Goal: Task Accomplishment & Management: Complete application form

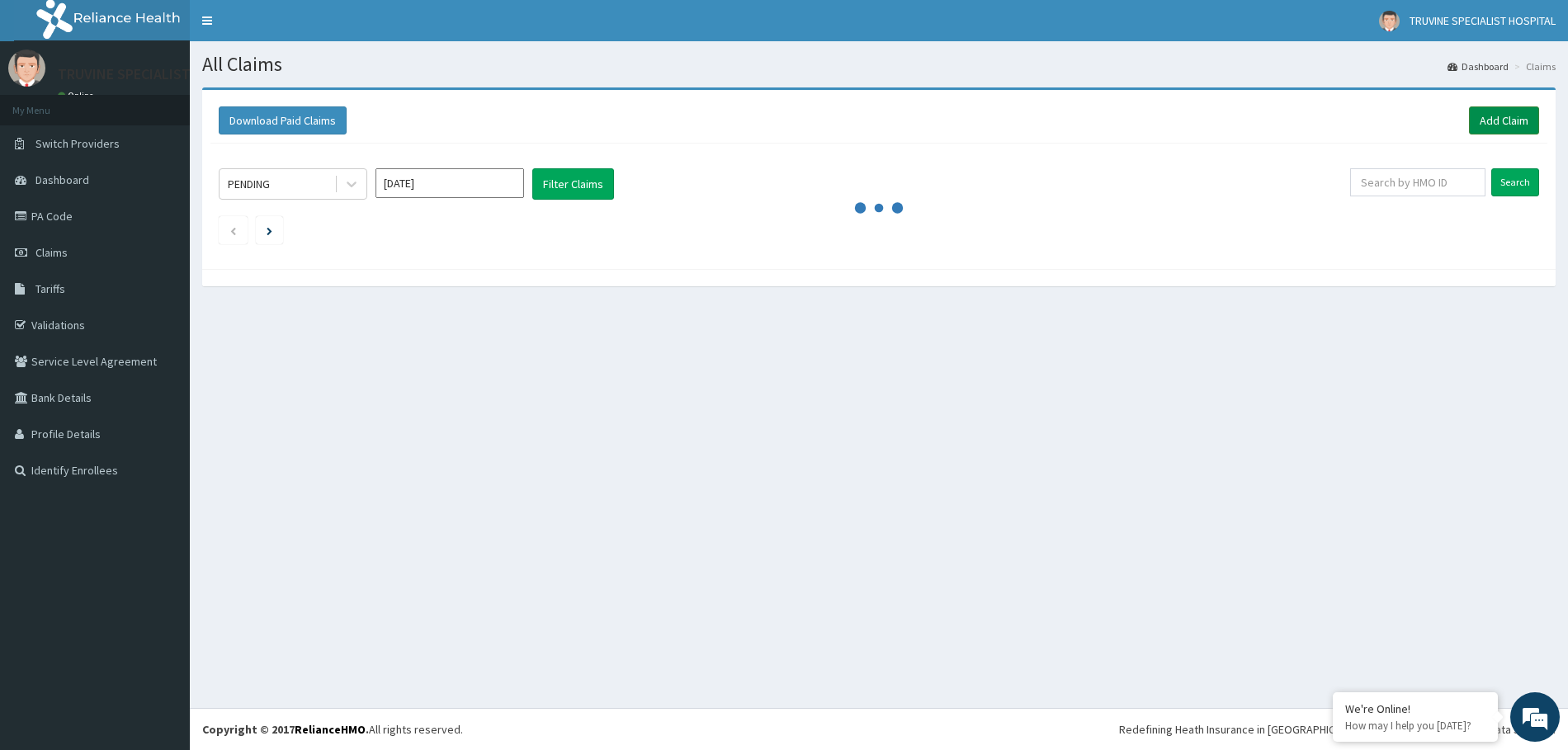
click at [1503, 116] on link "Add Claim" at bounding box center [1504, 120] width 71 height 28
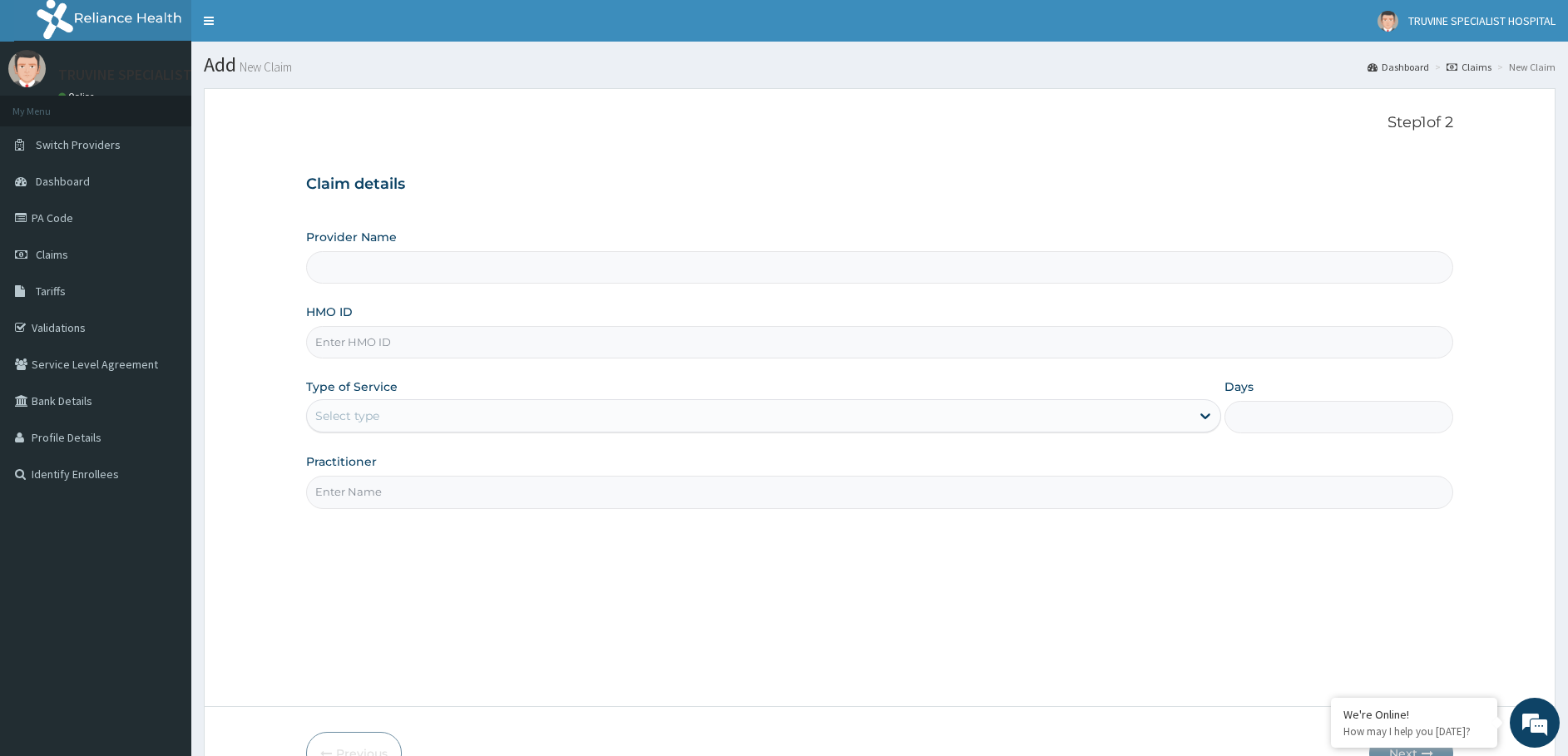
click at [369, 347] on input "HMO ID" at bounding box center [879, 342] width 1147 height 33
paste input "ZEI/10177/c"
type input "ZEI/10177/c"
type input "TRUVINE SPECIALIST HOSPITAL"
type input "ZEI/10177/c"
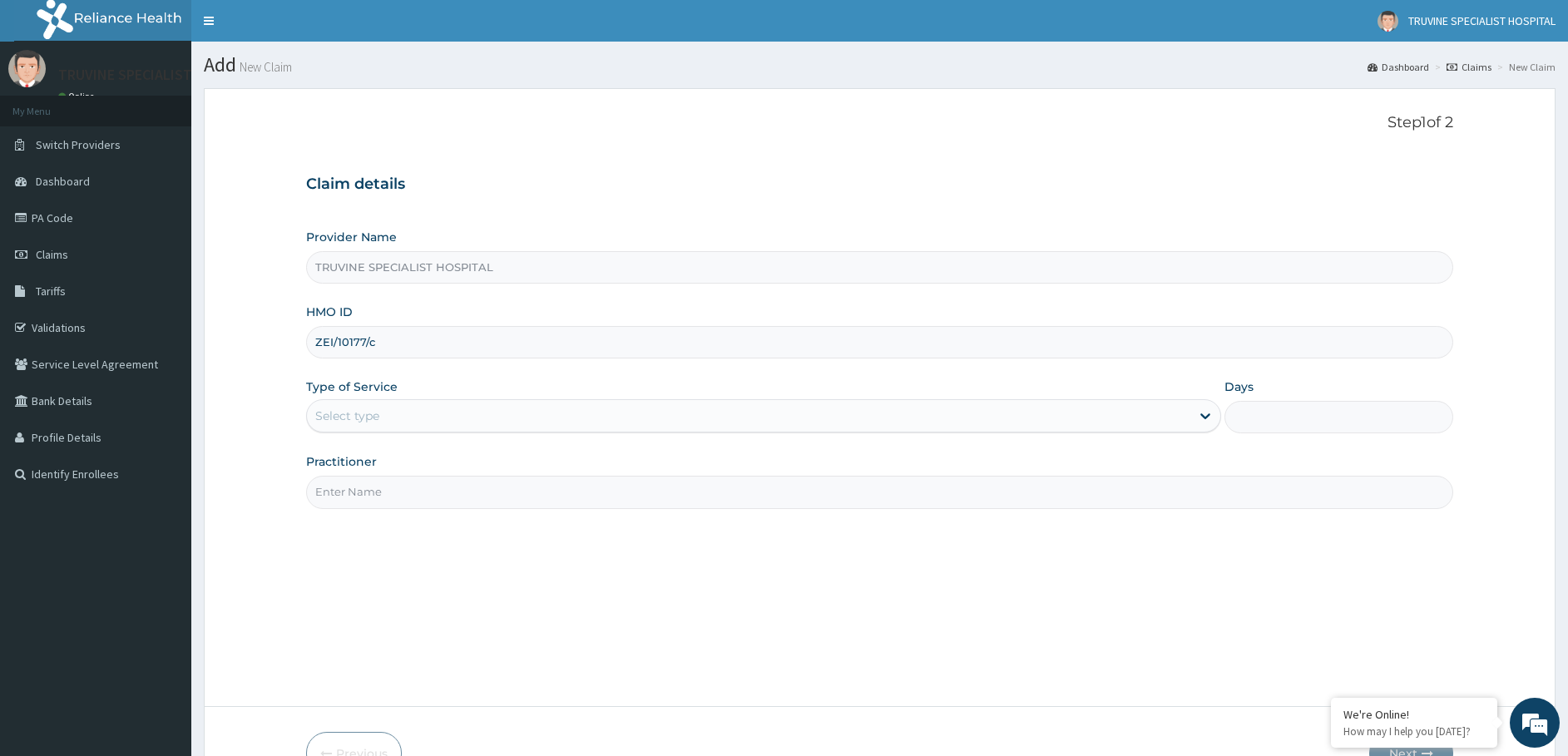
click at [361, 411] on div "Select type" at bounding box center [347, 416] width 64 height 16
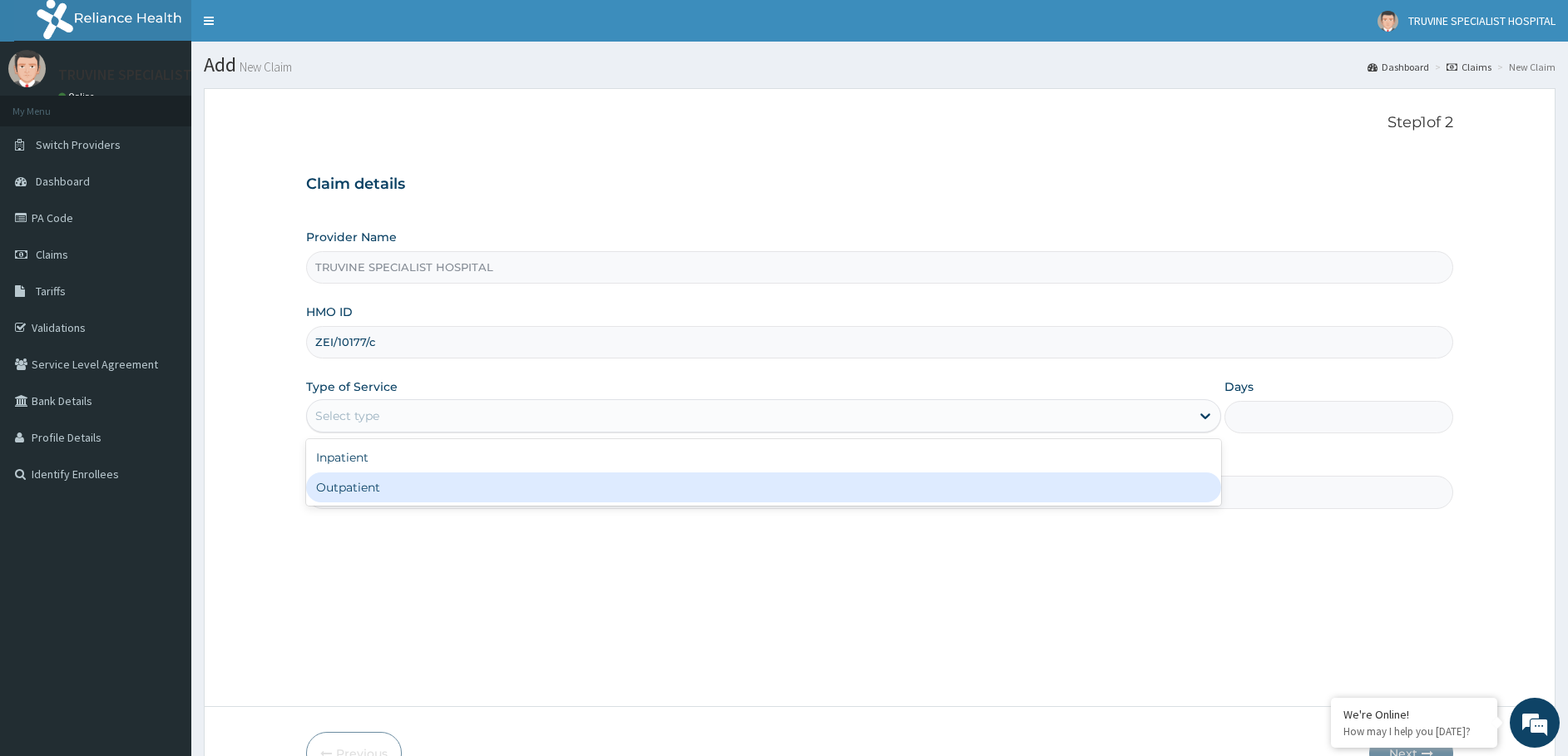
click at [364, 486] on div "Outpatient" at bounding box center [763, 487] width 915 height 30
type input "1"
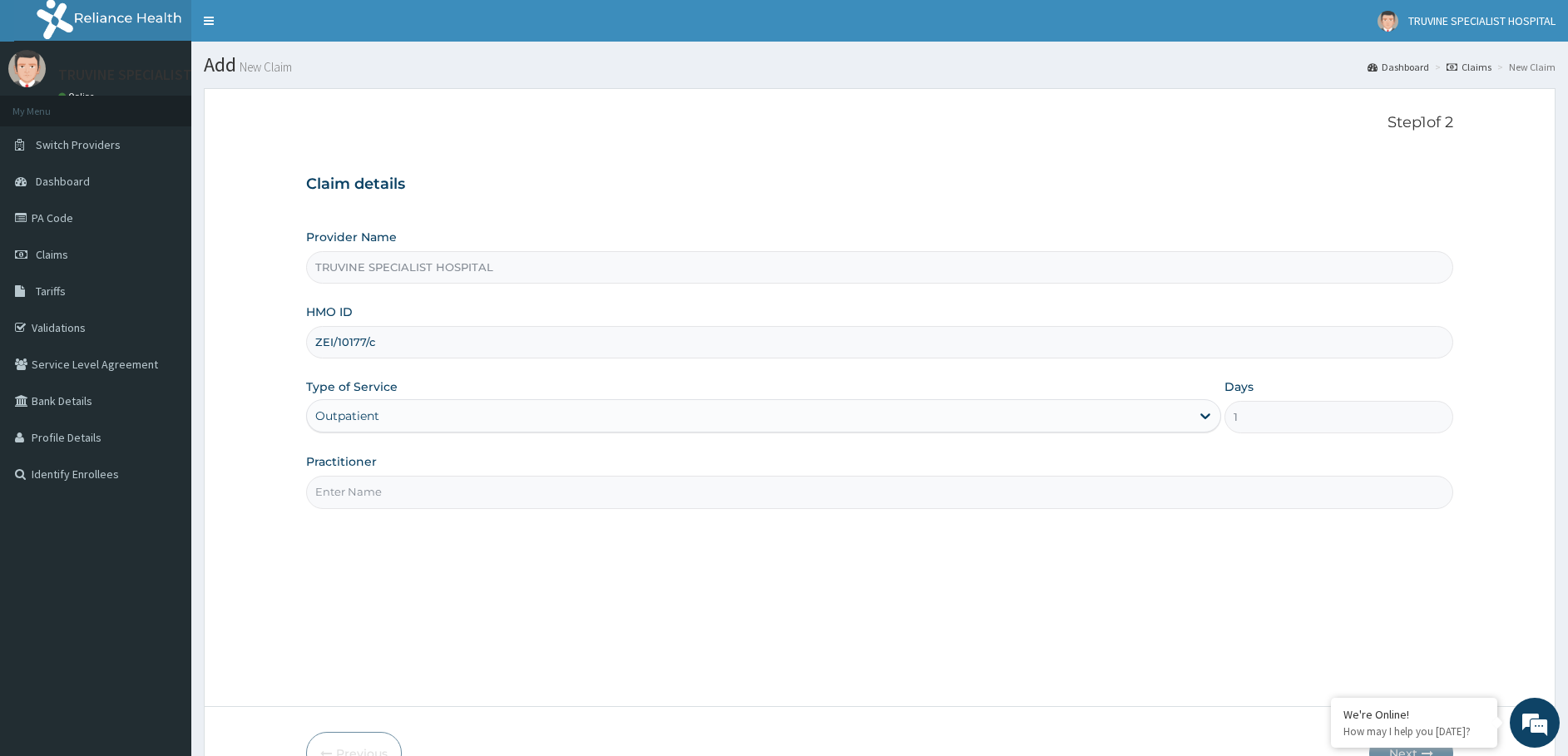
click at [382, 495] on input "Practitioner" at bounding box center [879, 492] width 1147 height 33
type input "dr. [GEOGRAPHIC_DATA]"
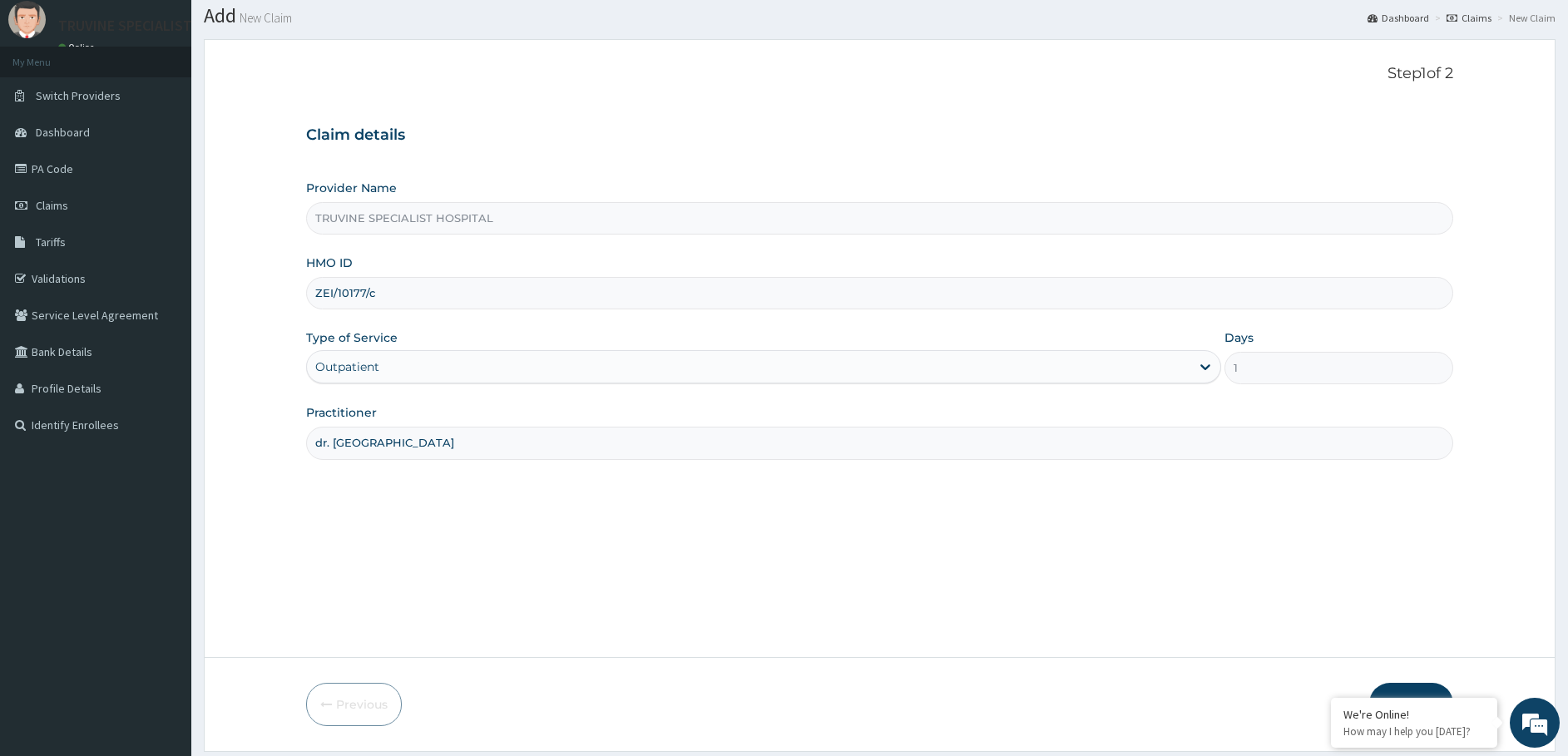
scroll to position [99, 0]
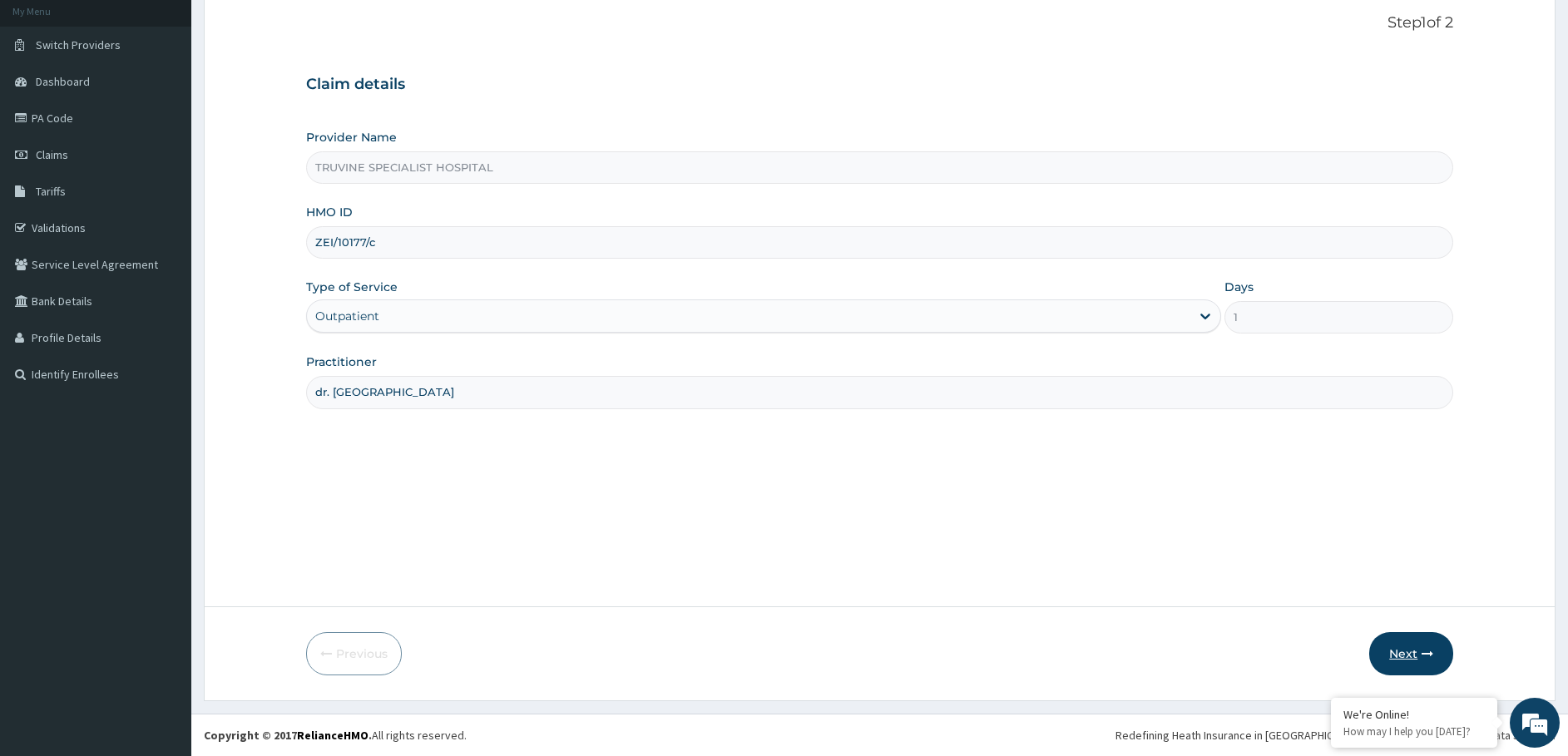
click at [1416, 648] on button "Next" at bounding box center [1411, 654] width 84 height 43
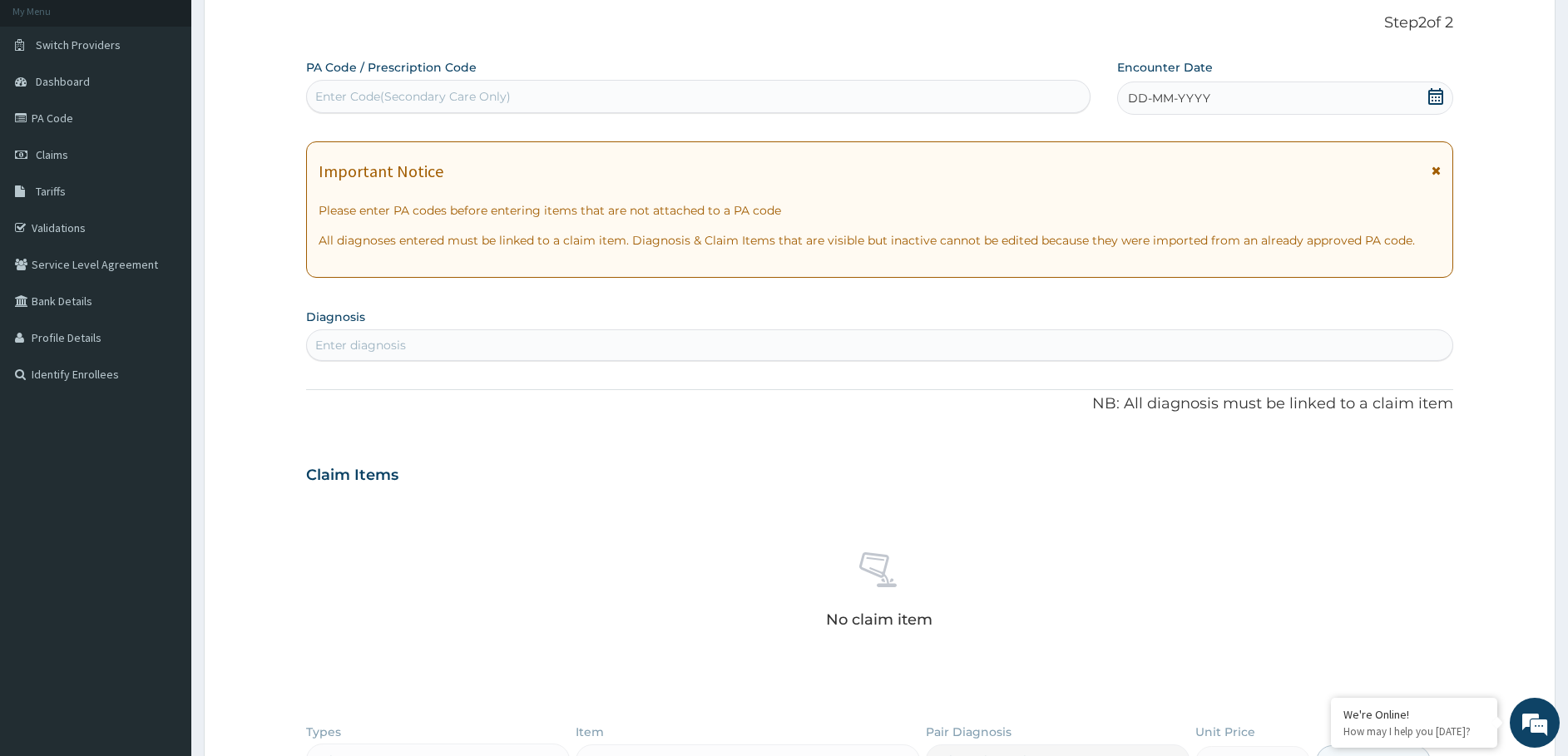
click at [1196, 86] on div "DD-MM-YYYY" at bounding box center [1285, 98] width 336 height 33
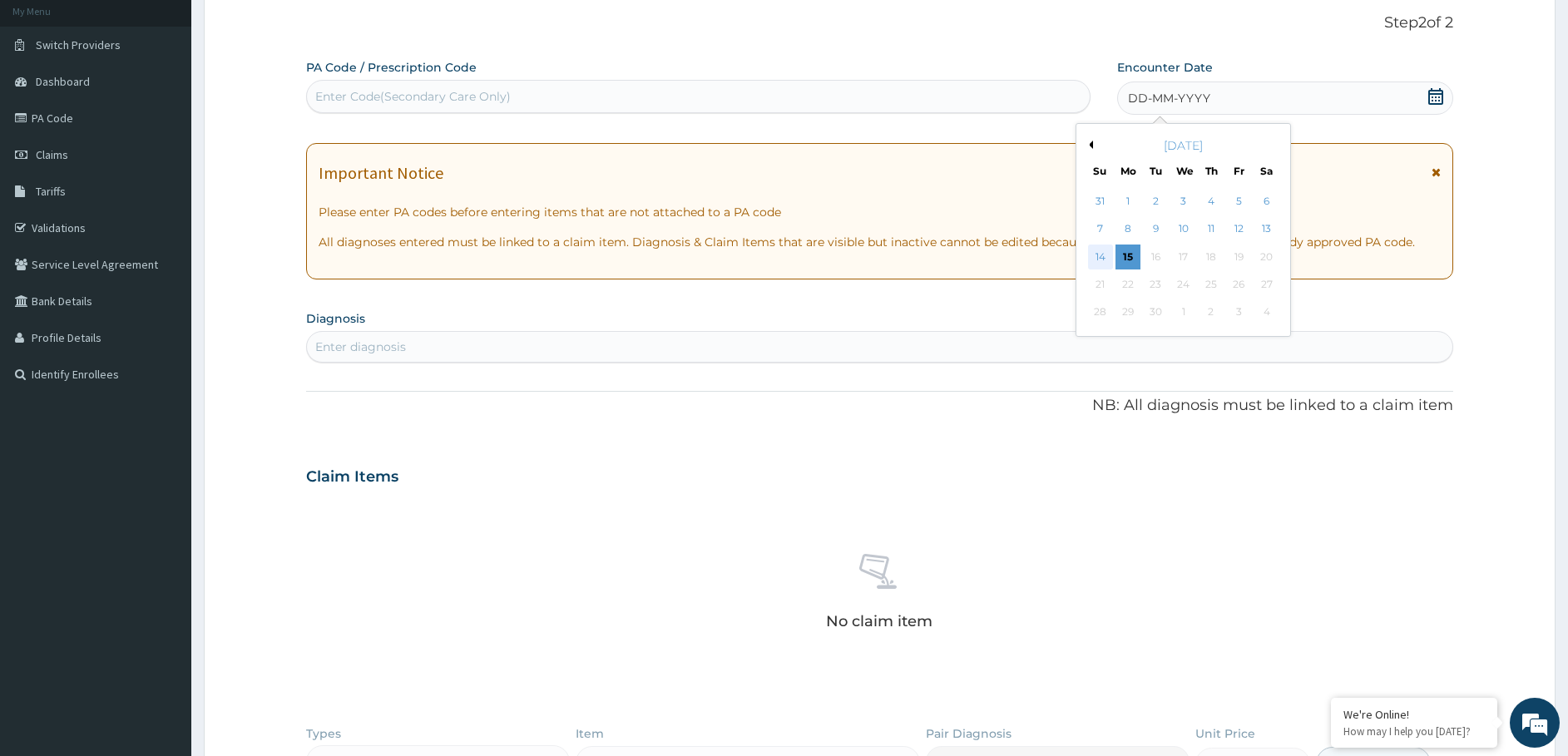
click at [1105, 264] on div "14" at bounding box center [1100, 256] width 25 height 25
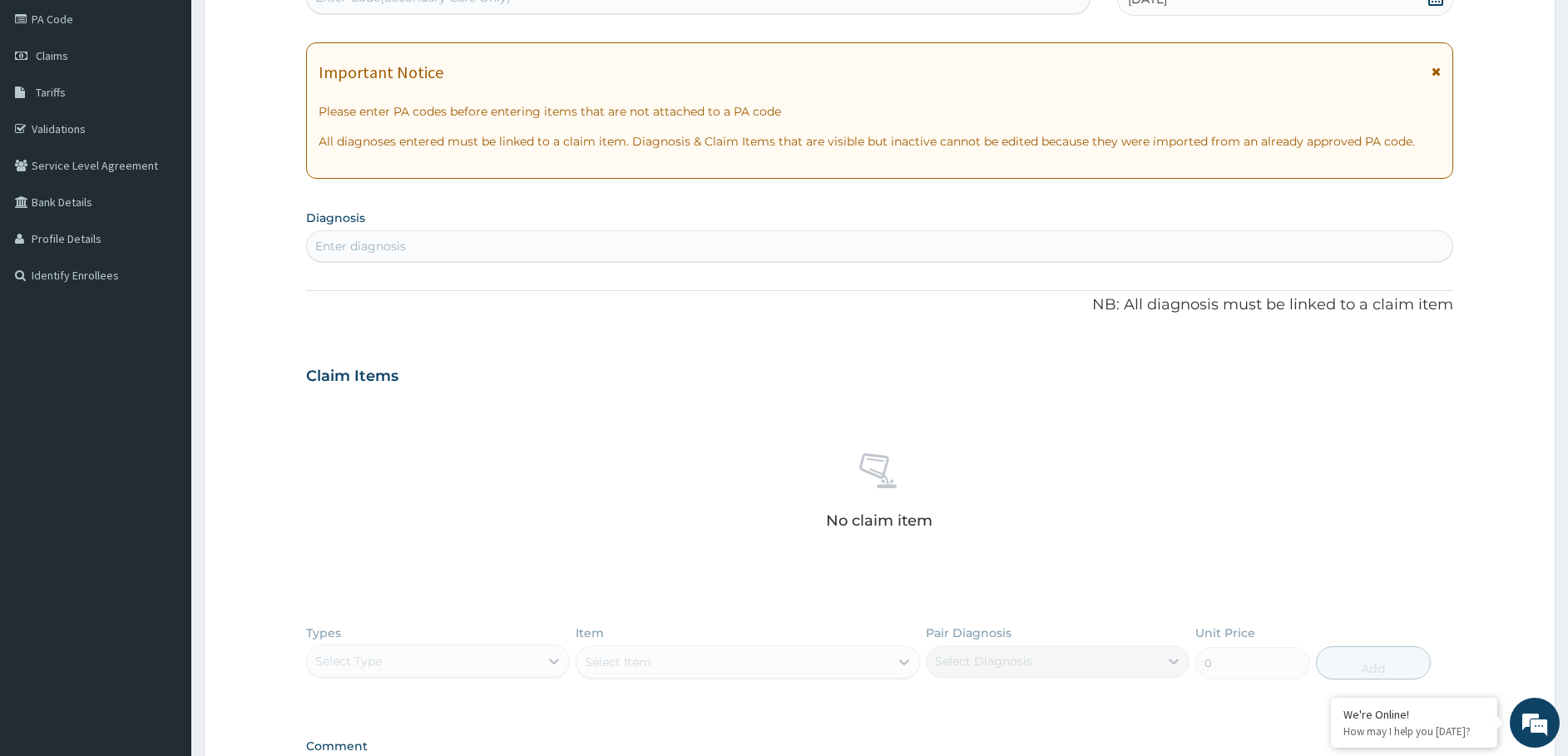
scroll to position [172, 0]
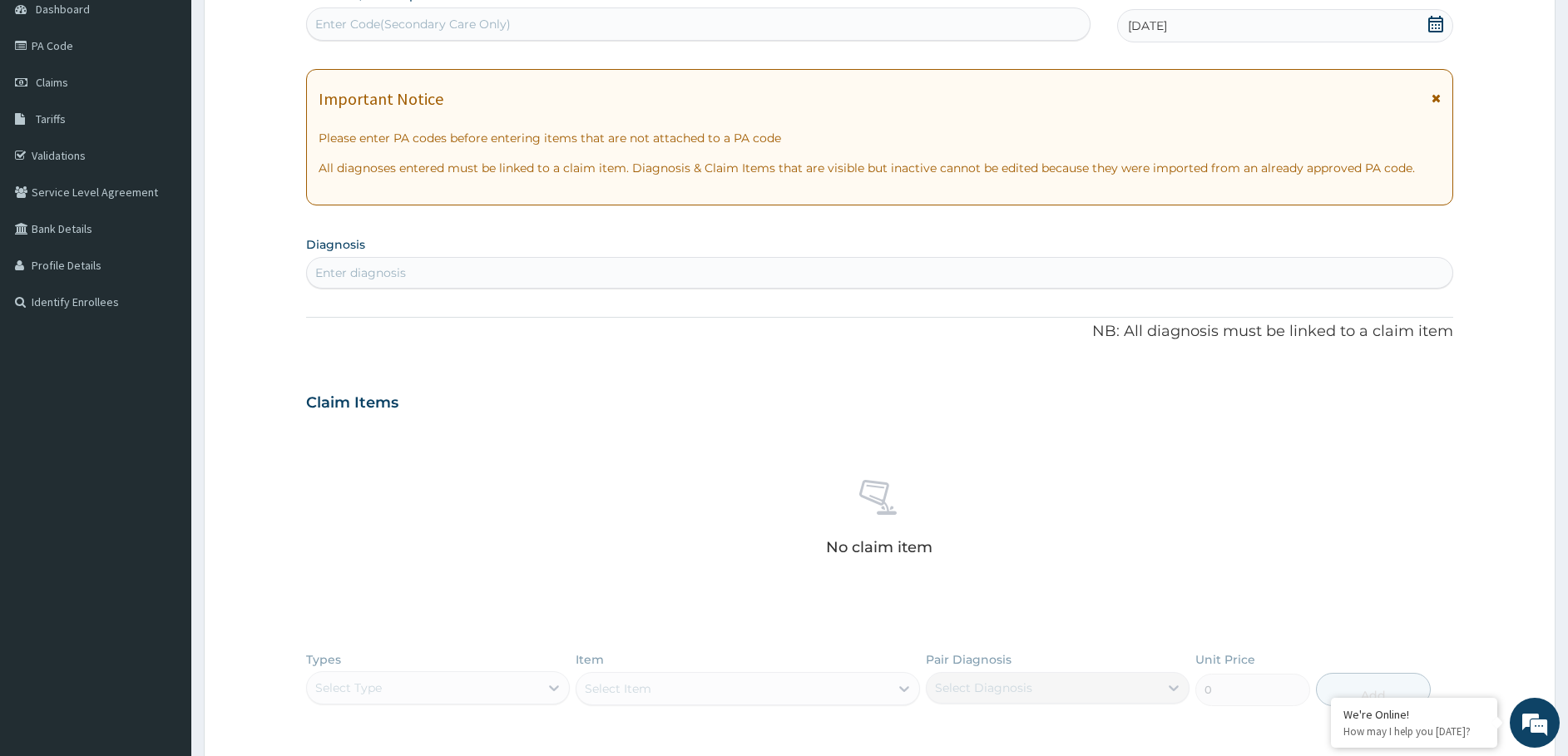
click at [701, 261] on div "Enter diagnosis" at bounding box center [880, 273] width 1146 height 27
type input "malaria"
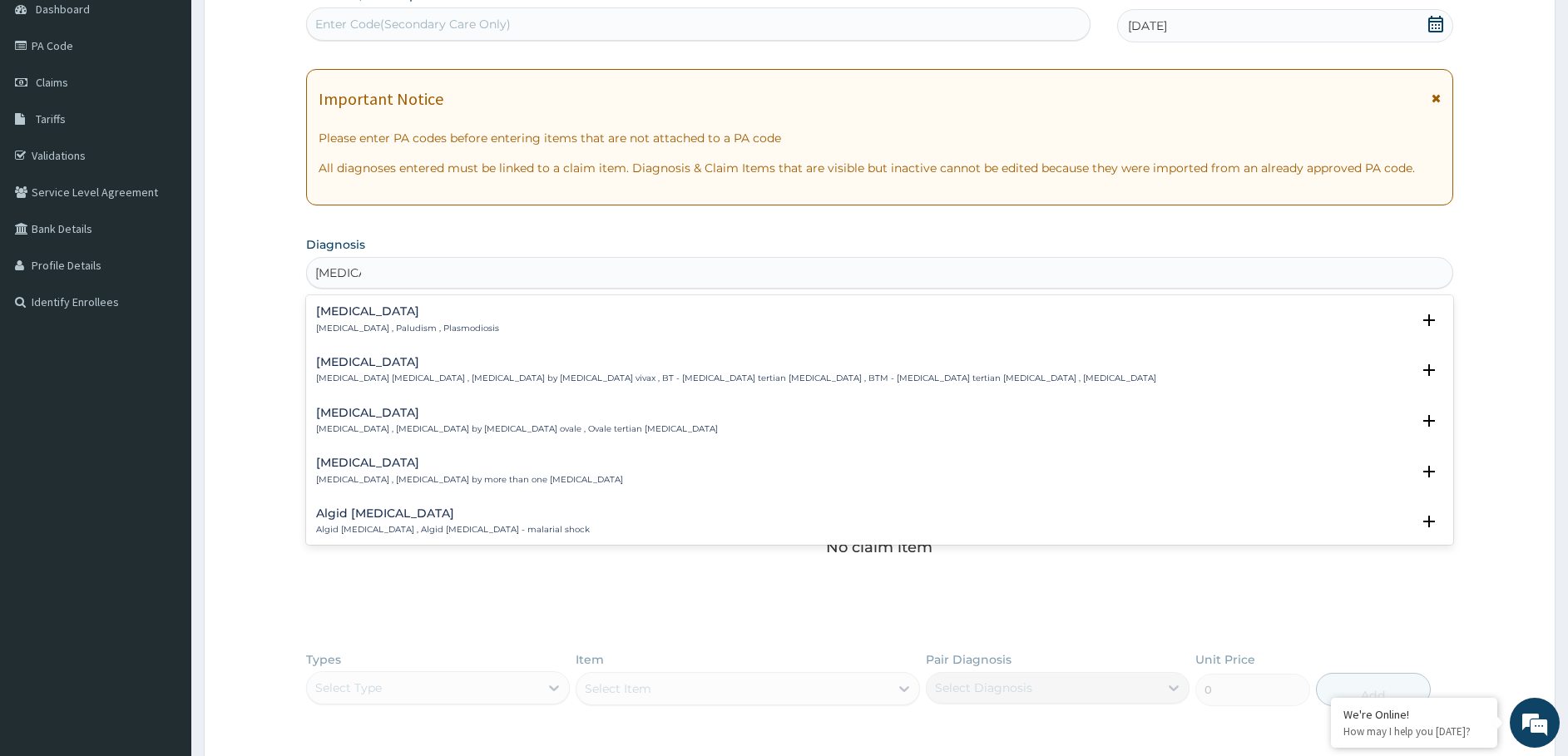
click at [396, 330] on p "Malaria , Paludism , Plasmodiosis" at bounding box center [408, 329] width 183 height 12
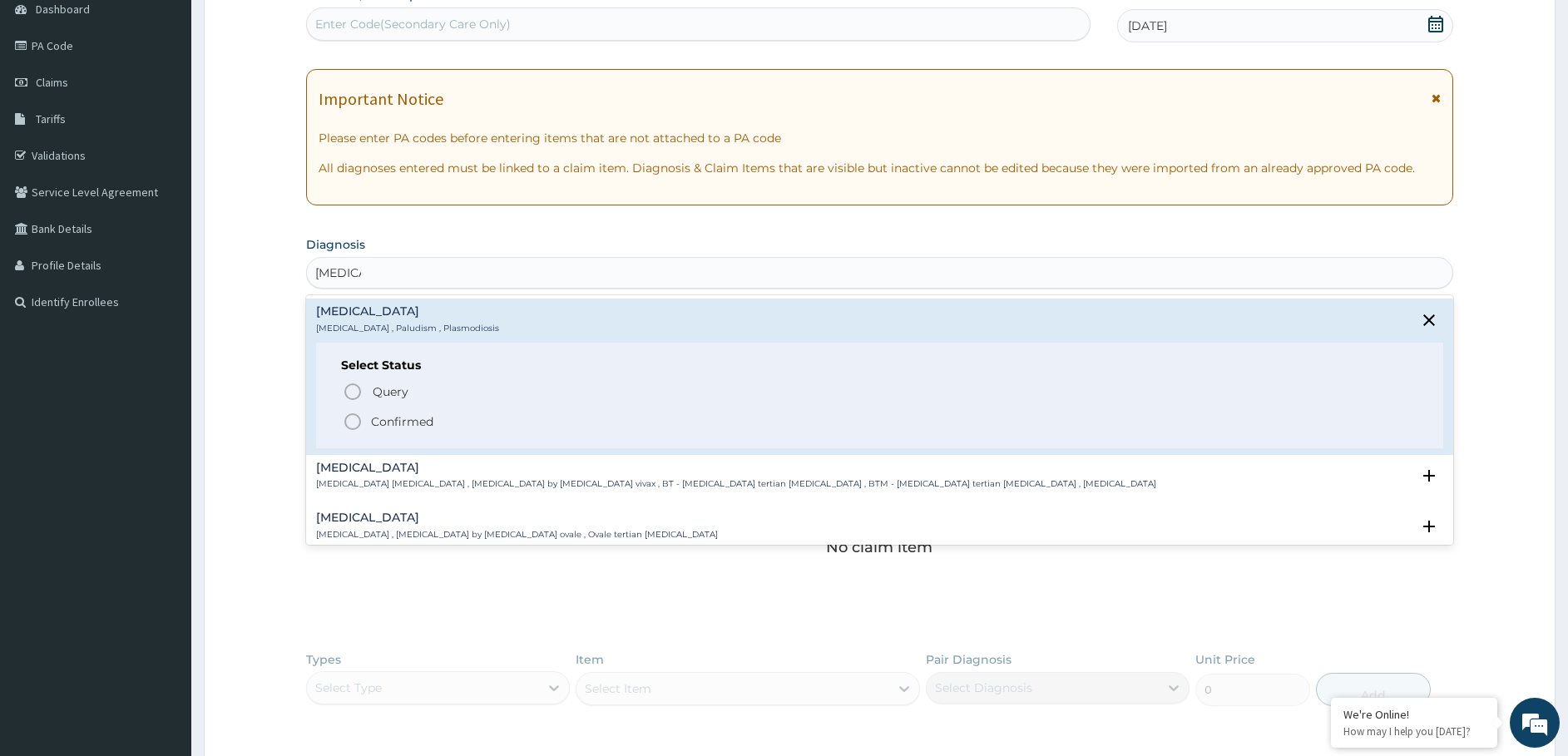
click at [389, 417] on p "Confirmed" at bounding box center [402, 421] width 63 height 16
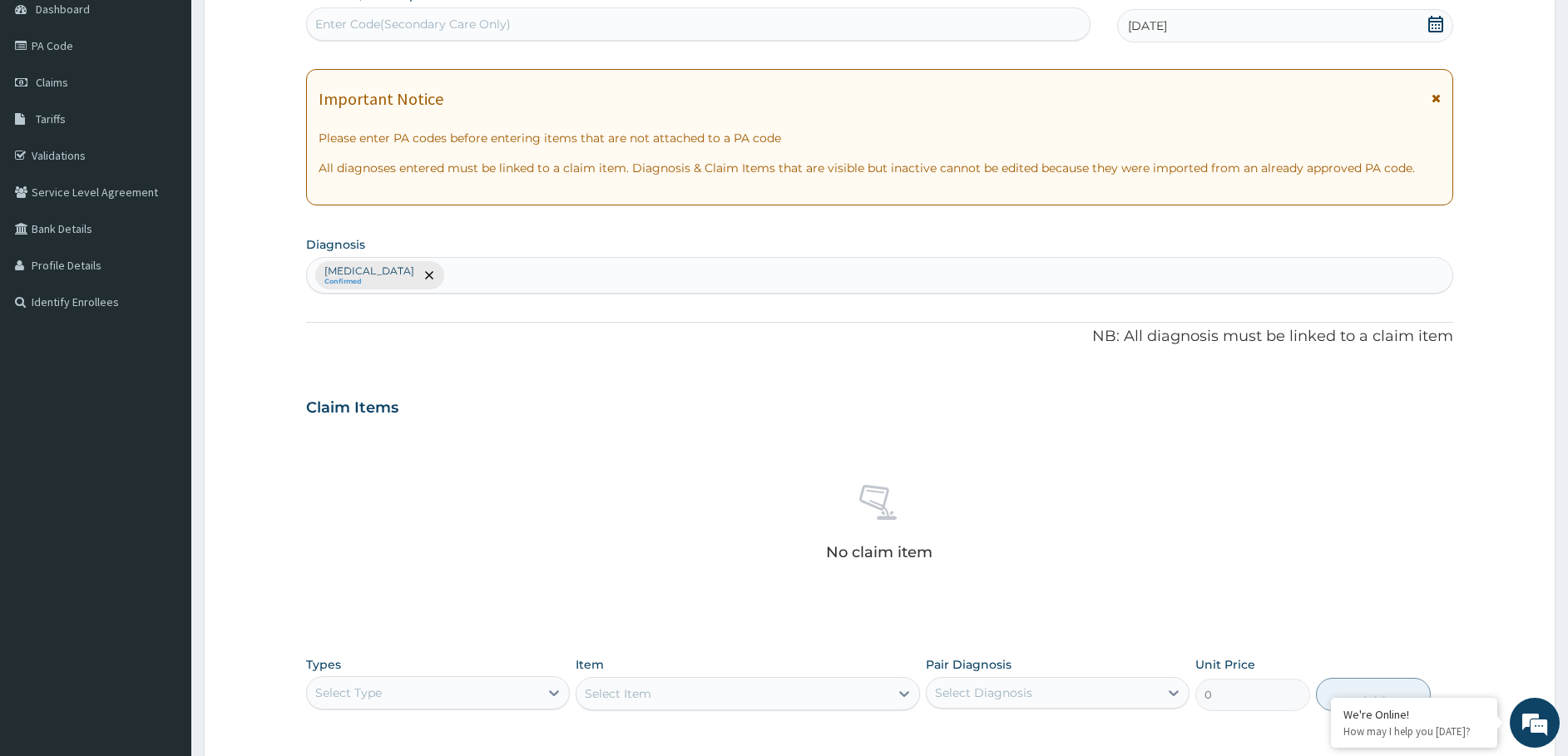
click at [473, 268] on div "Malaria Confirmed" at bounding box center [880, 275] width 1146 height 35
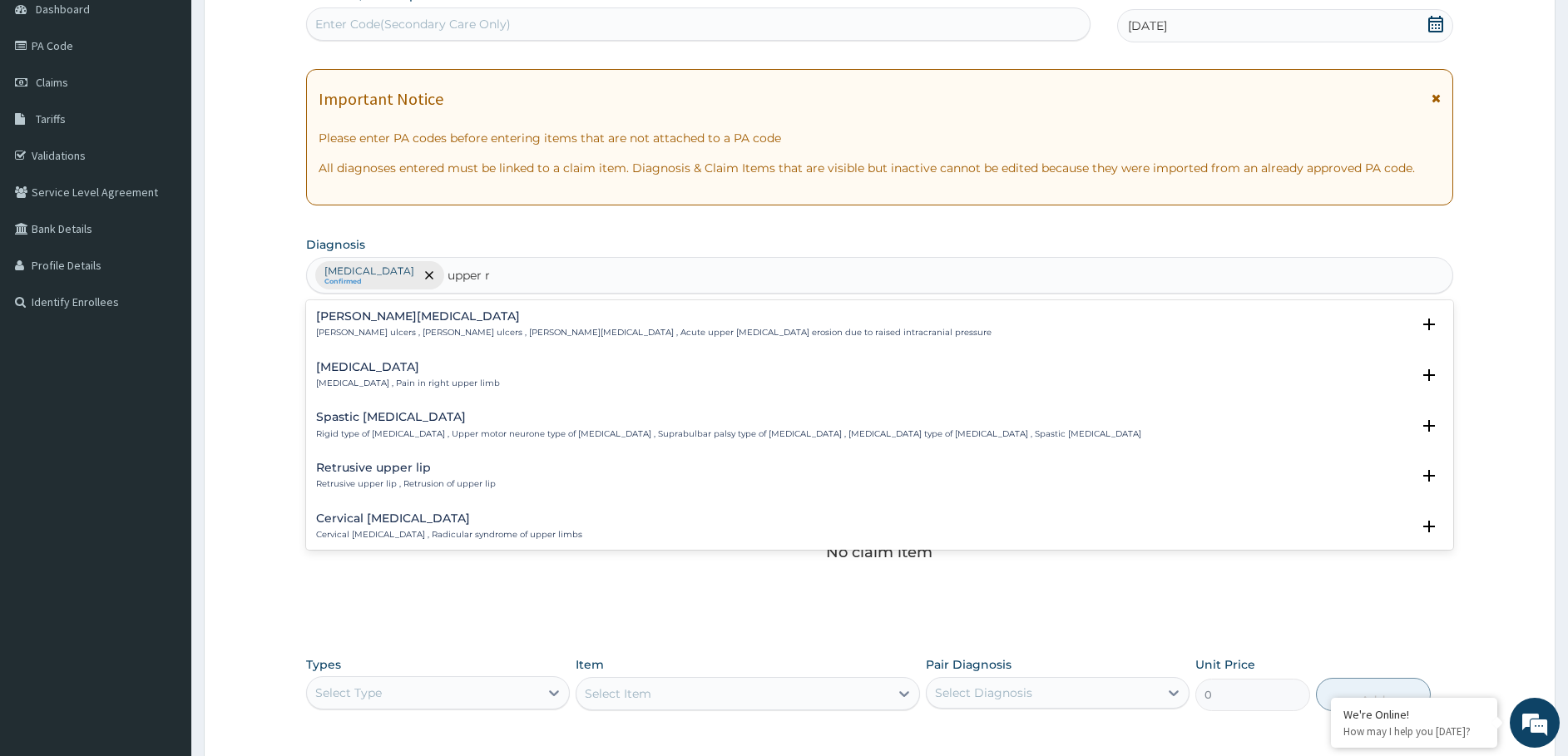
type input "upper re"
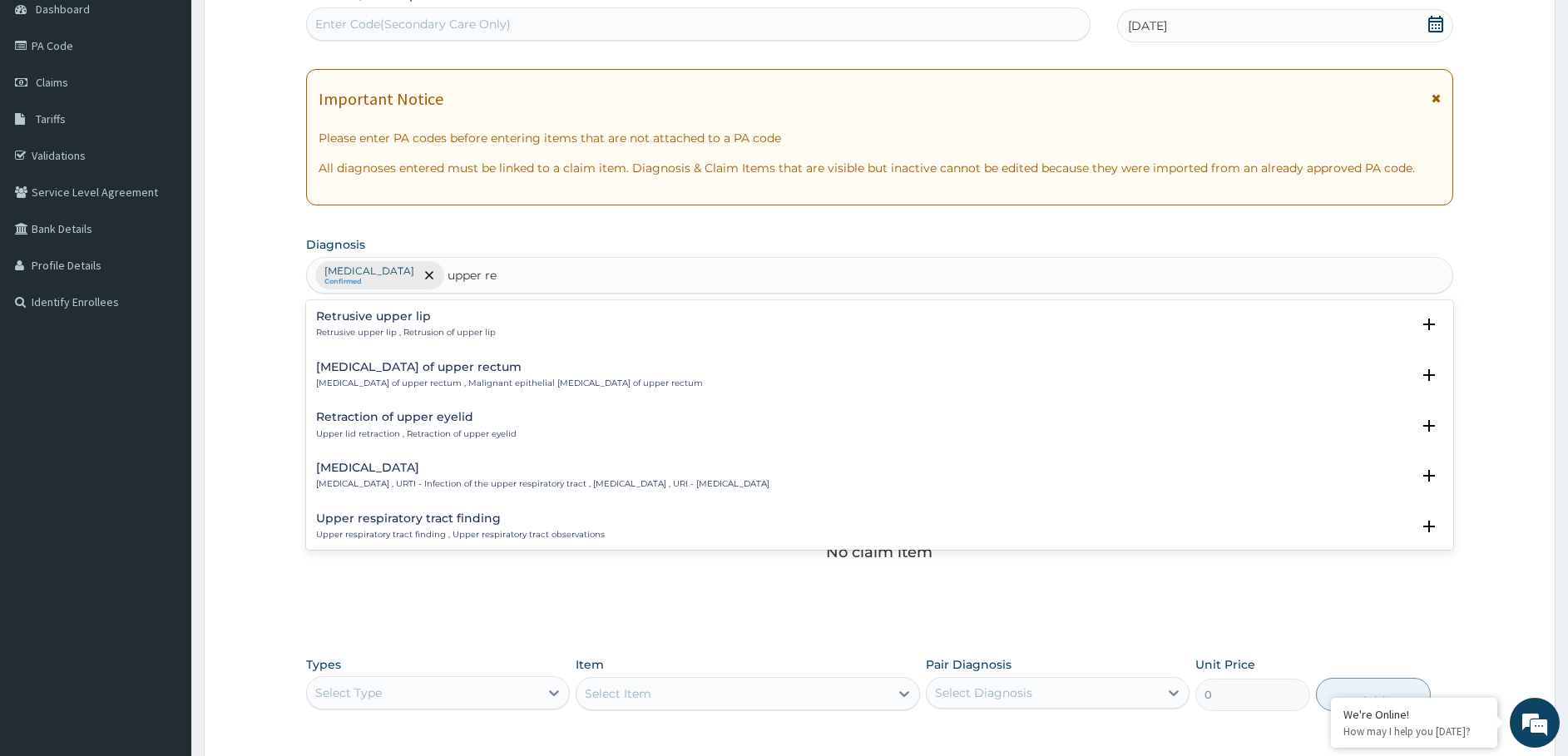
click at [391, 475] on div "Upper respiratory infection Upper respiratory infection , URTI - Infection of t…" at bounding box center [542, 477] width 453 height 29
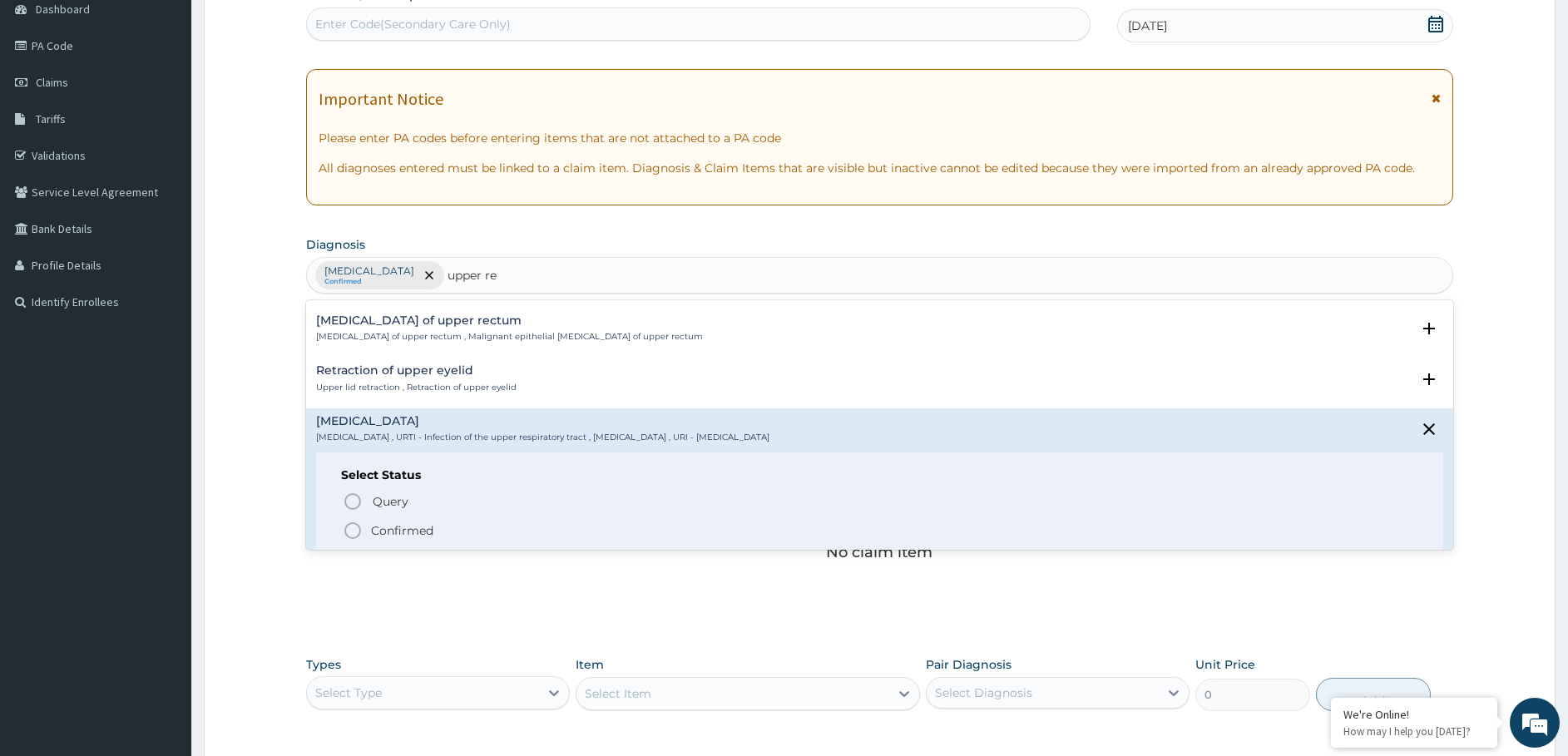
scroll to position [83, 0]
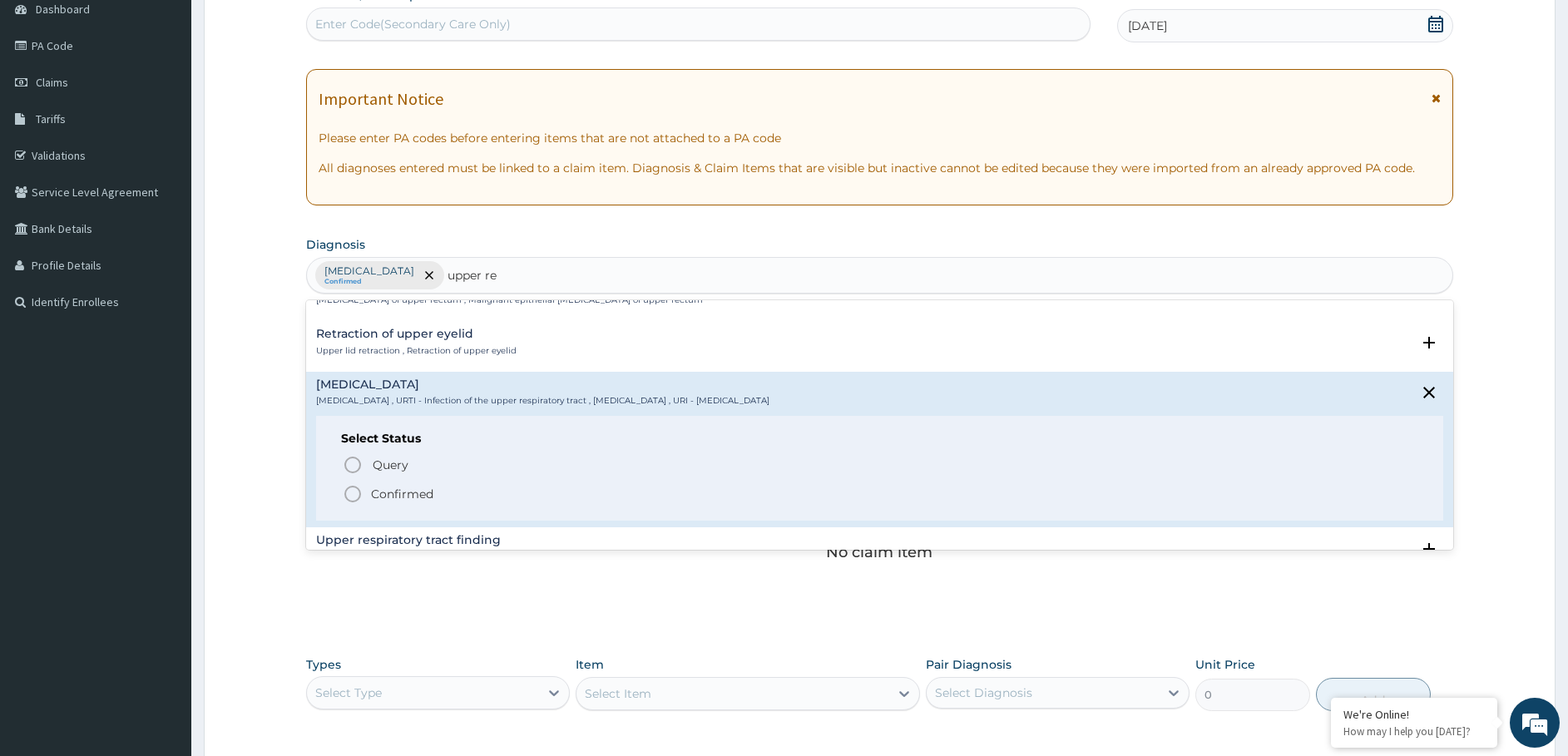
click at [382, 495] on p "Confirmed" at bounding box center [402, 494] width 63 height 16
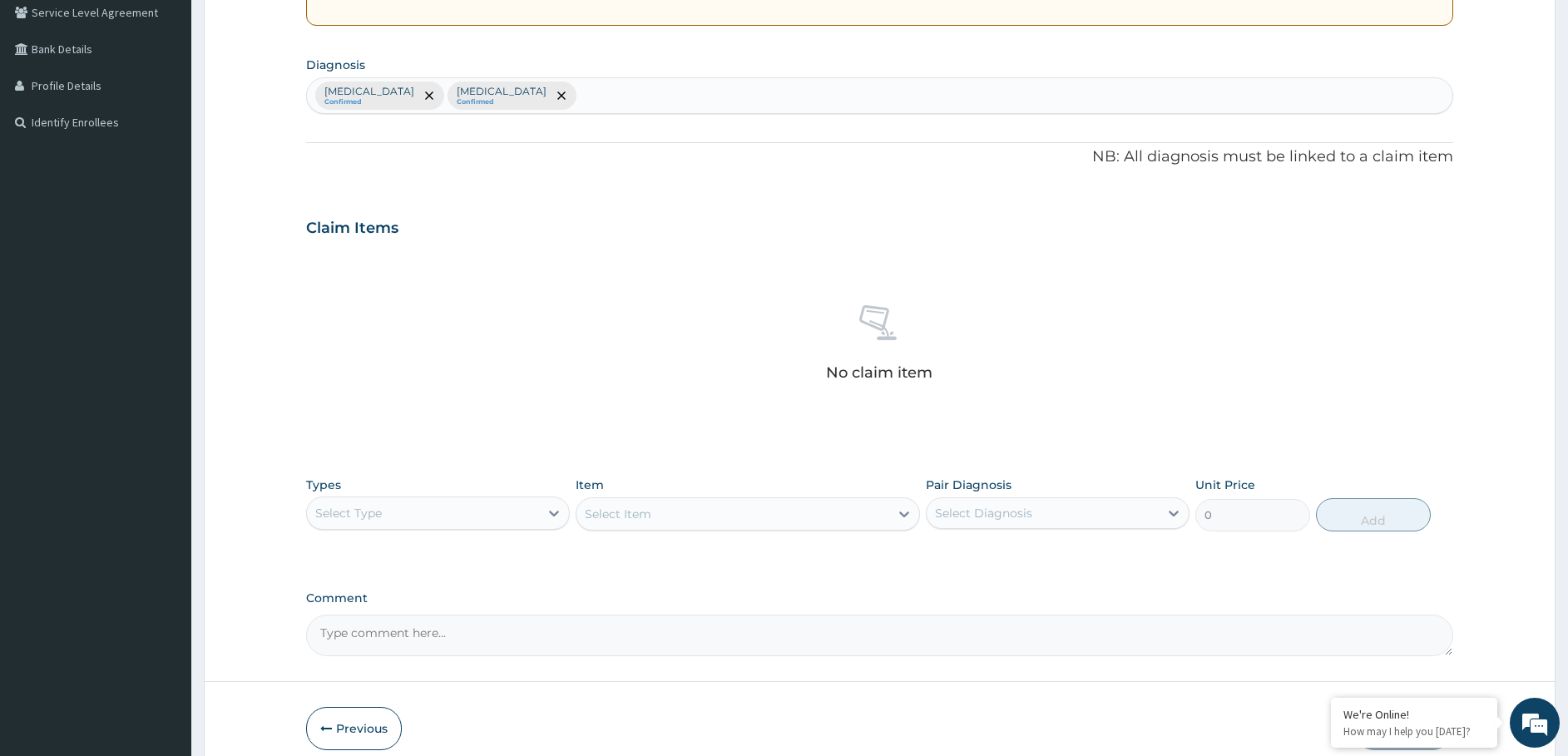
scroll to position [427, 0]
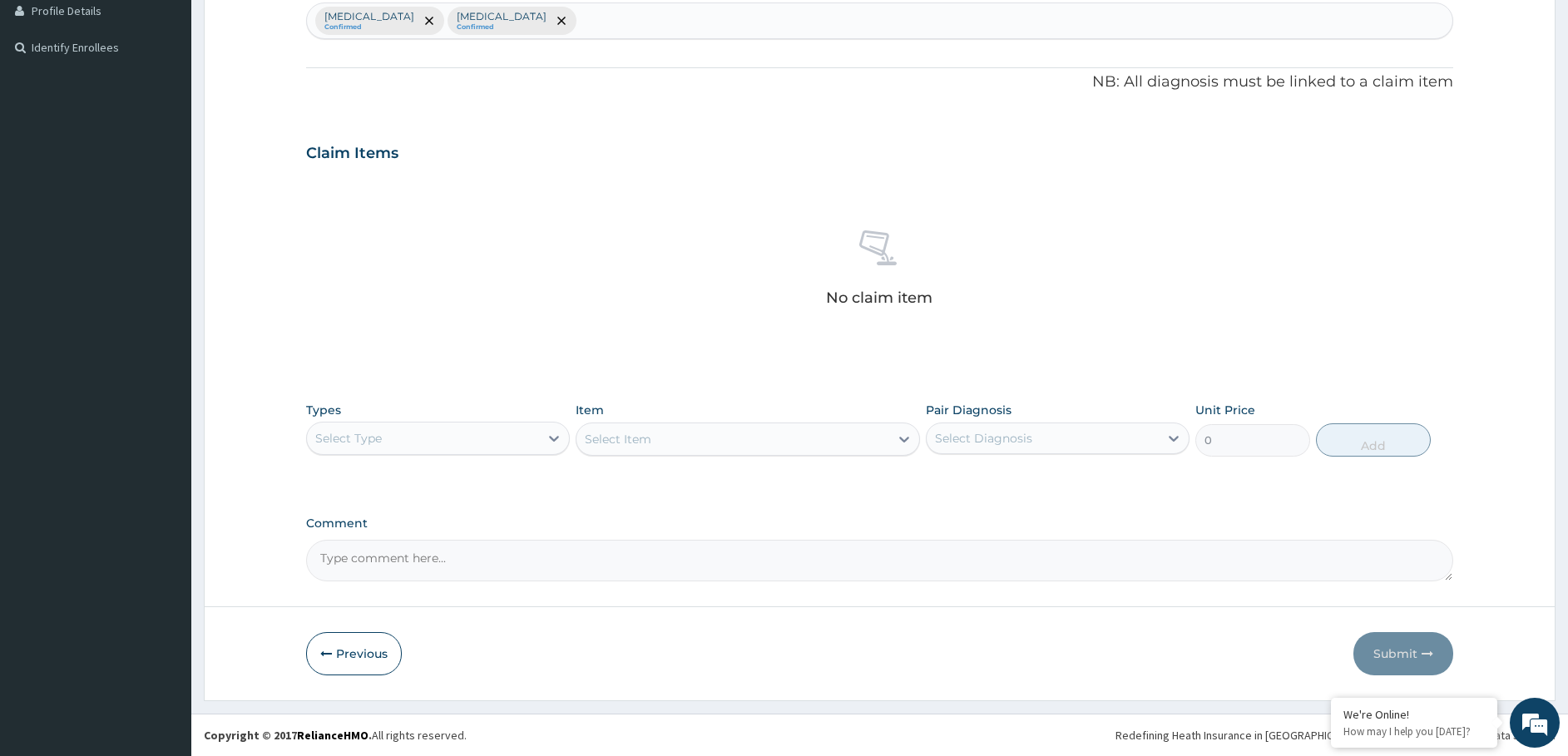
click at [385, 441] on div "Select Type" at bounding box center [422, 438] width 232 height 27
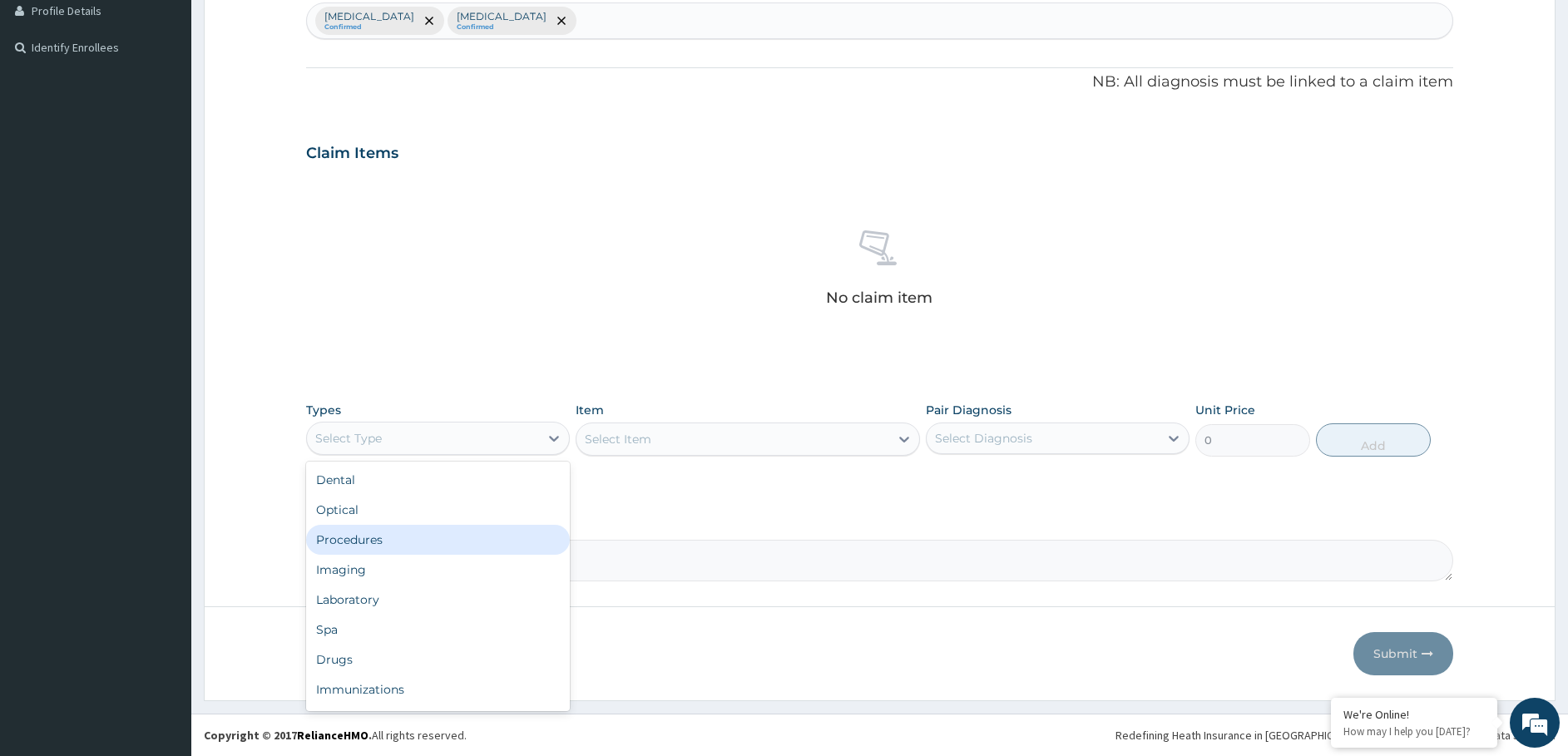
click at [380, 538] on div "Procedures" at bounding box center [438, 539] width 264 height 30
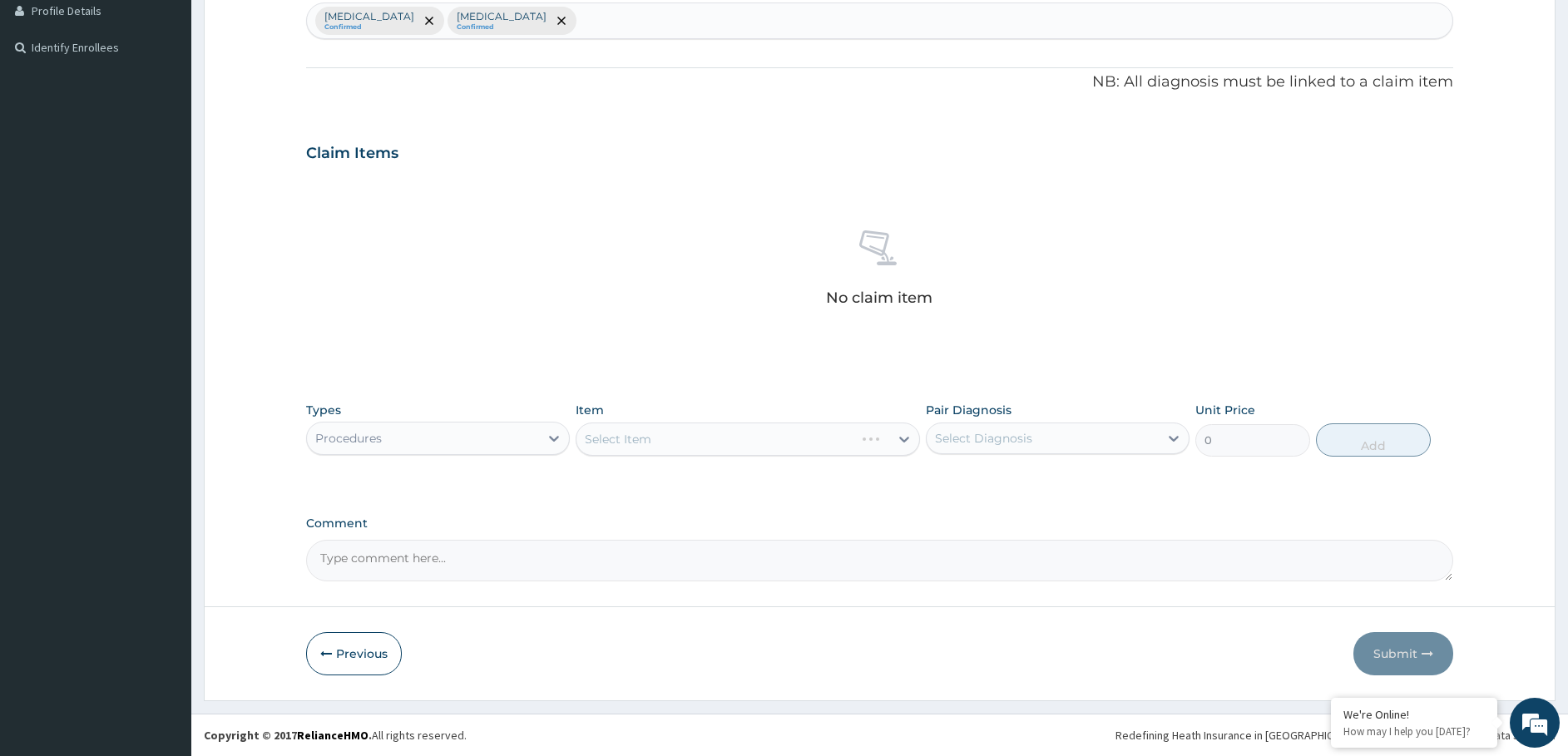
click at [698, 444] on div "Select Item" at bounding box center [748, 439] width 344 height 33
click at [689, 446] on div "Select Item" at bounding box center [748, 439] width 344 height 33
click at [679, 436] on div "Select Item" at bounding box center [748, 439] width 344 height 33
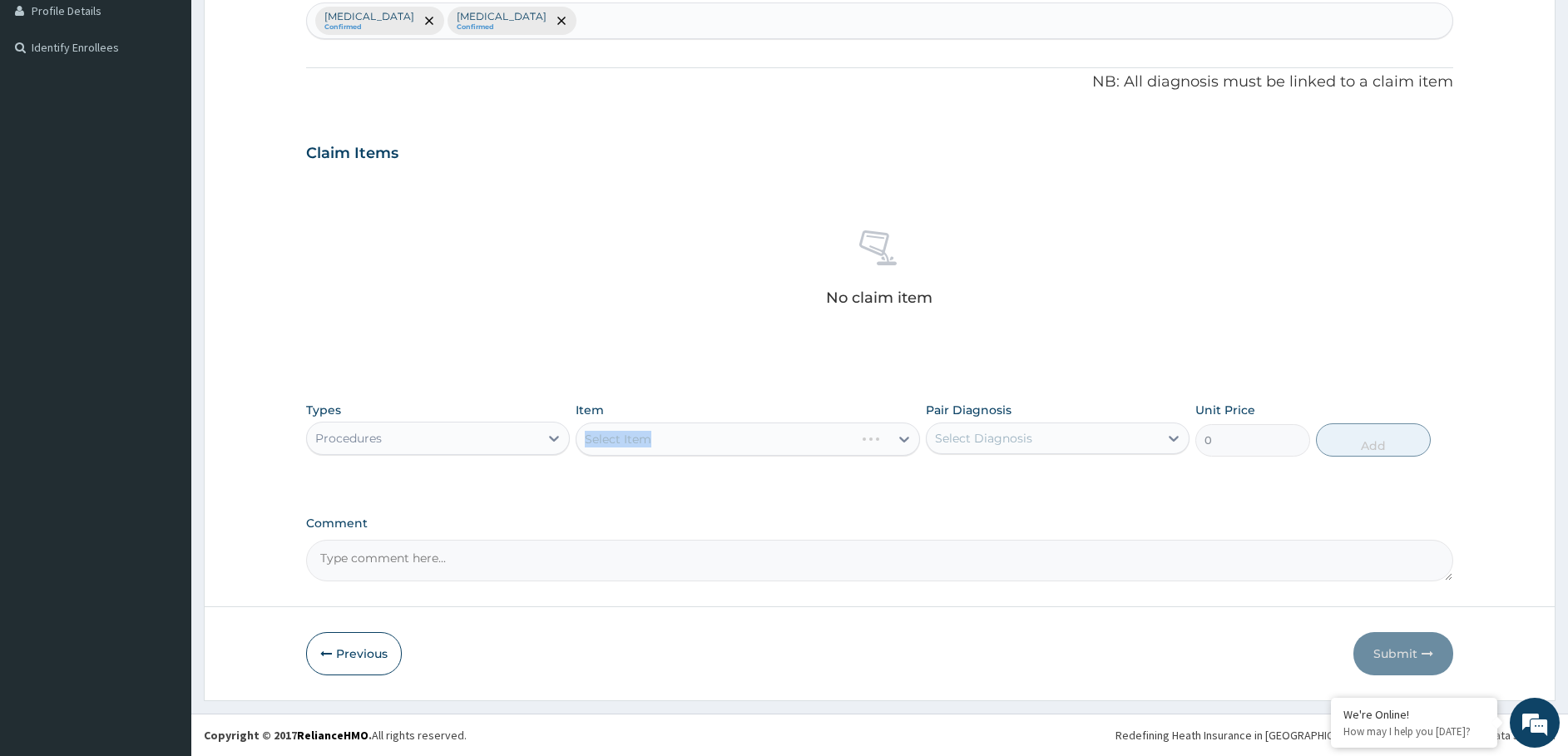
click at [679, 436] on div "Select Item" at bounding box center [748, 439] width 344 height 33
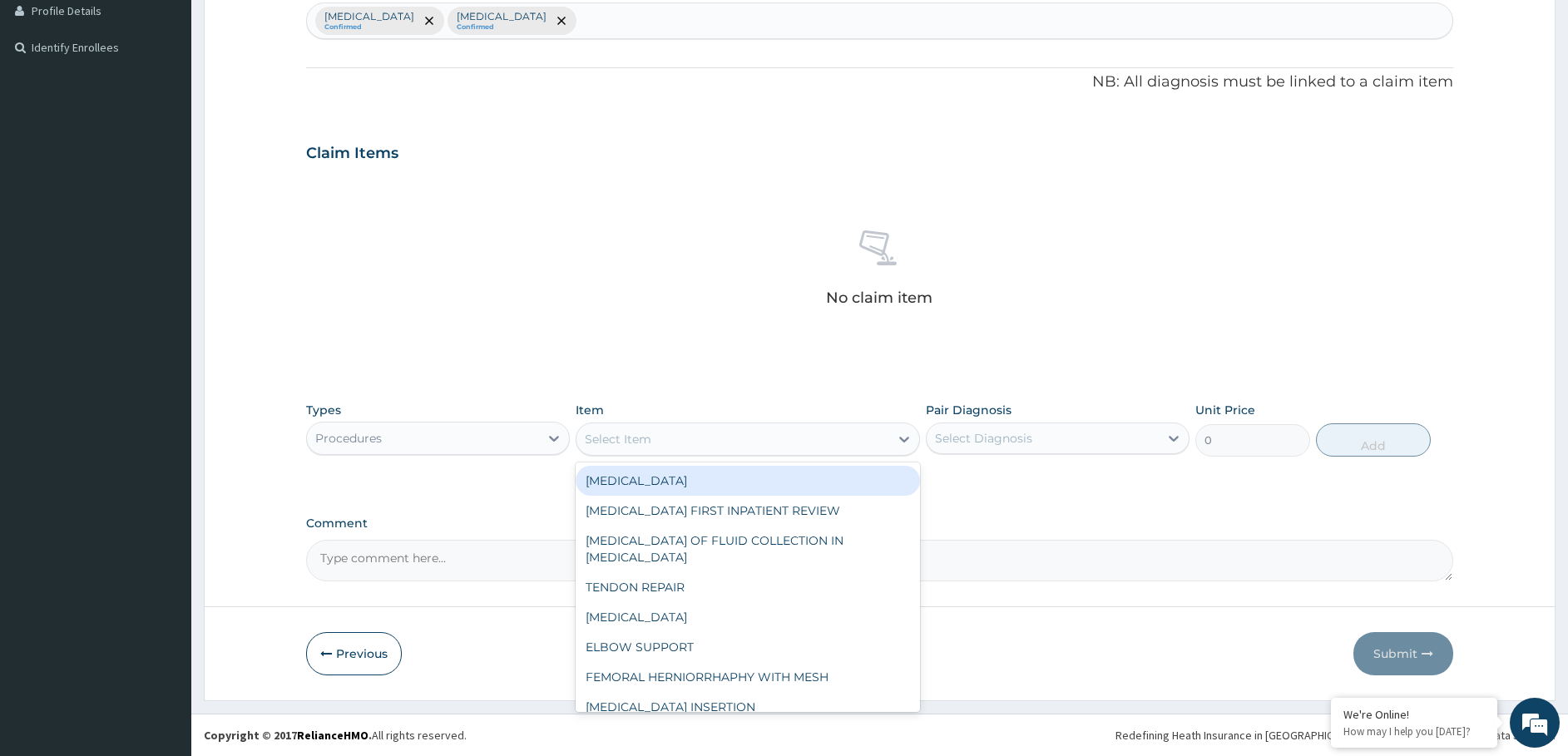
click at [708, 435] on div "Select Item" at bounding box center [733, 439] width 313 height 27
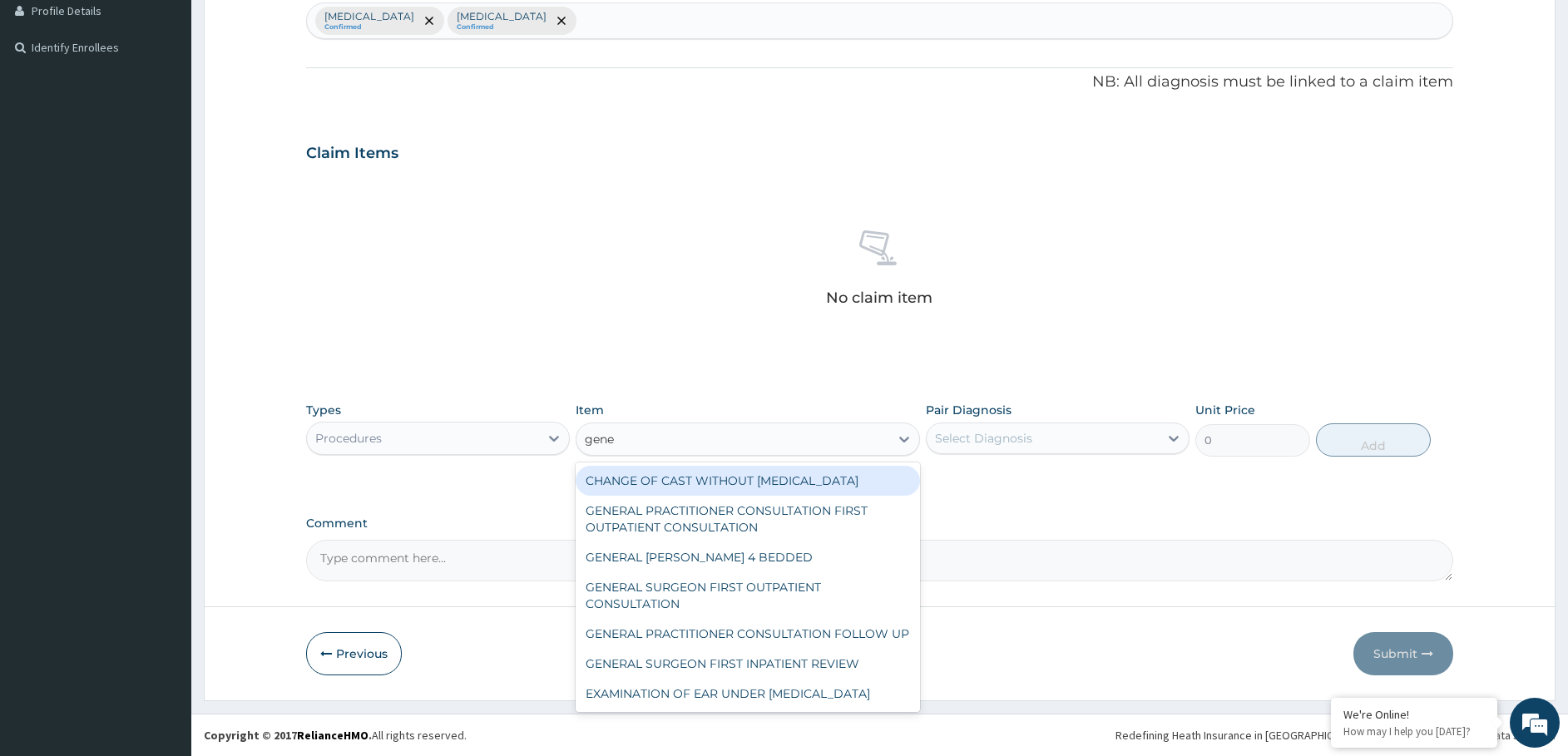
type input "gener"
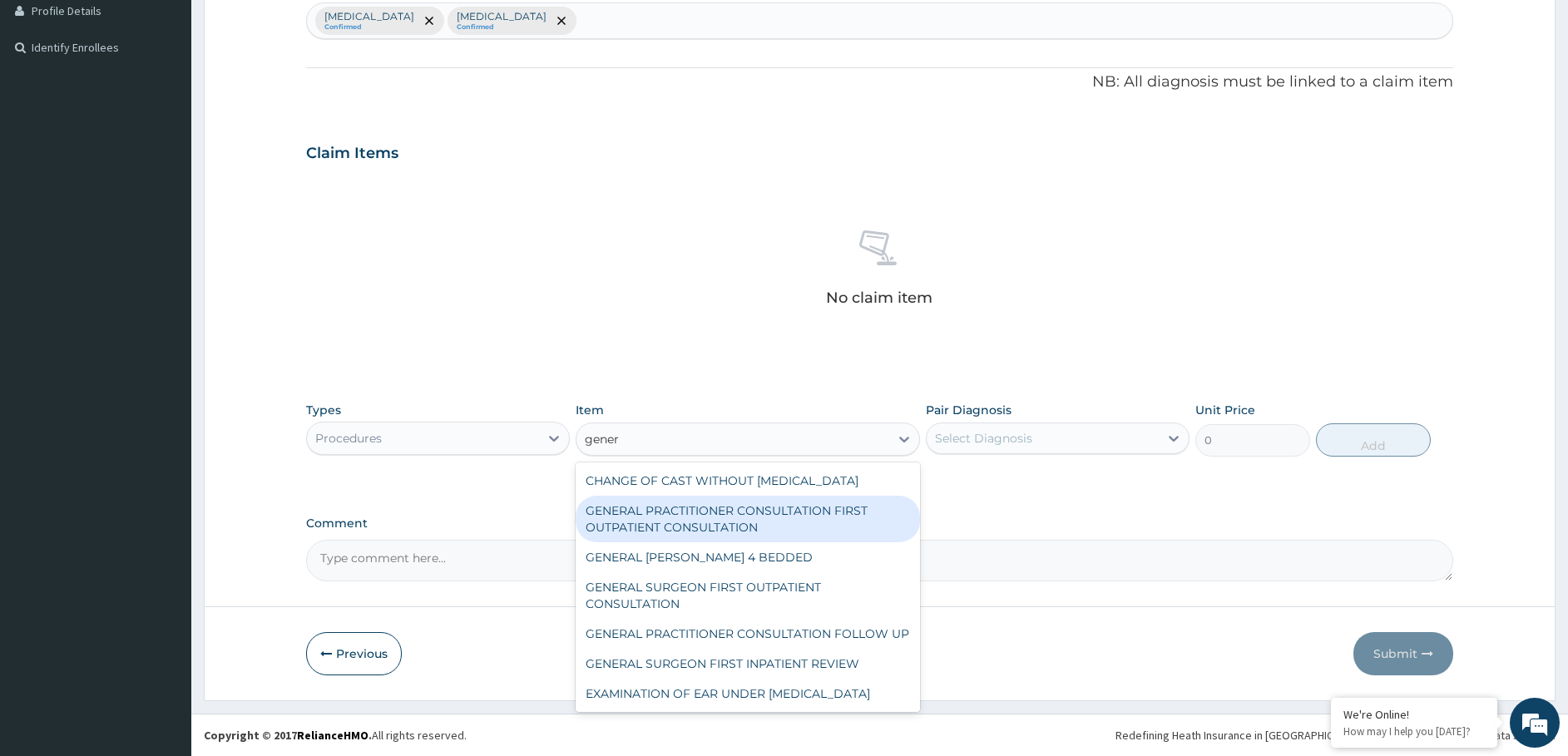
click at [736, 543] on div "GENERAL PRACTITIONER CONSULTATION FIRST OUTPATIENT CONSULTATION" at bounding box center [748, 519] width 344 height 46
type input "3547.5"
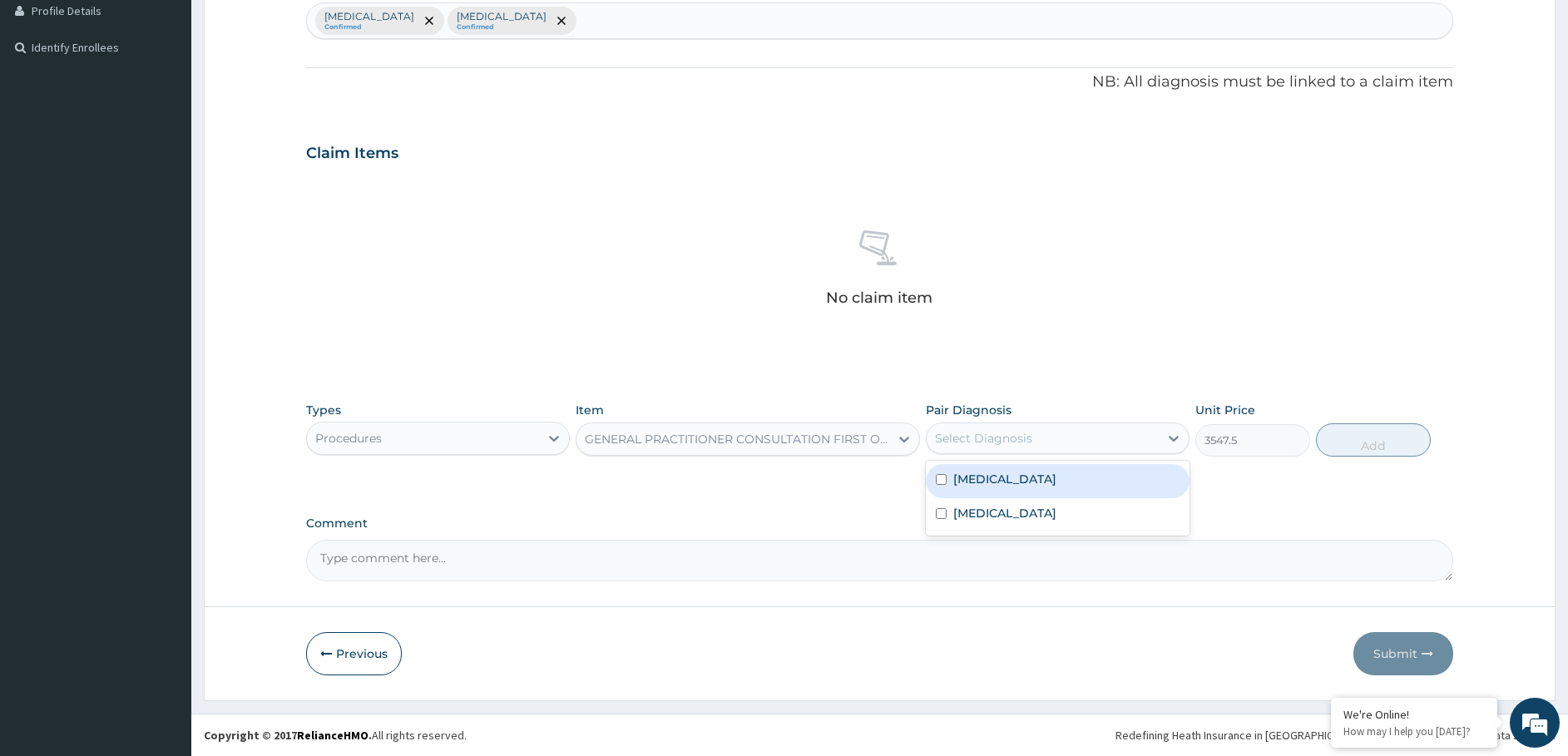
click at [1077, 439] on div "Select Diagnosis" at bounding box center [1042, 438] width 232 height 27
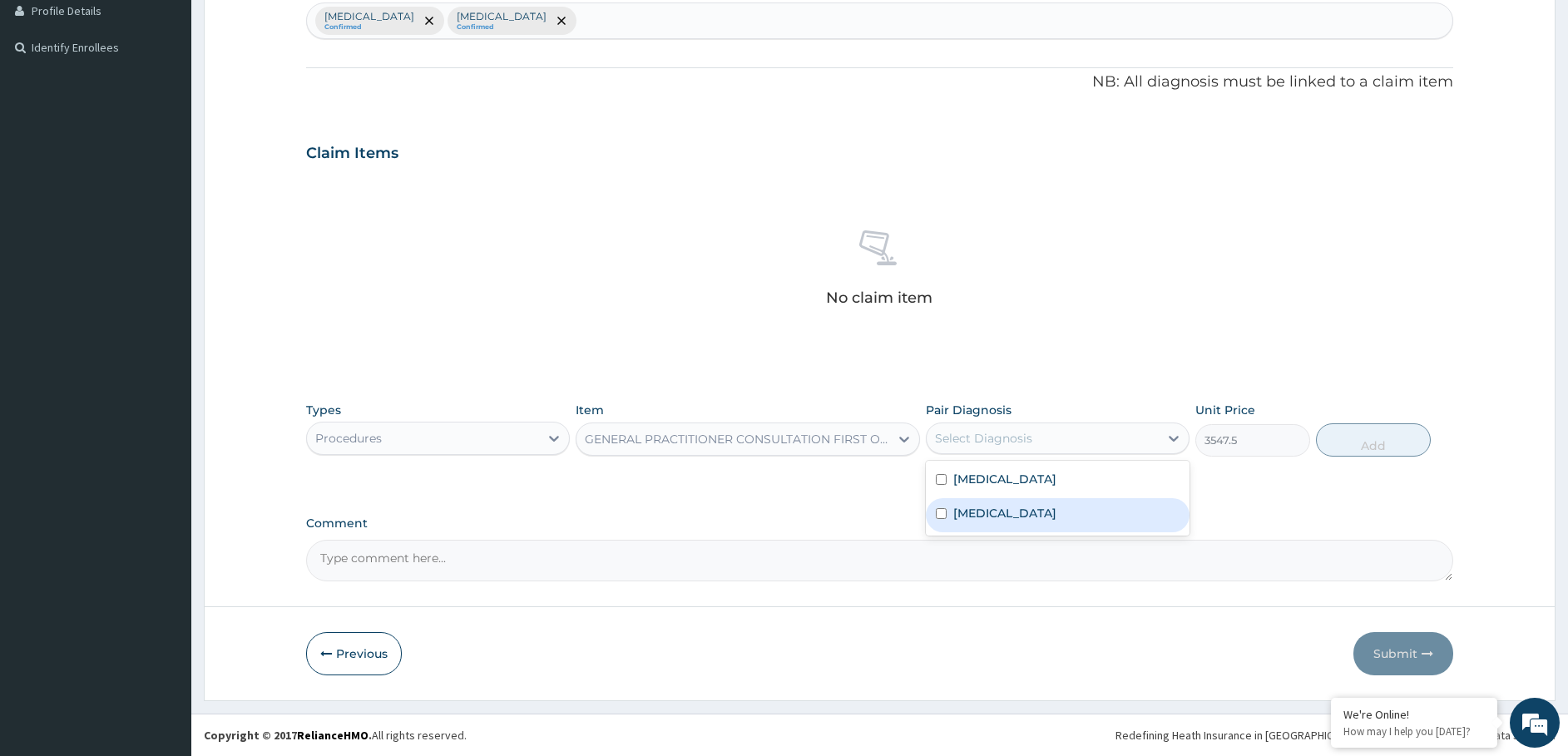
click at [1032, 524] on div "Upper respiratory infection" at bounding box center [1057, 515] width 264 height 34
checkbox input "true"
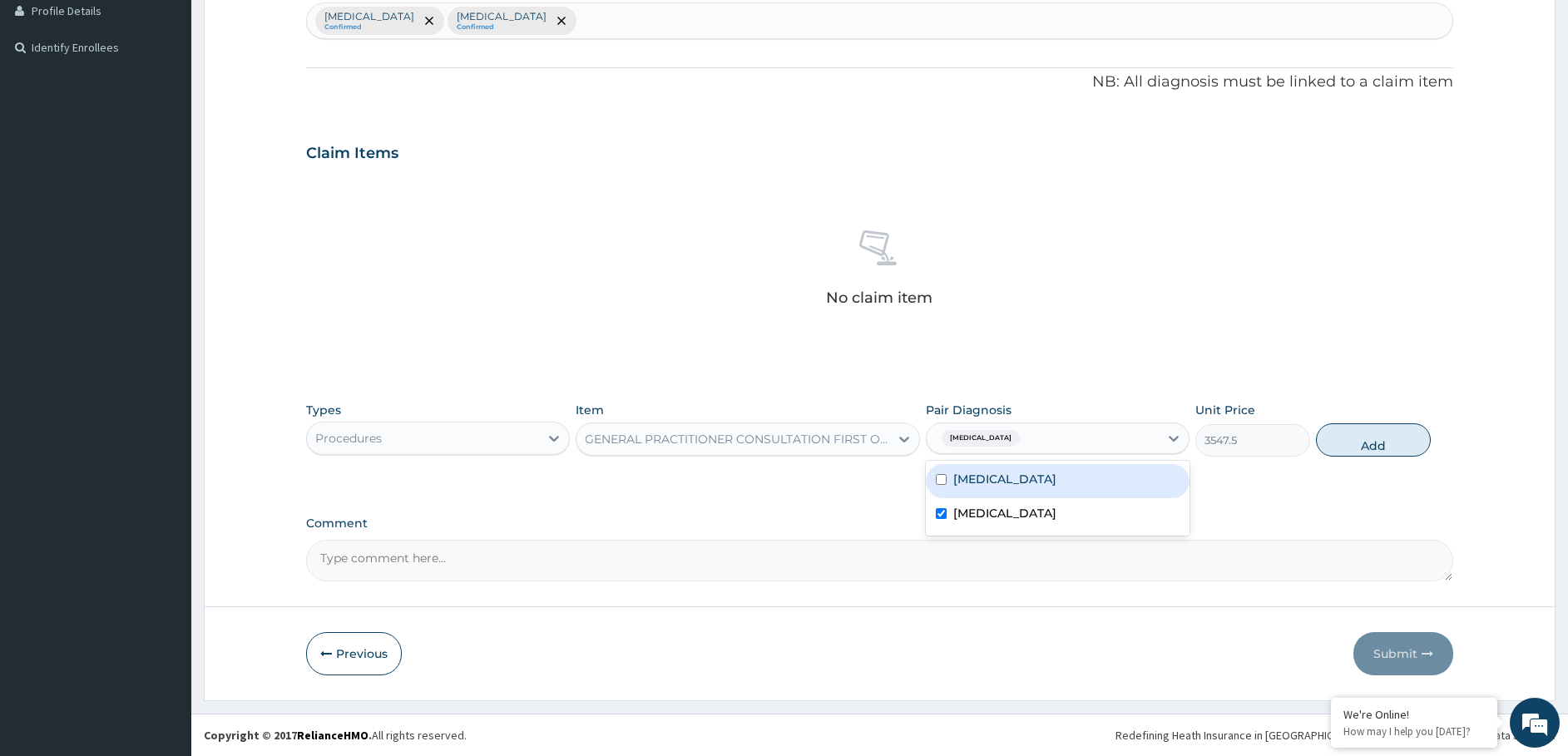
drag, startPoint x: 1026, startPoint y: 490, endPoint x: 1040, endPoint y: 477, distance: 19.1
click at [1027, 490] on div "Malaria" at bounding box center [1057, 482] width 264 height 34
checkbox input "true"
drag, startPoint x: 1385, startPoint y: 439, endPoint x: 1100, endPoint y: 467, distance: 286.4
click at [1385, 439] on button "Add" at bounding box center [1373, 440] width 115 height 33
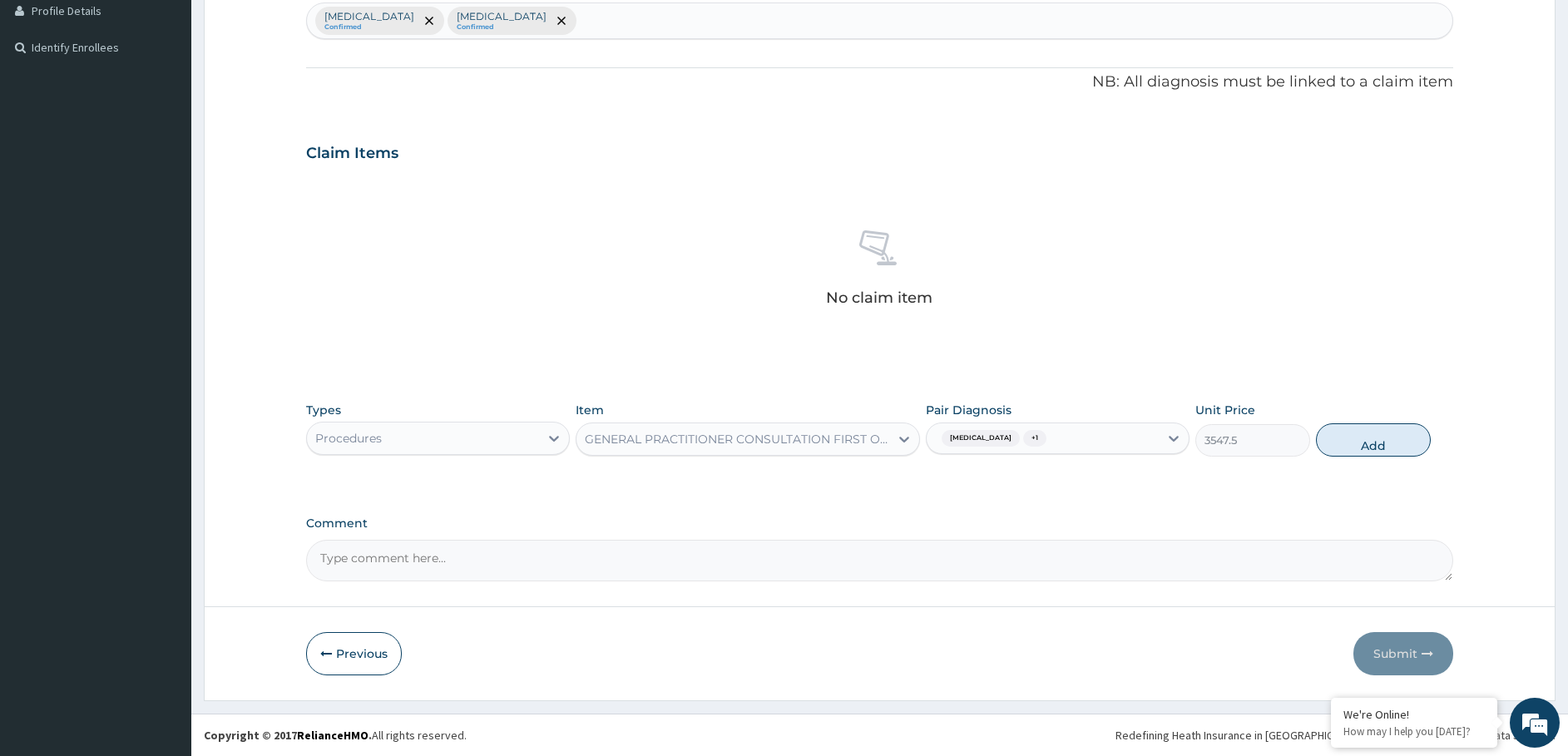
type input "0"
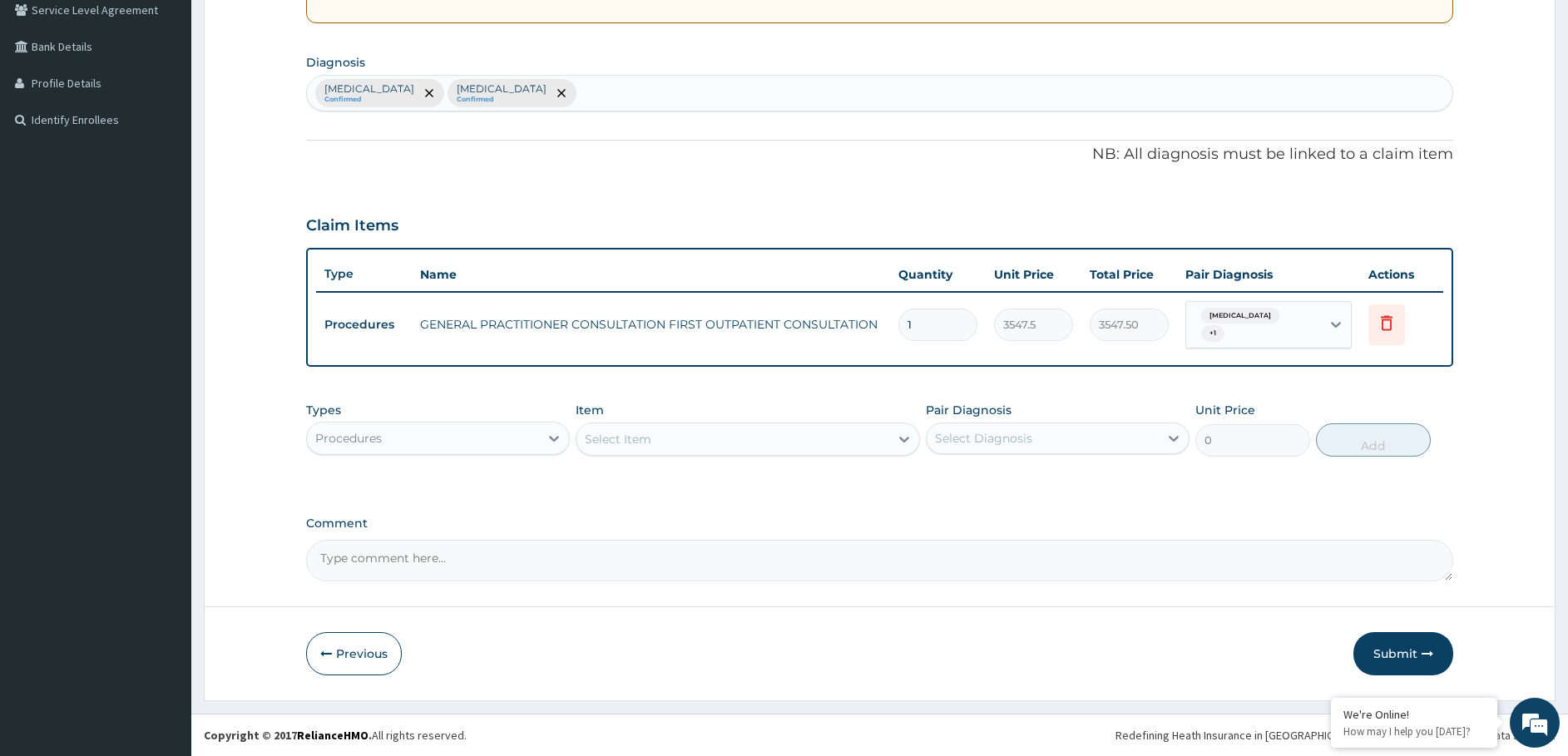
scroll to position [354, 0]
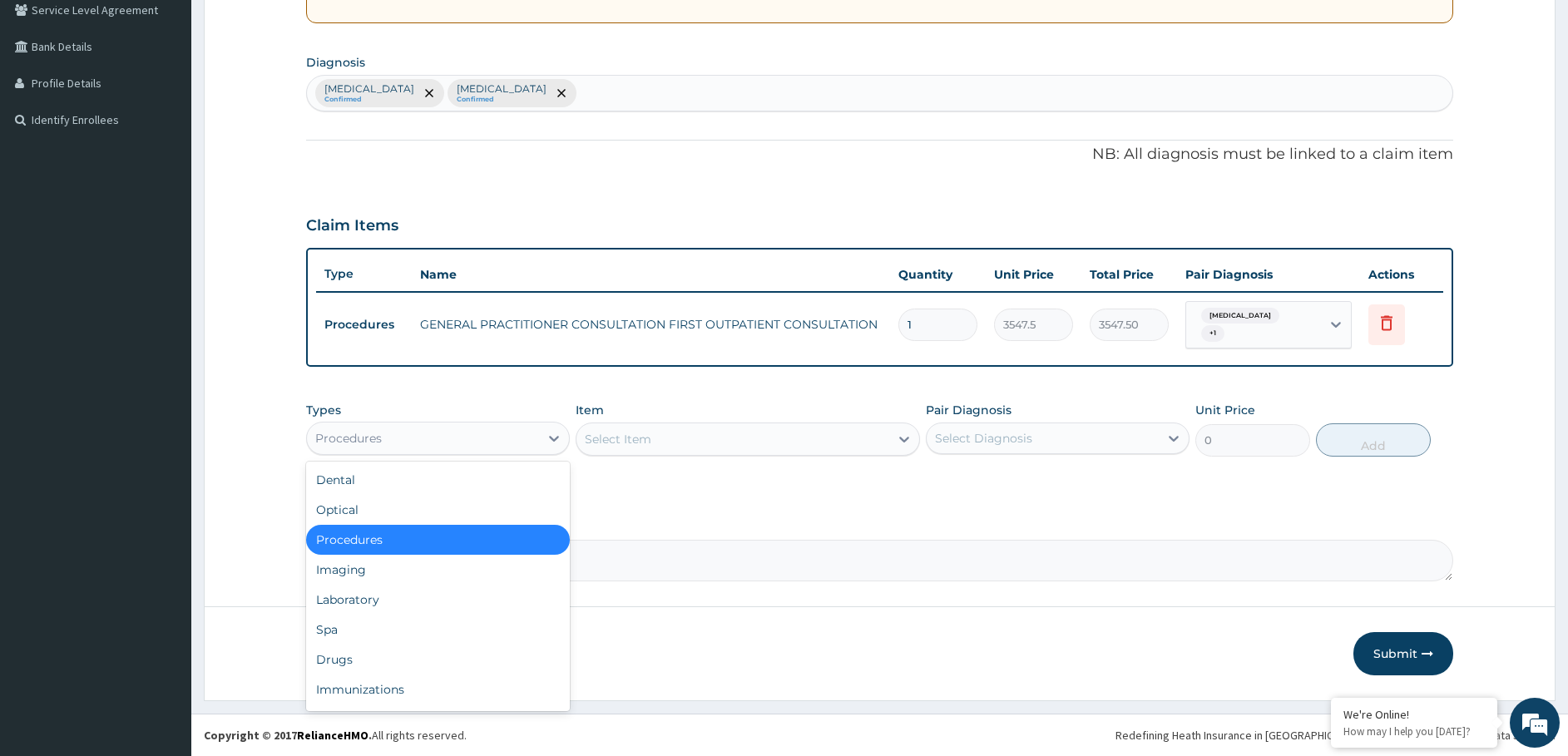
click at [501, 453] on div "Procedures" at bounding box center [438, 438] width 264 height 33
click at [437, 590] on div "Laboratory" at bounding box center [438, 599] width 264 height 30
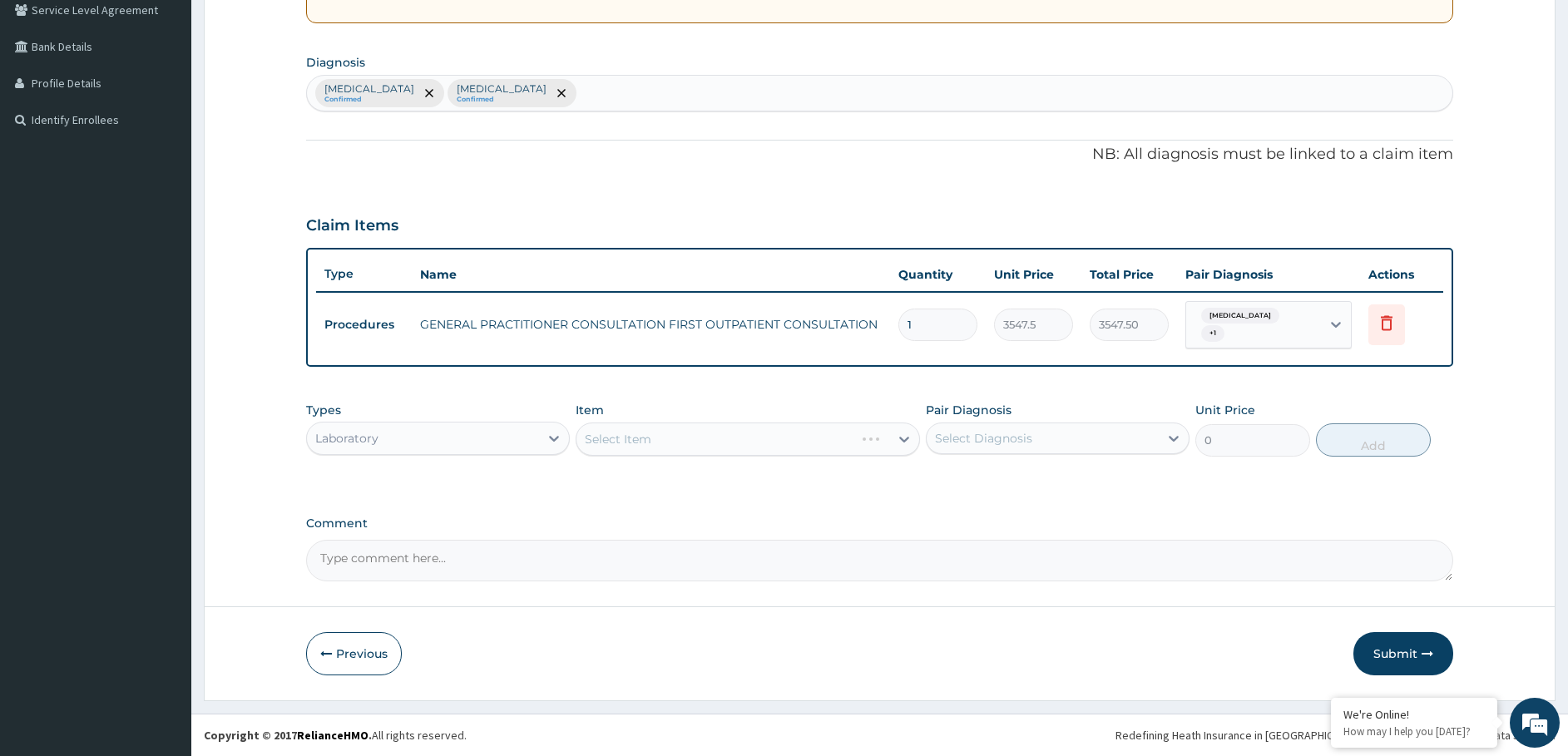
drag, startPoint x: 666, startPoint y: 438, endPoint x: 672, endPoint y: 420, distance: 19.0
click at [666, 437] on div "Select Item" at bounding box center [748, 439] width 344 height 33
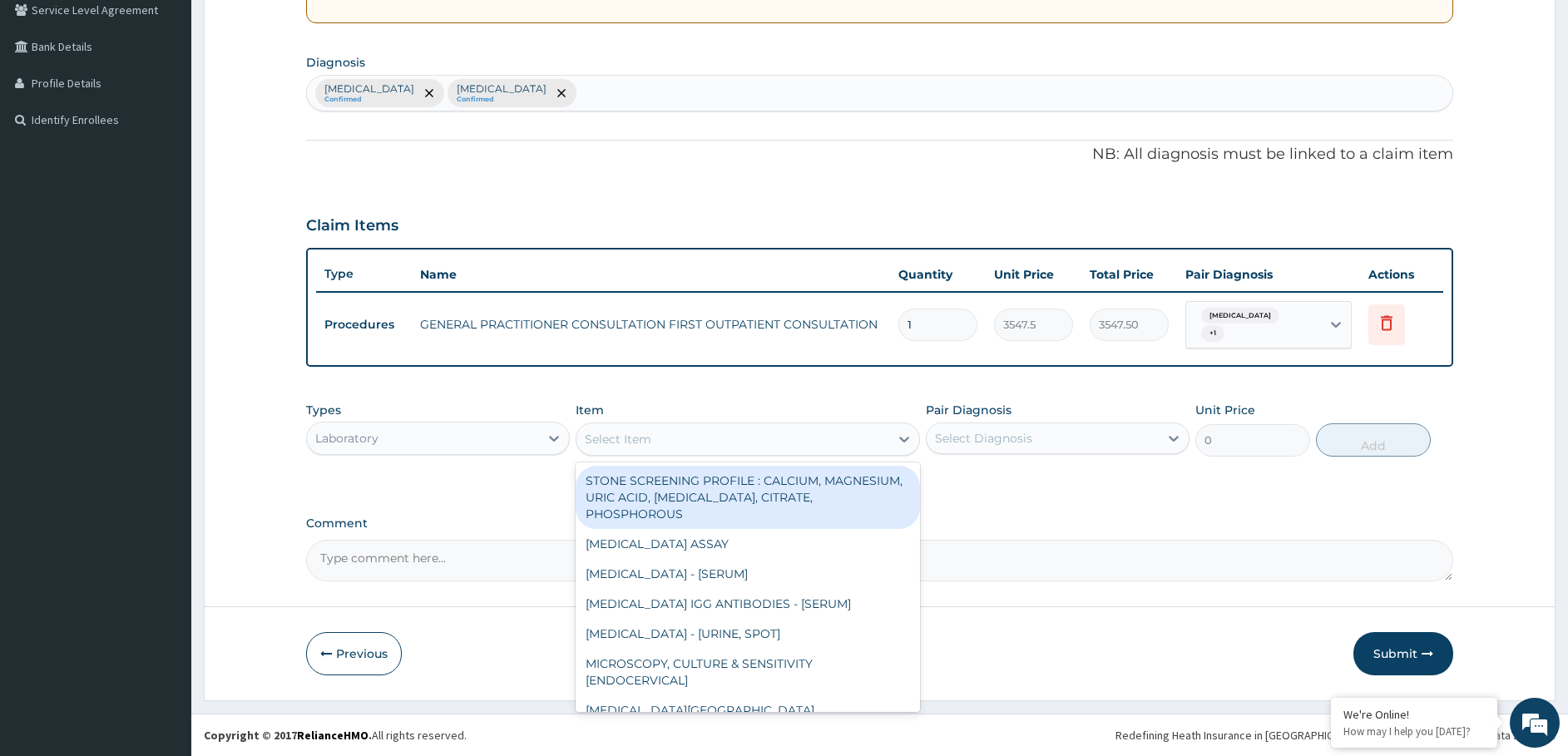
click at [642, 442] on div "Select Item" at bounding box center [618, 439] width 67 height 16
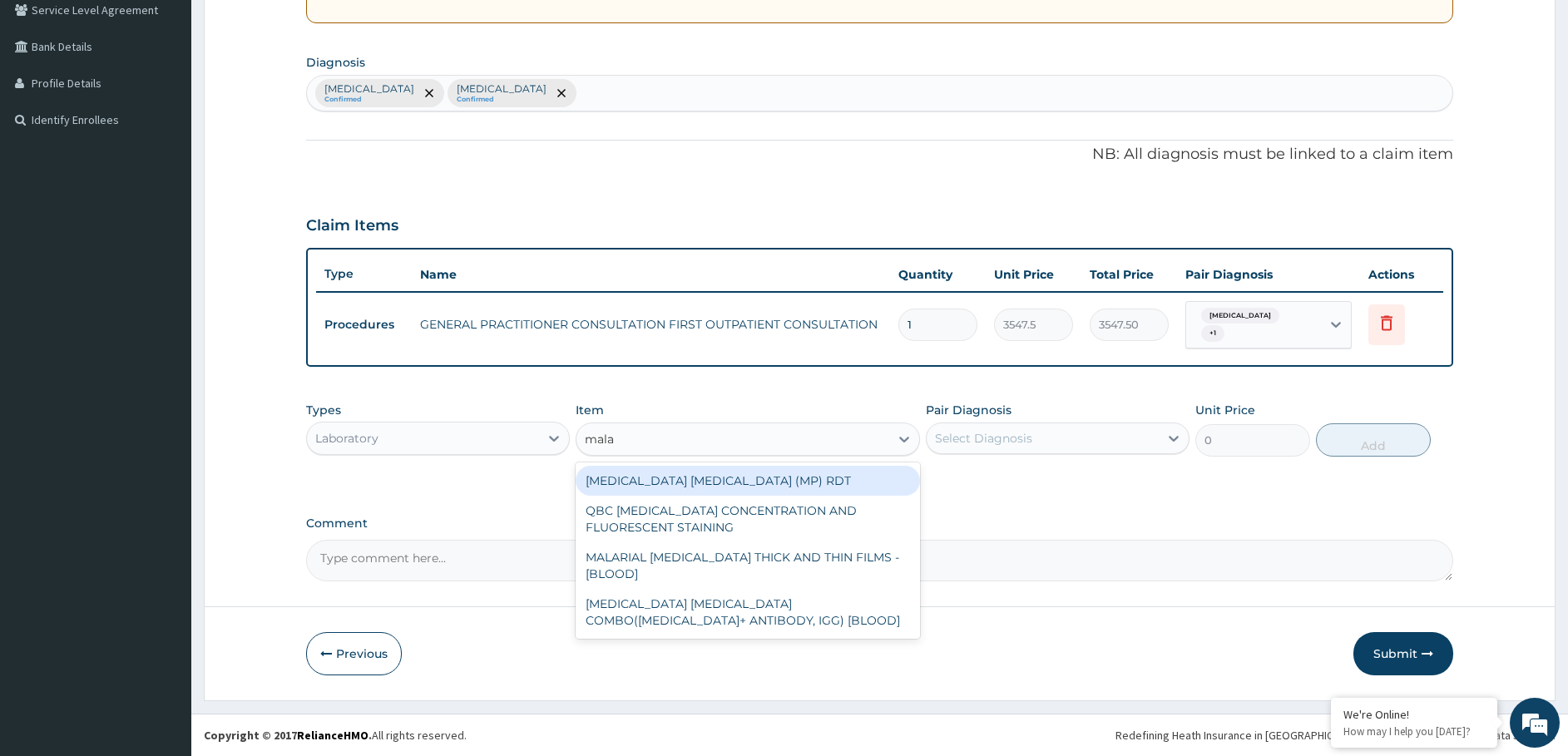
type input "malar"
click at [616, 483] on div "[MEDICAL_DATA] [MEDICAL_DATA] (MP) RDT" at bounding box center [748, 481] width 344 height 30
type input "1612.5"
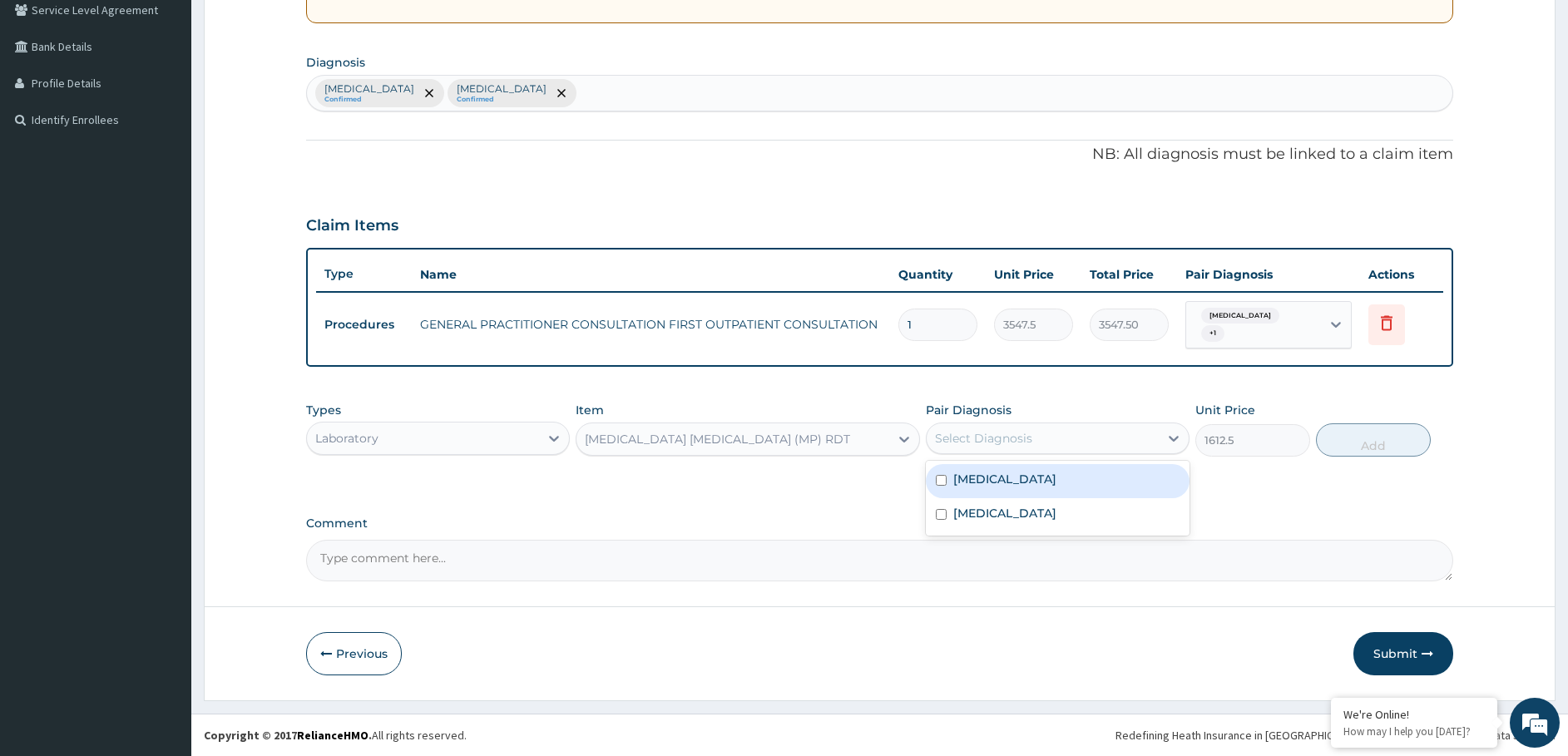
click at [1123, 432] on div "Select Diagnosis" at bounding box center [1042, 438] width 232 height 27
click at [967, 477] on label "[MEDICAL_DATA]" at bounding box center [1004, 478] width 103 height 16
checkbox input "true"
drag, startPoint x: 1372, startPoint y: 429, endPoint x: 1341, endPoint y: 460, distance: 43.8
click at [1371, 429] on button "Add" at bounding box center [1373, 440] width 115 height 33
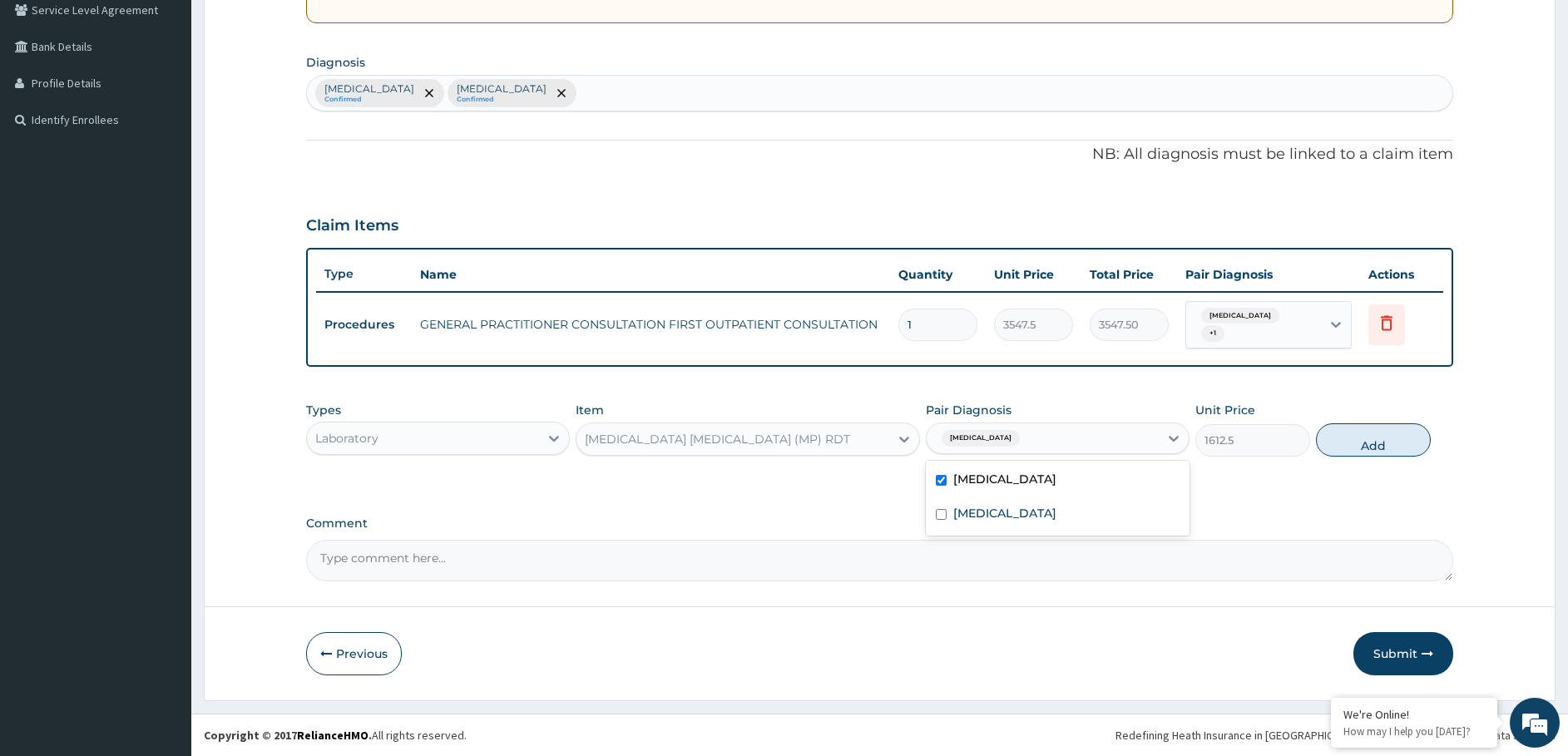
type input "0"
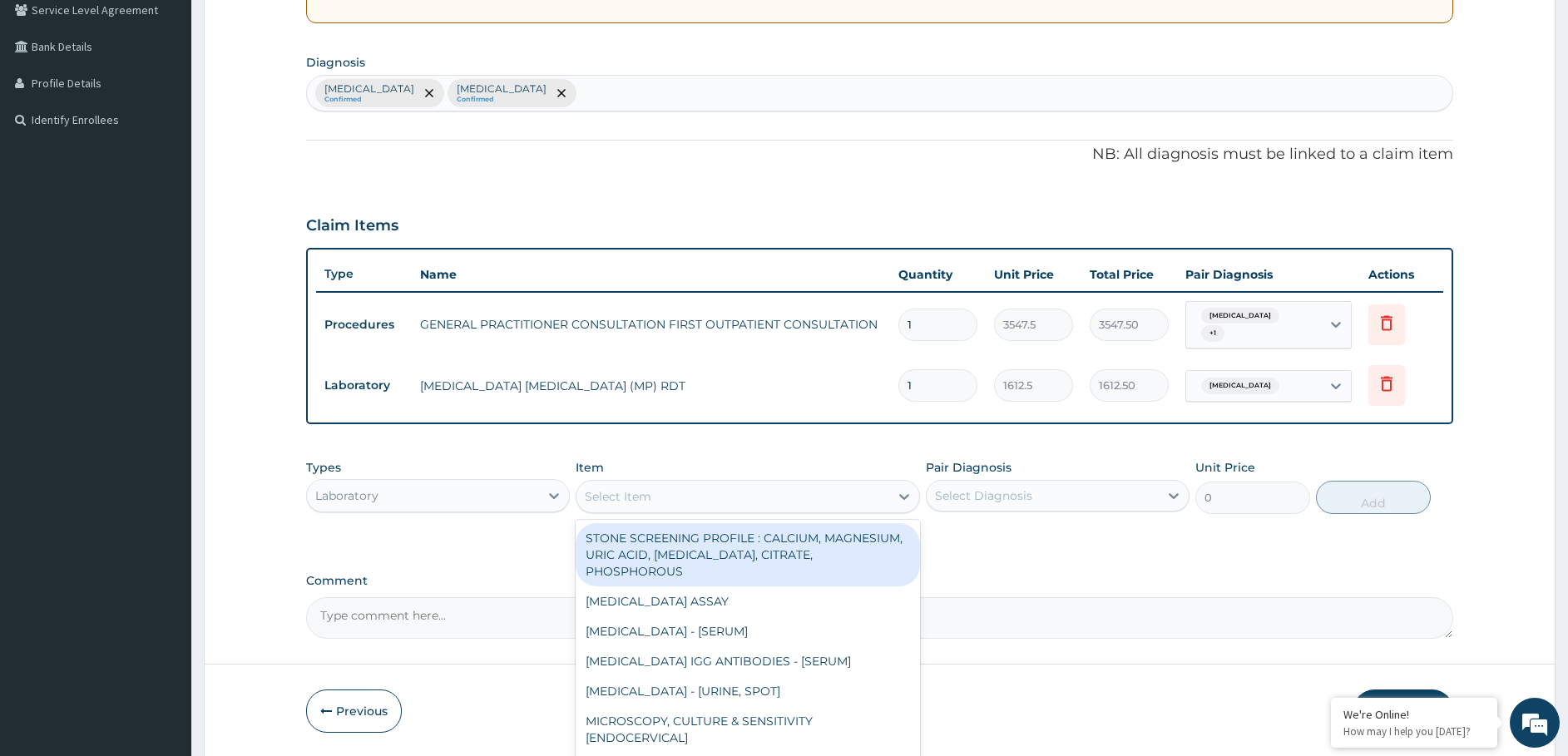
click at [702, 496] on div "Select Item" at bounding box center [733, 496] width 313 height 27
type input "fbc"
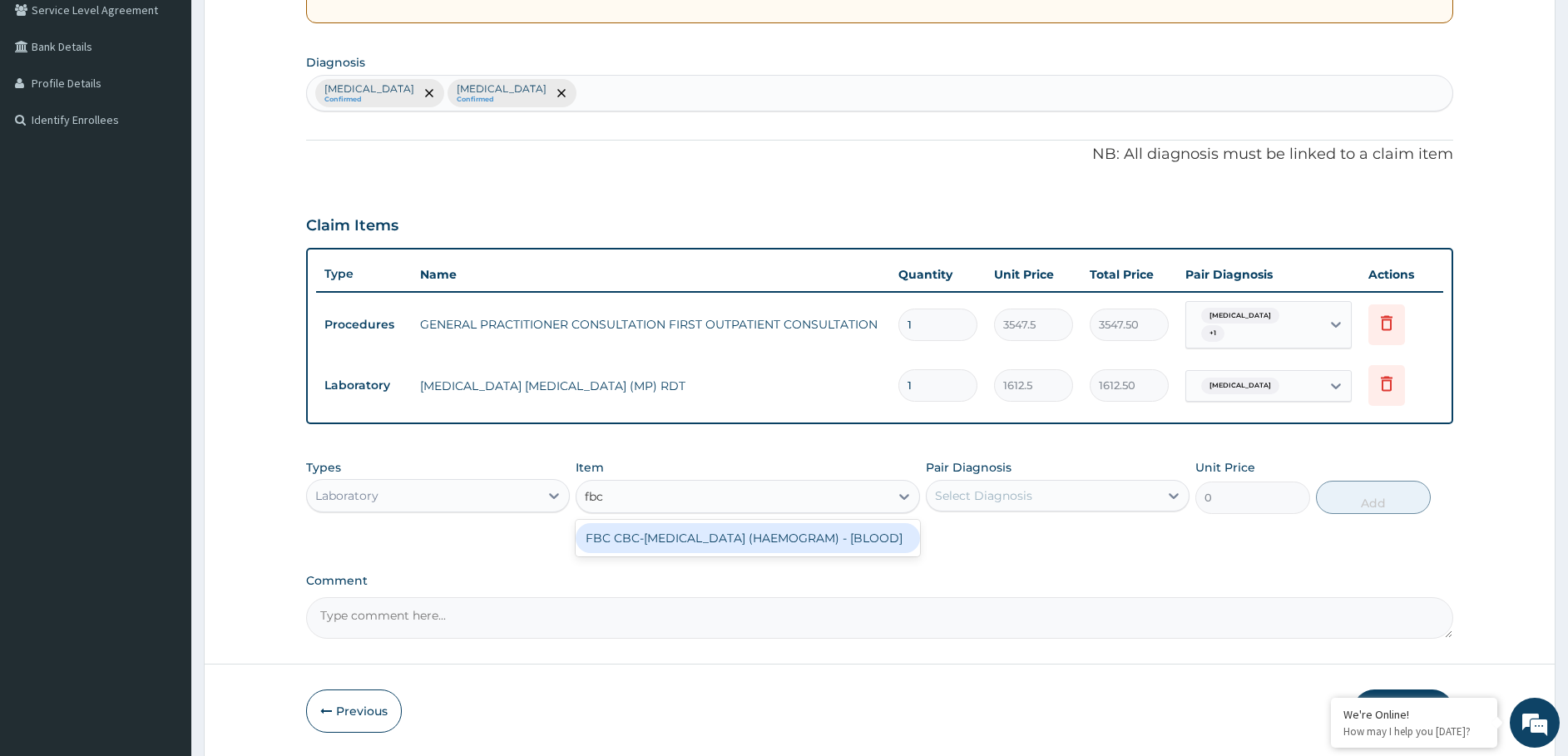
click at [669, 550] on div "FBC CBC-[MEDICAL_DATA] (HAEMOGRAM) - [BLOOD]" at bounding box center [748, 538] width 344 height 30
type input "4300"
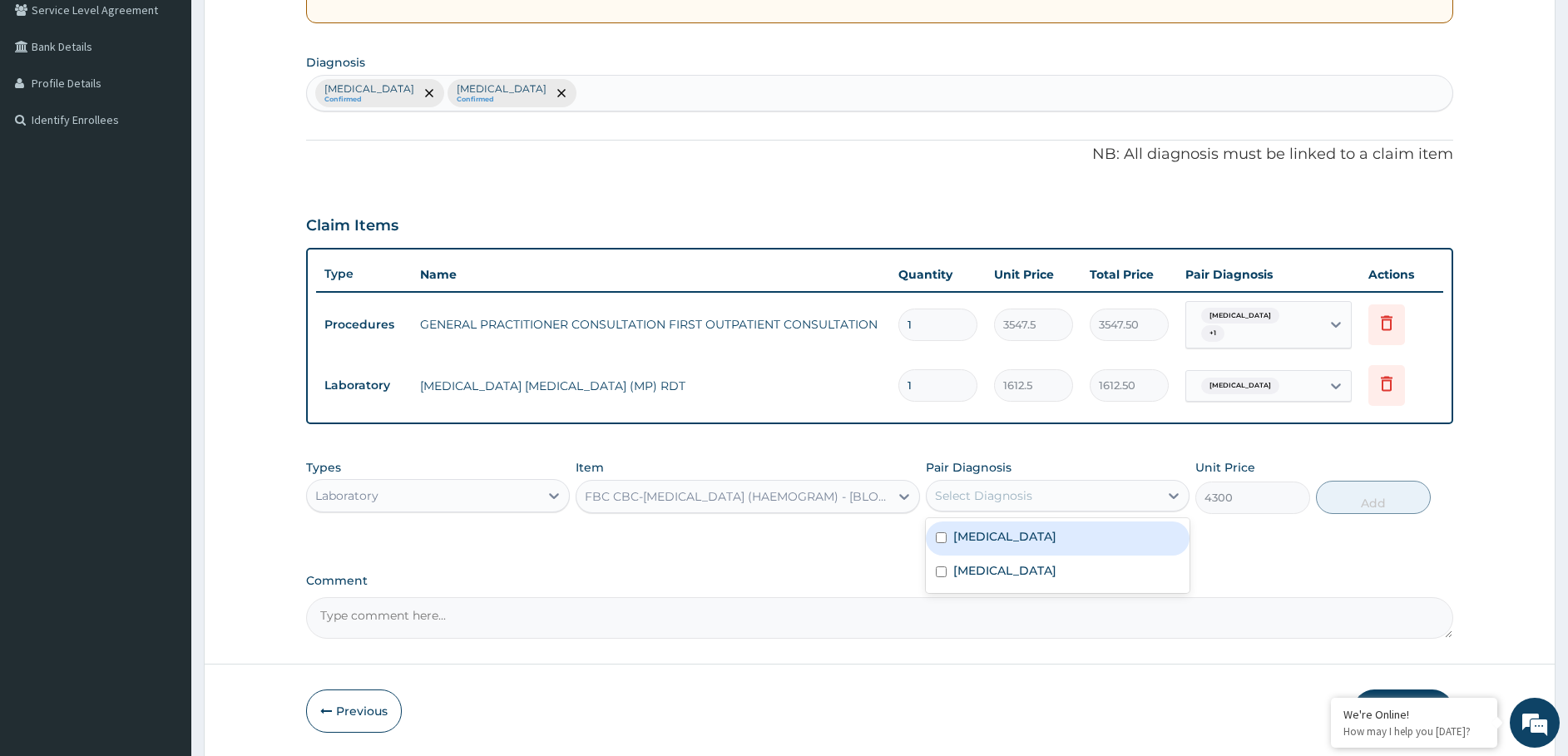
click at [993, 493] on div "Select Diagnosis" at bounding box center [984, 495] width 98 height 16
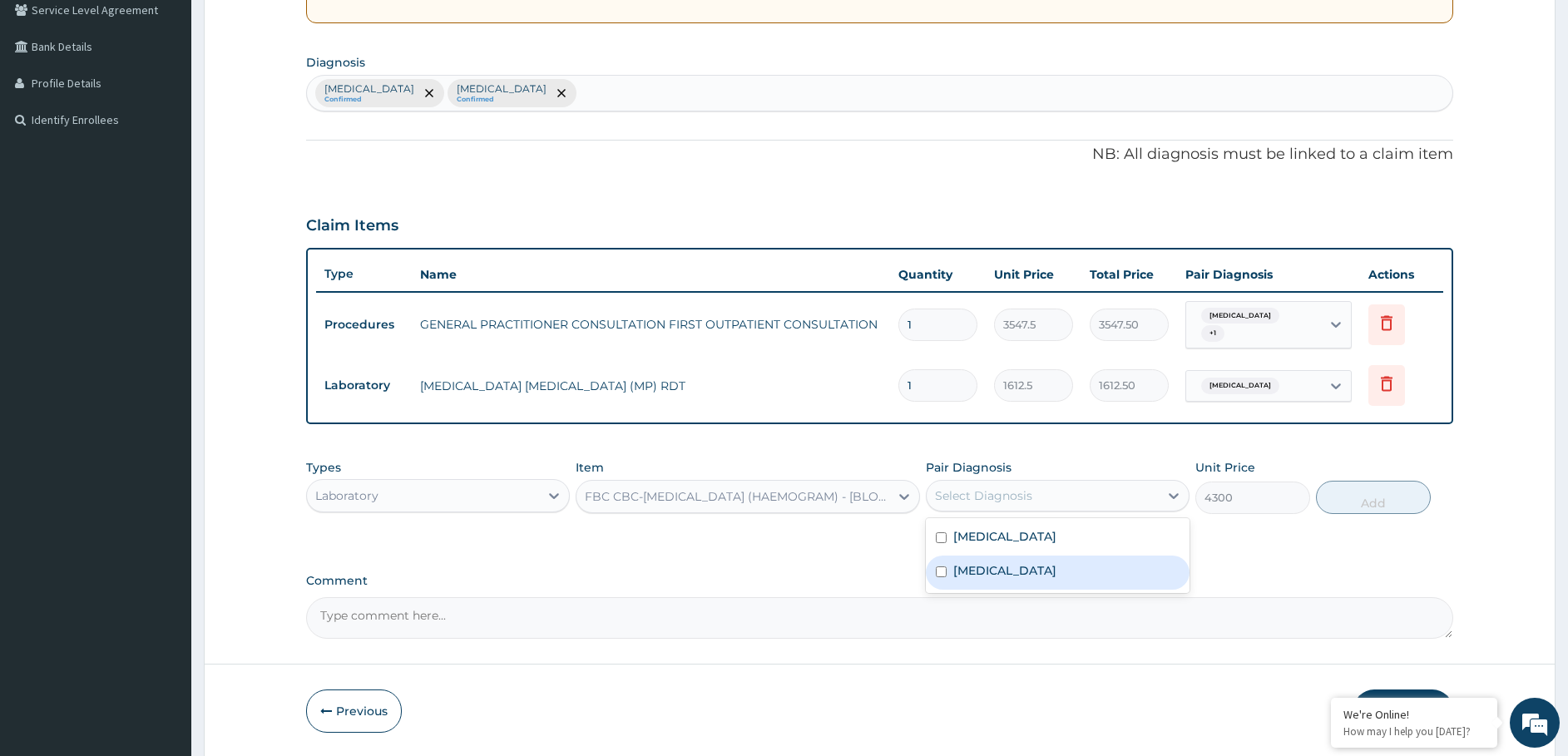
click at [968, 559] on div "Upper respiratory infection" at bounding box center [1057, 573] width 264 height 34
checkbox input "true"
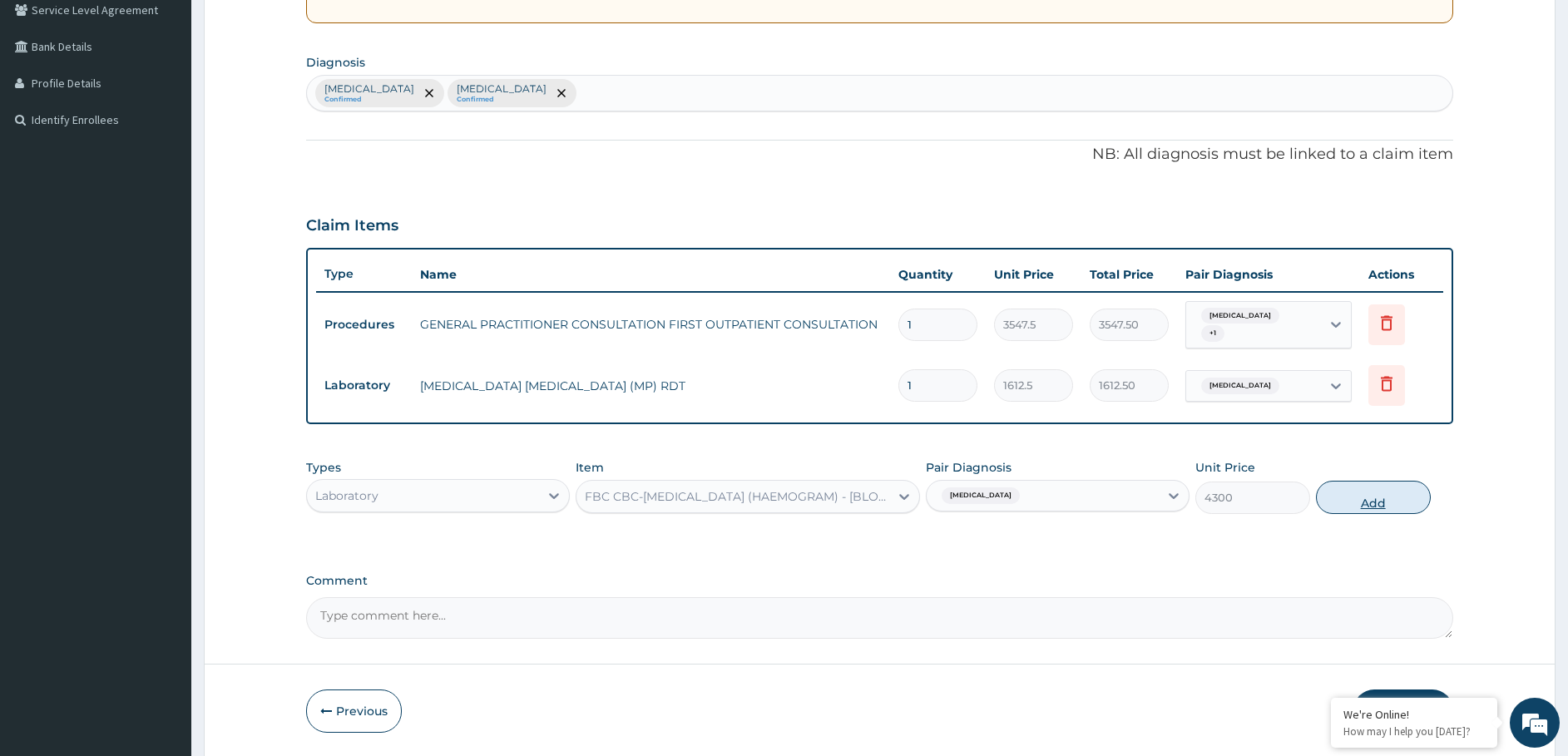
click at [1347, 495] on button "Add" at bounding box center [1373, 497] width 115 height 33
type input "0"
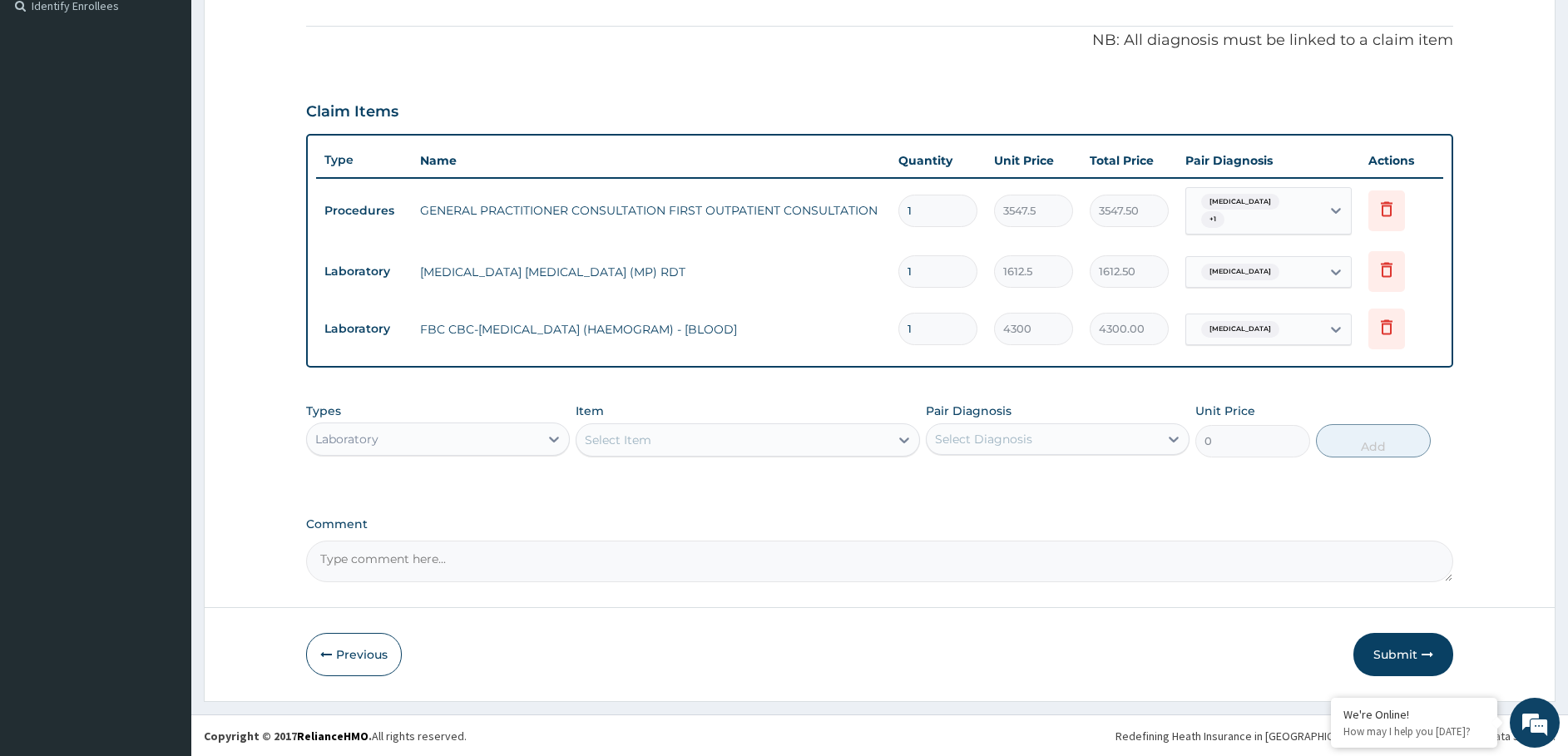
scroll to position [469, 0]
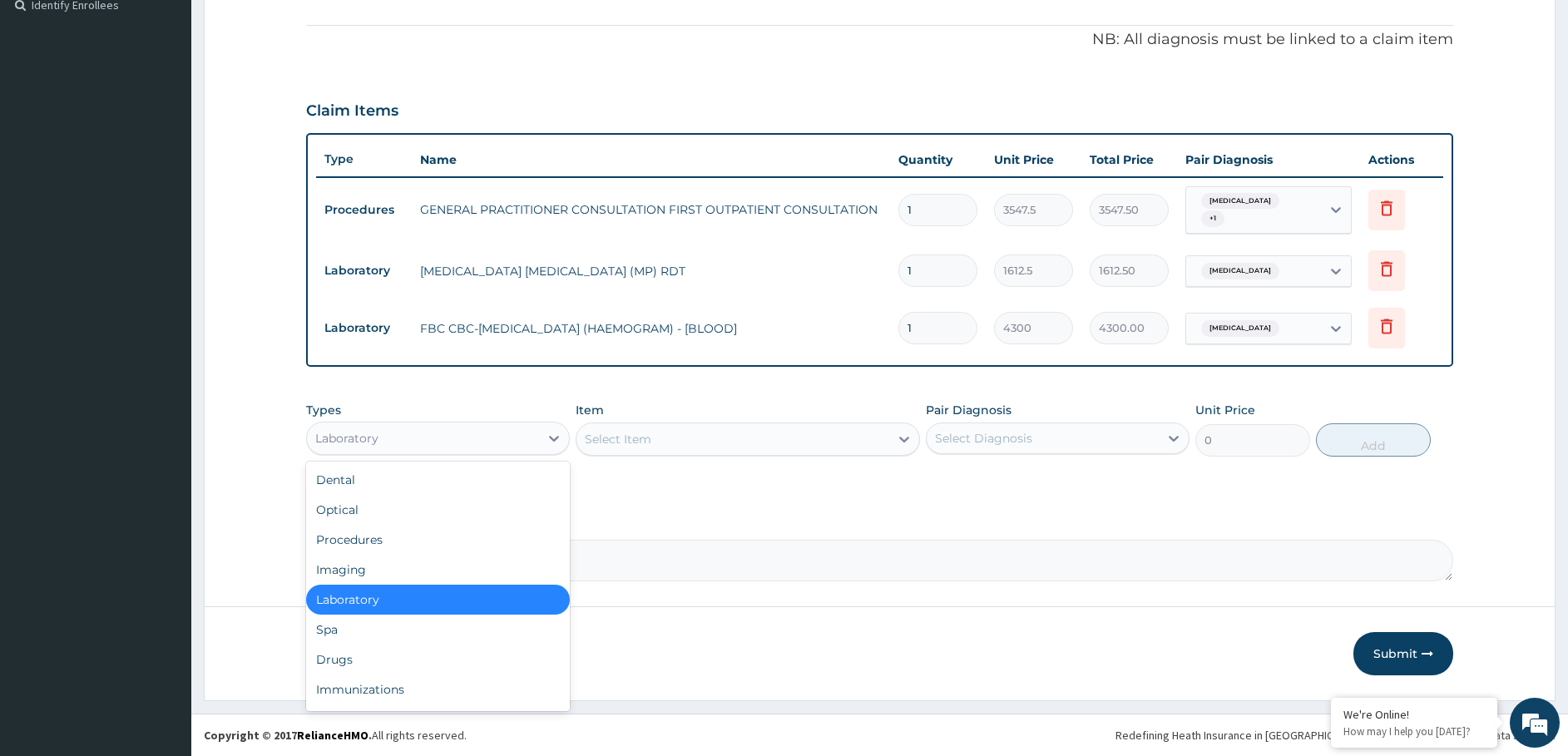
click at [445, 432] on div "Laboratory" at bounding box center [422, 438] width 232 height 27
click at [423, 656] on div "Drugs" at bounding box center [438, 659] width 264 height 30
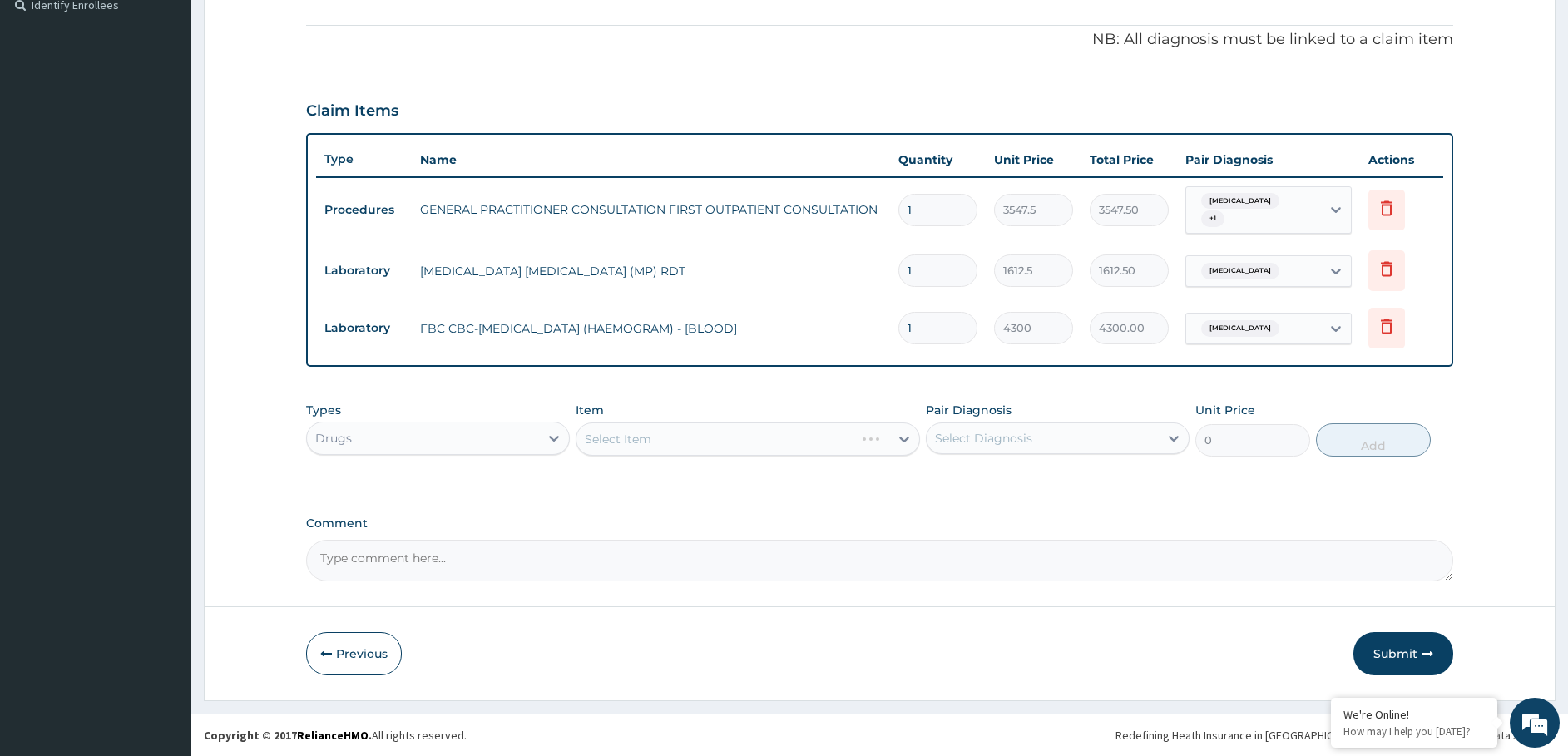
click at [685, 429] on div "Select Item" at bounding box center [748, 439] width 344 height 33
click at [711, 441] on div "Select Item" at bounding box center [748, 439] width 344 height 33
click at [715, 433] on div "Select Item" at bounding box center [748, 439] width 344 height 33
click at [734, 445] on div "Select Item" at bounding box center [733, 439] width 313 height 27
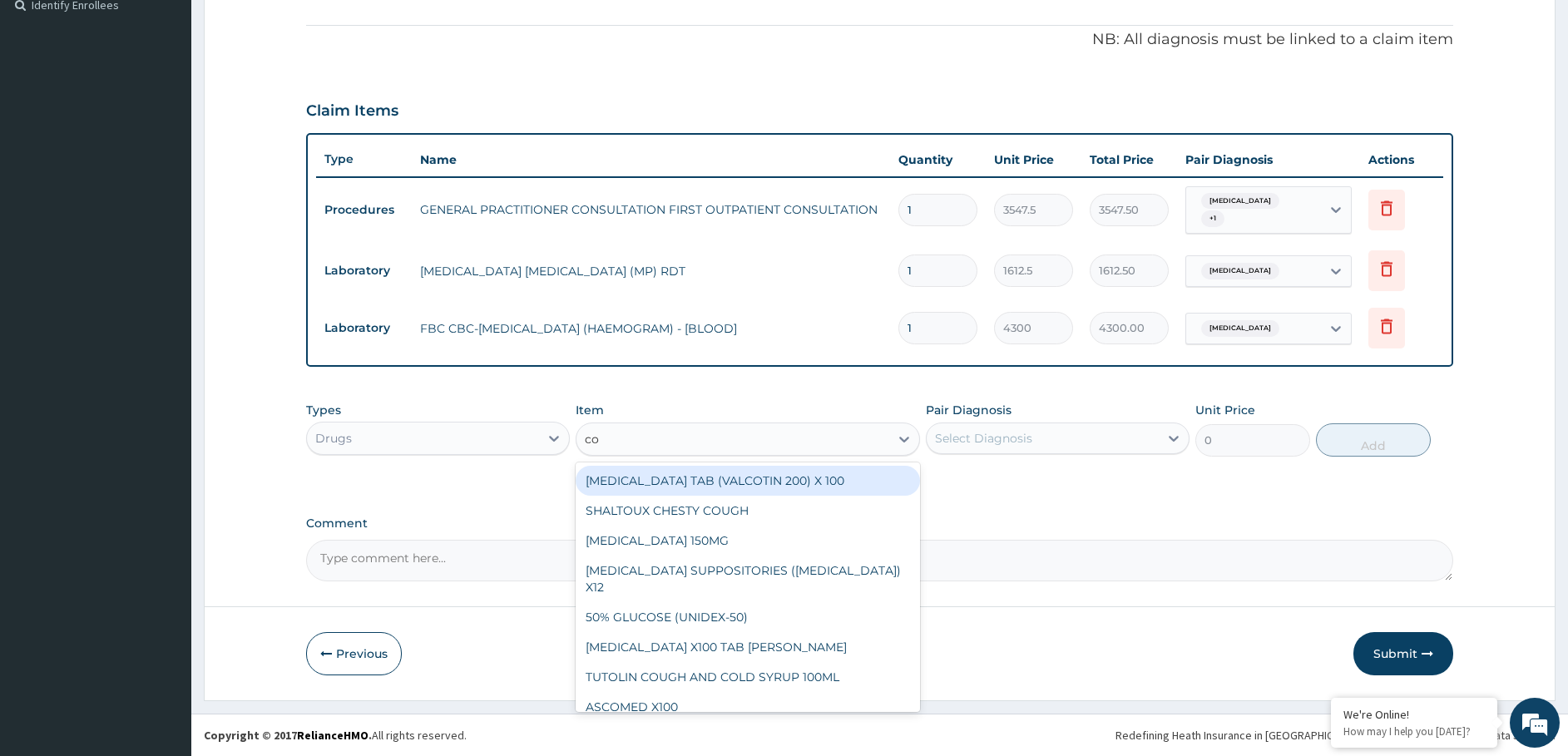
type input "coa"
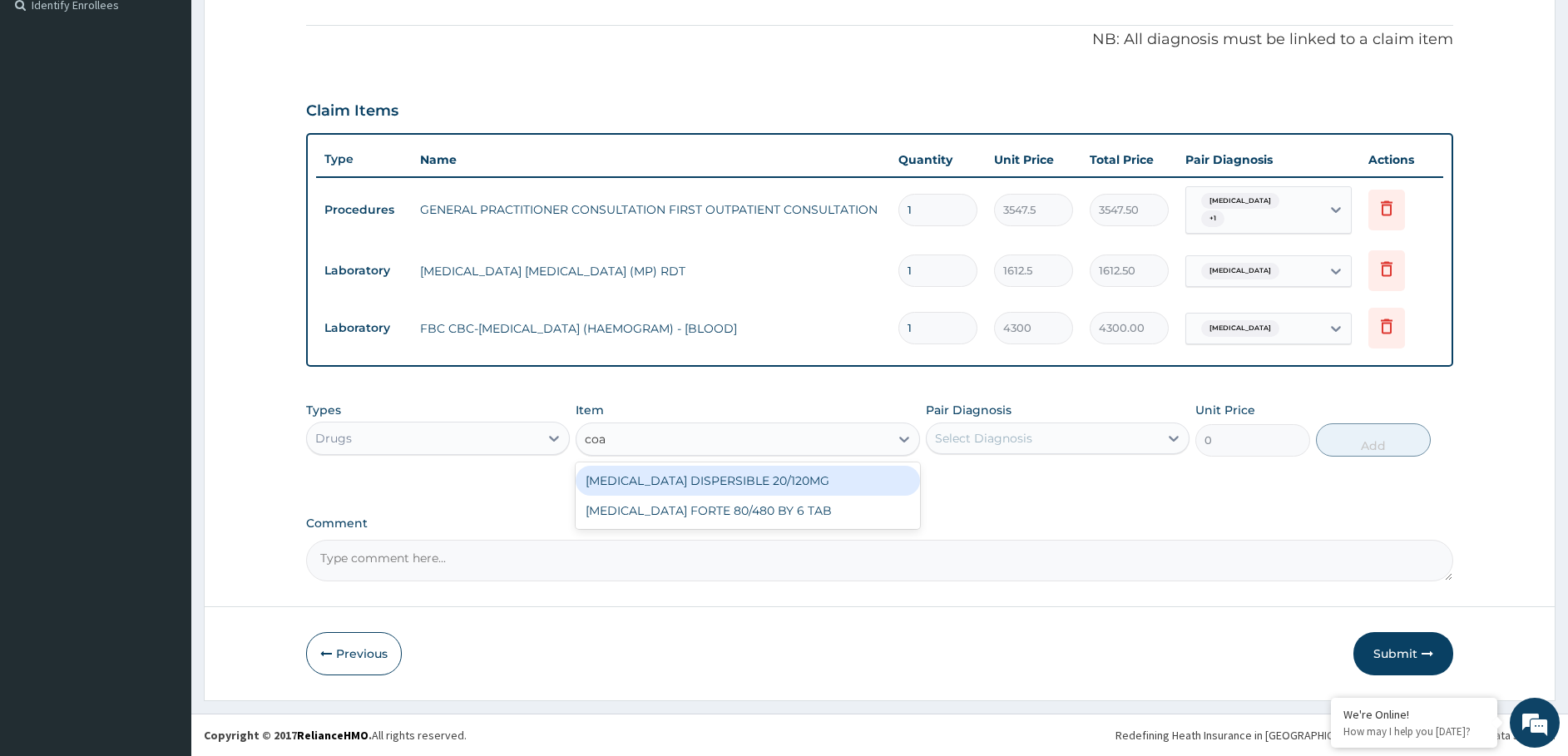
click at [721, 482] on div "[MEDICAL_DATA] DISPERSIBLE 20/120MG" at bounding box center [748, 481] width 344 height 30
type input "112.3375"
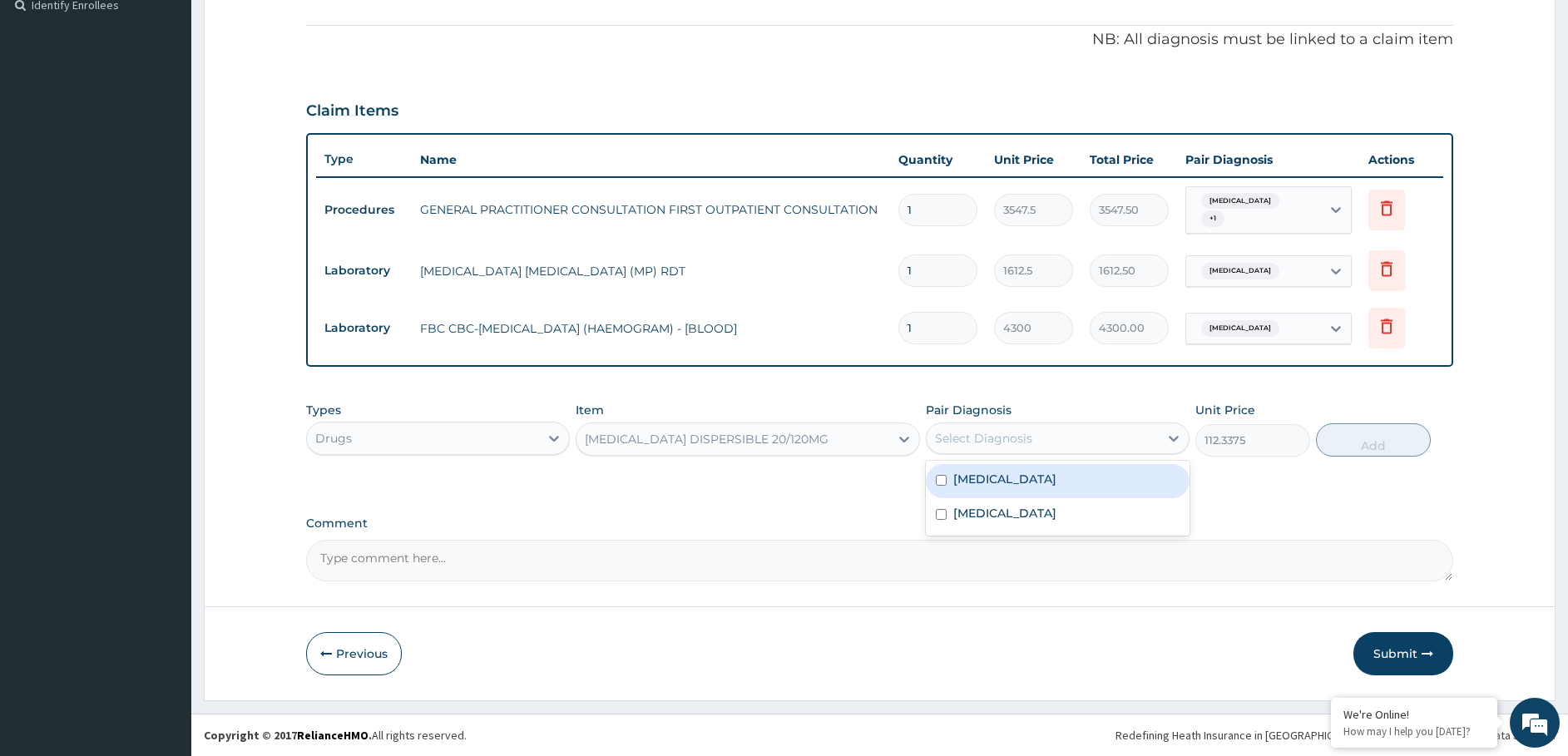
click at [964, 439] on div "Select Diagnosis" at bounding box center [984, 438] width 98 height 16
click at [967, 486] on label "[MEDICAL_DATA]" at bounding box center [1004, 478] width 103 height 16
checkbox input "true"
drag, startPoint x: 1374, startPoint y: 443, endPoint x: 1317, endPoint y: 461, distance: 59.8
click at [1363, 453] on button "Add" at bounding box center [1373, 440] width 115 height 33
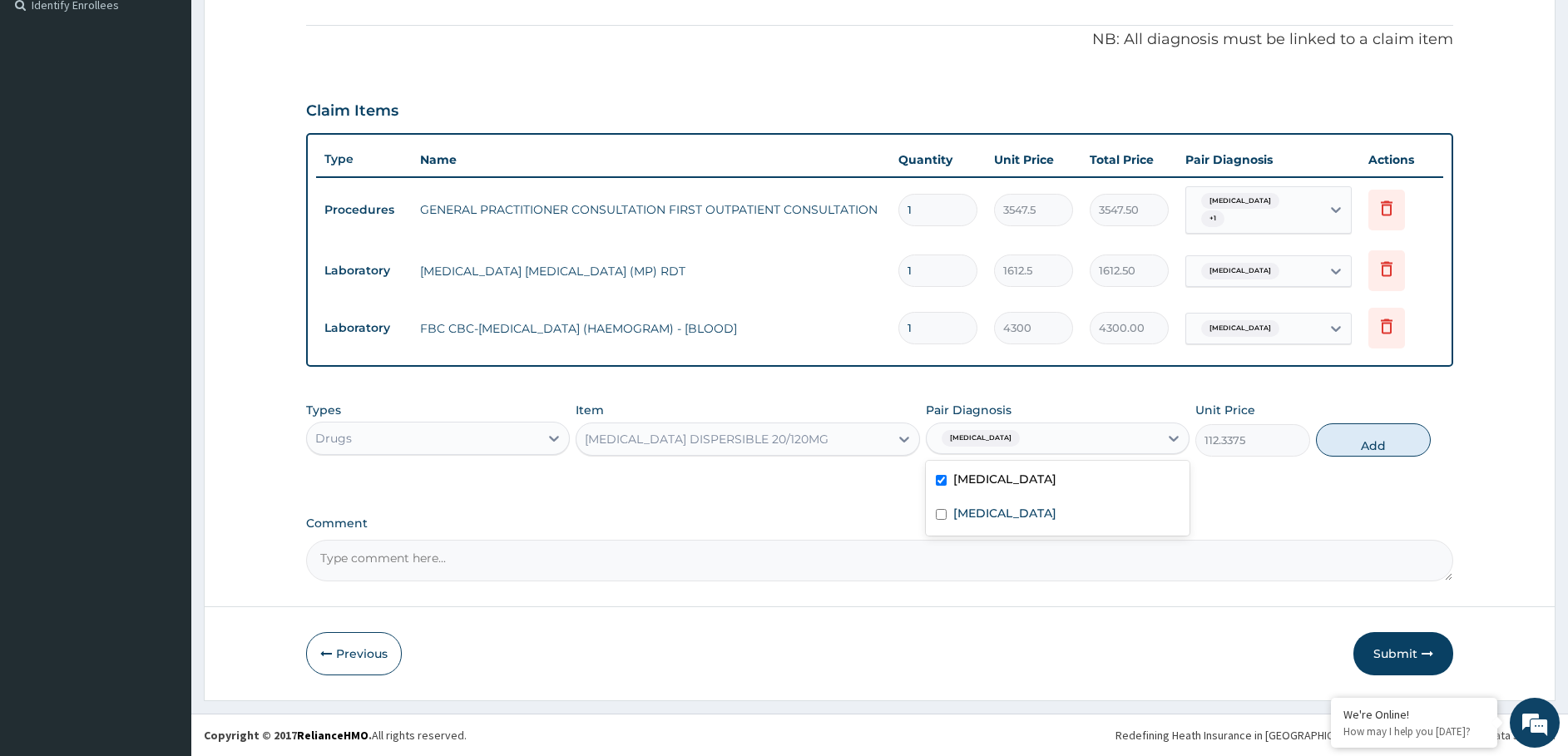
type input "0"
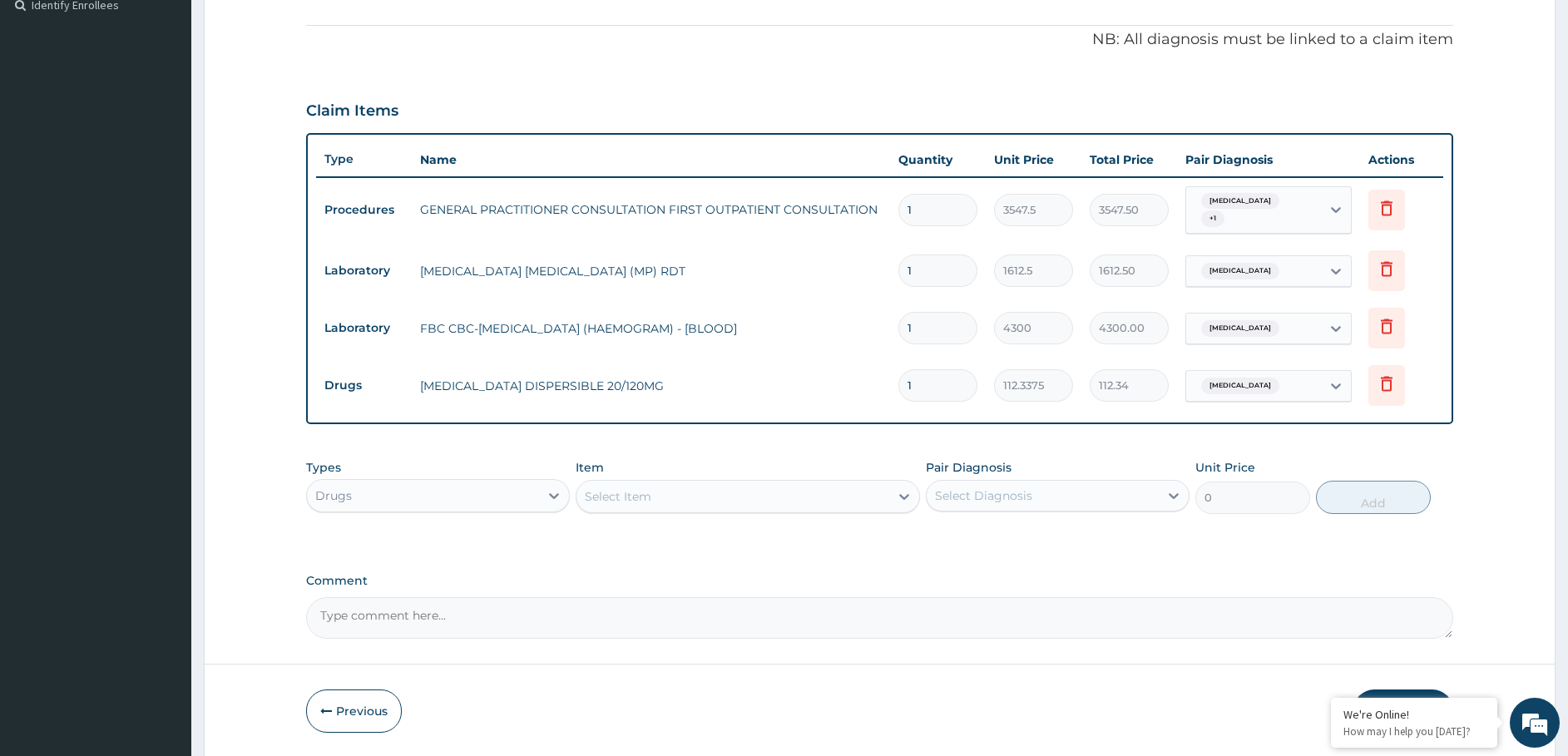
drag, startPoint x: 864, startPoint y: 415, endPoint x: 701, endPoint y: 488, distance: 178.6
click at [703, 488] on div "PA Code / Prescription Code Enter Code(Secondary Care Only) Encounter Date 14-0…" at bounding box center [879, 164] width 1147 height 949
type input "6"
type input "674.03"
type input "6"
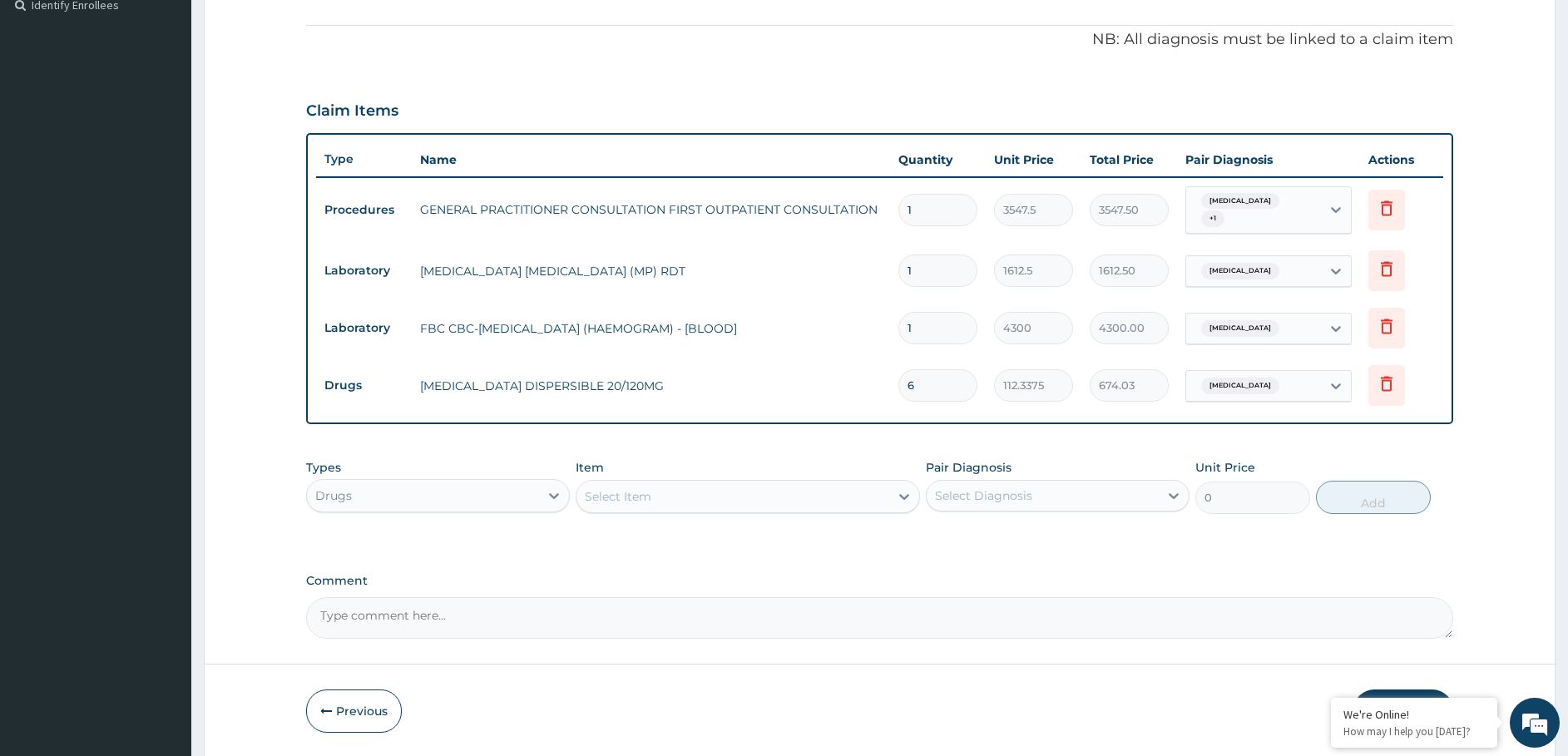
click at [653, 503] on div "Select Item" at bounding box center [733, 496] width 313 height 27
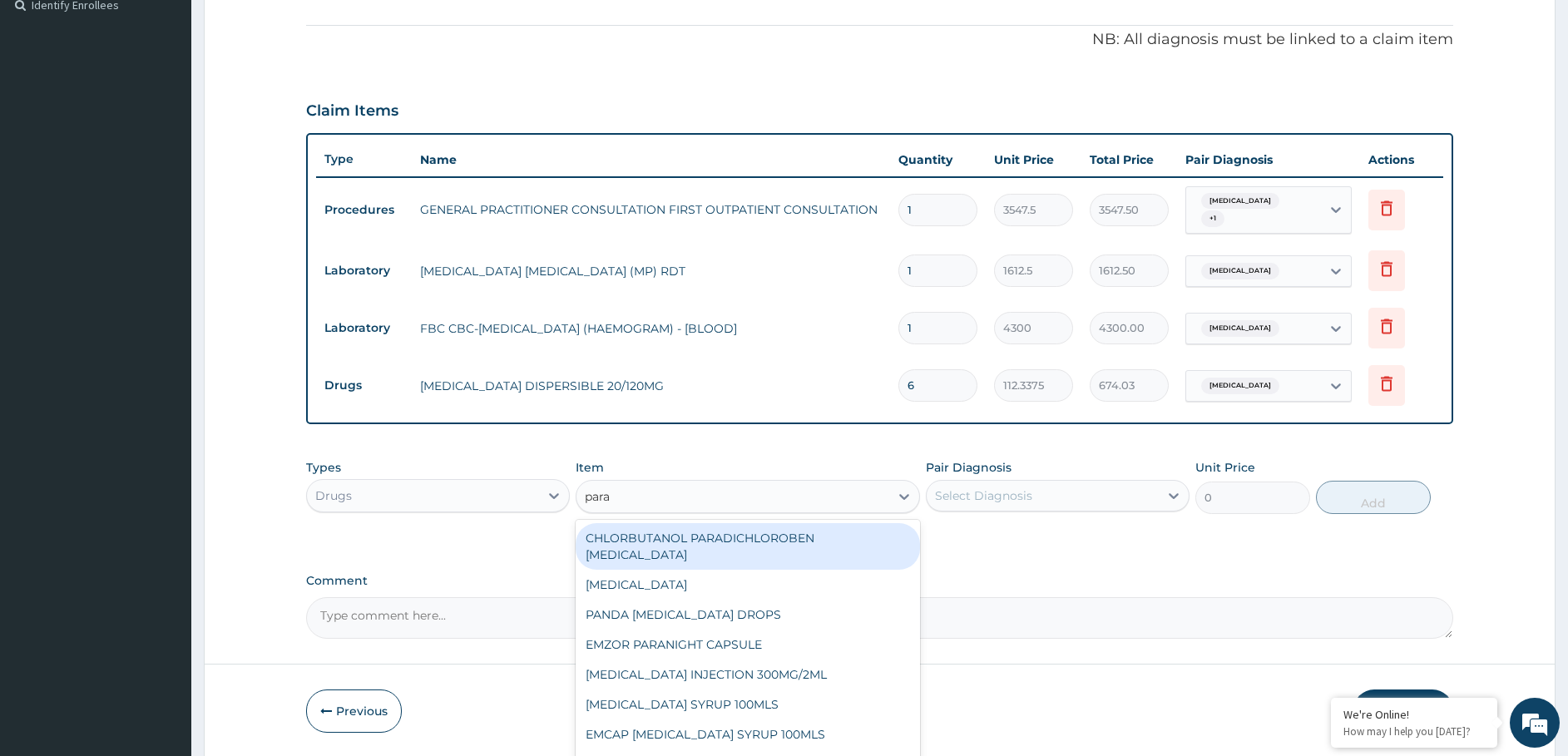
type input "parac"
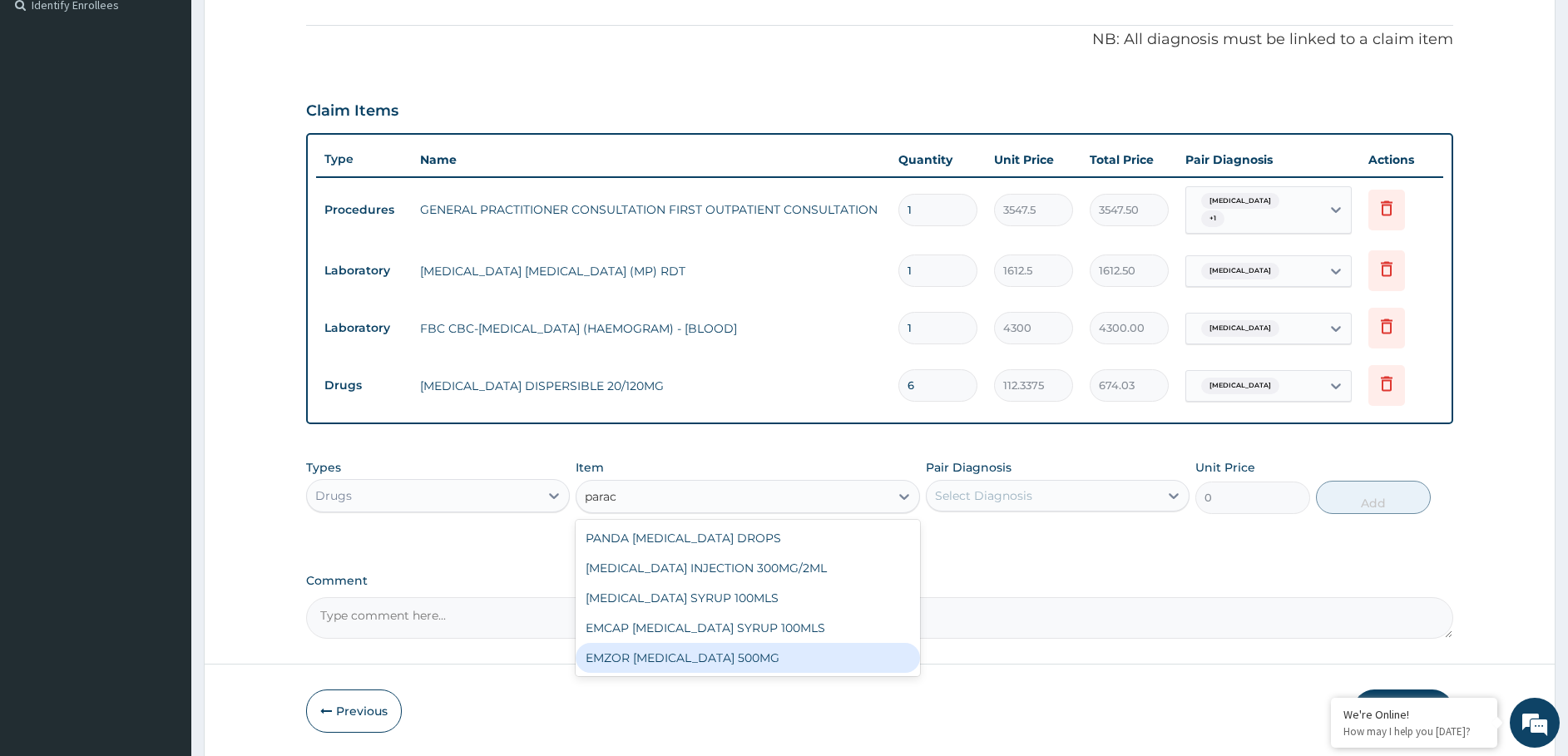
click at [689, 654] on div "EMZOR [MEDICAL_DATA] 500MG" at bounding box center [748, 657] width 344 height 30
type input "23.65"
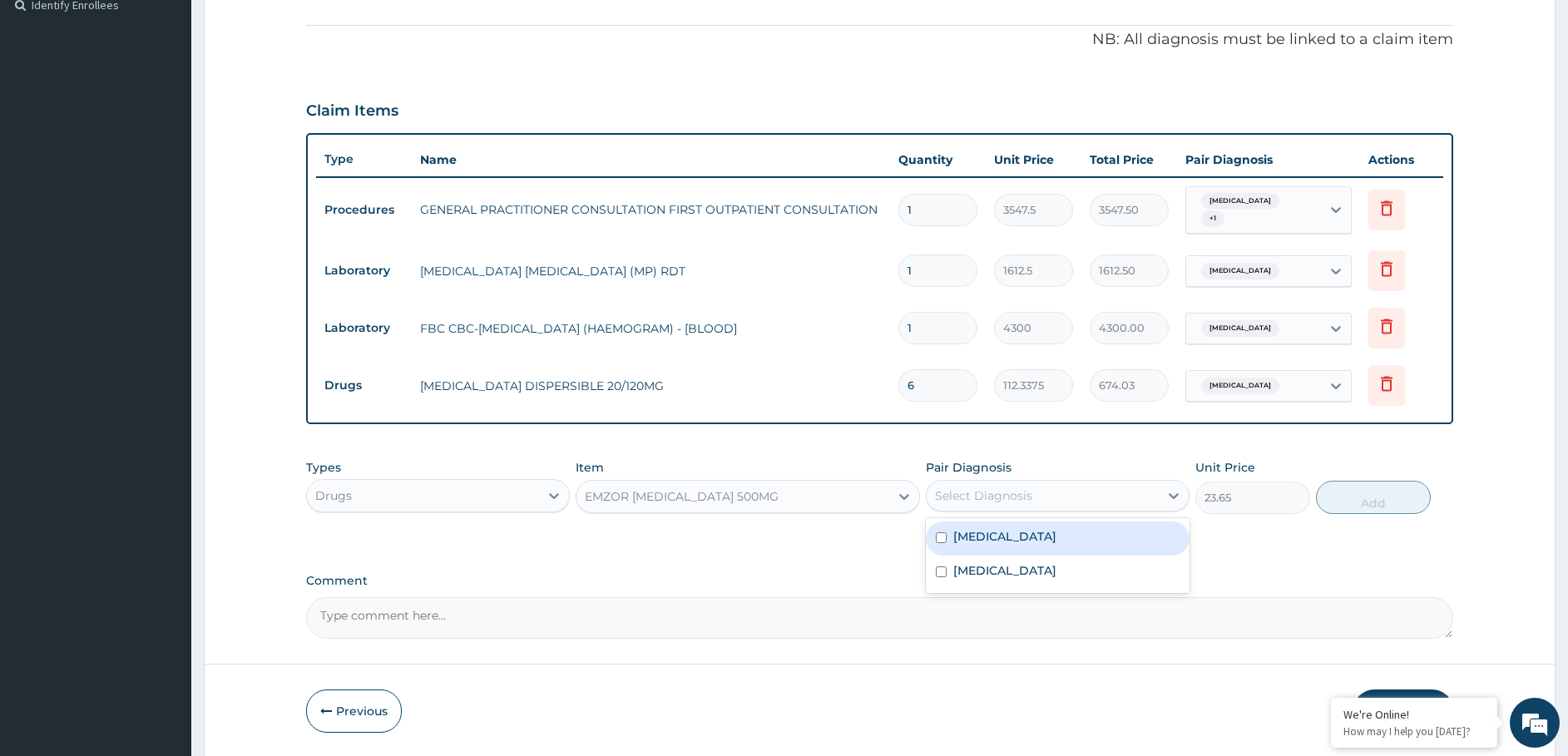
click at [965, 489] on div "Select Diagnosis" at bounding box center [984, 495] width 98 height 16
drag, startPoint x: 971, startPoint y: 542, endPoint x: 1232, endPoint y: 531, distance: 261.2
click at [973, 542] on label "[MEDICAL_DATA]" at bounding box center [1004, 536] width 103 height 16
checkbox input "true"
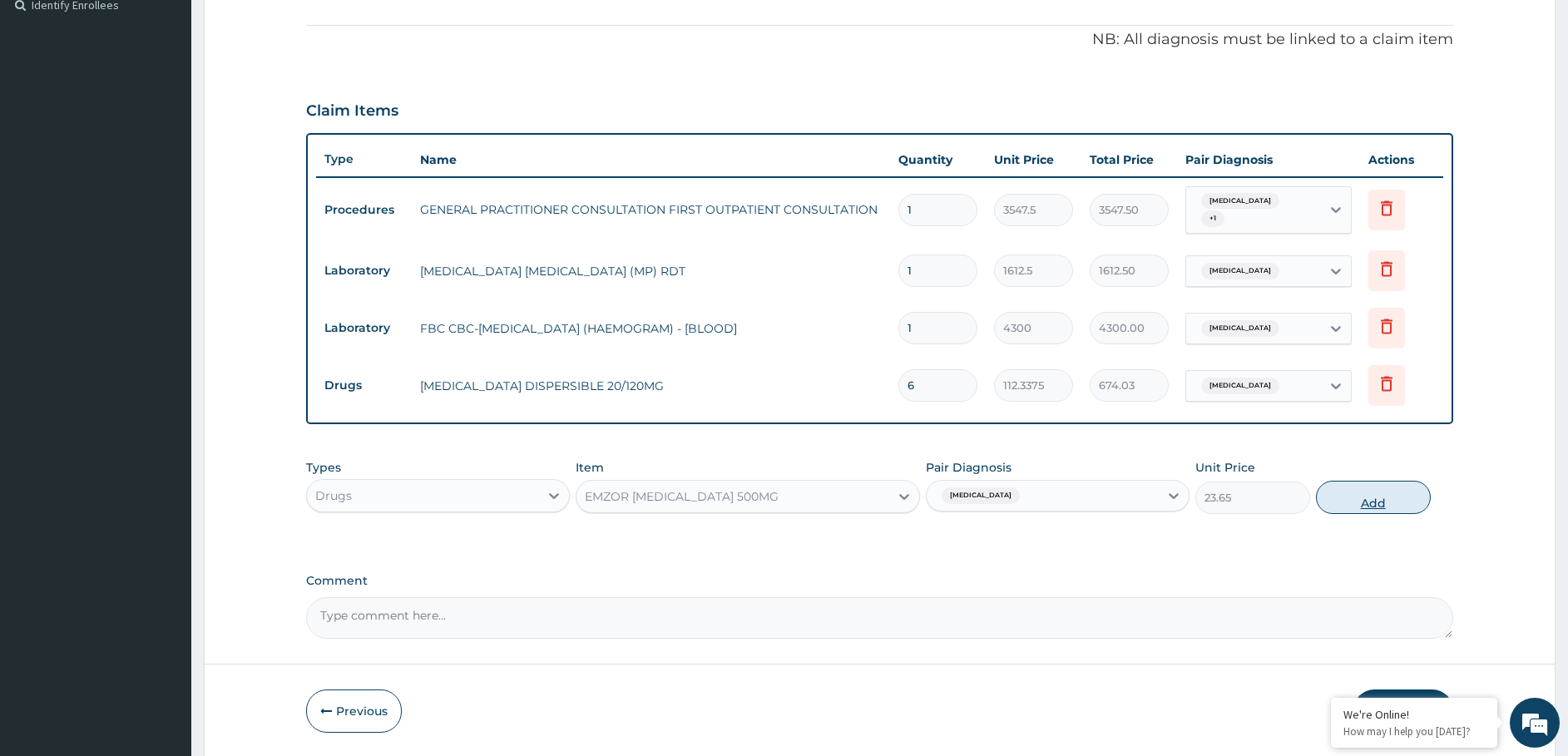
click at [1335, 501] on button "Add" at bounding box center [1373, 497] width 115 height 33
type input "0"
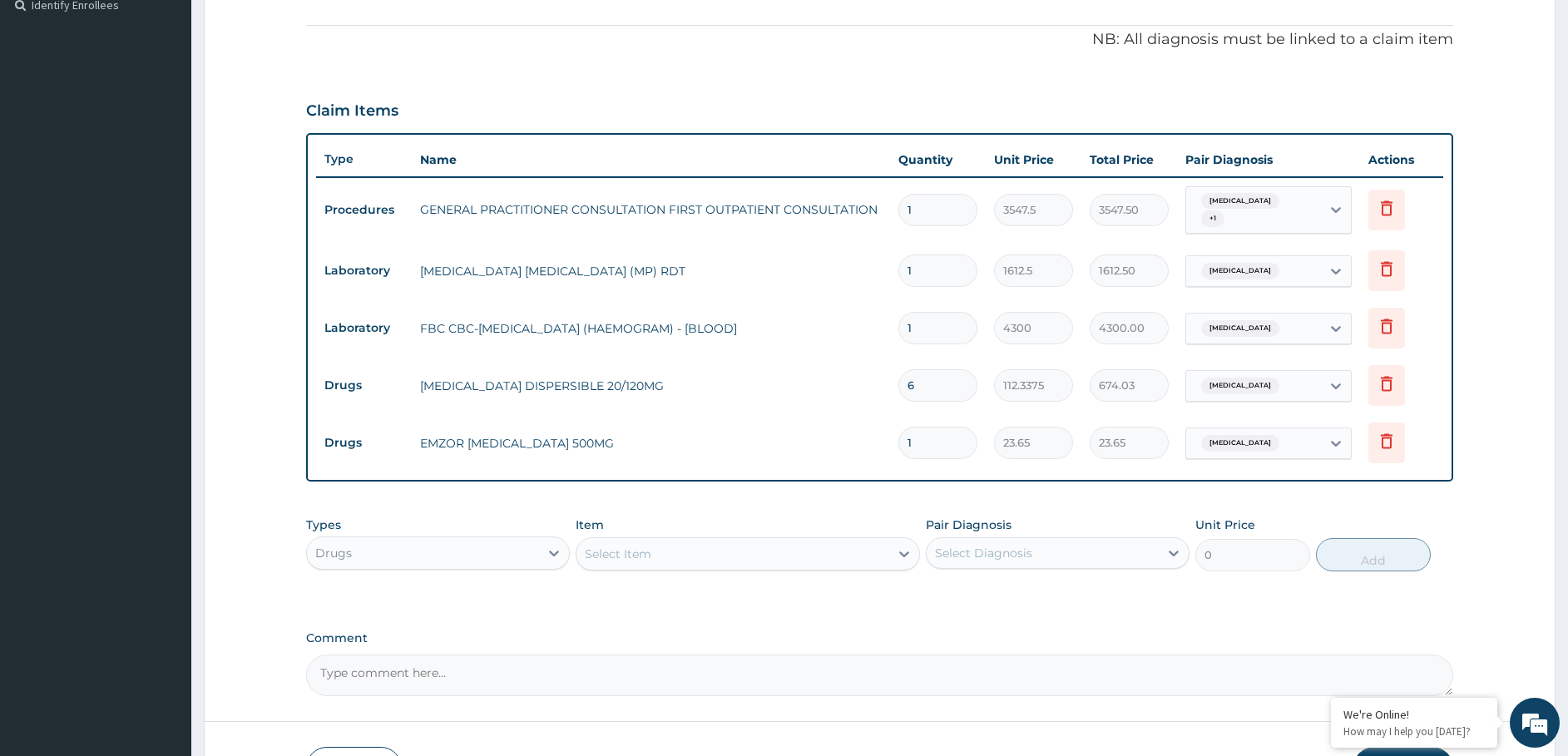
drag, startPoint x: 925, startPoint y: 442, endPoint x: 751, endPoint y: 552, distance: 205.9
click at [755, 556] on div "PA Code / Prescription Code Enter Code(Secondary Care Only) Encounter Date 14-0…" at bounding box center [879, 193] width 1147 height 1006
type input "9"
type input "212.85"
type input "9"
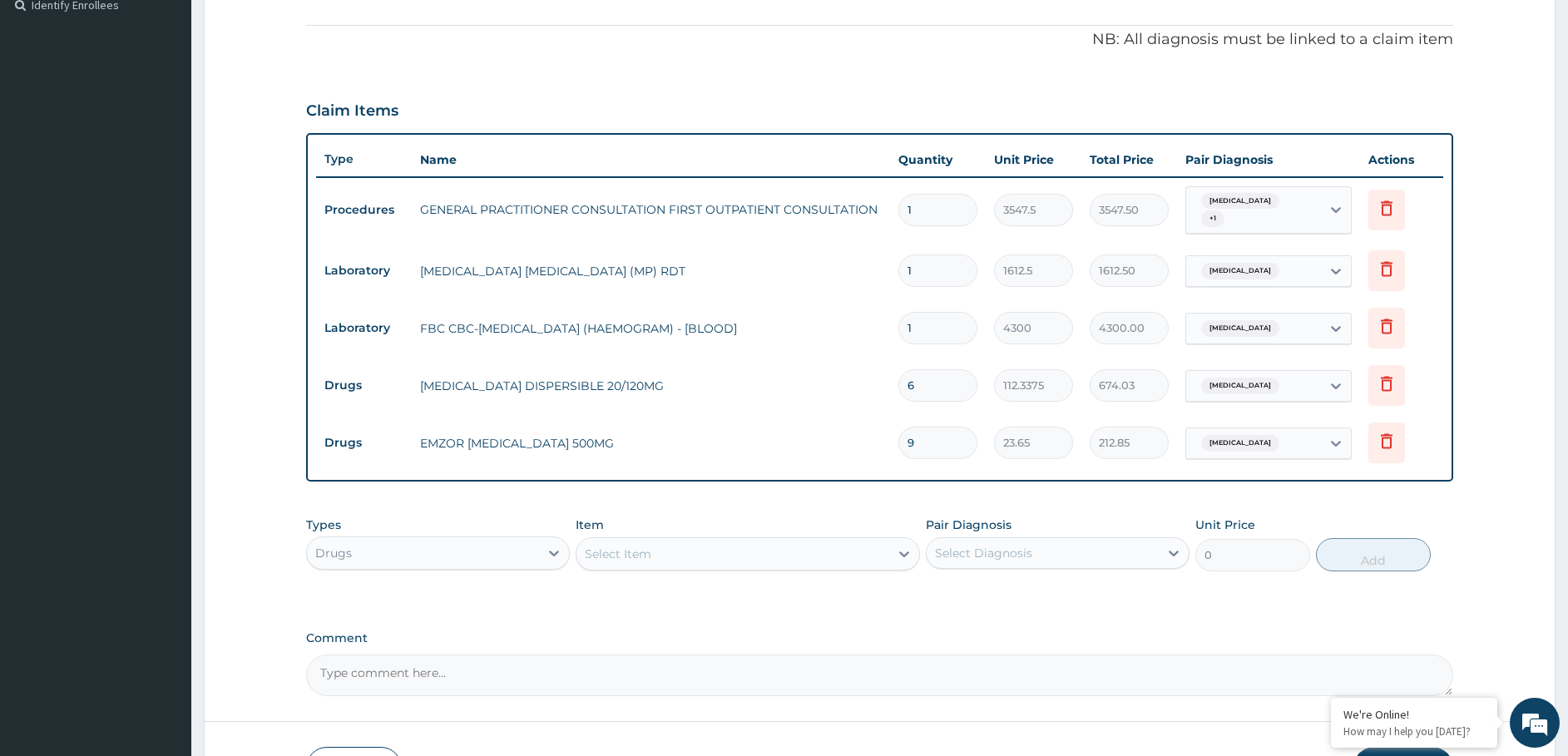
click at [643, 546] on div "Select Item" at bounding box center [618, 554] width 67 height 16
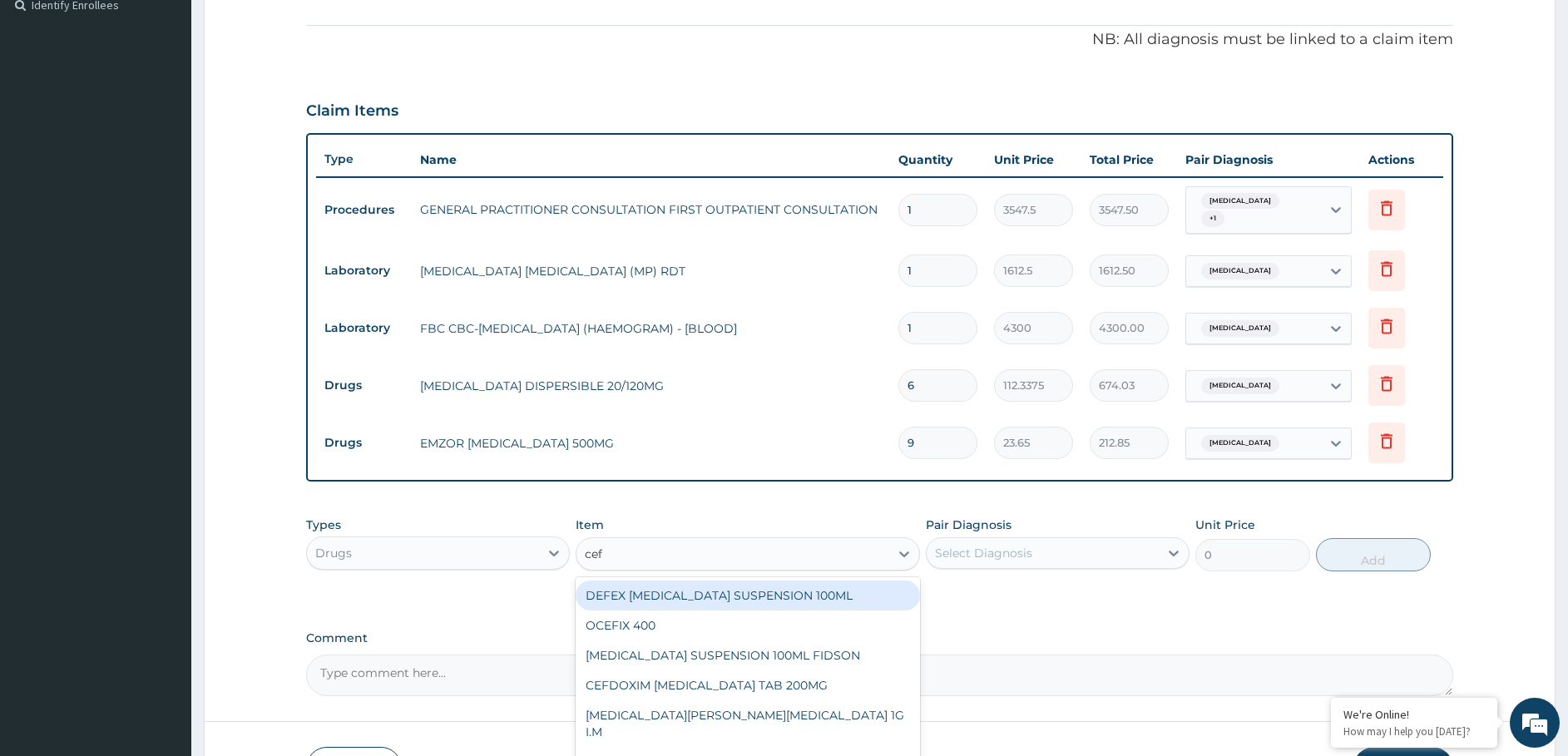
type input "cefu"
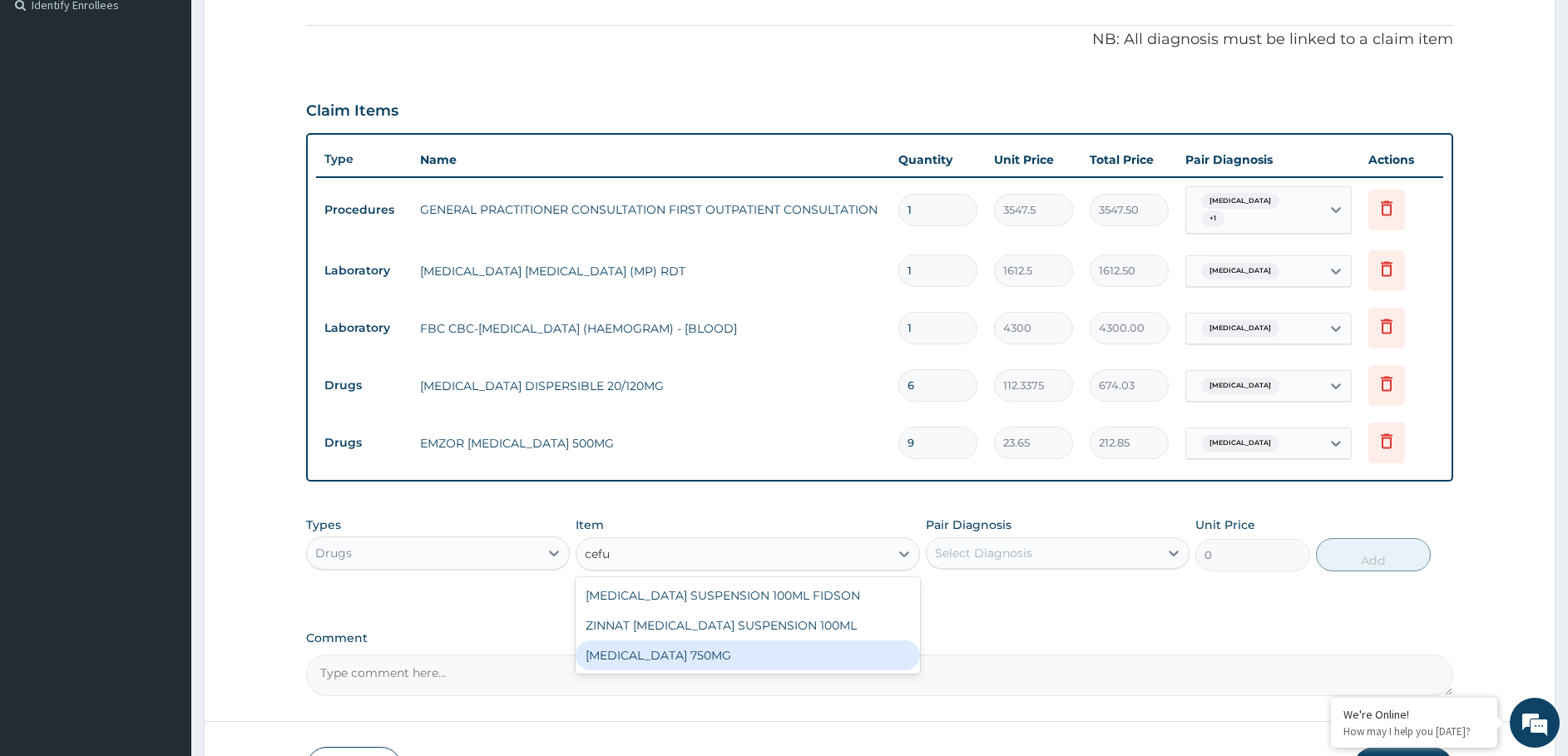
click at [626, 650] on div "CEFUROXIME 750MG" at bounding box center [748, 655] width 344 height 30
type input "1773.7500000000002"
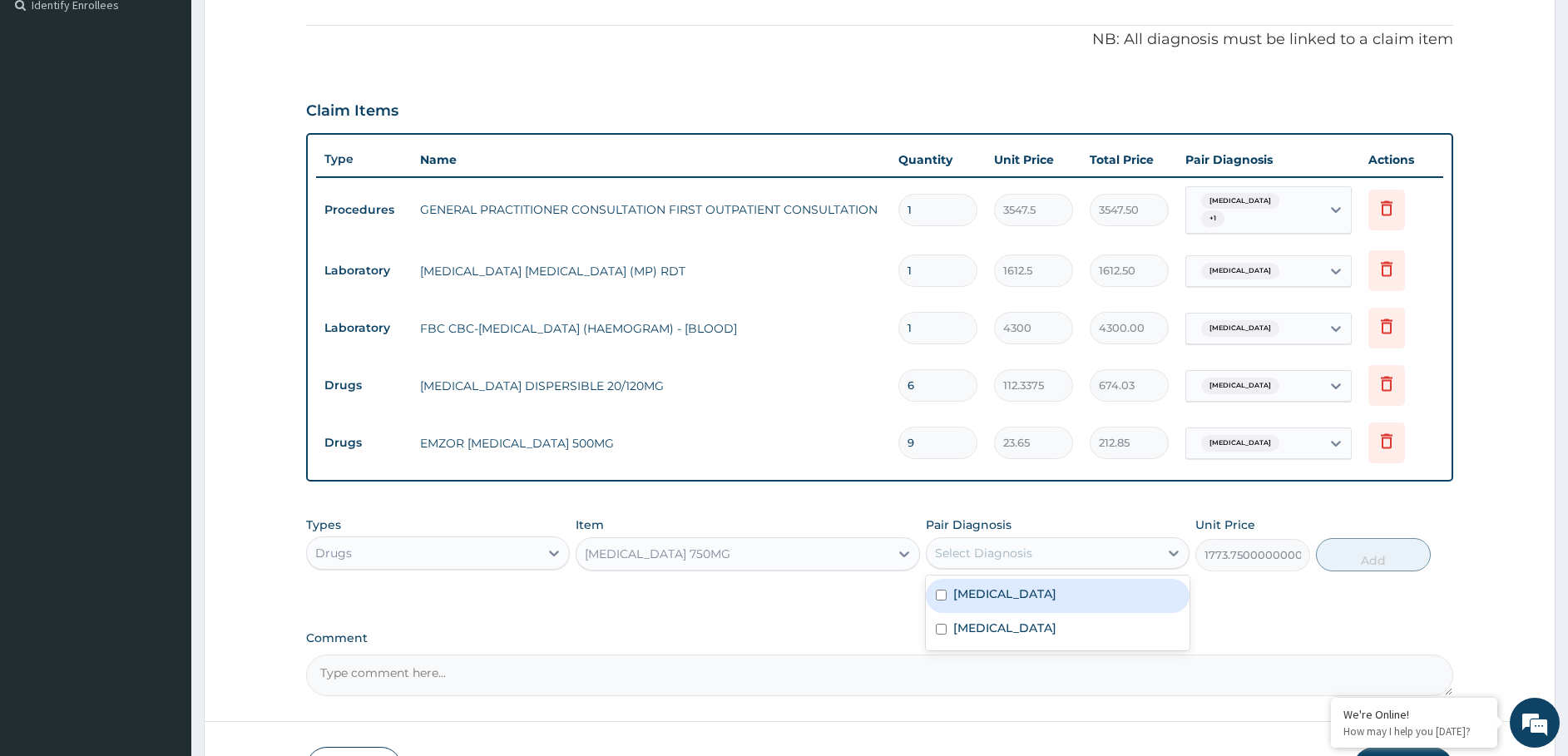
click at [964, 544] on div "Select Diagnosis" at bounding box center [1042, 553] width 232 height 27
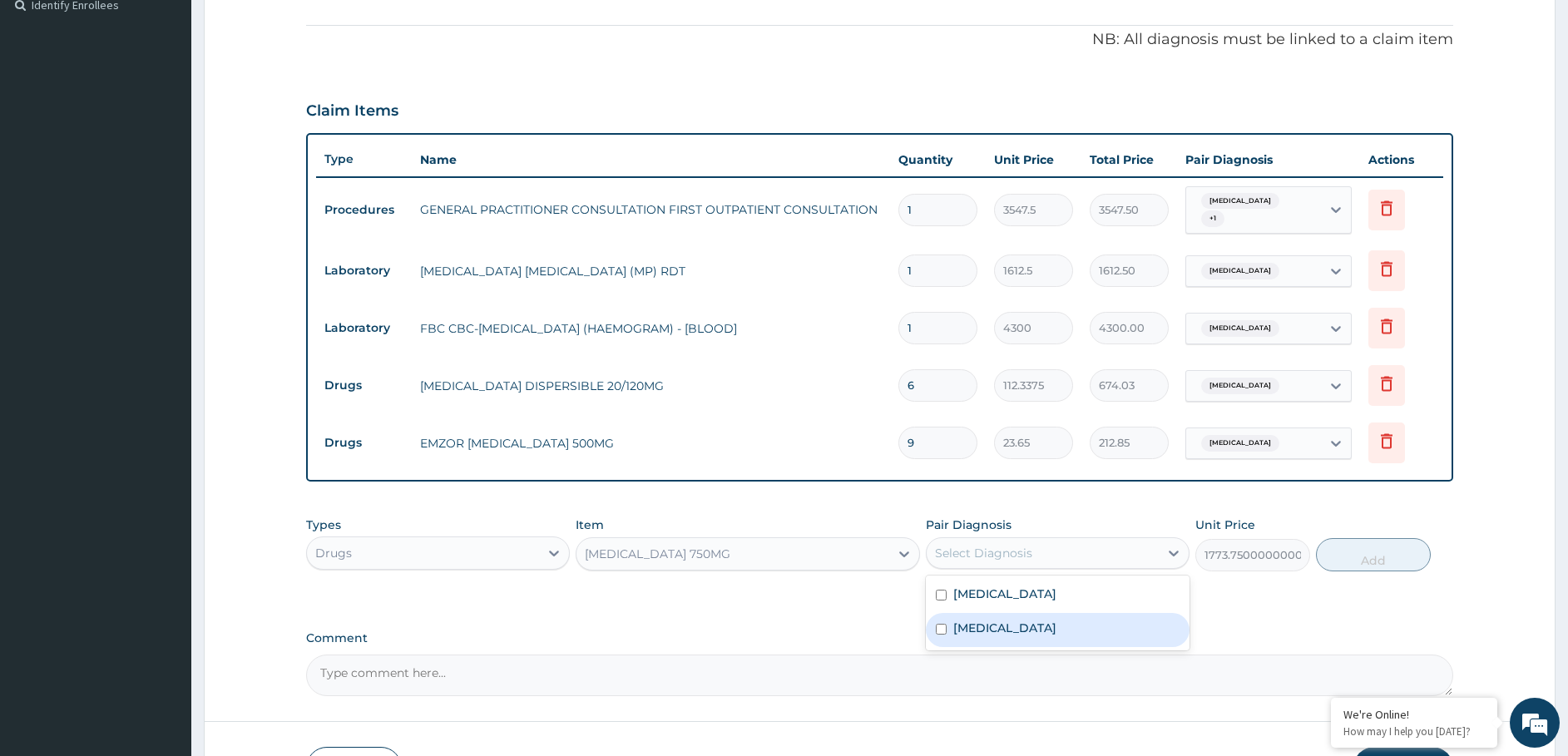
click at [973, 627] on label "Upper respiratory infection" at bounding box center [1004, 627] width 103 height 16
checkbox input "true"
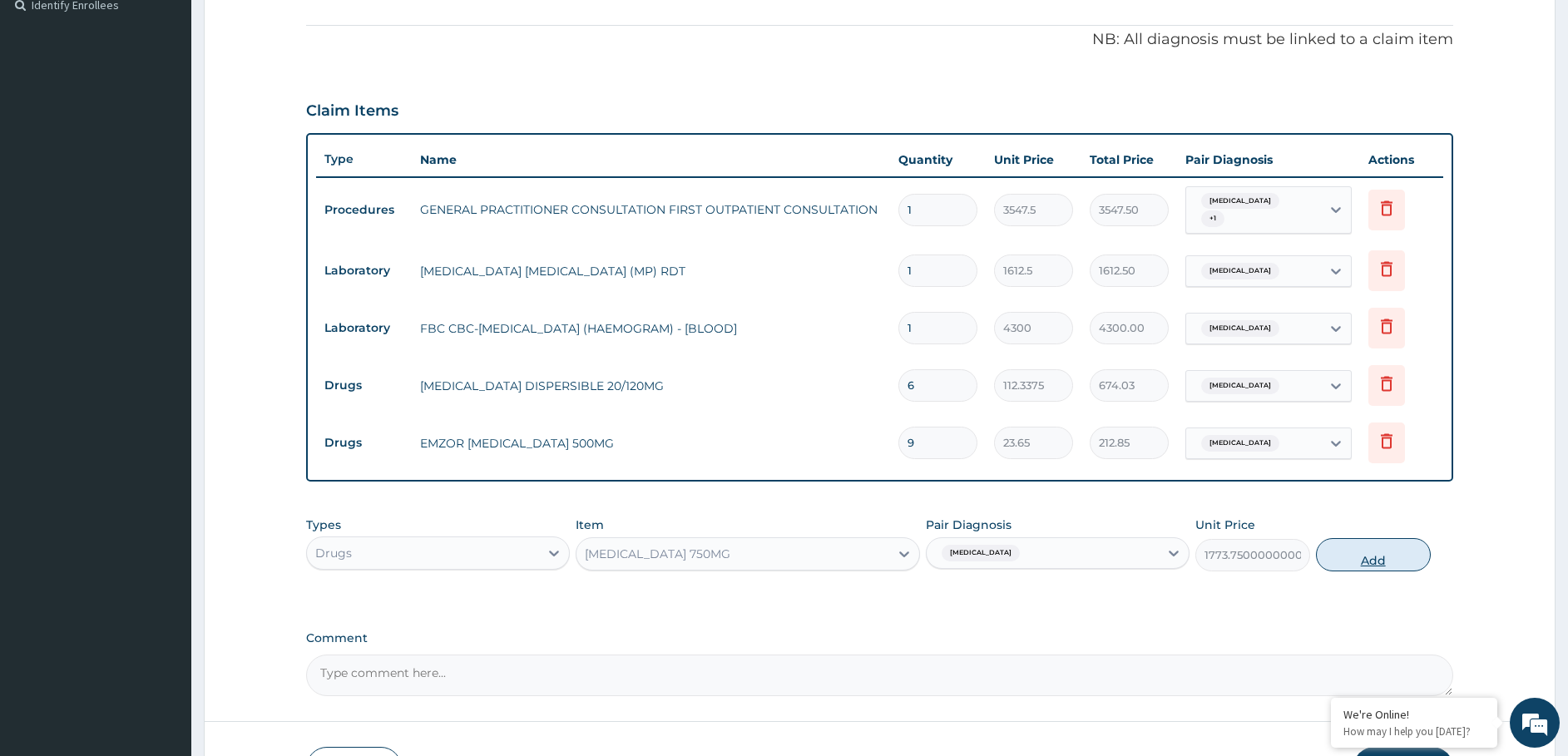
click at [1349, 556] on button "Add" at bounding box center [1373, 555] width 115 height 33
type input "0"
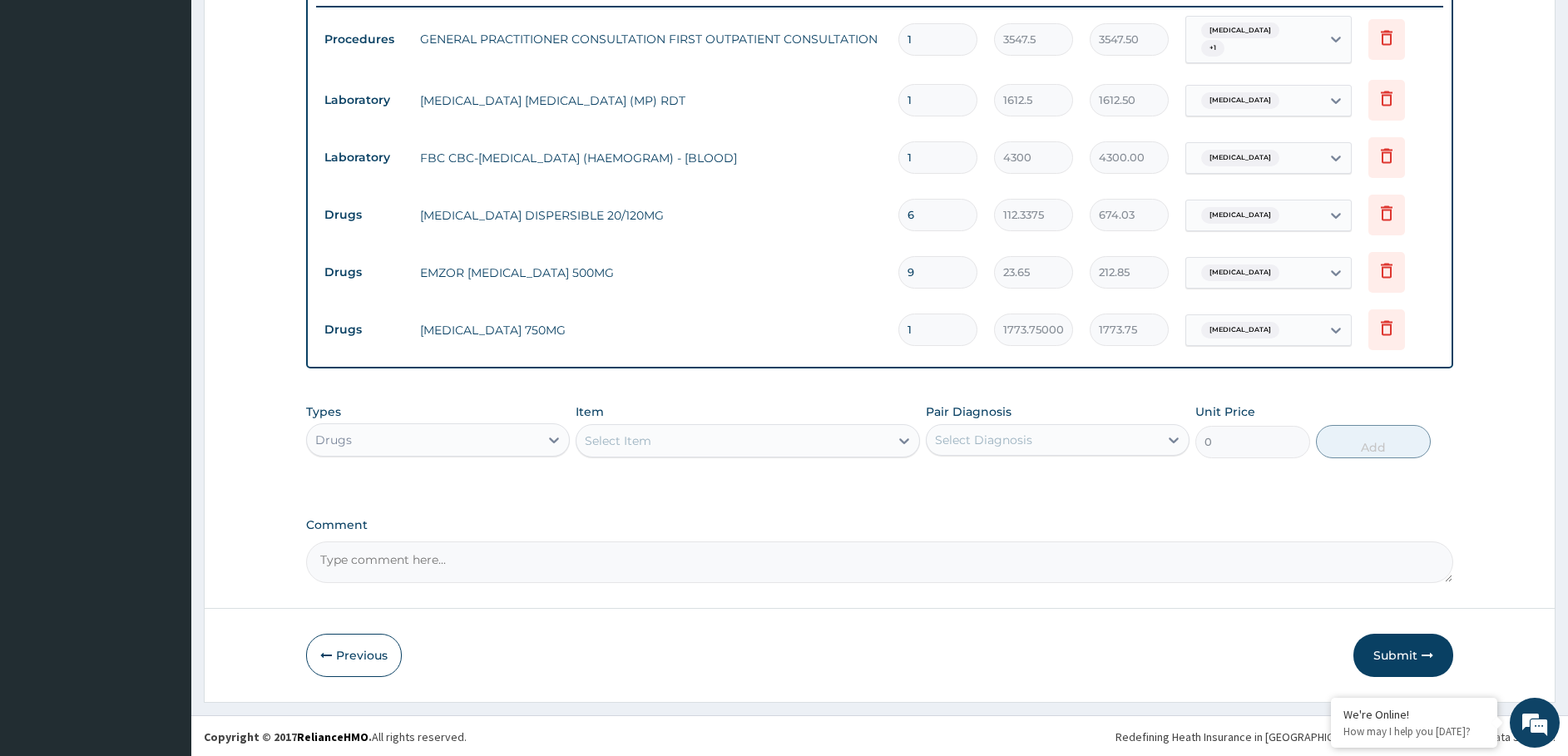
scroll to position [641, 0]
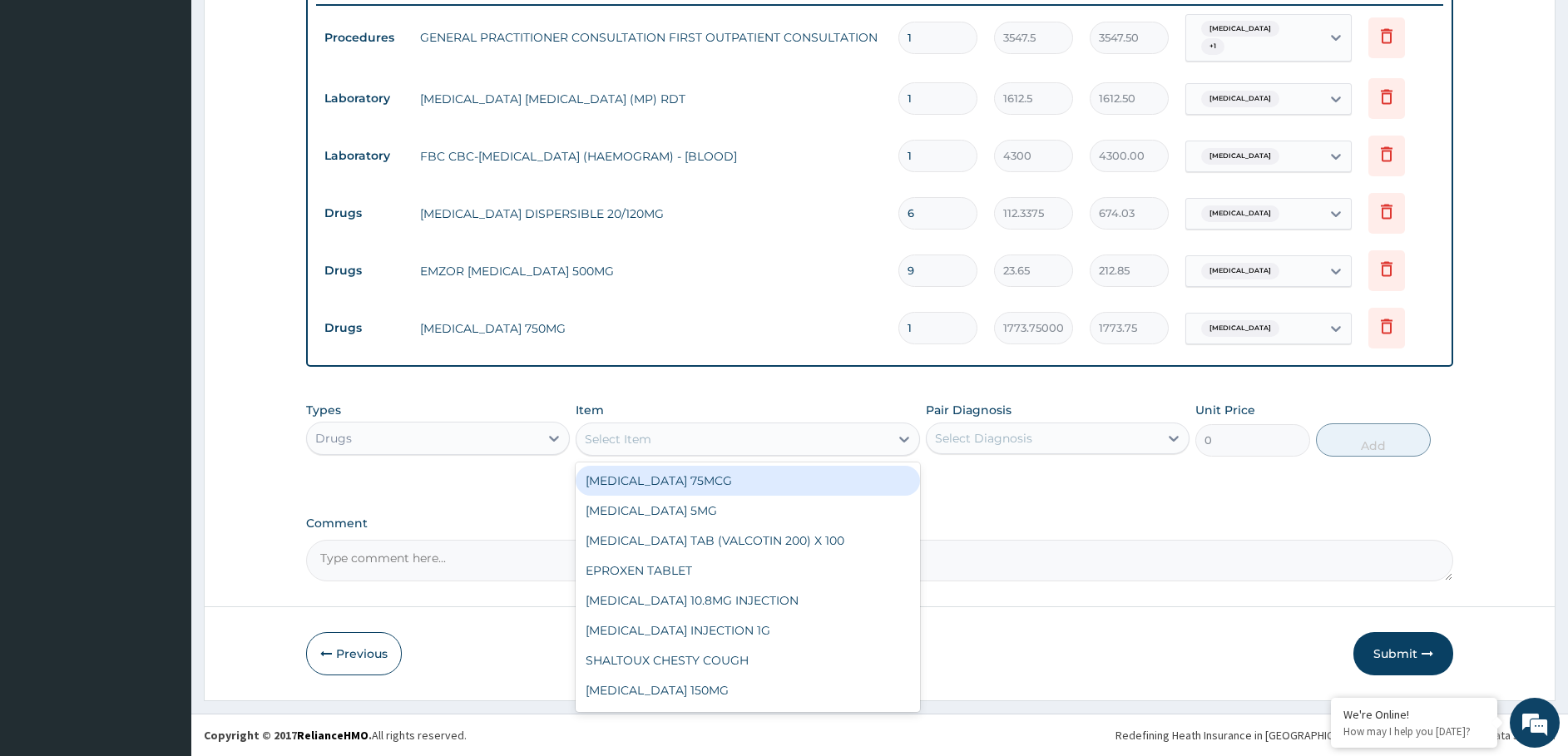
click at [629, 439] on div "Select Item" at bounding box center [618, 439] width 67 height 16
type input "amox"
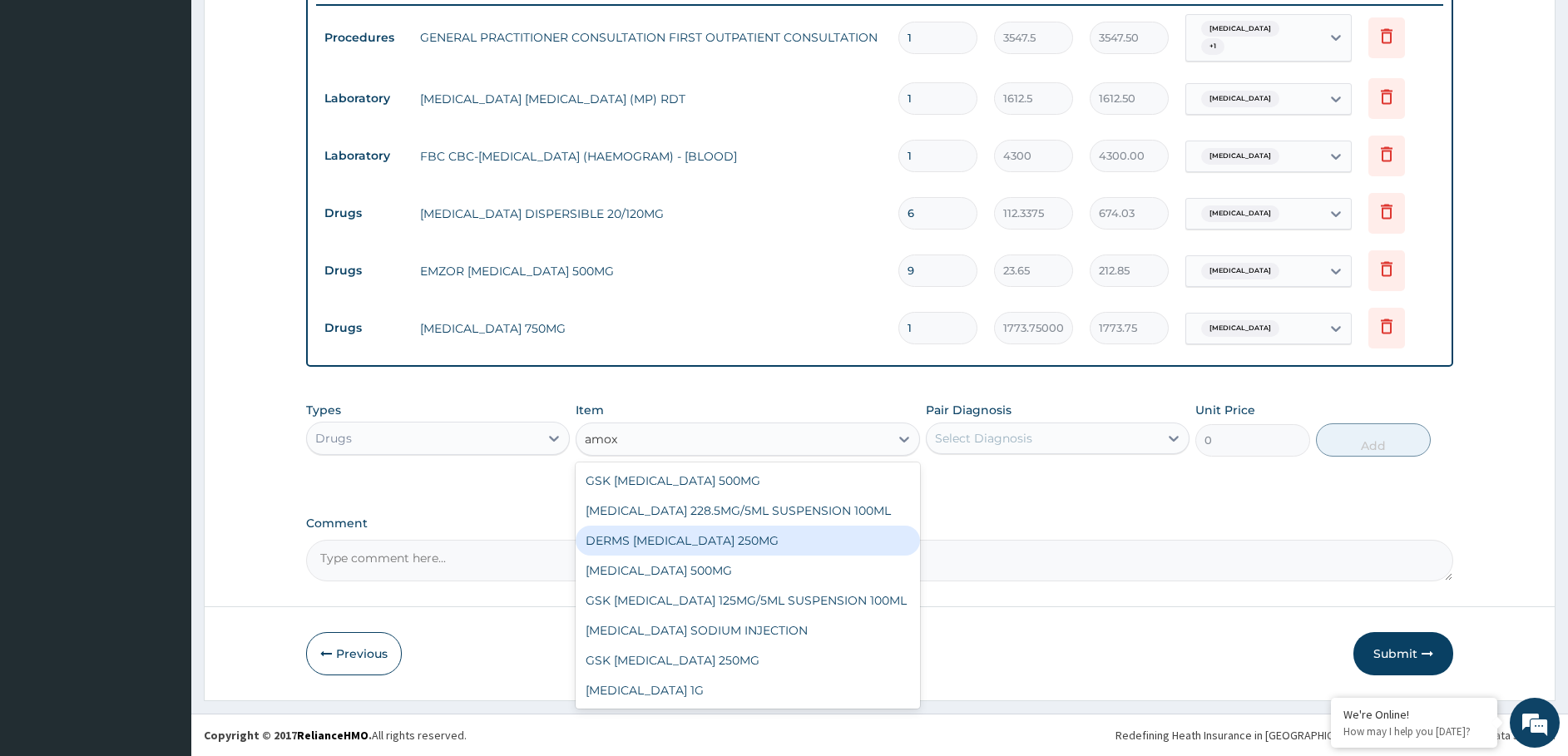
click at [637, 537] on div "DERMS AMOXICILLIN 250MG" at bounding box center [748, 540] width 344 height 30
type input "59.12500000000001"
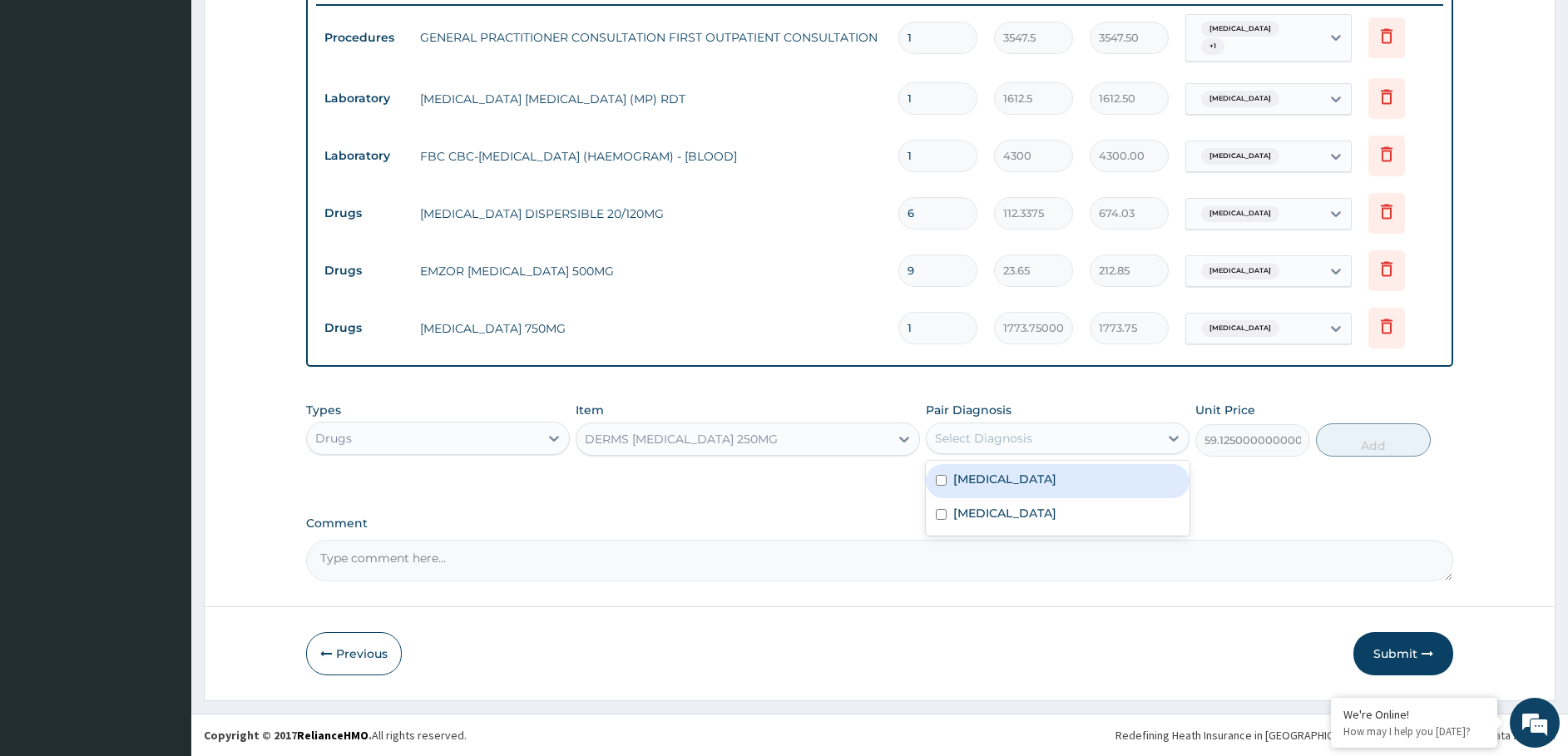
click at [949, 438] on div "Select Diagnosis" at bounding box center [984, 438] width 98 height 16
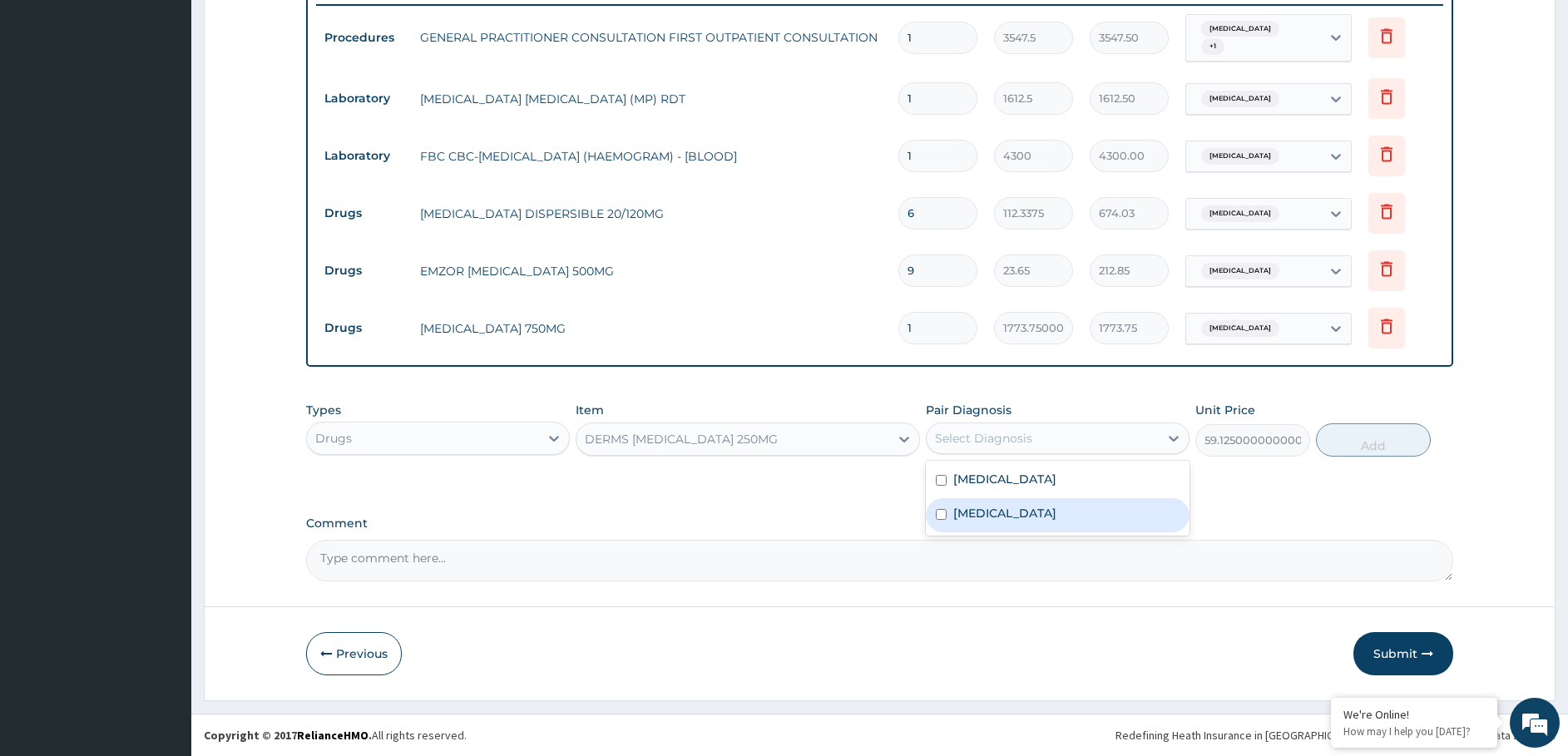
click at [937, 511] on input "checkbox" at bounding box center [941, 514] width 11 height 11
checkbox input "true"
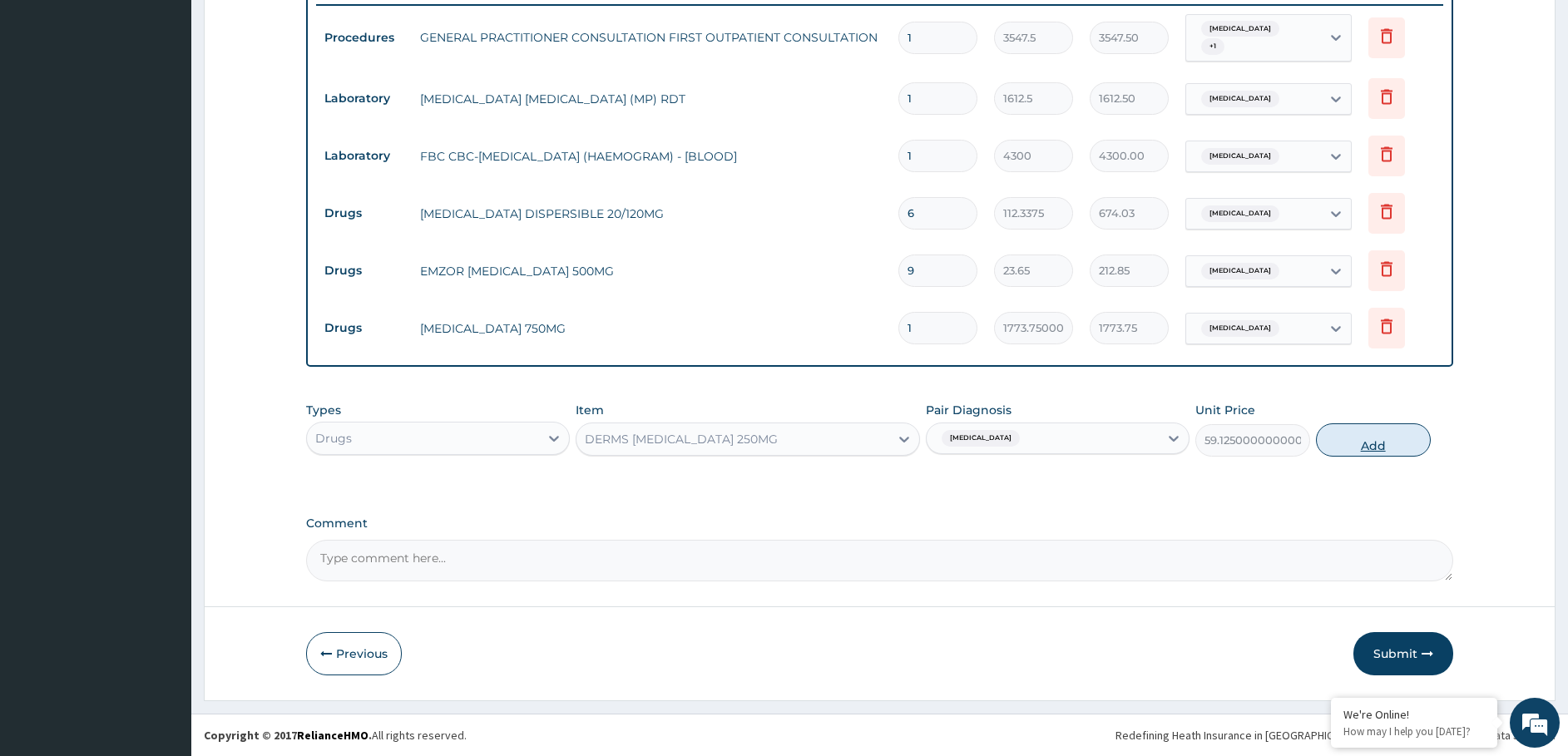
click at [1365, 432] on button "Add" at bounding box center [1373, 440] width 115 height 33
type input "0"
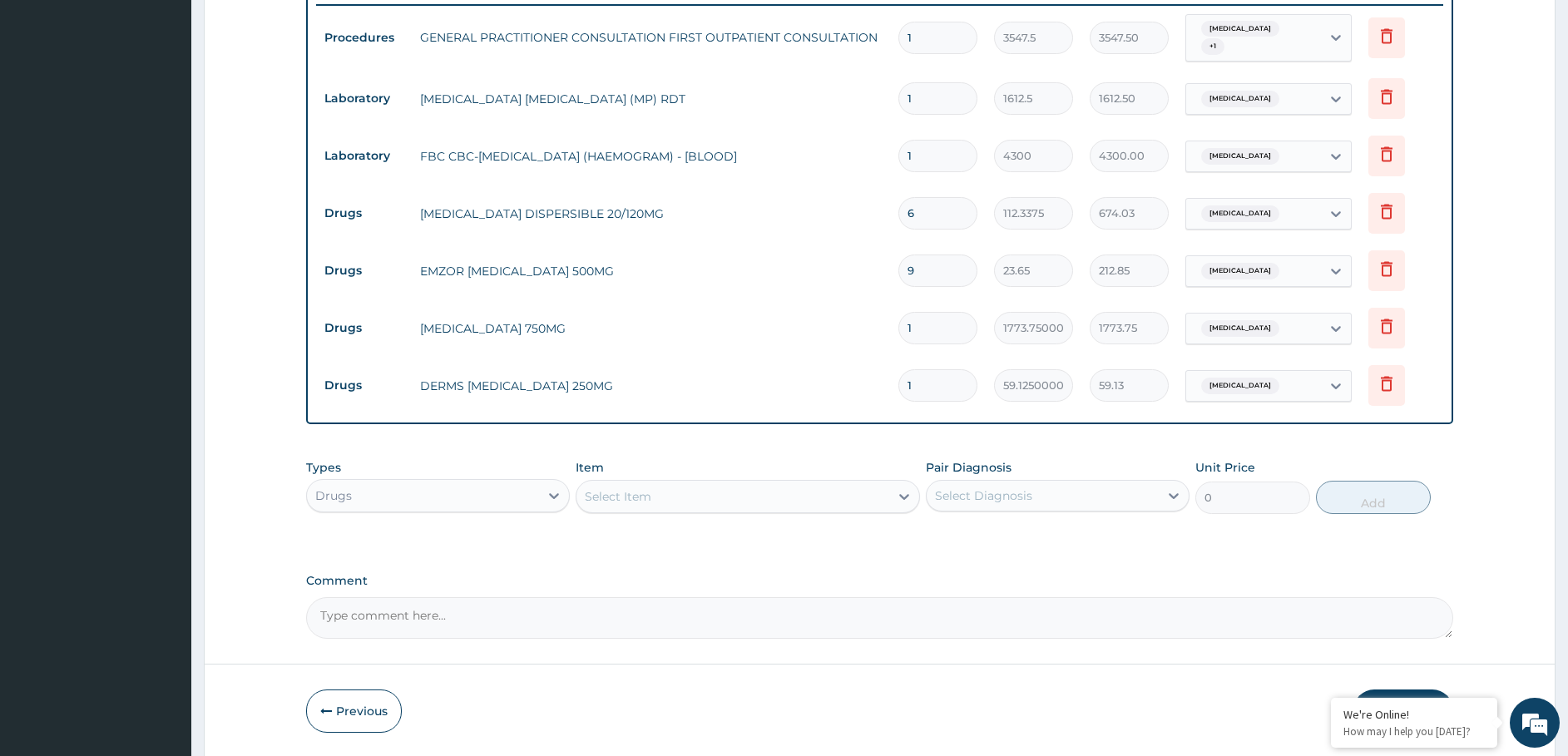
type input "10"
type input "591.25"
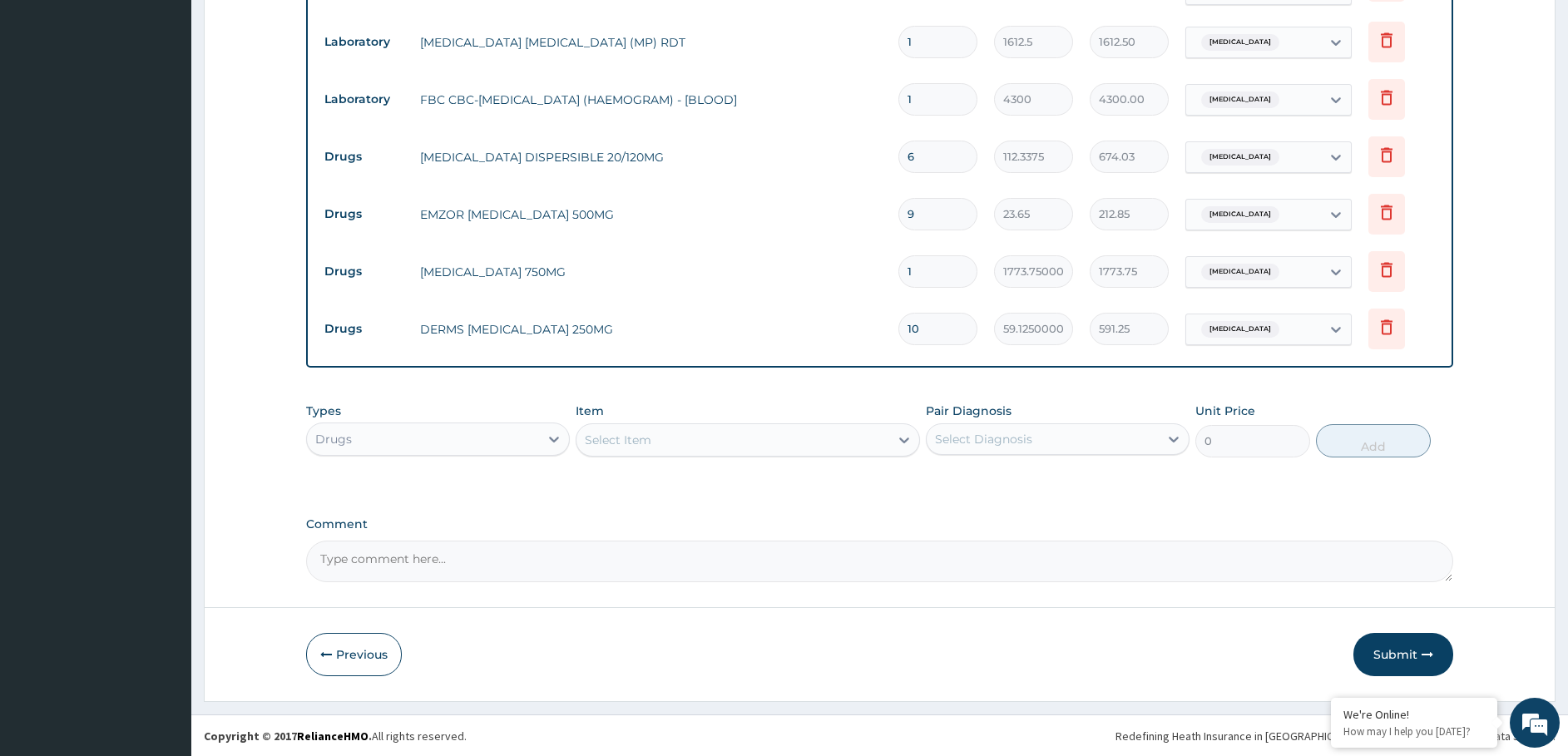
scroll to position [699, 0]
type input "10"
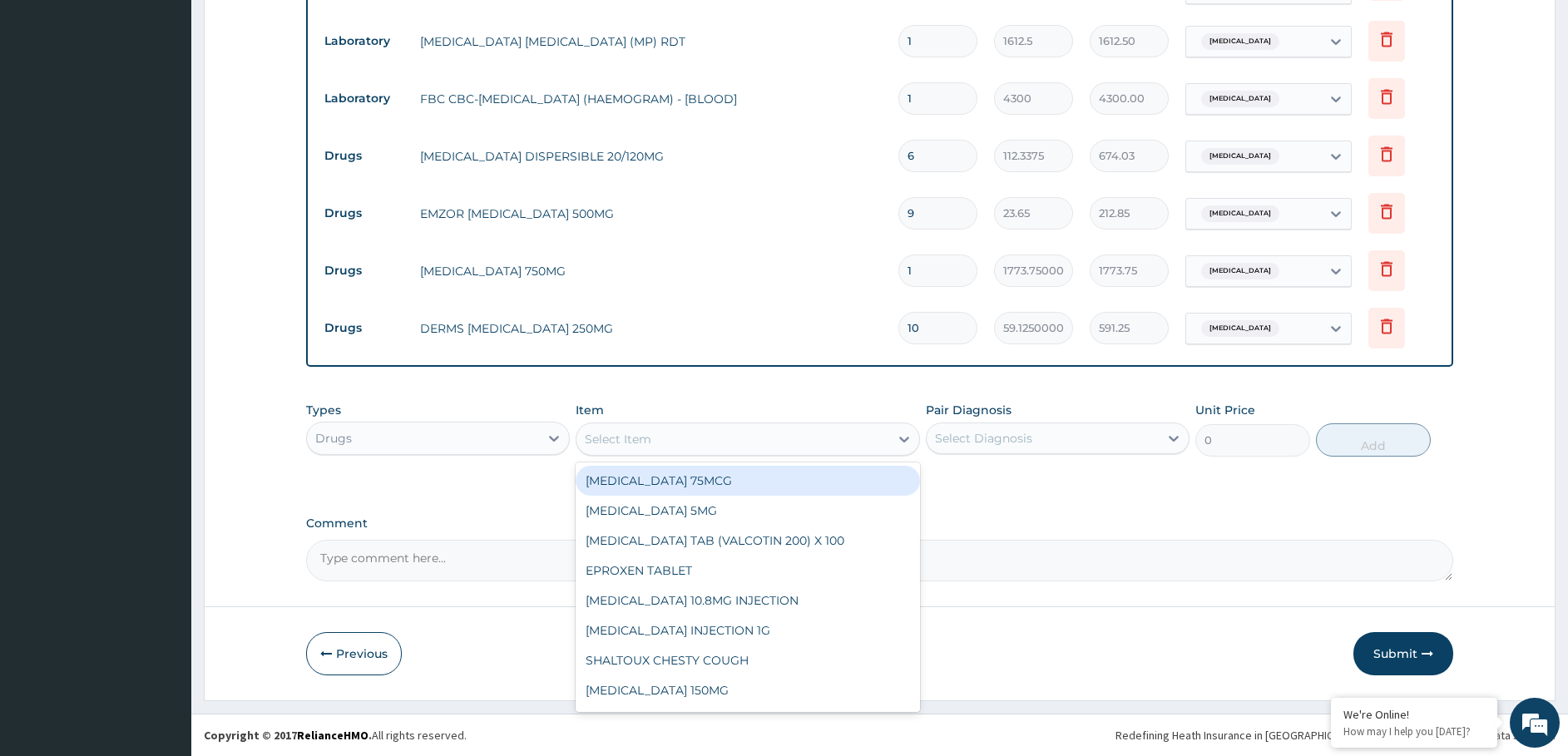
click at [685, 441] on div "Select Item" at bounding box center [733, 439] width 313 height 27
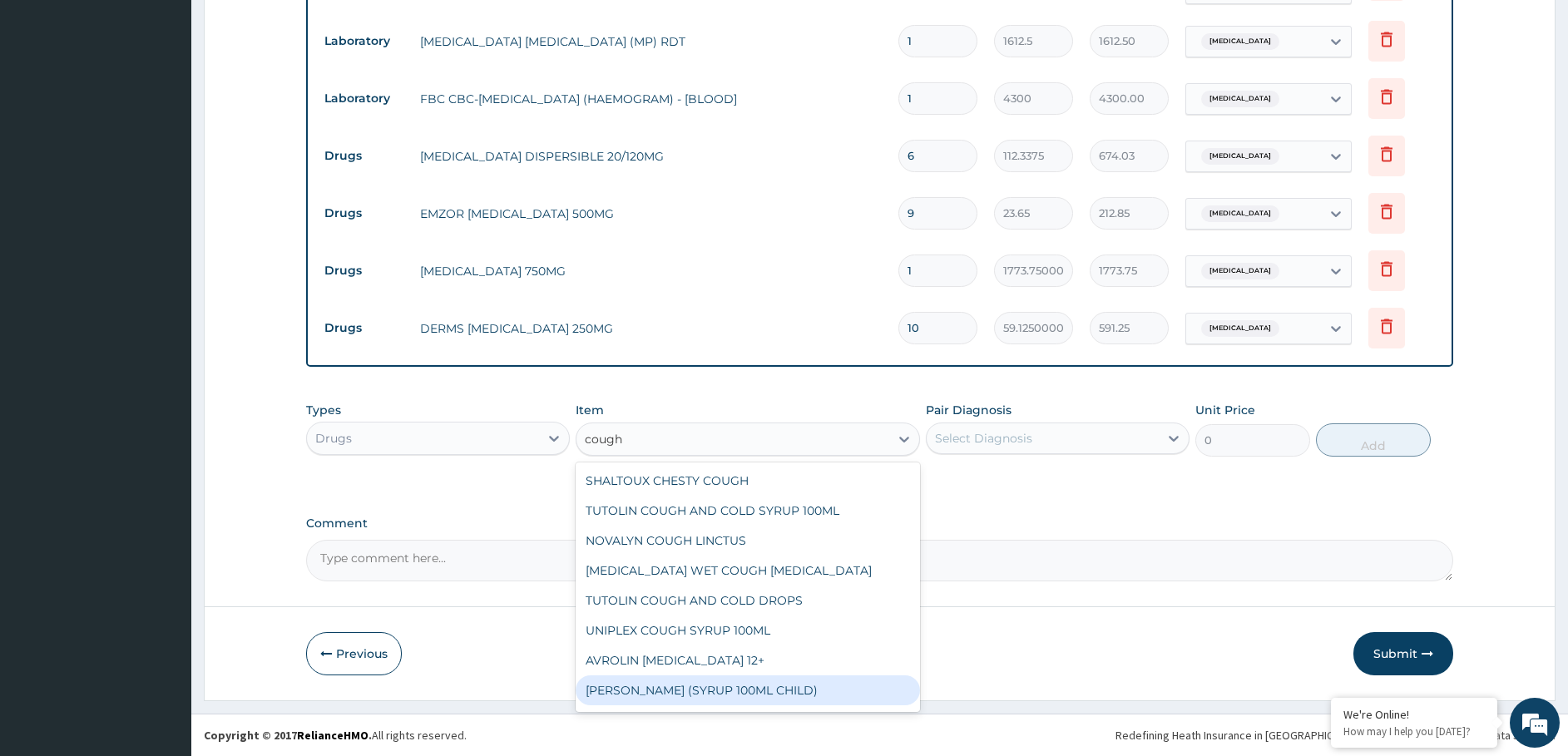
scroll to position [147, 0]
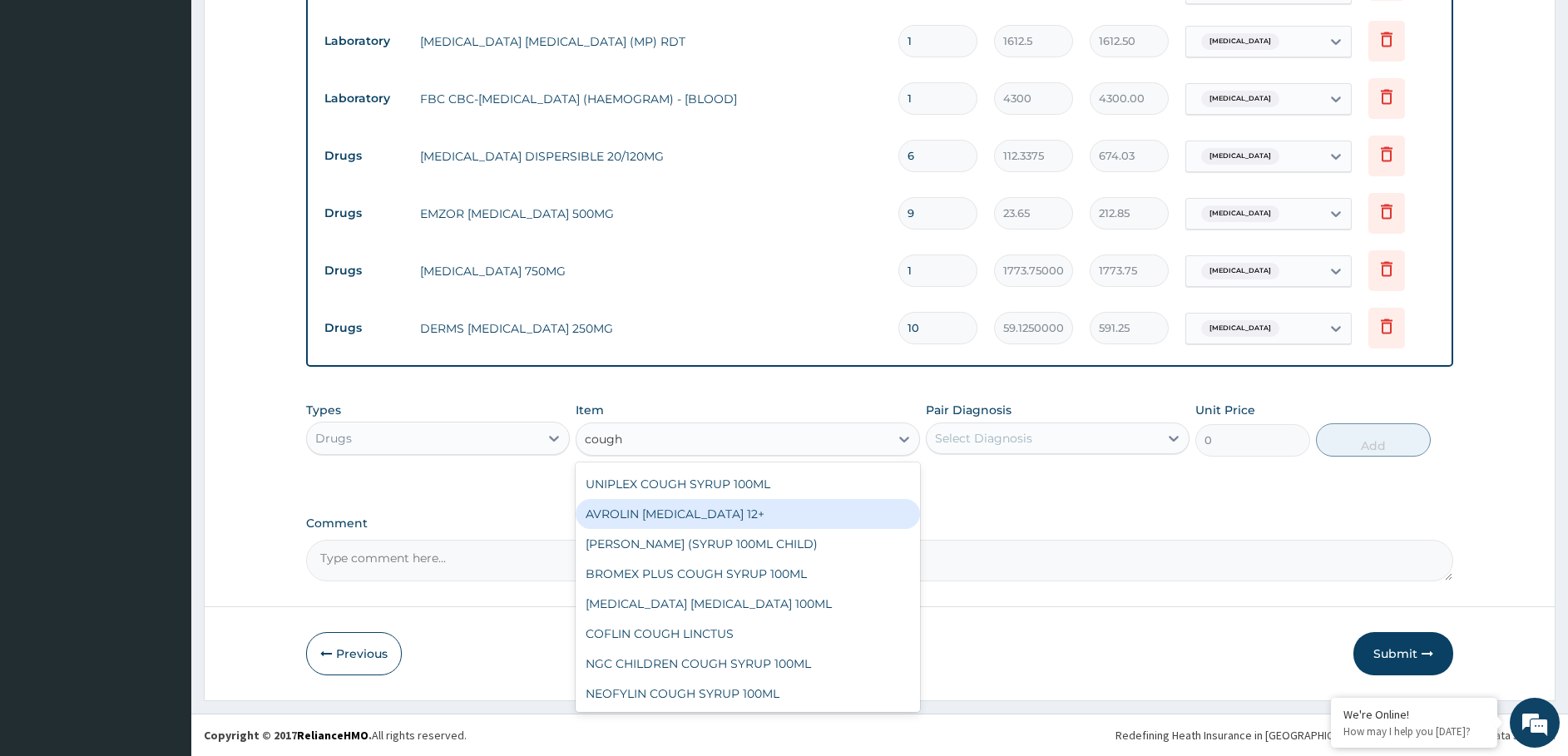
type input "cough"
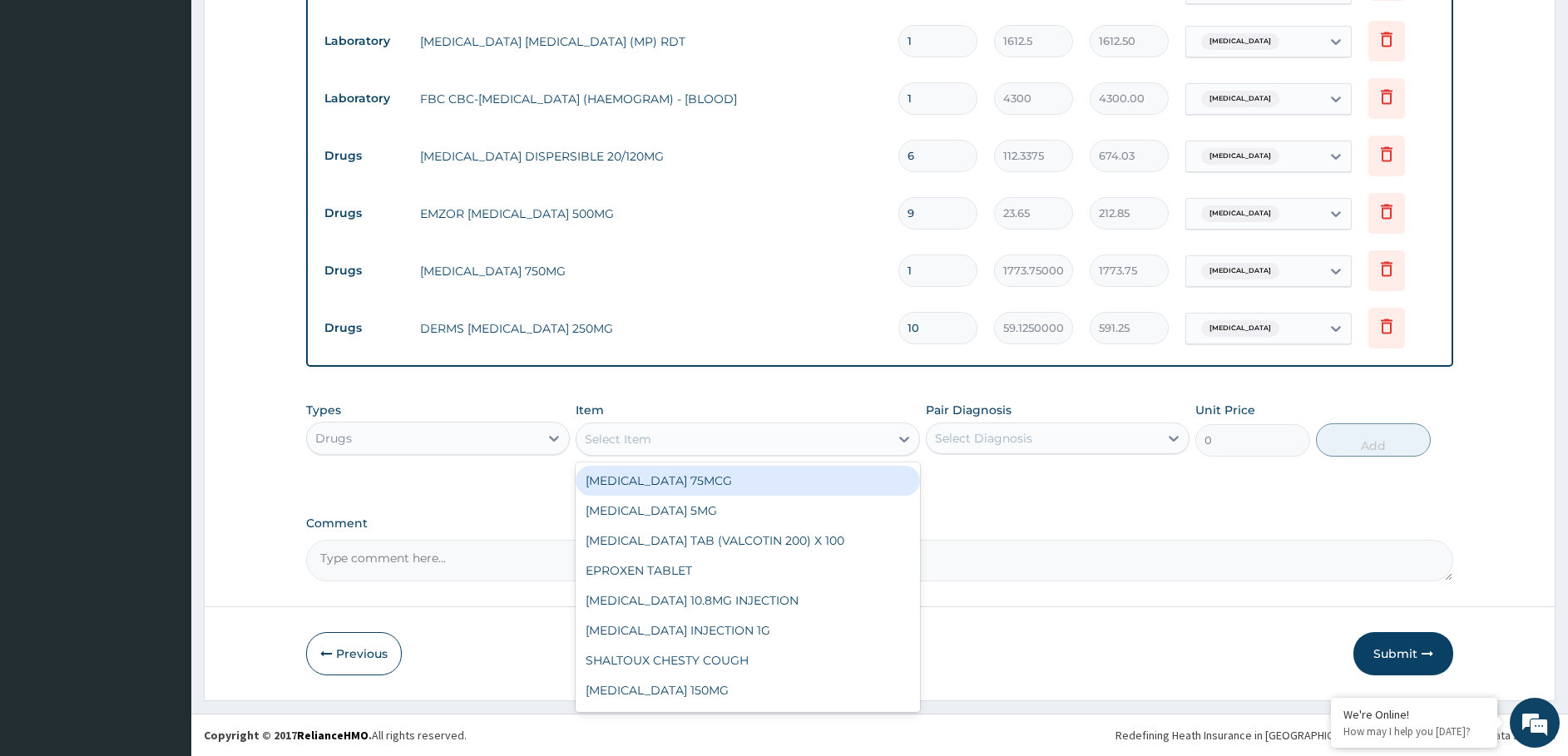
click at [632, 423] on div "Select Item" at bounding box center [748, 439] width 344 height 33
type input "cough"
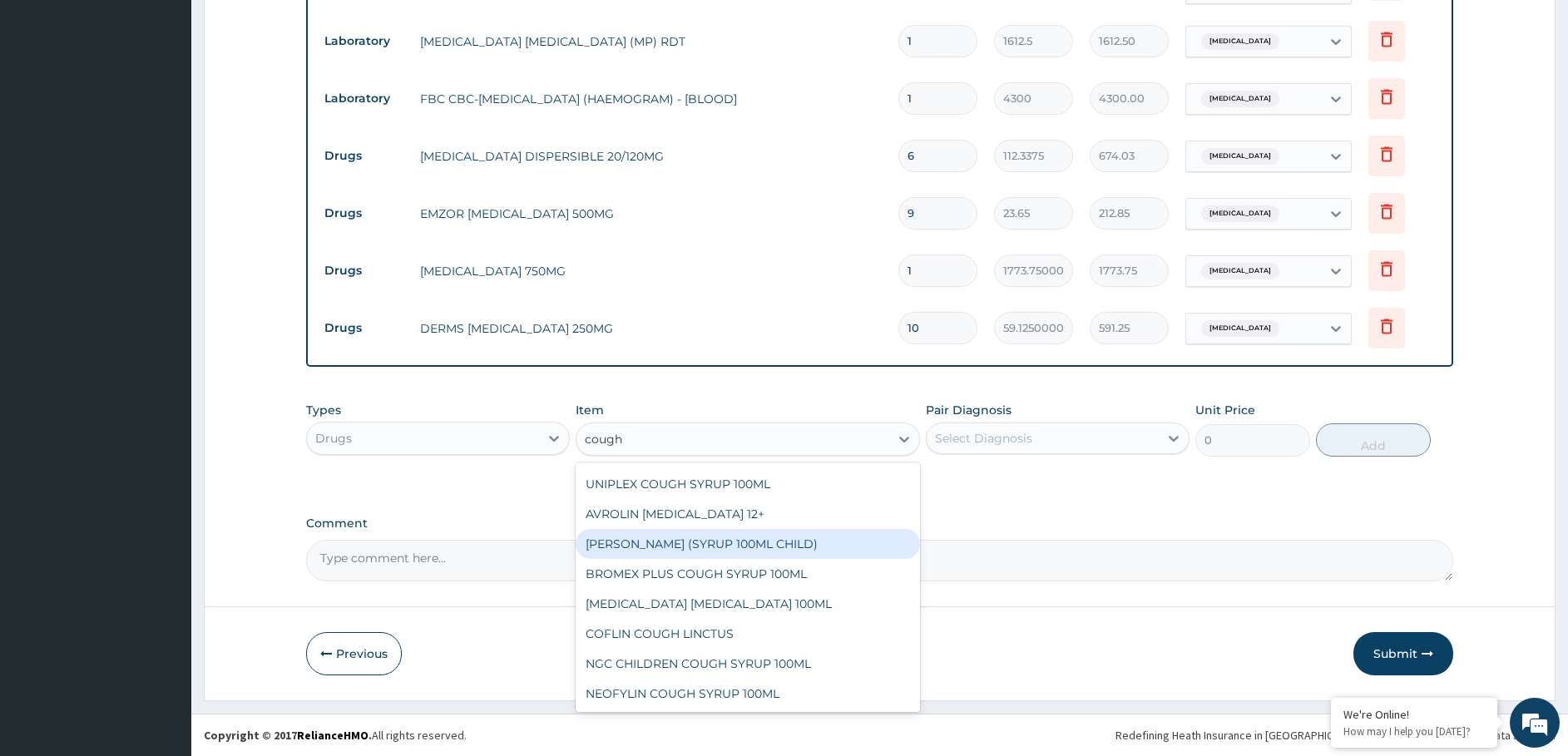
click at [721, 537] on div "[PERSON_NAME] (SYRUP 100ML CHILD)" at bounding box center [748, 543] width 344 height 30
type input "1478.125"
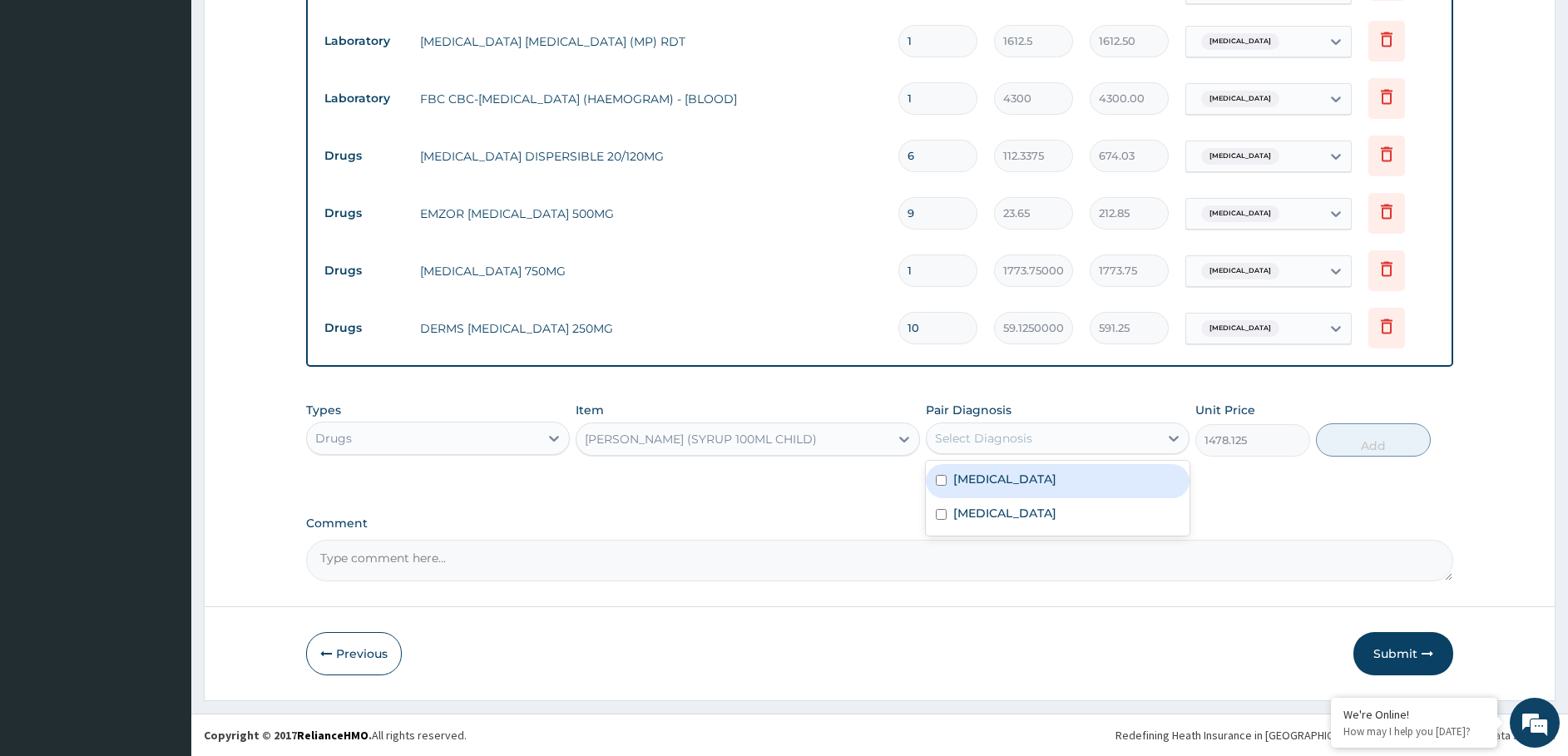
click at [1002, 439] on div "Select Diagnosis" at bounding box center [984, 438] width 98 height 16
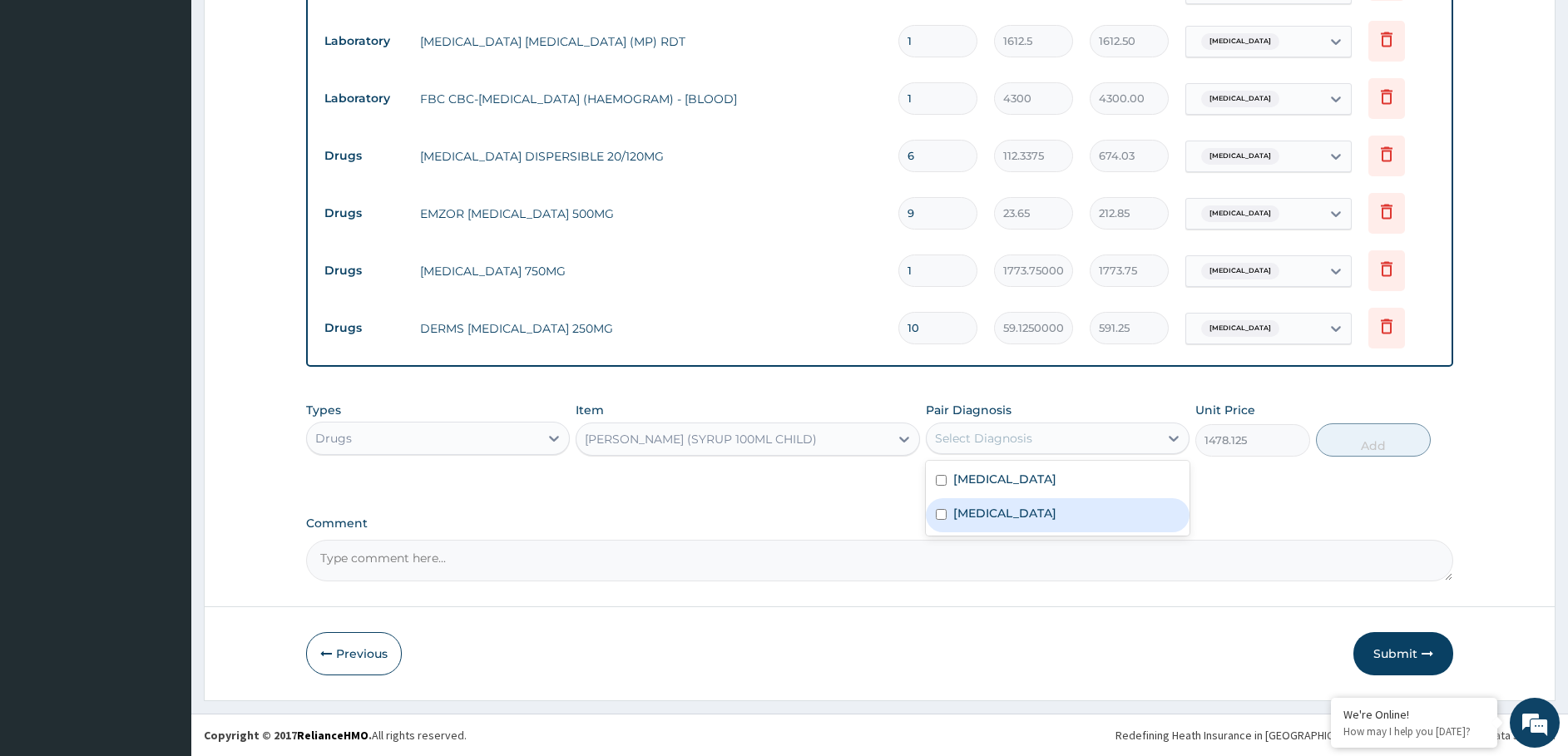
click at [1010, 501] on div "Upper respiratory infection" at bounding box center [1057, 515] width 264 height 34
checkbox input "true"
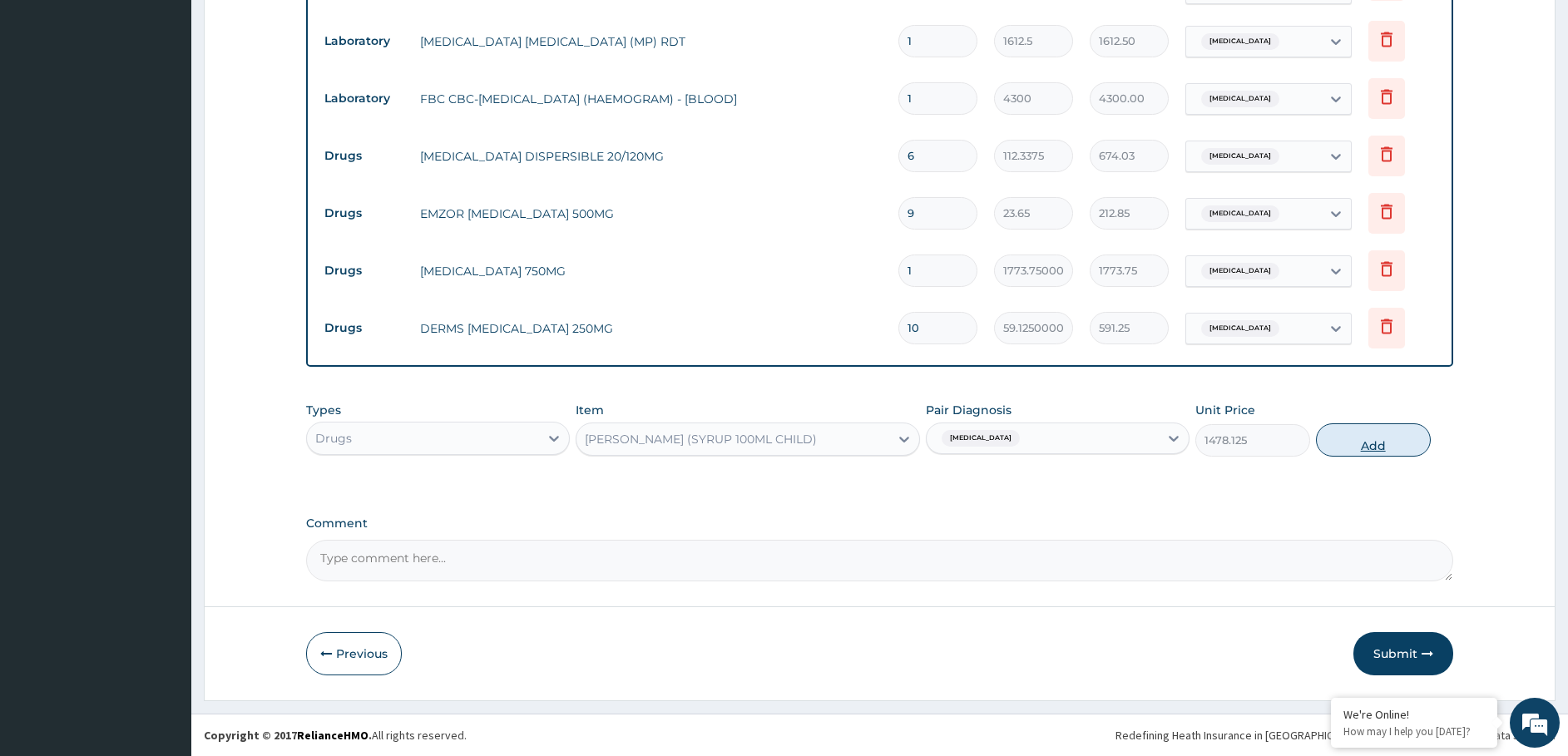
click at [1373, 447] on button "Add" at bounding box center [1373, 440] width 115 height 33
type input "0"
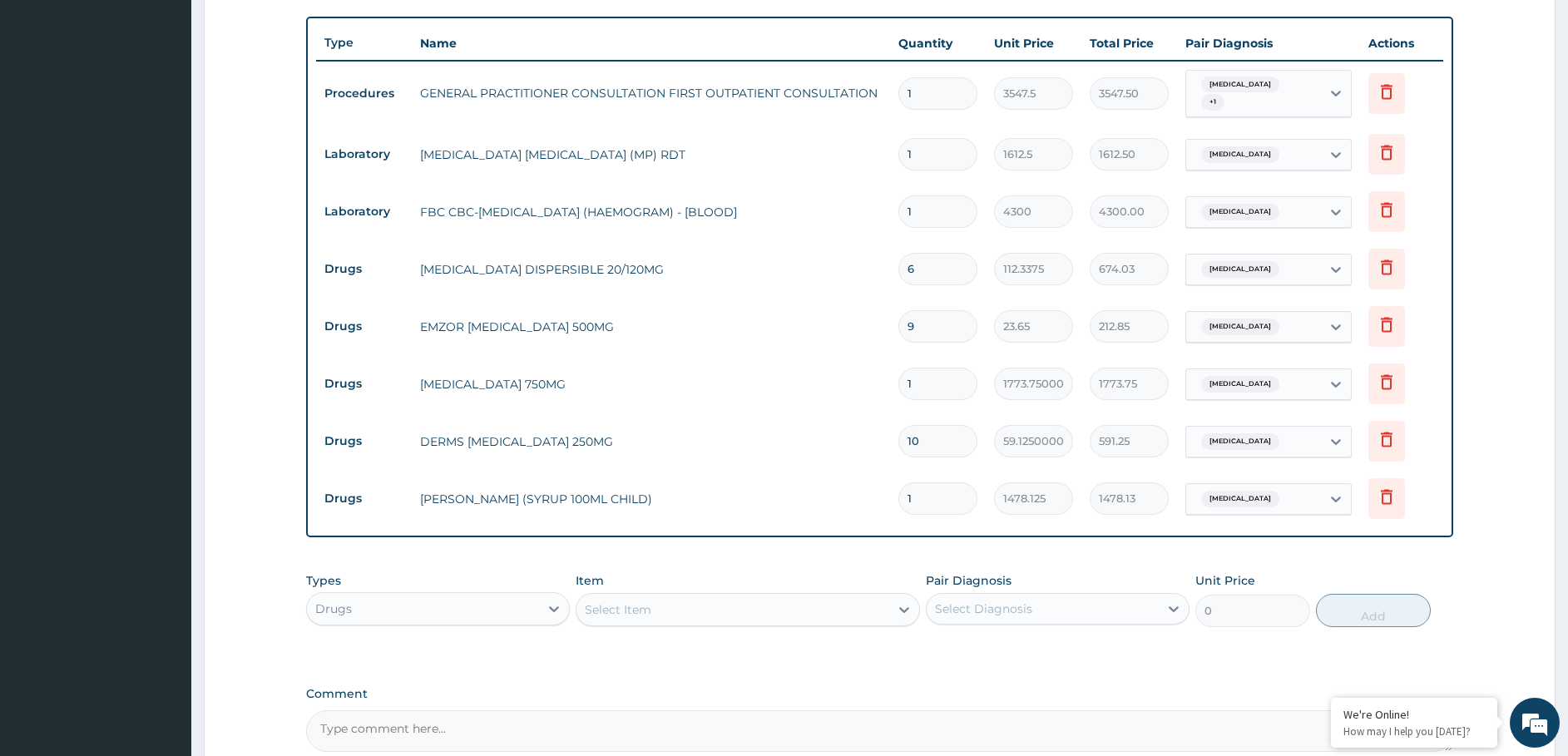
scroll to position [756, 0]
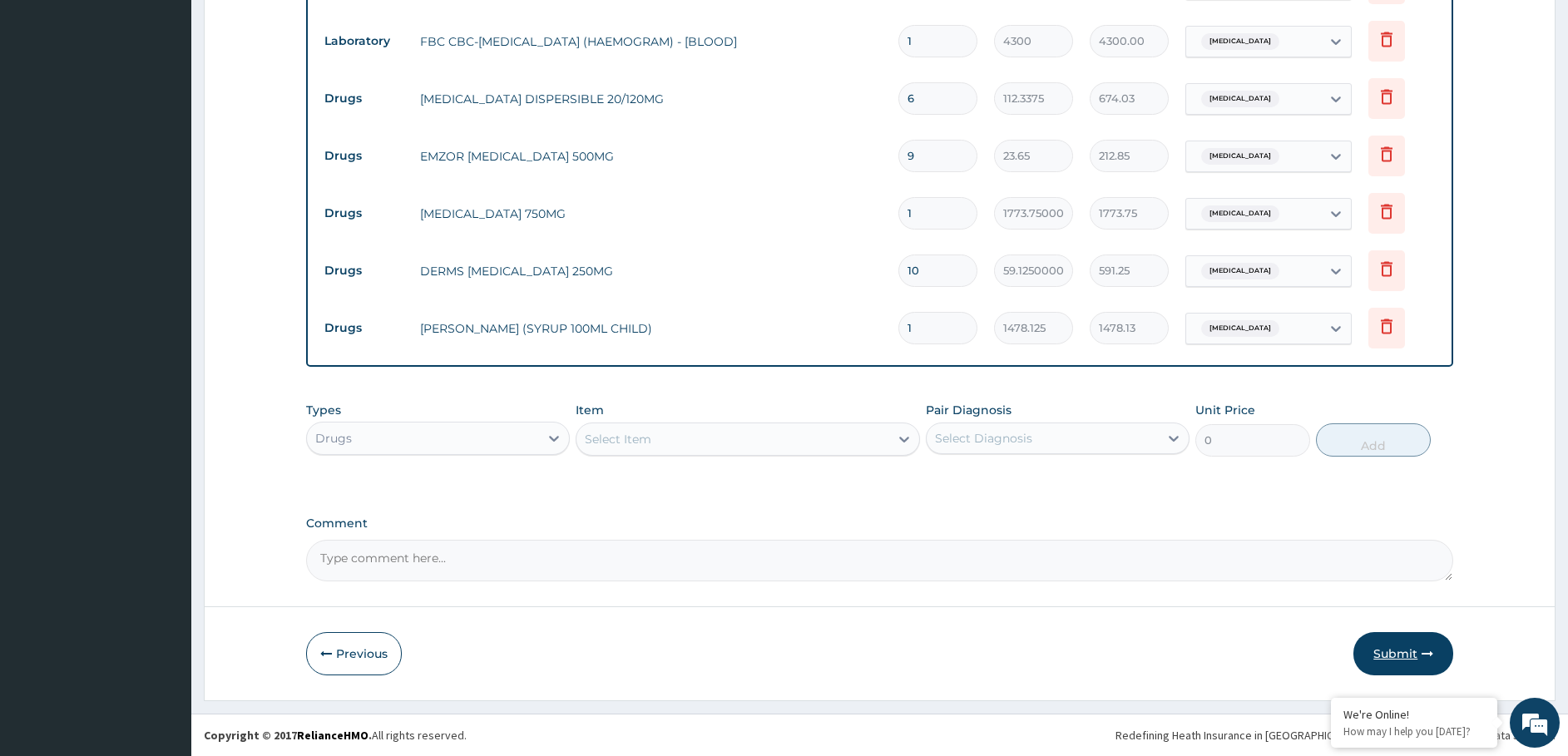
click at [1378, 651] on button "Submit" at bounding box center [1403, 654] width 99 height 43
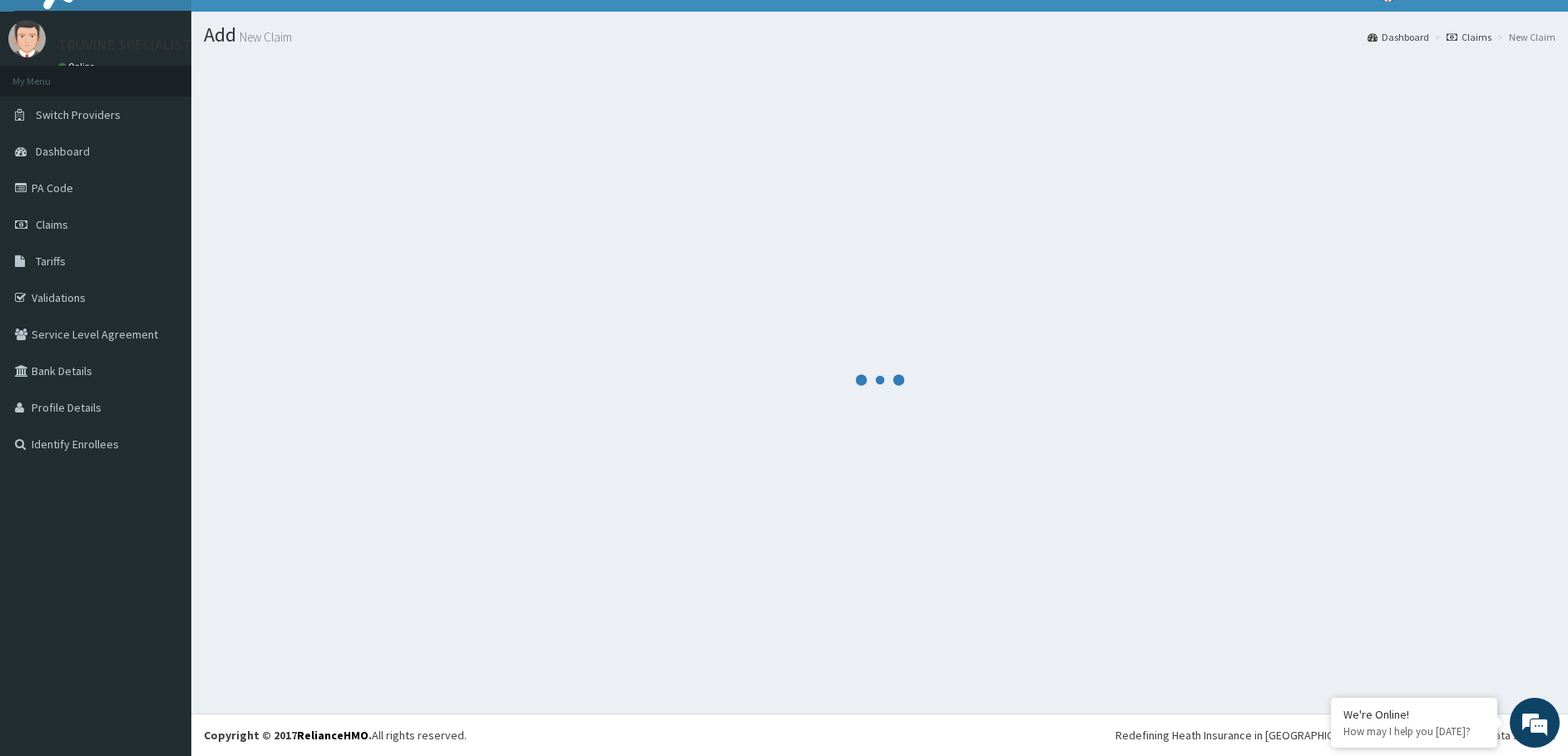
scroll to position [30, 0]
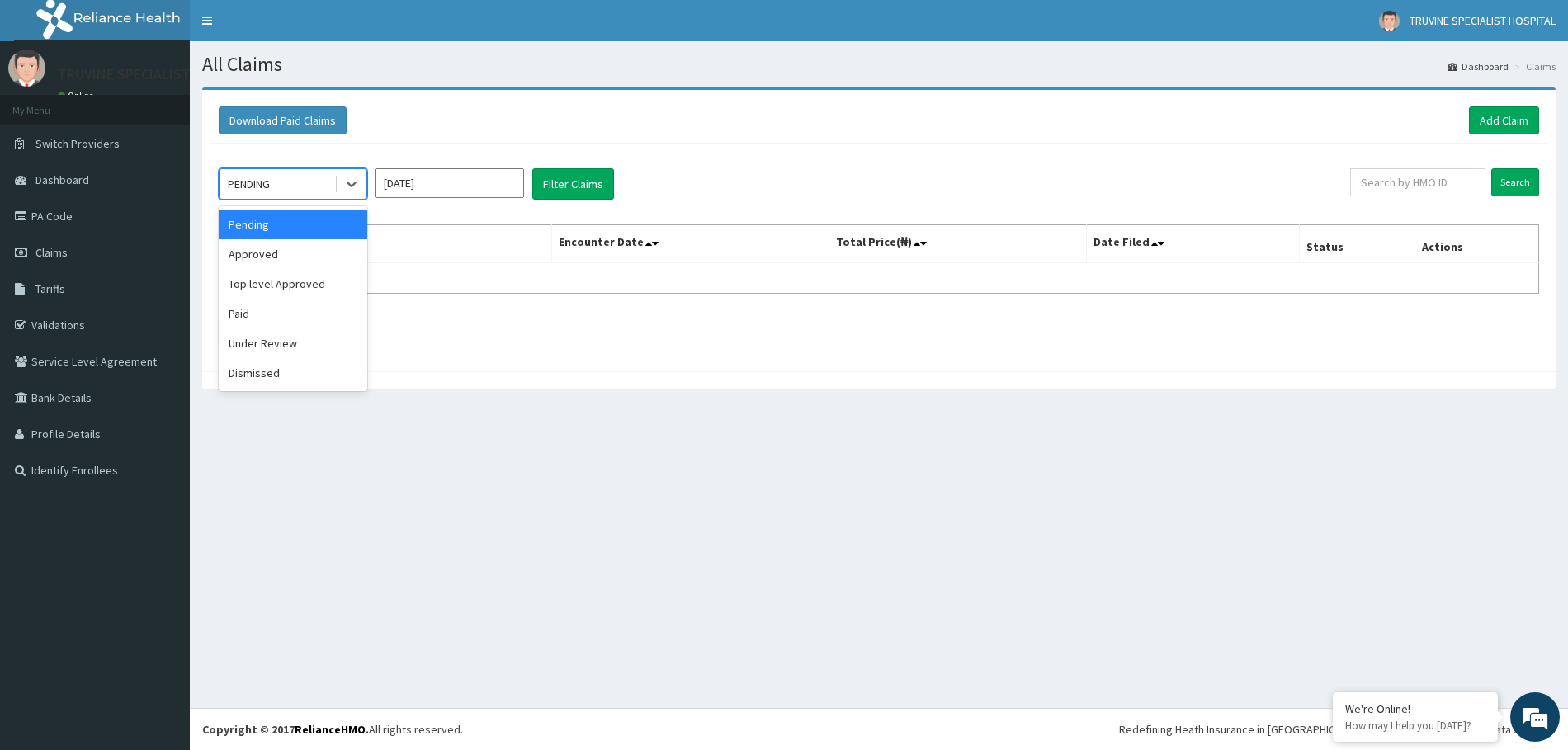
click at [286, 186] on div "PENDING" at bounding box center [276, 184] width 115 height 26
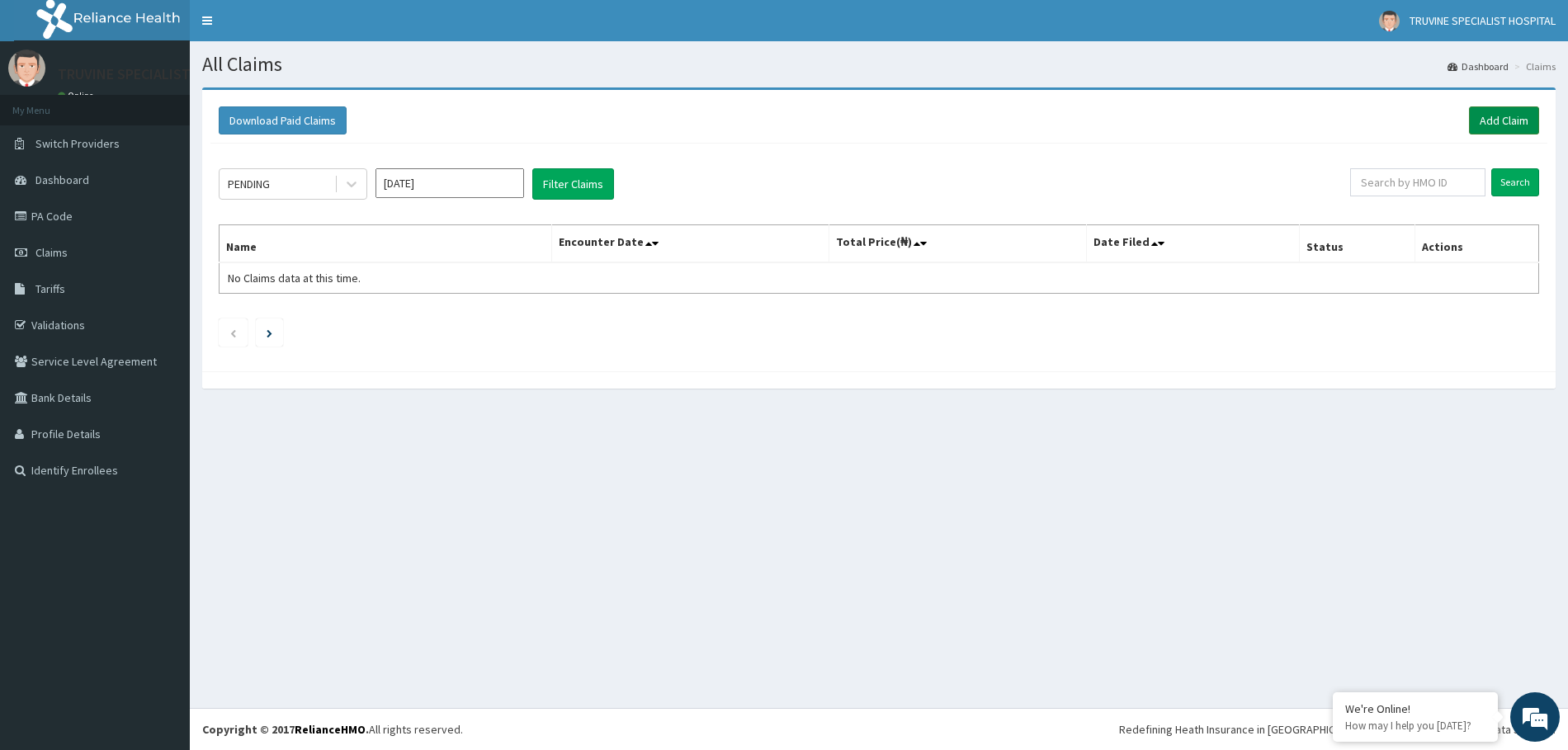
click at [1488, 114] on link "Add Claim" at bounding box center [1504, 120] width 71 height 28
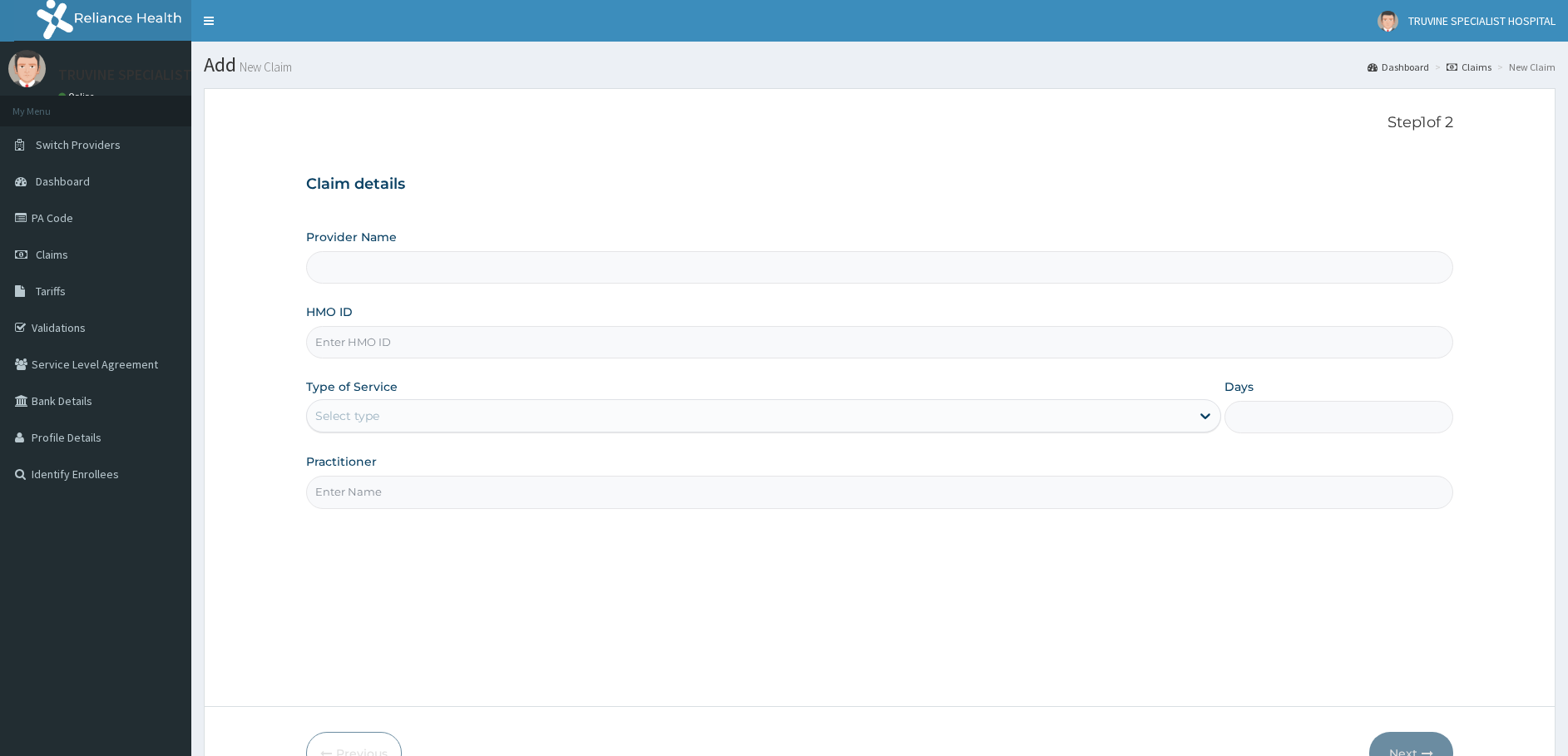
click at [395, 344] on input "HMO ID" at bounding box center [879, 342] width 1147 height 33
type input "TRUVINE SPECIALIST HOSPITAL"
paste input "ZEI/10177/c"
type input "ZEI/10177/c"
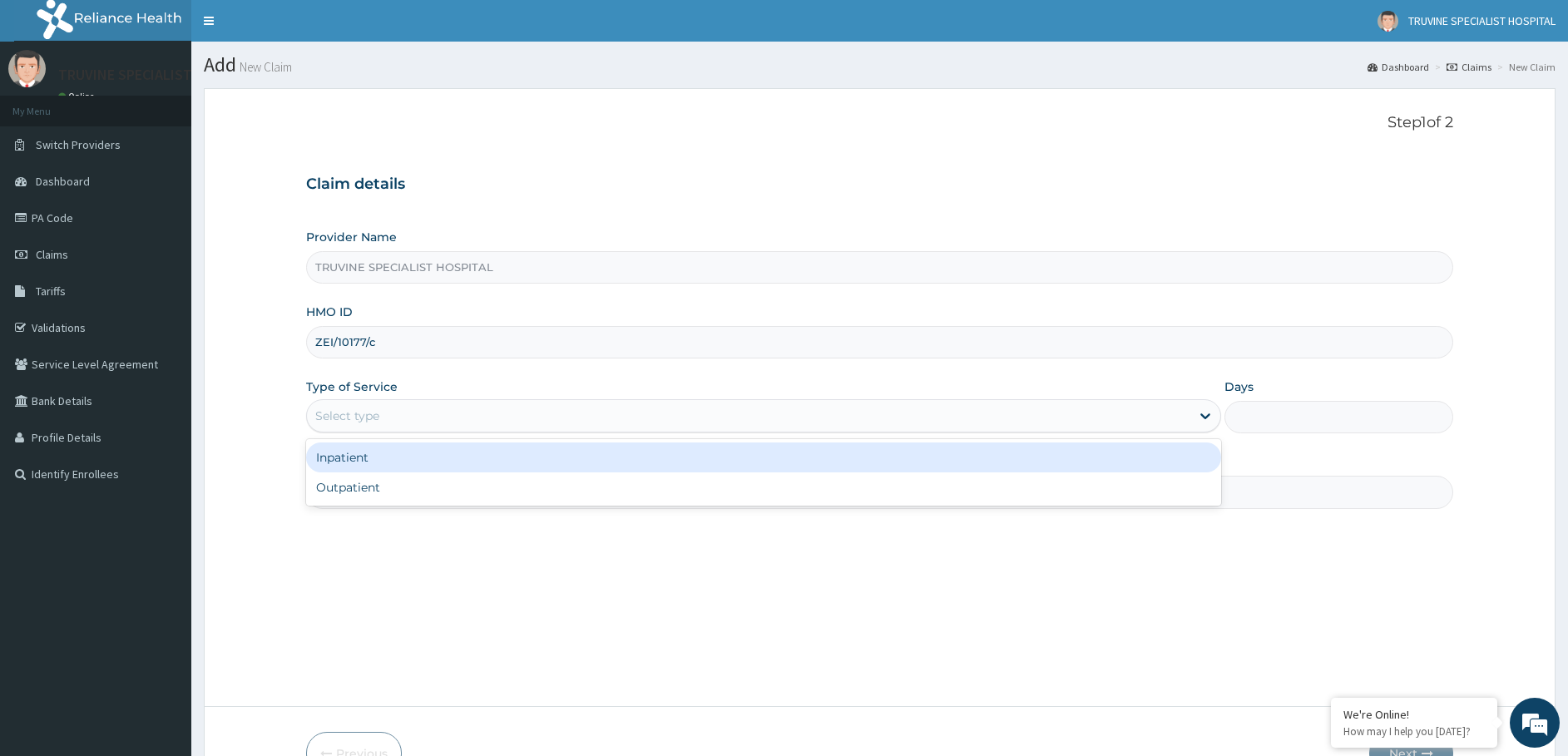
click at [422, 423] on div "Select type" at bounding box center [748, 416] width 883 height 27
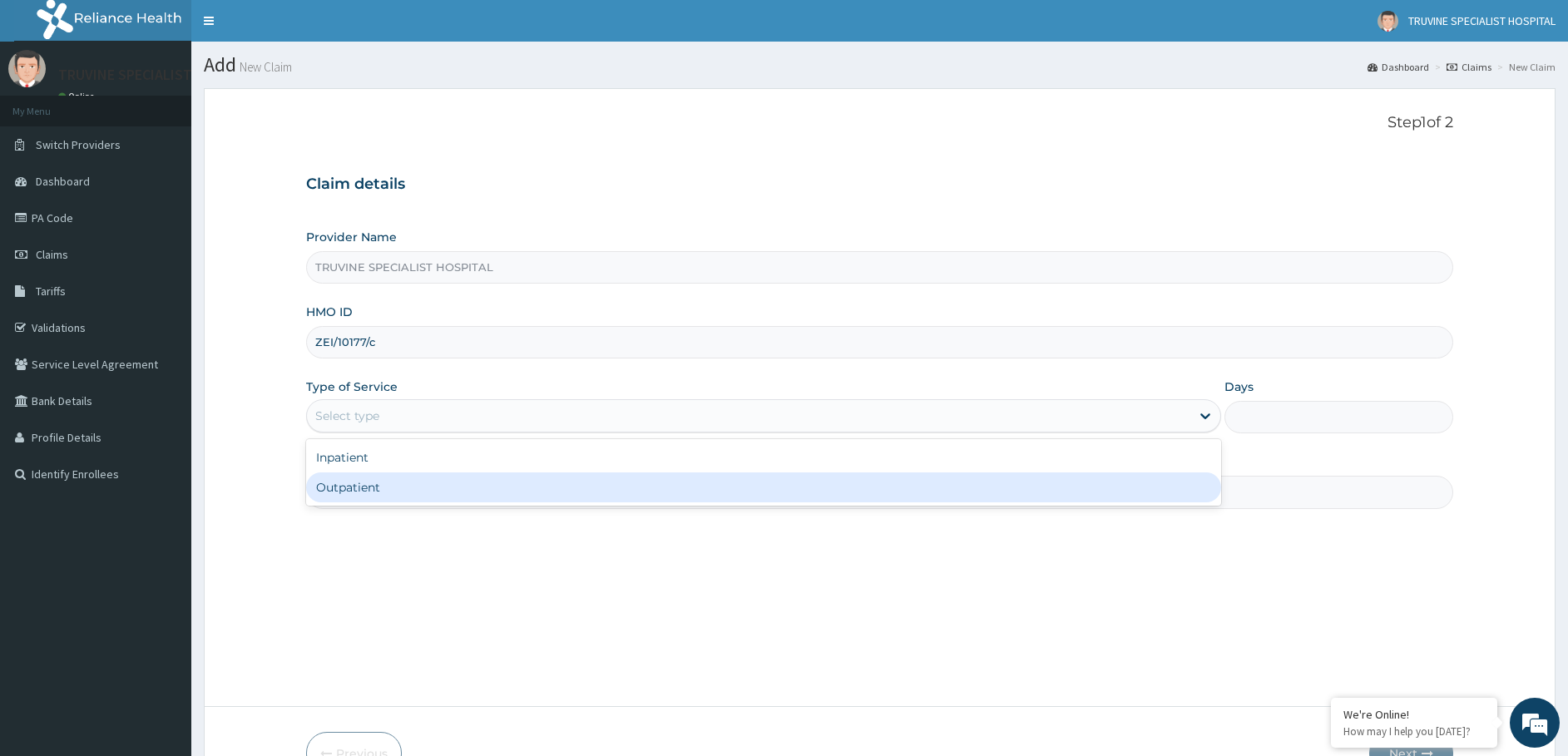
click at [374, 483] on div "Outpatient" at bounding box center [763, 487] width 915 height 30
type input "1"
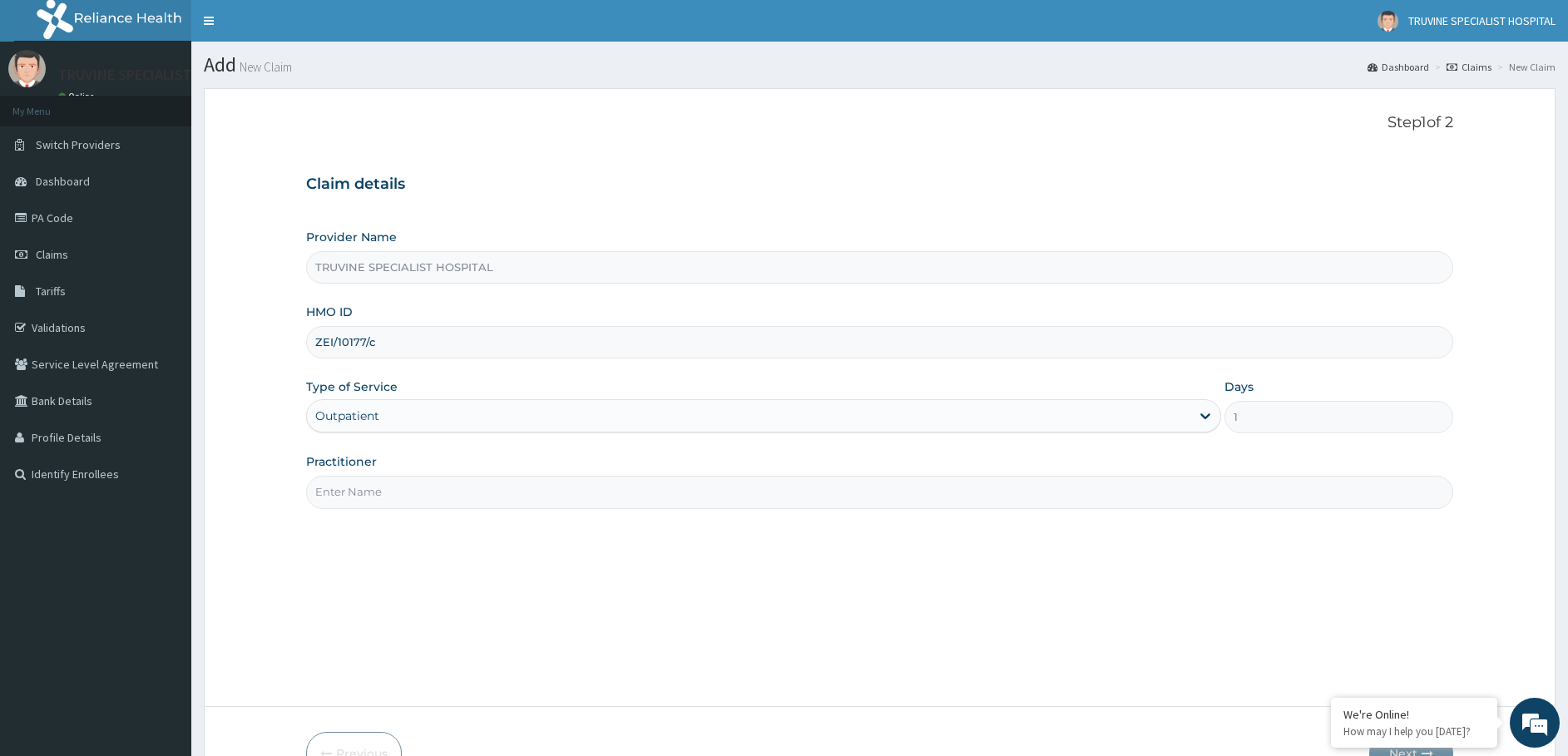
click at [391, 482] on input "Practitioner" at bounding box center [879, 492] width 1147 height 33
type input "dr. [GEOGRAPHIC_DATA]"
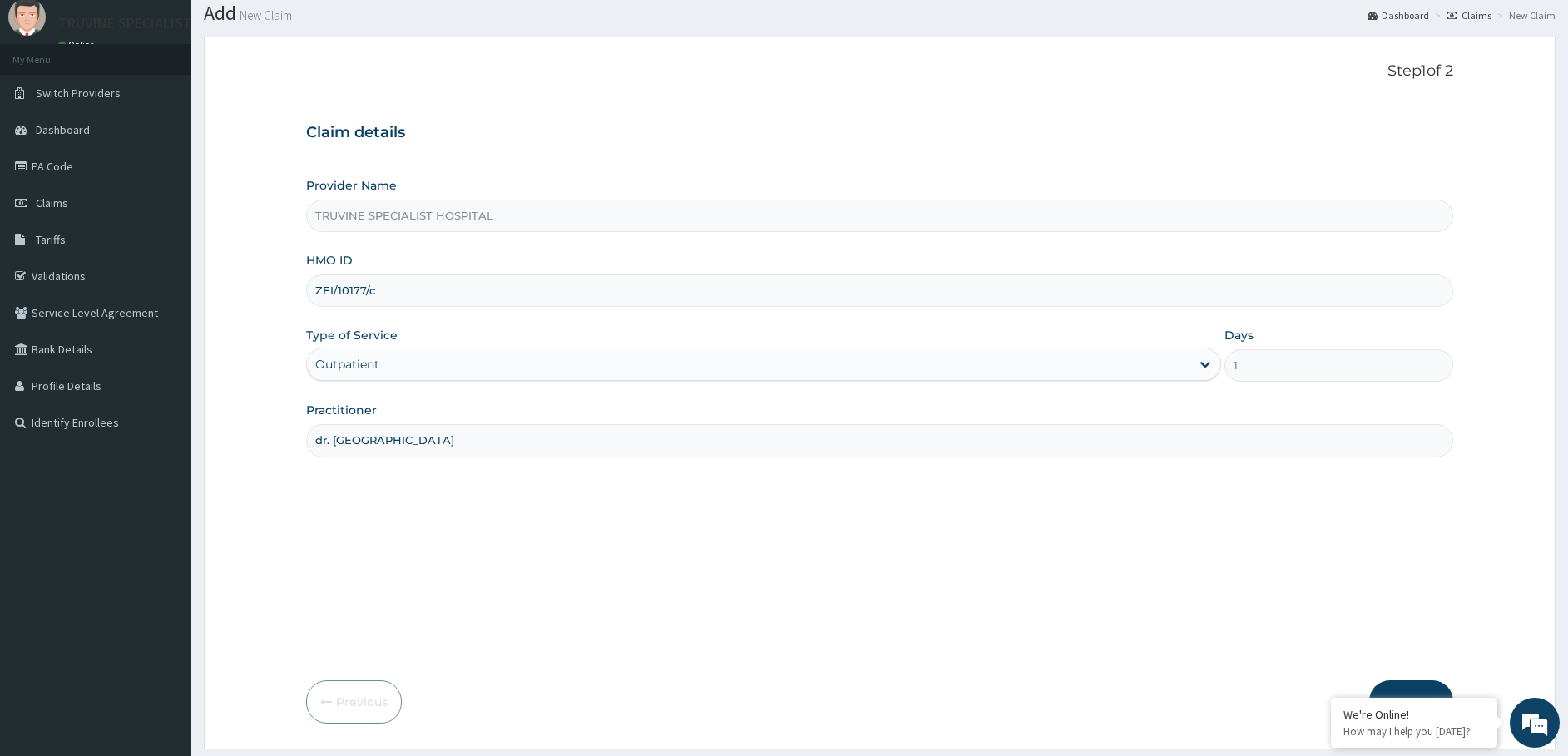
scroll to position [99, 0]
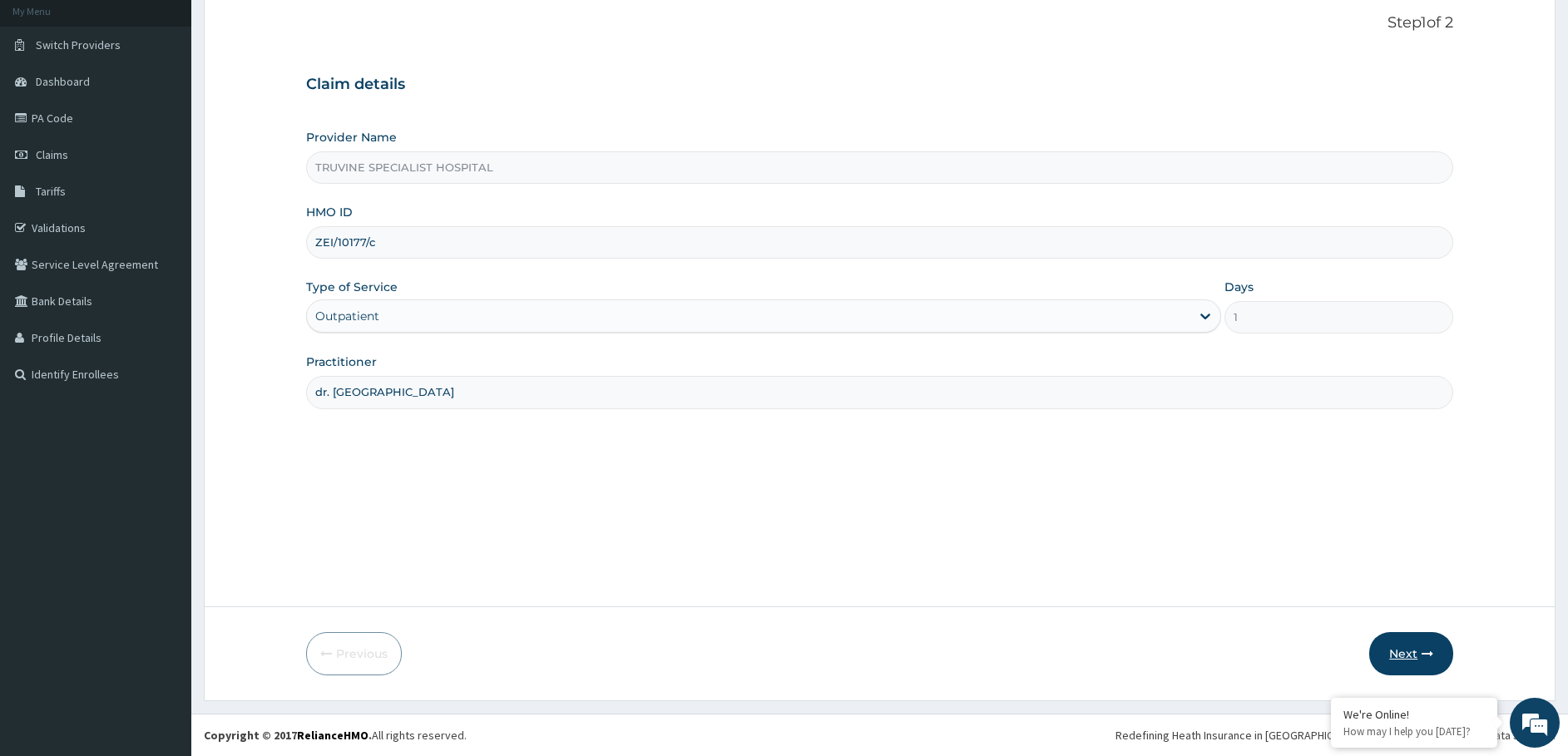
click at [1415, 645] on button "Next" at bounding box center [1411, 654] width 84 height 43
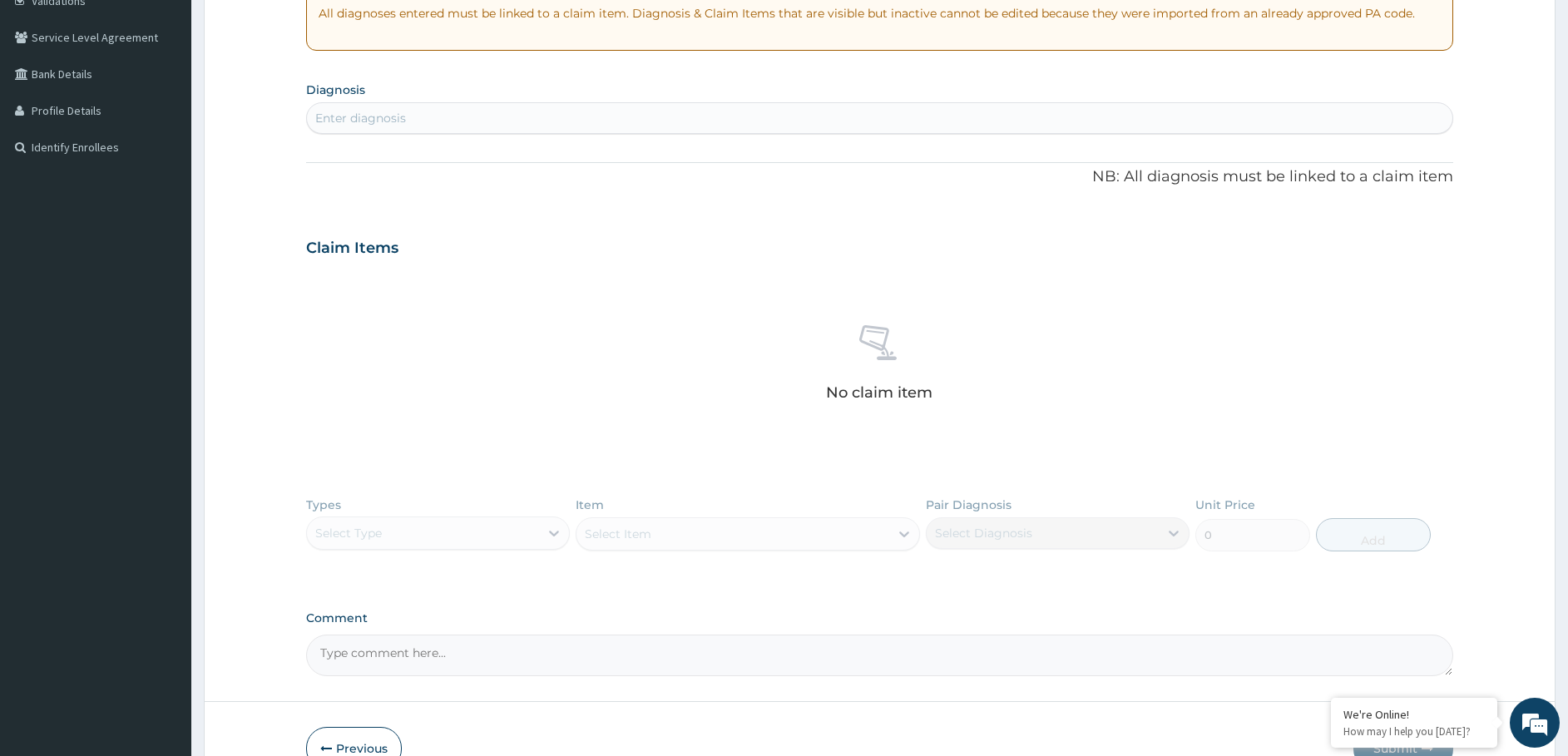
scroll to position [172, 0]
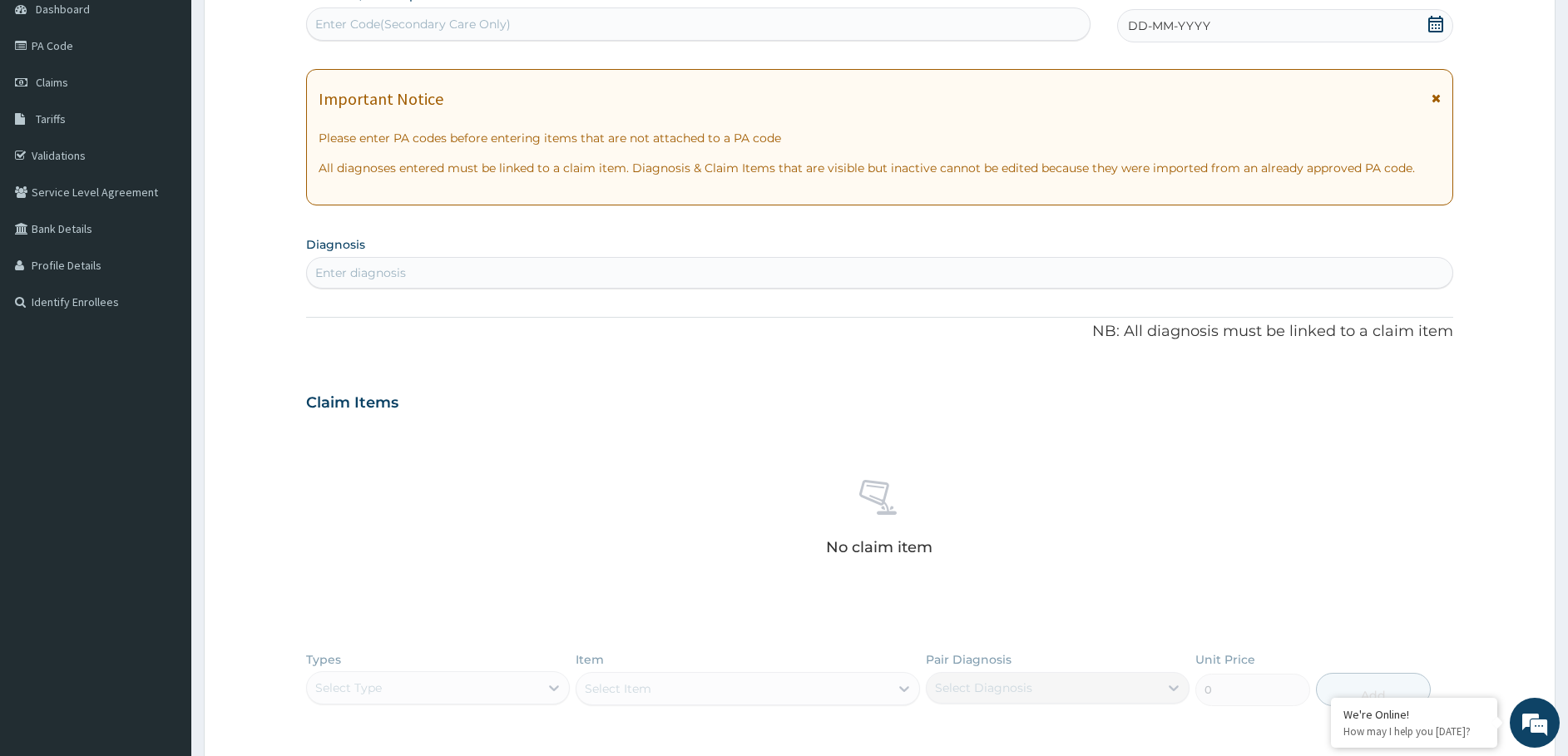
click at [487, 260] on div "Enter diagnosis" at bounding box center [880, 273] width 1146 height 27
click at [1194, 23] on span "DD-MM-YYYY" at bounding box center [1169, 25] width 82 height 16
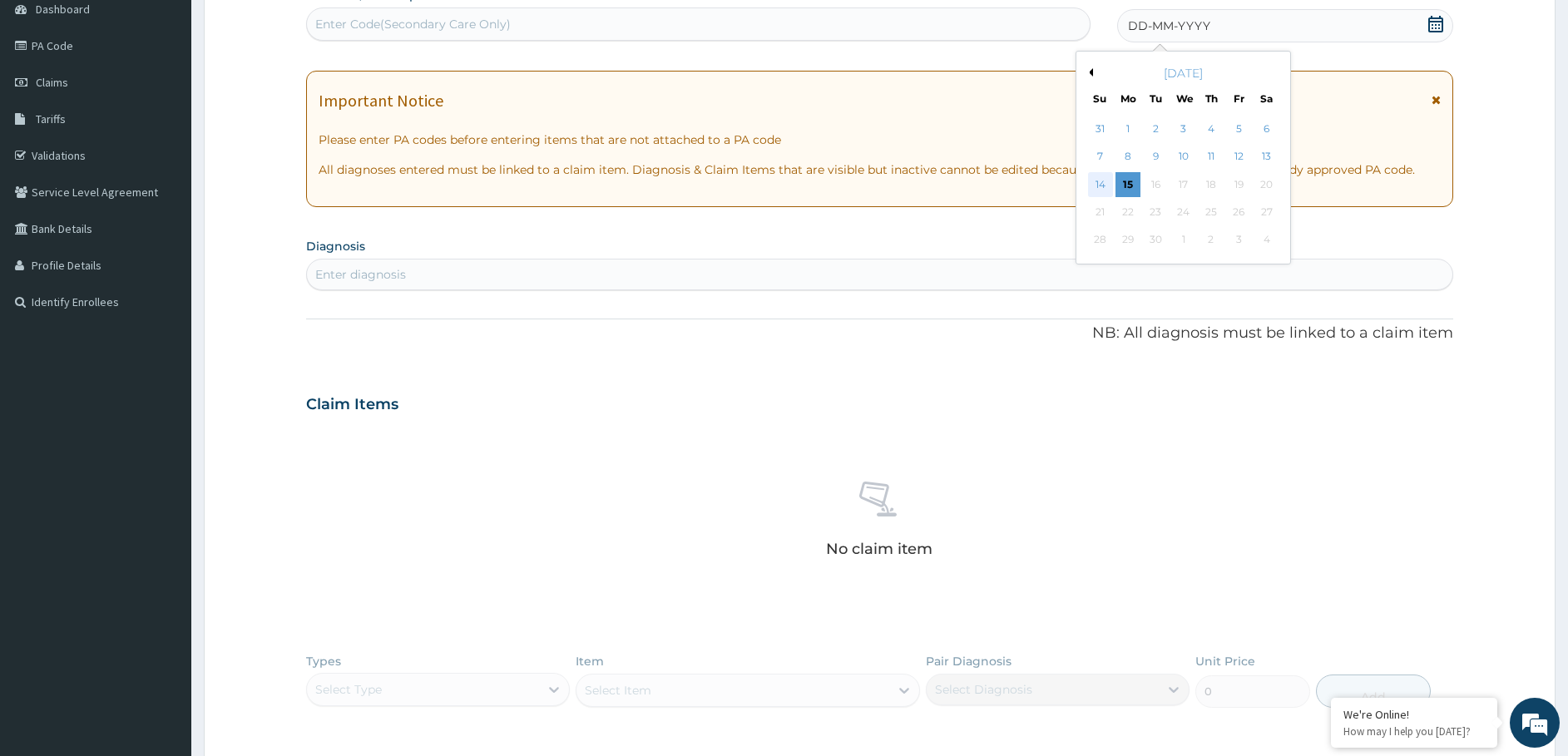
click at [1104, 189] on div "14" at bounding box center [1100, 184] width 25 height 25
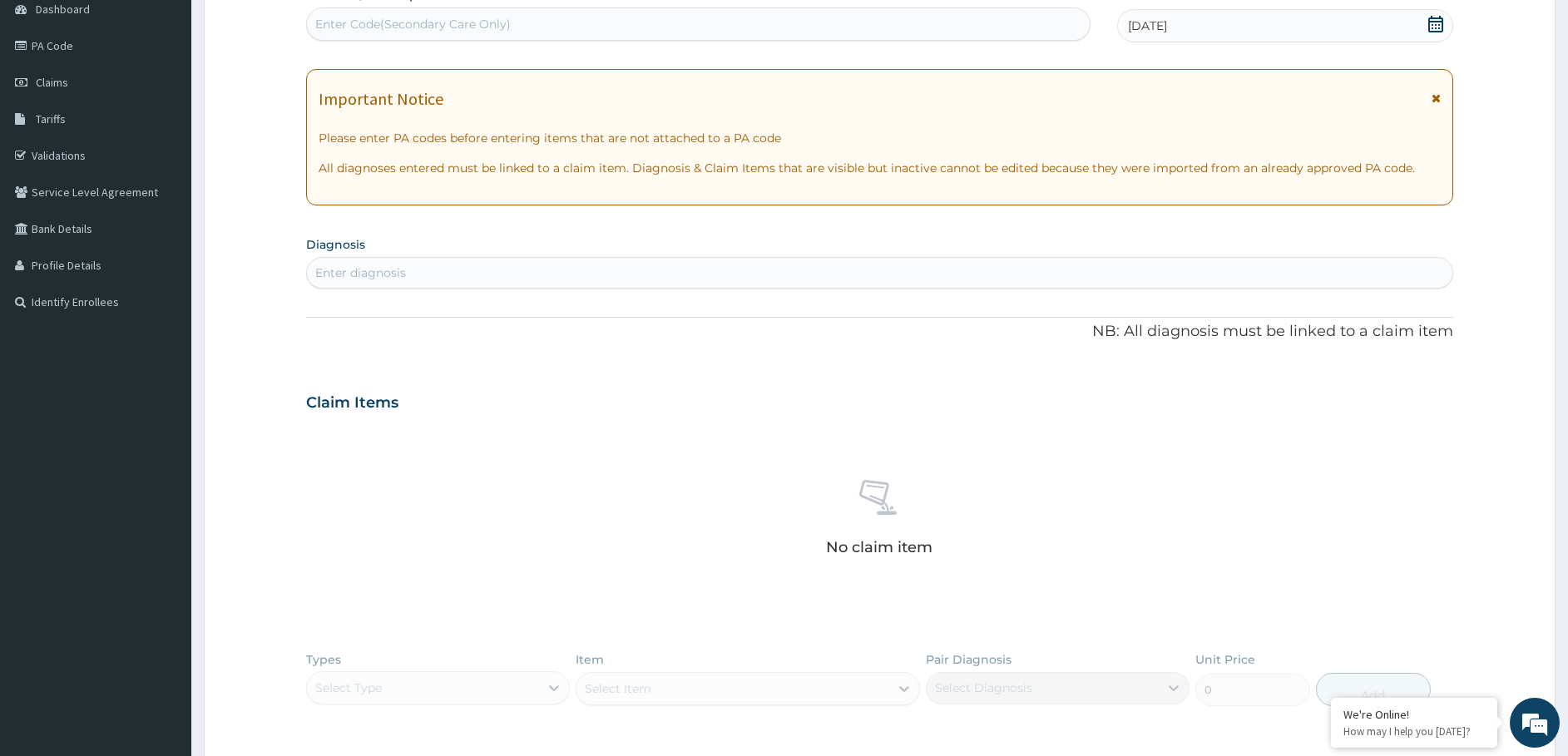
click at [549, 277] on div "Enter diagnosis" at bounding box center [880, 273] width 1146 height 27
type input "malar"
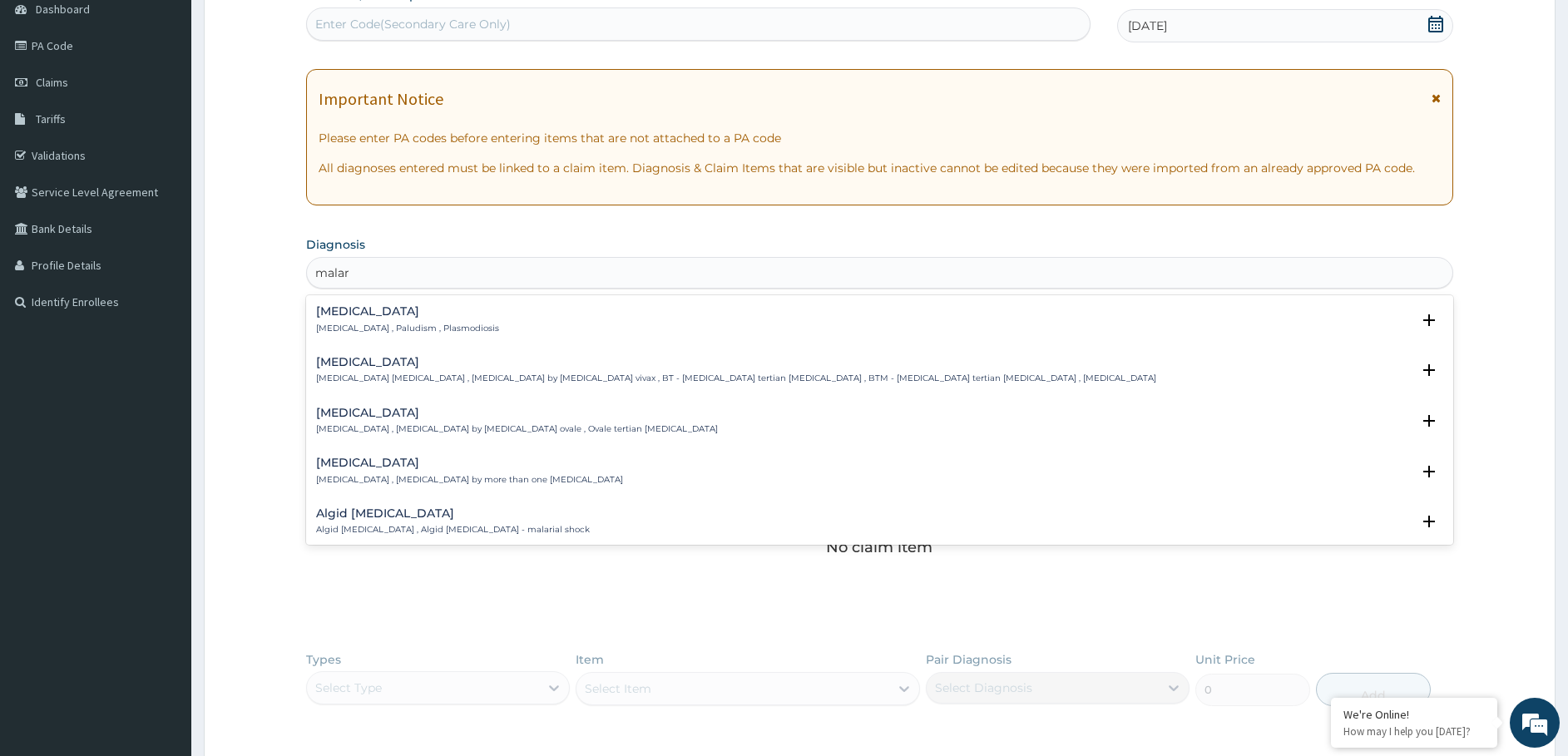
click at [348, 328] on p "[MEDICAL_DATA] , Paludism , Plasmodiosis" at bounding box center [408, 329] width 183 height 12
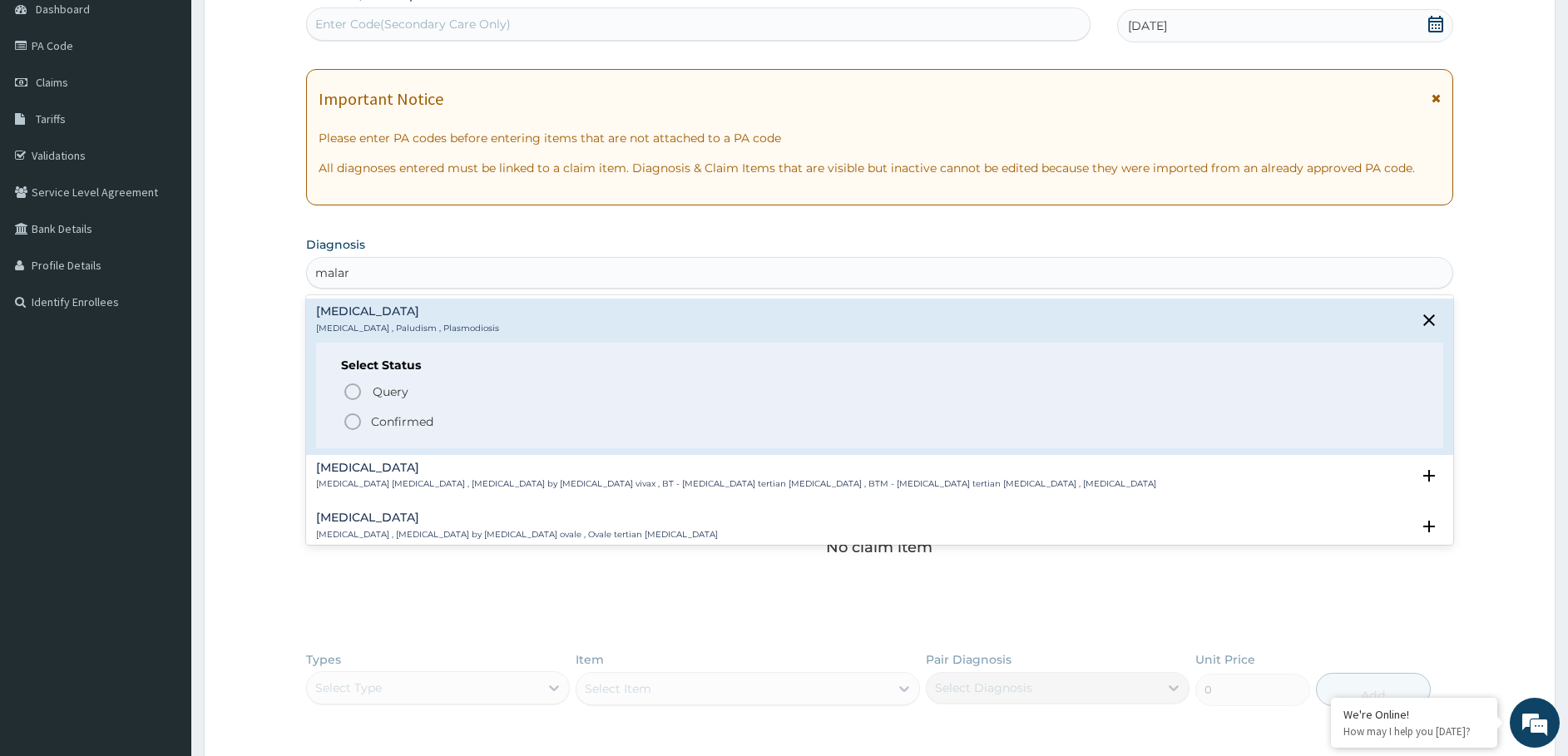
click at [351, 423] on icon "status option filled" at bounding box center [352, 421] width 20 height 20
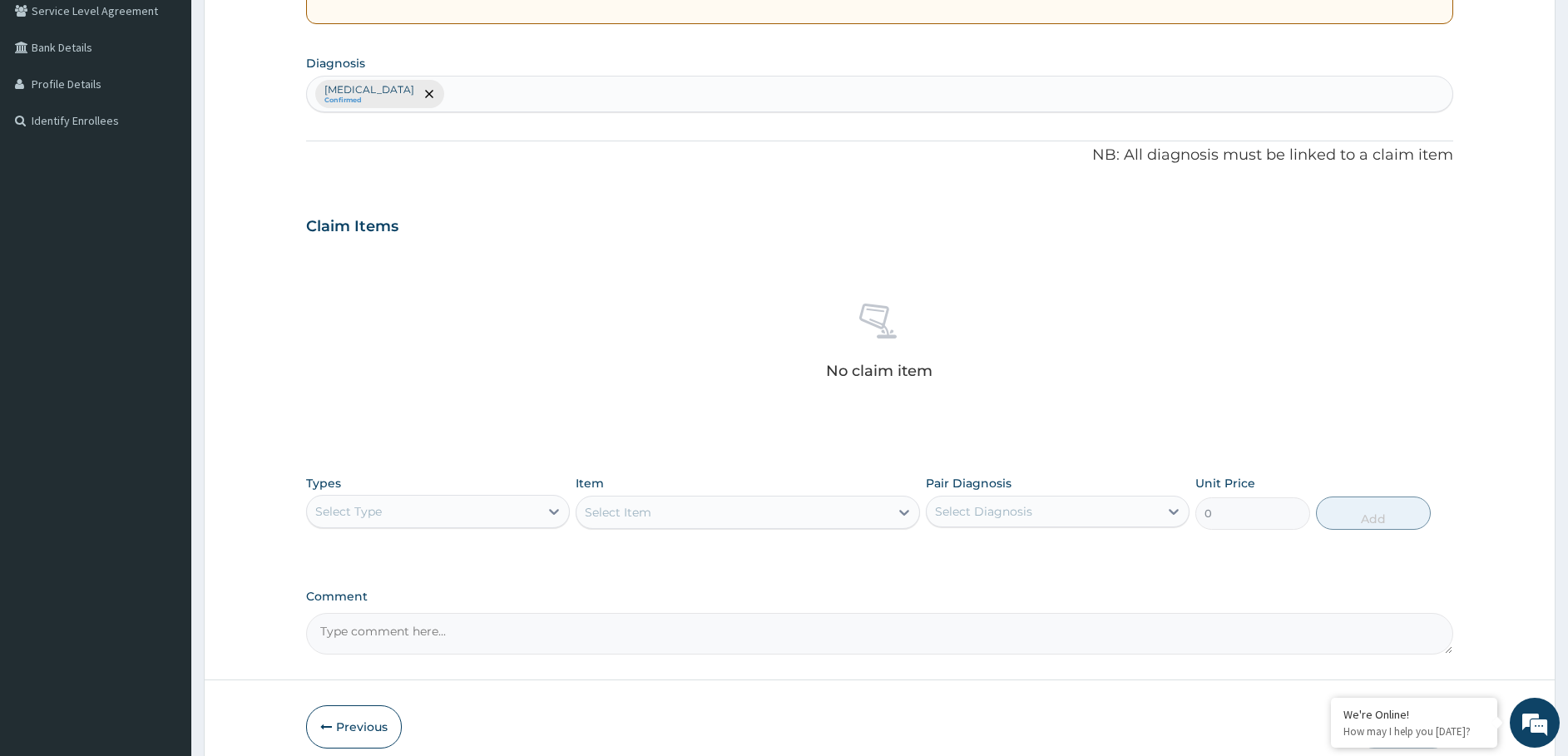
scroll to position [261, 0]
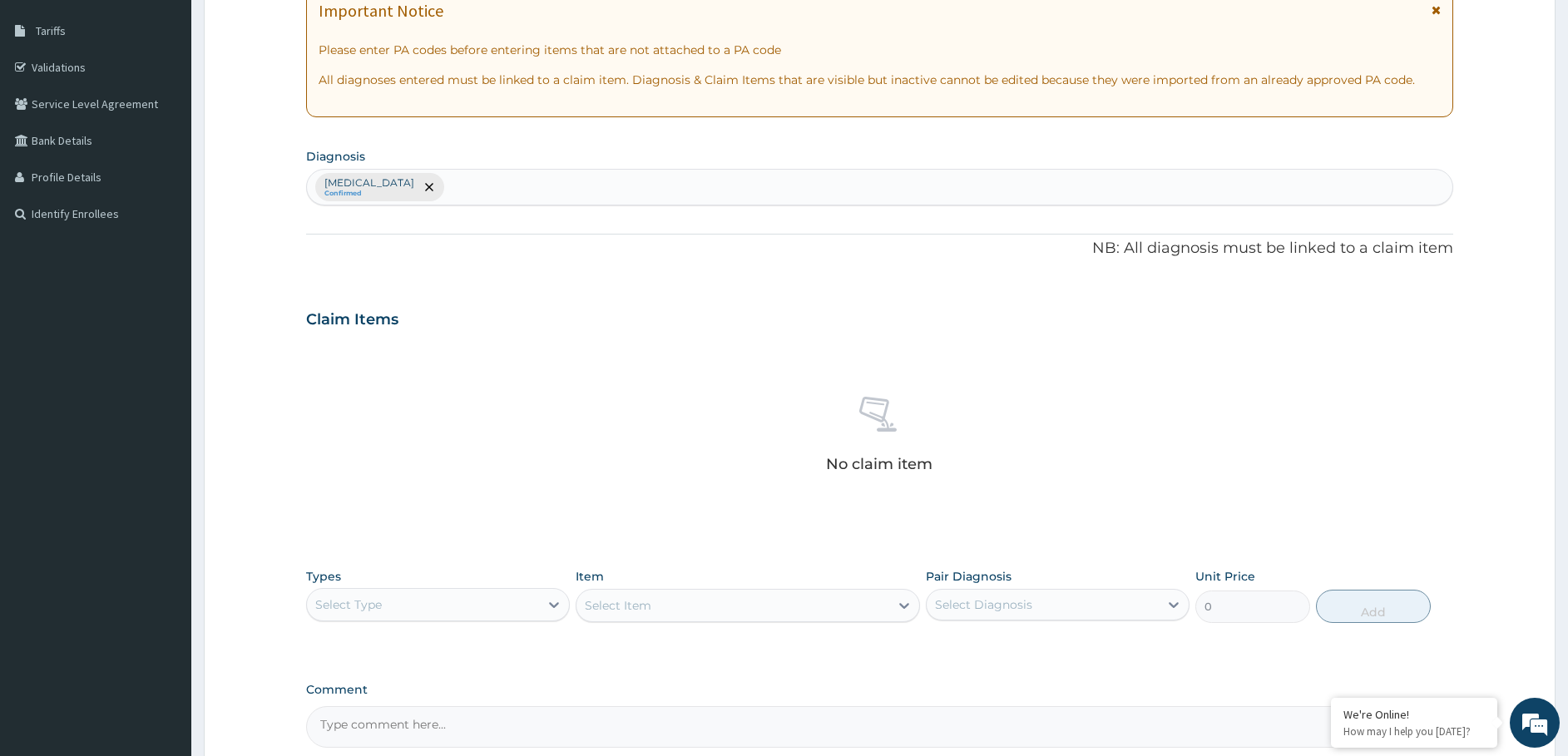
click at [467, 193] on div "Malaria Confirmed" at bounding box center [880, 187] width 1146 height 35
type input "j"
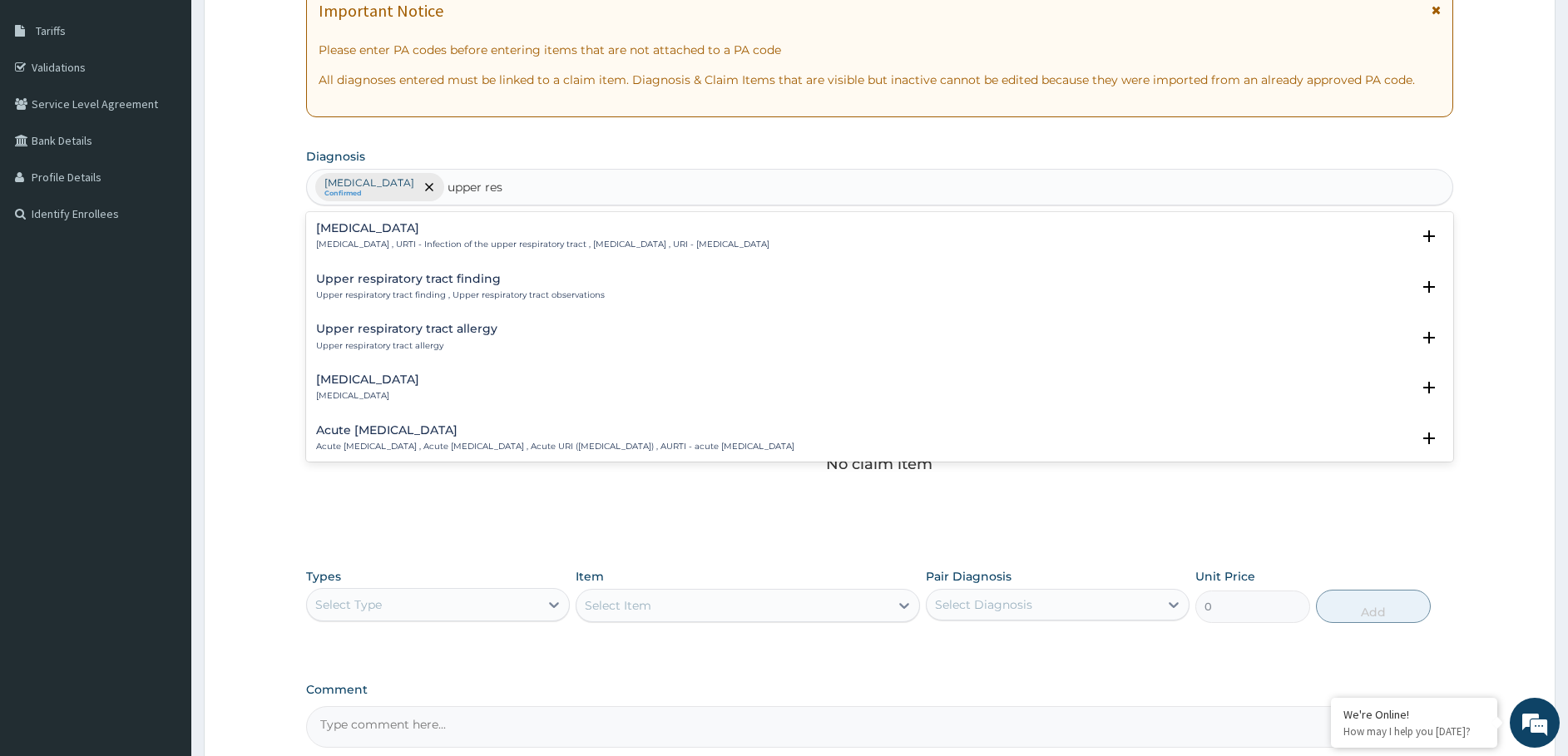
type input "upper resp"
click at [345, 233] on h4 "Upper respiratory infection" at bounding box center [542, 228] width 453 height 13
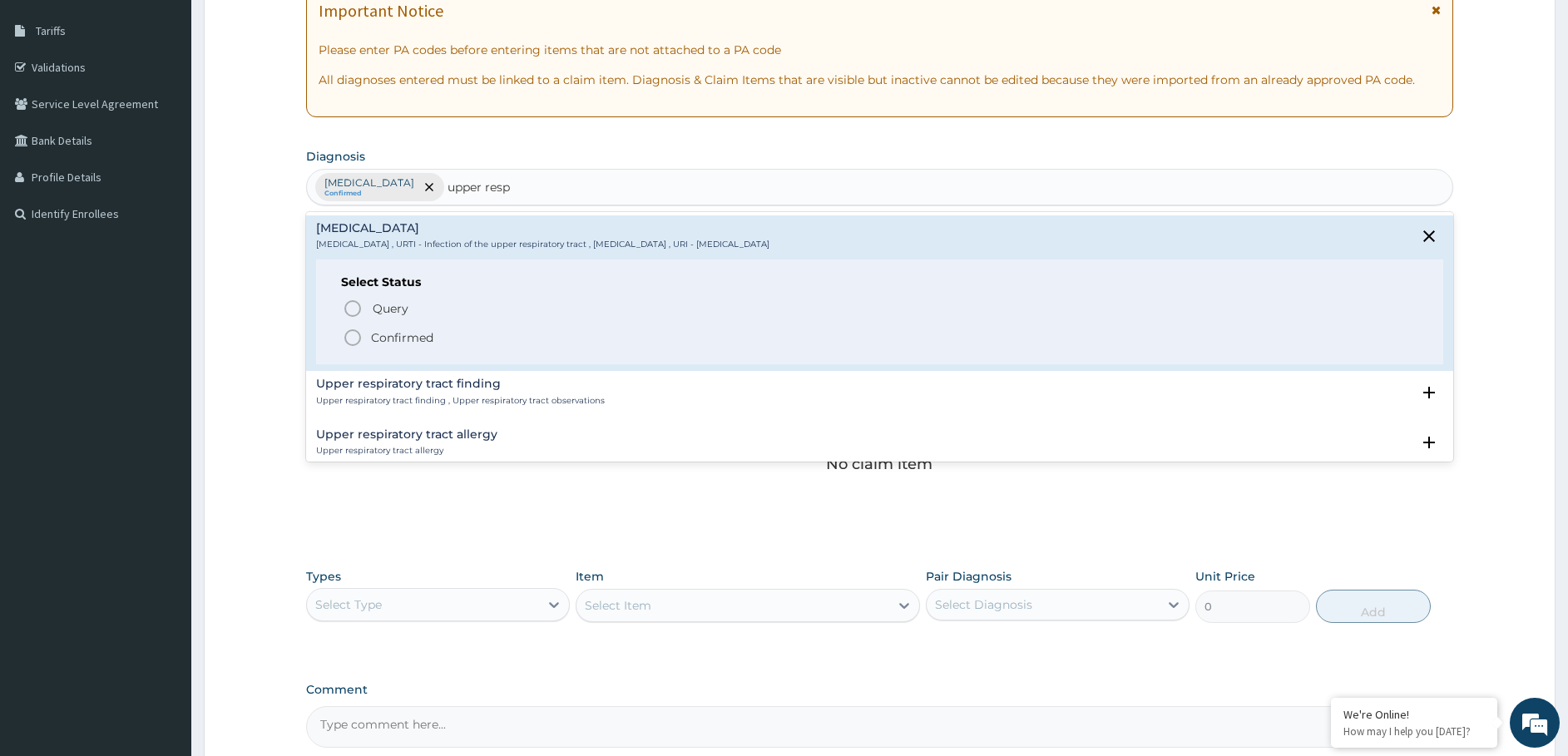
click at [353, 335] on icon "status option filled" at bounding box center [352, 337] width 20 height 20
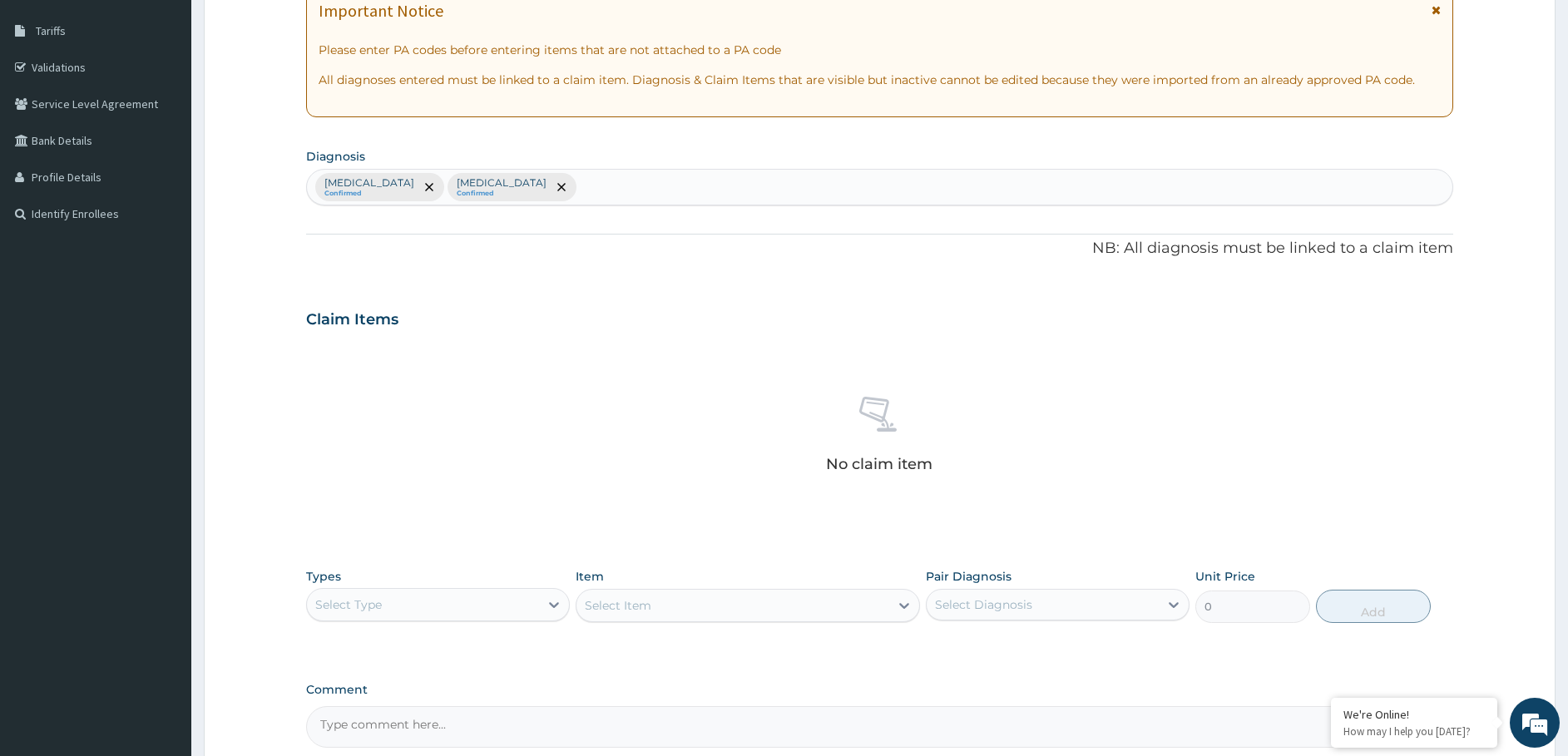
scroll to position [427, 0]
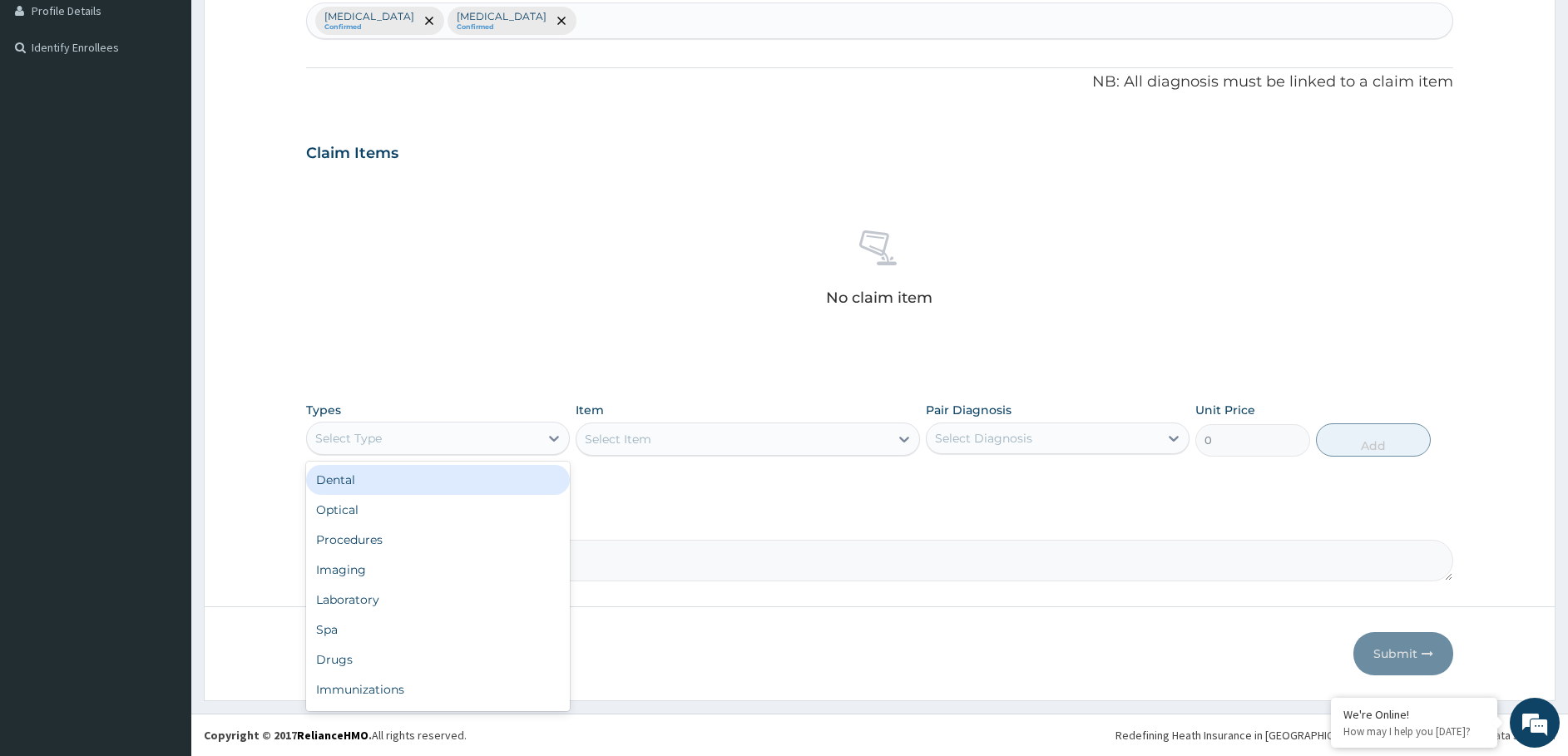
click at [407, 447] on div "Select Type" at bounding box center [422, 438] width 232 height 27
click at [412, 532] on div "Procedures" at bounding box center [438, 539] width 264 height 30
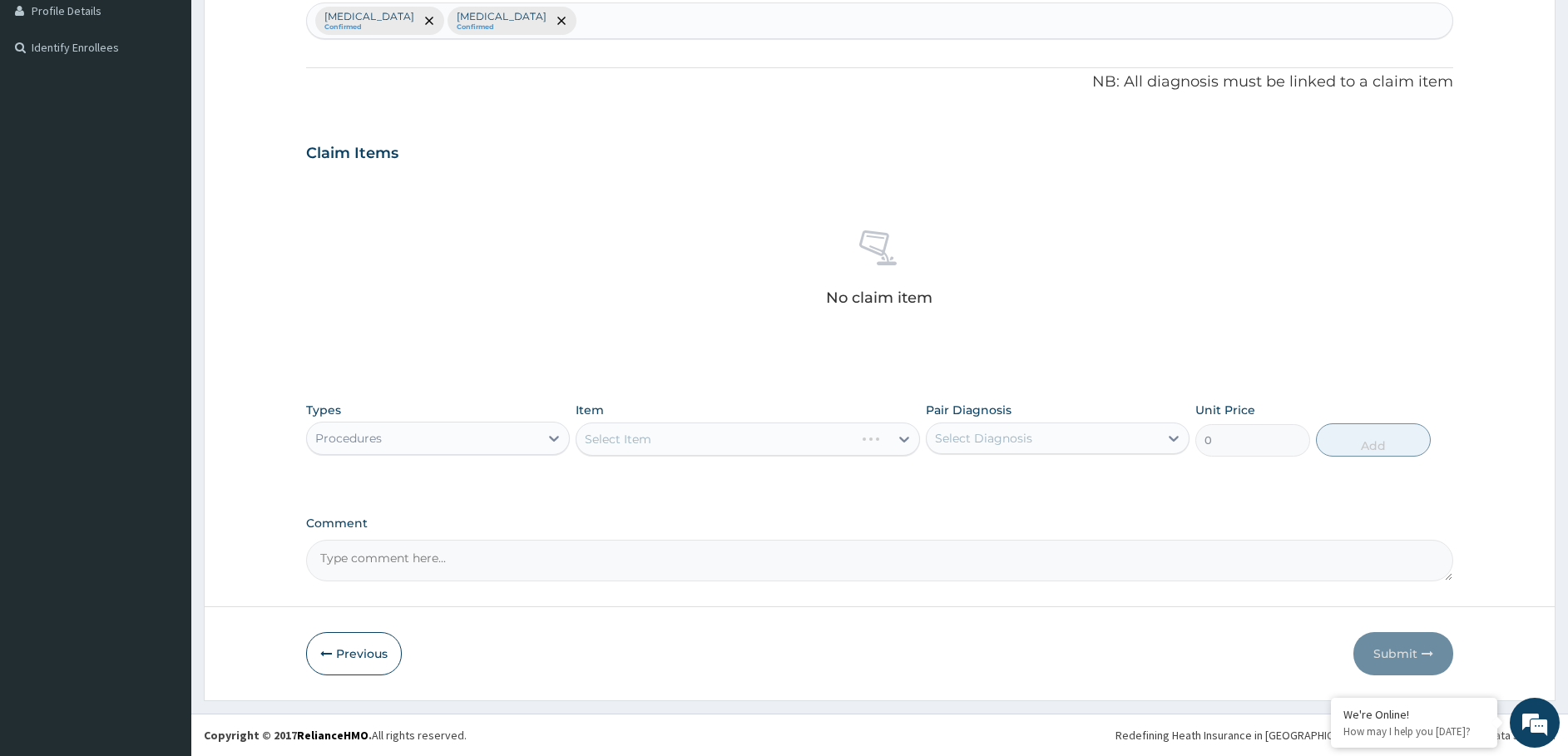
click at [714, 430] on div "Select Item" at bounding box center [748, 439] width 344 height 33
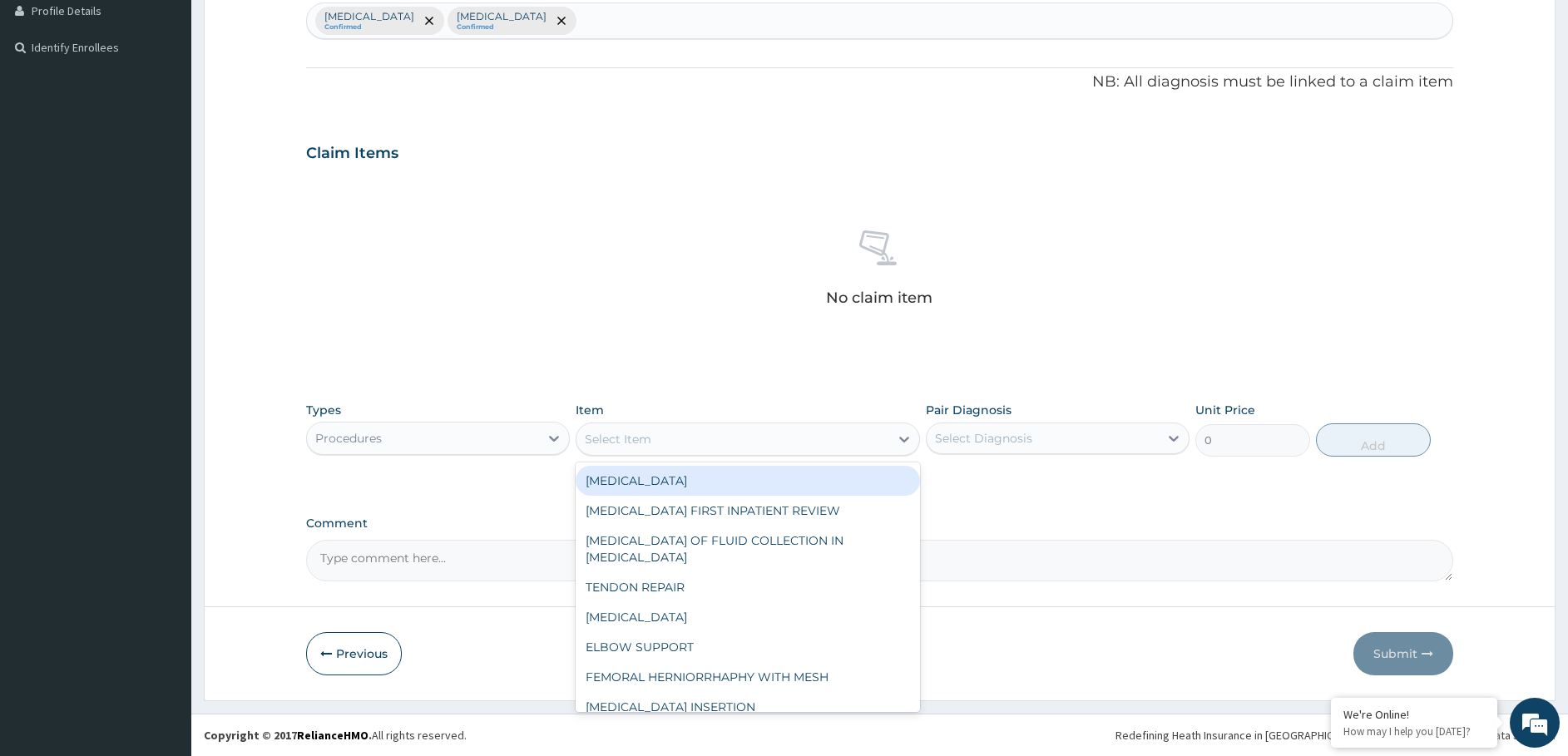
click at [681, 438] on div "Select Item" at bounding box center [733, 439] width 313 height 27
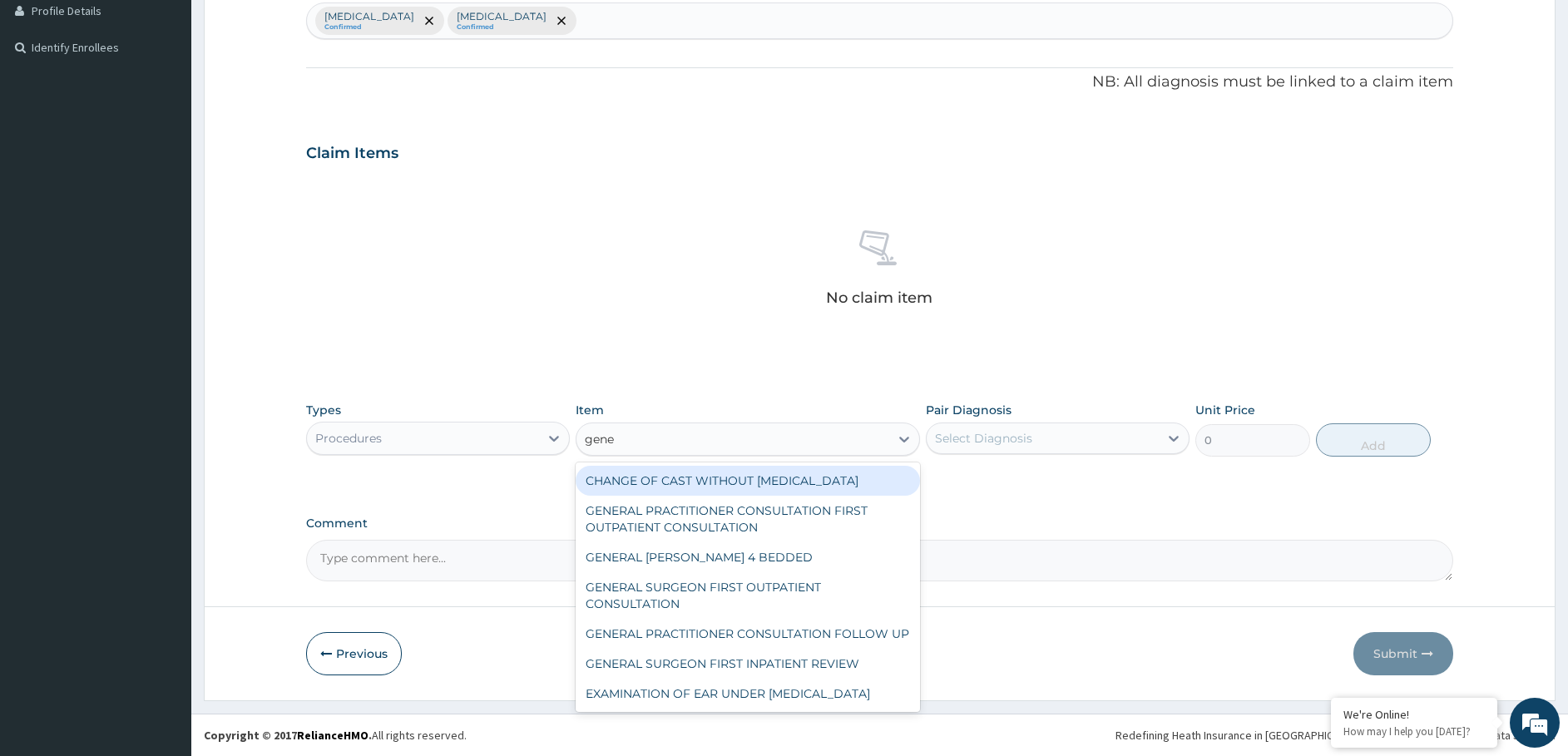
type input "gener"
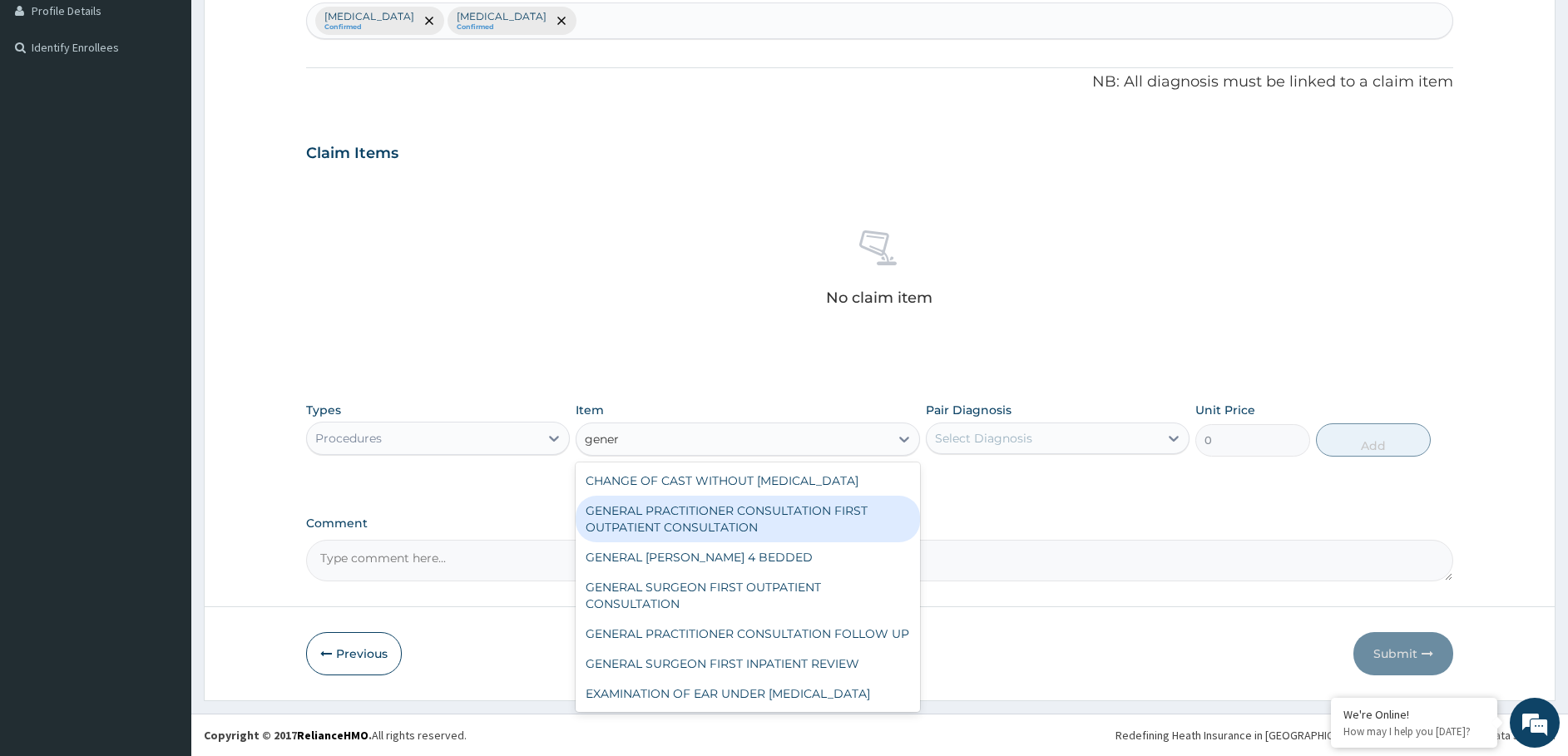
click at [715, 533] on div "GENERAL PRACTITIONER CONSULTATION FIRST OUTPATIENT CONSULTATION" at bounding box center [748, 519] width 344 height 46
type input "3547.5"
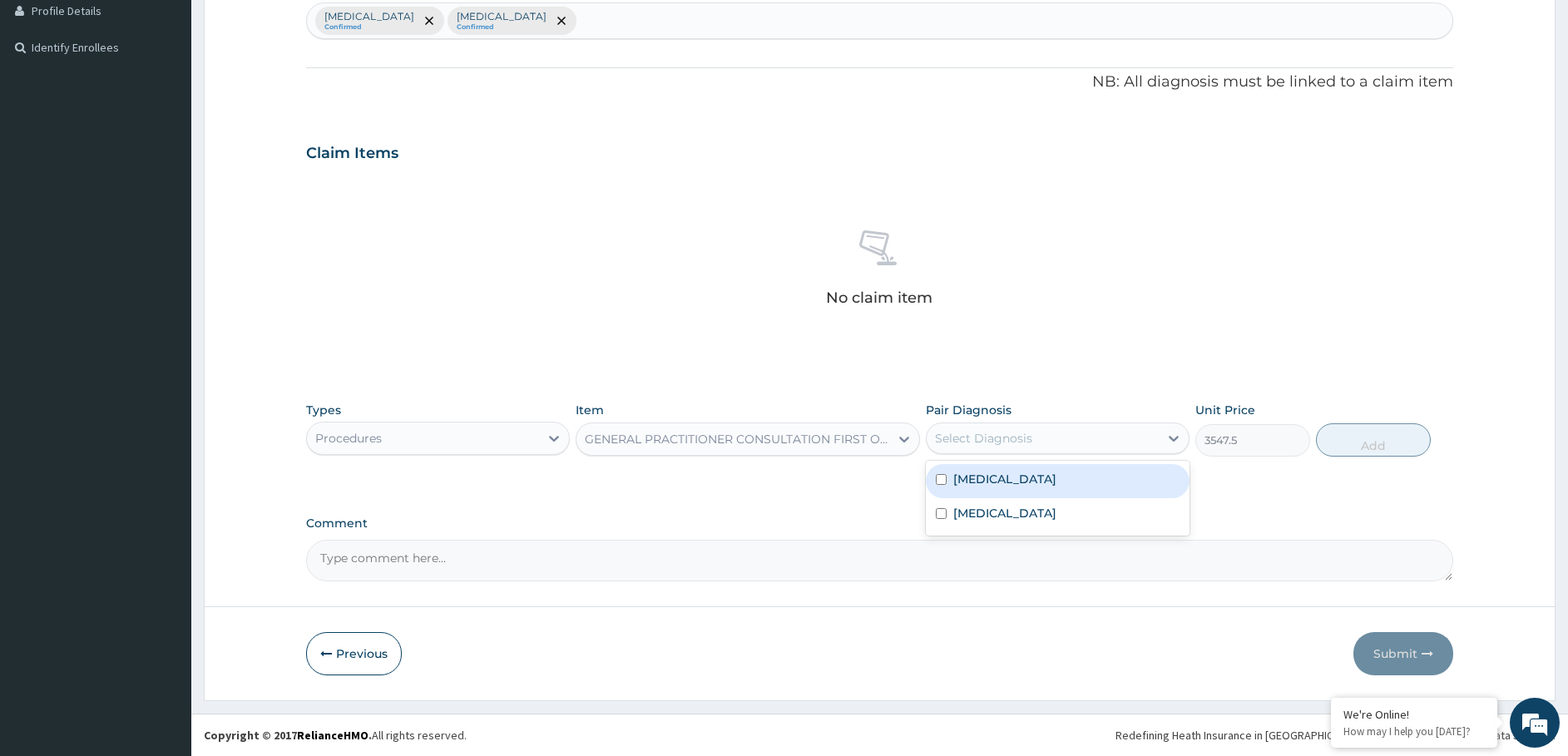
click at [1081, 439] on div "Select Diagnosis" at bounding box center [1042, 438] width 232 height 27
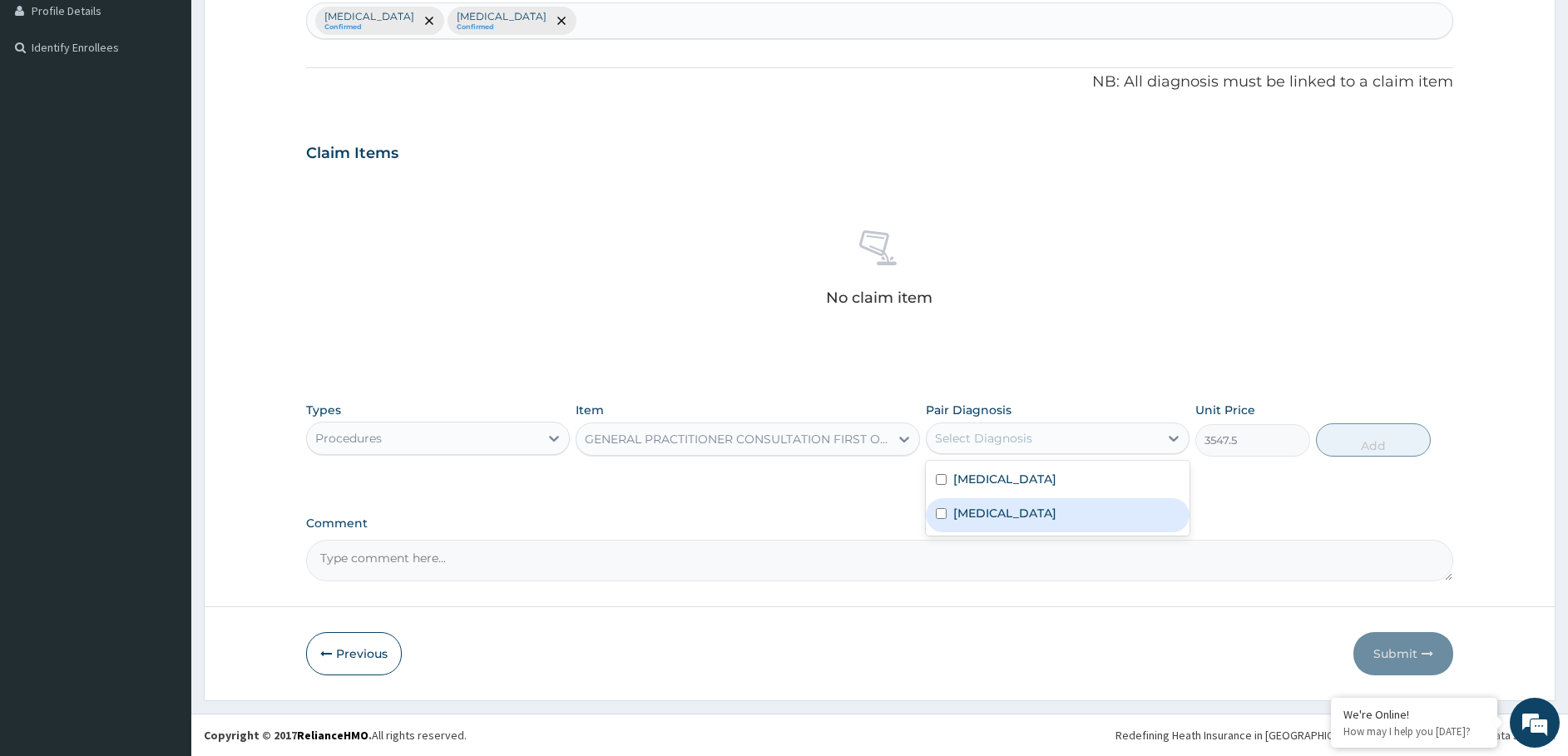
click at [1056, 514] on label "[MEDICAL_DATA]" at bounding box center [1004, 513] width 103 height 16
checkbox input "true"
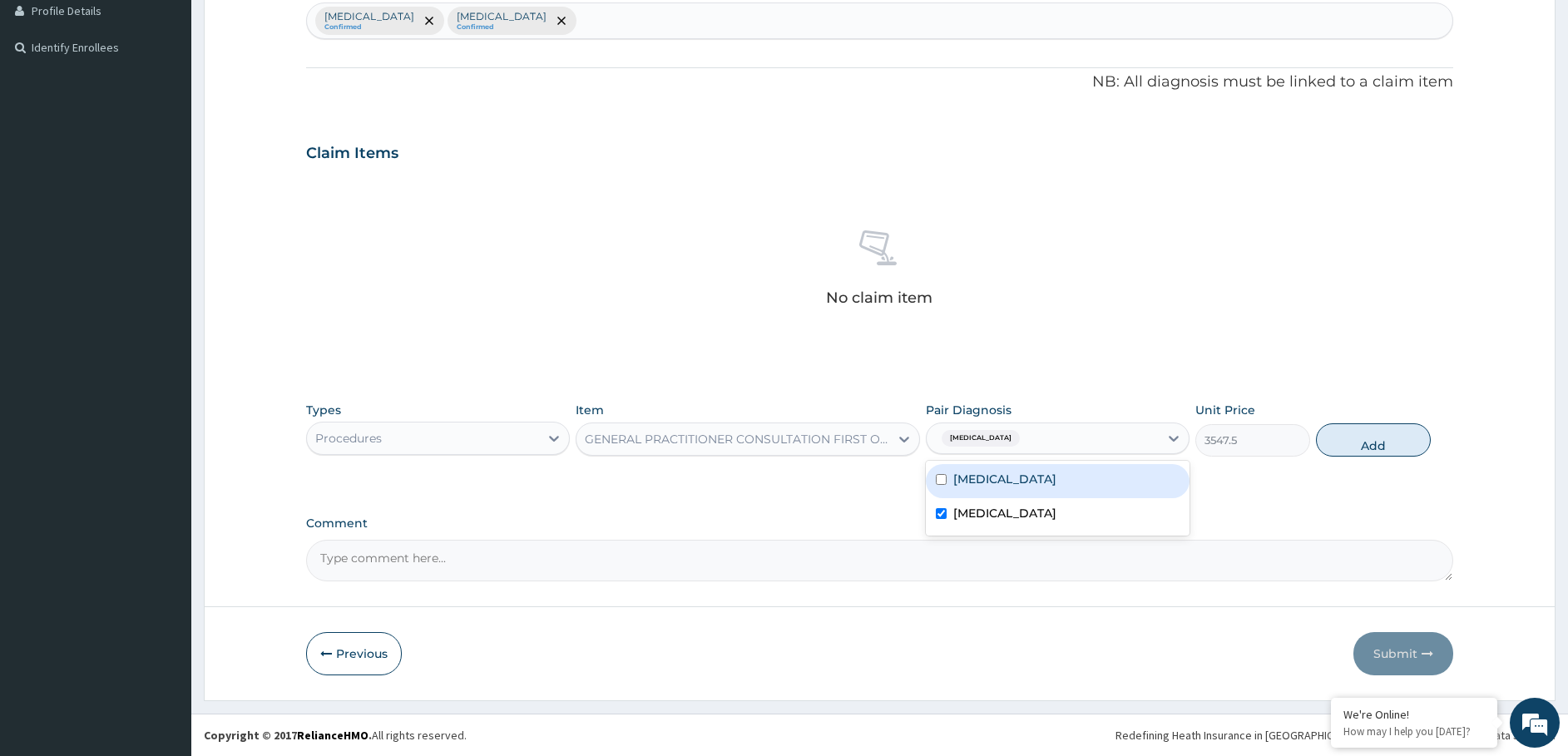
click at [1021, 479] on div "[MEDICAL_DATA]" at bounding box center [1057, 482] width 264 height 34
checkbox input "true"
drag, startPoint x: 1400, startPoint y: 447, endPoint x: 1012, endPoint y: 531, distance: 397.0
click at [1373, 455] on button "Add" at bounding box center [1373, 440] width 115 height 33
type input "0"
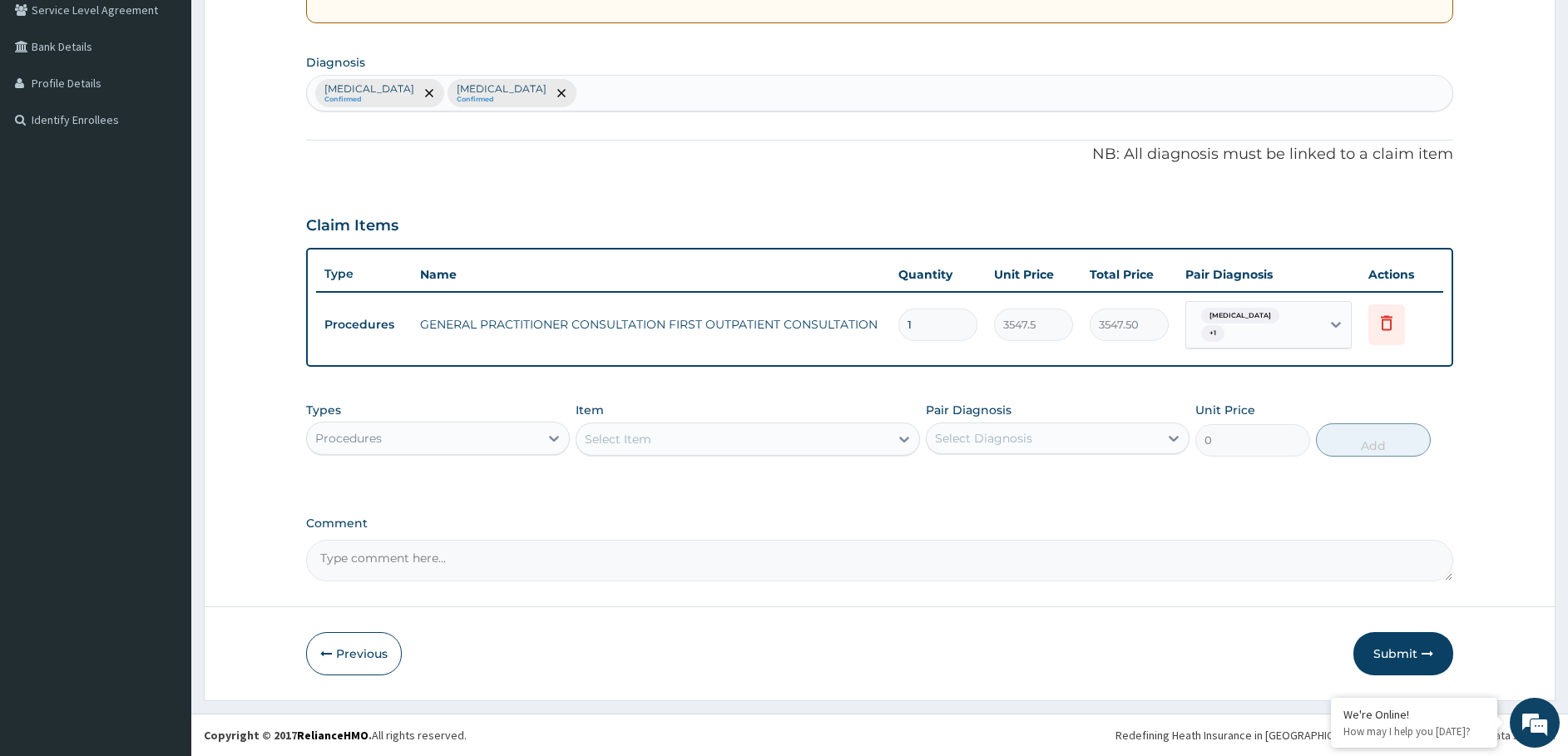
scroll to position [354, 0]
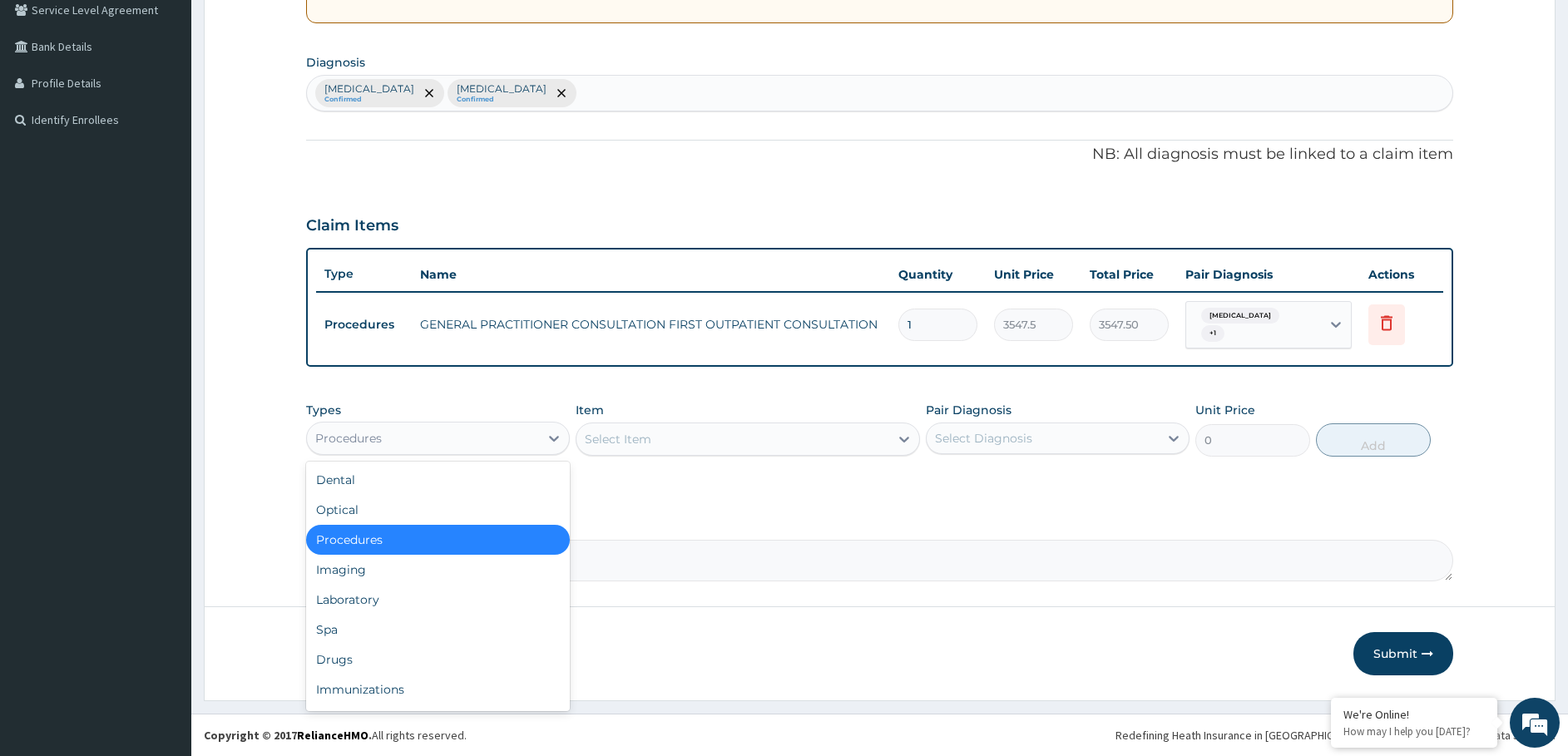
drag, startPoint x: 501, startPoint y: 439, endPoint x: 467, endPoint y: 499, distance: 69.0
click at [500, 441] on div "Procedures" at bounding box center [422, 438] width 232 height 27
click at [441, 607] on div "Laboratory" at bounding box center [438, 599] width 264 height 30
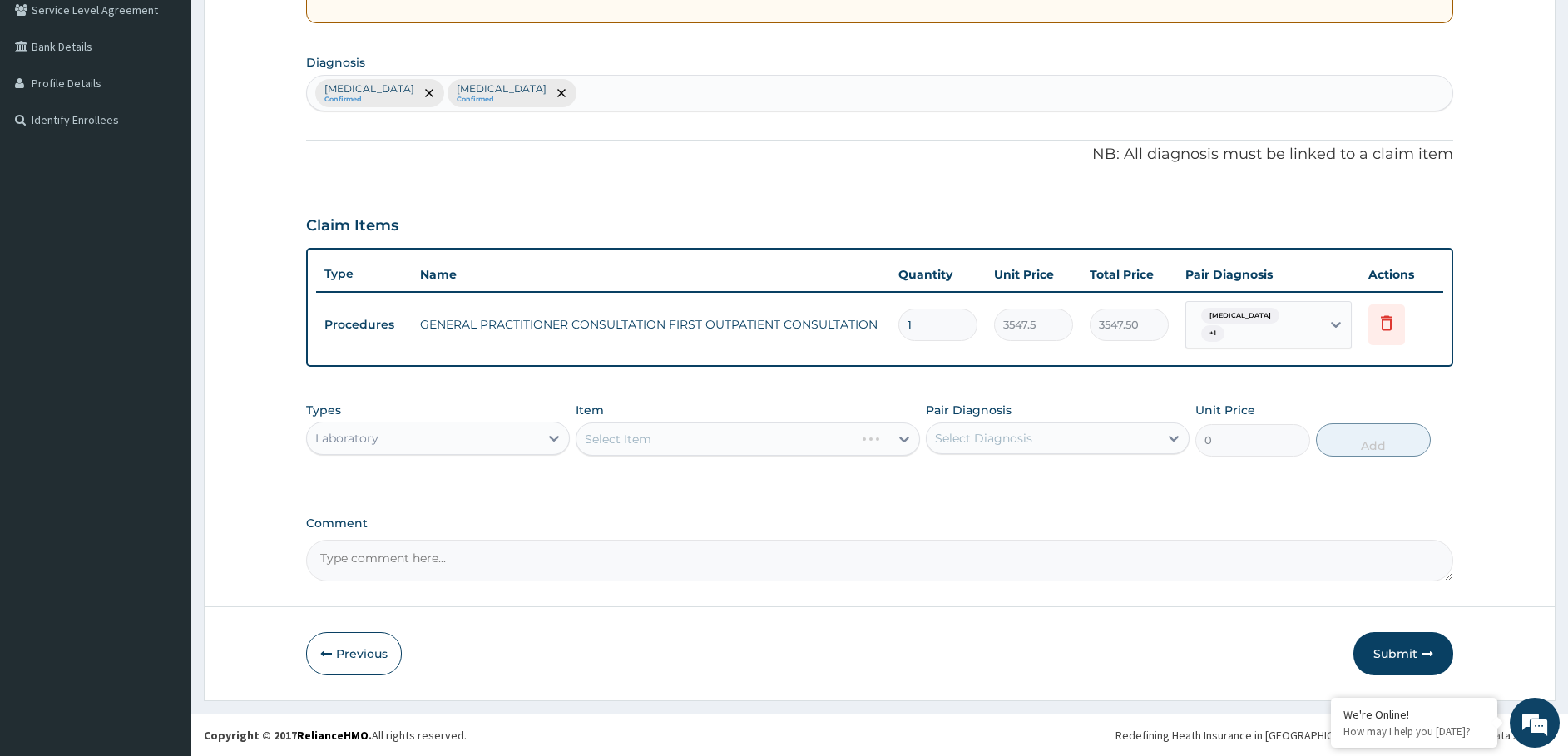
click at [679, 441] on div "Select Item" at bounding box center [748, 439] width 344 height 33
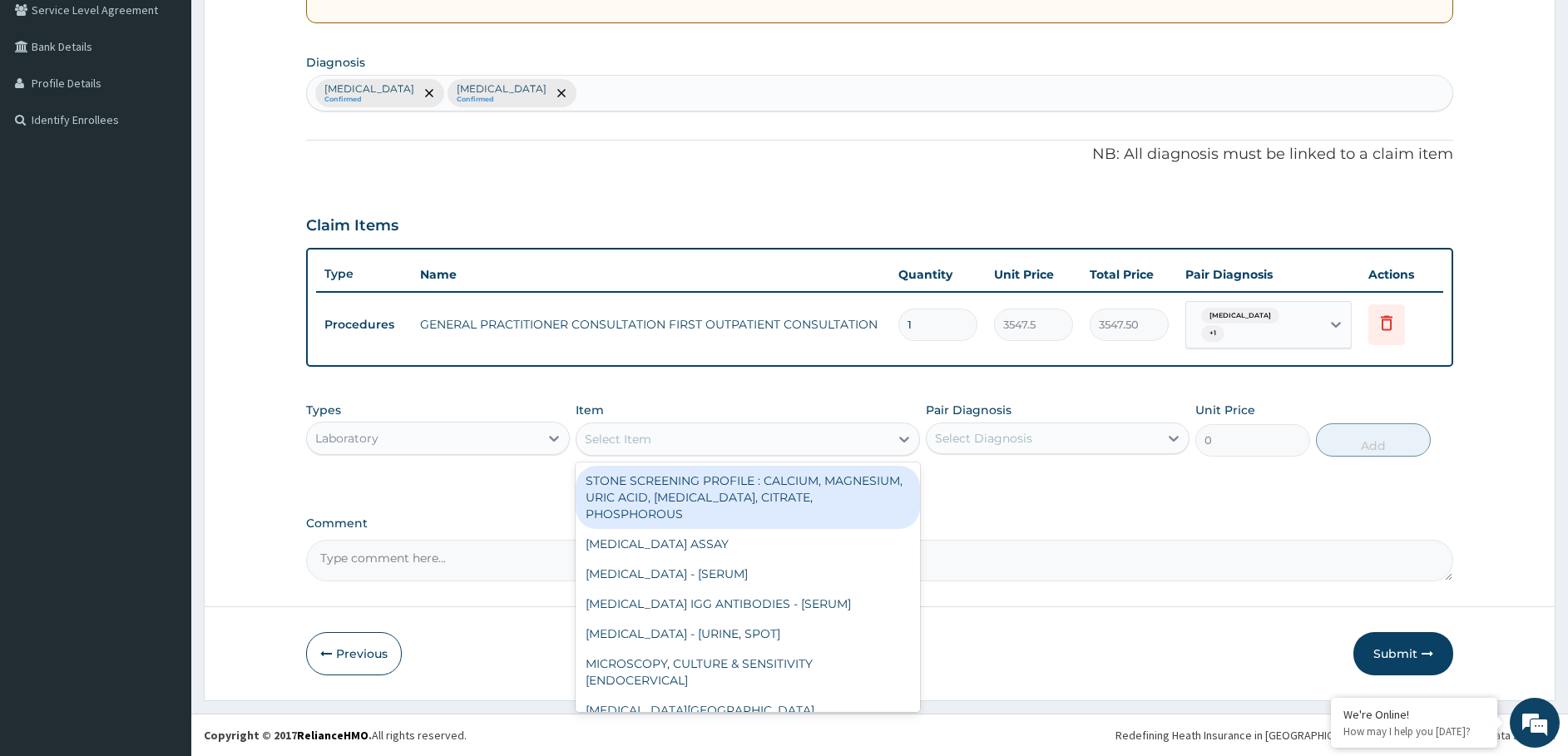
click at [683, 437] on div "Select Item" at bounding box center [733, 439] width 313 height 27
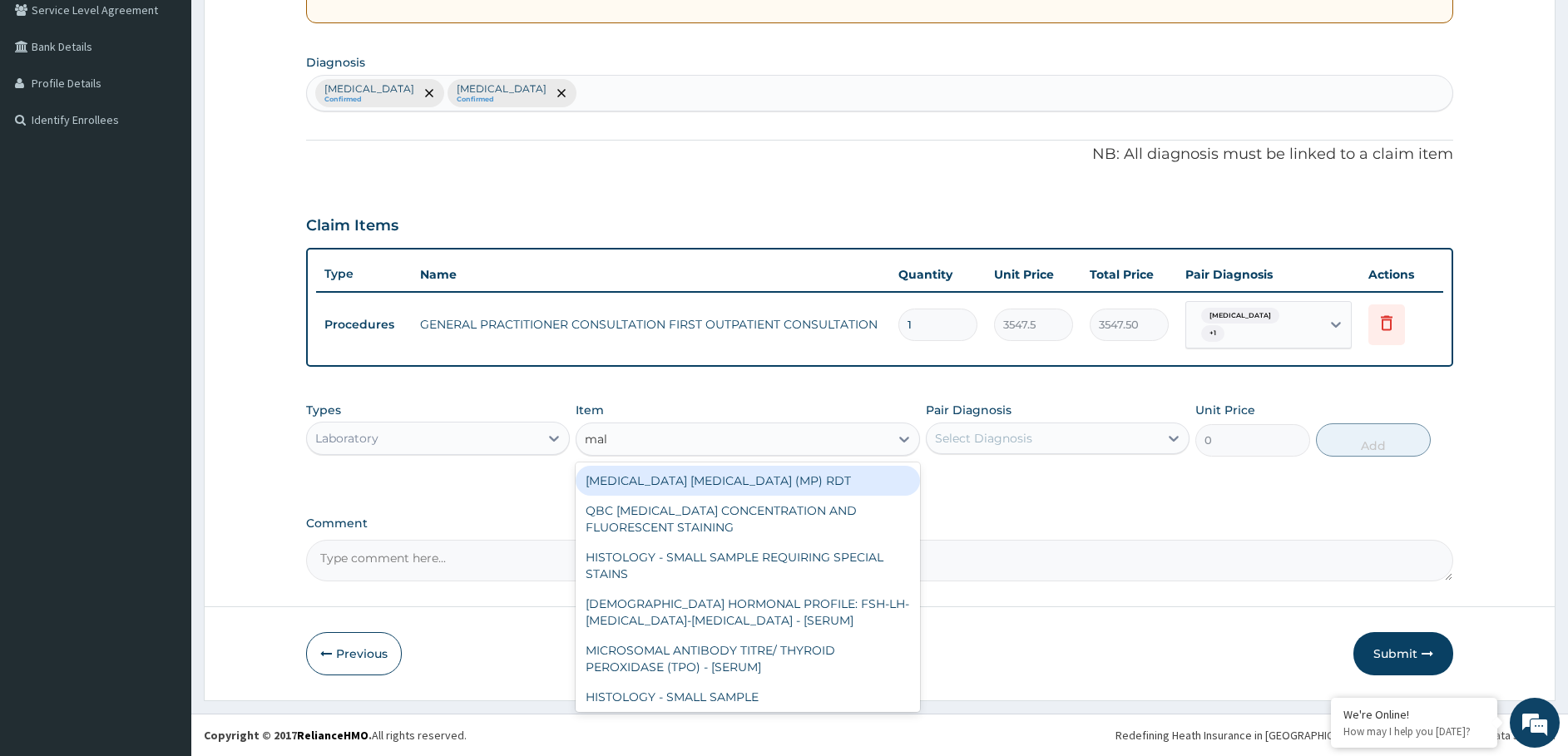
type input "mala"
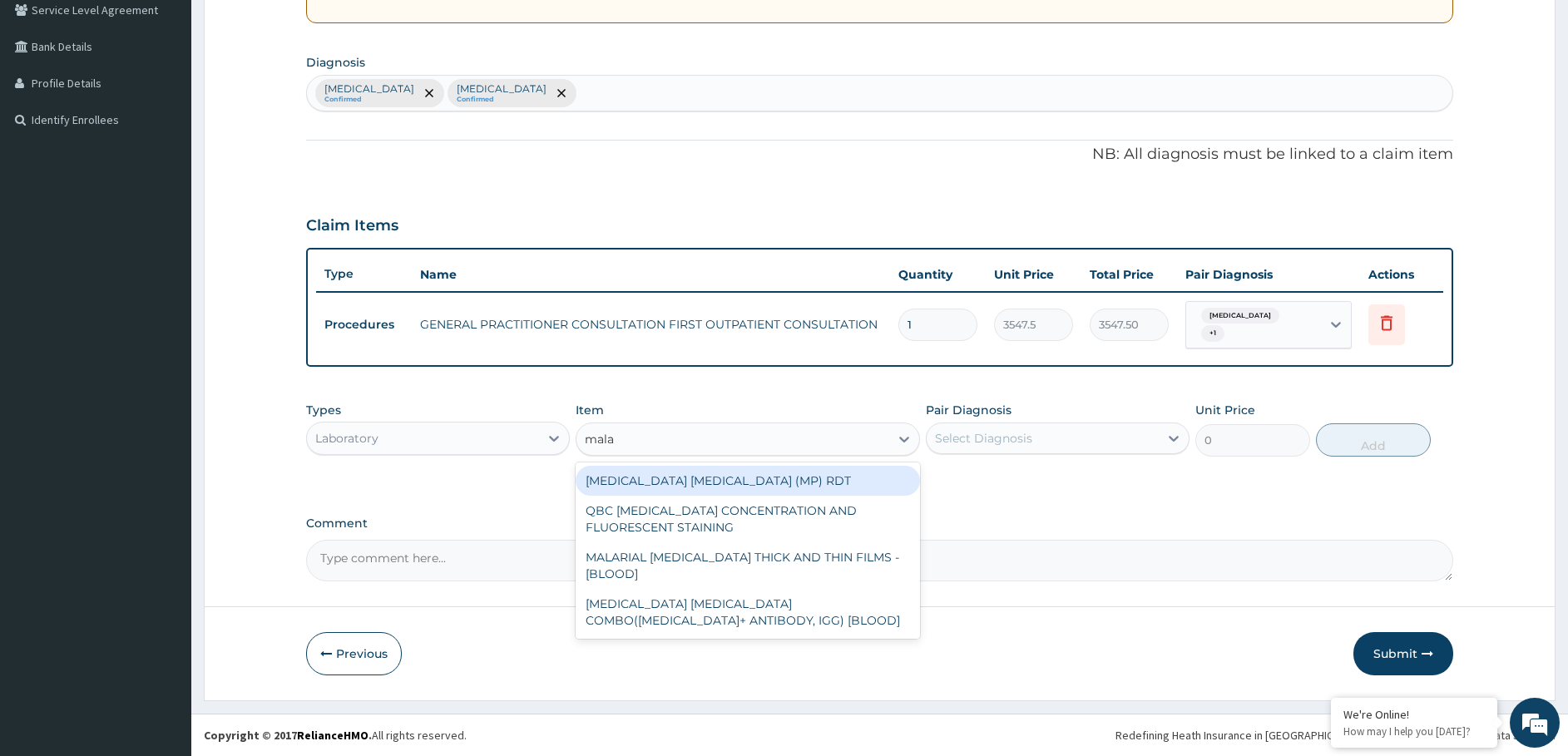
click at [679, 485] on div "[MEDICAL_DATA] [MEDICAL_DATA] (MP) RDT" at bounding box center [748, 481] width 344 height 30
type input "1612.5"
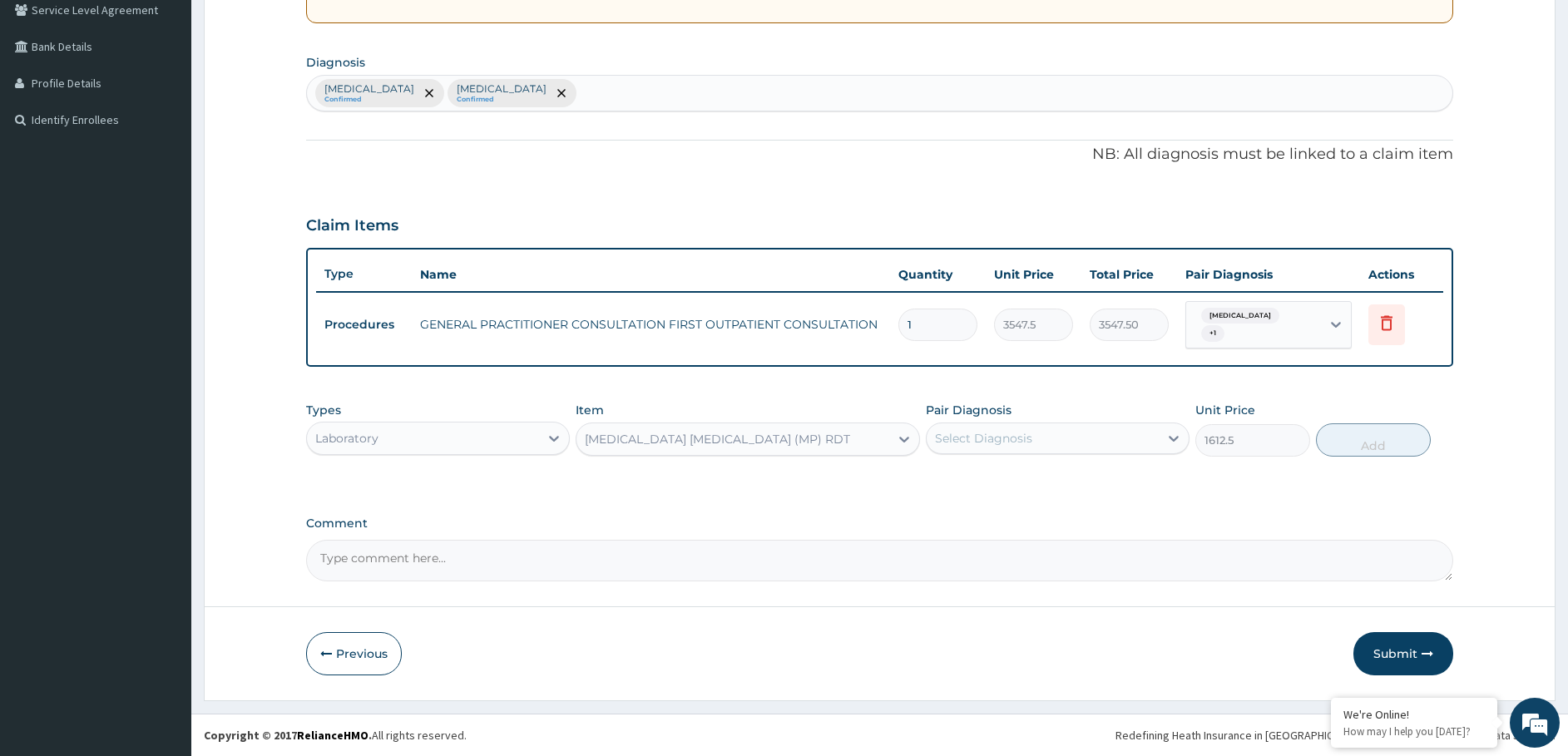
click at [1017, 451] on div "Select Diagnosis" at bounding box center [1042, 438] width 232 height 27
drag, startPoint x: 984, startPoint y: 479, endPoint x: 1236, endPoint y: 480, distance: 252.0
click at [990, 477] on label "[MEDICAL_DATA]" at bounding box center [1004, 478] width 103 height 16
checkbox input "true"
click at [1346, 435] on button "Add" at bounding box center [1373, 440] width 115 height 33
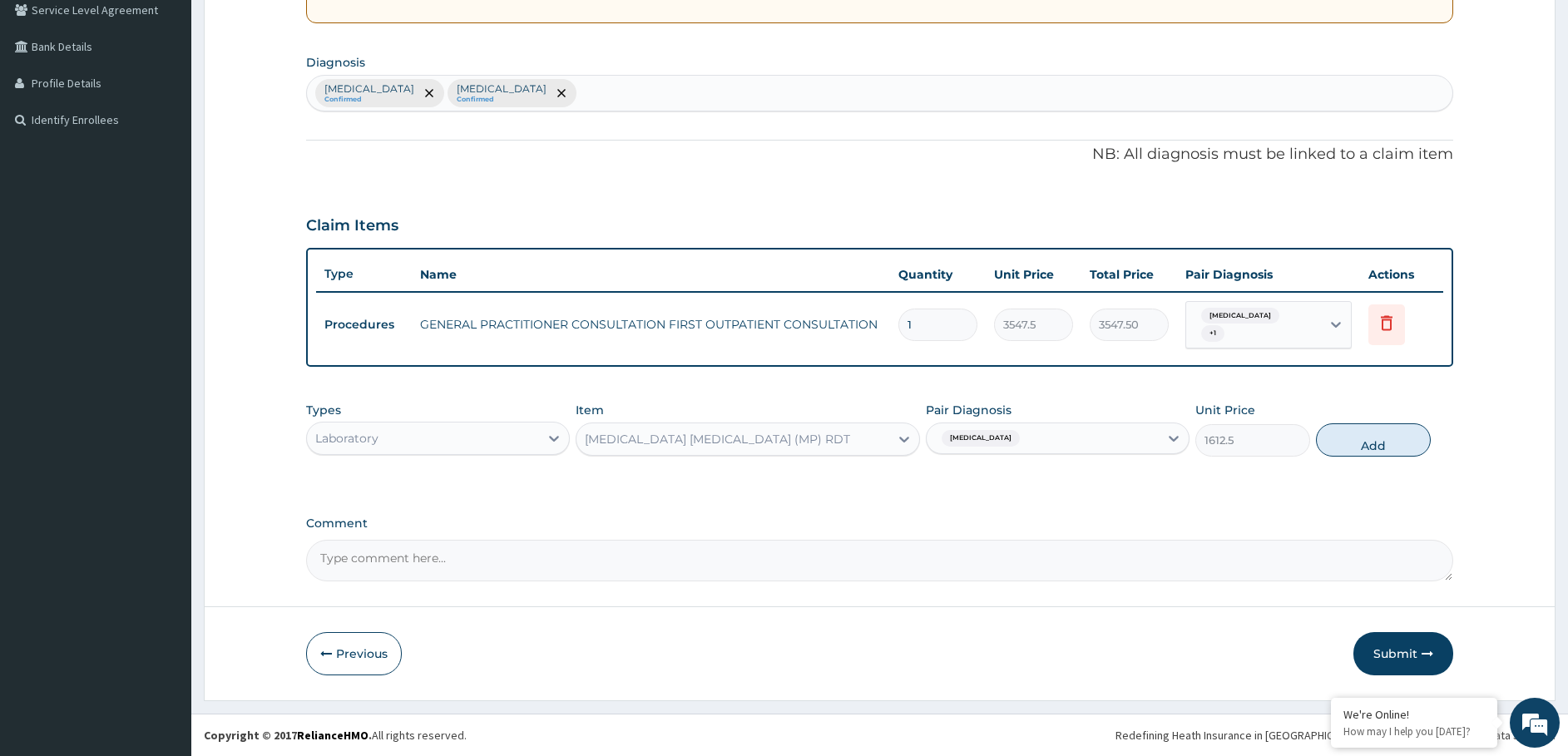
type input "0"
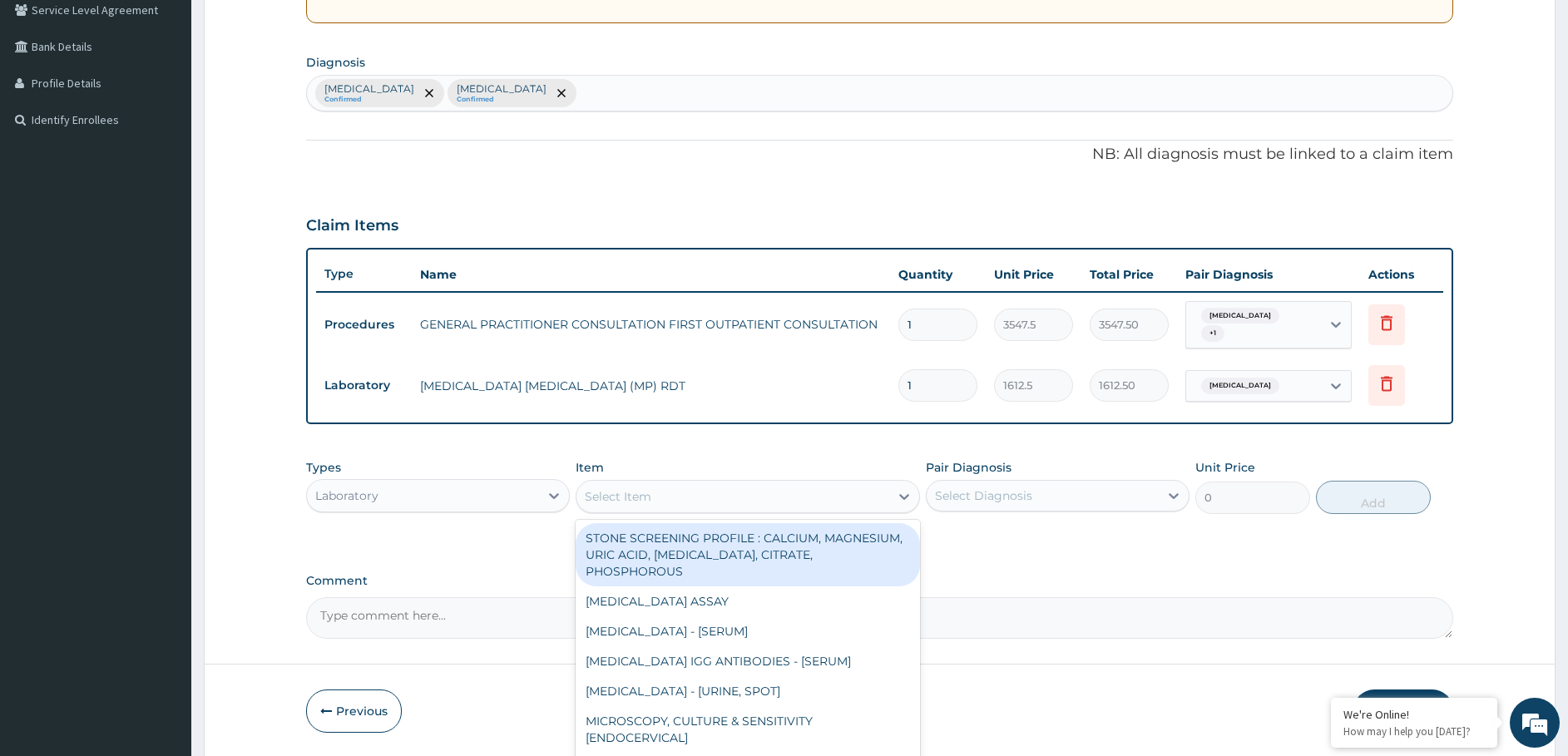
click at [700, 502] on div "Select Item" at bounding box center [733, 496] width 313 height 27
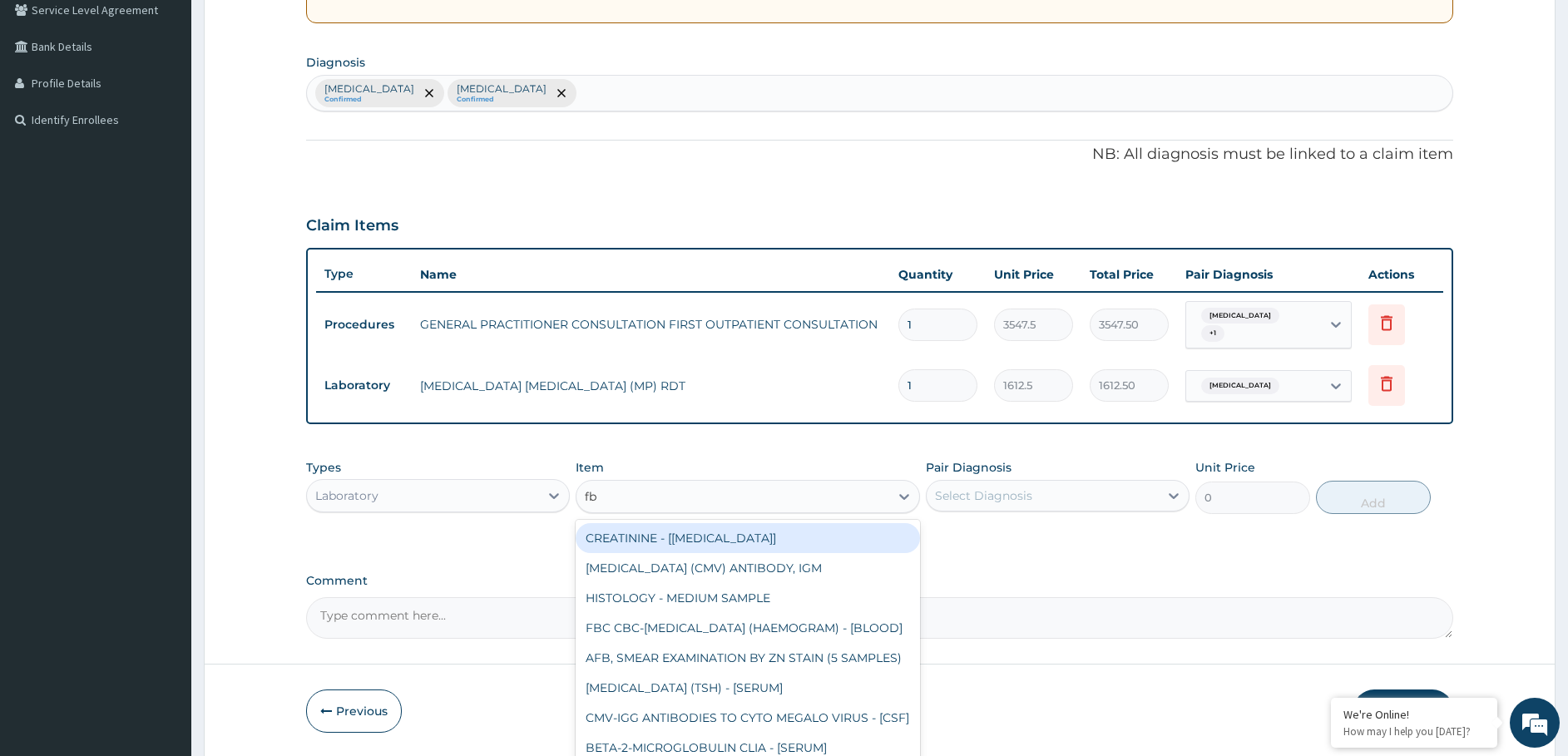
type input "fbc"
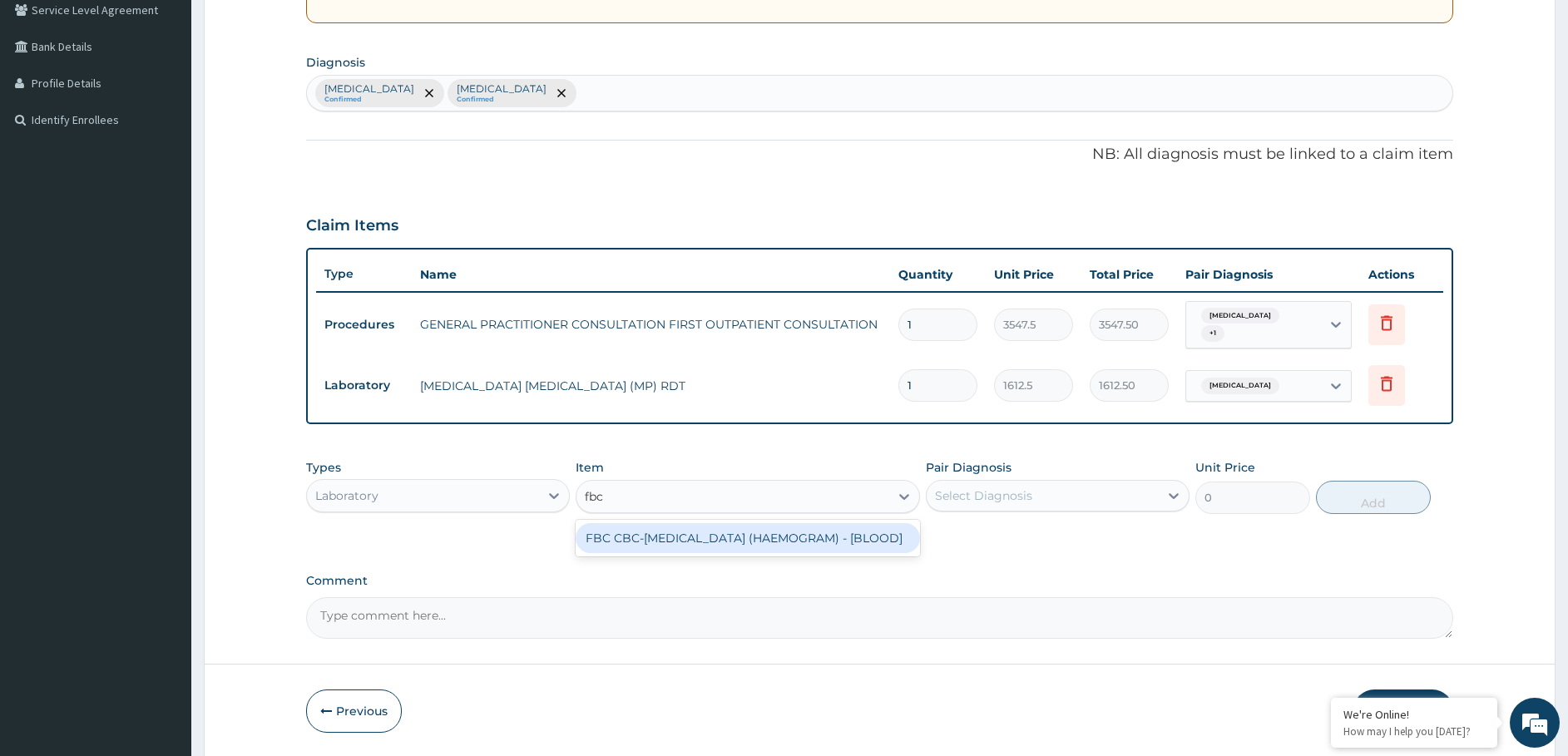
click at [726, 540] on div "FBC CBC-[MEDICAL_DATA] (HAEMOGRAM) - [BLOOD]" at bounding box center [748, 538] width 344 height 30
type input "4300"
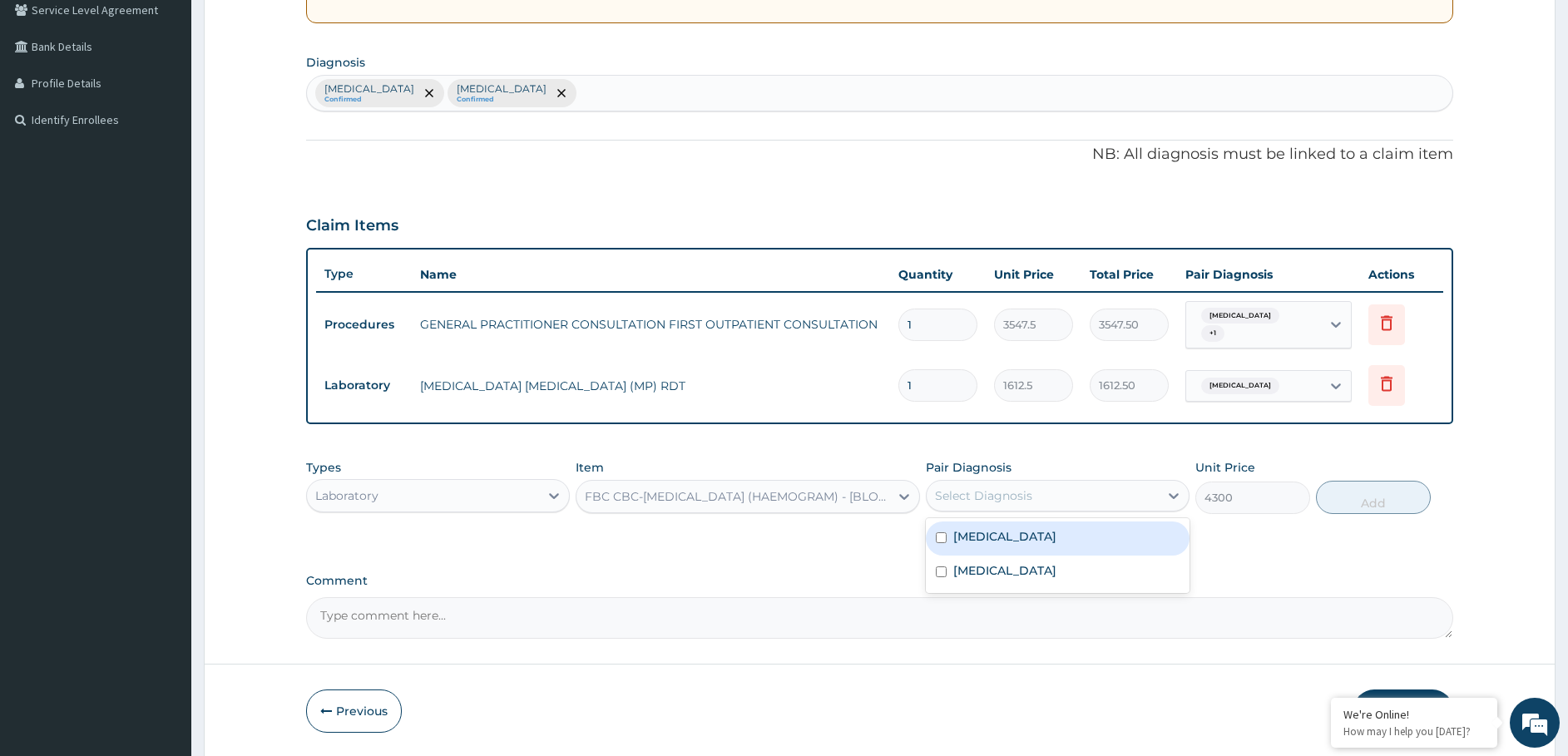
click at [1038, 495] on div "Select Diagnosis" at bounding box center [1042, 495] width 232 height 27
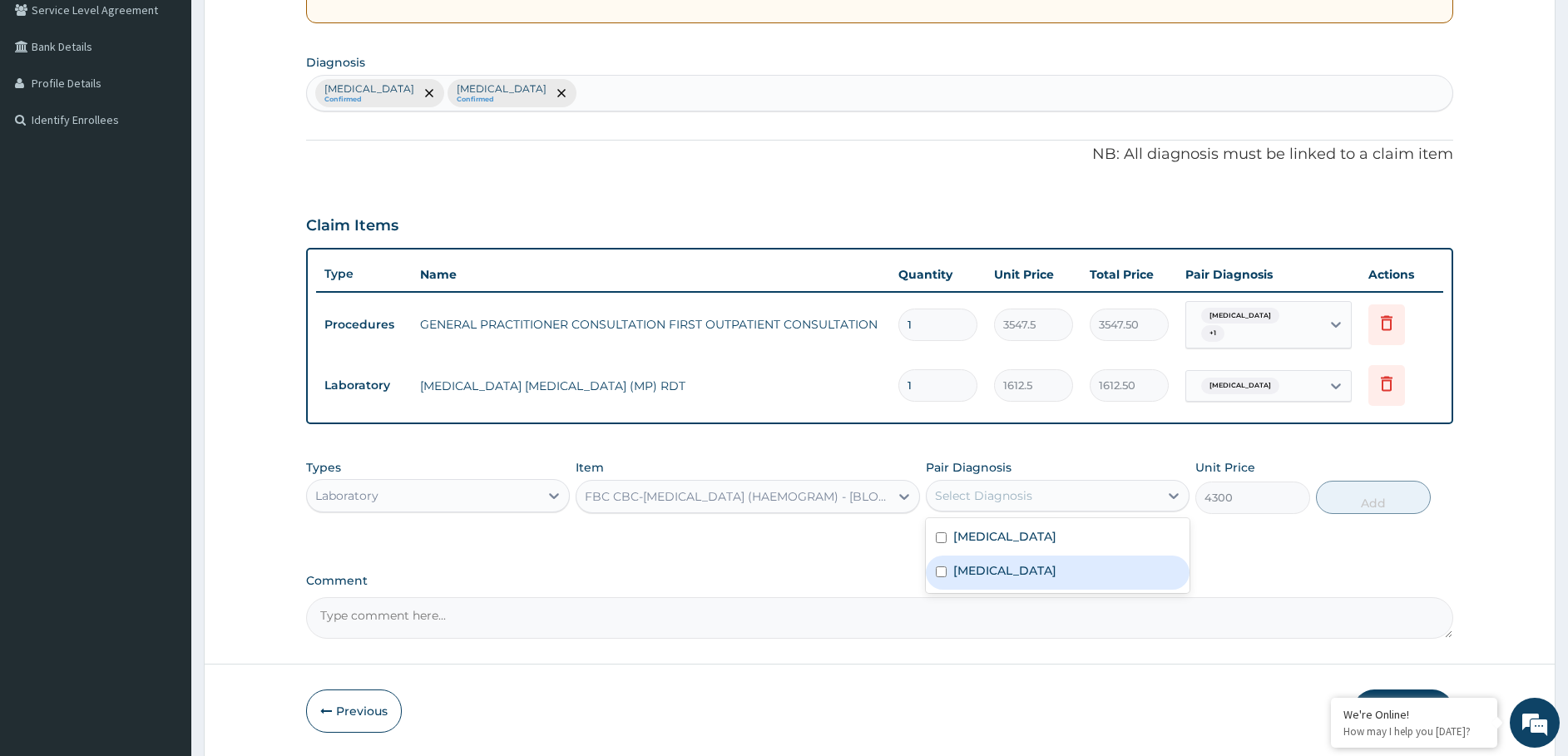
click at [996, 567] on label "[MEDICAL_DATA]" at bounding box center [1004, 570] width 103 height 16
checkbox input "true"
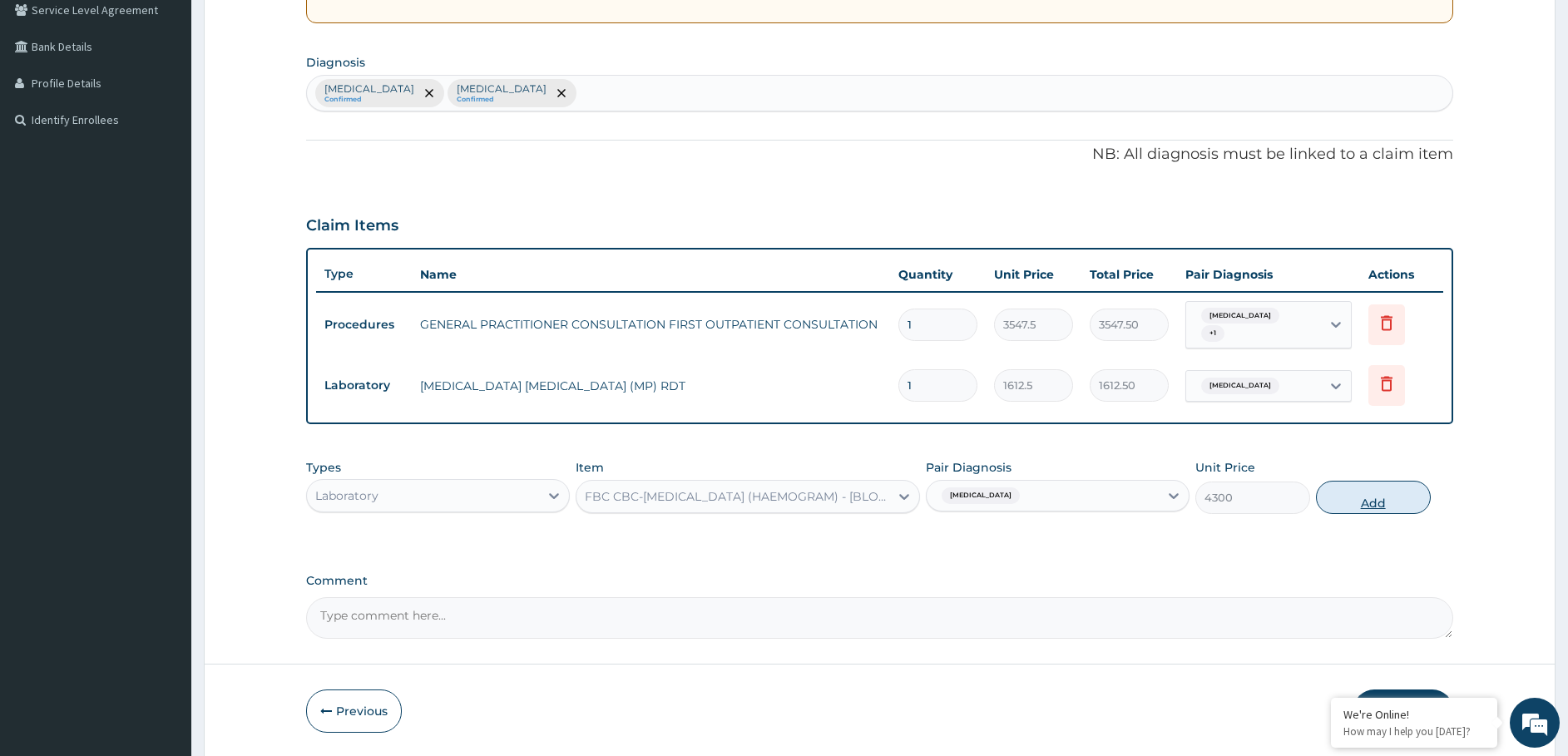
click at [1345, 498] on button "Add" at bounding box center [1373, 497] width 115 height 33
type input "0"
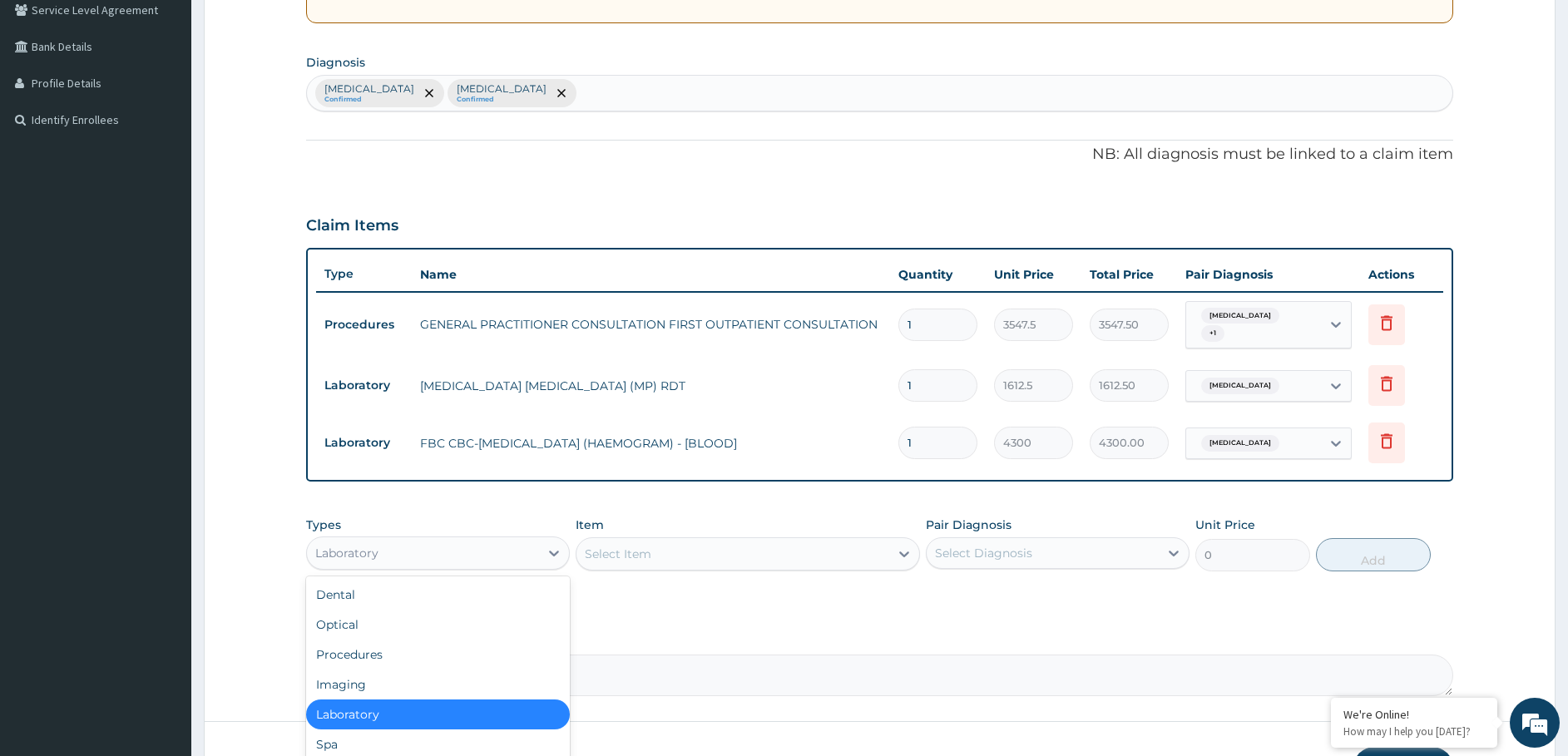
click at [422, 550] on div "Laboratory" at bounding box center [422, 553] width 232 height 27
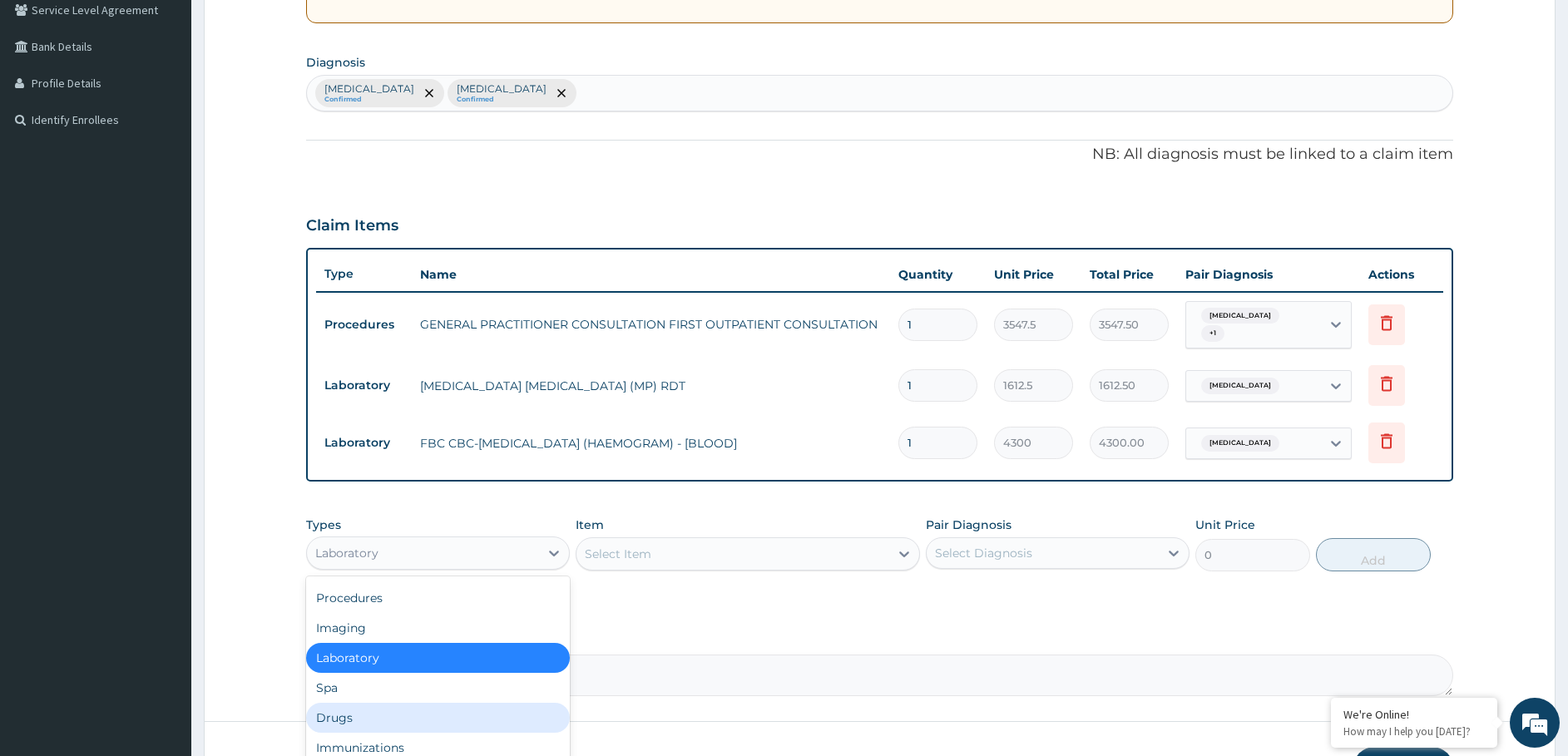
click at [372, 704] on div "Drugs" at bounding box center [438, 717] width 264 height 30
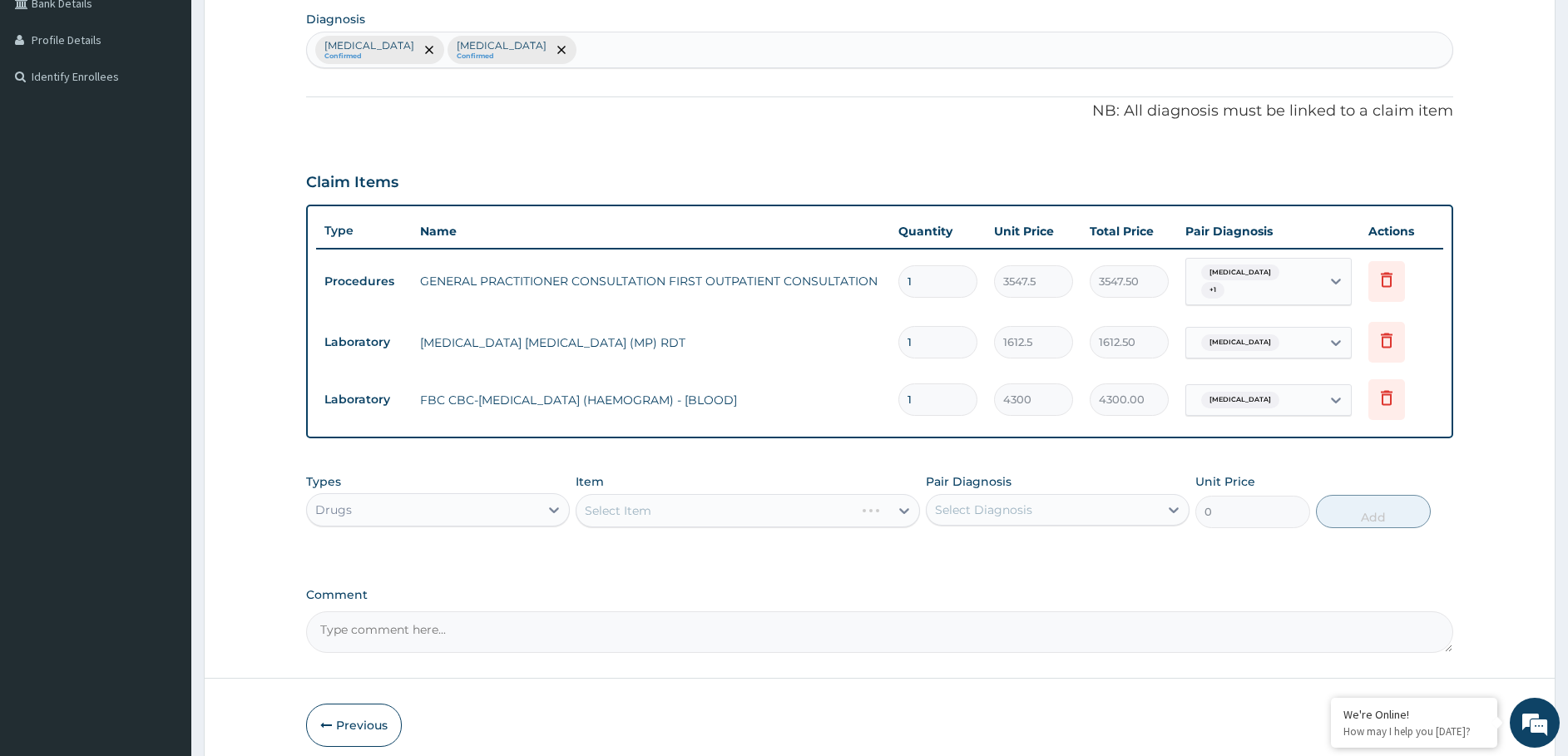
scroll to position [469, 0]
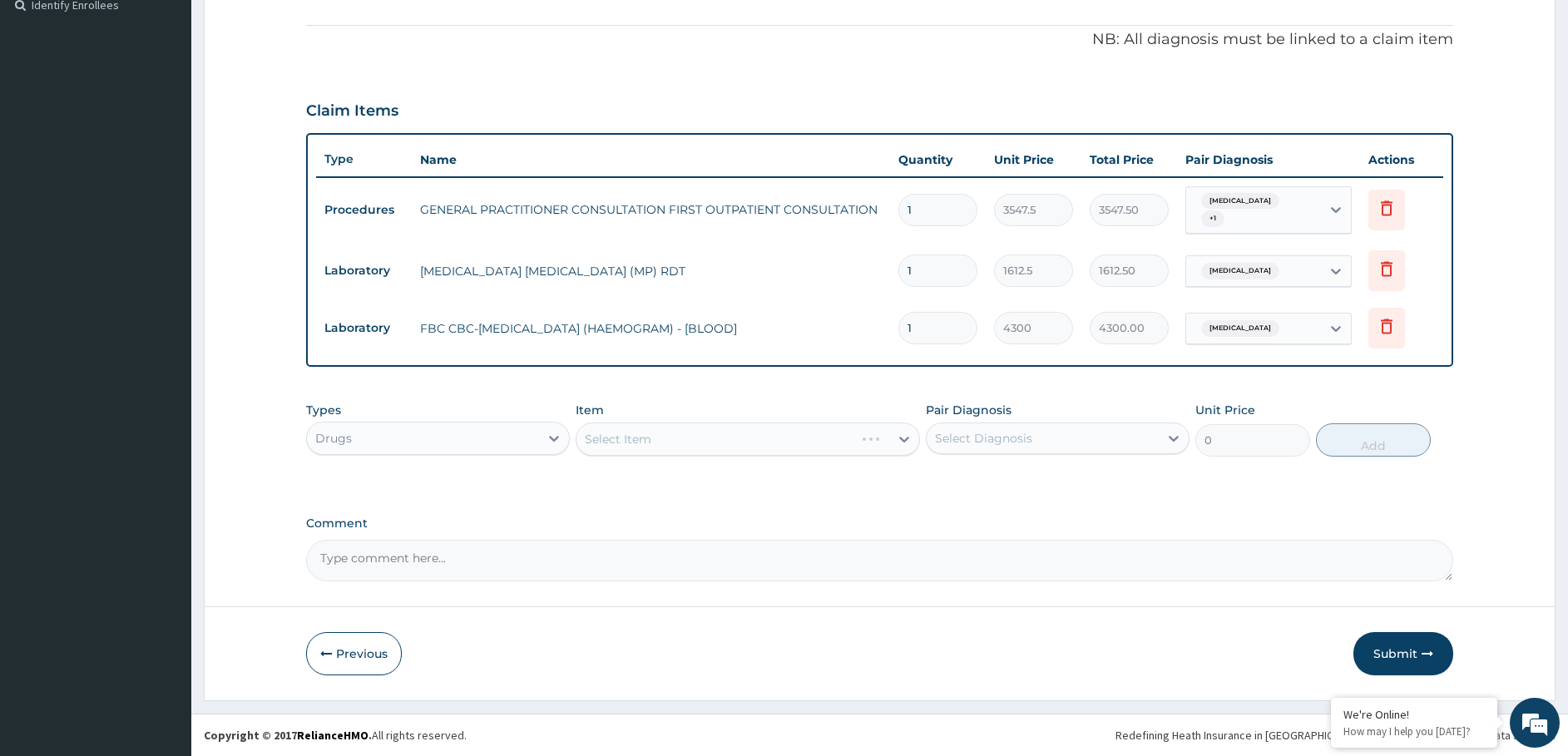
click at [661, 427] on div "Select Item" at bounding box center [748, 439] width 344 height 33
click at [655, 437] on div "Select Item" at bounding box center [748, 439] width 344 height 33
click at [759, 436] on div "Select Item" at bounding box center [748, 439] width 344 height 33
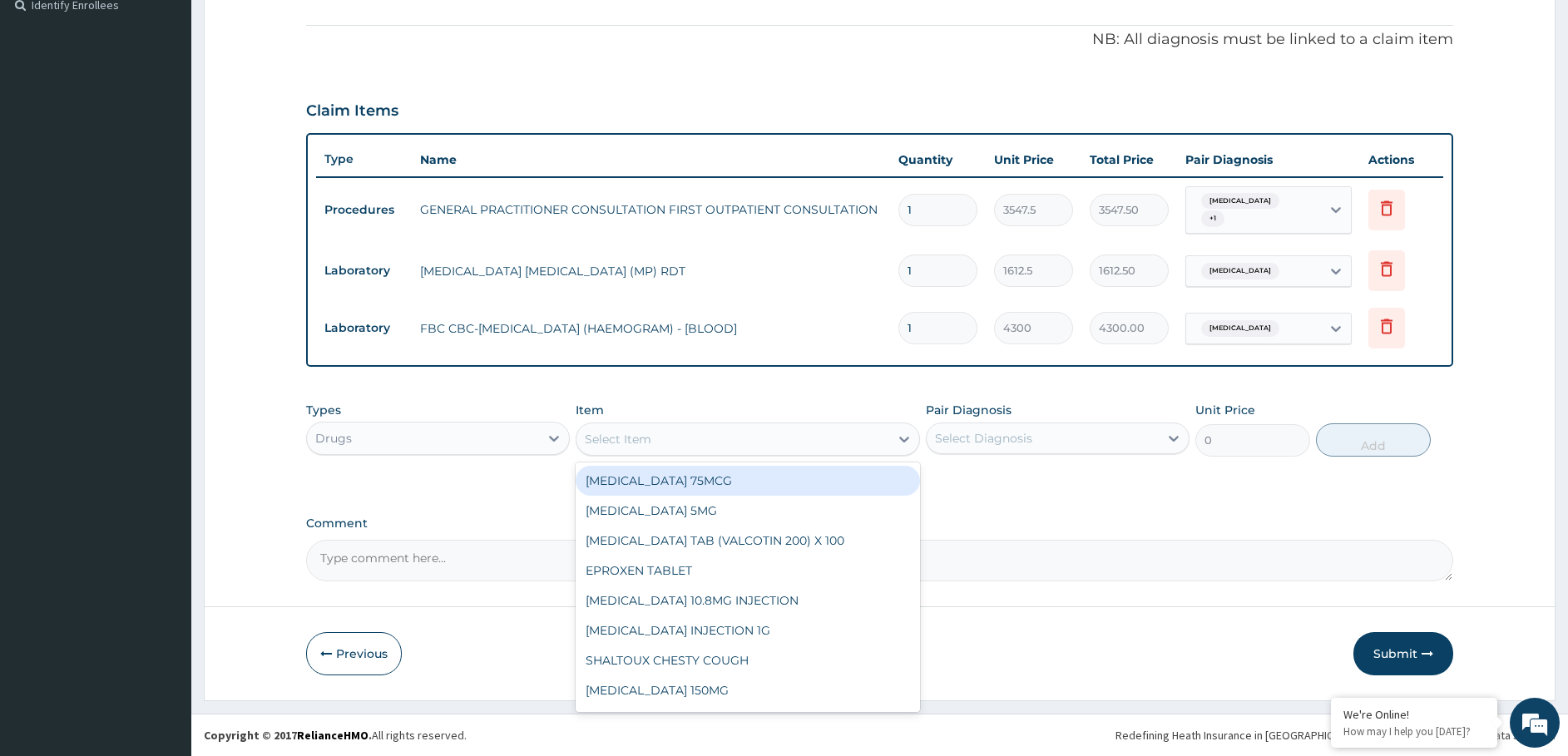
click at [685, 446] on div "Select Item" at bounding box center [733, 439] width 313 height 27
type input "lona"
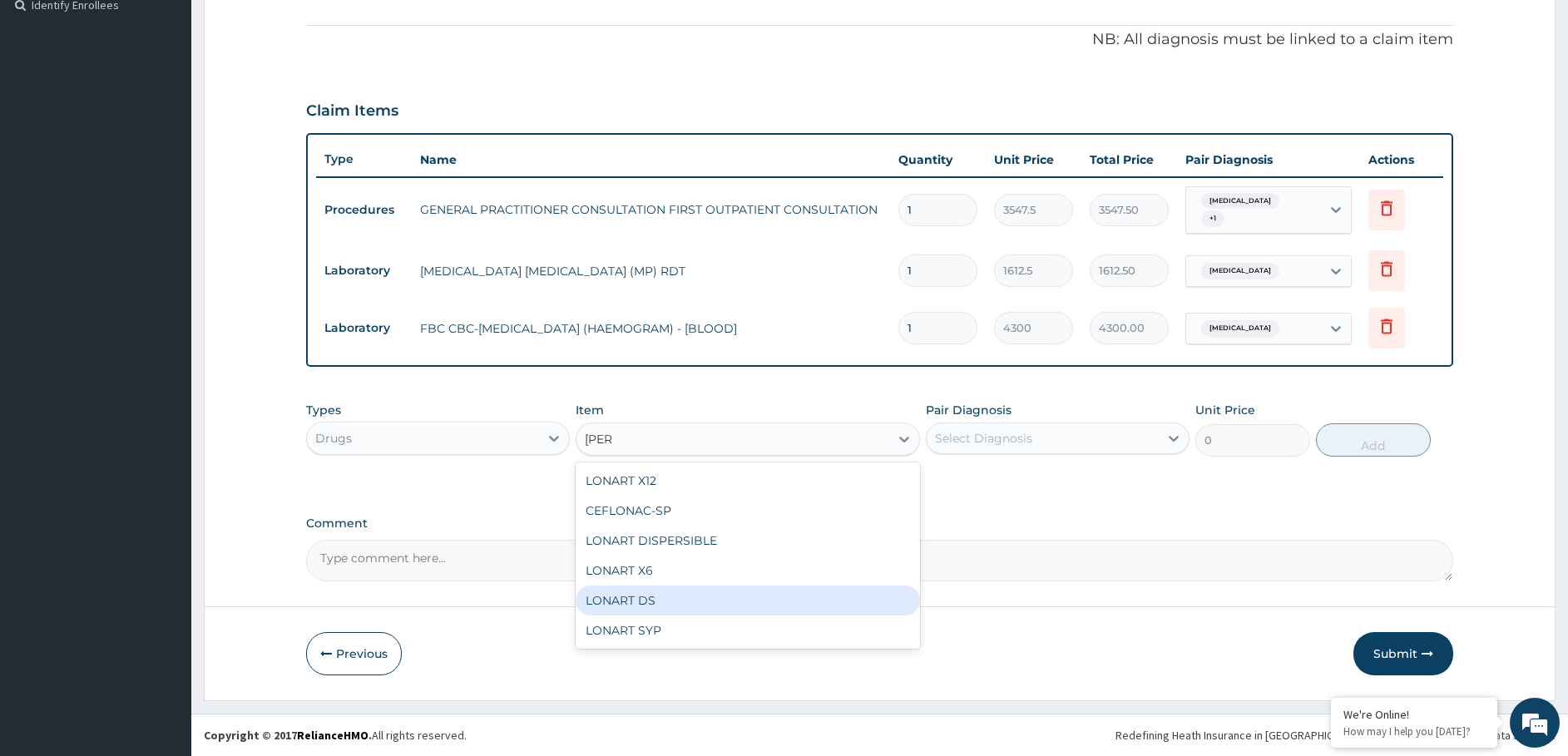
drag, startPoint x: 633, startPoint y: 613, endPoint x: 636, endPoint y: 629, distance: 16.3
click at [633, 616] on div "LONART X12 CEFLONAC-SP LONART DISPERSIBLE LONART X6 LONART DS LONART SYP" at bounding box center [748, 555] width 344 height 186
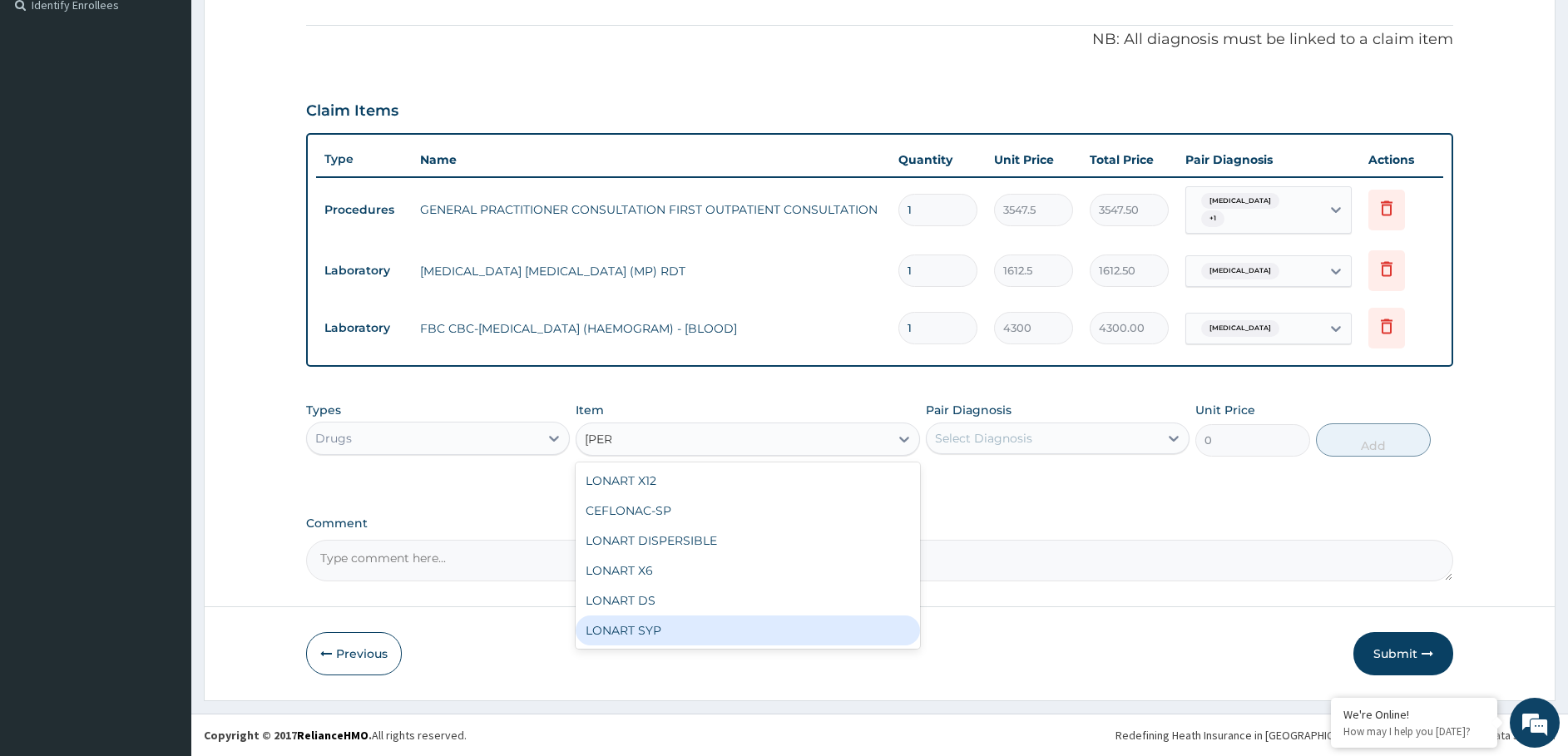
click at [636, 629] on div "LONART SYP" at bounding box center [748, 630] width 344 height 30
type input "2719.75"
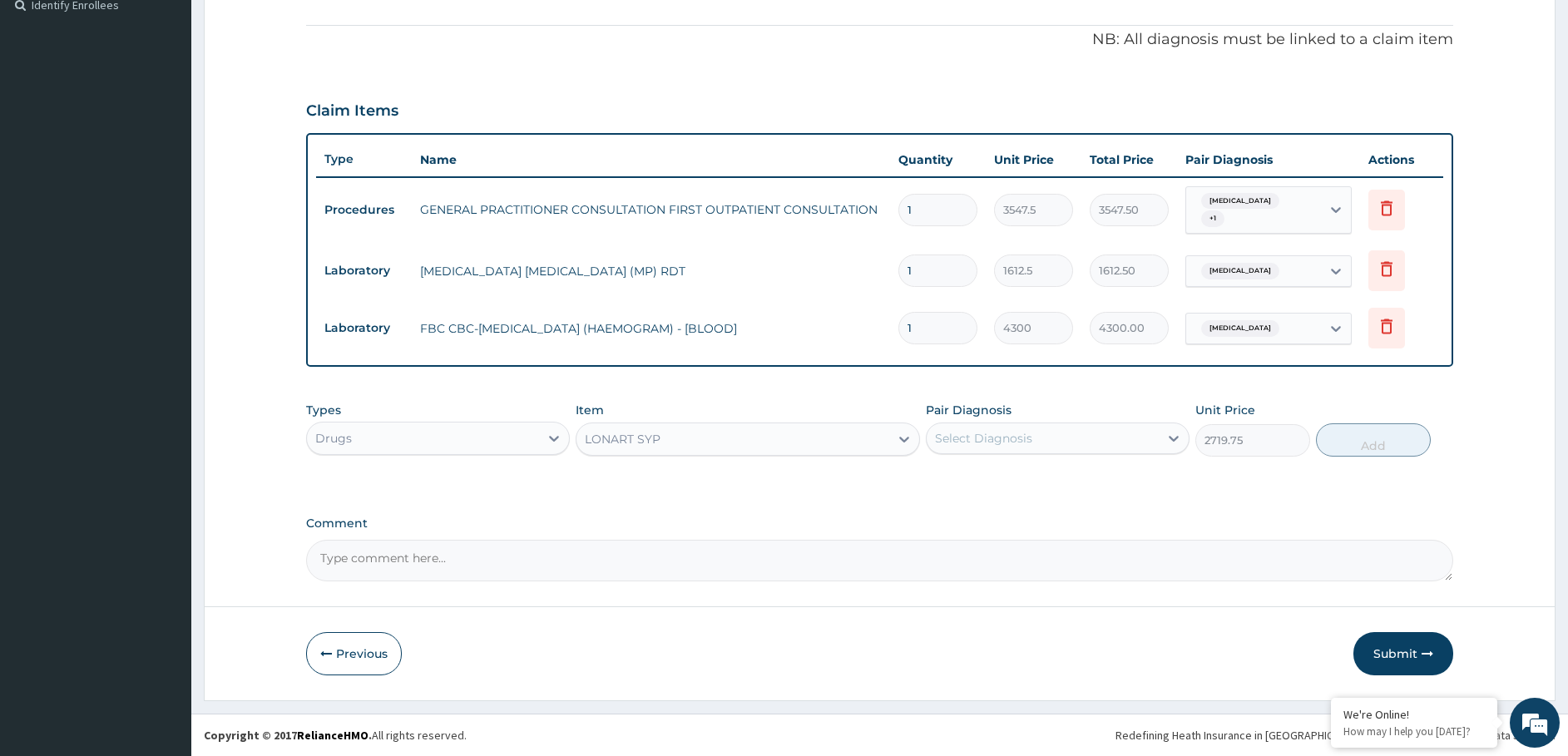
click at [977, 429] on div "Select Diagnosis" at bounding box center [1042, 438] width 232 height 27
drag, startPoint x: 972, startPoint y: 507, endPoint x: 973, endPoint y: 496, distance: 11.0
click at [972, 504] on div "[MEDICAL_DATA]" at bounding box center [1057, 515] width 264 height 34
click at [983, 513] on label "[MEDICAL_DATA]" at bounding box center [1004, 513] width 103 height 16
checkbox input "false"
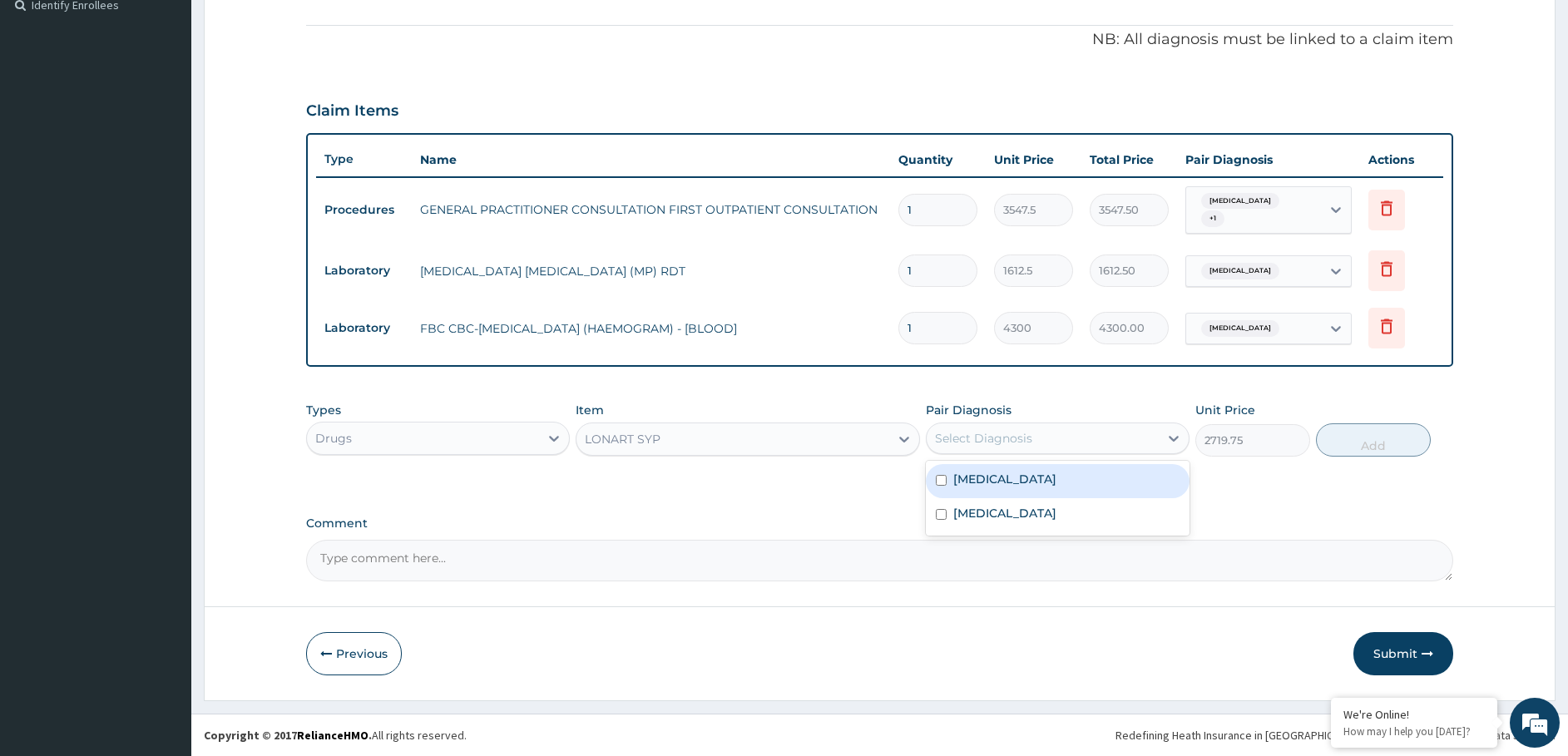
click at [985, 486] on label "[MEDICAL_DATA]" at bounding box center [1004, 478] width 103 height 16
checkbox input "true"
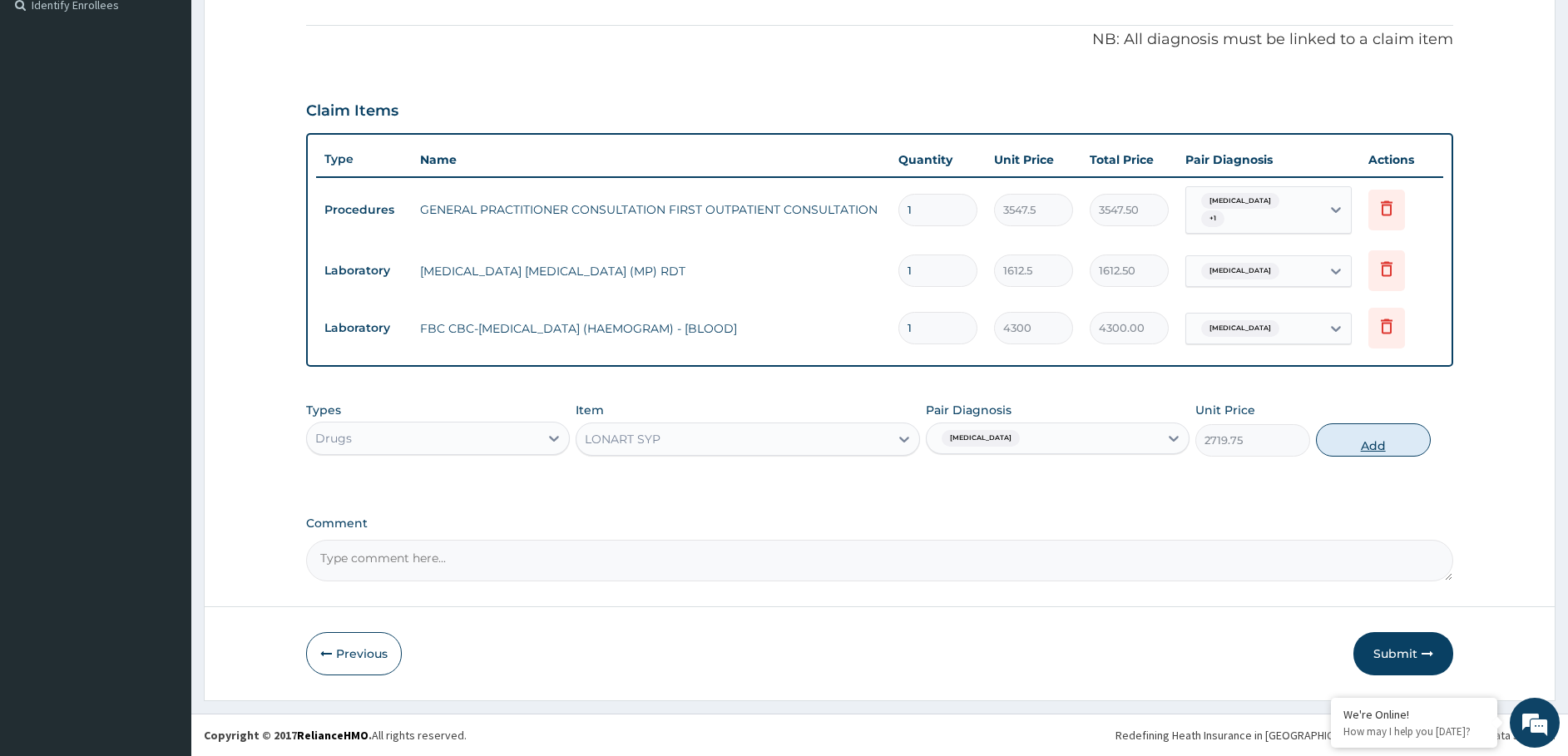
click at [1378, 435] on button "Add" at bounding box center [1373, 440] width 115 height 33
type input "0"
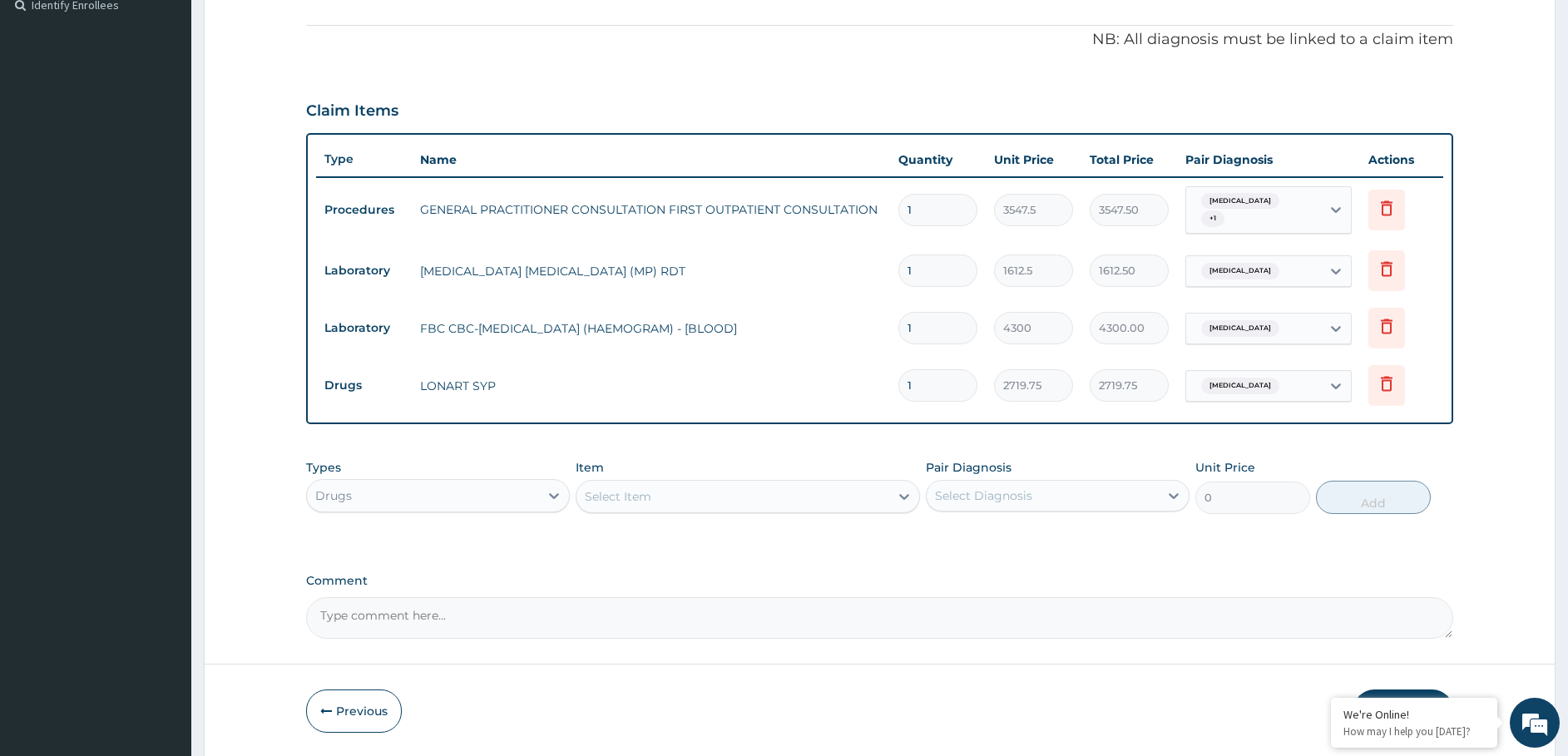
click at [833, 495] on div "Select Item" at bounding box center [733, 496] width 313 height 27
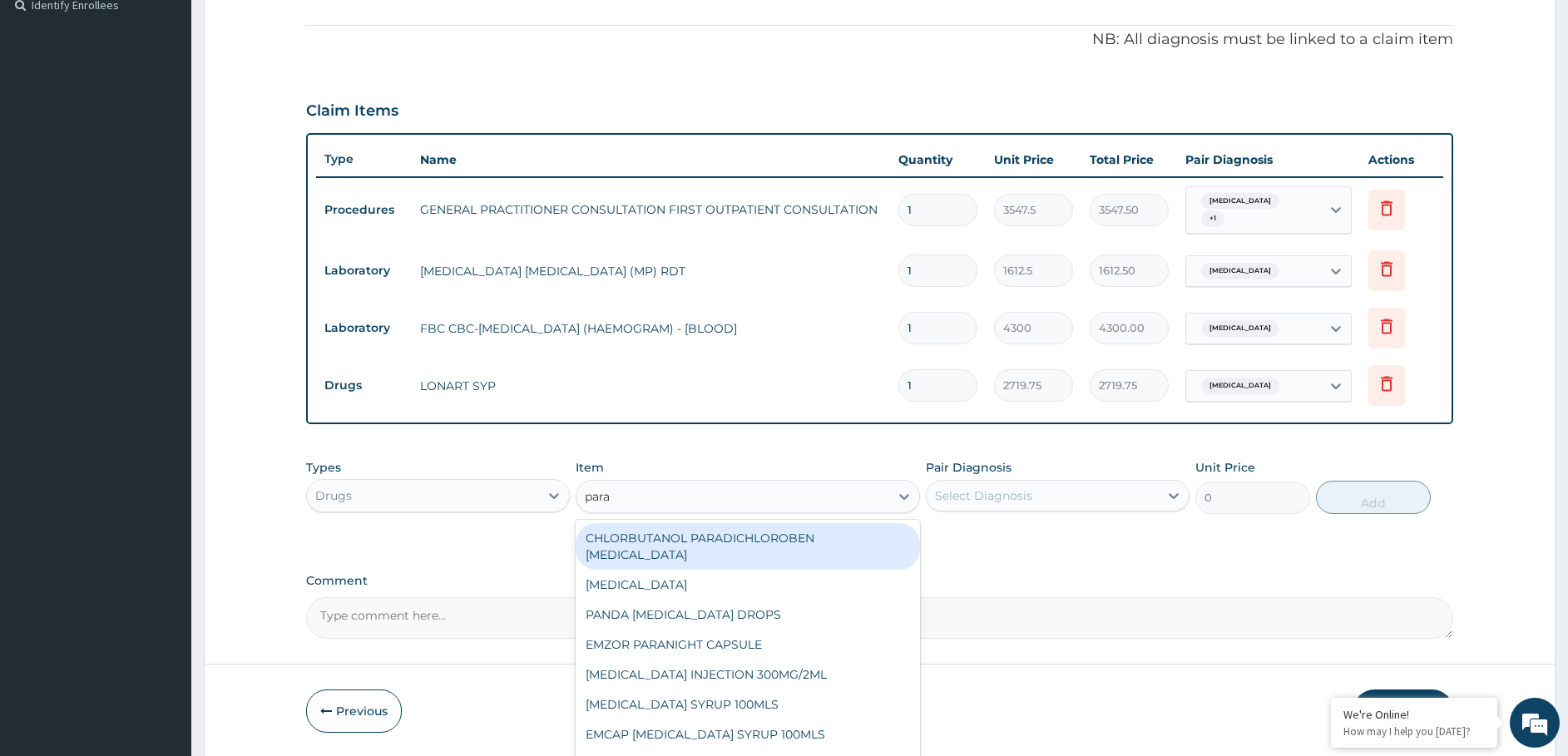
type input "parac"
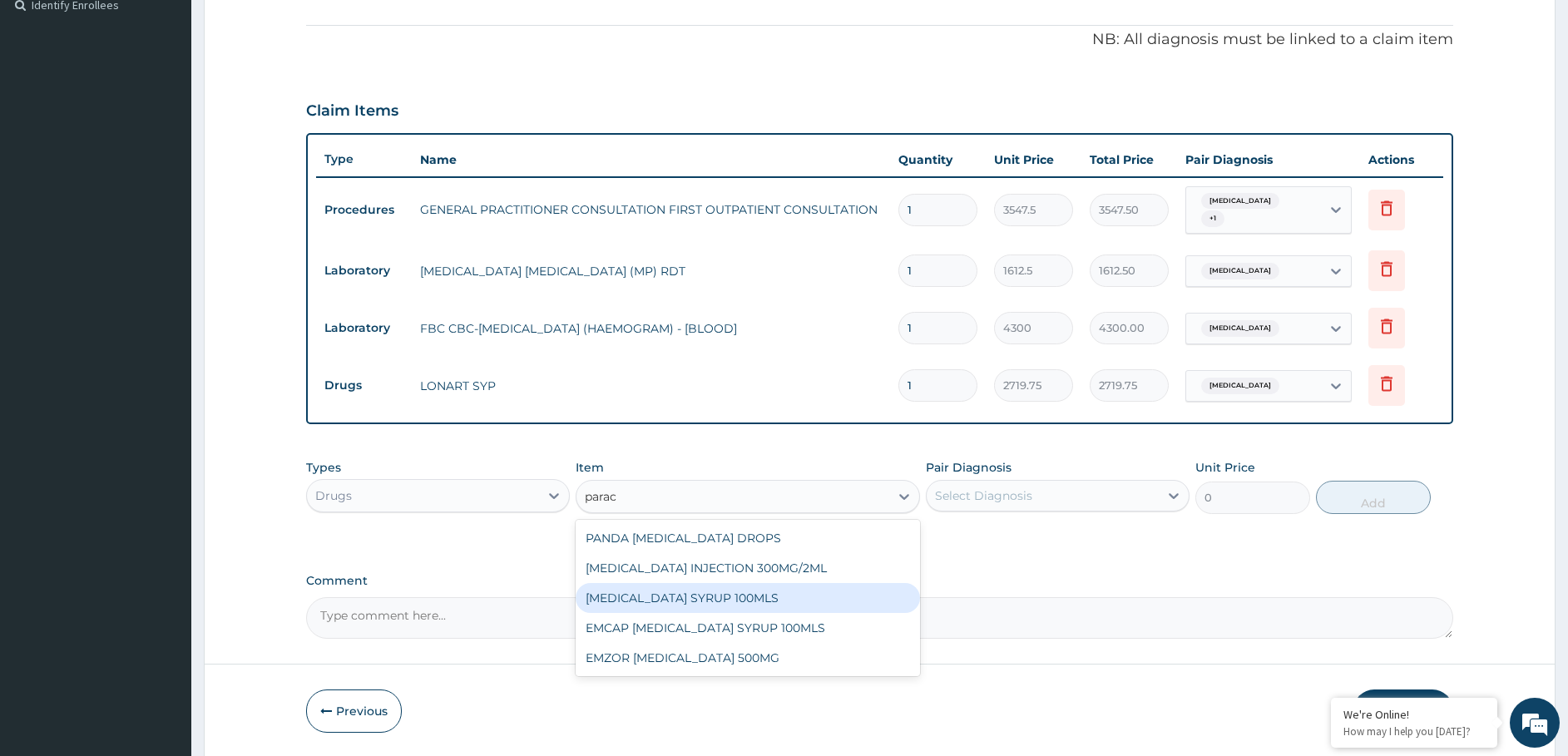
click at [718, 601] on div "[MEDICAL_DATA] SYRUP 100MLS" at bounding box center [748, 597] width 344 height 30
type input "709.5"
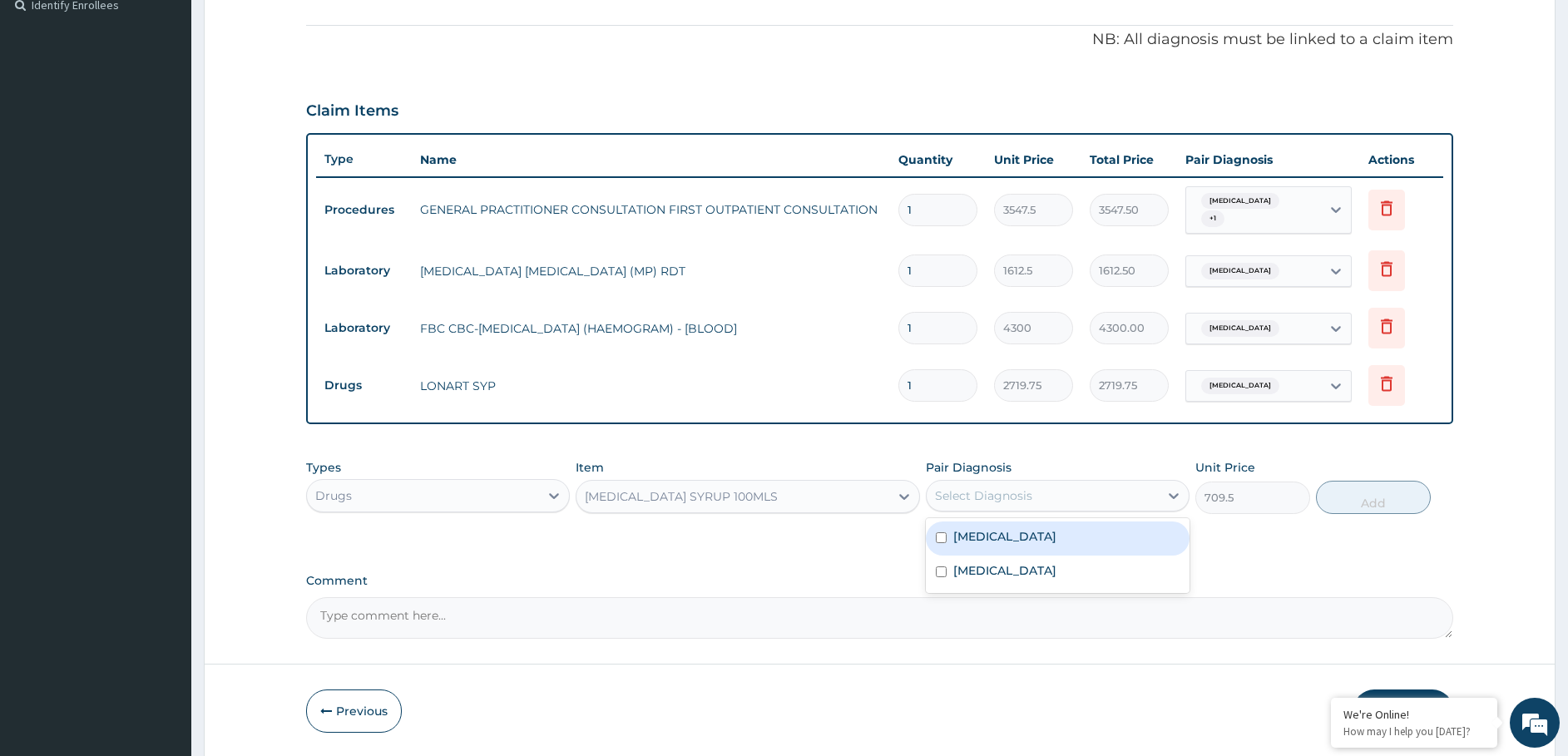
click at [1014, 481] on div "Select Diagnosis" at bounding box center [1057, 495] width 264 height 32
click at [990, 547] on div "[MEDICAL_DATA]" at bounding box center [1057, 539] width 264 height 34
checkbox input "true"
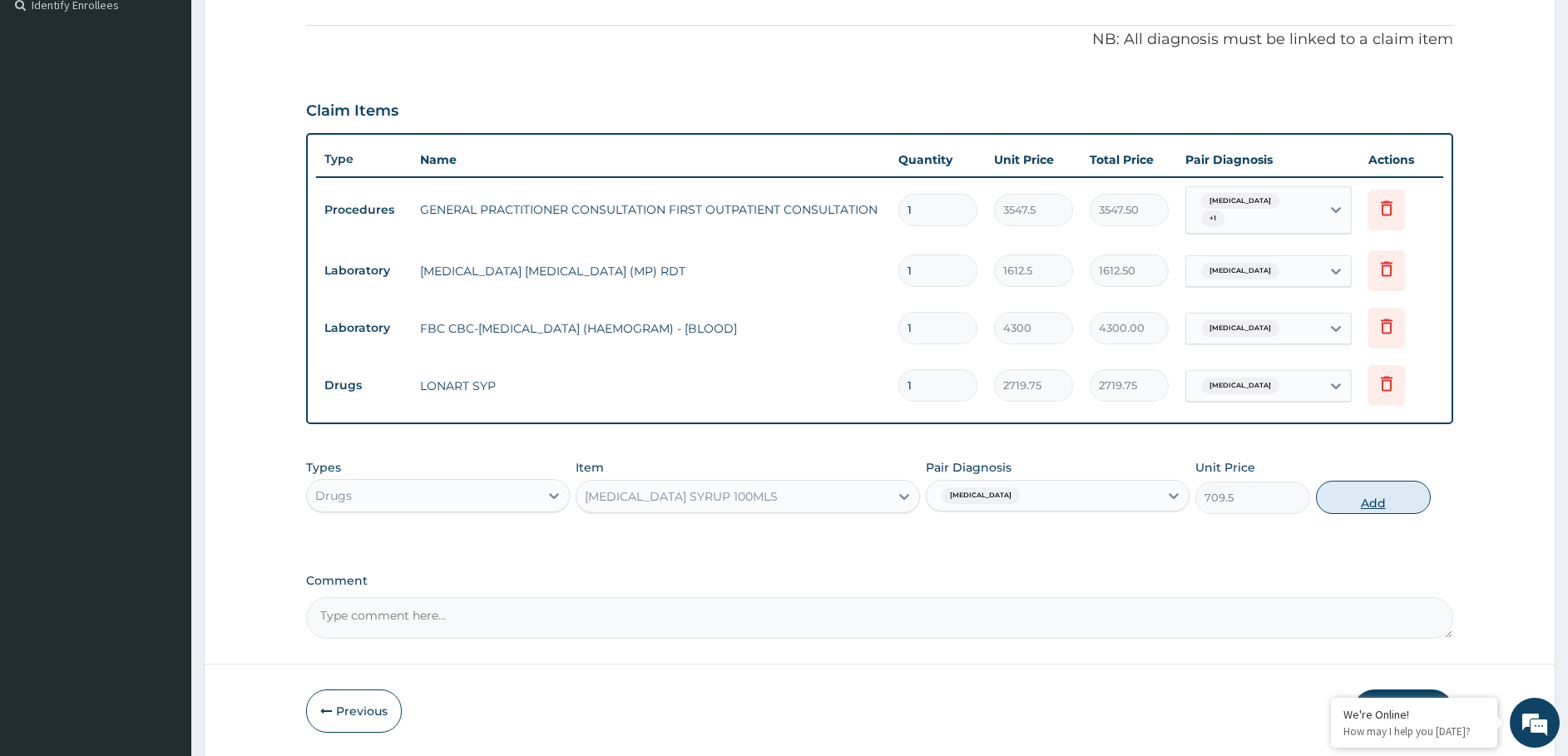
click at [1362, 487] on button "Add" at bounding box center [1373, 497] width 115 height 33
type input "0"
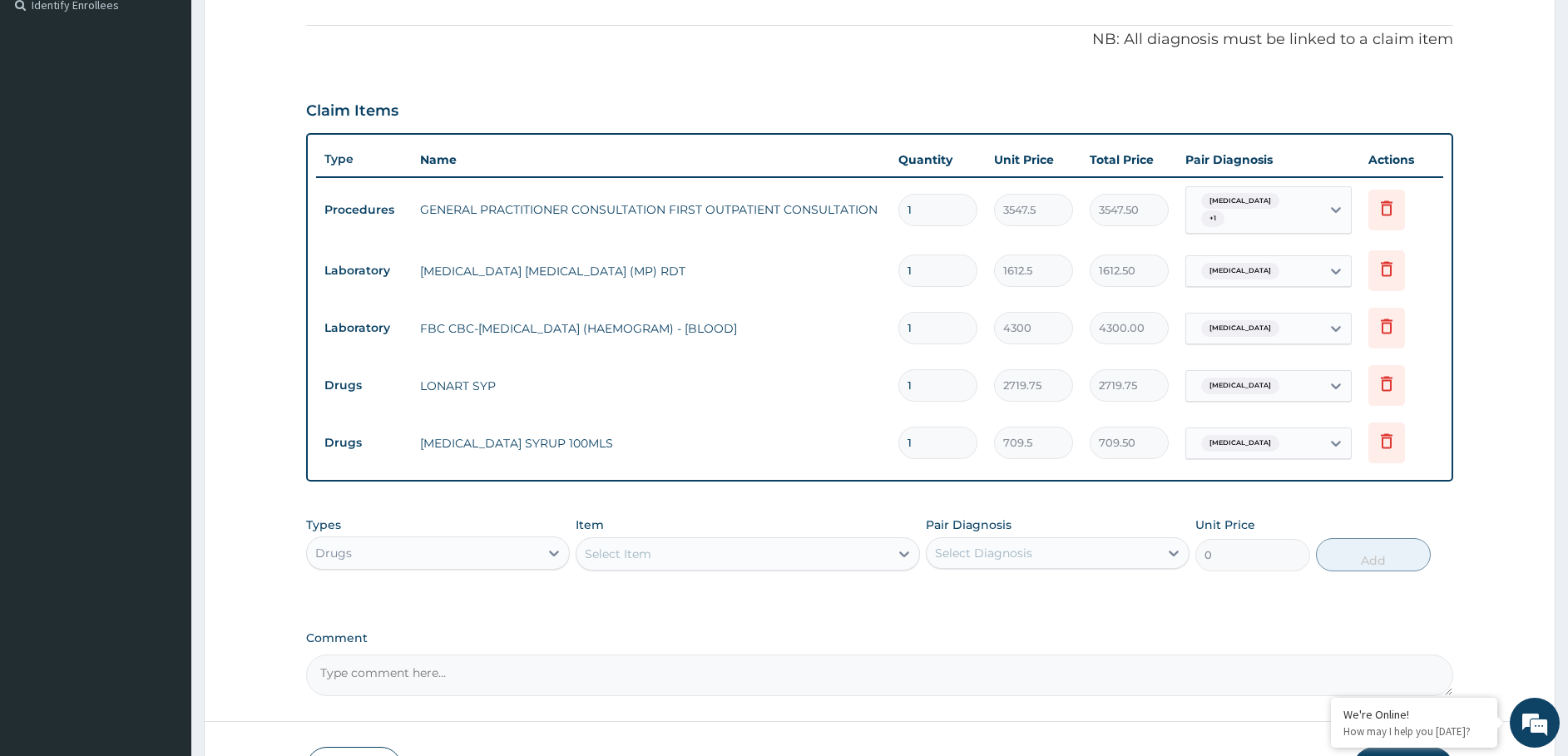
click at [625, 555] on div "Select Item" at bounding box center [618, 554] width 67 height 16
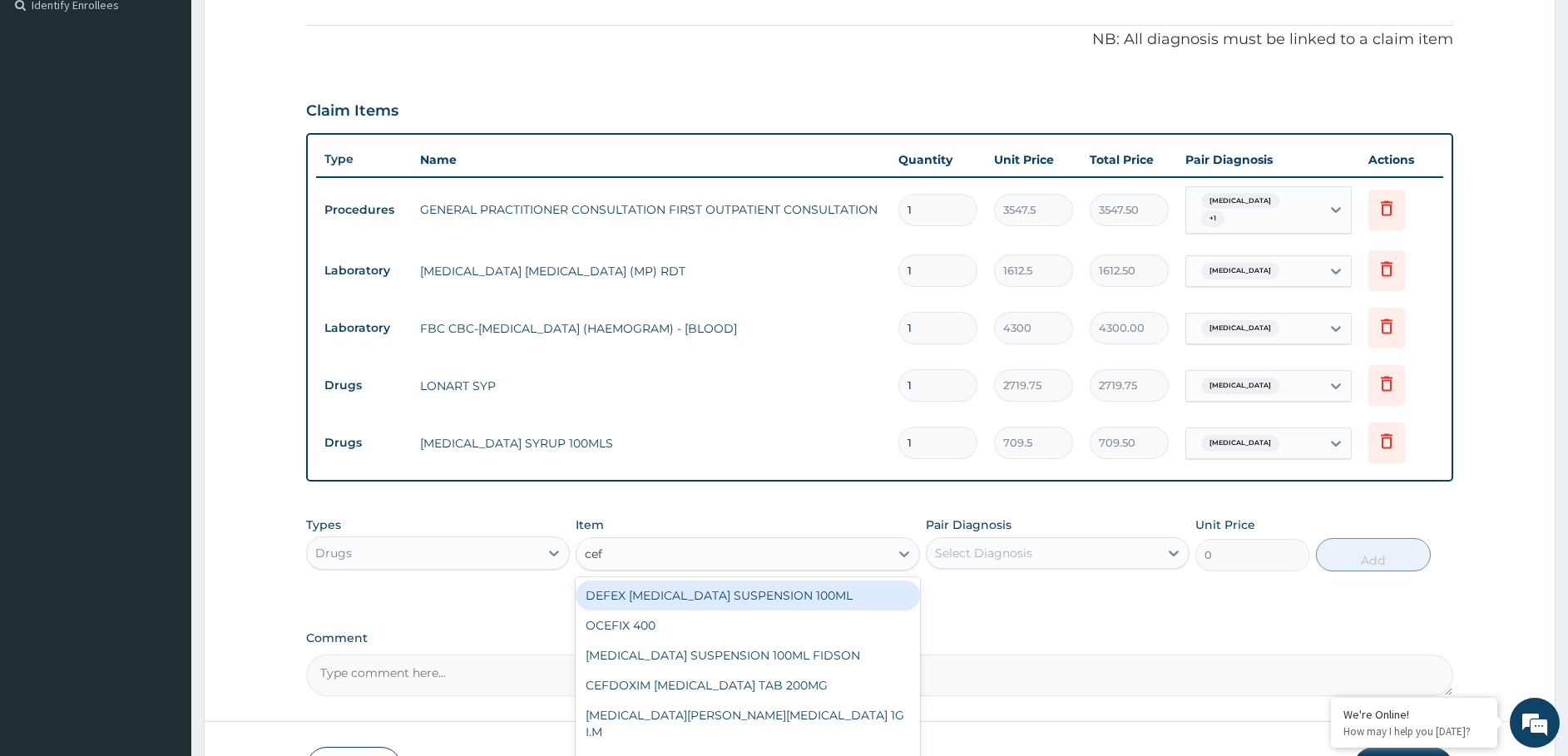
type input "cefu"
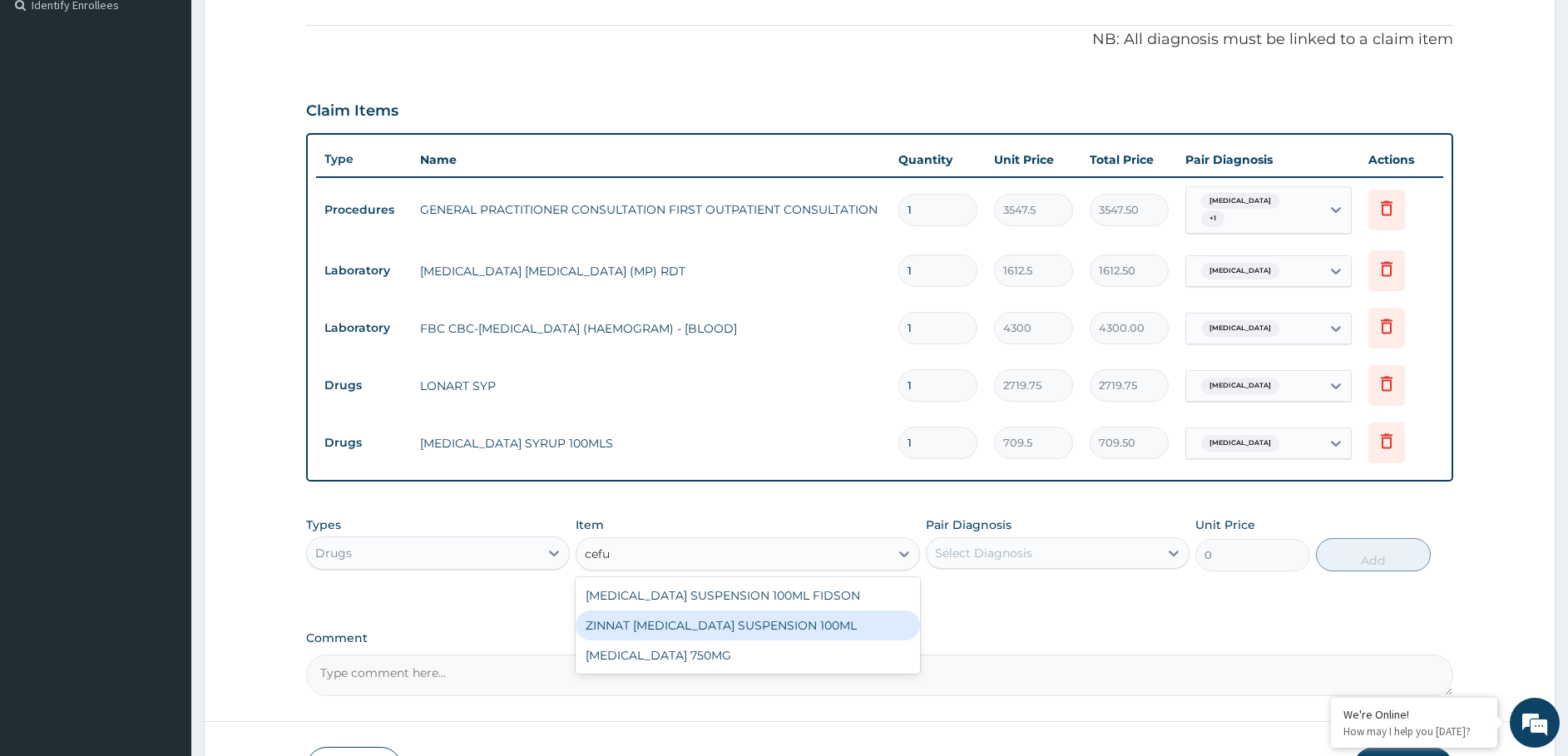
click at [651, 631] on div "ZINNAT [MEDICAL_DATA] SUSPENSION 100ML" at bounding box center [748, 625] width 344 height 30
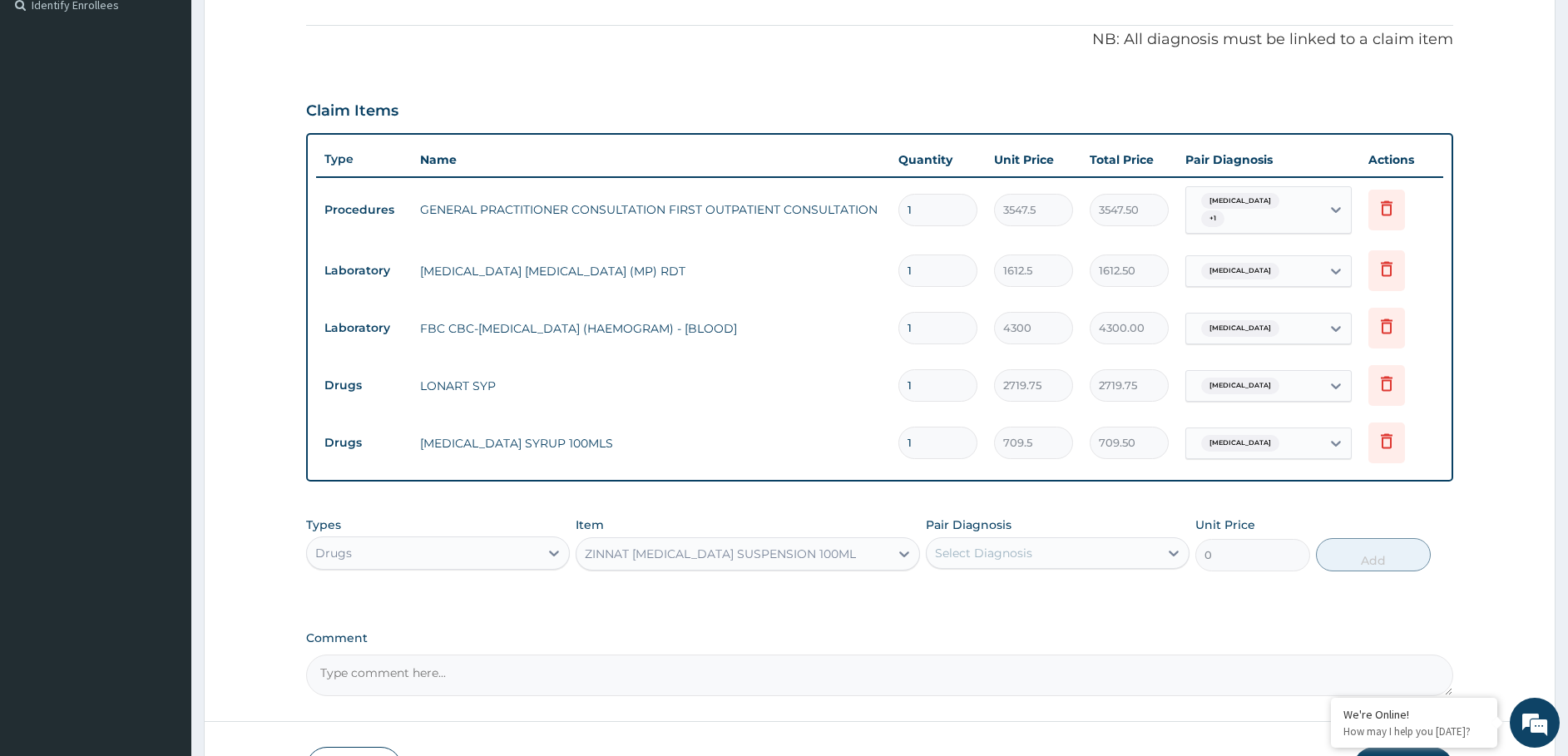
type input "8868.75"
click at [982, 547] on div "Select Diagnosis" at bounding box center [984, 553] width 98 height 16
click at [984, 633] on label "Upper respiratory infection" at bounding box center [1004, 627] width 103 height 16
checkbox input "true"
click at [1344, 564] on button "Add" at bounding box center [1373, 555] width 115 height 33
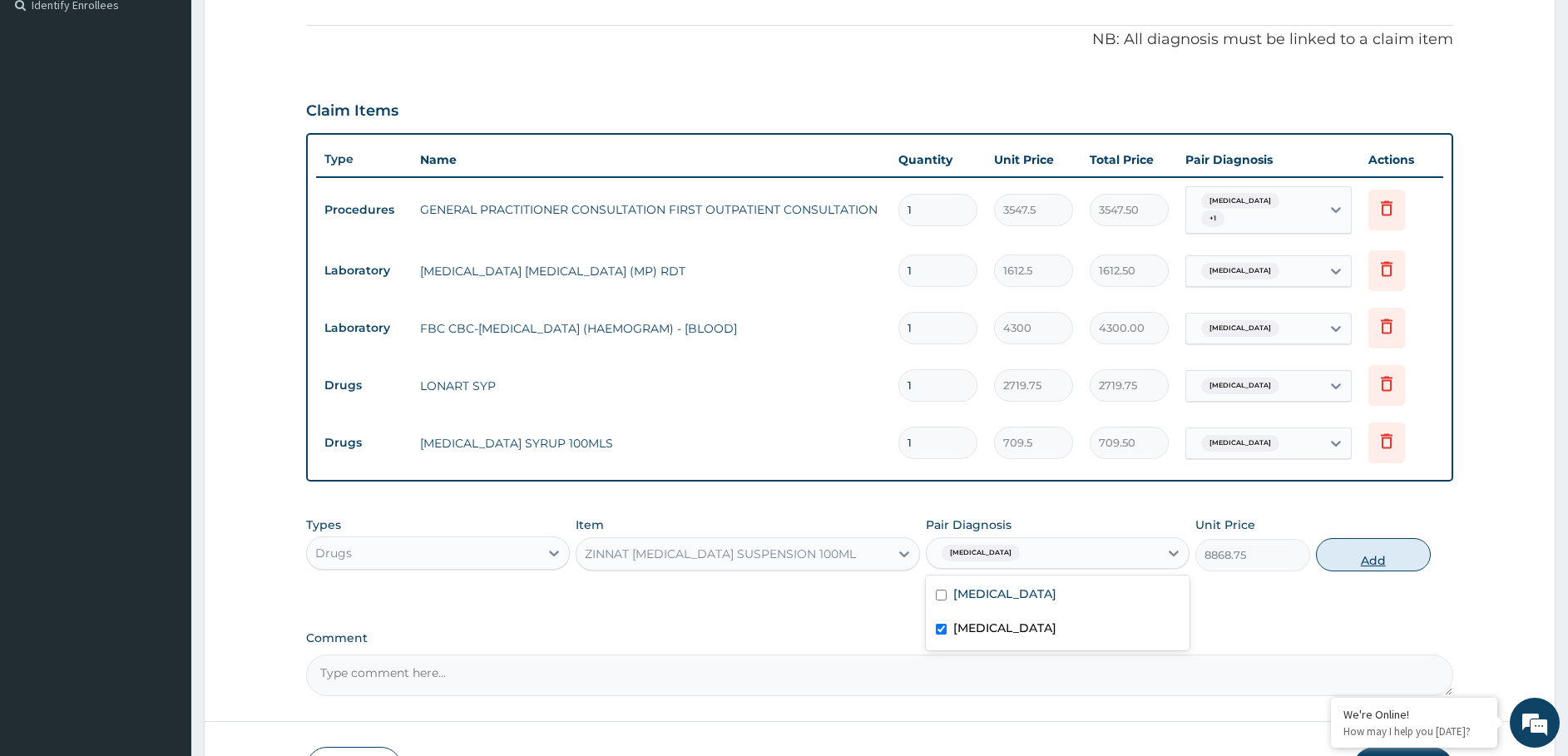
type input "0"
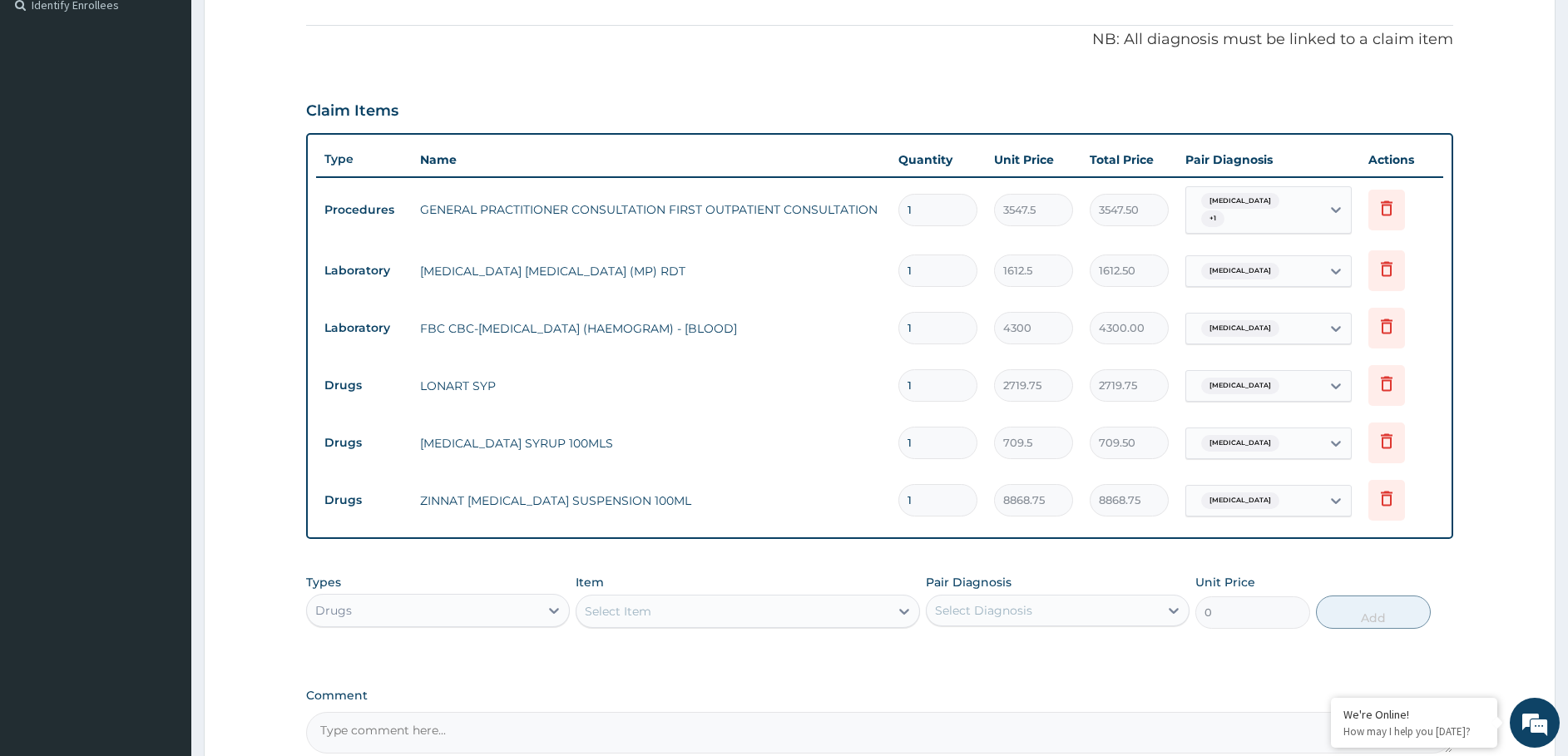
click at [625, 605] on div "Select Item" at bounding box center [618, 611] width 67 height 16
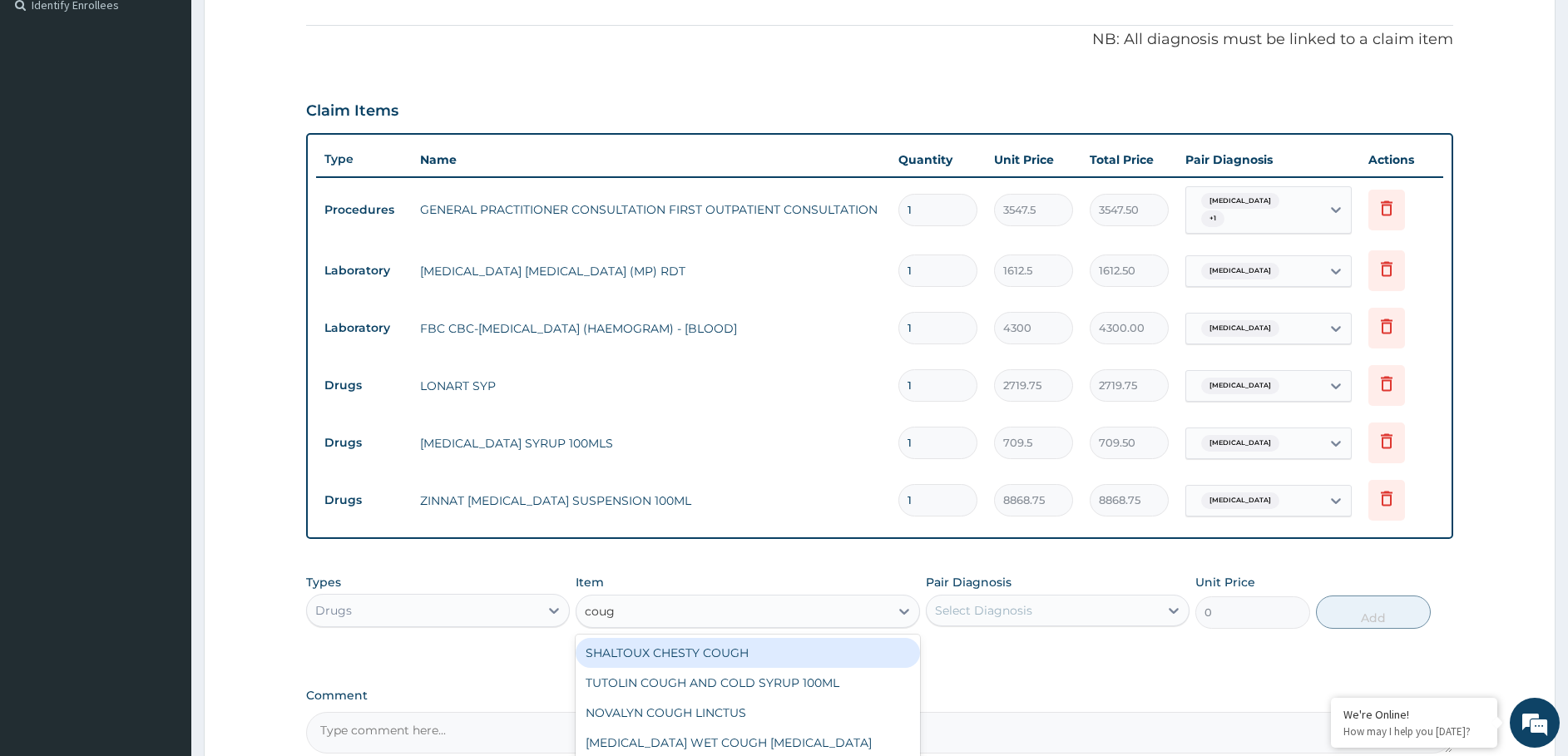
type input "cough"
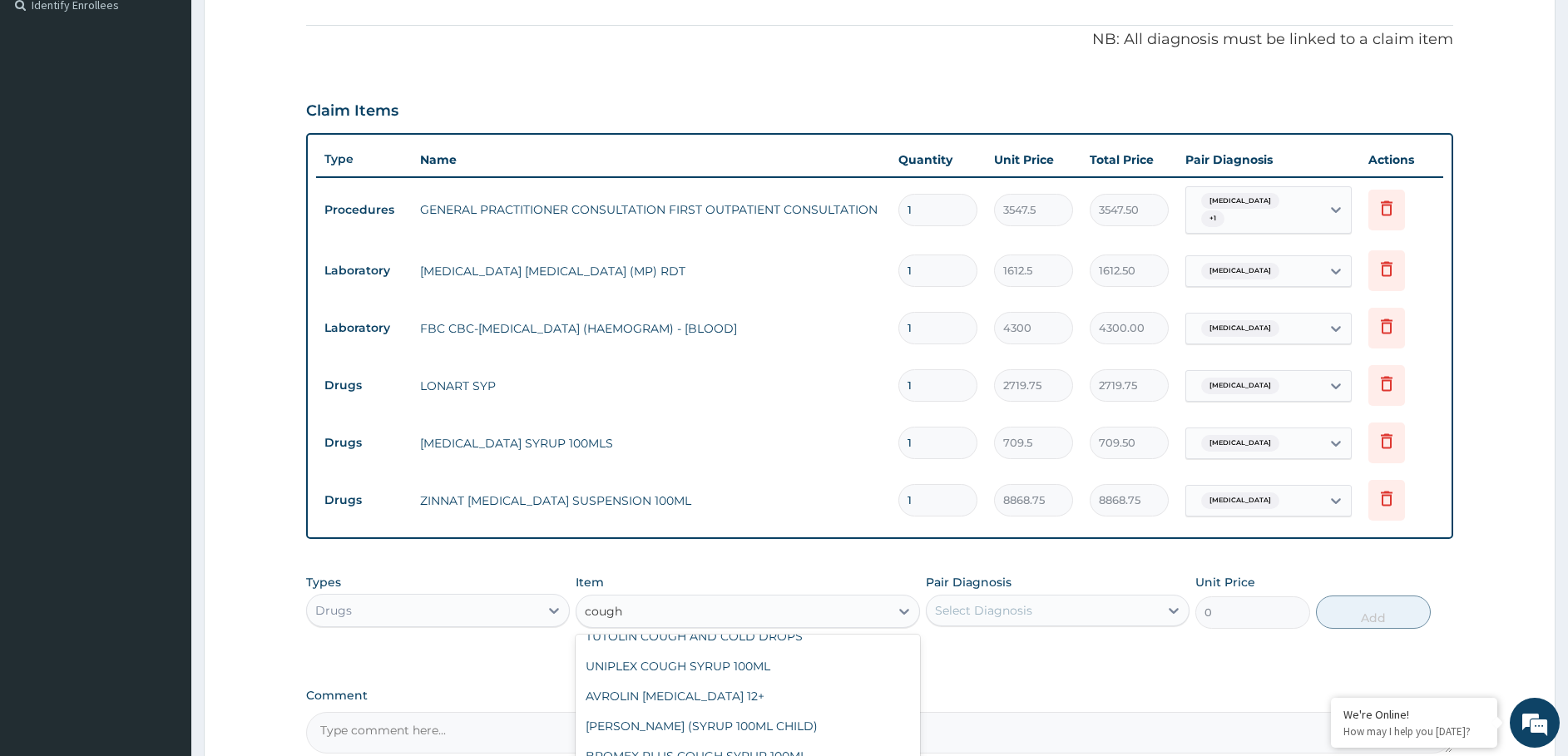
scroll to position [147, 0]
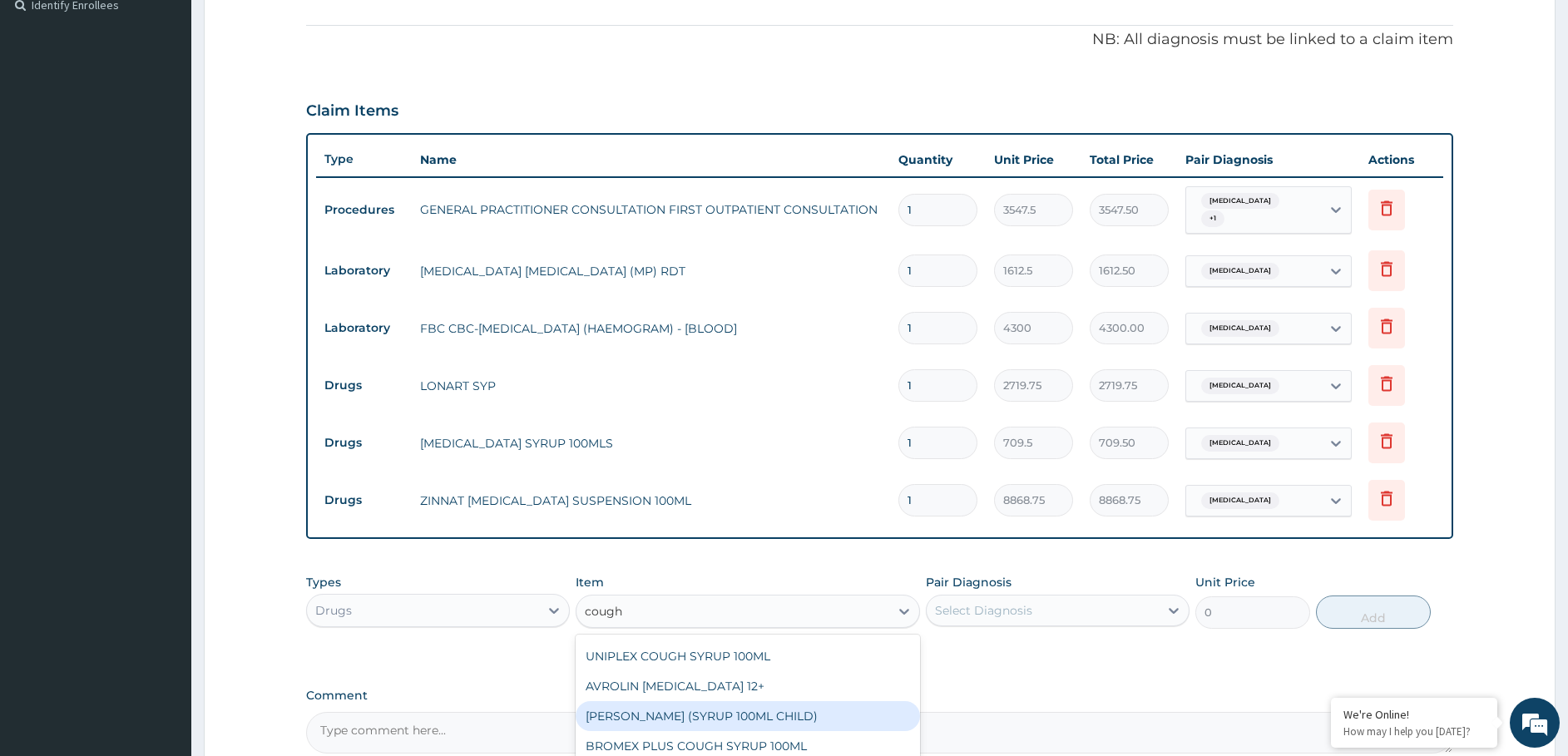
click at [731, 720] on div "EMZOLYN COUGH (SYRUP 100ML CHILD)" at bounding box center [748, 716] width 344 height 30
type input "1478.125"
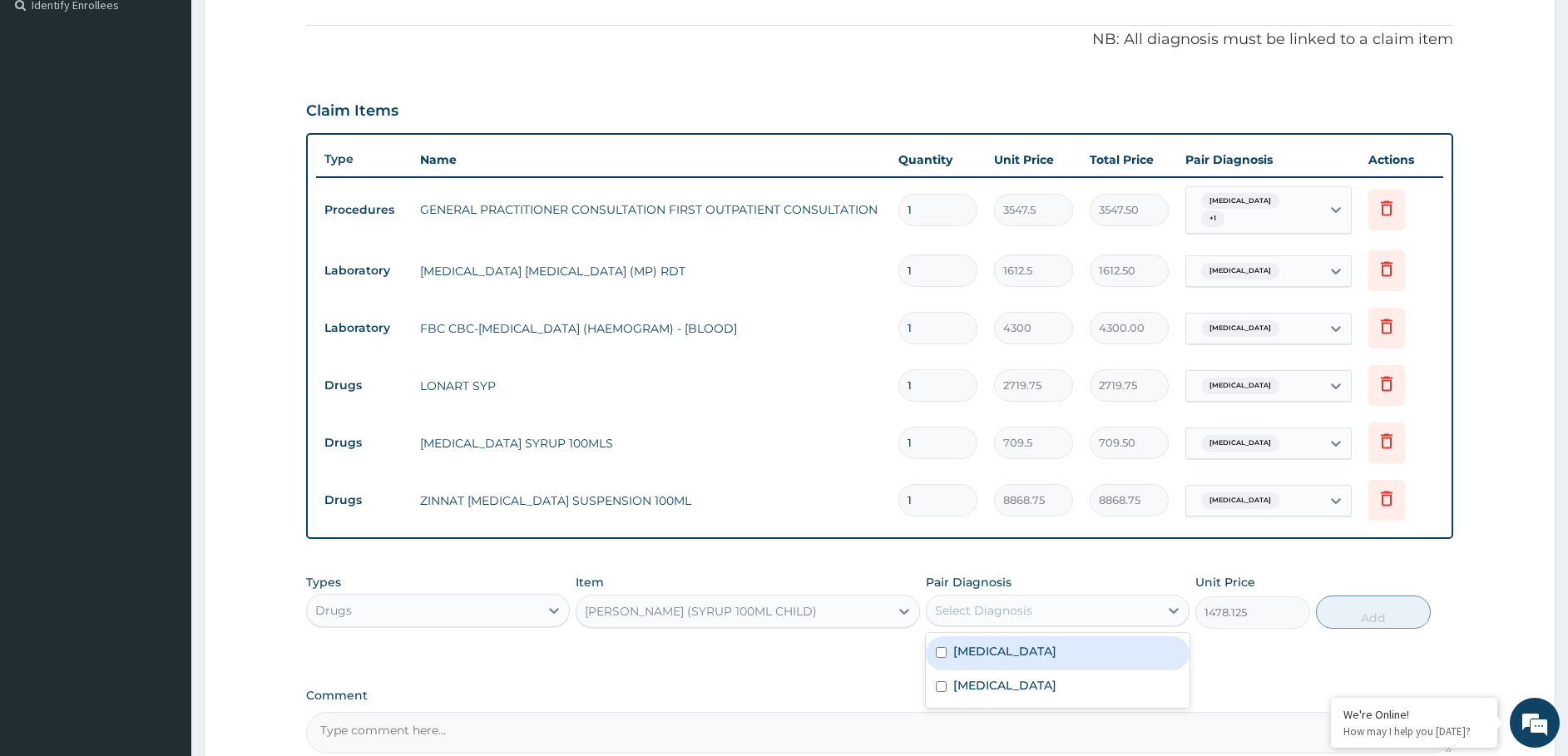
click at [1100, 603] on div "Select Diagnosis" at bounding box center [1042, 610] width 232 height 27
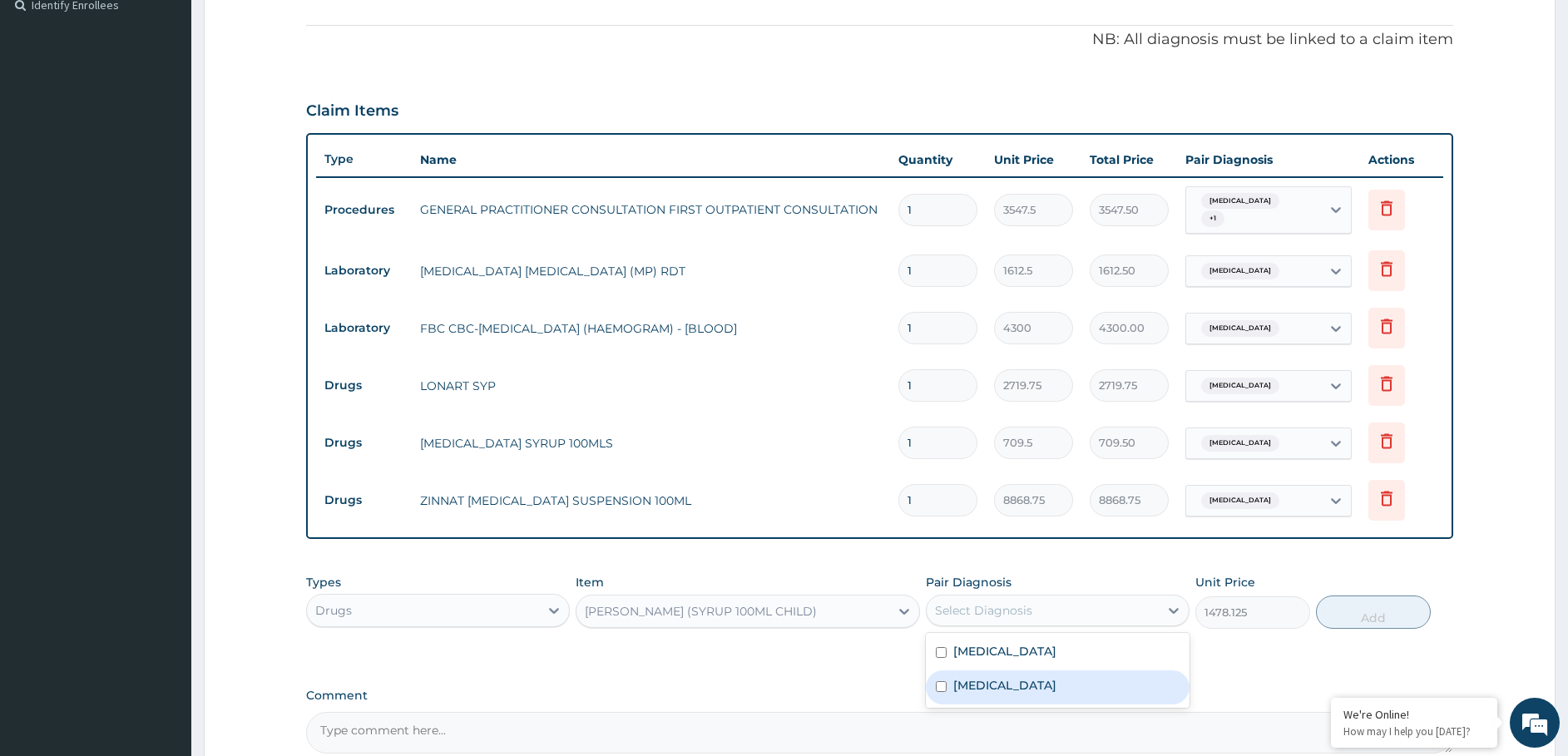
click at [1037, 687] on label "Upper respiratory infection" at bounding box center [1004, 685] width 103 height 16
checkbox input "true"
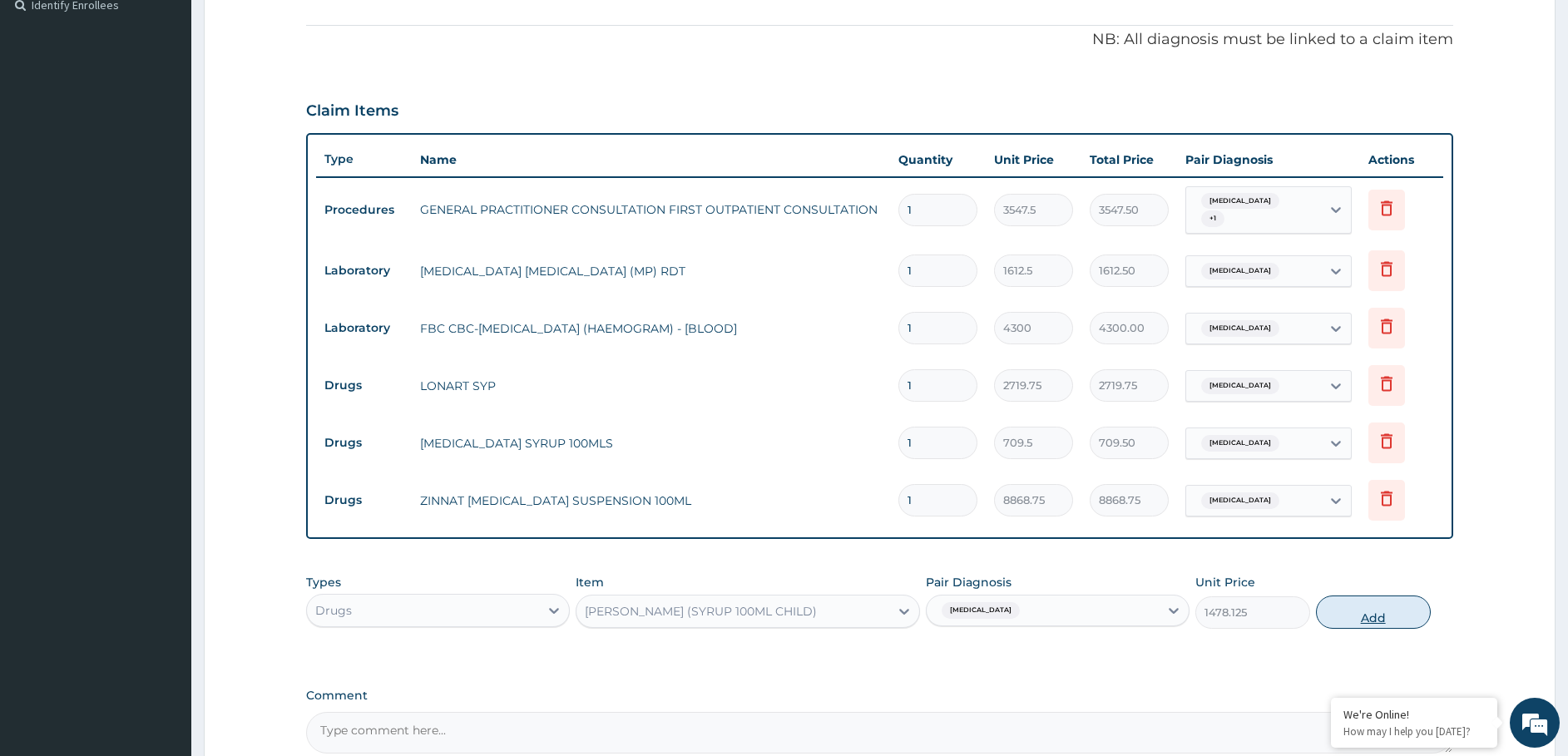
click at [1362, 605] on button "Add" at bounding box center [1373, 612] width 115 height 33
type input "0"
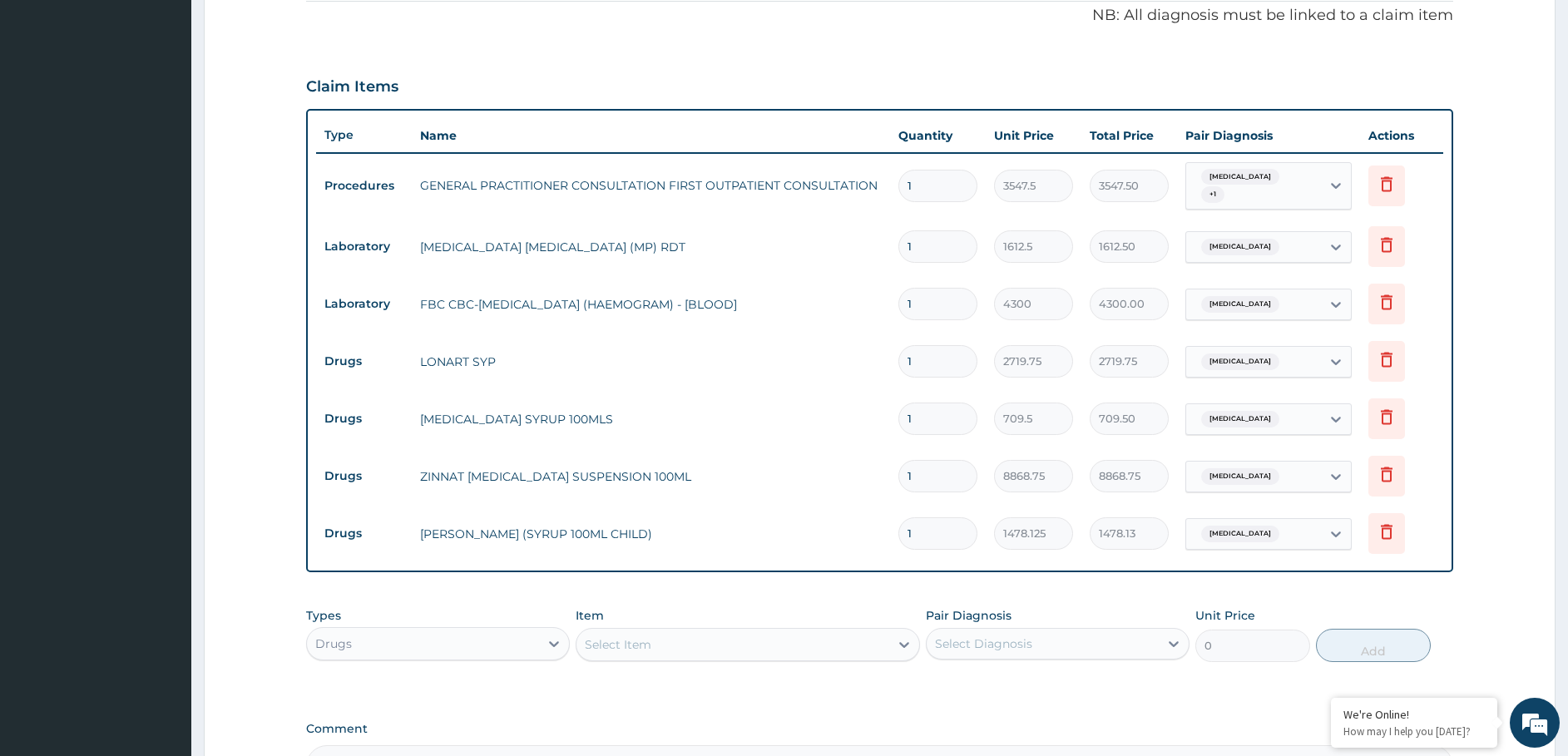
scroll to position [699, 0]
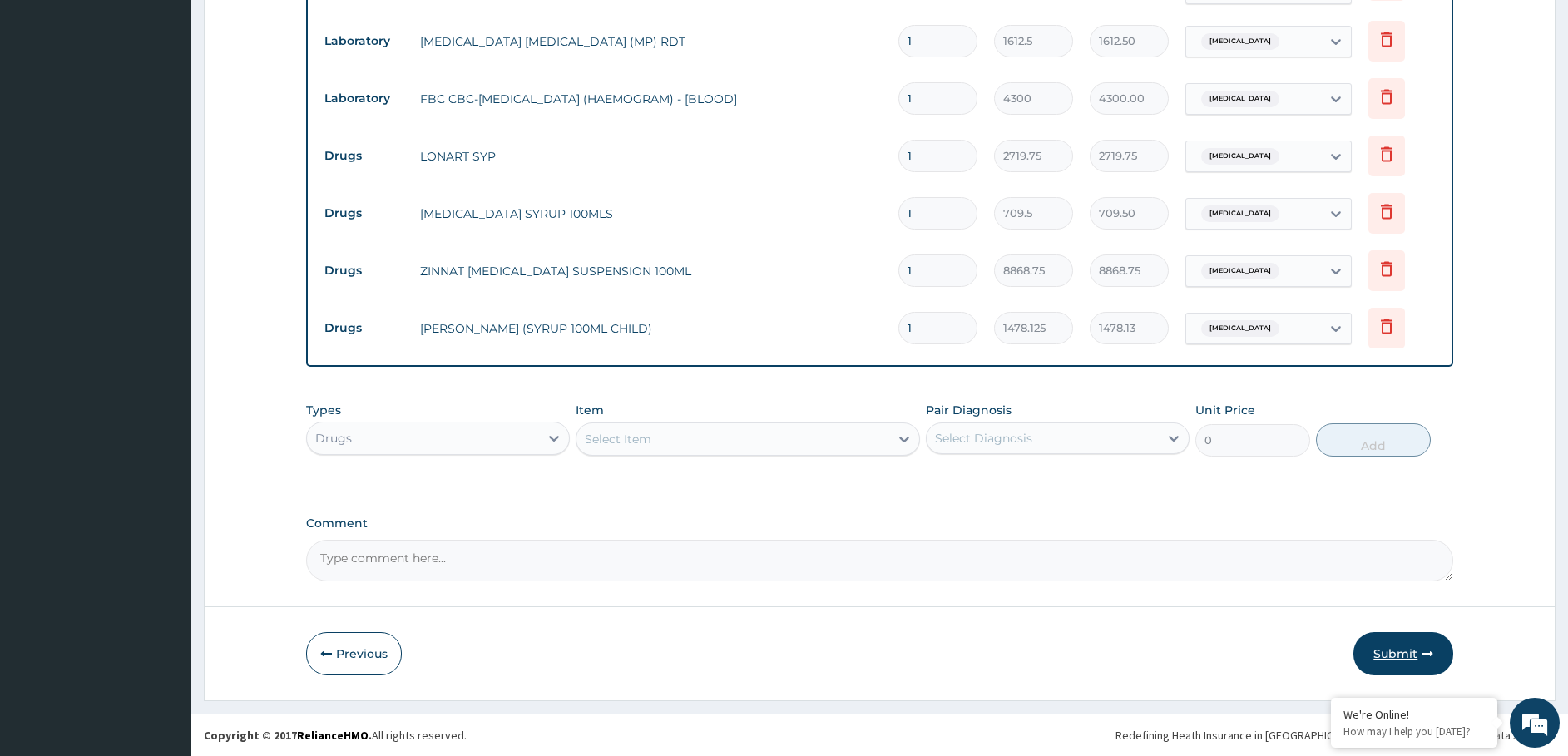
click at [1393, 639] on button "Submit" at bounding box center [1403, 654] width 99 height 43
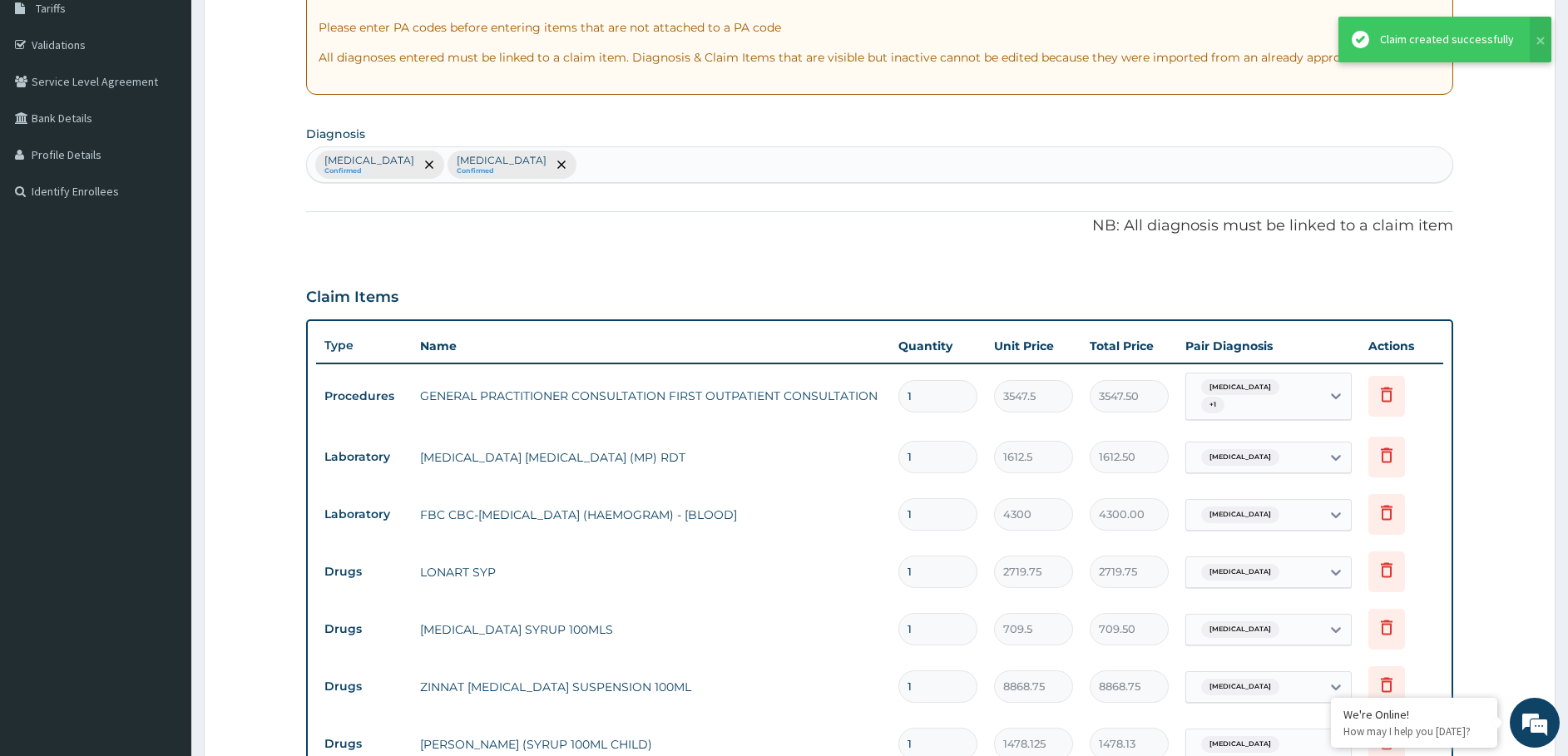
scroll to position [0, 0]
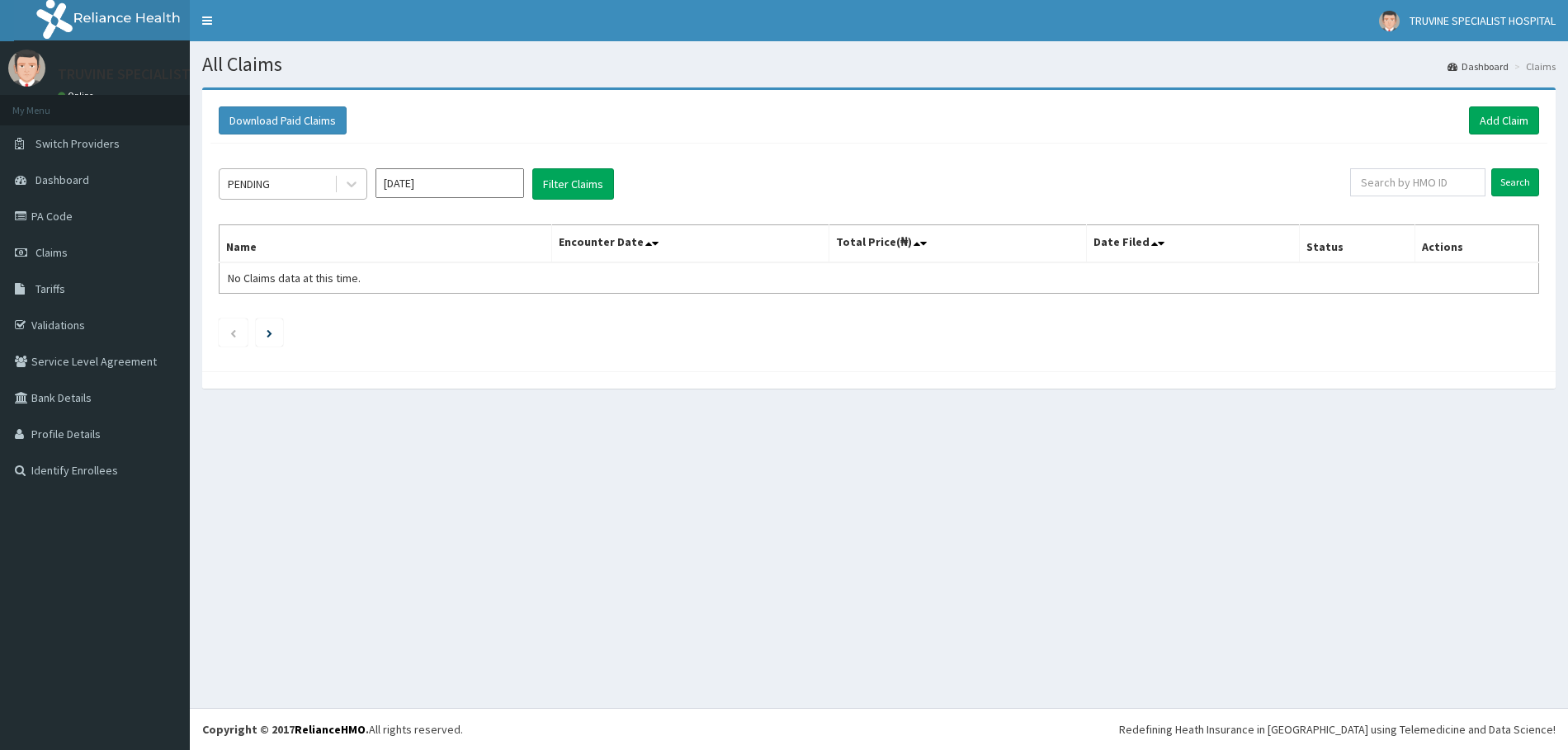
click at [269, 183] on div "PENDING" at bounding box center [249, 184] width 43 height 16
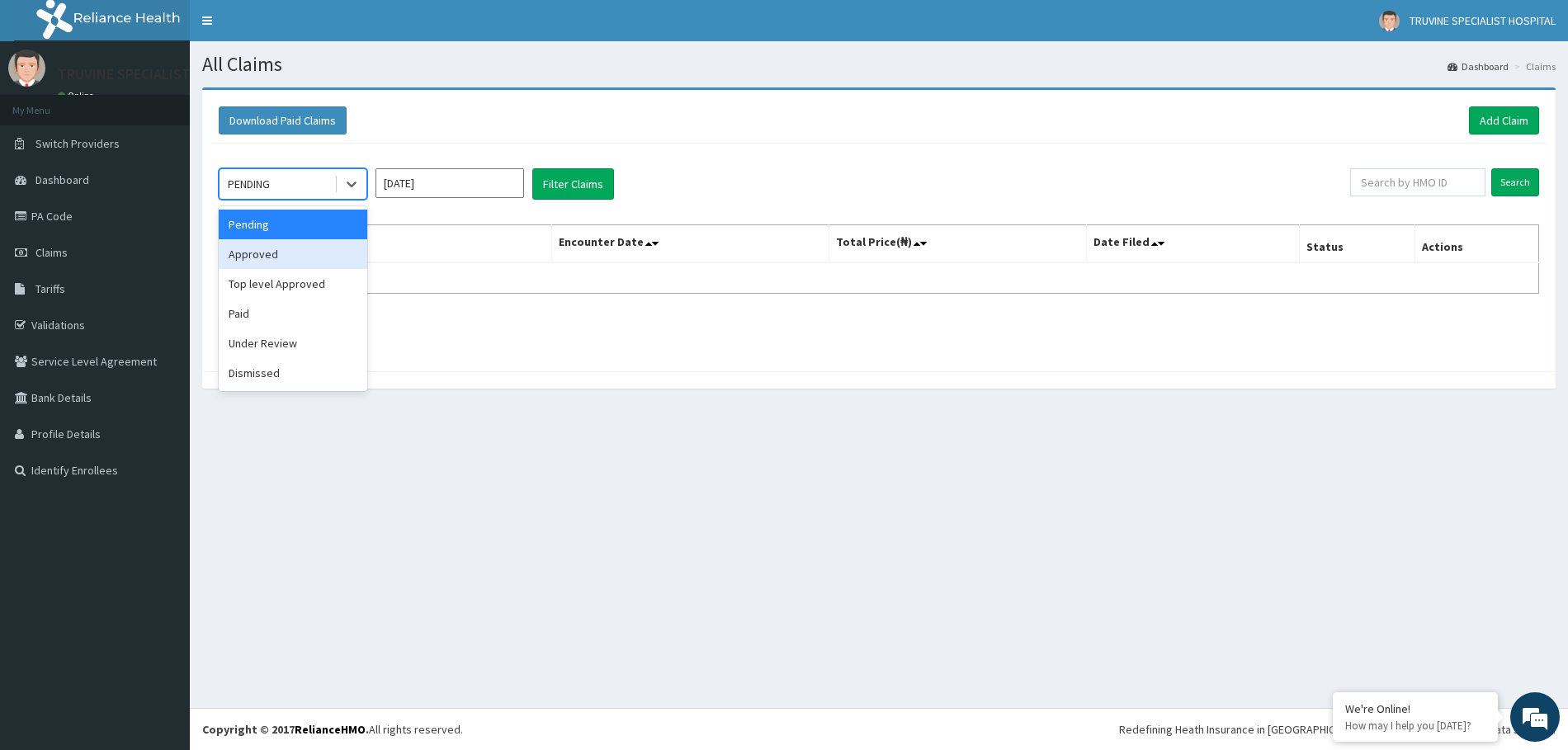
click at [274, 261] on div "Approved" at bounding box center [293, 253] width 149 height 30
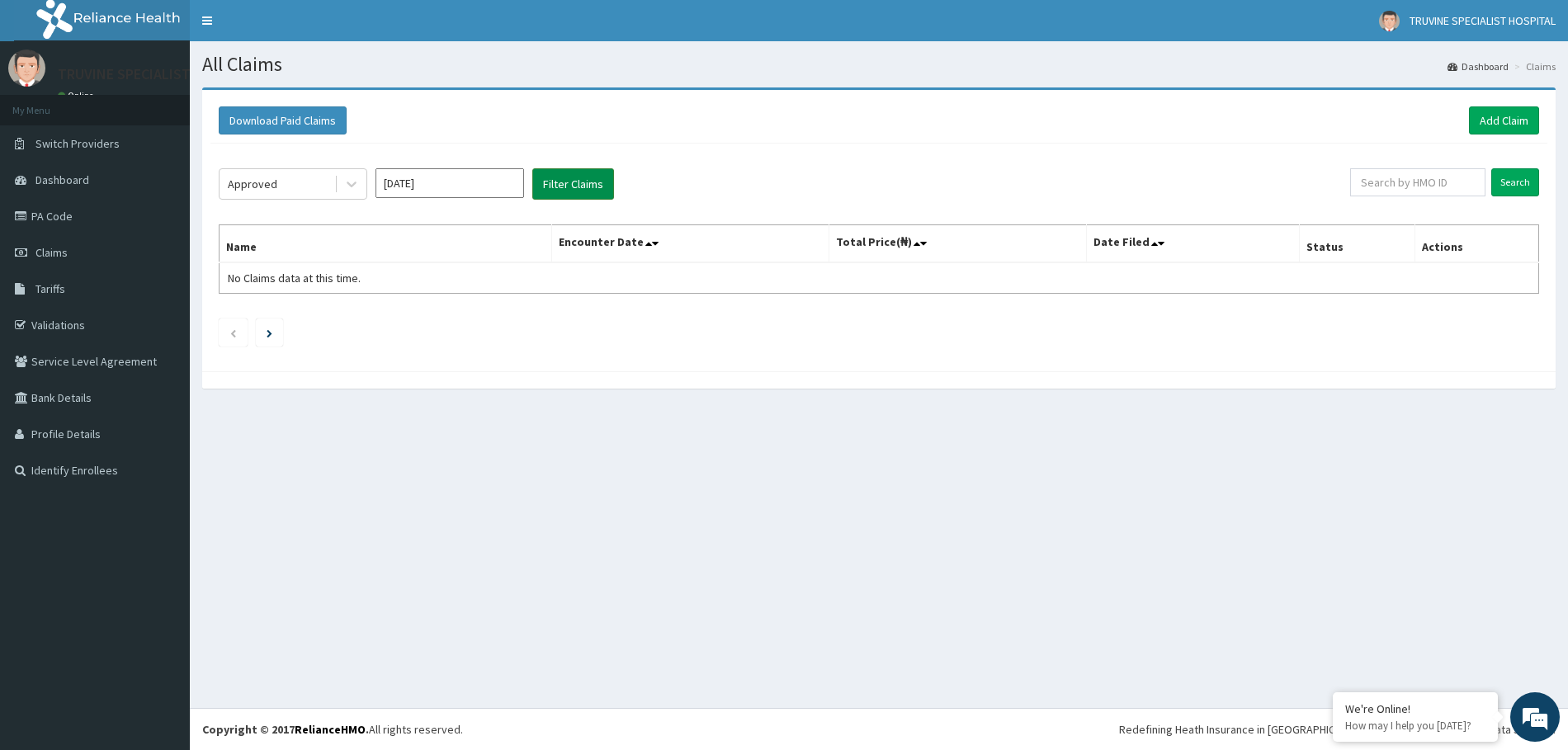
click at [546, 185] on button "Filter Claims" at bounding box center [573, 184] width 82 height 31
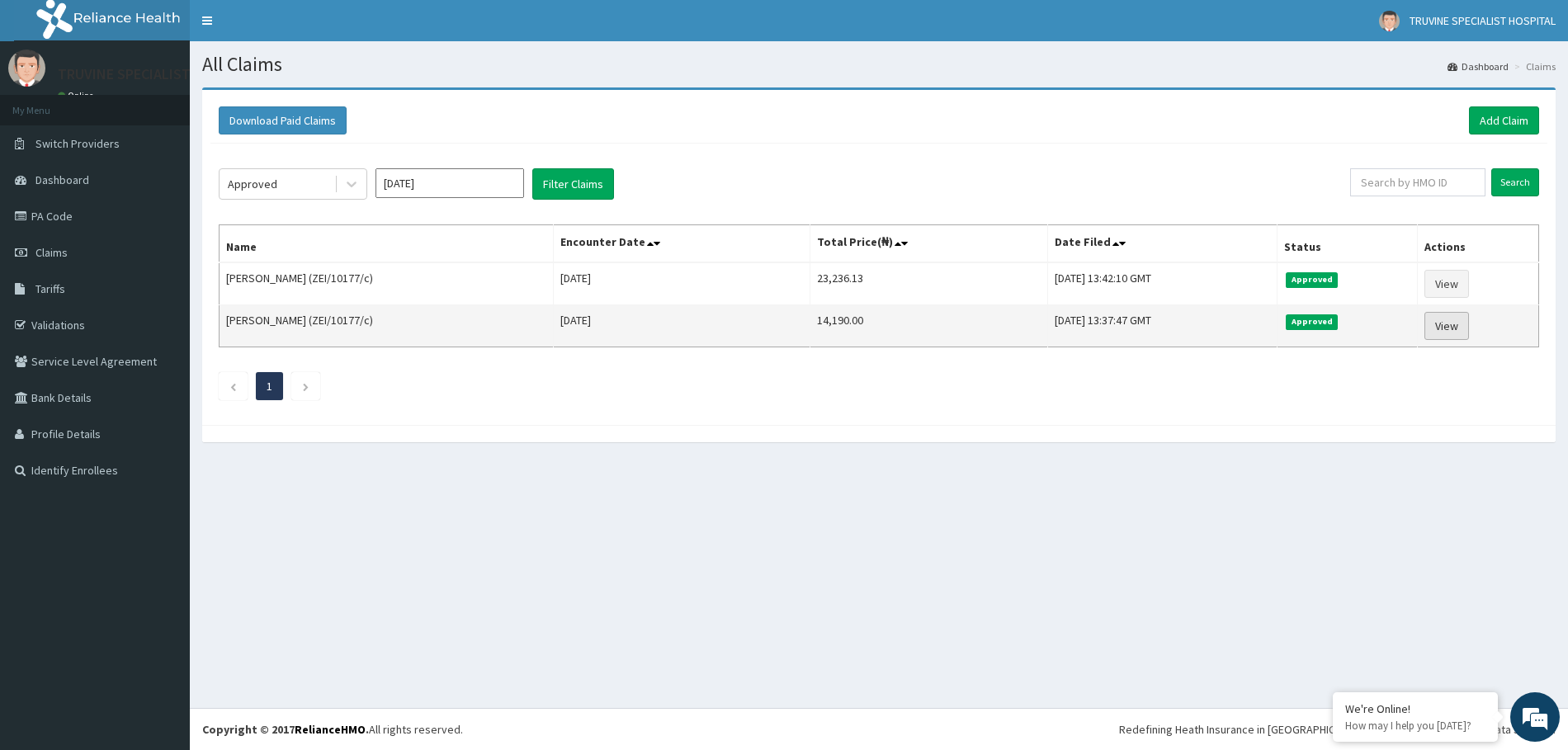
click at [1445, 323] on link "View" at bounding box center [1446, 326] width 44 height 28
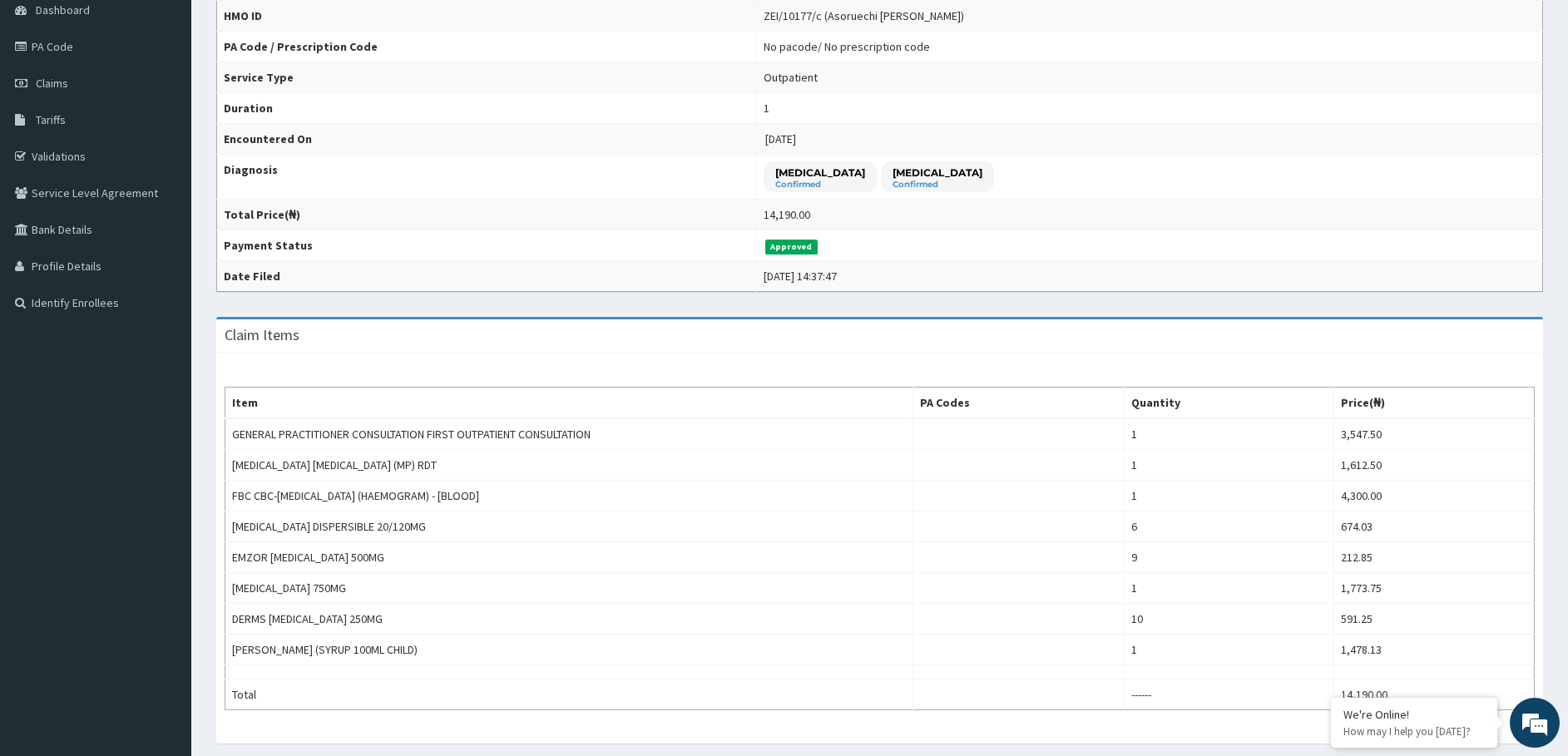
scroll to position [412, 0]
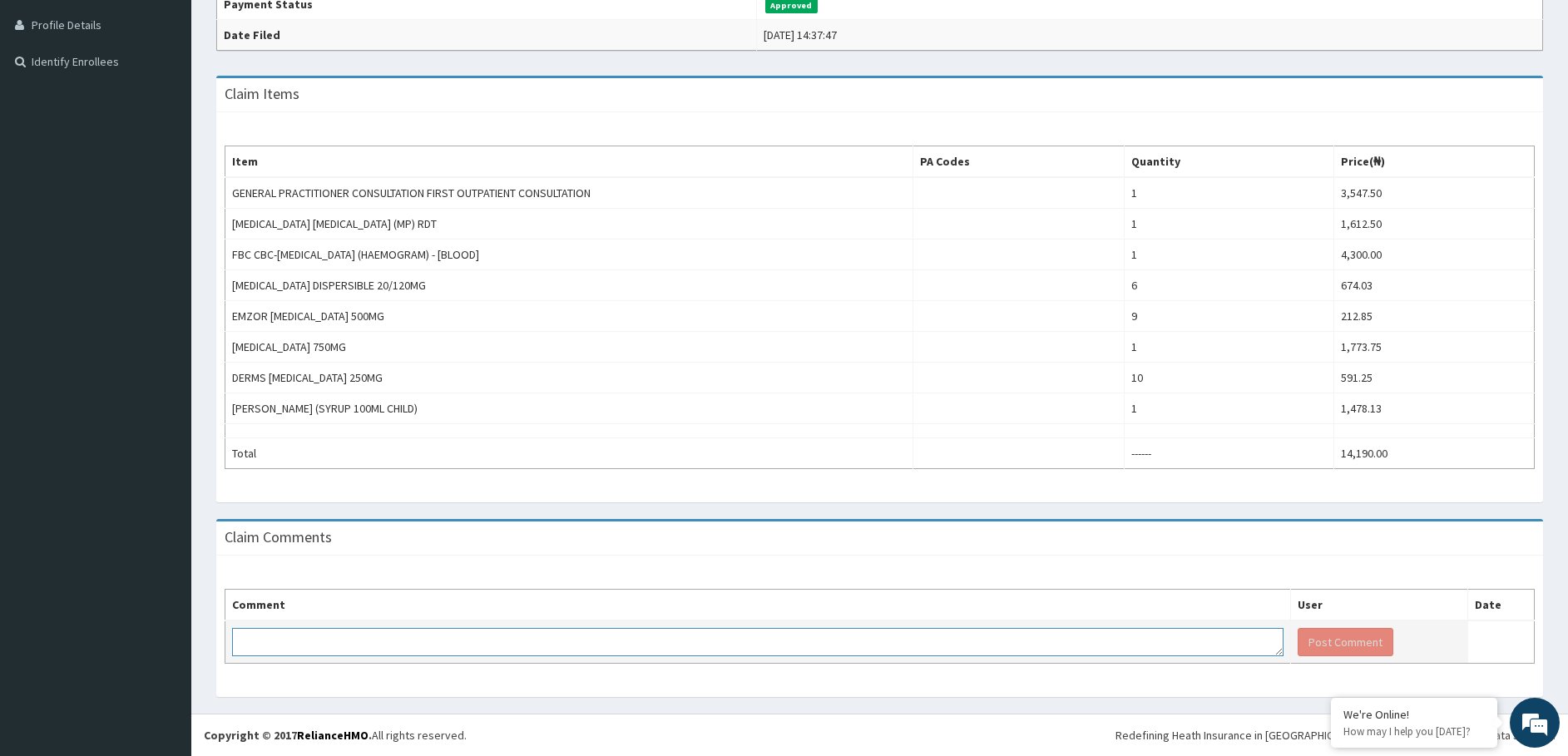
click at [333, 651] on textarea at bounding box center [757, 642] width 1051 height 28
paste textarea "ZEI/10177/c"
type textarea "kindly note the corect ID number abs it was a typing erro please: ZEI/10177/d"
click at [1318, 629] on button "Post Comment" at bounding box center [1345, 642] width 96 height 28
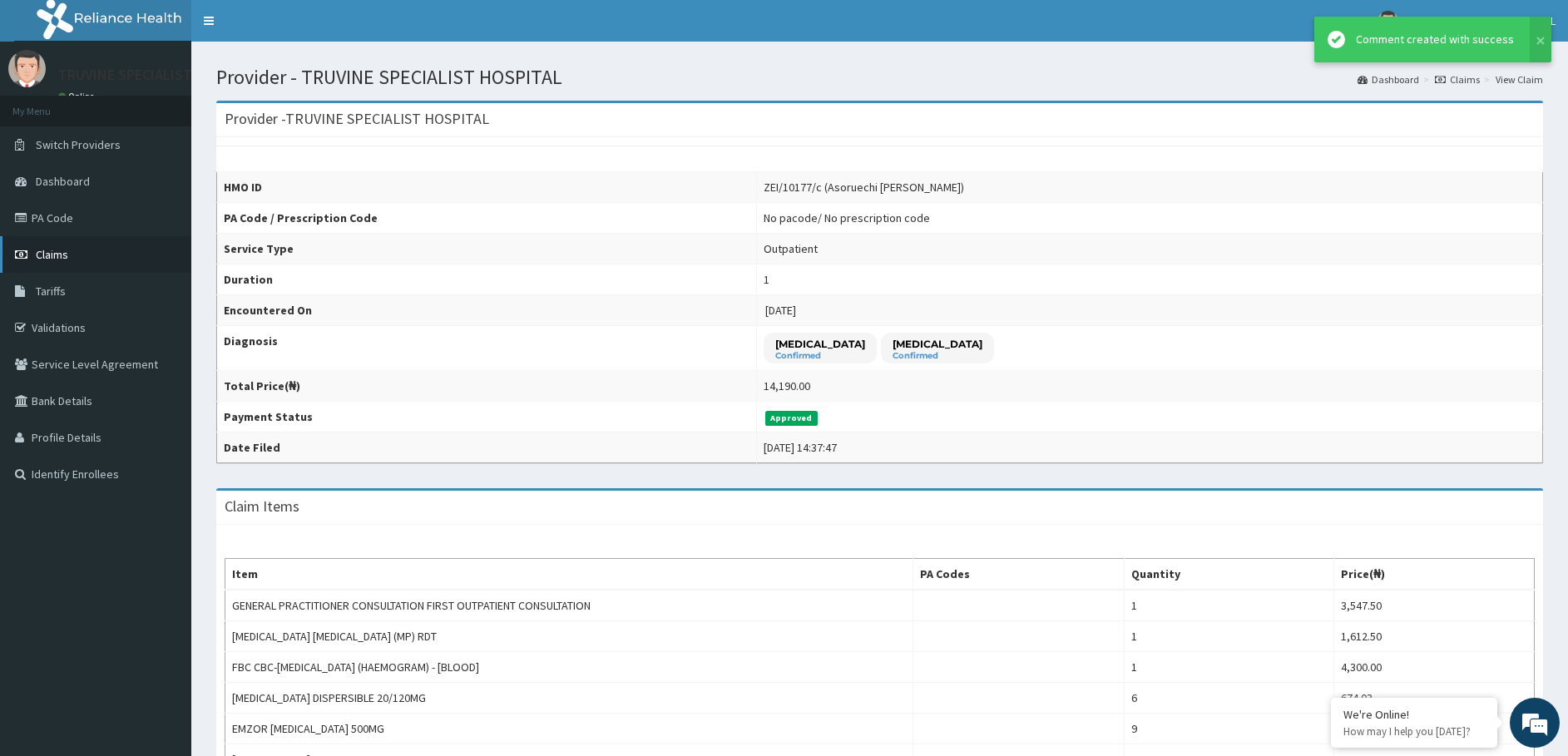
click at [35, 251] on link "Claims" at bounding box center [95, 255] width 191 height 37
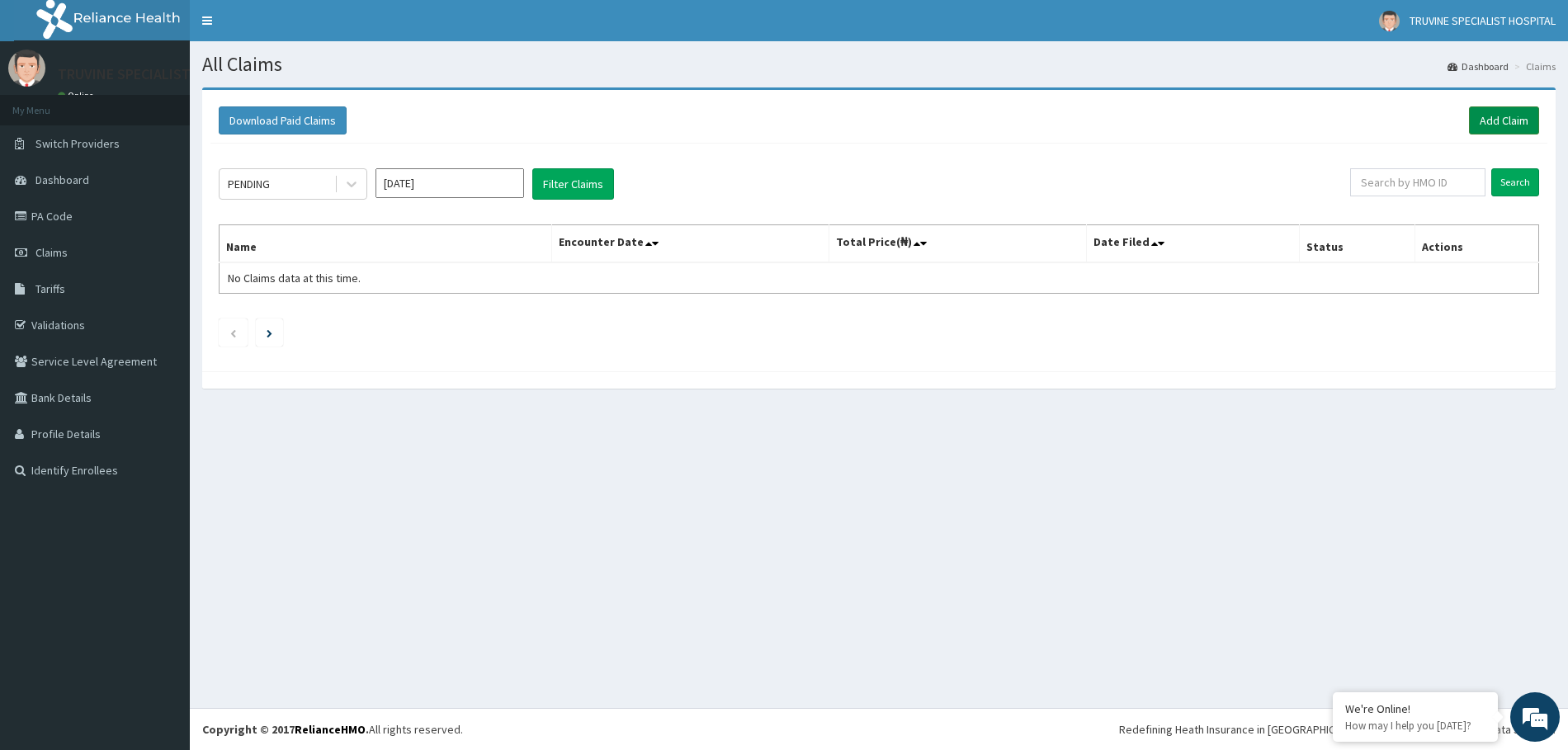
click at [1481, 126] on link "Add Claim" at bounding box center [1504, 120] width 71 height 28
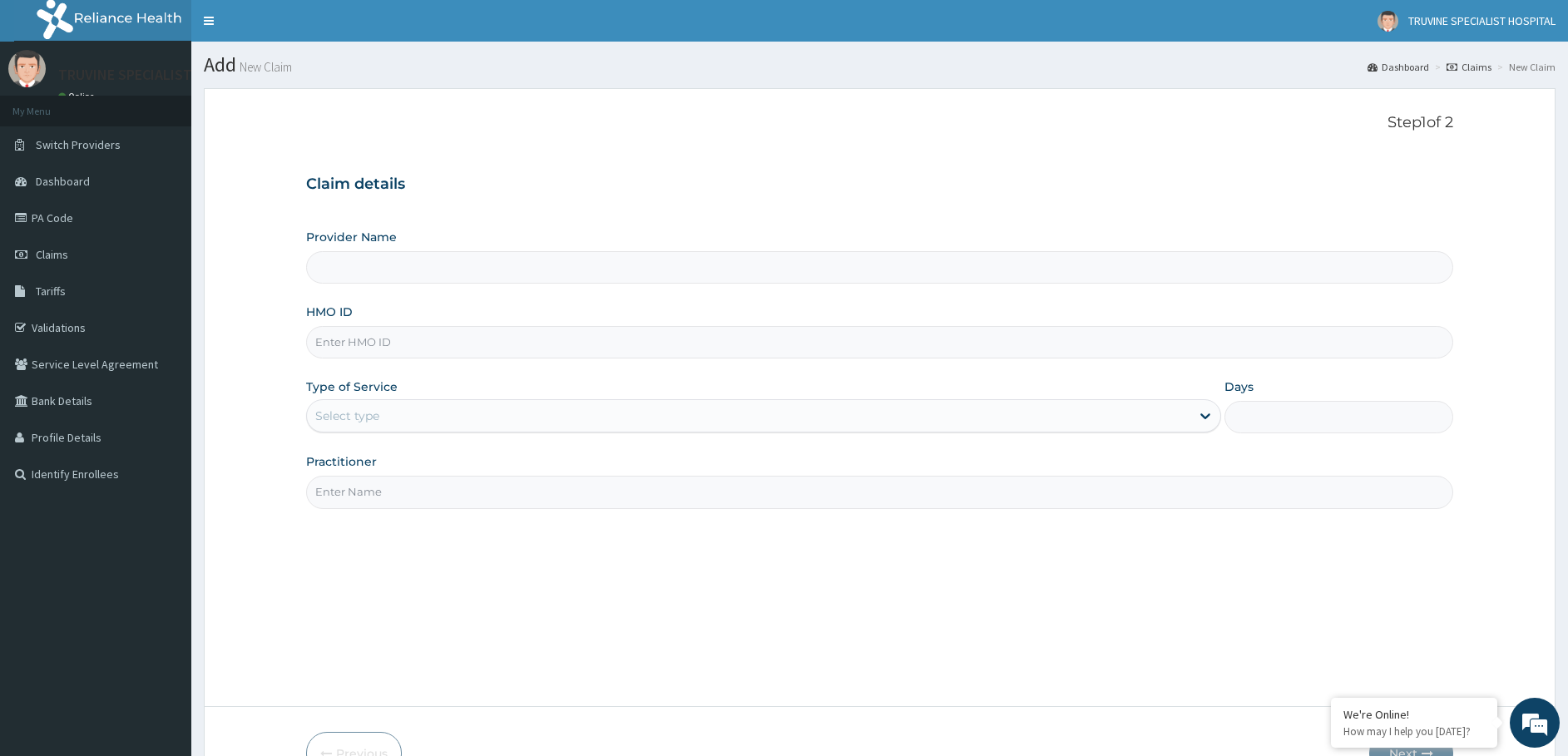
type input "TRUVINE SPECIALIST HOSPITAL"
click at [363, 342] on input "HMO ID" at bounding box center [879, 342] width 1147 height 33
paste input "ZEI/10177/c"
type input "ZEI/10177/B"
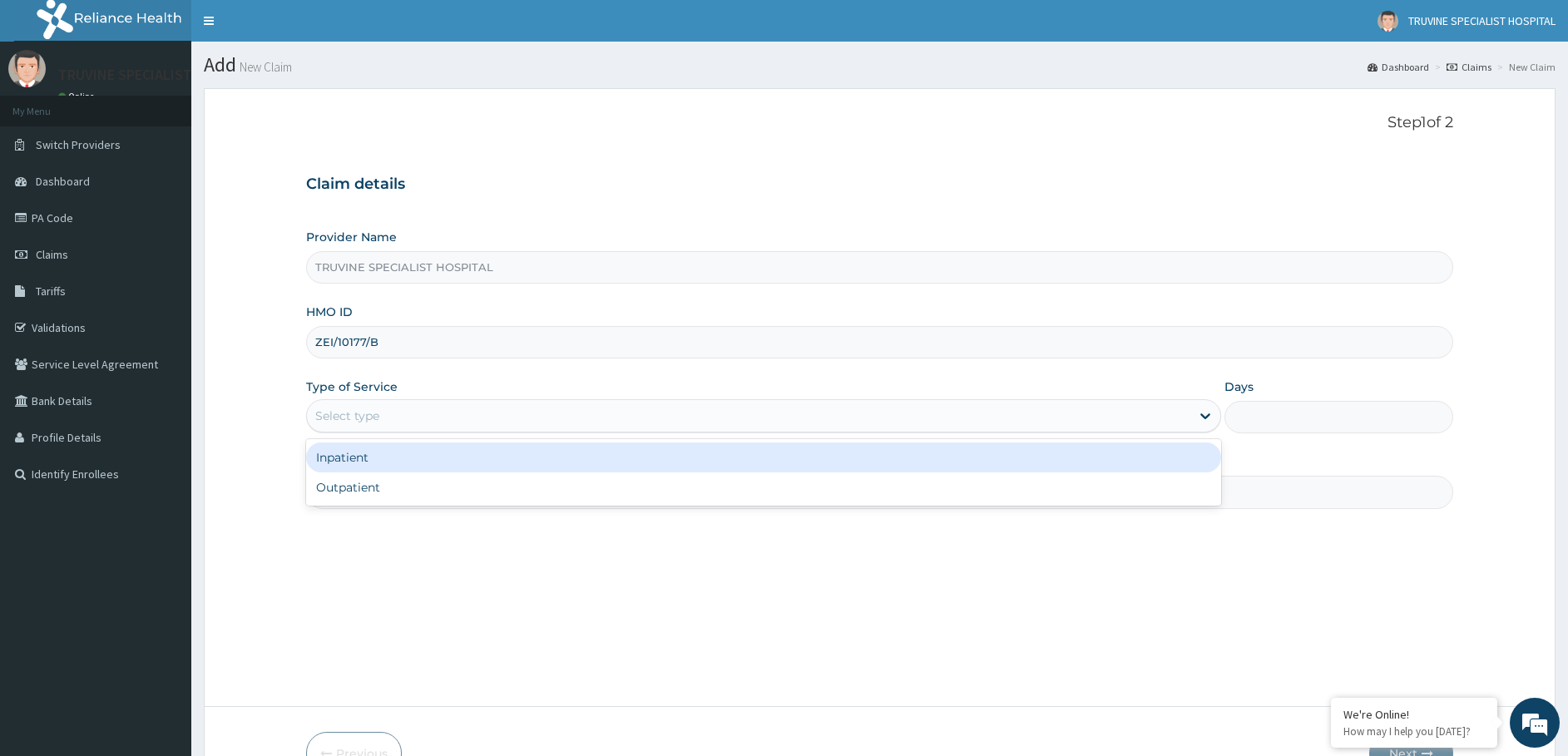
click at [376, 423] on div "Select type" at bounding box center [347, 416] width 64 height 16
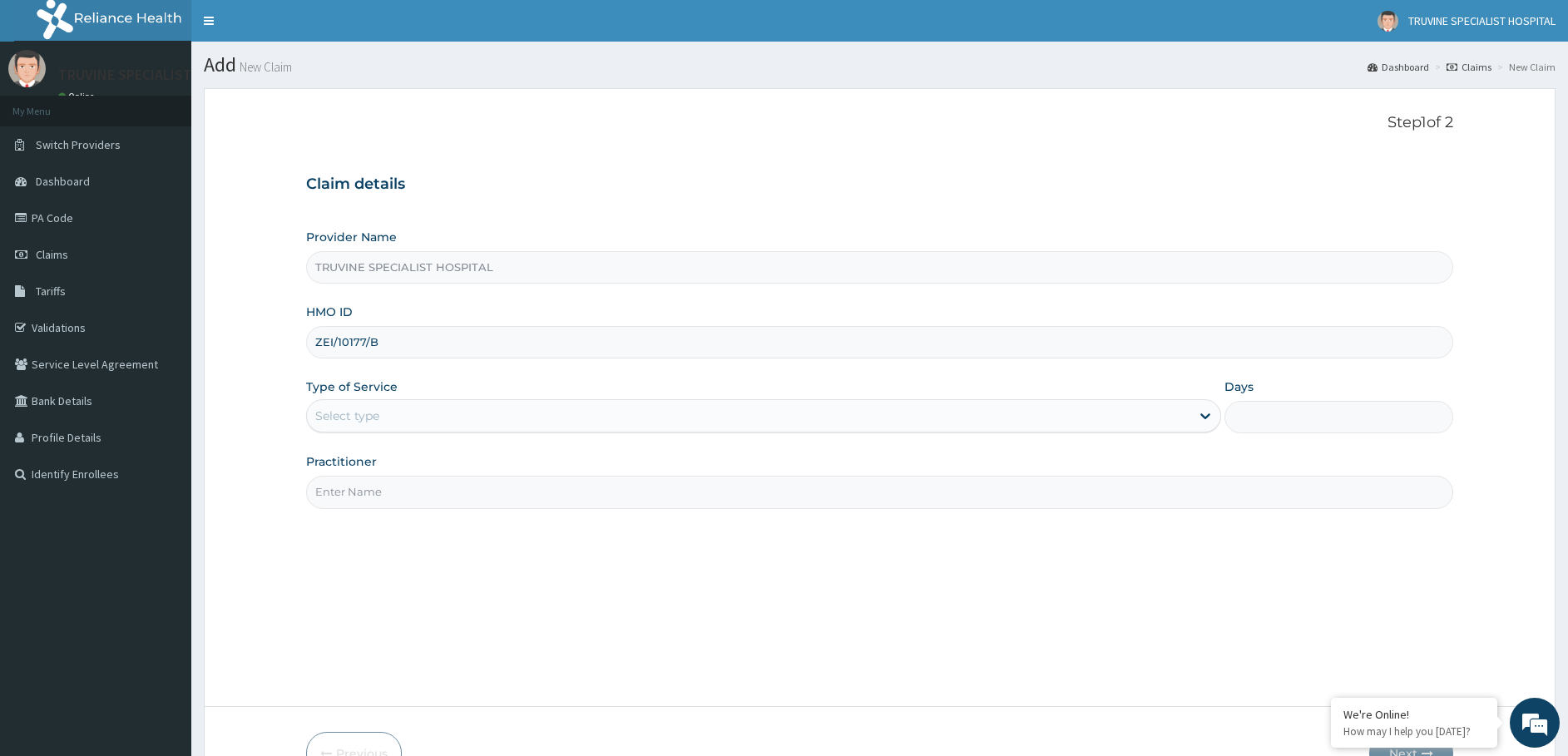
click at [370, 419] on div "Select type" at bounding box center [347, 416] width 64 height 16
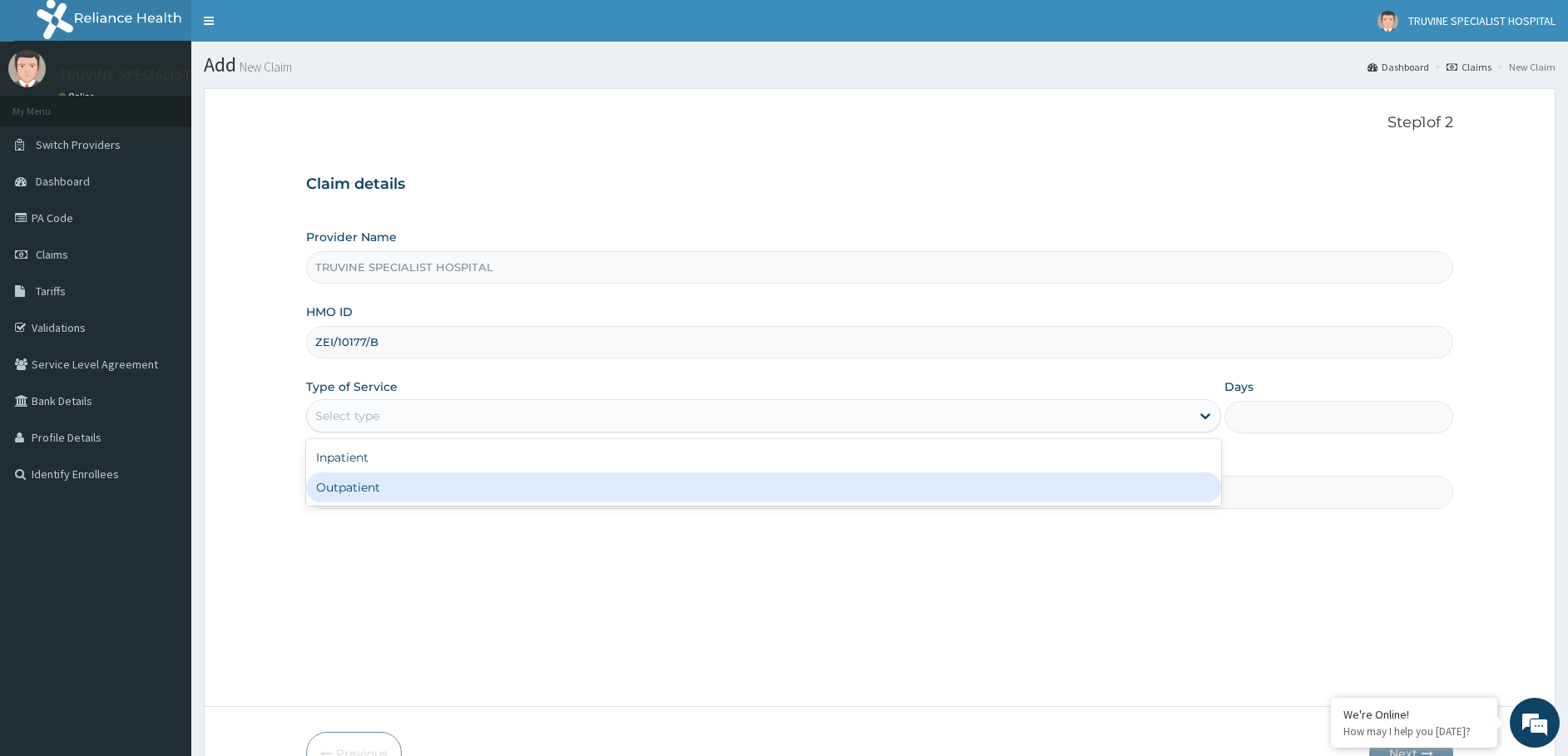
click at [354, 479] on div "Outpatient" at bounding box center [763, 487] width 915 height 30
type input "1"
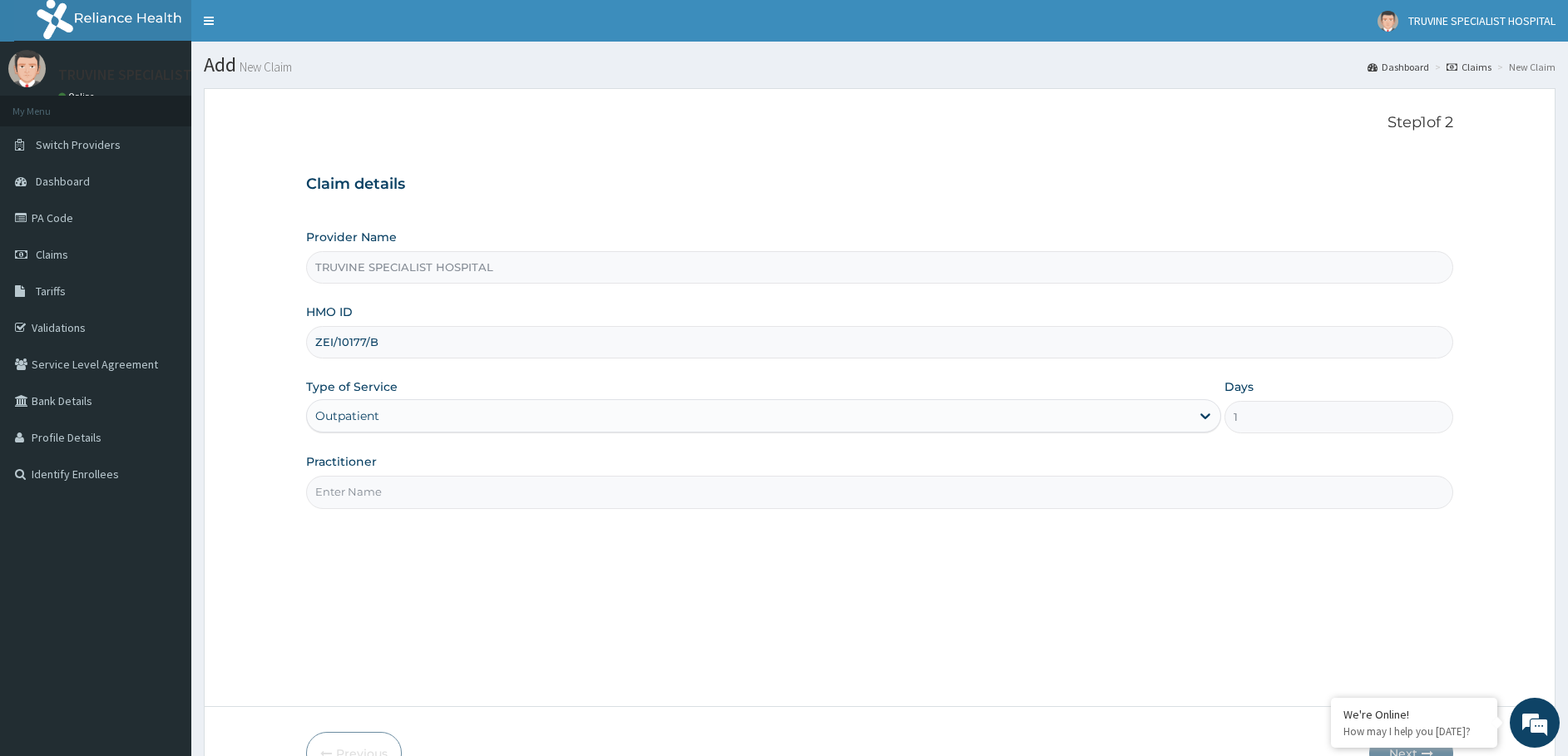
drag, startPoint x: 476, startPoint y: 495, endPoint x: 469, endPoint y: 503, distance: 10.6
click at [474, 495] on input "Practitioner" at bounding box center [879, 492] width 1147 height 33
type input "dr. Mwadi"
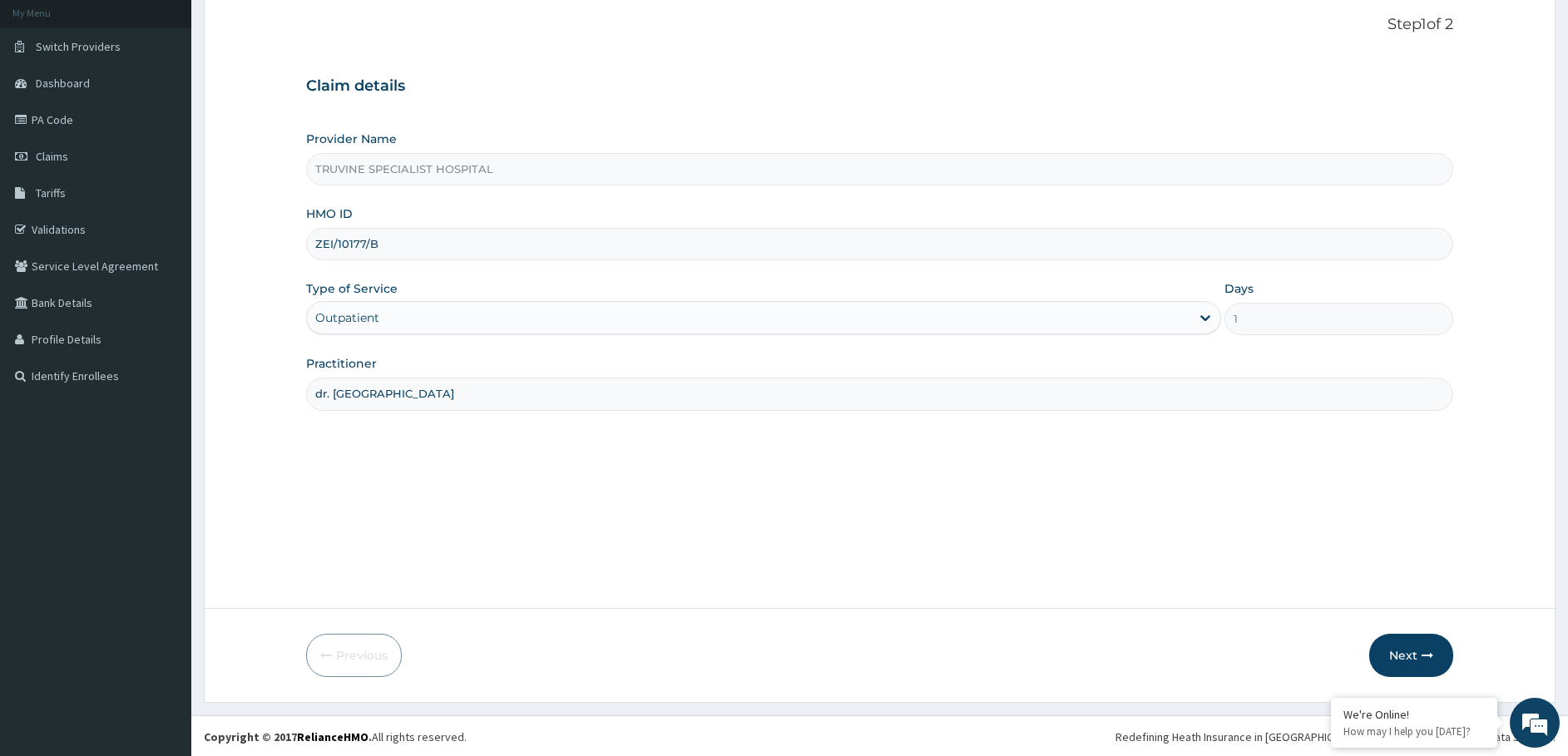
scroll to position [99, 0]
click at [1410, 661] on button "Next" at bounding box center [1411, 654] width 84 height 43
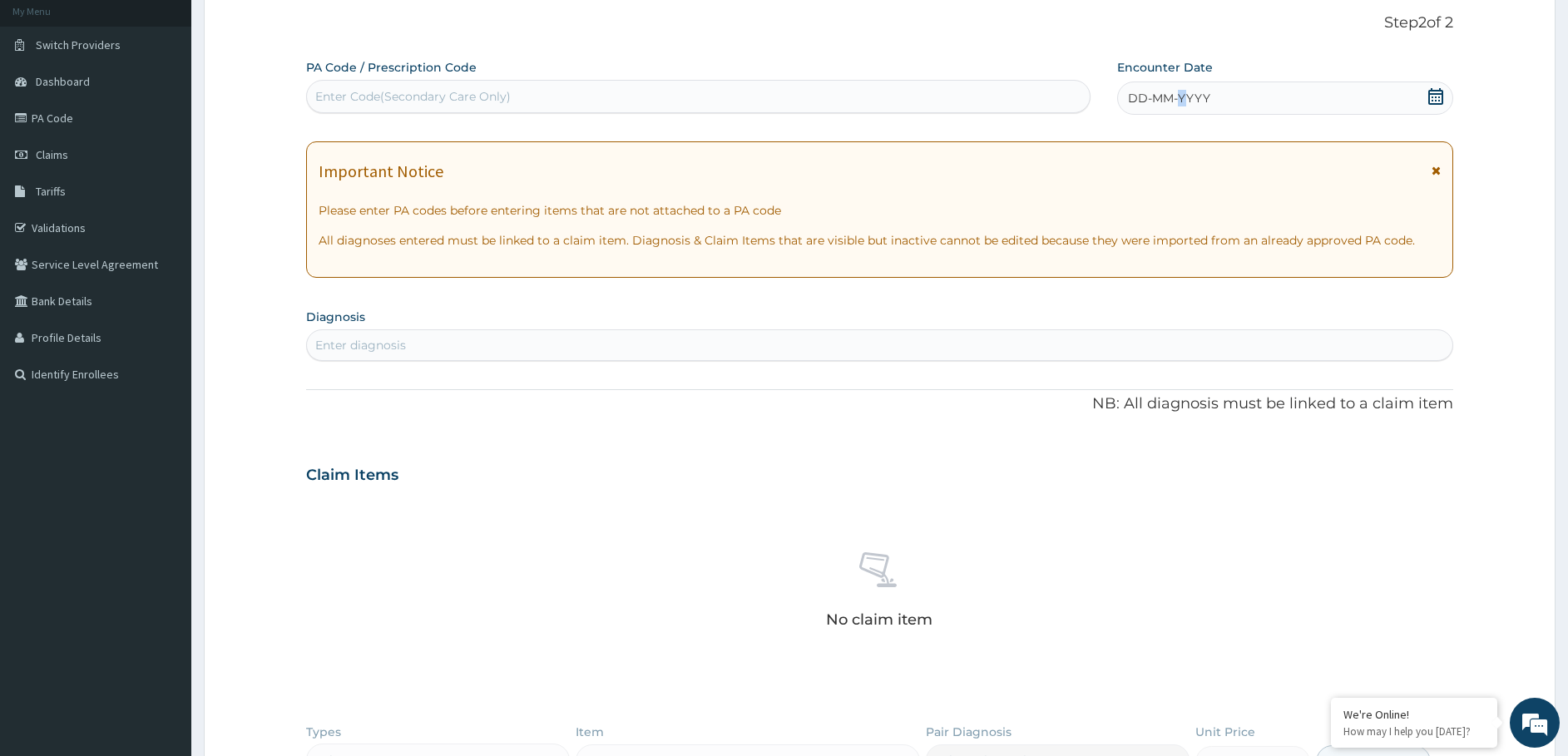
drag, startPoint x: 1182, startPoint y: 93, endPoint x: 1176, endPoint y: 104, distance: 12.5
click at [1177, 99] on span "DD-MM-YYYY" at bounding box center [1169, 98] width 82 height 16
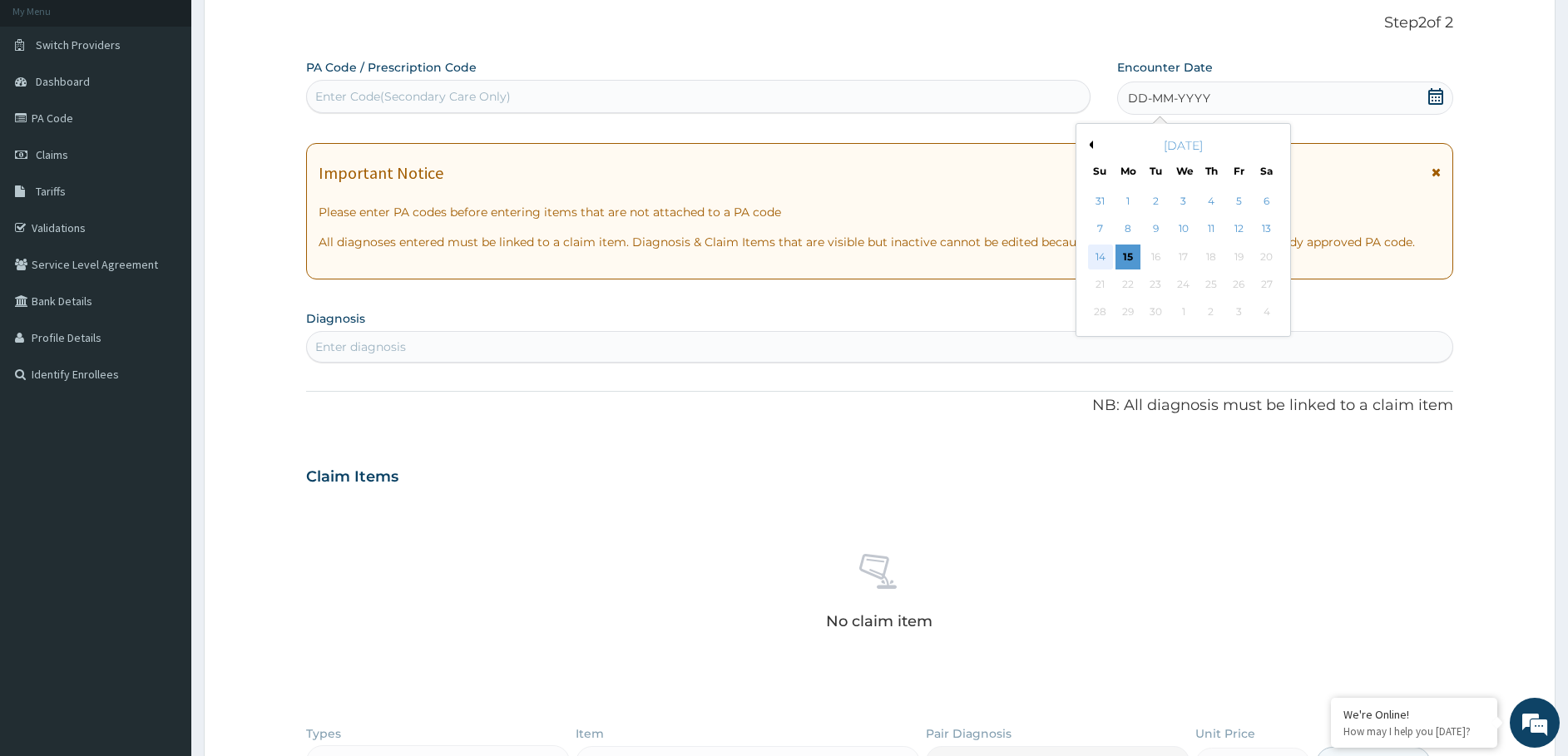
click at [1096, 258] on div "14" at bounding box center [1100, 256] width 25 height 25
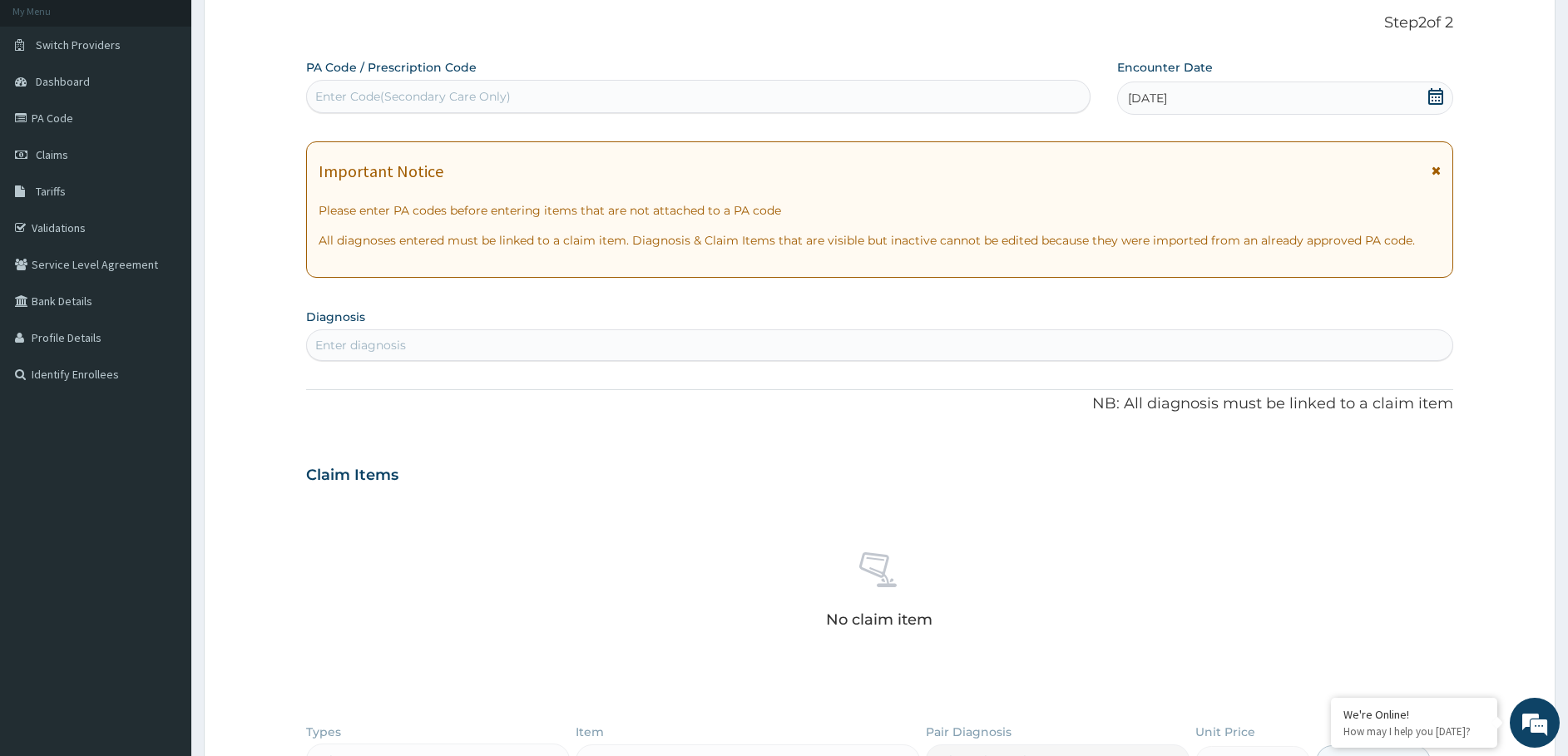
click at [512, 95] on div "Enter Code(Secondary Care Only)" at bounding box center [697, 96] width 782 height 27
click at [462, 345] on div "Enter diagnosis" at bounding box center [880, 345] width 1146 height 27
type input "c"
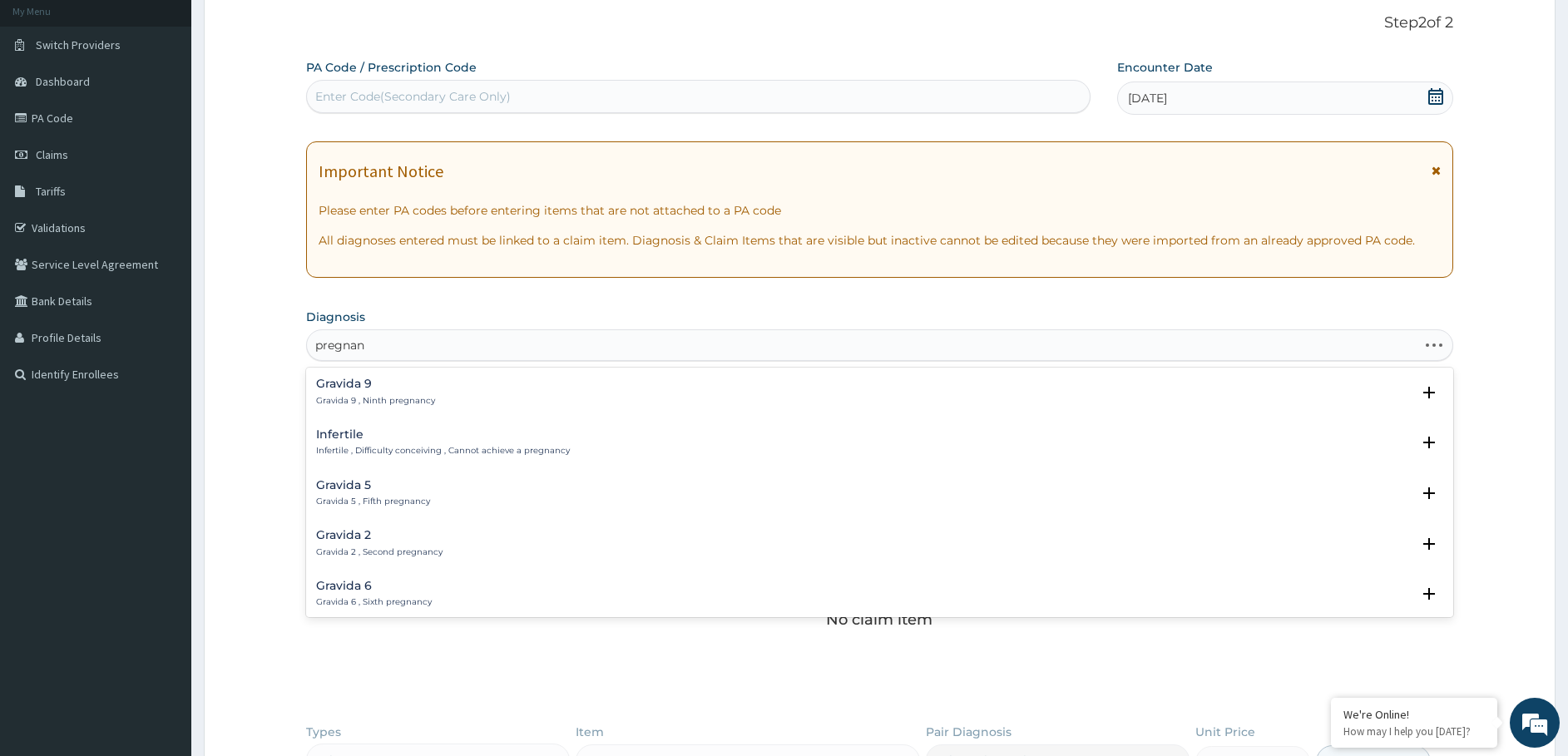
type input "pregnant"
click at [443, 395] on p "Pregnancy , Pregnancy not delivered , Gestation , Pregnant , Pregnancy confirmed" at bounding box center [491, 401] width 350 height 12
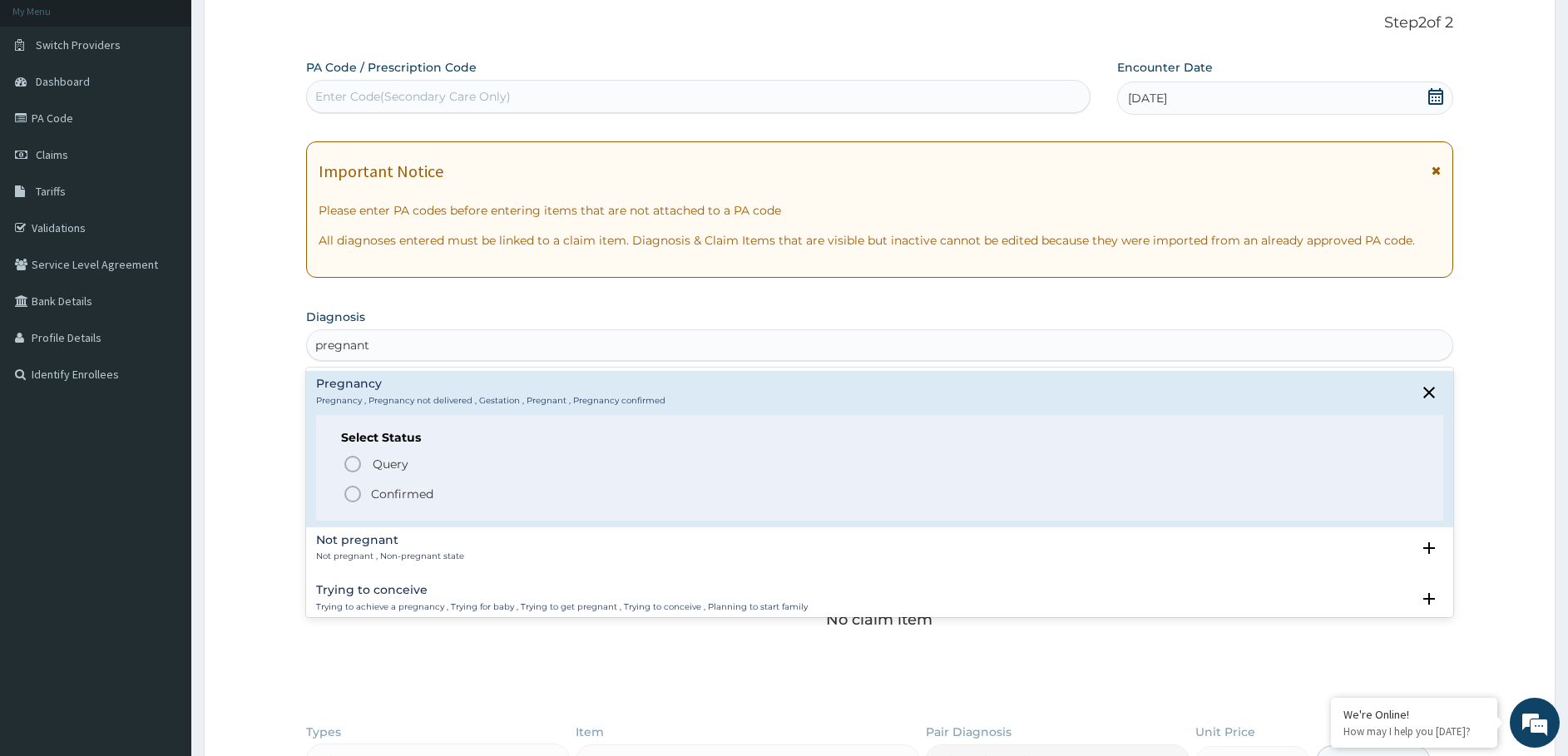
click at [399, 487] on p "Confirmed" at bounding box center [402, 494] width 63 height 16
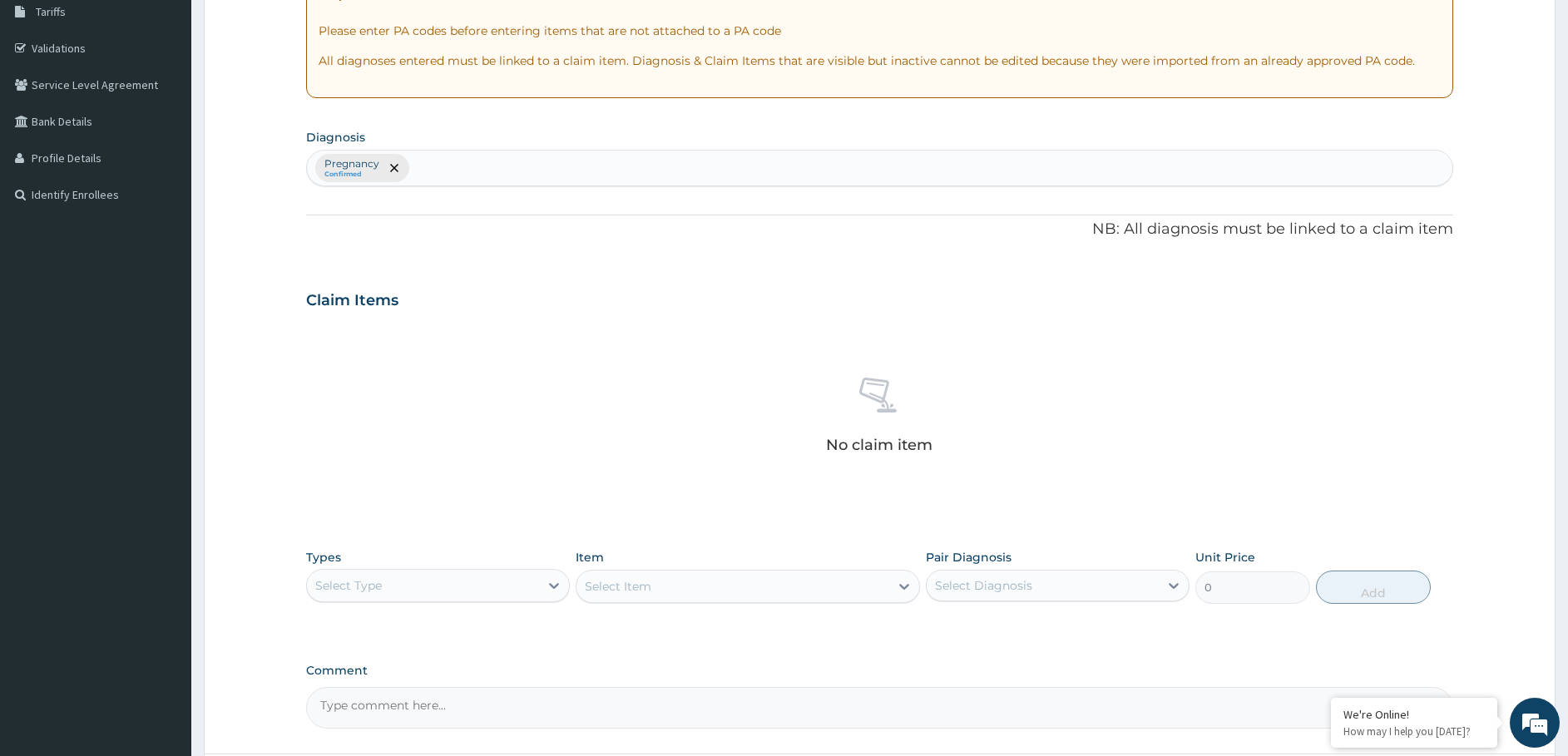
scroll to position [427, 0]
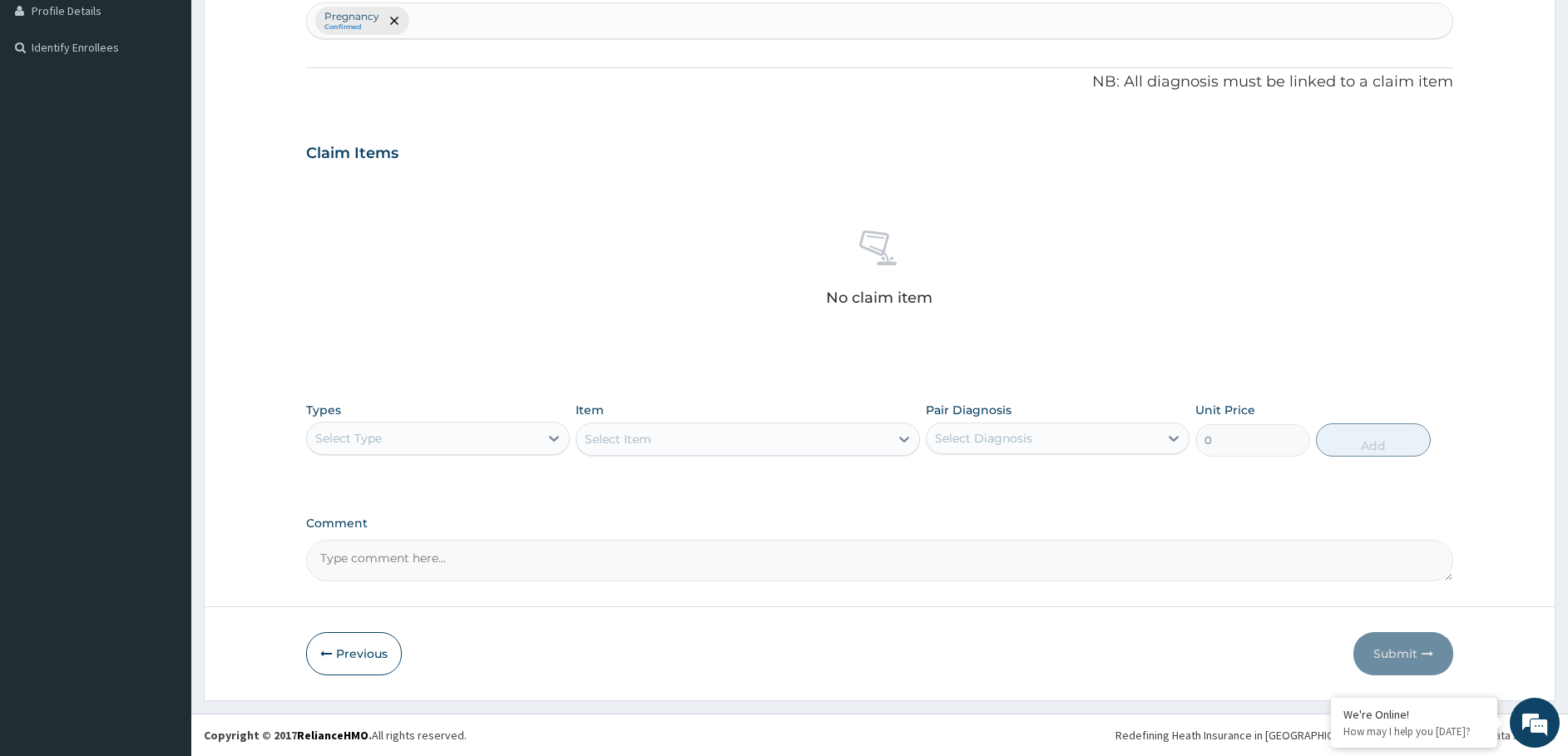
click at [416, 429] on div "Select Type" at bounding box center [438, 438] width 264 height 33
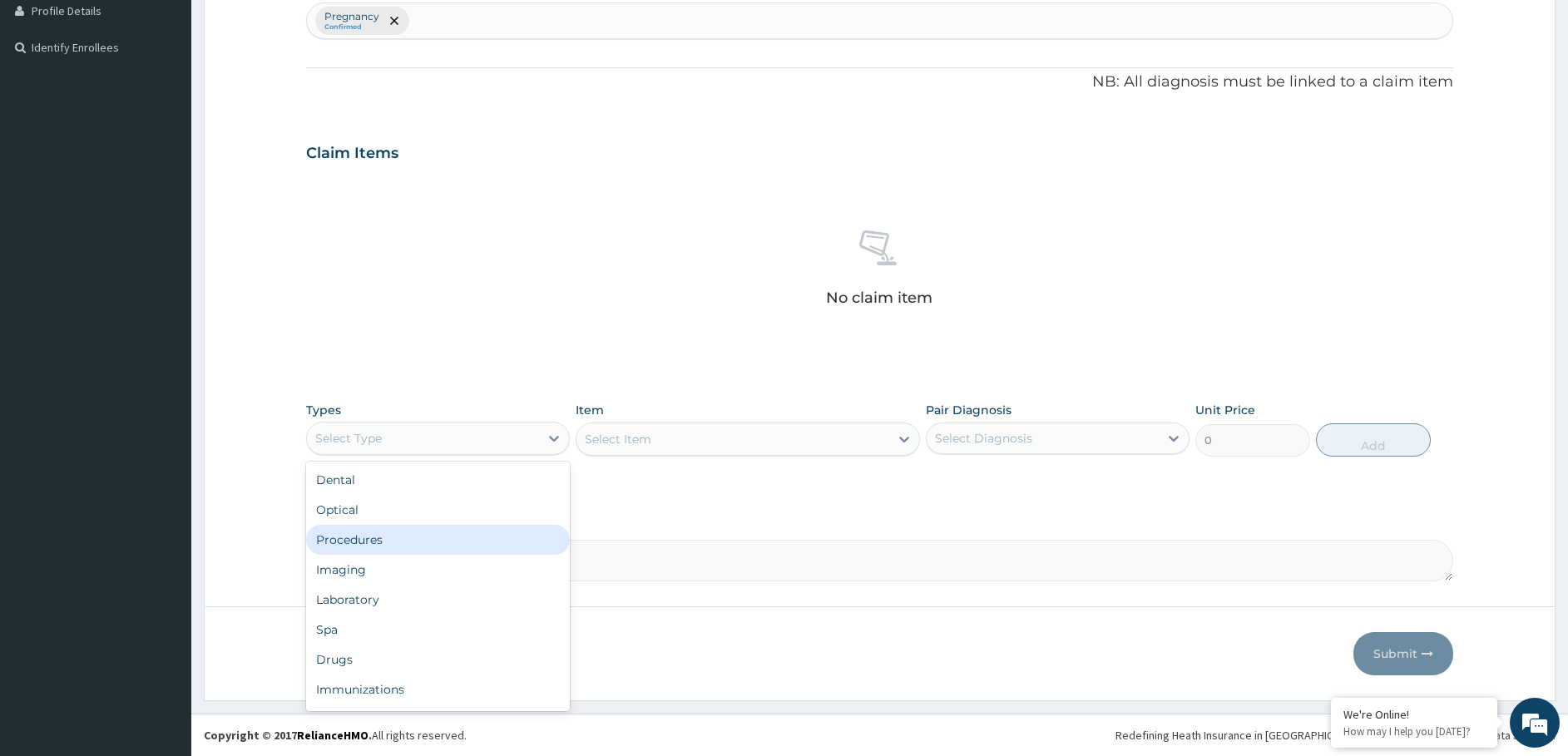
drag, startPoint x: 395, startPoint y: 537, endPoint x: 455, endPoint y: 532, distance: 60.2
click at [395, 540] on div "Procedures" at bounding box center [438, 539] width 264 height 30
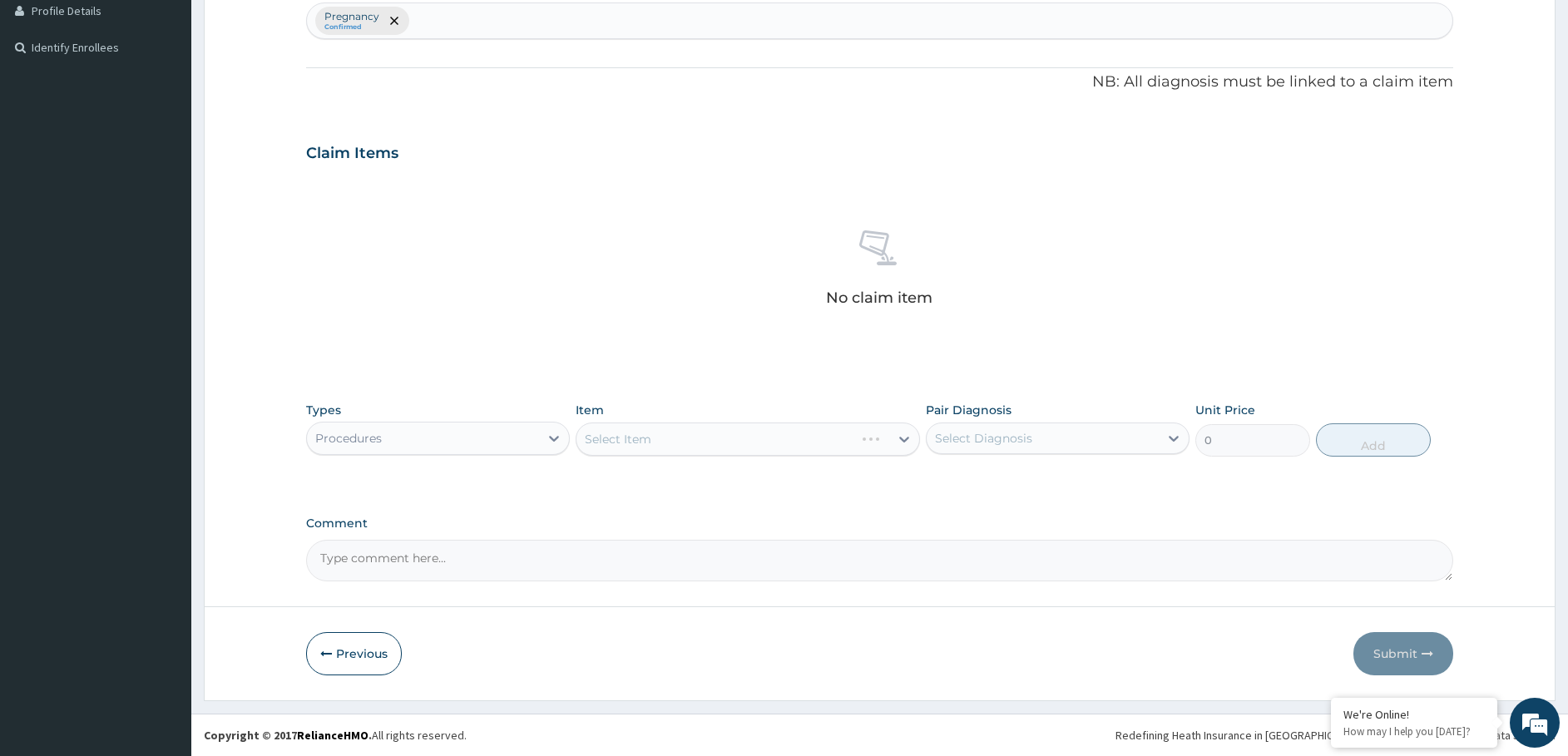
click at [715, 429] on div "Select Item" at bounding box center [748, 439] width 344 height 33
click at [691, 435] on div "Select Item" at bounding box center [748, 439] width 344 height 33
click at [721, 448] on div "Select Item" at bounding box center [733, 439] width 313 height 27
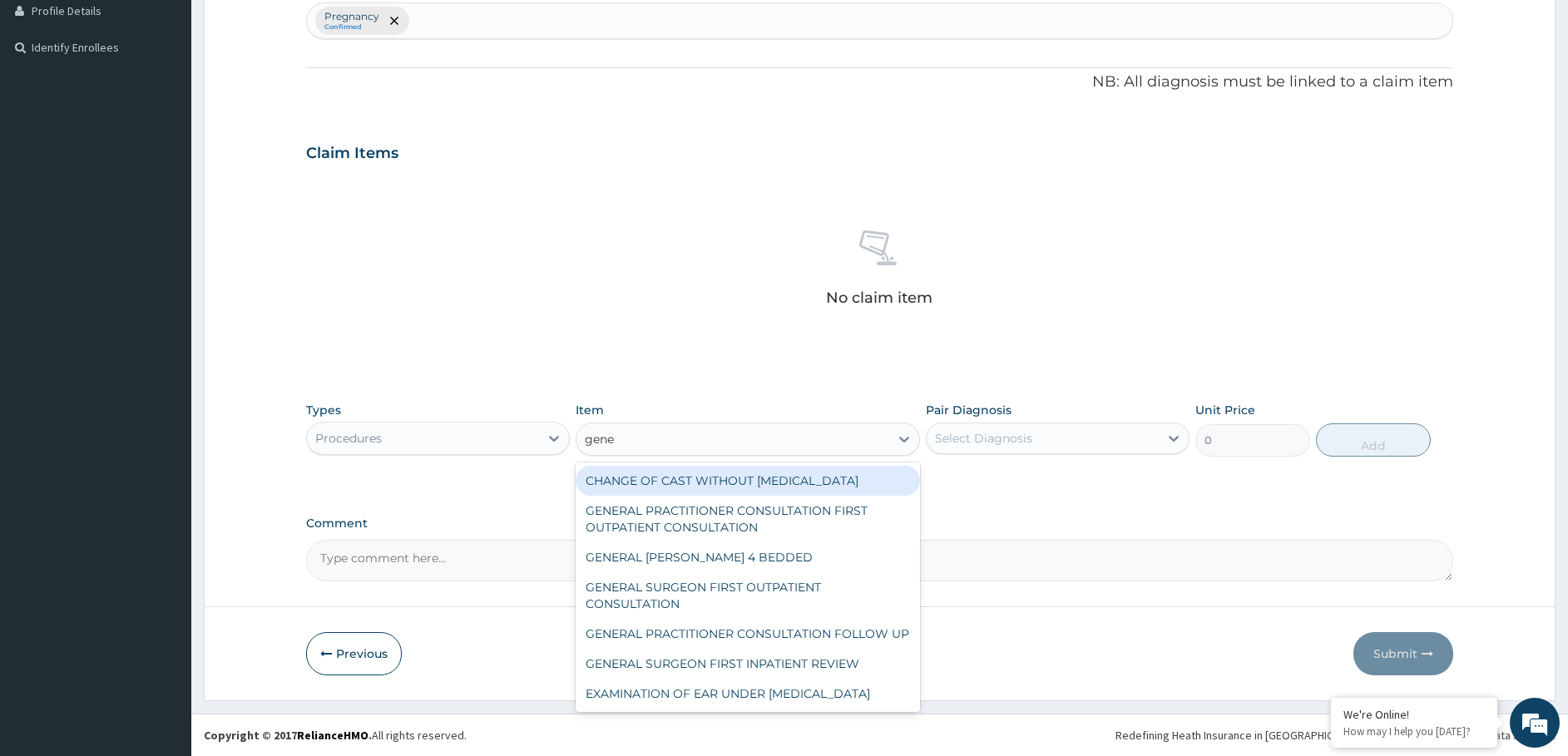
type input "gener"
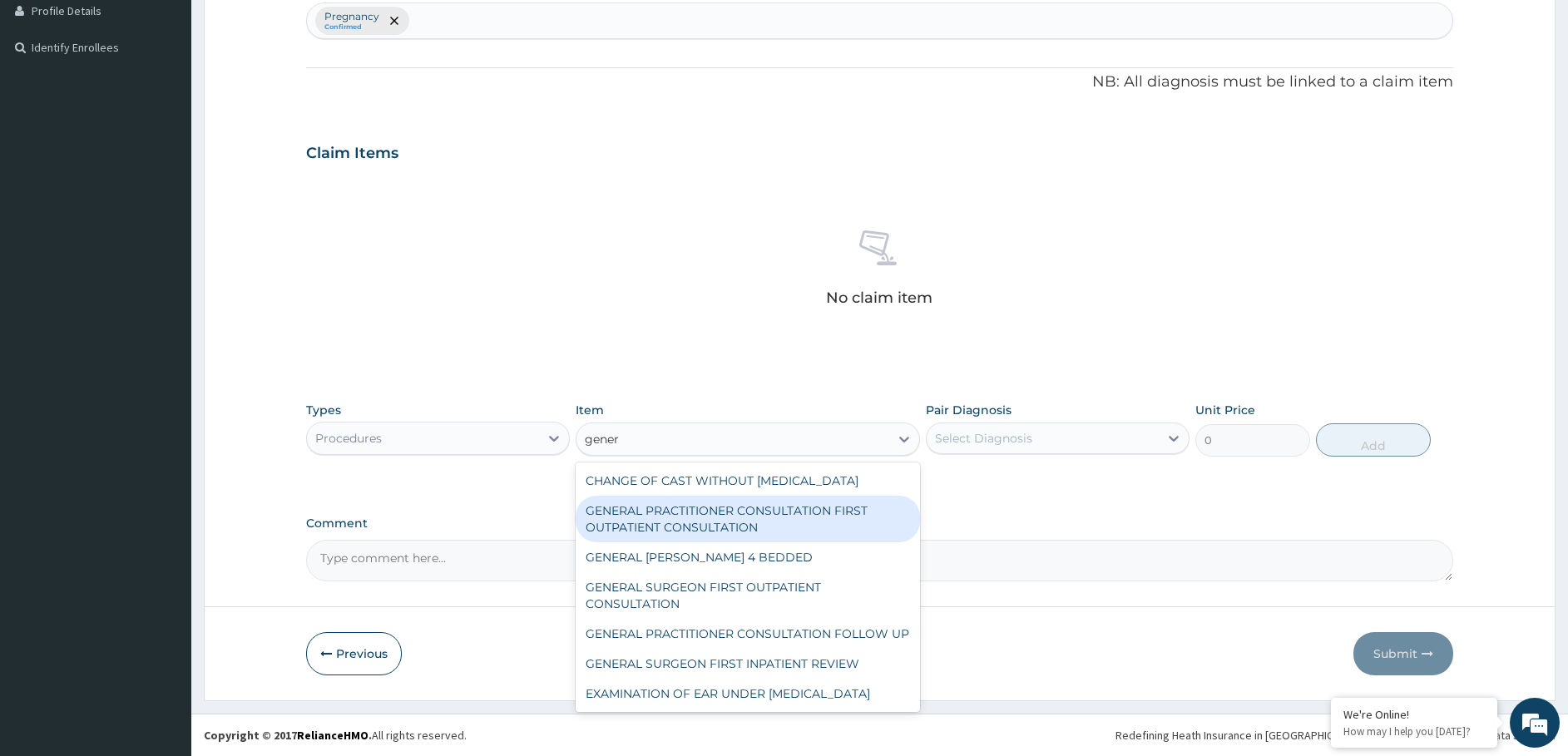
click at [685, 539] on div "GENERAL PRACTITIONER CONSULTATION FIRST OUTPATIENT CONSULTATION" at bounding box center [748, 519] width 344 height 46
type input "3547.5"
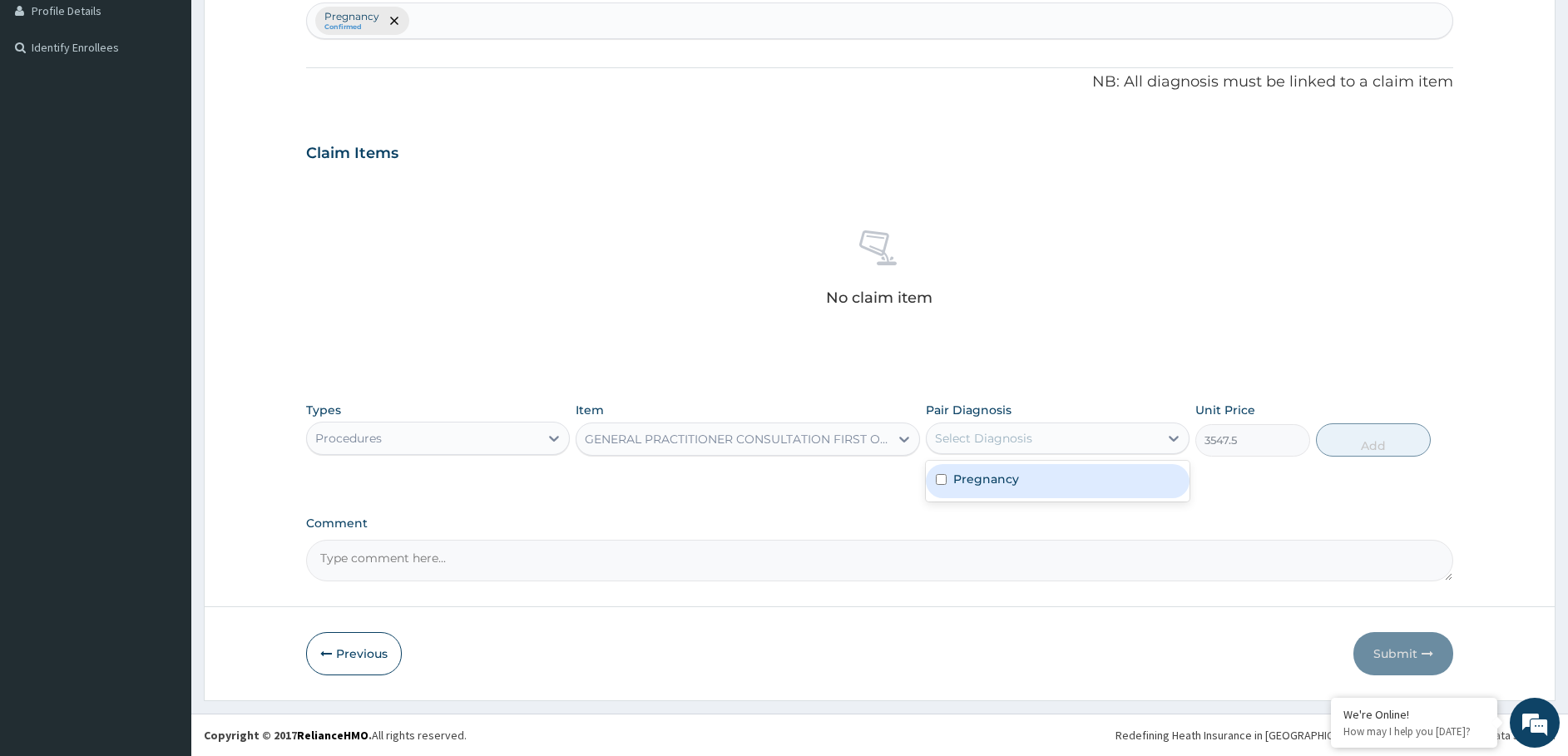
click at [1038, 428] on div "Select Diagnosis" at bounding box center [1042, 438] width 232 height 27
click at [1047, 488] on div "Pregnancy" at bounding box center [1057, 482] width 264 height 34
checkbox input "true"
click at [1367, 437] on button "Add" at bounding box center [1373, 440] width 115 height 33
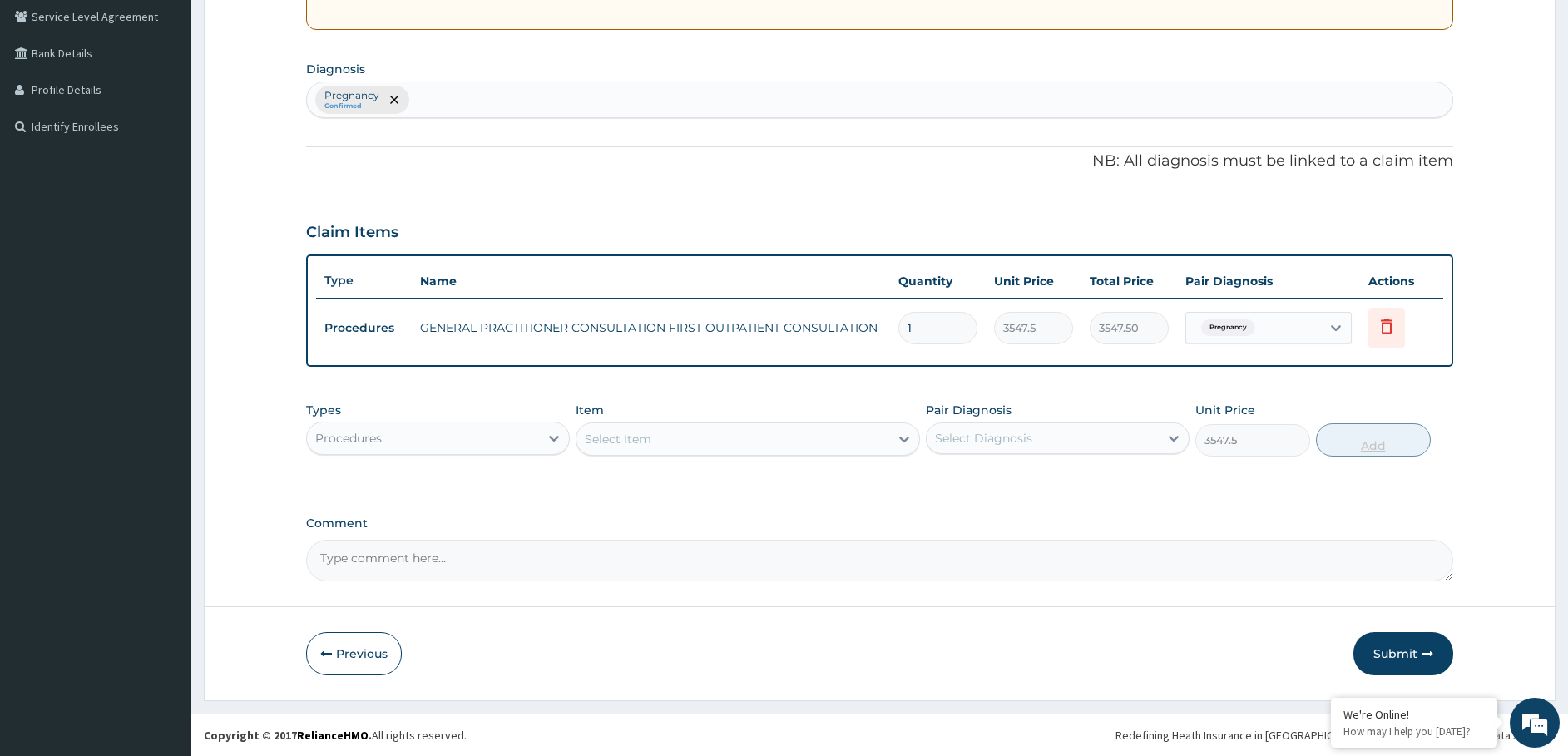
type input "0"
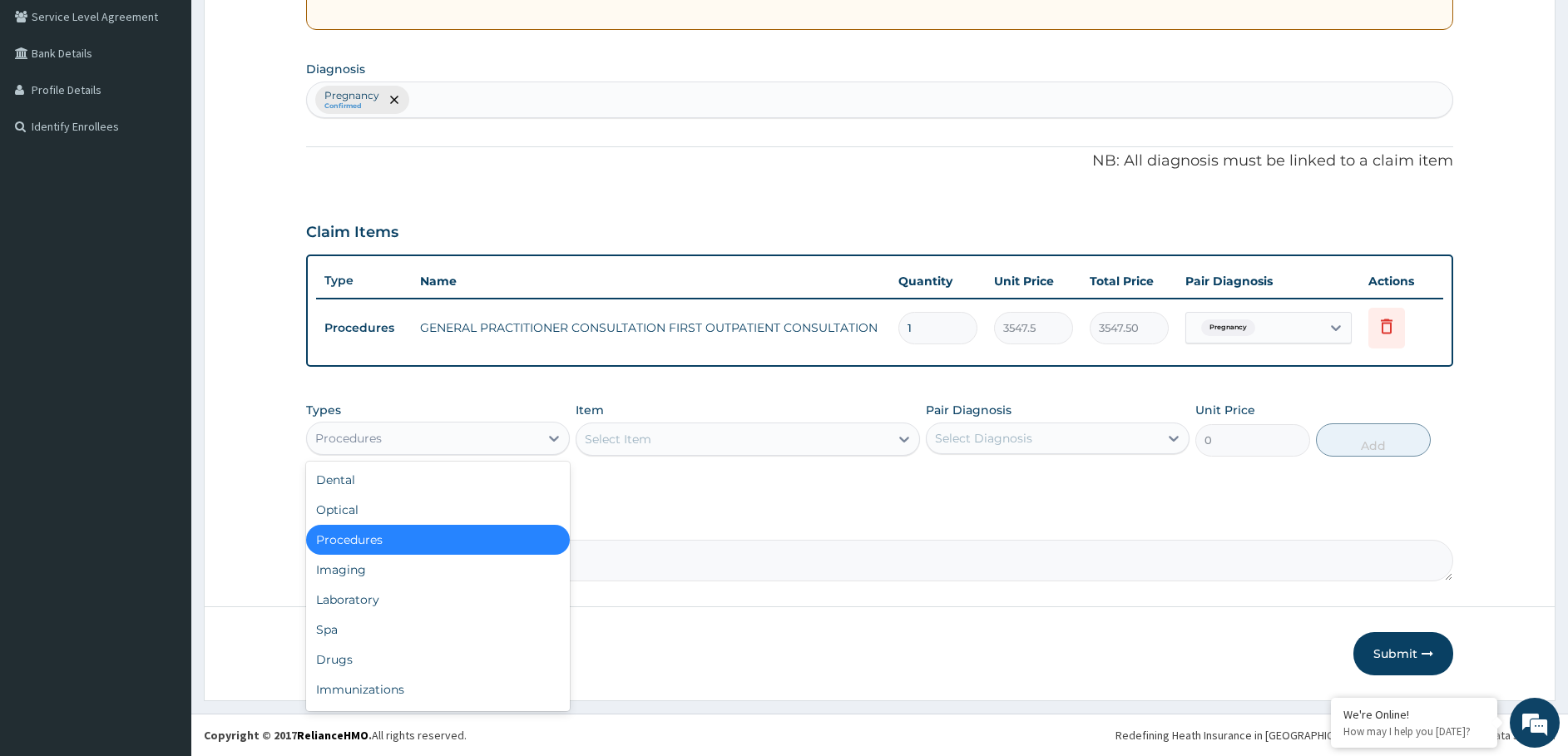
click at [495, 443] on div "Procedures" at bounding box center [422, 438] width 232 height 27
click at [423, 595] on div "Laboratory" at bounding box center [438, 599] width 264 height 30
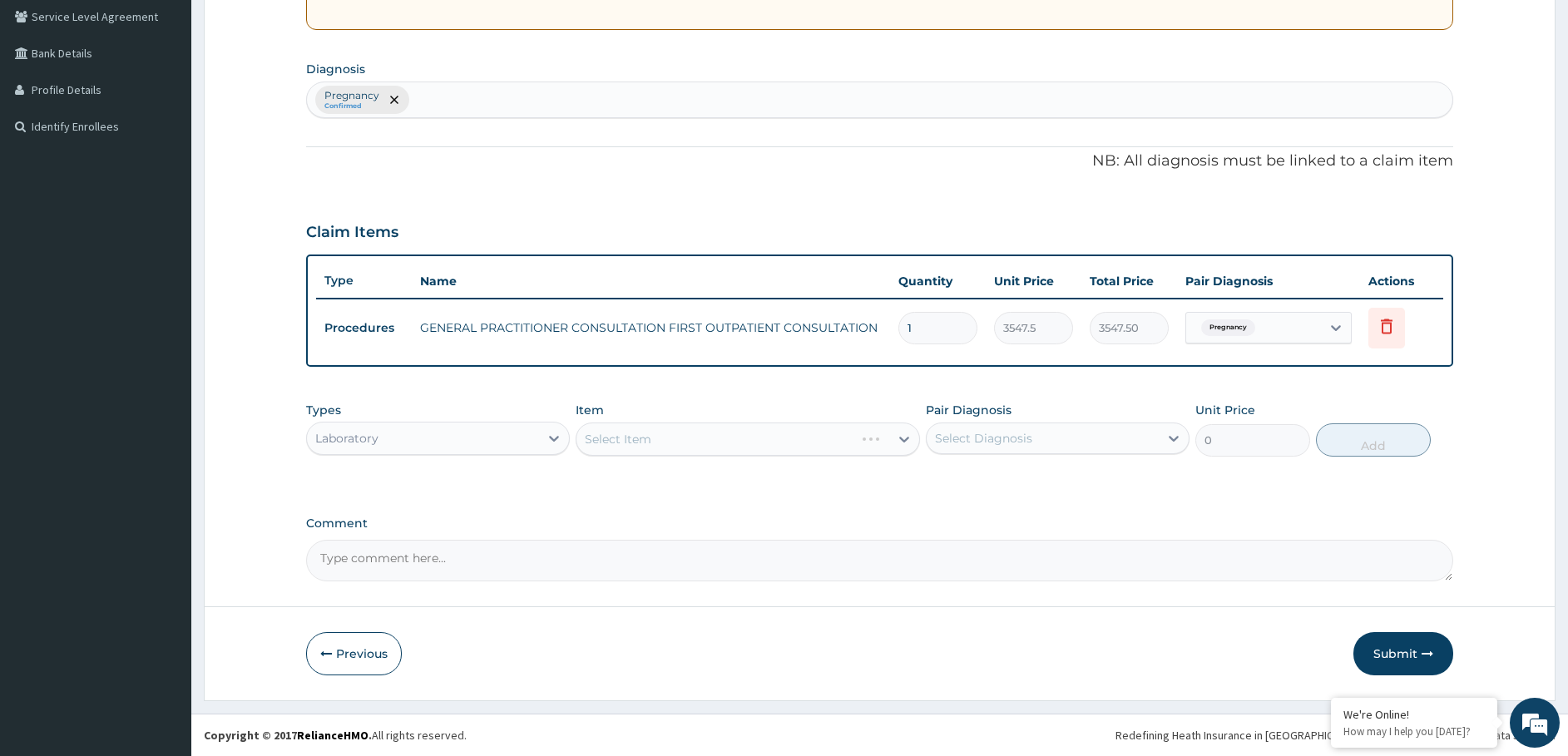
click at [661, 437] on div "Select Item" at bounding box center [748, 439] width 344 height 33
click at [709, 438] on div "Select Item" at bounding box center [748, 439] width 344 height 33
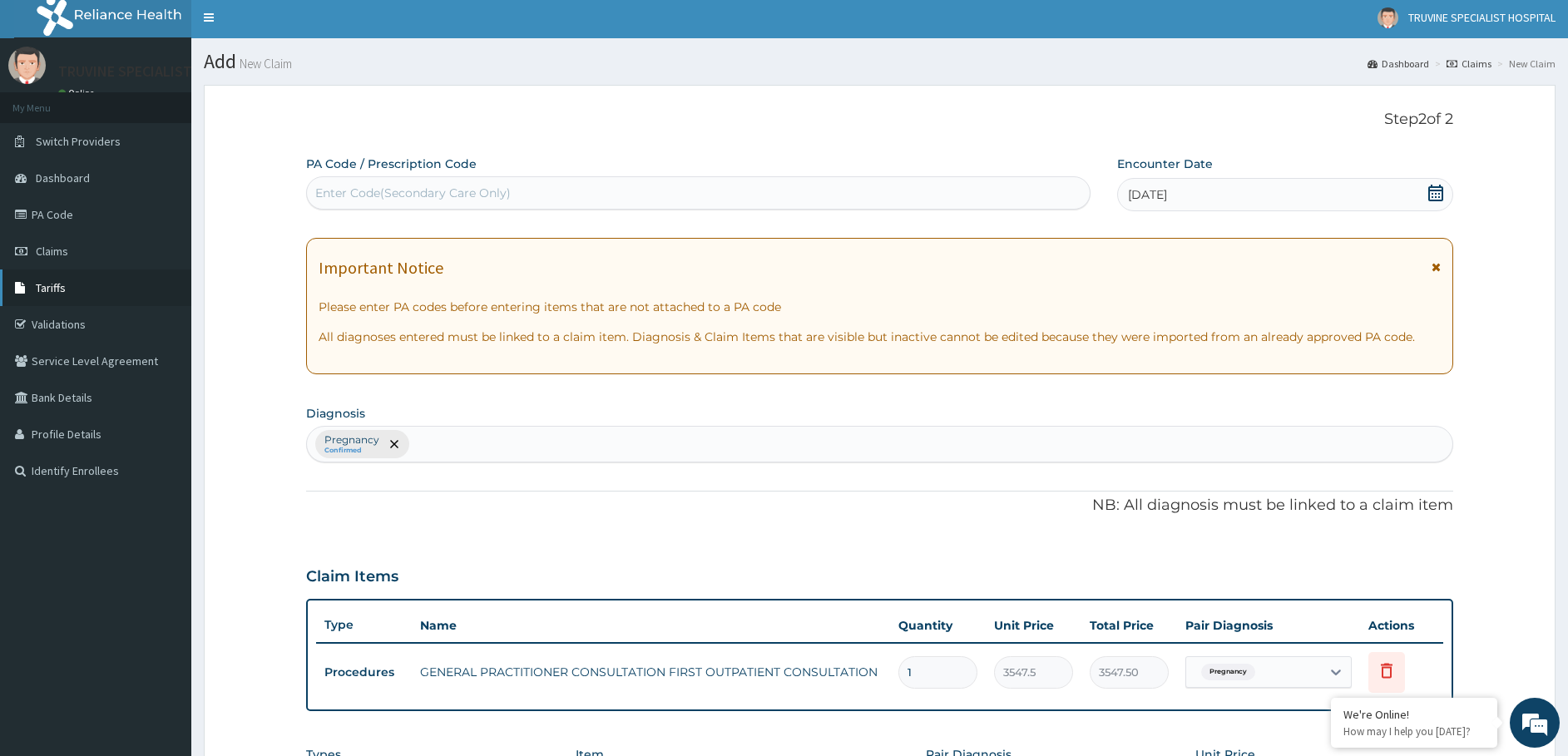
scroll to position [0, 0]
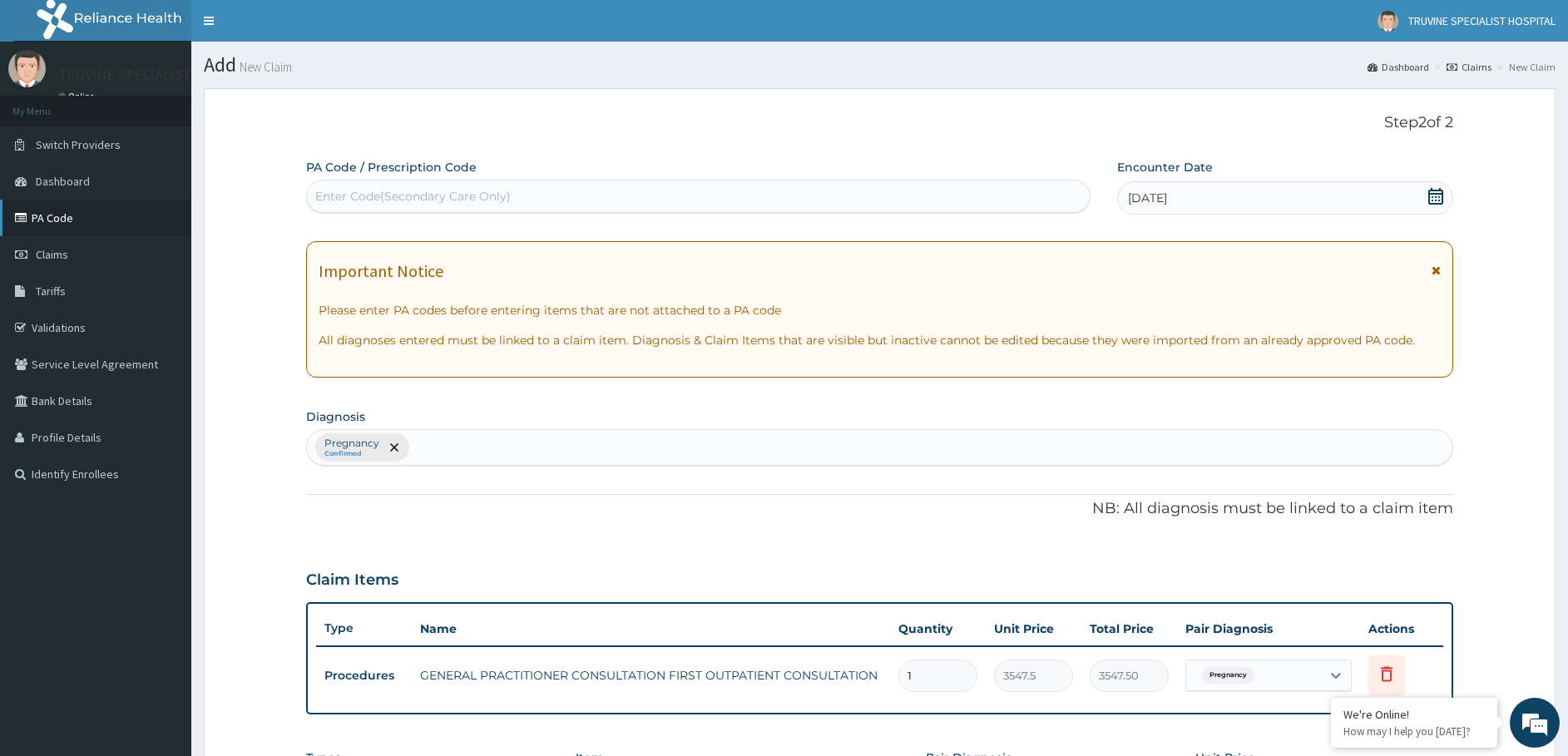
click at [67, 218] on link "PA Code" at bounding box center [95, 218] width 191 height 37
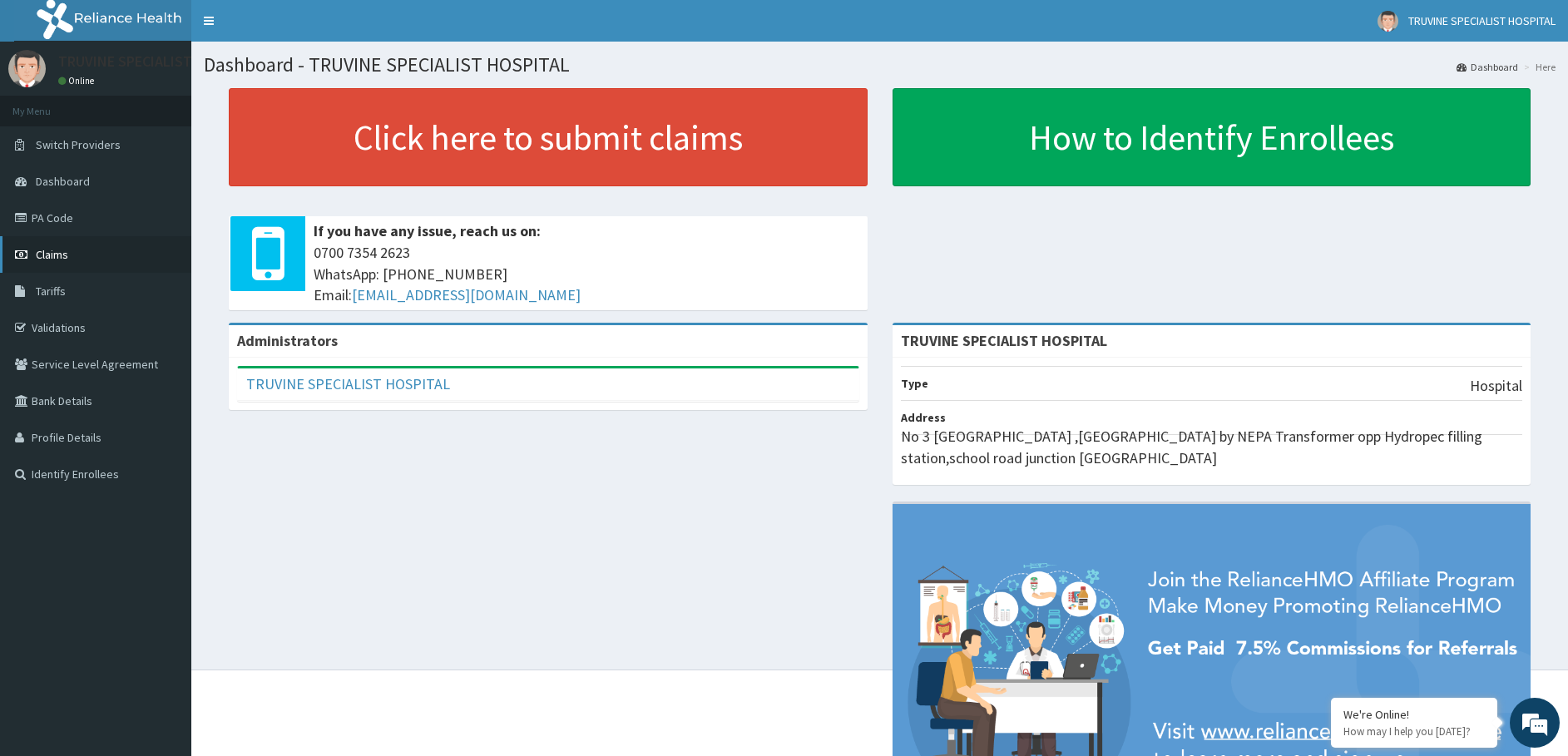
click at [35, 255] on link "Claims" at bounding box center [95, 255] width 191 height 37
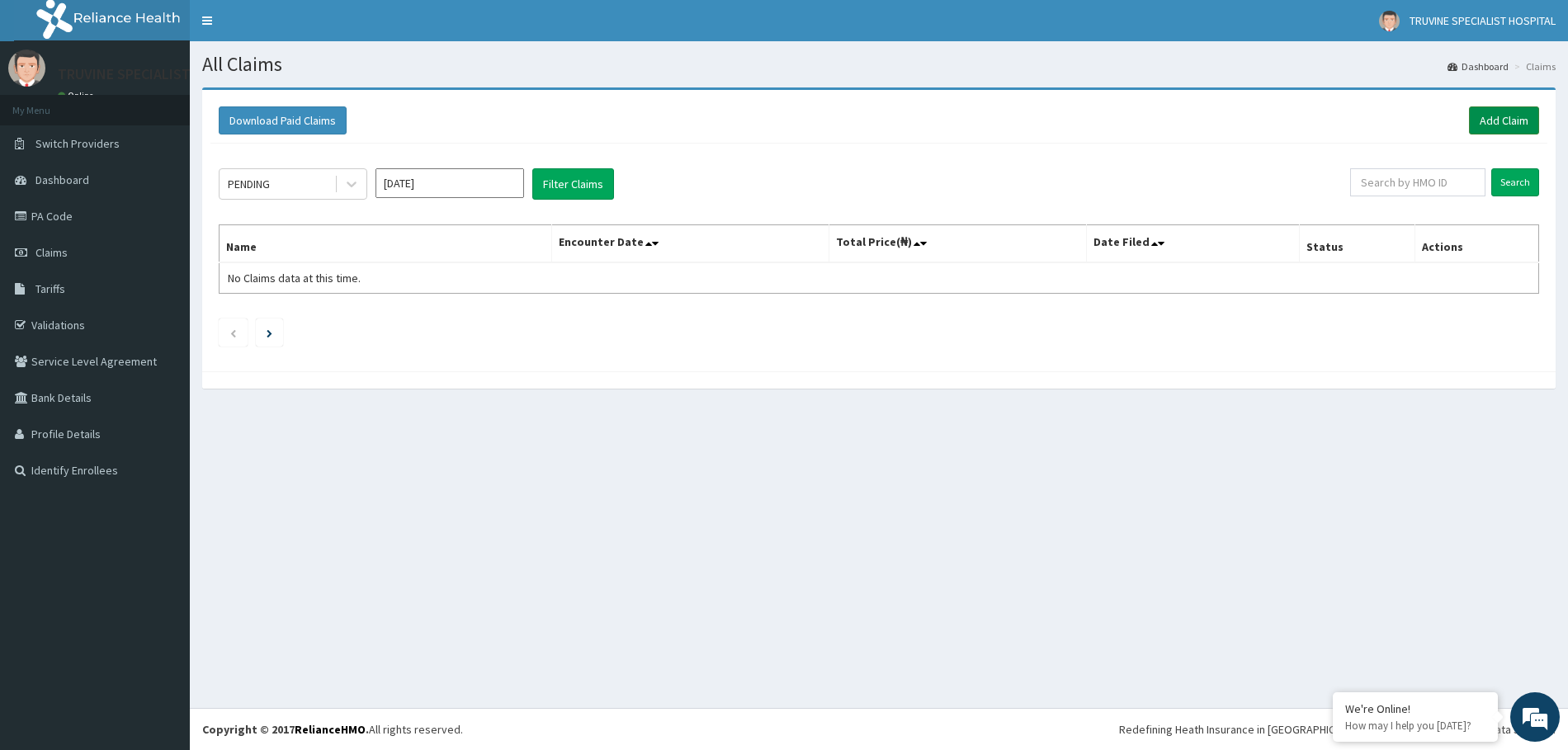
click at [1475, 127] on link "Add Claim" at bounding box center [1504, 120] width 71 height 28
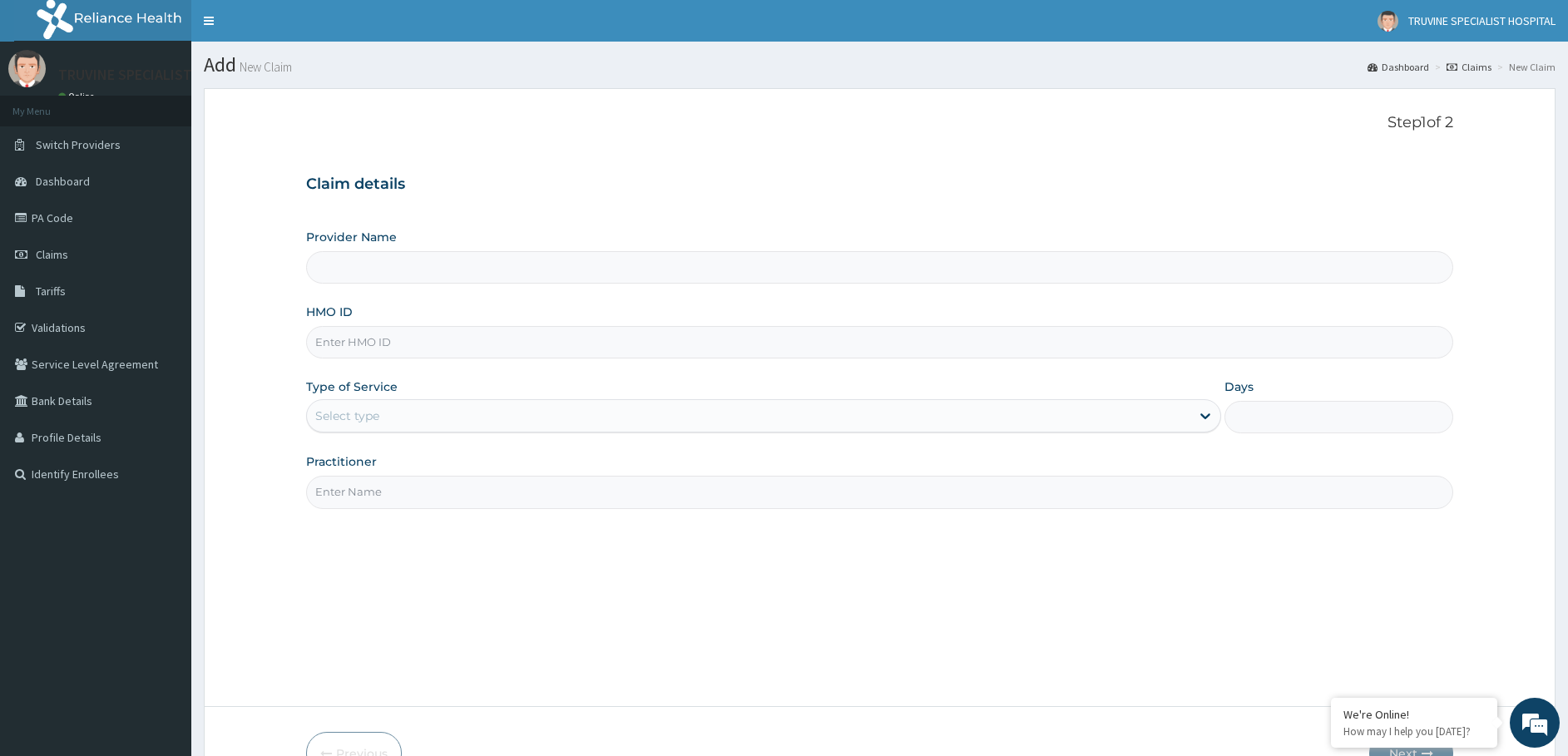
type input "TRUVINE SPECIALIST HOSPITAL"
click at [405, 348] on input "HMO ID" at bounding box center [879, 342] width 1147 height 33
type input "HSS/10068/B"
click at [407, 412] on div "Select type" at bounding box center [748, 416] width 883 height 27
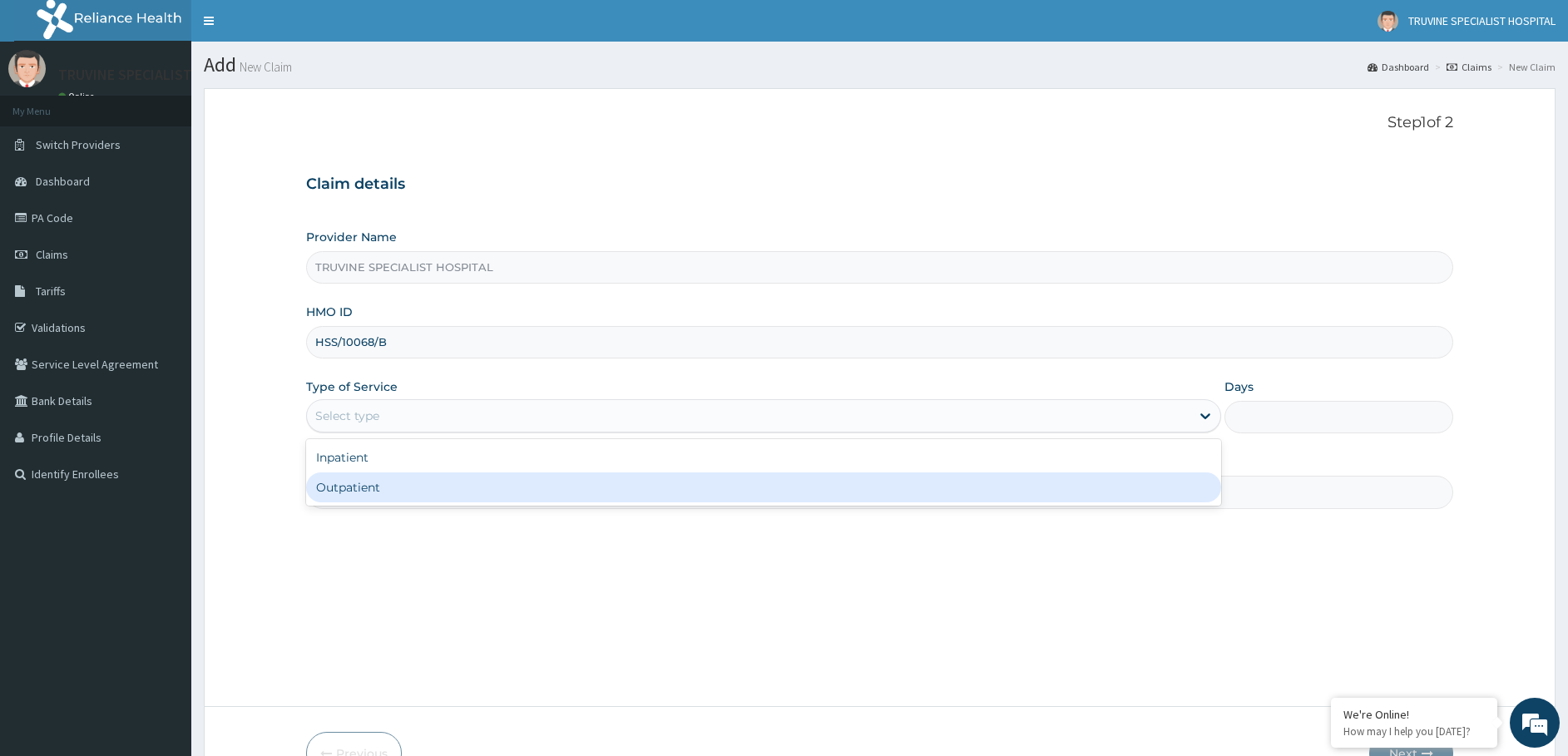
click at [363, 492] on div "Outpatient" at bounding box center [763, 487] width 915 height 30
type input "1"
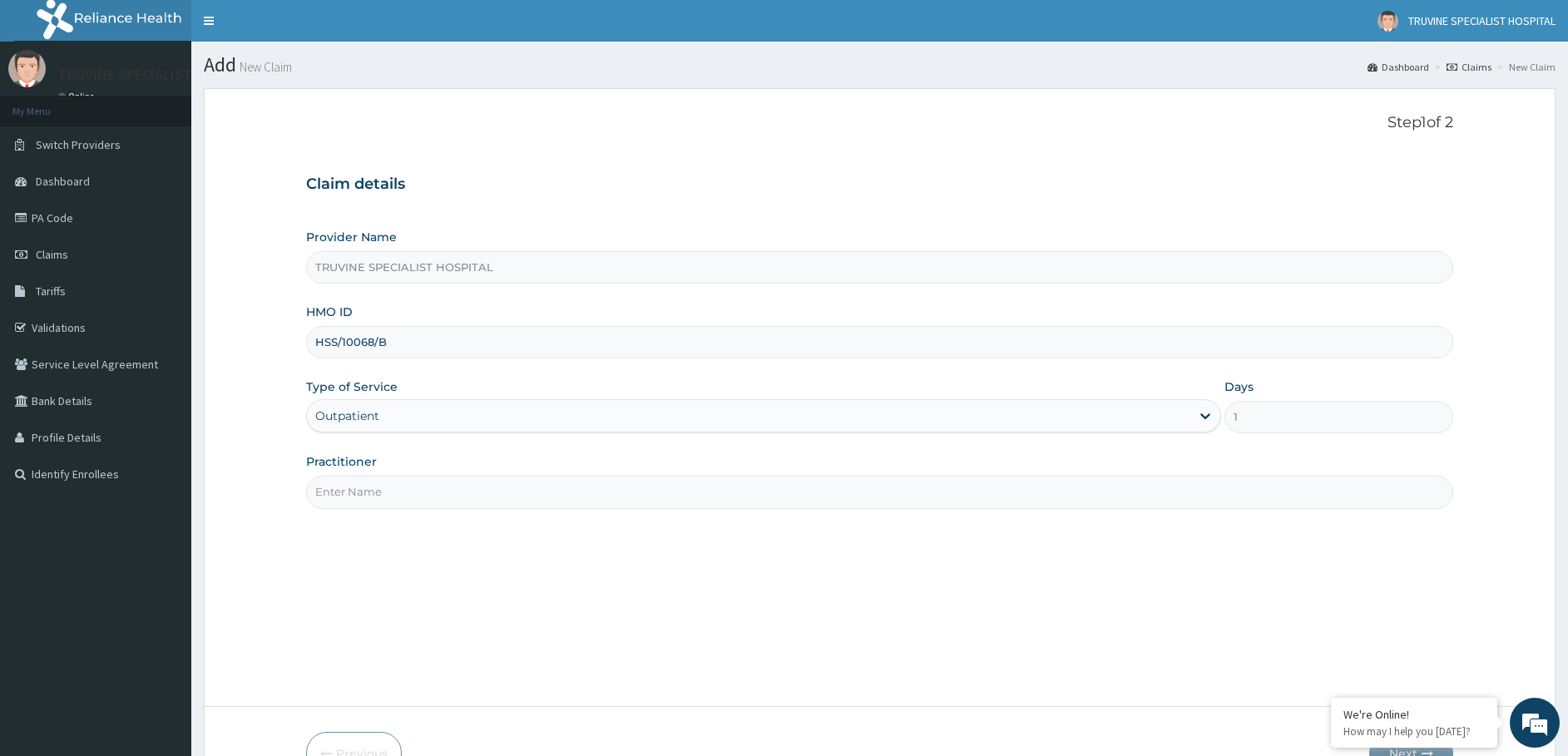
click at [437, 491] on input "Practitioner" at bounding box center [879, 492] width 1147 height 33
type input "dr. [GEOGRAPHIC_DATA]"
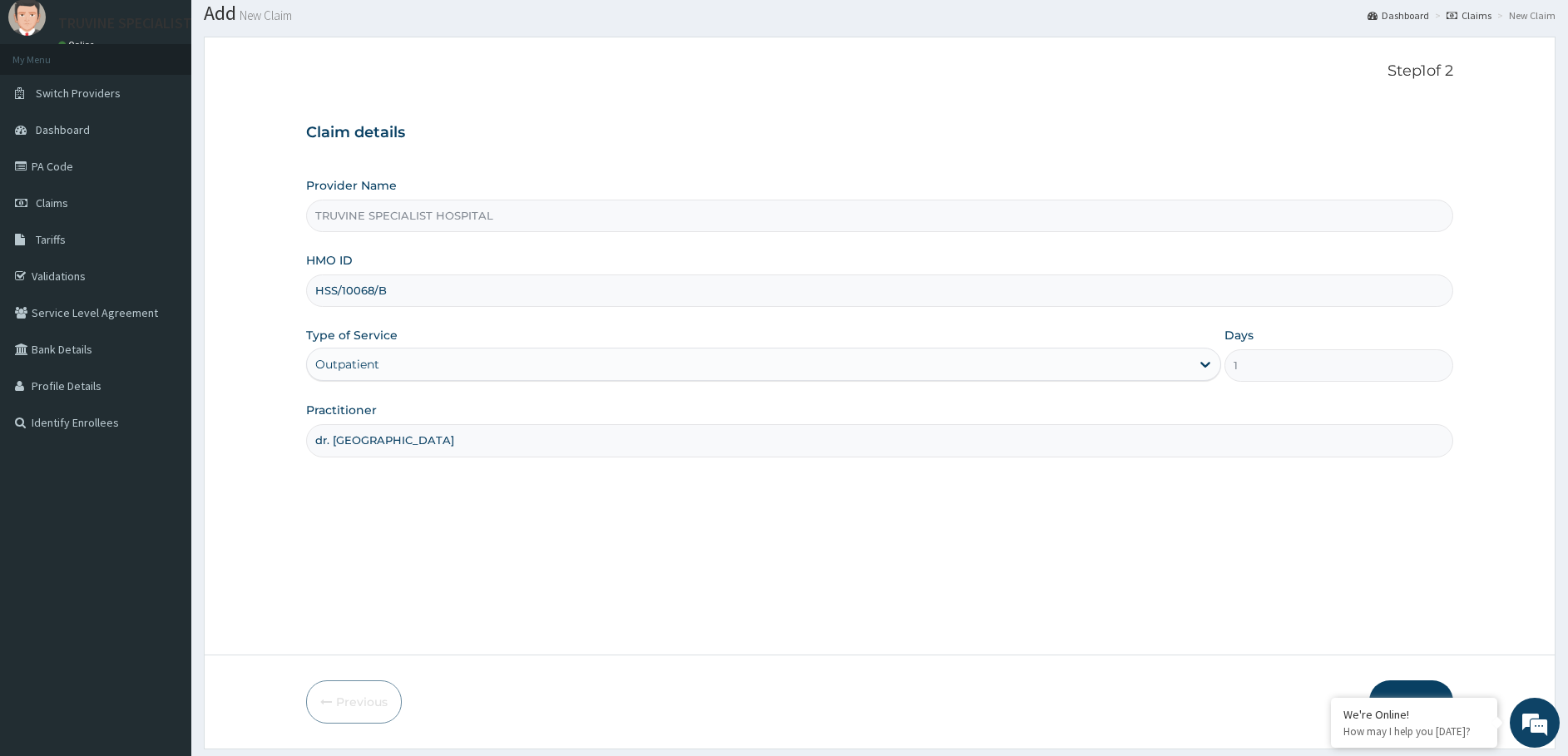
scroll to position [99, 0]
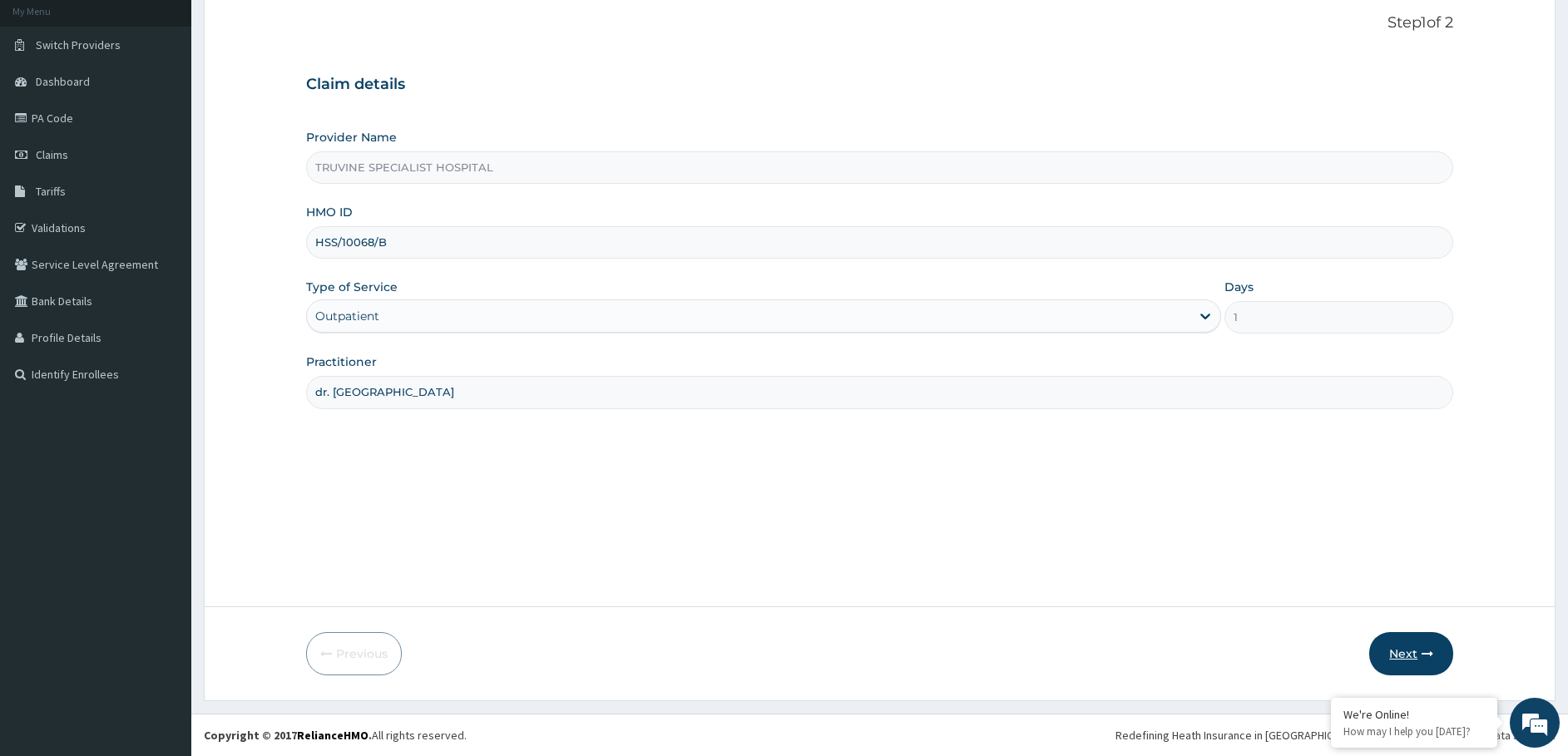
click at [1412, 649] on button "Next" at bounding box center [1411, 654] width 84 height 43
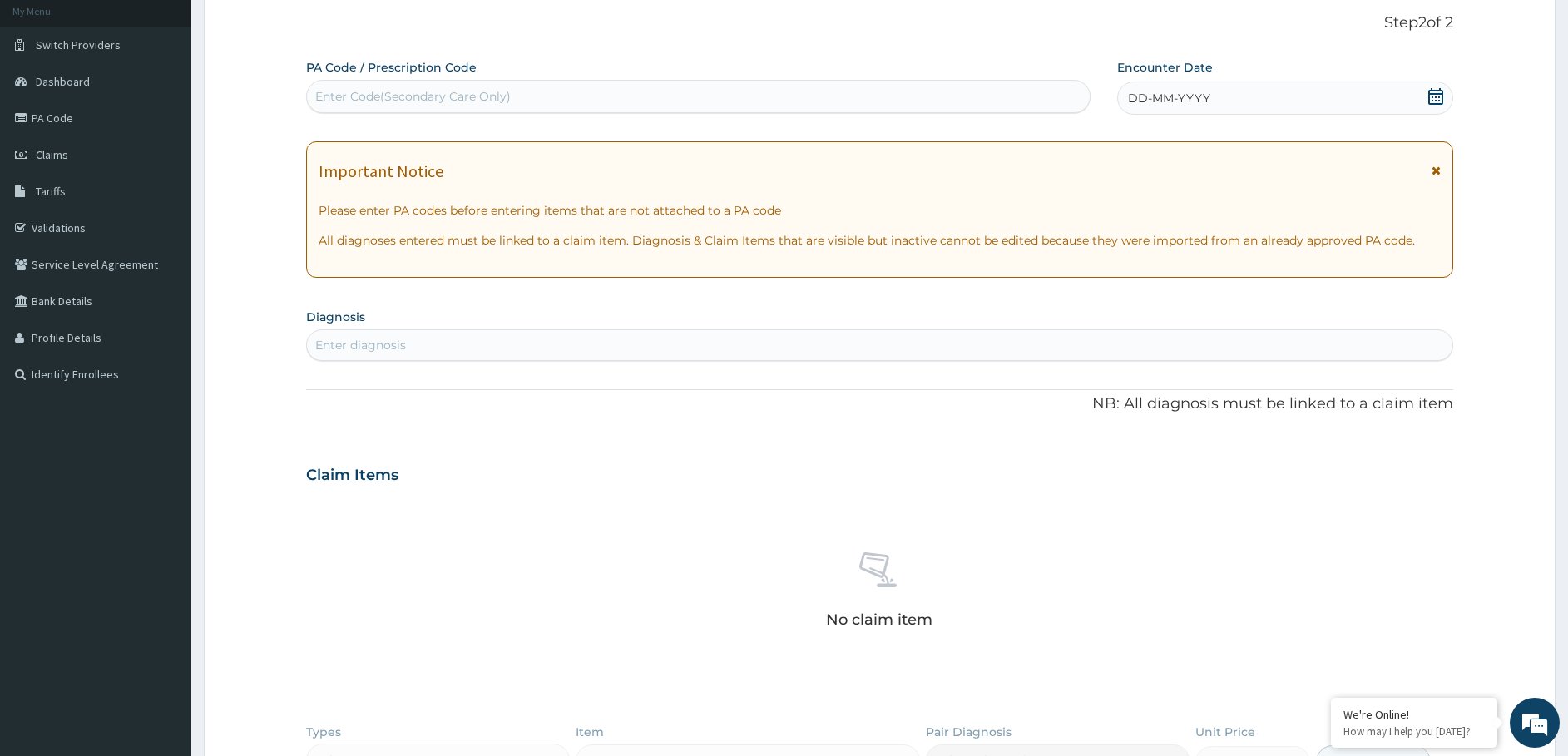
click at [1160, 91] on span "DD-MM-YYYY" at bounding box center [1169, 98] width 82 height 16
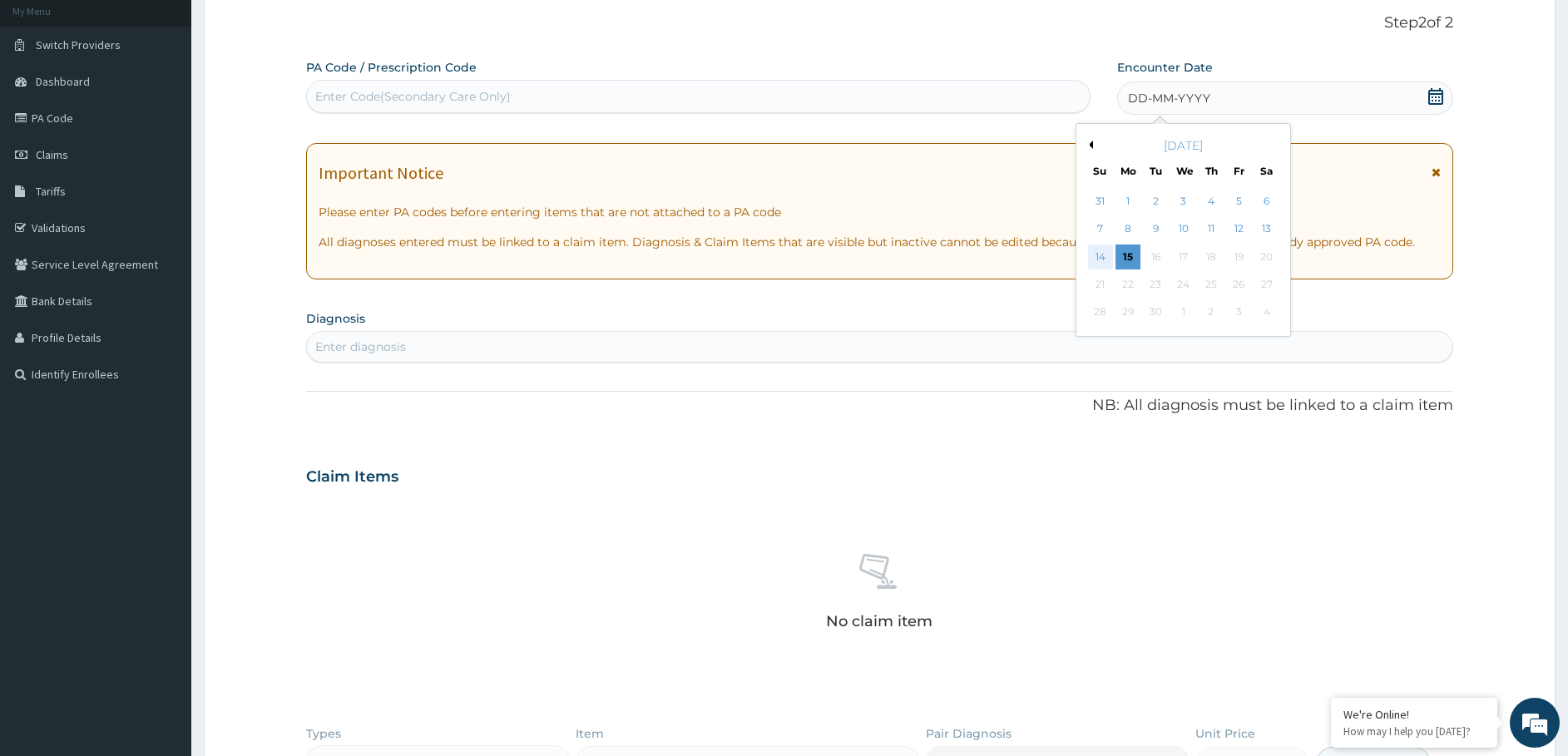
click at [1098, 261] on div "14" at bounding box center [1100, 256] width 25 height 25
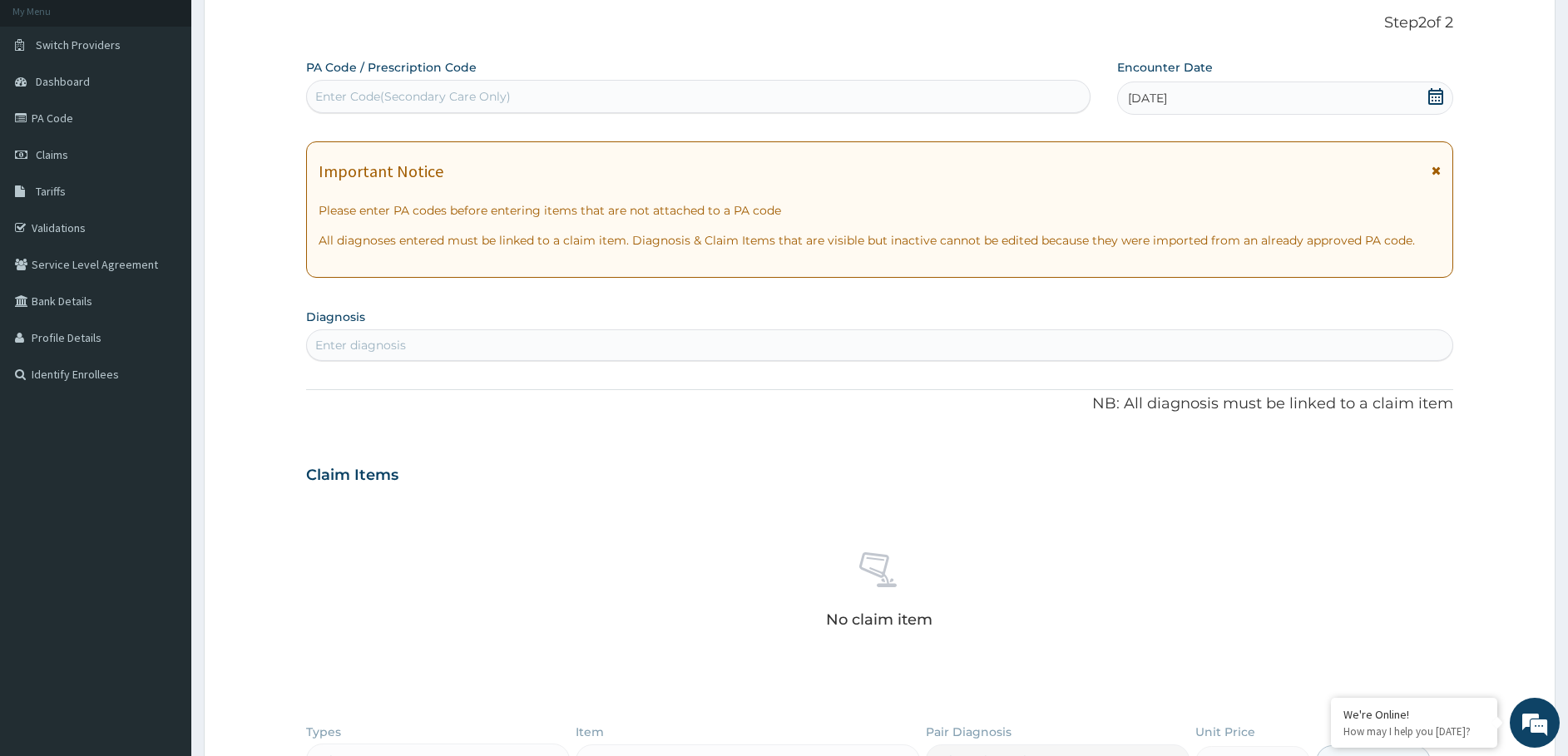
click at [927, 341] on div "Enter diagnosis" at bounding box center [880, 345] width 1146 height 27
type input "PERI OBITAL"
drag, startPoint x: 398, startPoint y: 344, endPoint x: 319, endPoint y: 351, distance: 79.3
click at [319, 351] on div "Enter diagnosis" at bounding box center [880, 345] width 1146 height 27
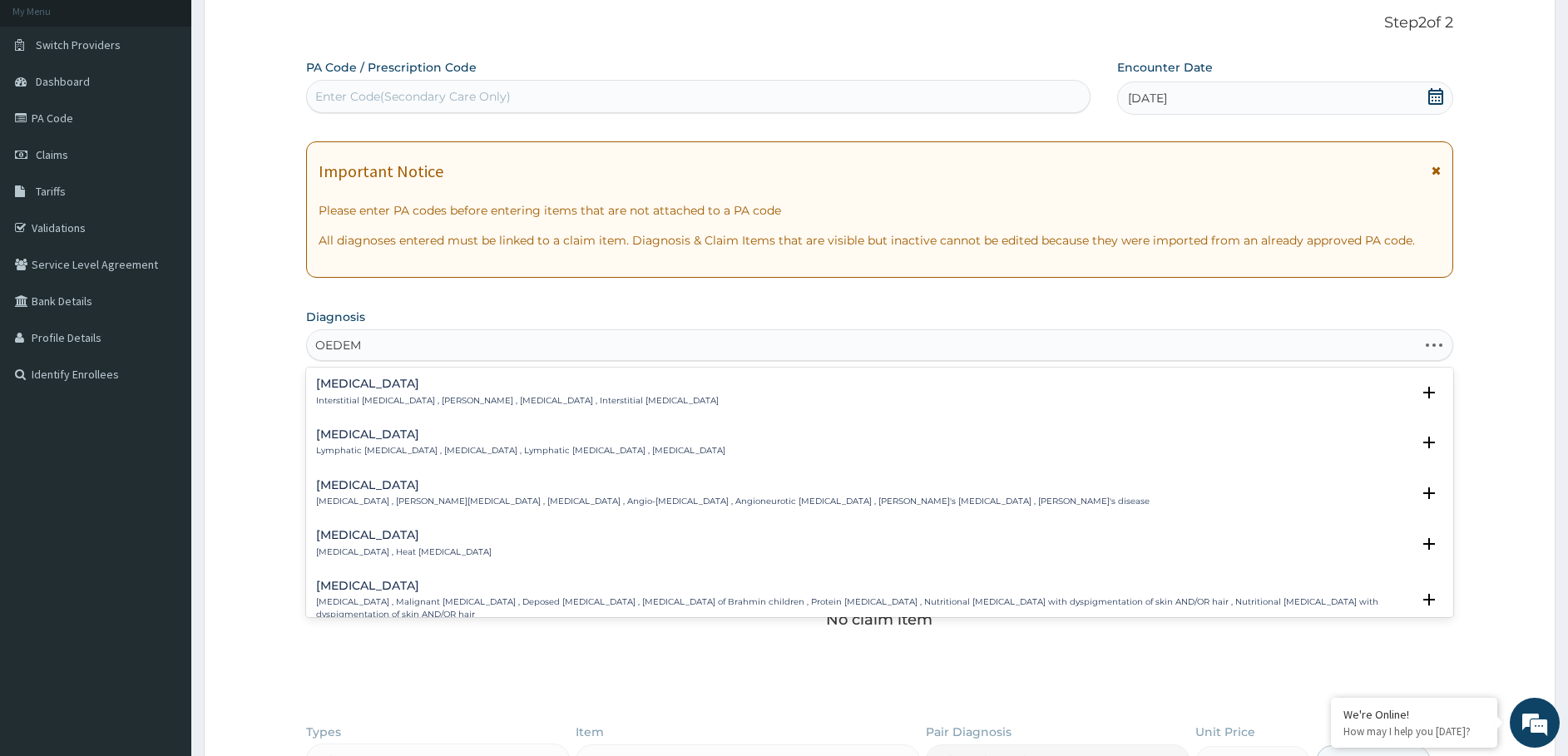
type input "OEDEMA"
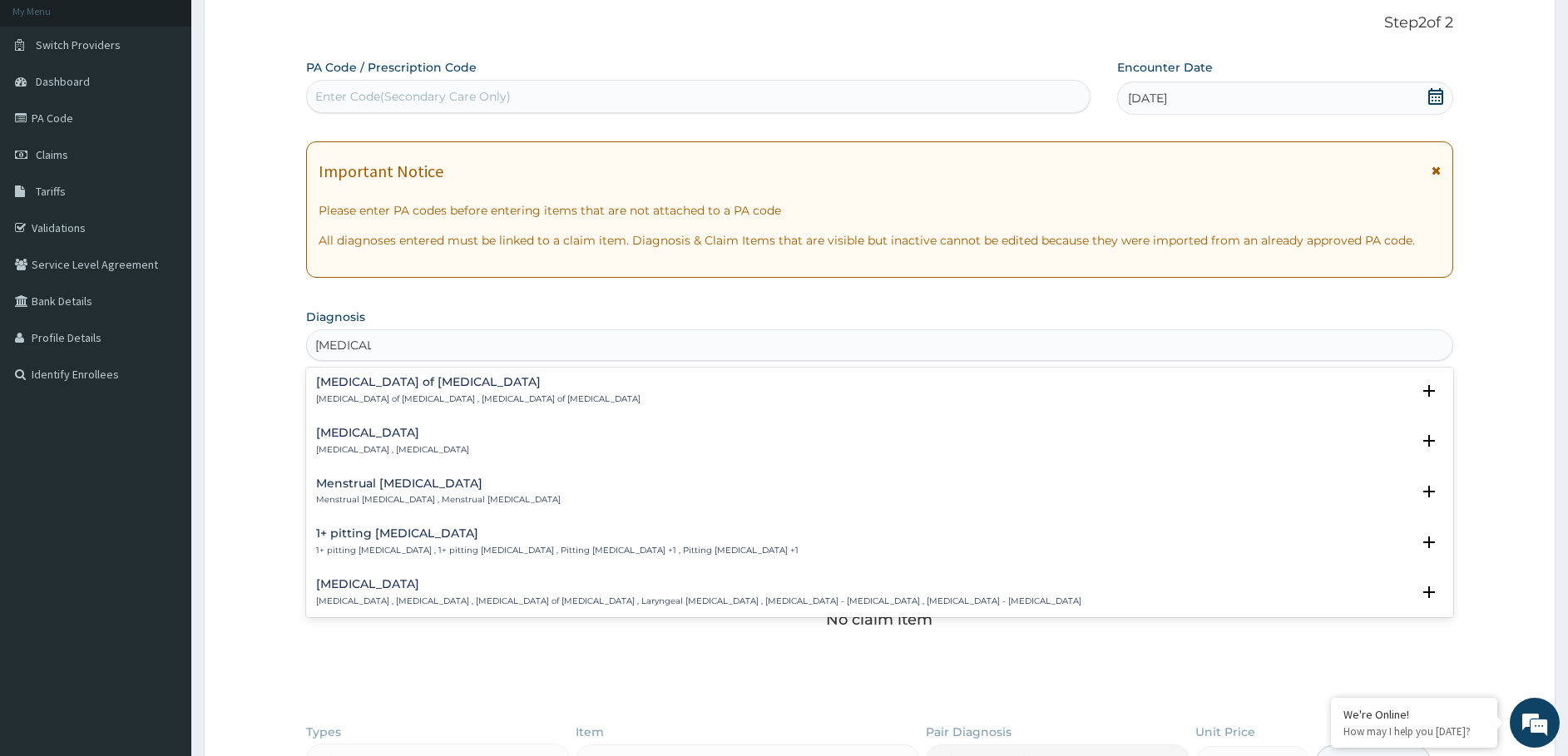
scroll to position [2293, 0]
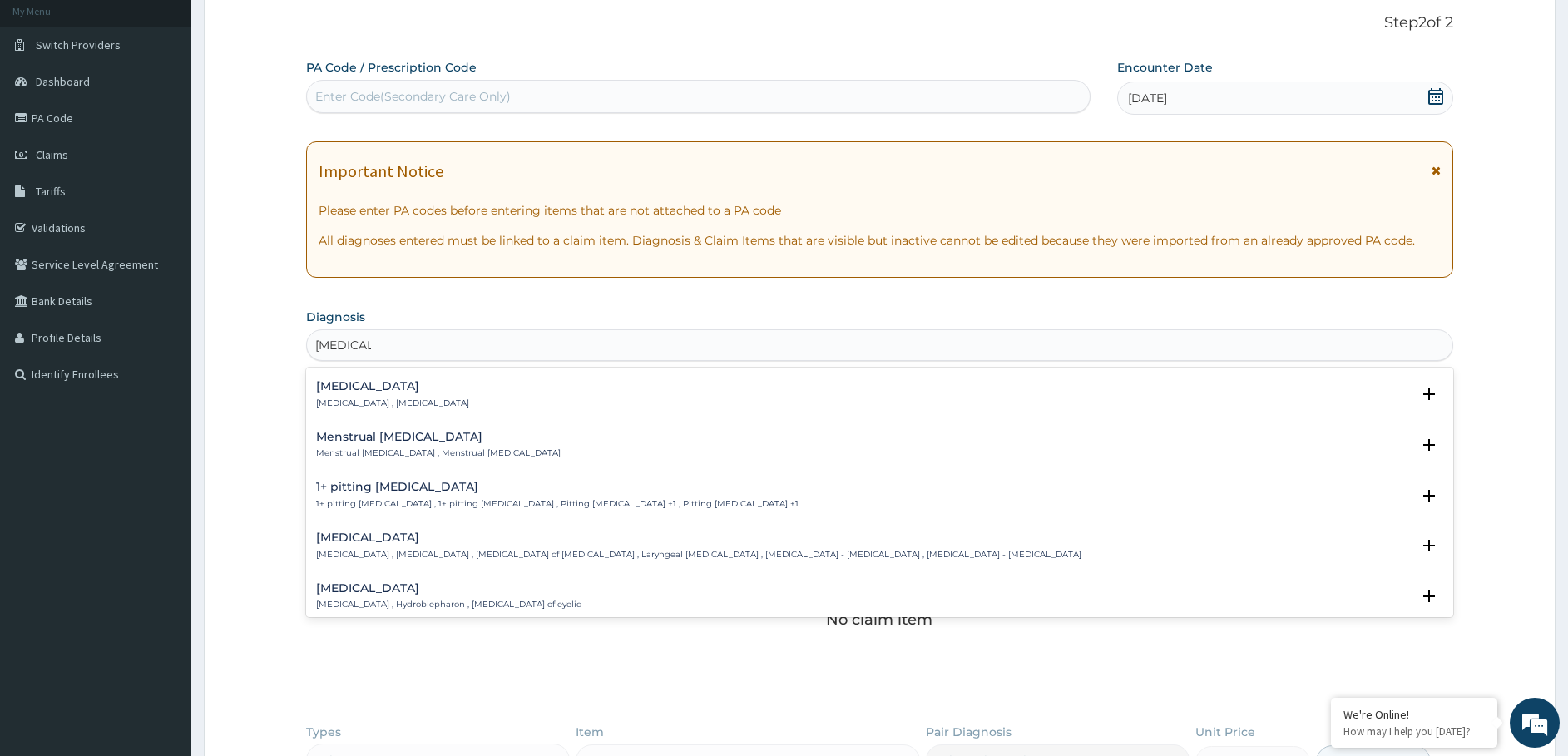
click at [392, 599] on p "Edema of eyelid , Hydroblepharon , Oedema of eyelid" at bounding box center [449, 605] width 266 height 12
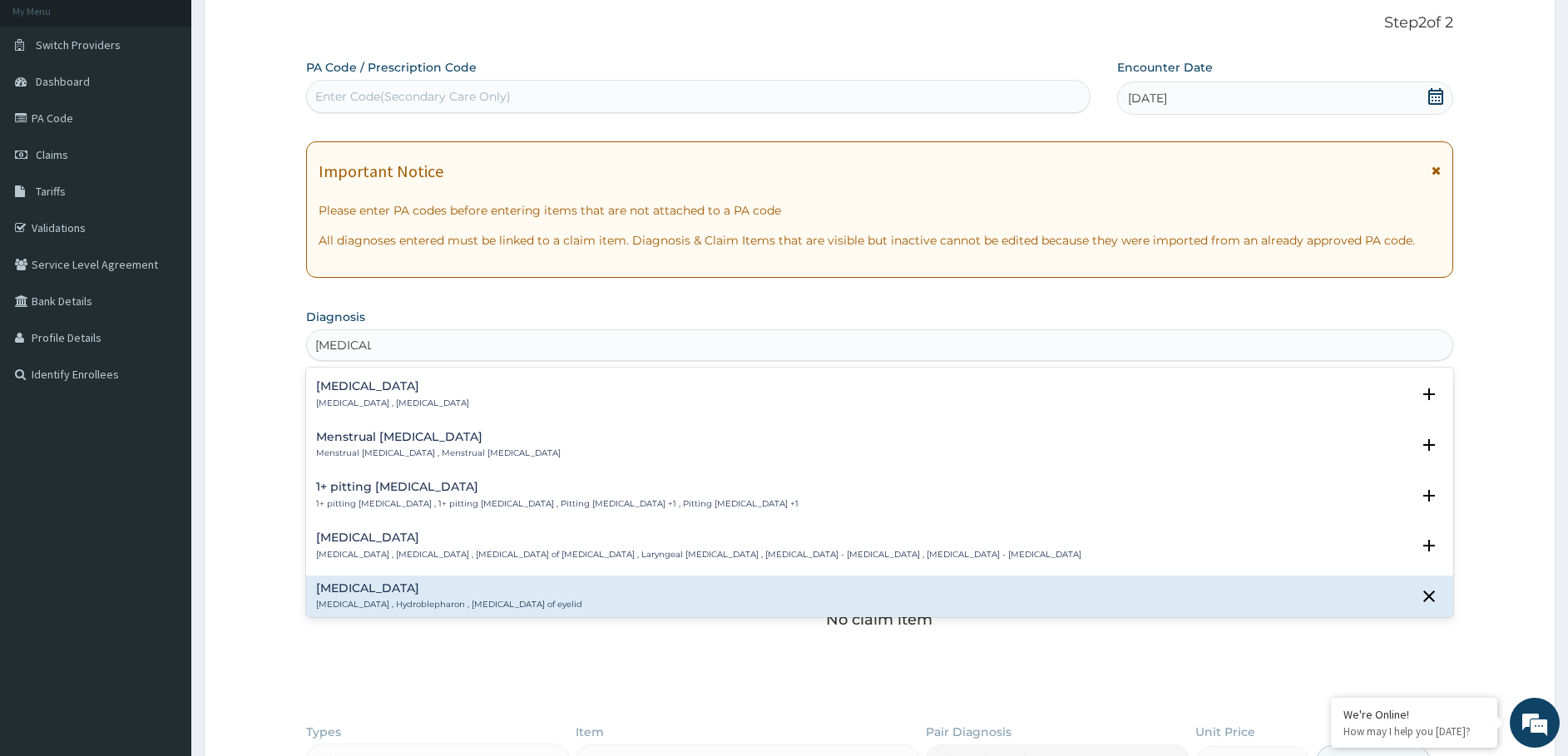
scroll to position [2397, 0]
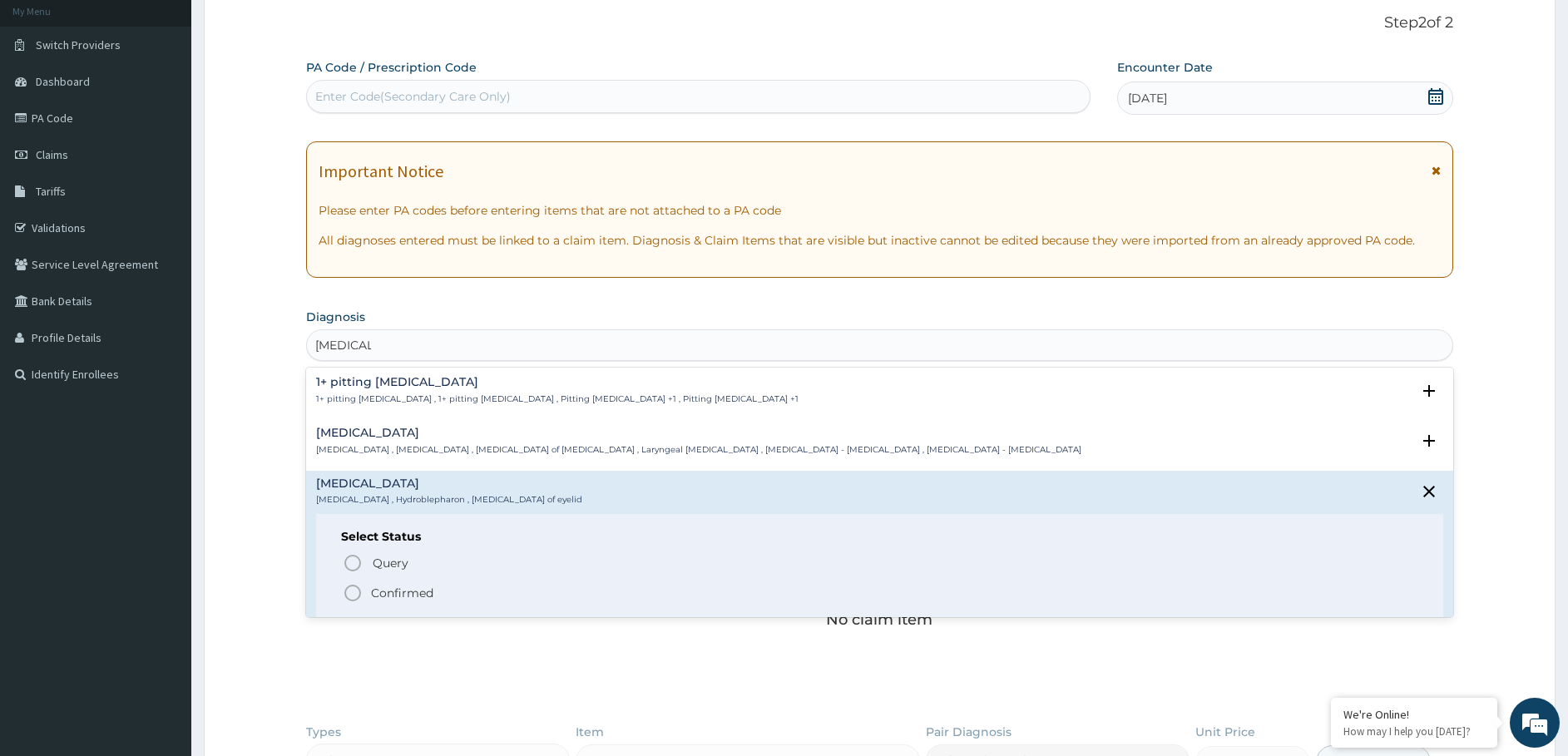
click at [408, 585] on p "Confirmed" at bounding box center [402, 592] width 63 height 16
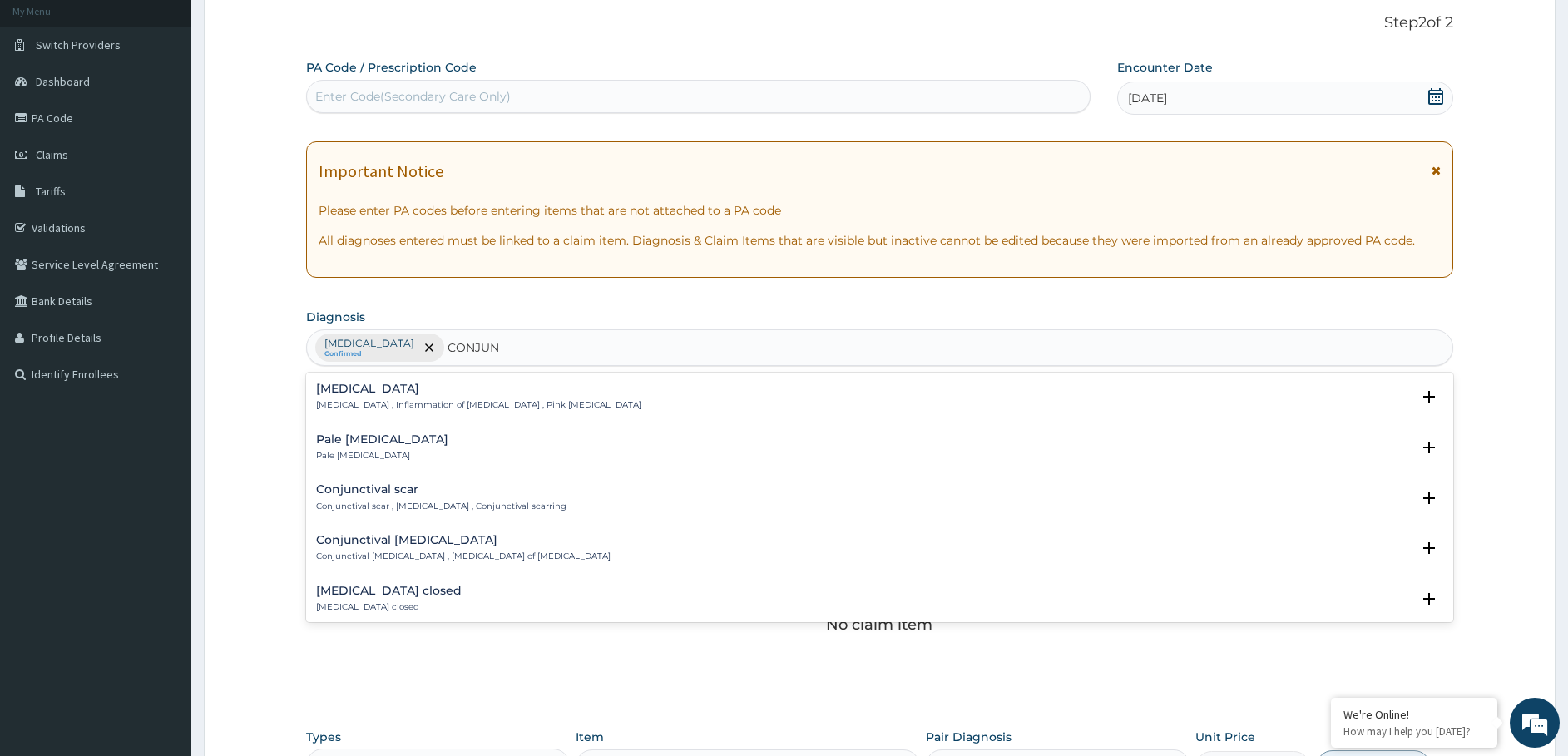
type input "CONJUNC"
click at [401, 400] on p "Conjunctivitis , Inflammation of conjunctiva , Pink eye disease" at bounding box center [479, 405] width 326 height 12
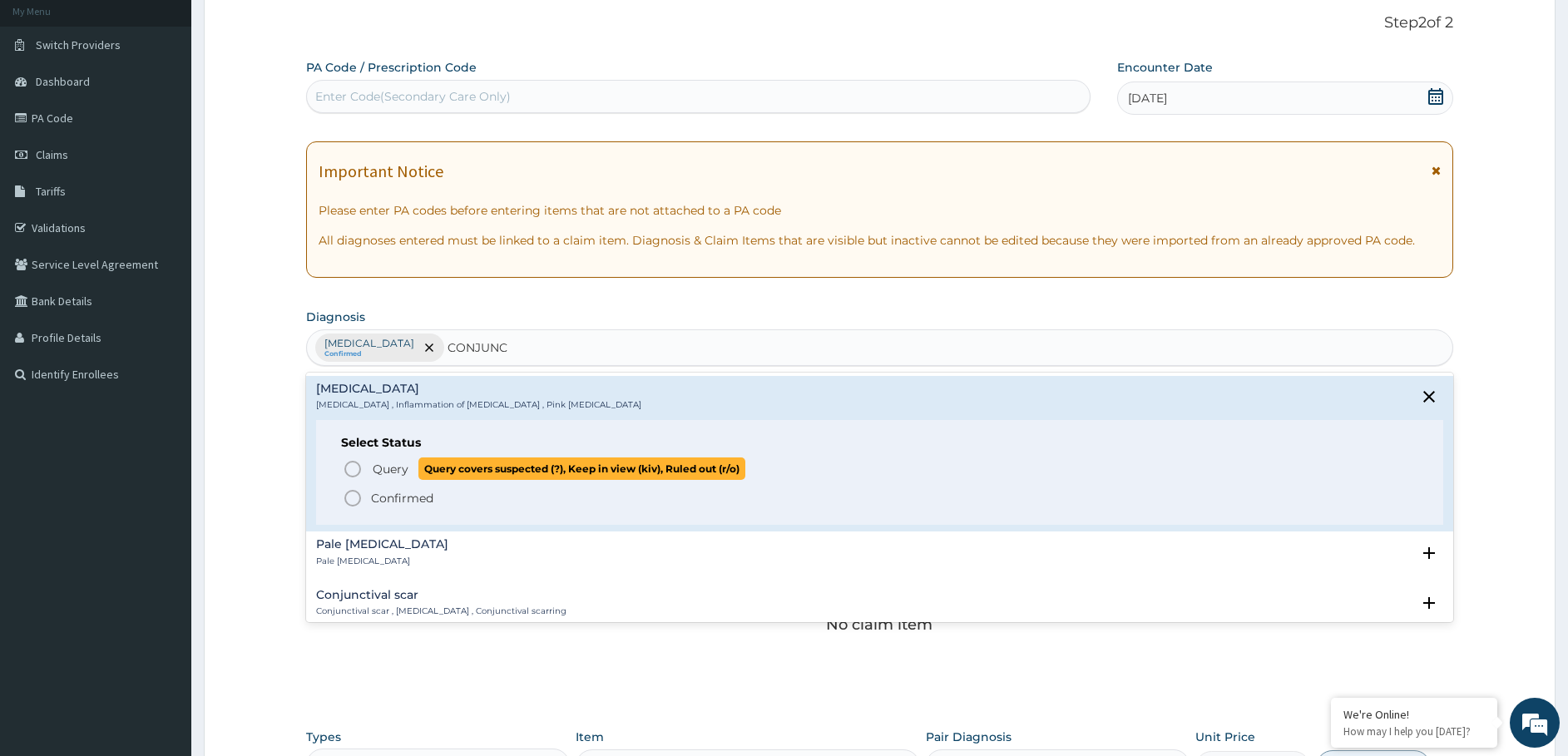
click at [398, 469] on span "Query" at bounding box center [391, 469] width 36 height 16
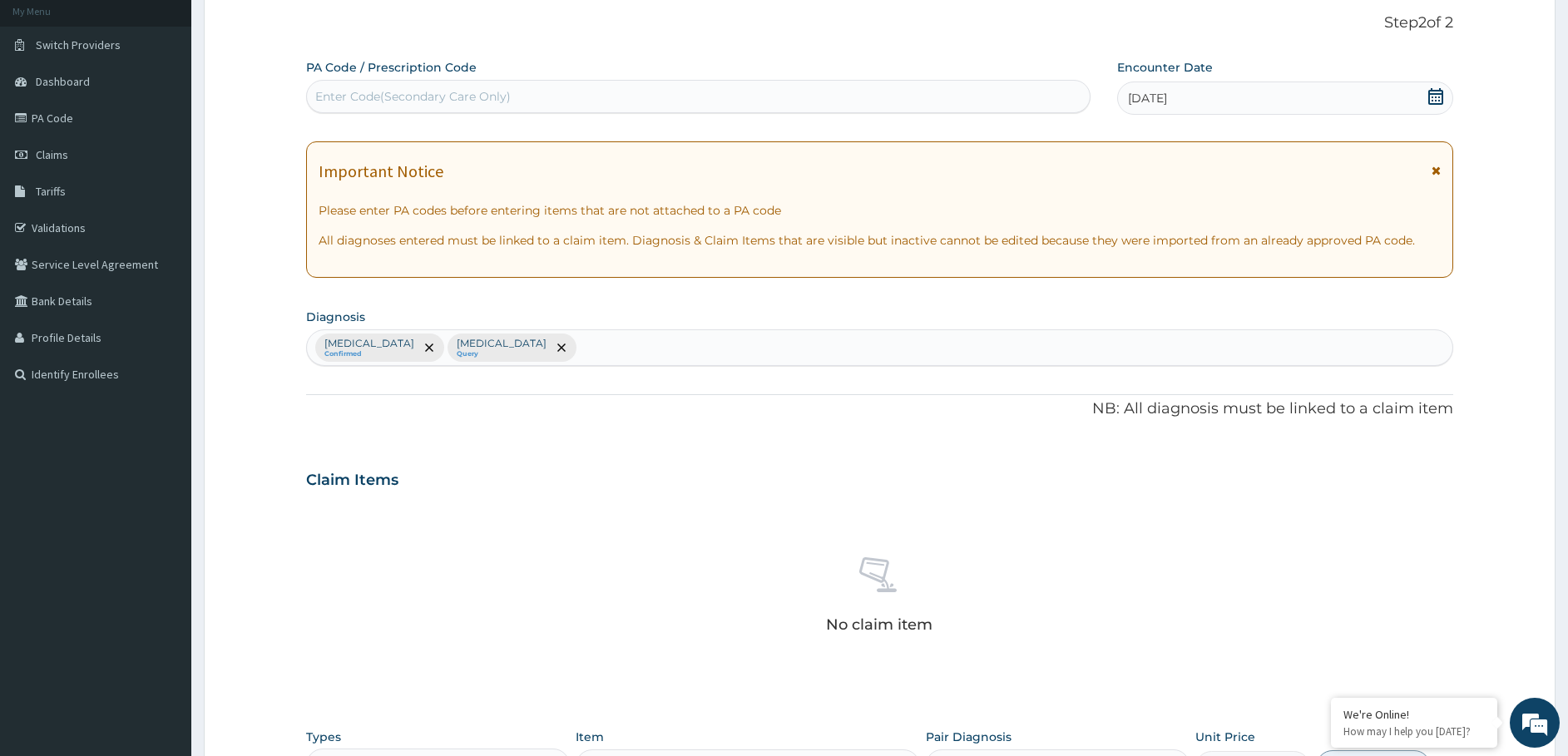
click at [615, 335] on div "Edema of eyelid Confirmed Conjunctivitis Query" at bounding box center [880, 347] width 1146 height 35
type input "MALAR"
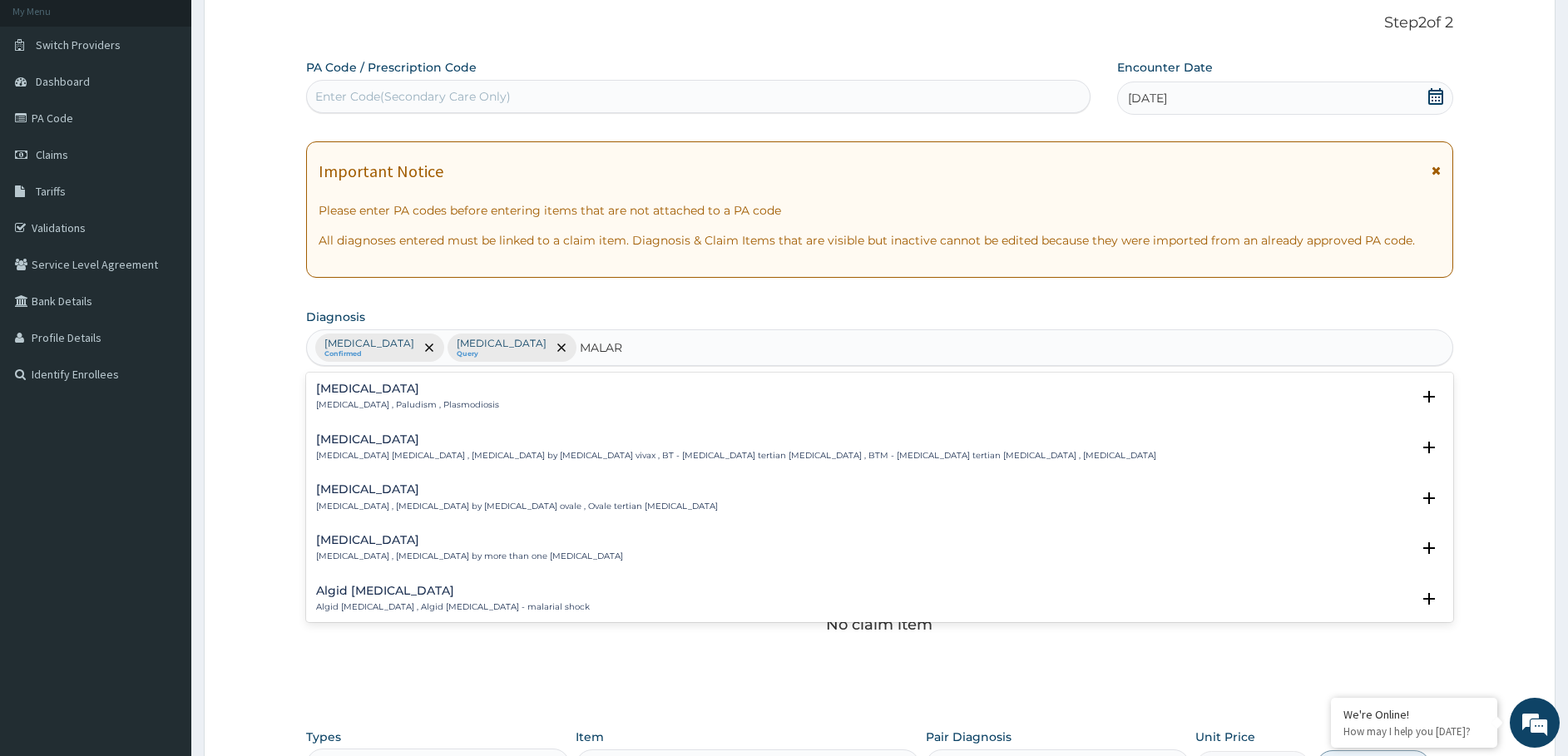
click at [355, 397] on div "Malaria Malaria , Paludism , Plasmodiosis" at bounding box center [408, 397] width 183 height 29
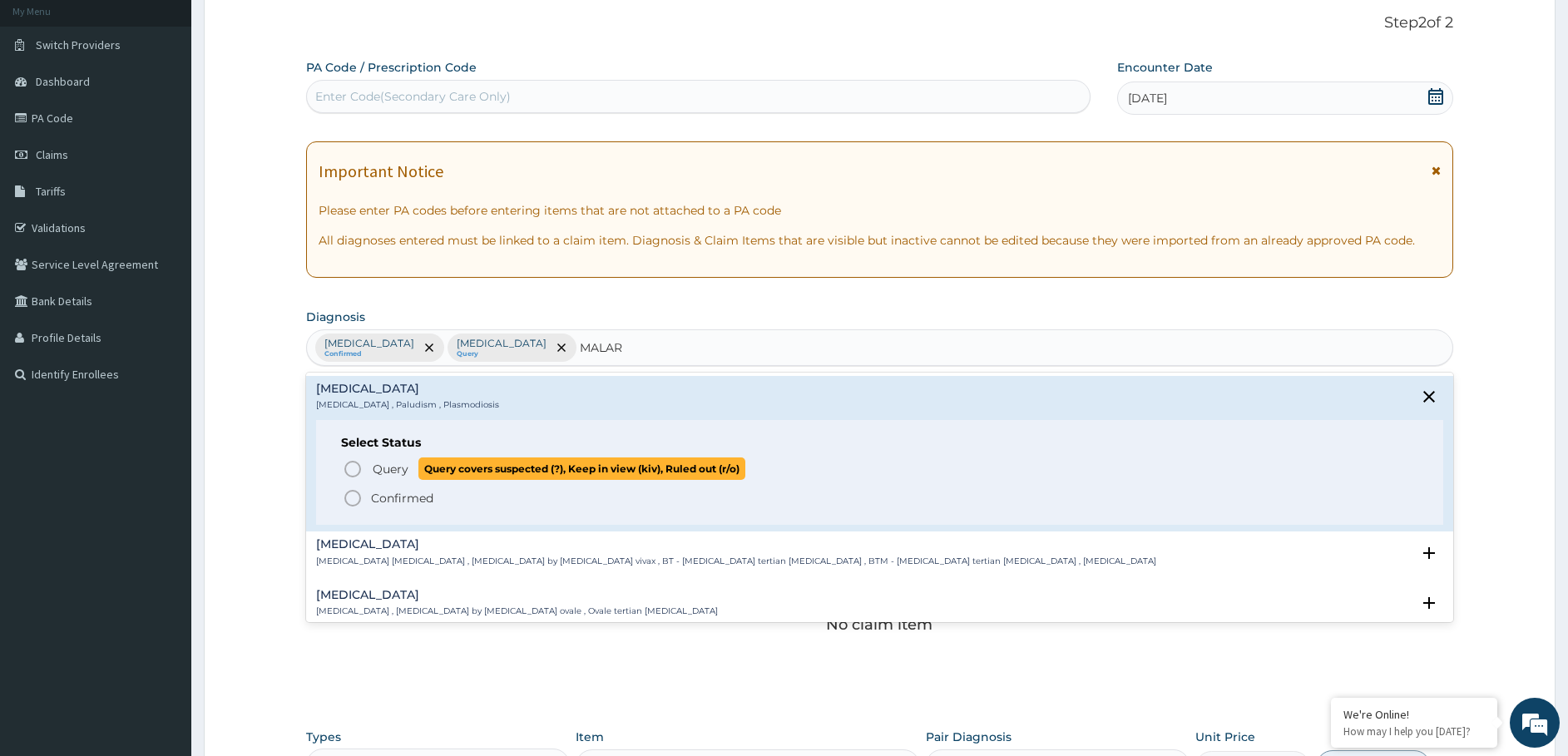
click at [344, 469] on icon "status option query" at bounding box center [352, 469] width 20 height 20
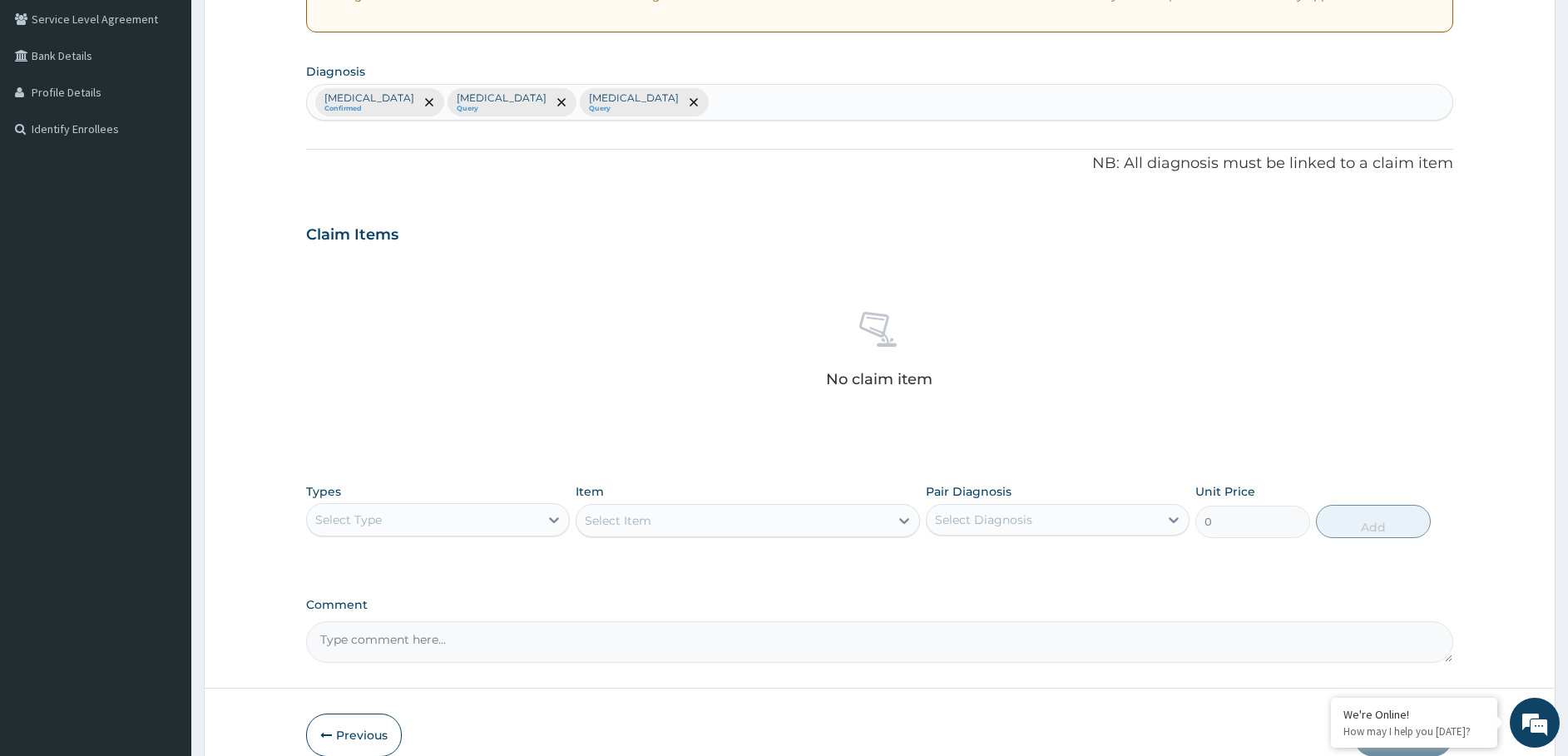
scroll to position [427, 0]
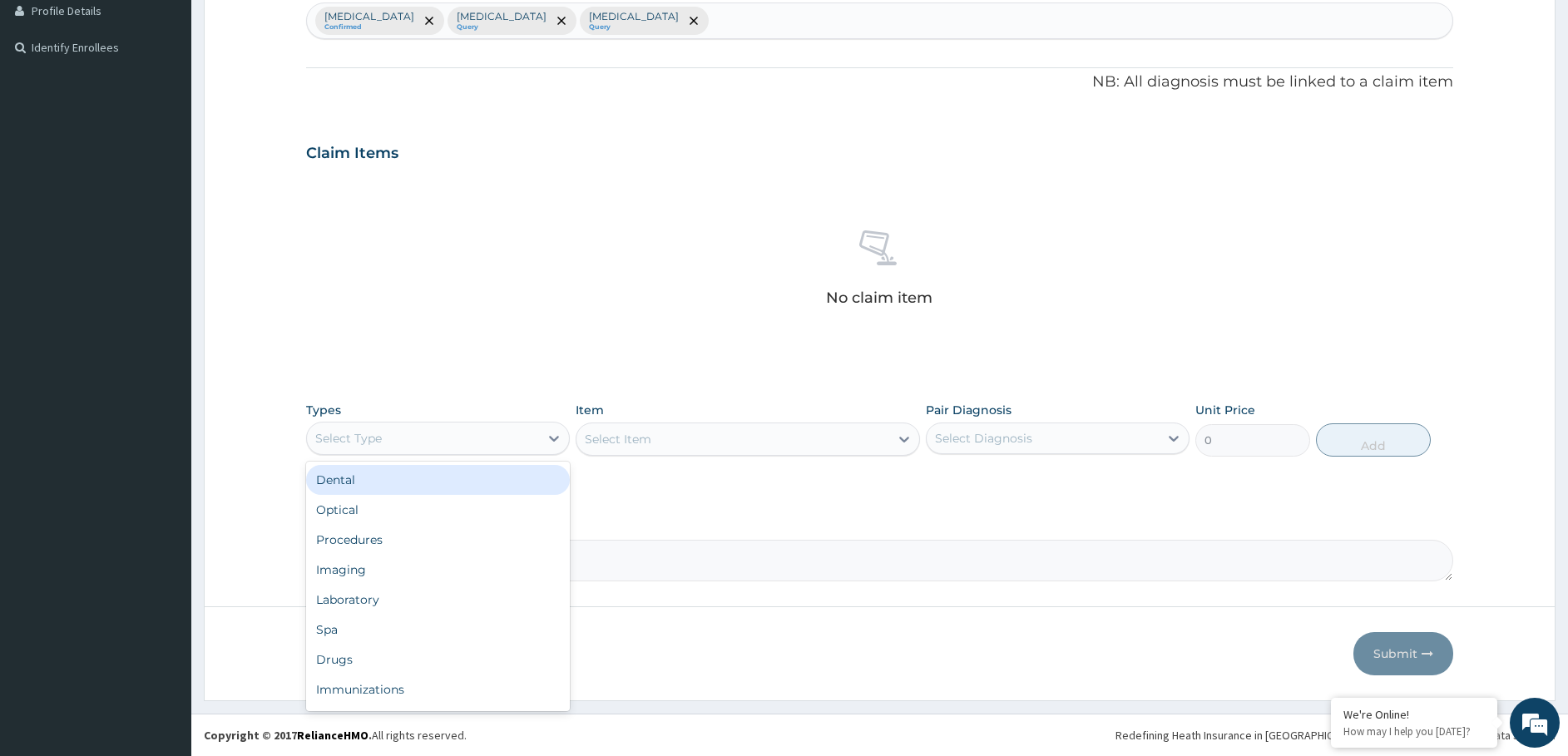
click at [502, 439] on div "Select Type" at bounding box center [422, 438] width 232 height 27
drag, startPoint x: 417, startPoint y: 538, endPoint x: 446, endPoint y: 535, distance: 29.2
click at [417, 537] on div "Procedures" at bounding box center [438, 539] width 264 height 30
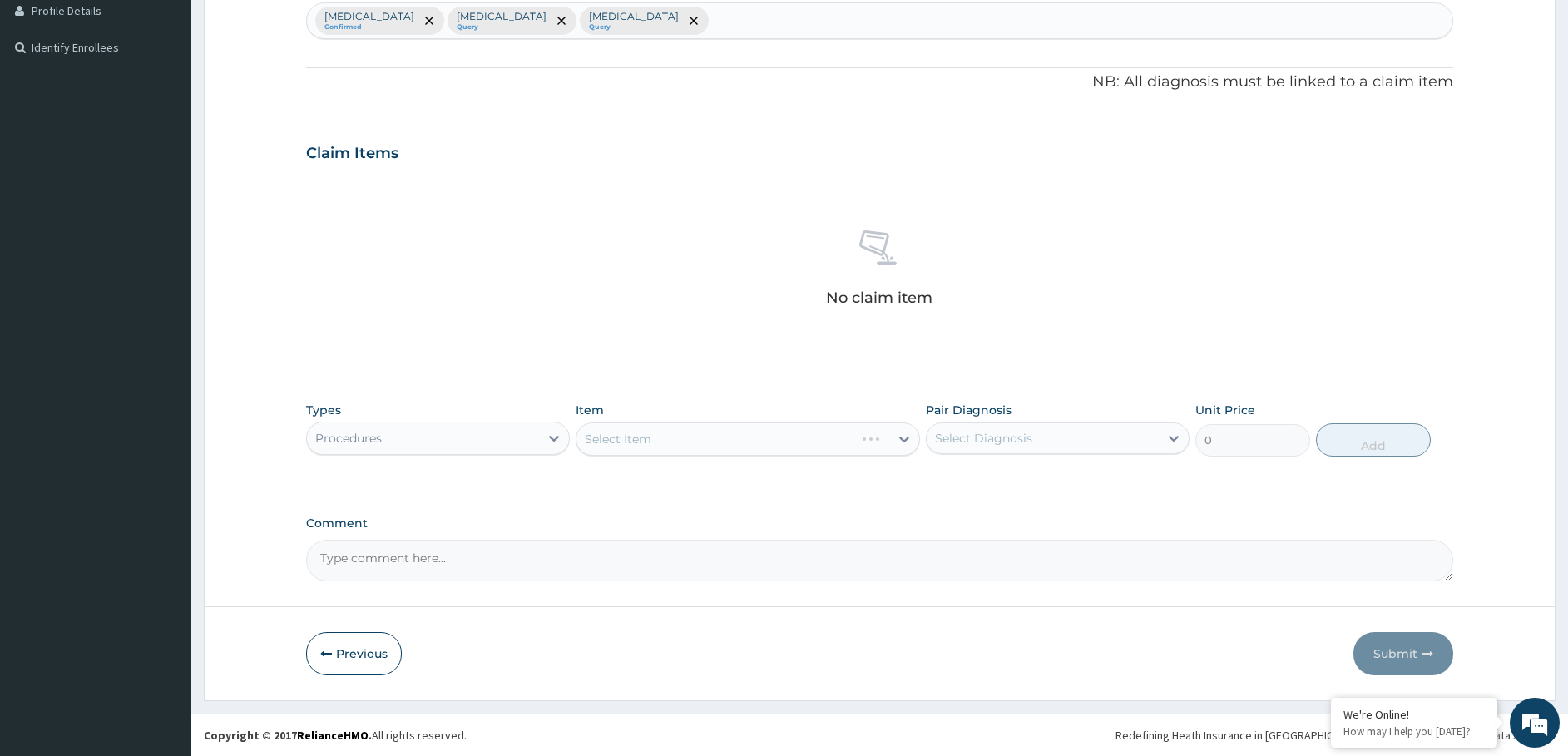
click at [664, 429] on div "Select Item" at bounding box center [748, 439] width 344 height 33
drag, startPoint x: 653, startPoint y: 435, endPoint x: 637, endPoint y: 411, distance: 28.8
click at [655, 429] on div "Select Item" at bounding box center [748, 439] width 344 height 33
click at [635, 439] on div "Select Item" at bounding box center [618, 439] width 67 height 16
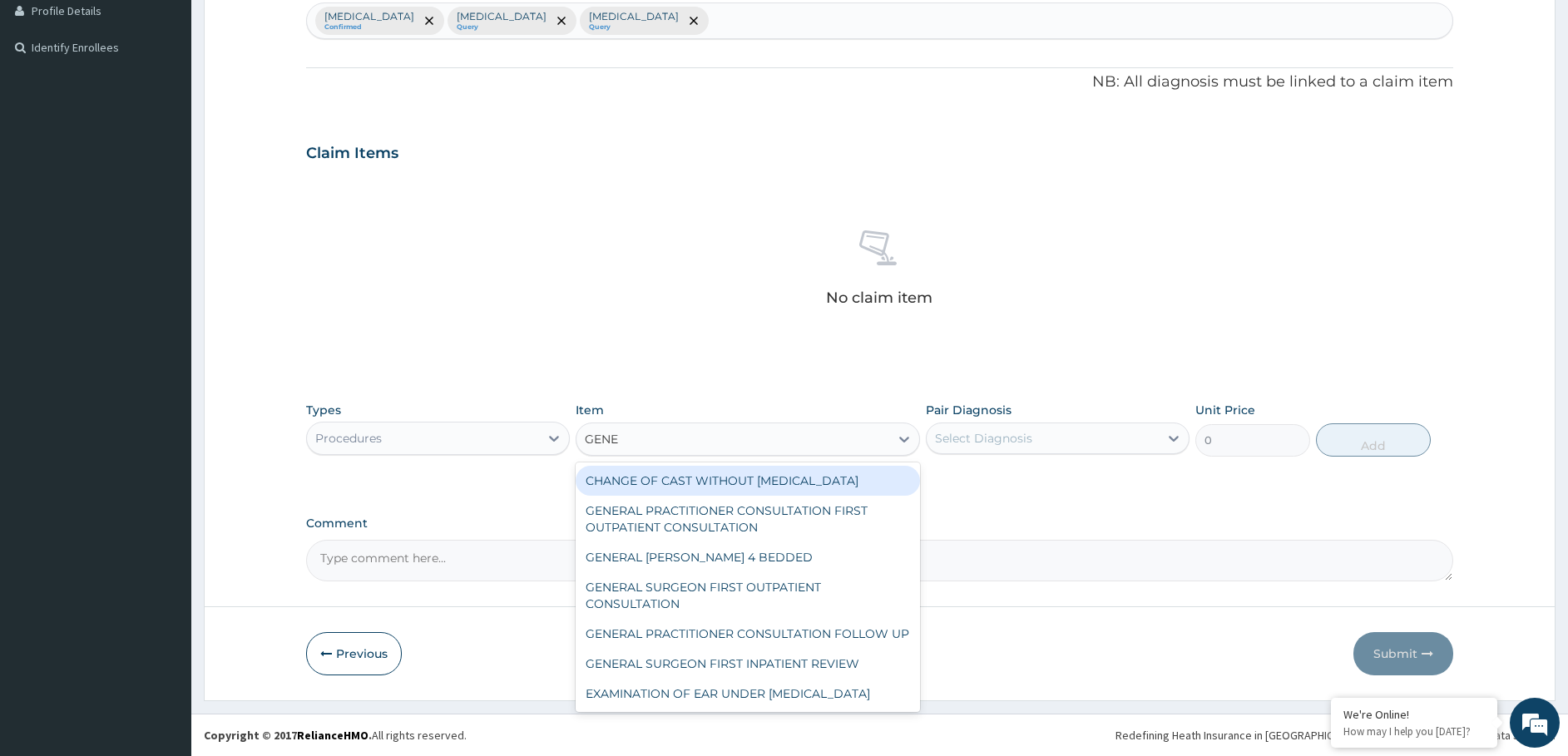
type input "GENER"
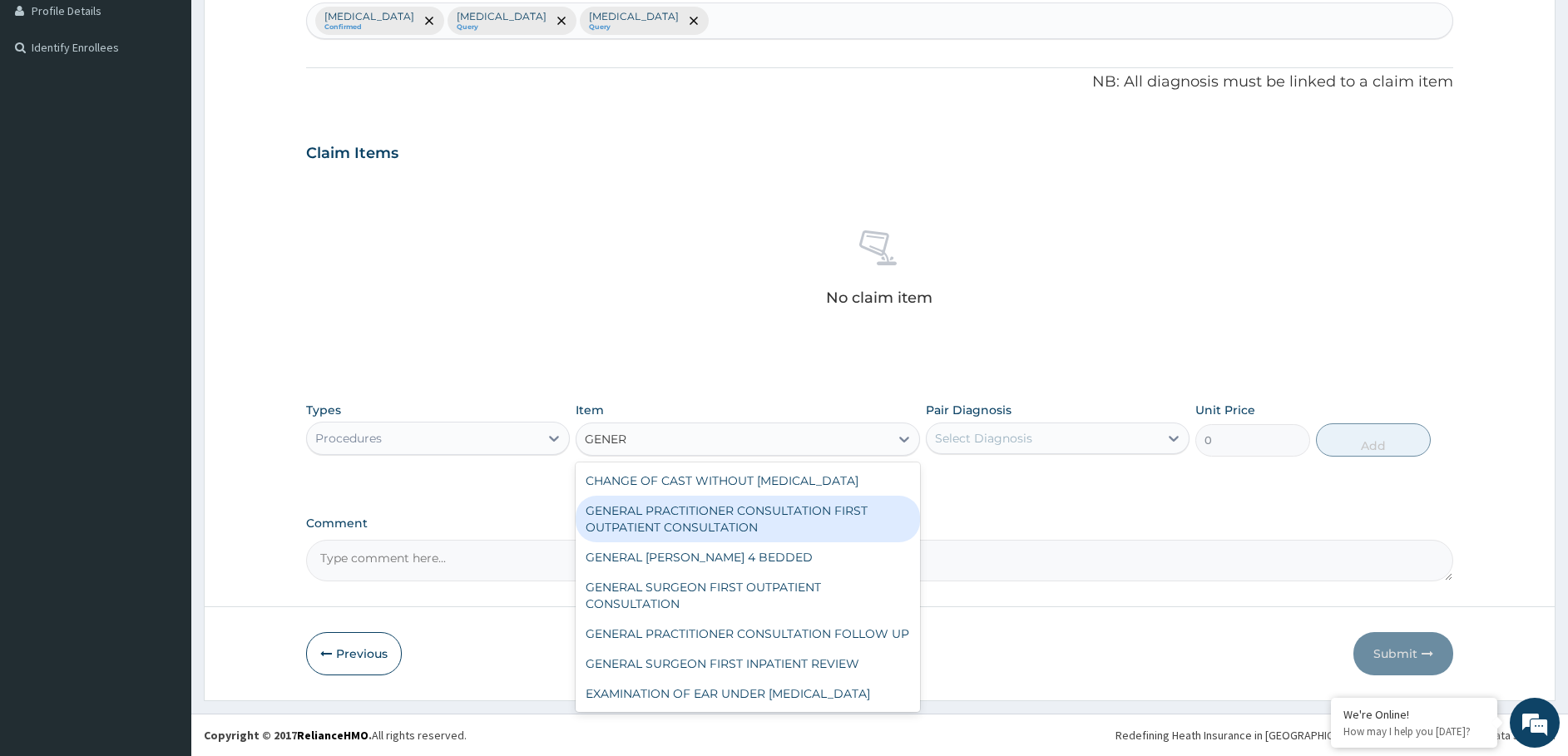
drag, startPoint x: 639, startPoint y: 534, endPoint x: 927, endPoint y: 520, distance: 288.3
click at [644, 534] on div "GENERAL PRACTITIONER CONSULTATION FIRST OUTPATIENT CONSULTATION" at bounding box center [748, 519] width 344 height 46
type input "3547.5"
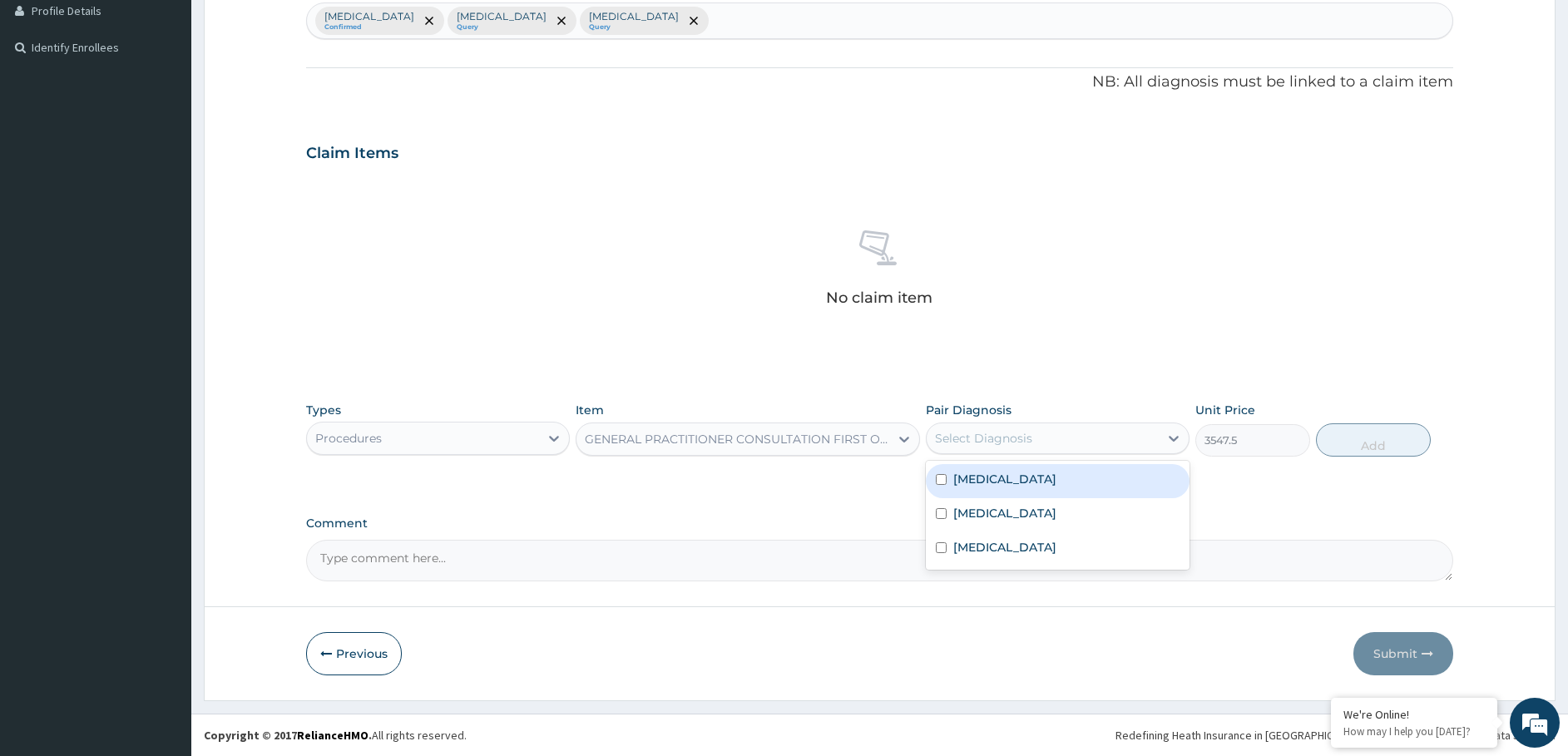
click at [983, 432] on div "Select Diagnosis" at bounding box center [984, 438] width 98 height 16
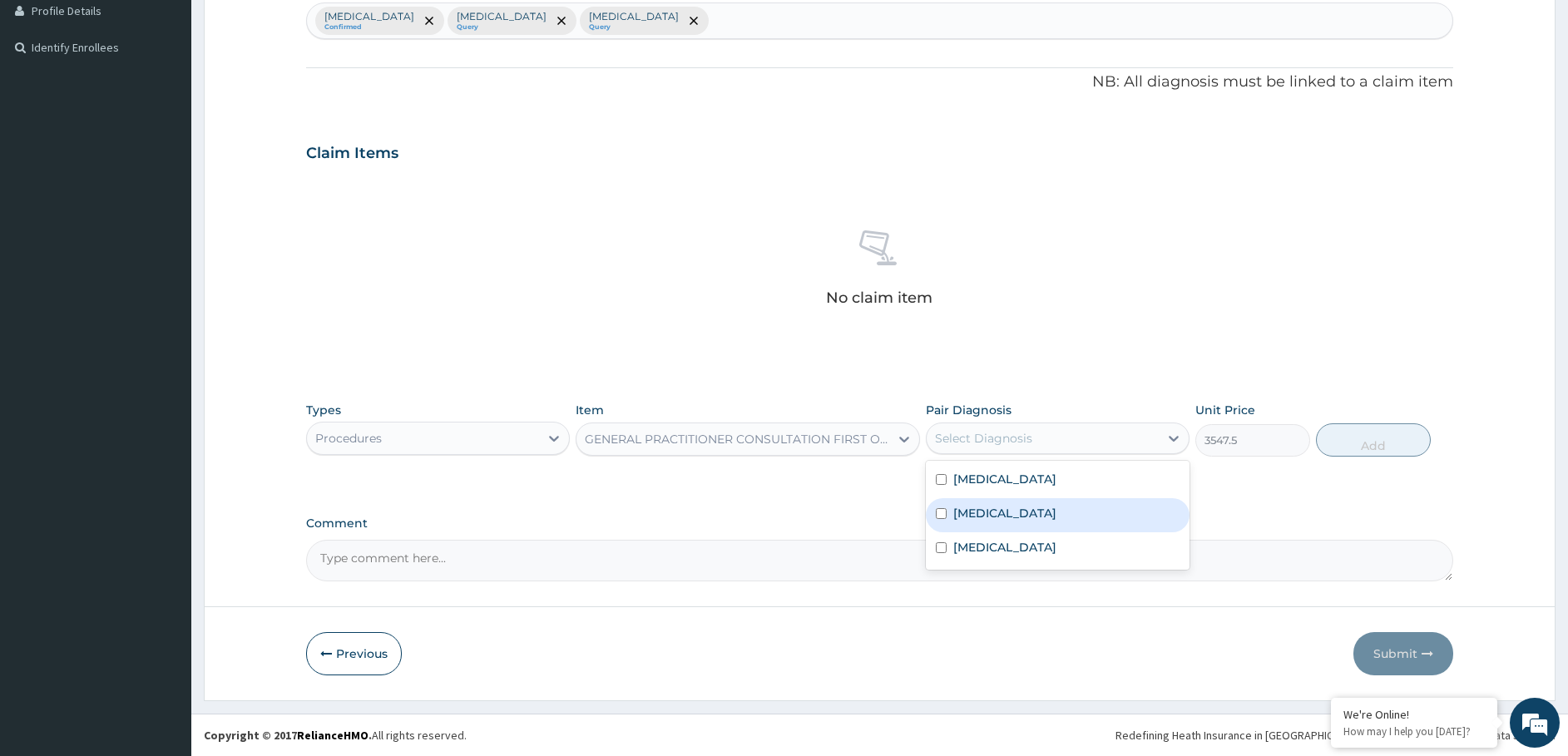
click at [967, 515] on label "Conjunctivitis" at bounding box center [1004, 513] width 103 height 16
checkbox input "true"
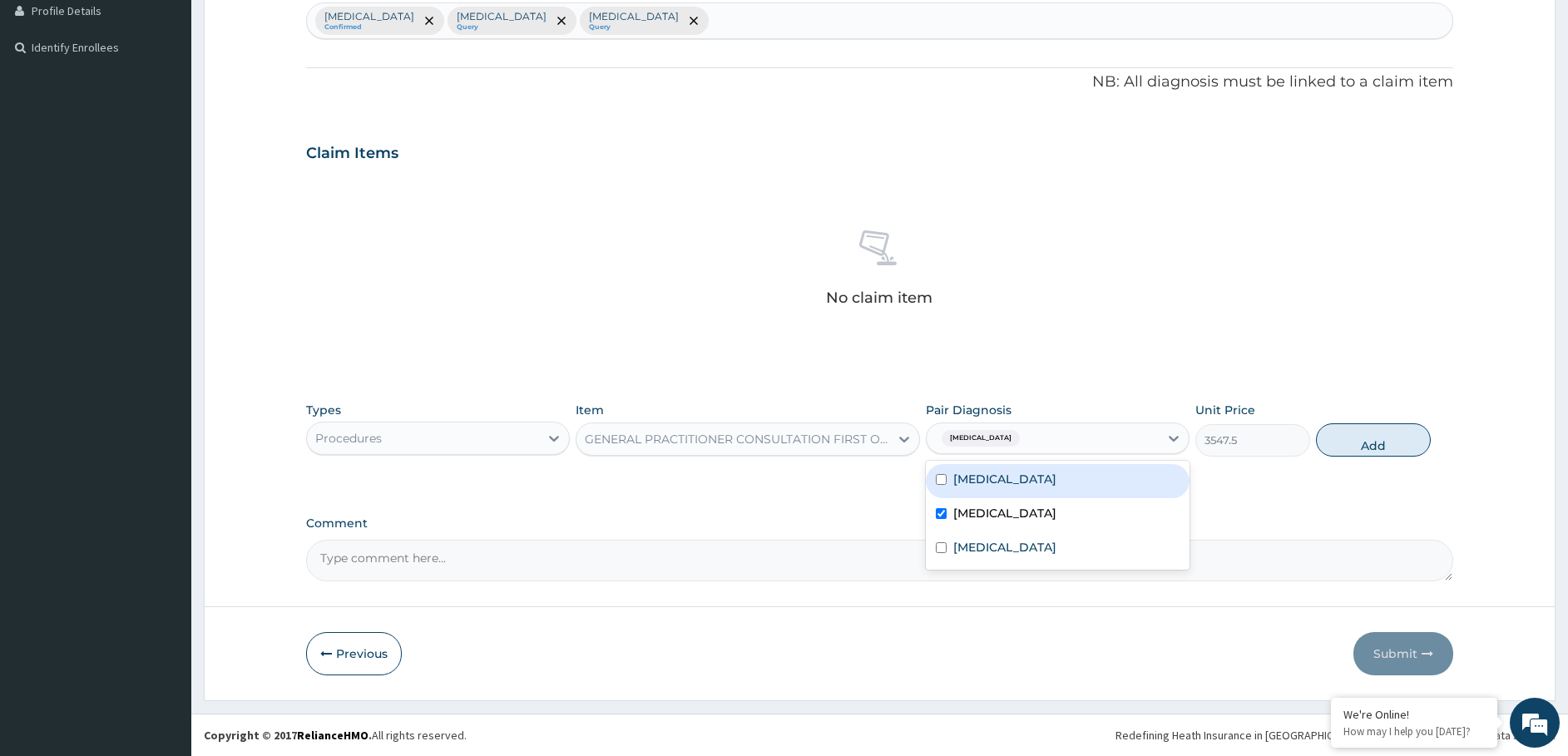
click at [977, 482] on label "Edema of eyelid" at bounding box center [1004, 478] width 103 height 16
checkbox input "true"
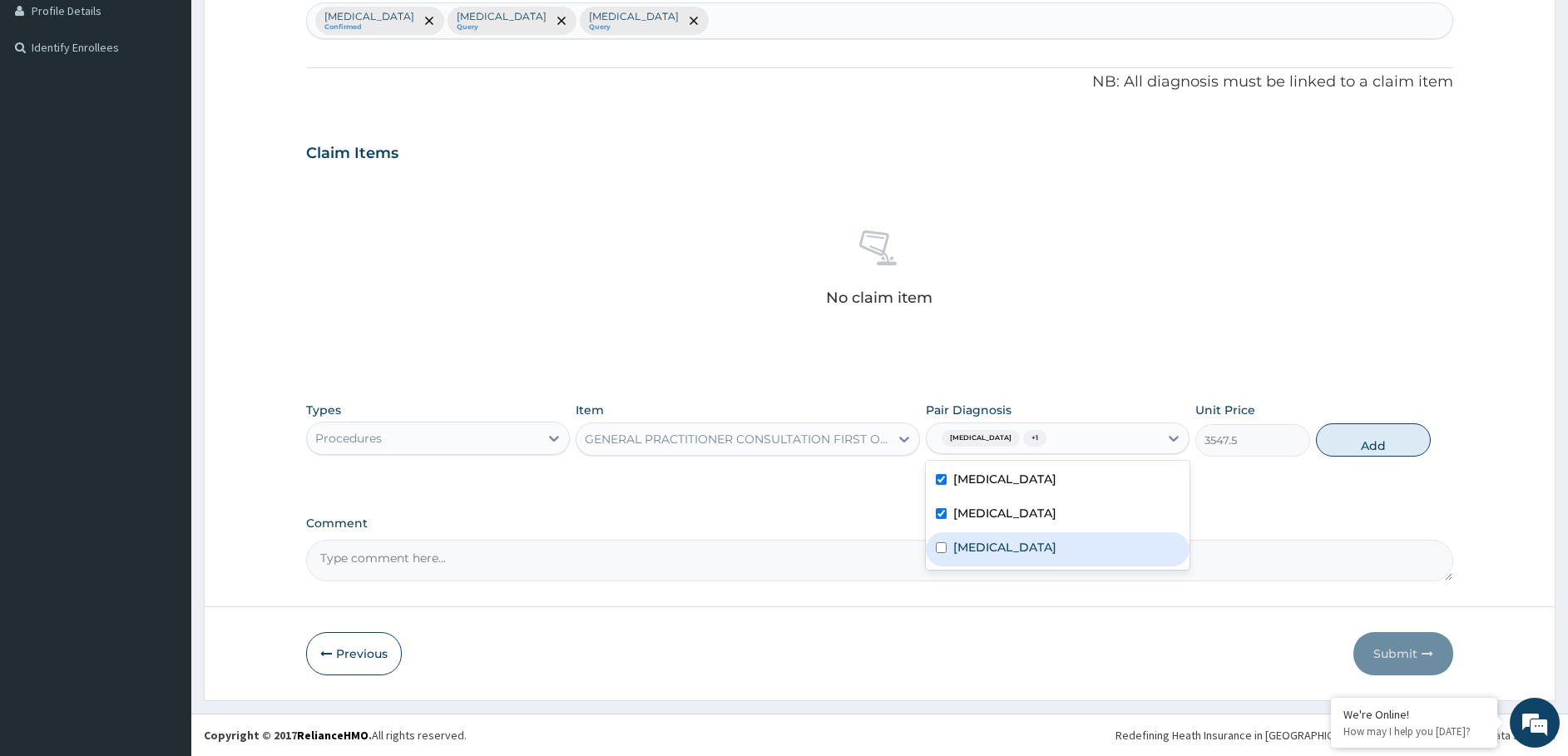
drag, startPoint x: 973, startPoint y: 531, endPoint x: 986, endPoint y: 537, distance: 14.3
click at [972, 534] on div "Malaria" at bounding box center [1057, 549] width 264 height 34
checkbox input "true"
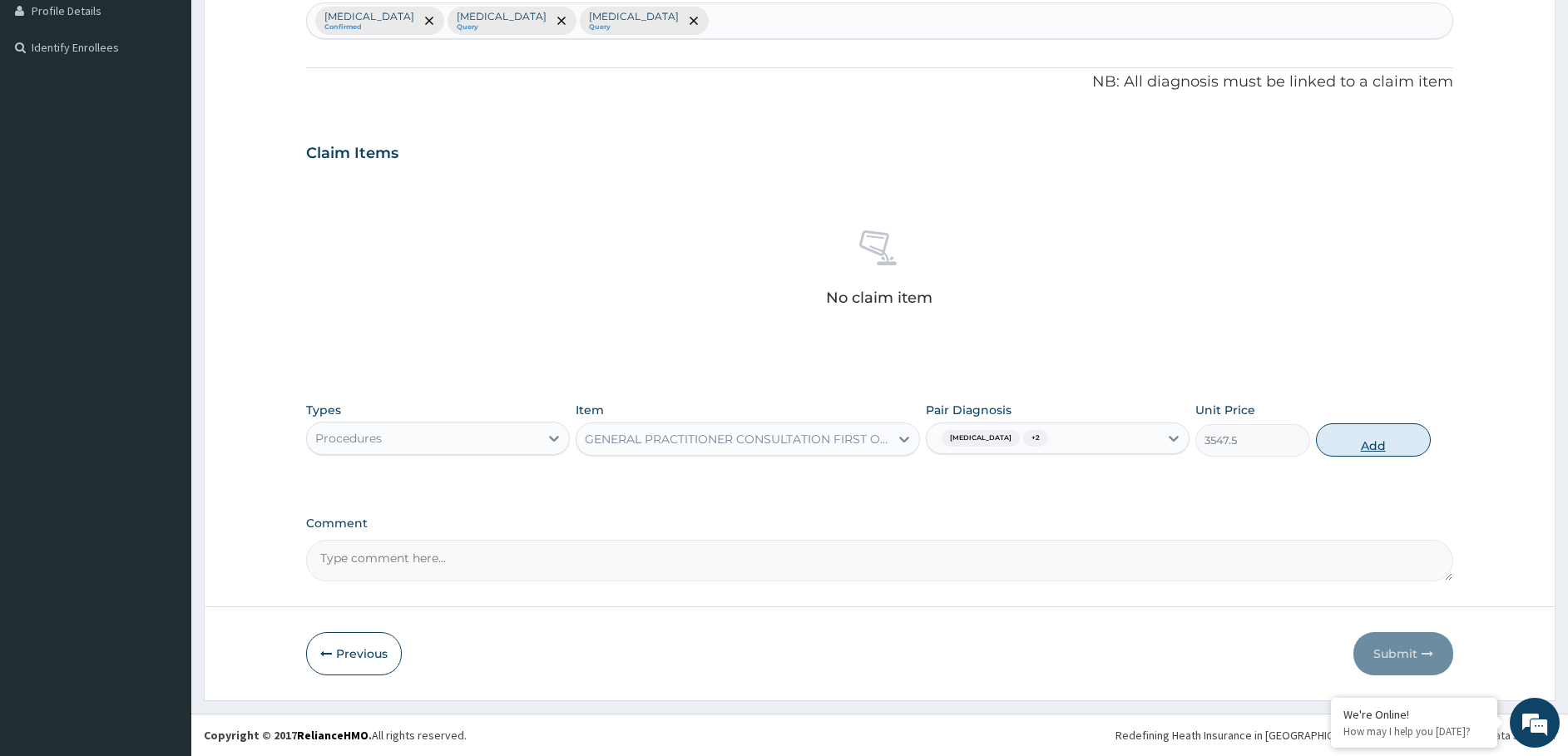
click at [1403, 431] on button "Add" at bounding box center [1373, 440] width 115 height 33
type input "0"
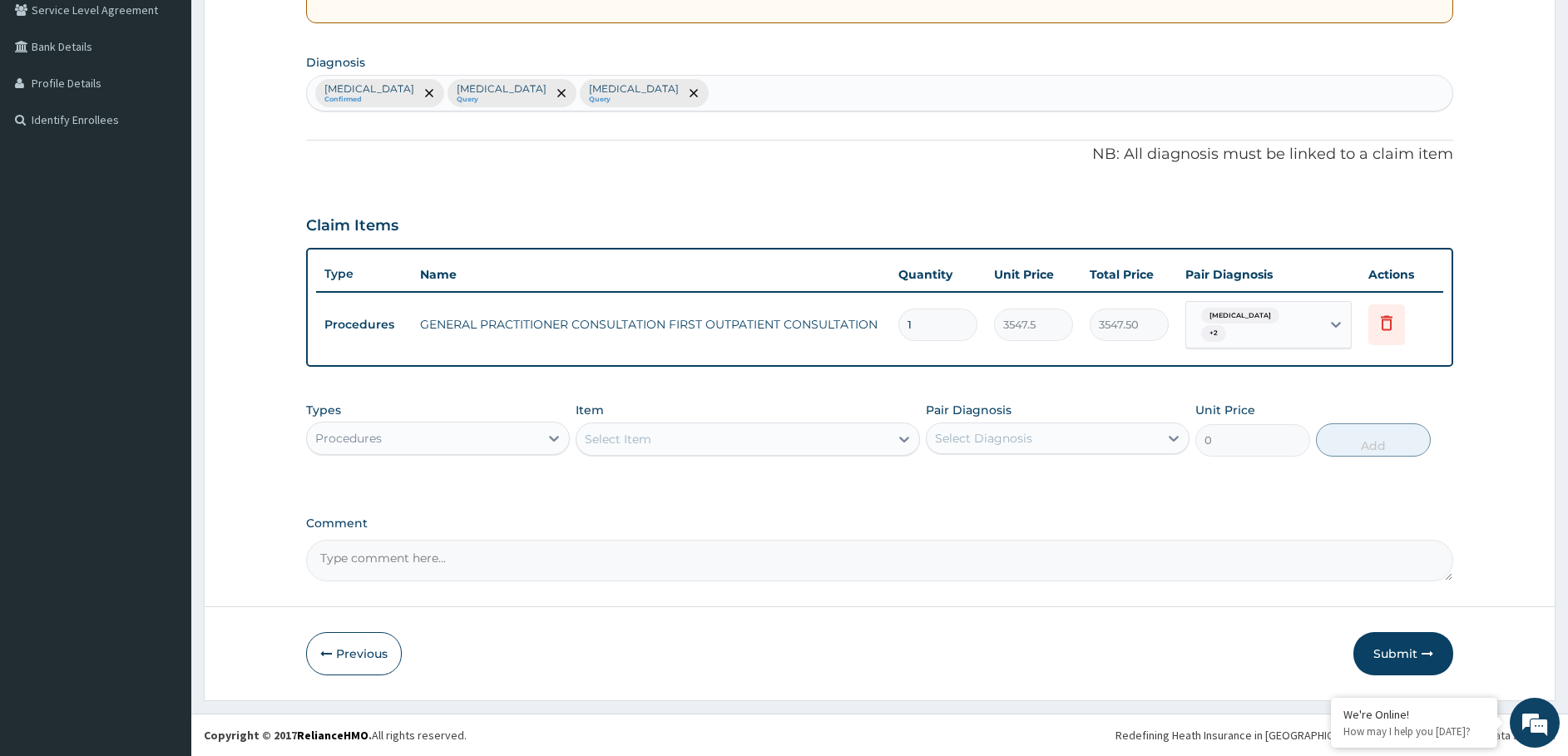
scroll to position [348, 0]
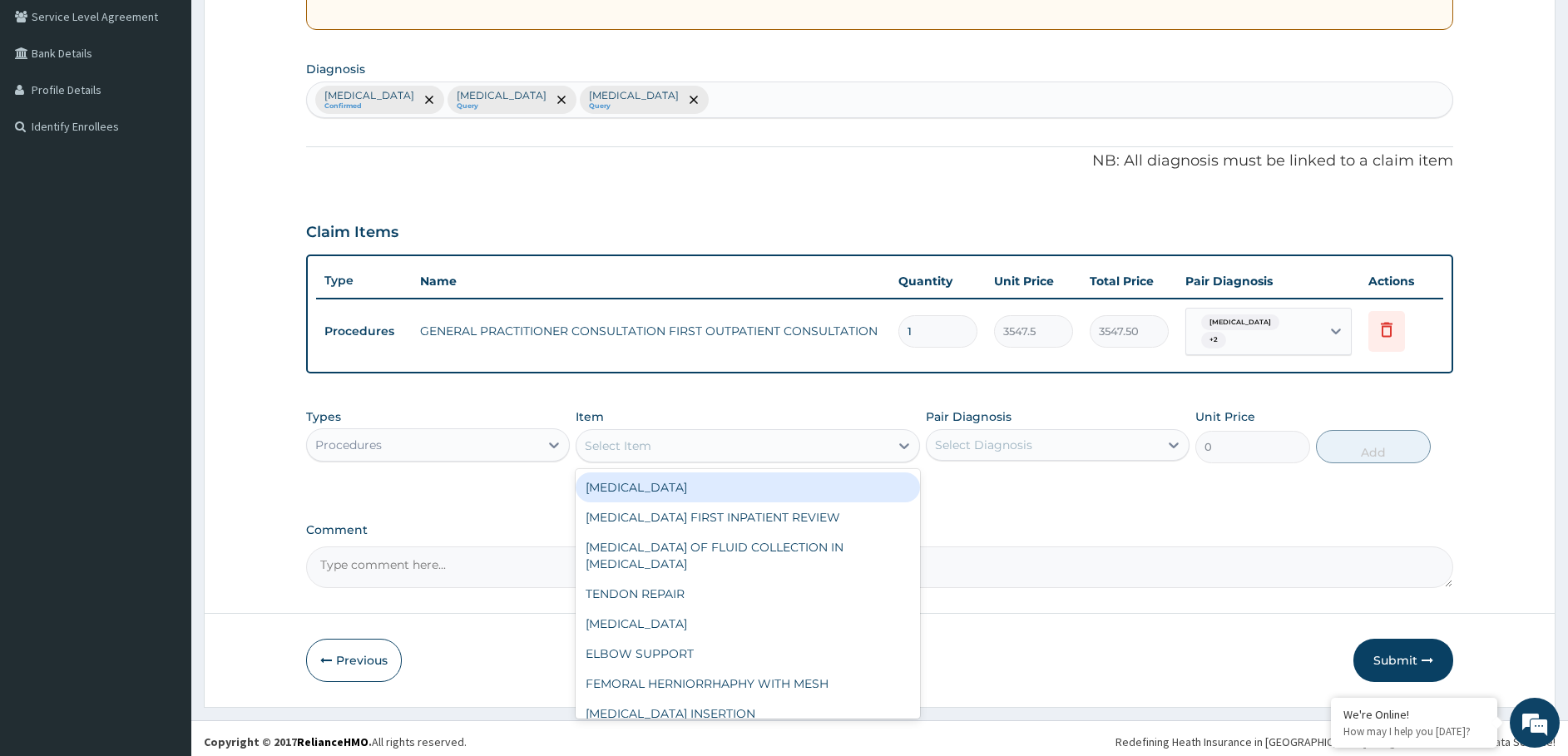
click at [774, 437] on div "Select Item" at bounding box center [733, 446] width 313 height 27
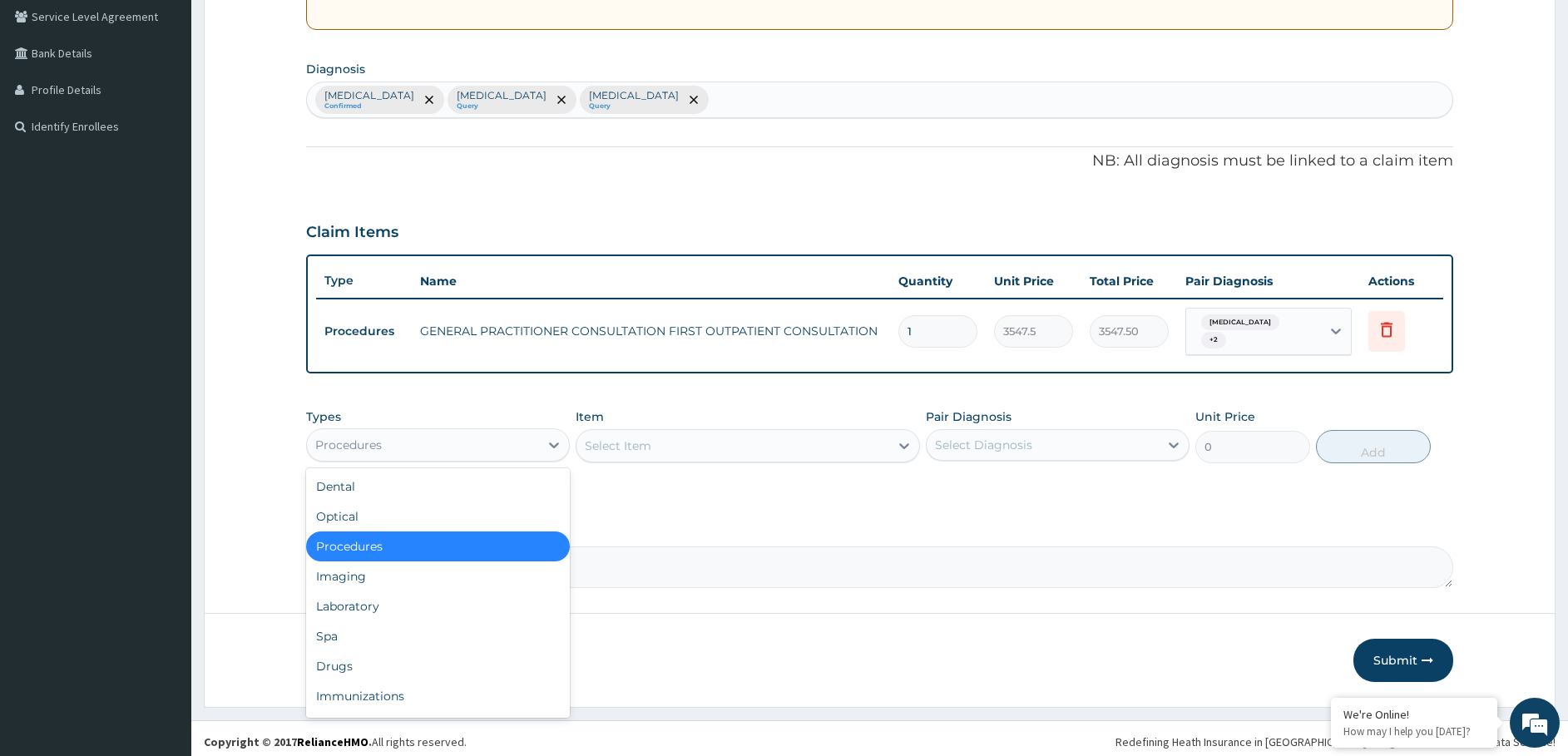
click at [495, 432] on div "Procedures" at bounding box center [422, 445] width 232 height 27
click at [368, 651] on div "Drugs" at bounding box center [438, 666] width 264 height 30
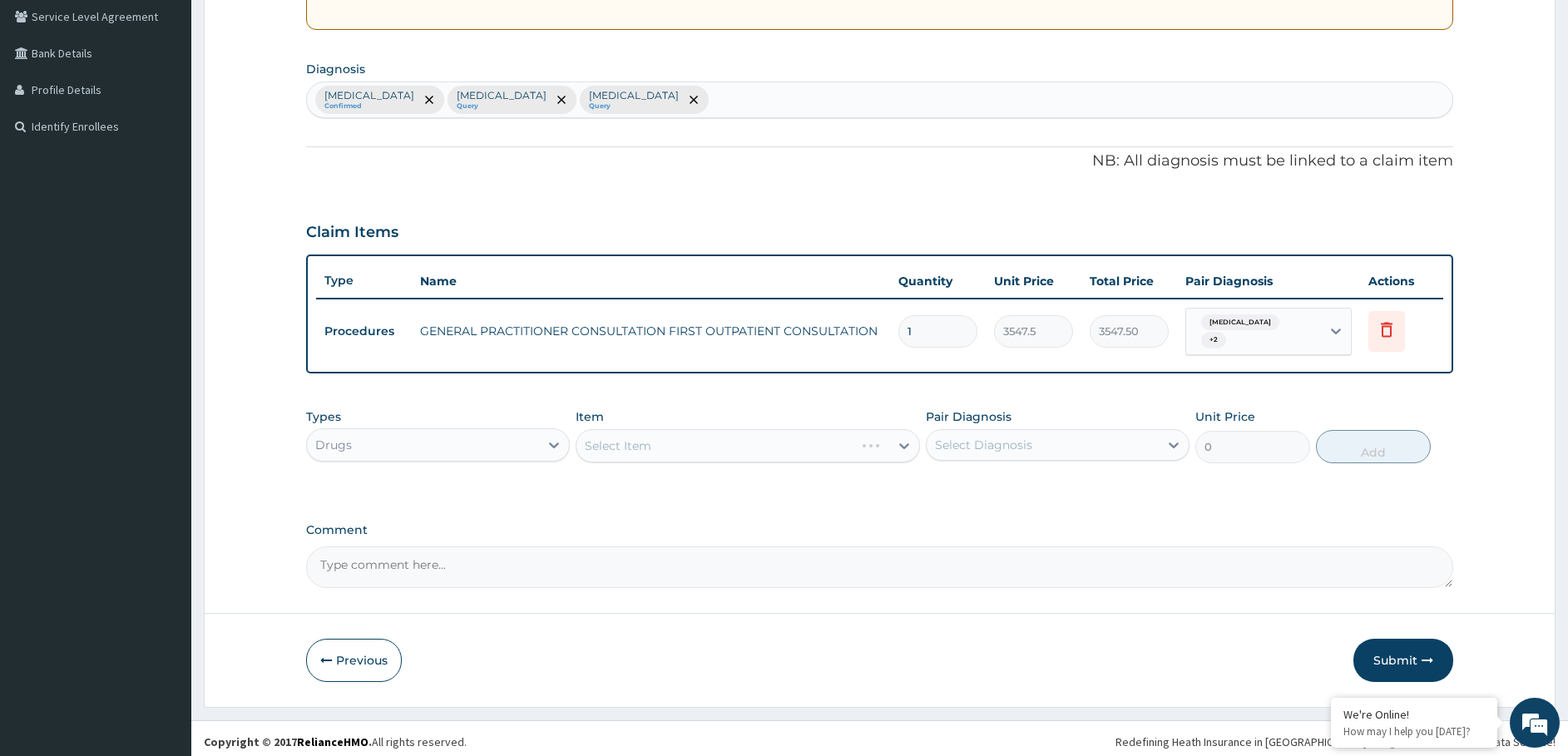
click at [635, 429] on div "Select Item" at bounding box center [748, 446] width 344 height 33
click at [633, 429] on div "Select Item" at bounding box center [748, 446] width 344 height 33
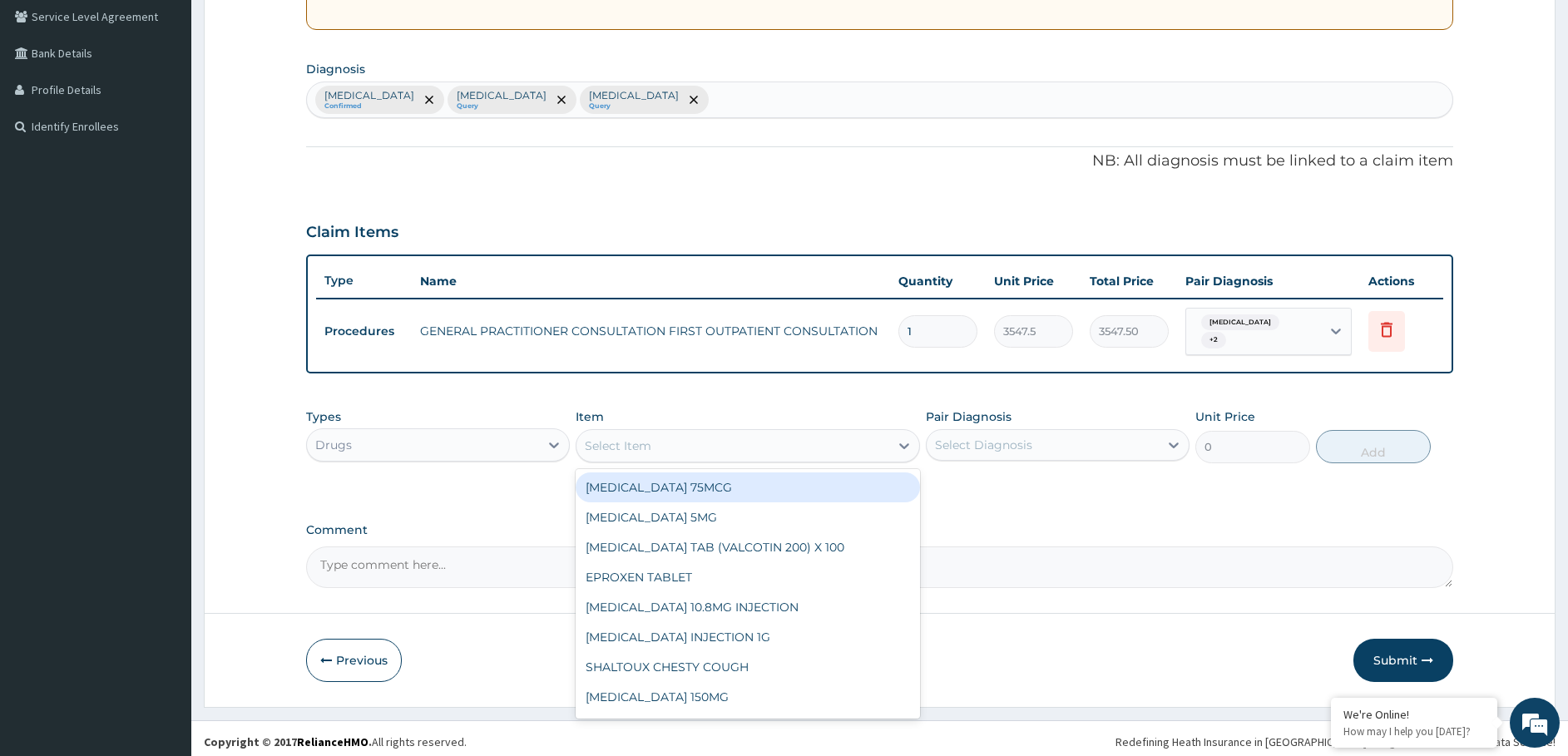
drag, startPoint x: 711, startPoint y: 428, endPoint x: 710, endPoint y: 439, distance: 11.0
click at [710, 433] on div "Select Item" at bounding box center [733, 446] width 313 height 27
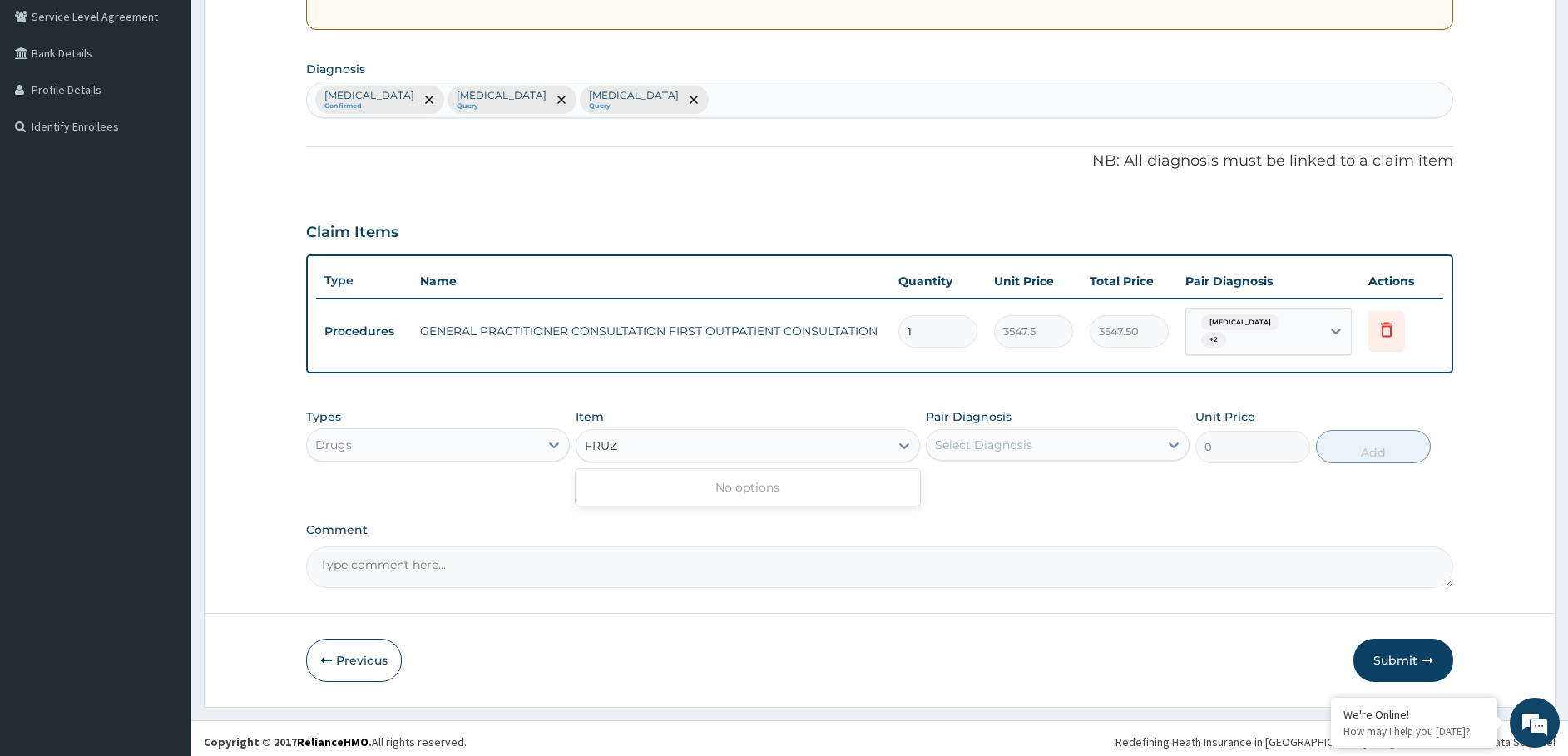
type input "FRU"
click at [723, 481] on div "LASIX FRUSEMIDE INJECTION" at bounding box center [748, 487] width 344 height 30
type input "449.35"
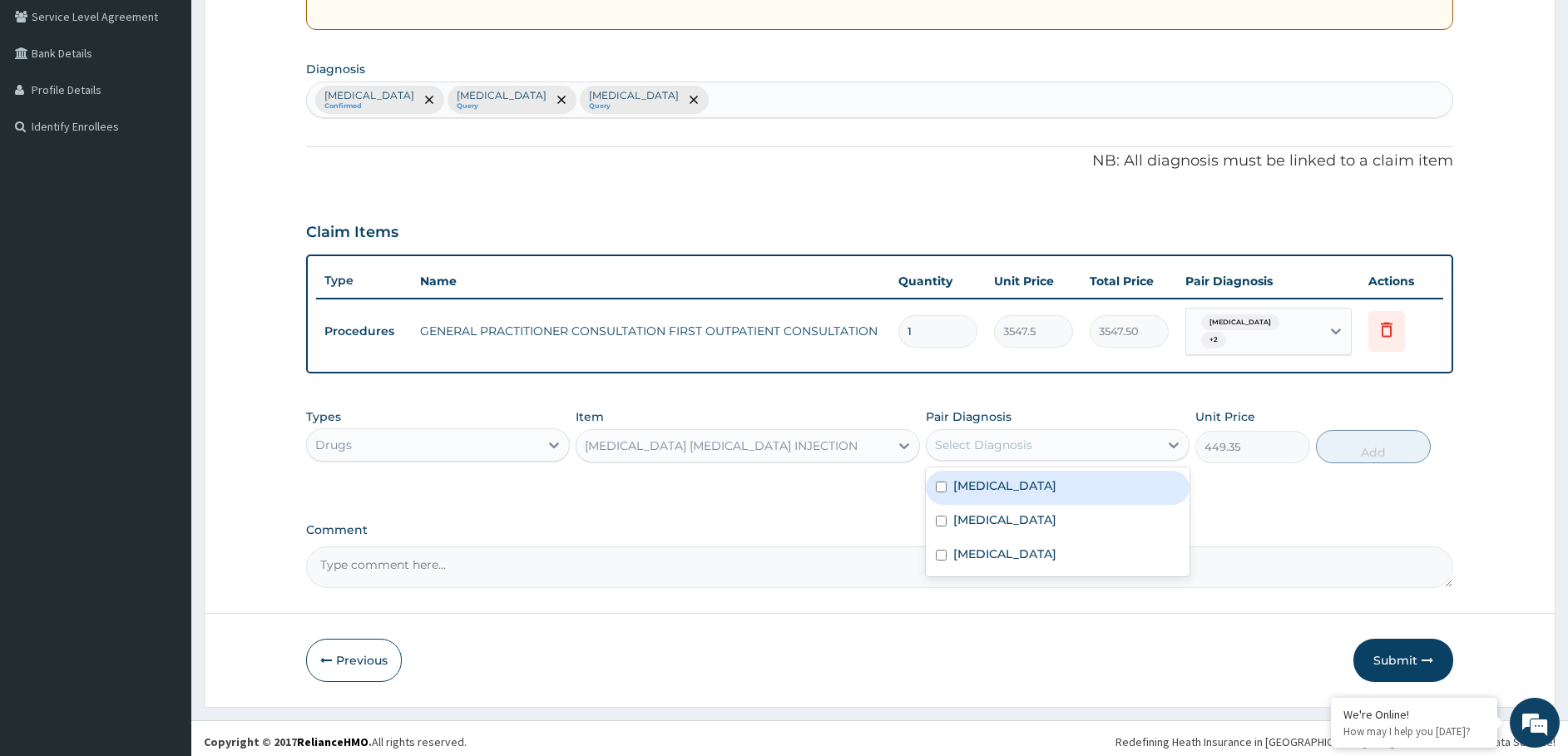
click at [997, 437] on div "Select Diagnosis" at bounding box center [984, 445] width 98 height 16
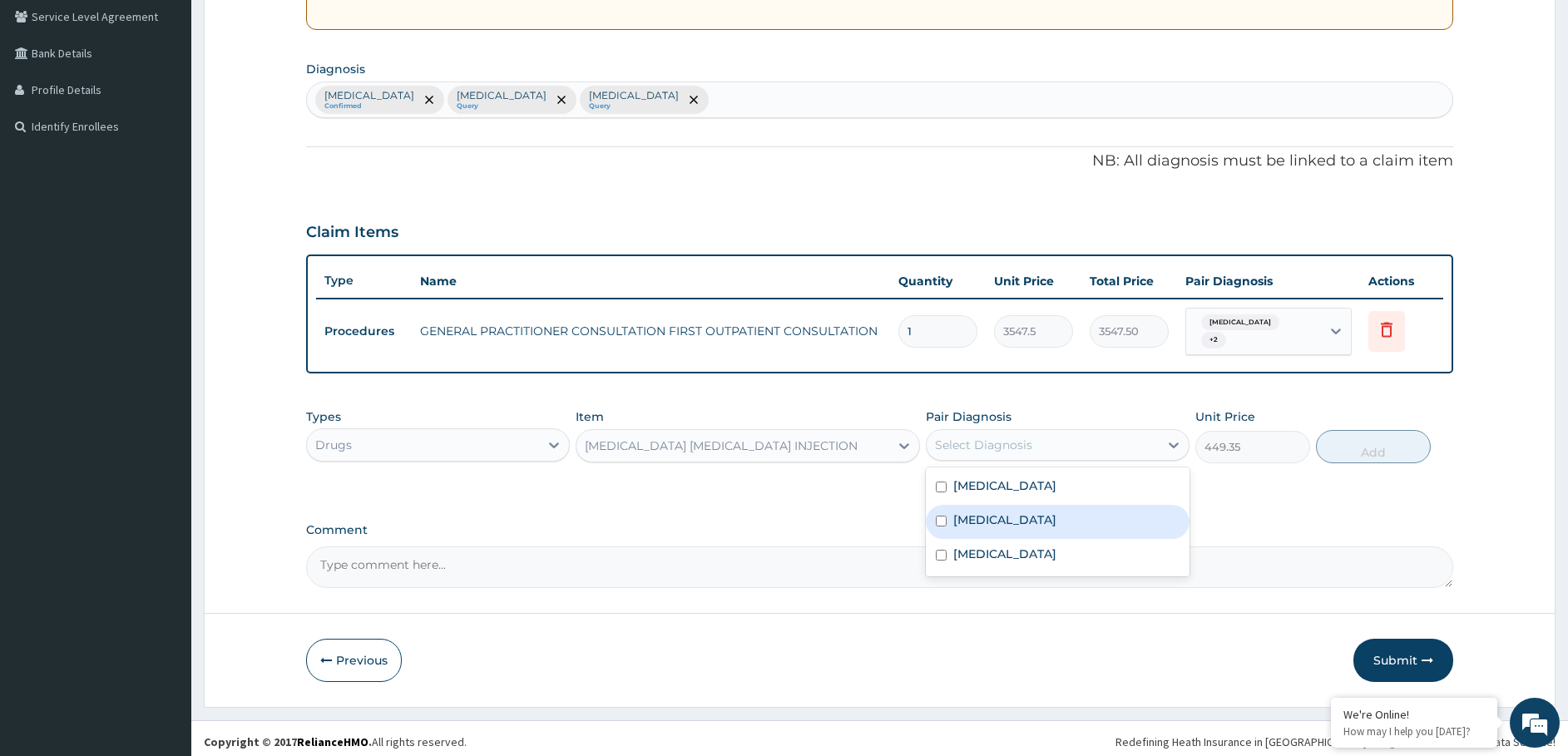
drag, startPoint x: 987, startPoint y: 517, endPoint x: 986, endPoint y: 508, distance: 9.1
click at [987, 514] on label "Conjunctivitis" at bounding box center [1004, 519] width 103 height 16
checkbox input "true"
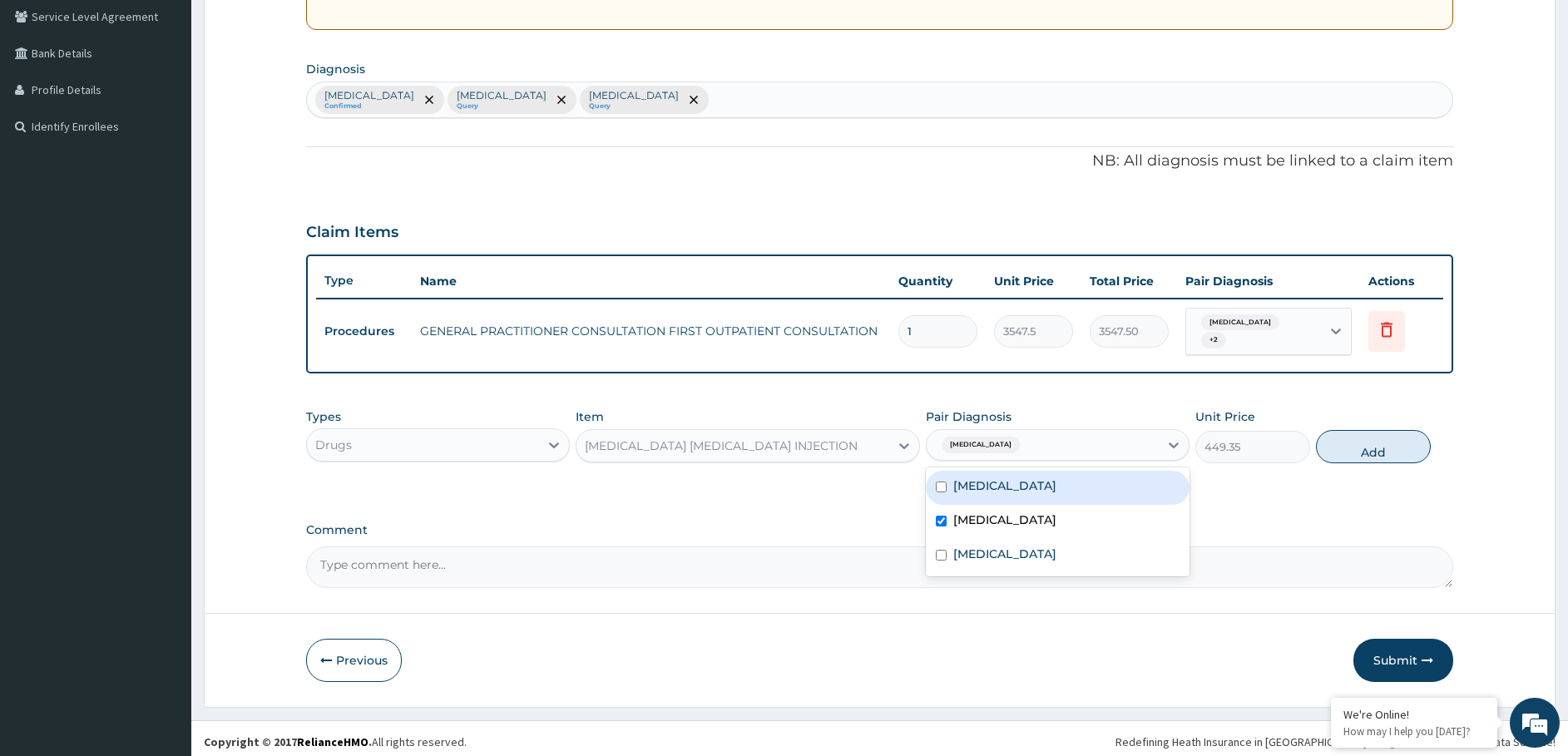
click at [980, 477] on label "Edema of eyelid" at bounding box center [1004, 485] width 103 height 16
checkbox input "true"
drag, startPoint x: 1387, startPoint y: 445, endPoint x: 1338, endPoint y: 462, distance: 51.9
click at [1379, 446] on button "Add" at bounding box center [1373, 447] width 115 height 33
type input "0"
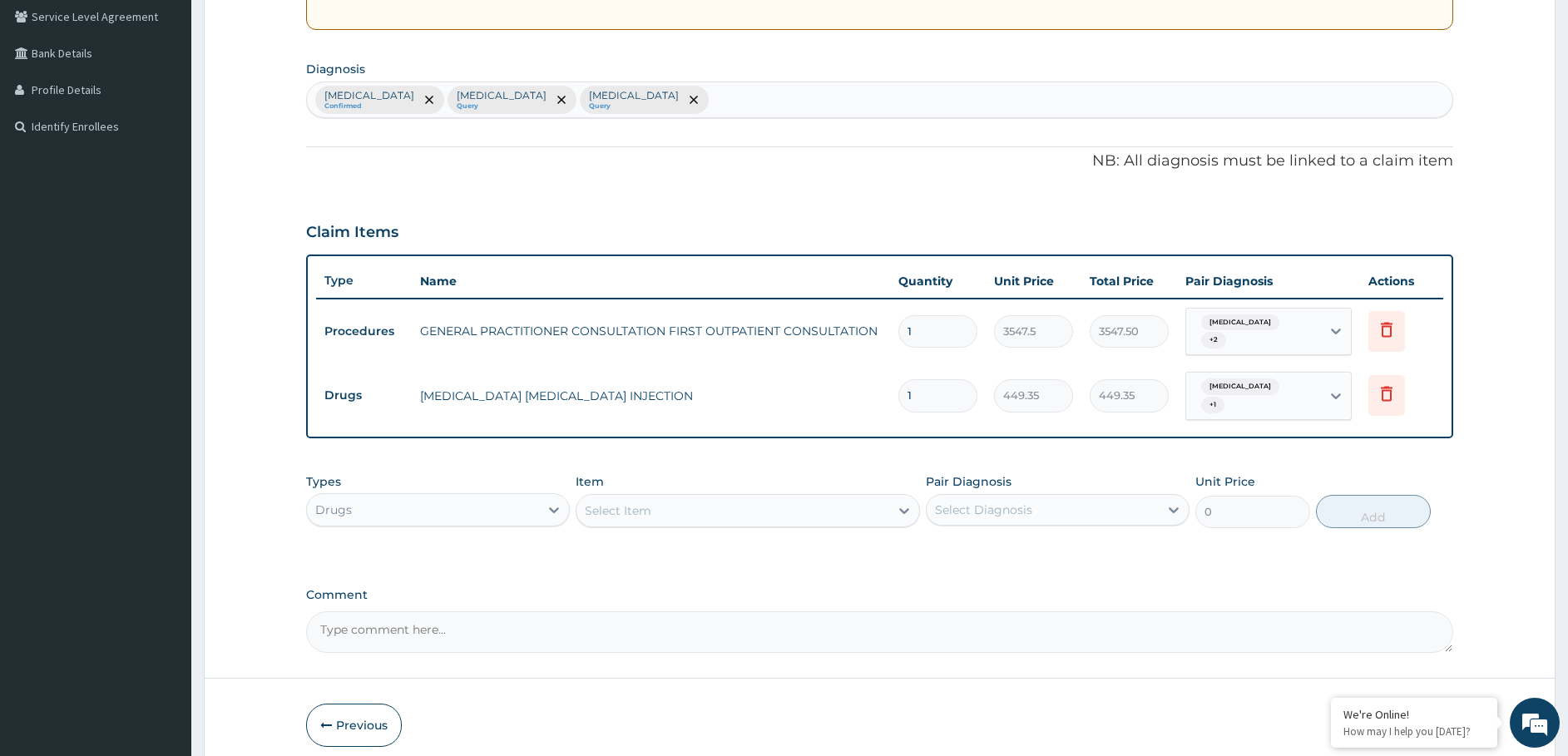
drag, startPoint x: 923, startPoint y: 377, endPoint x: 845, endPoint y: 429, distance: 93.7
click at [845, 429] on div "PA Code / Prescription Code Enter Code(Secondary Care Only) Encounter Date 14-0…" at bounding box center [879, 232] width 1147 height 842
type input "3"
type input "1348.05"
type input "3"
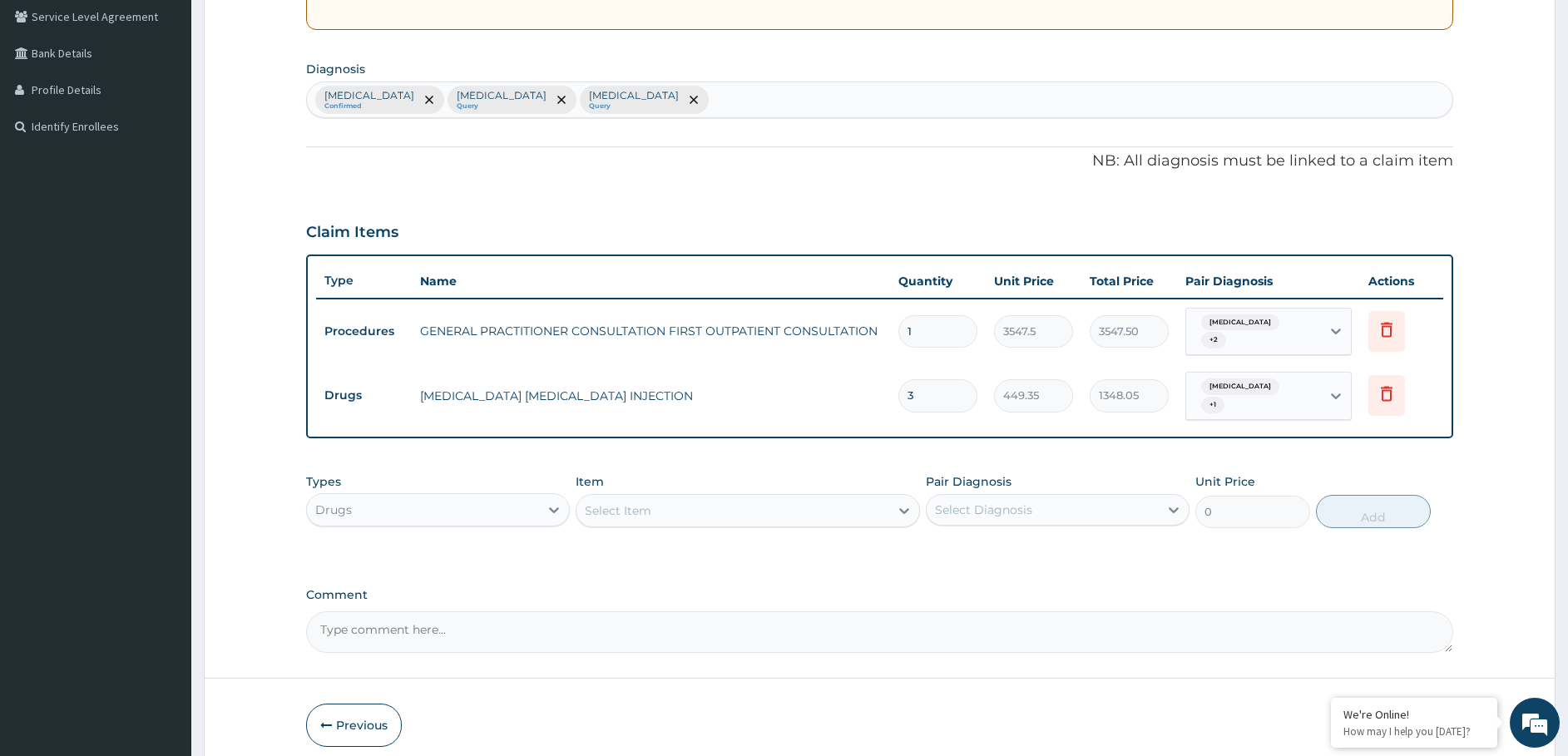
click at [673, 497] on div "Select Item" at bounding box center [733, 510] width 313 height 27
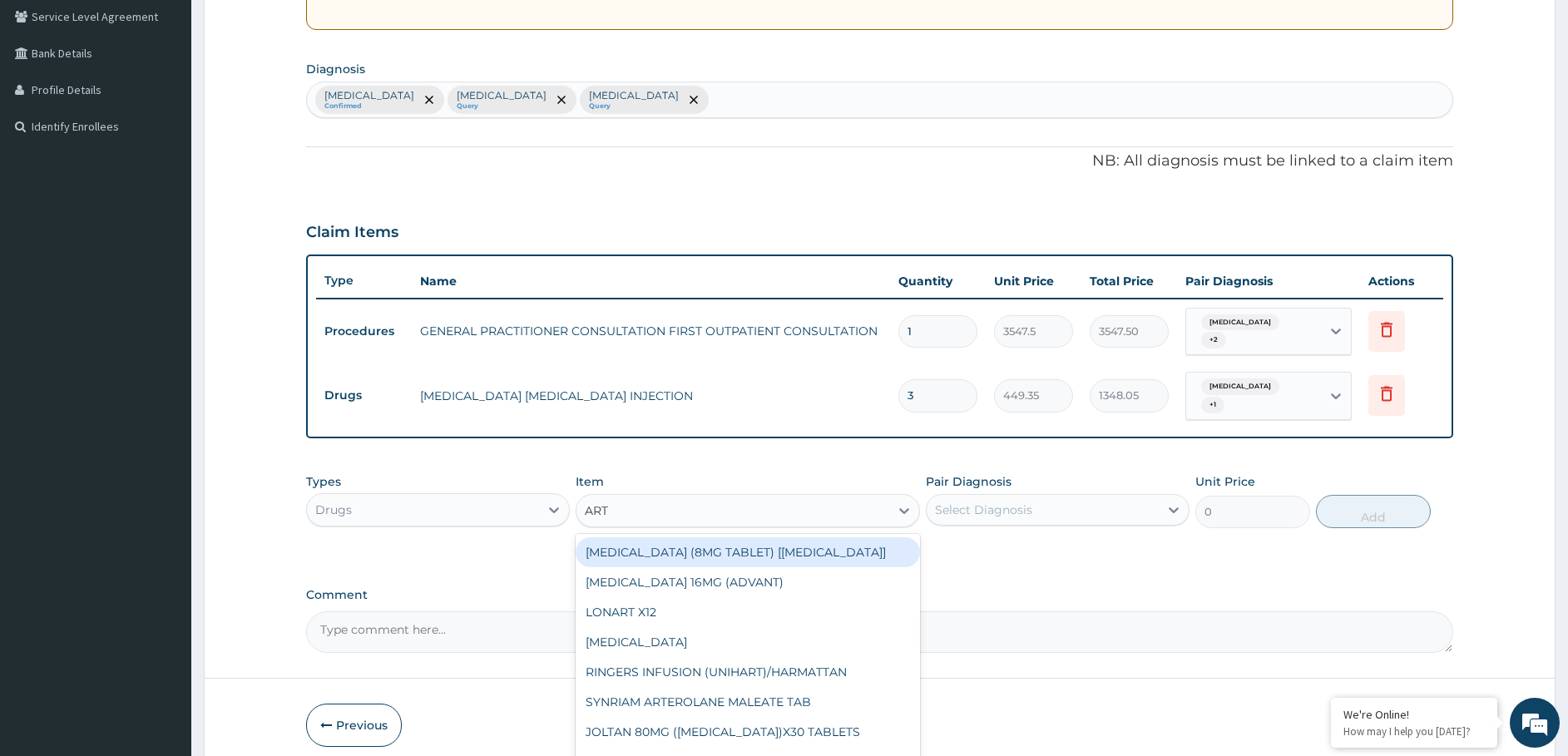
type input "ARTE"
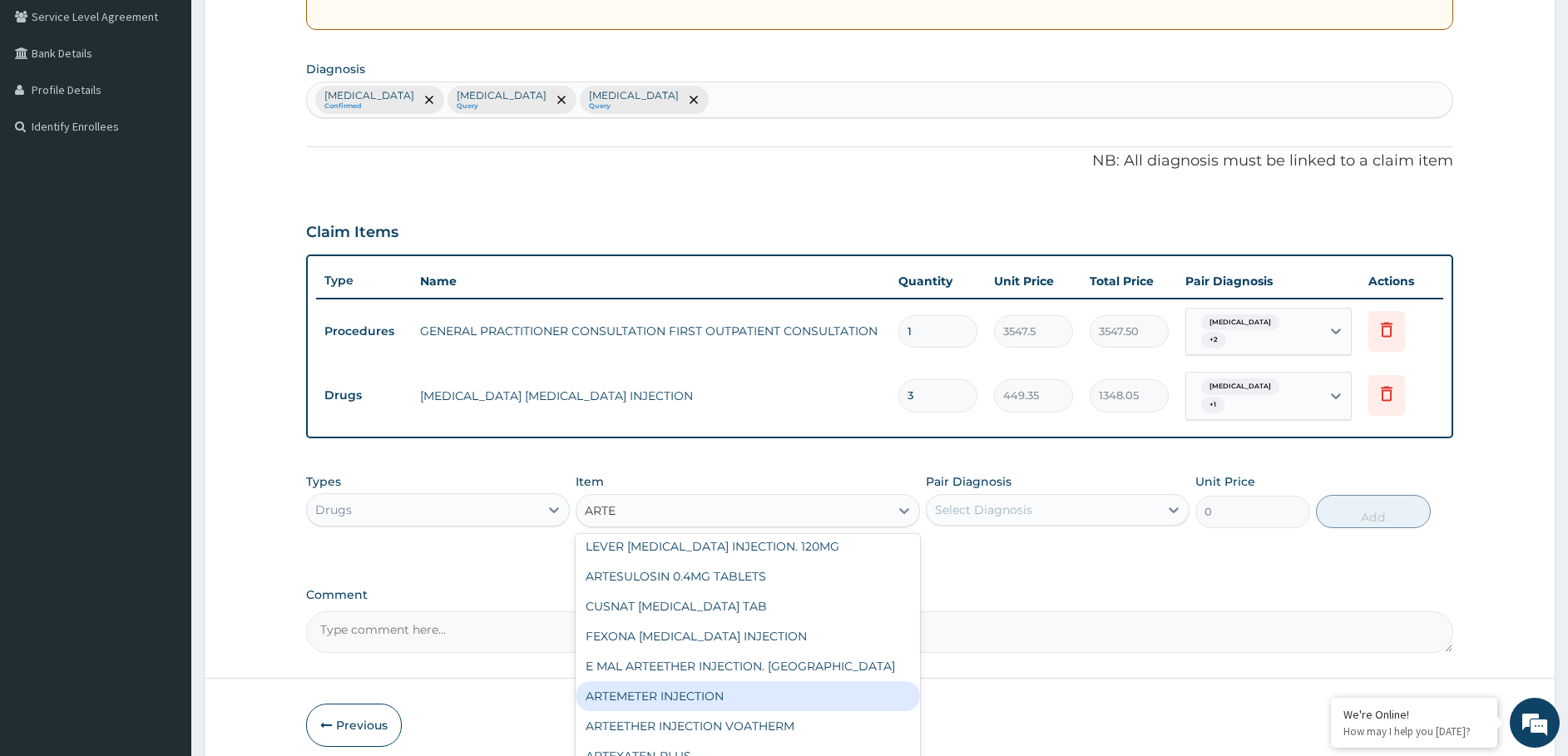
scroll to position [117, 0]
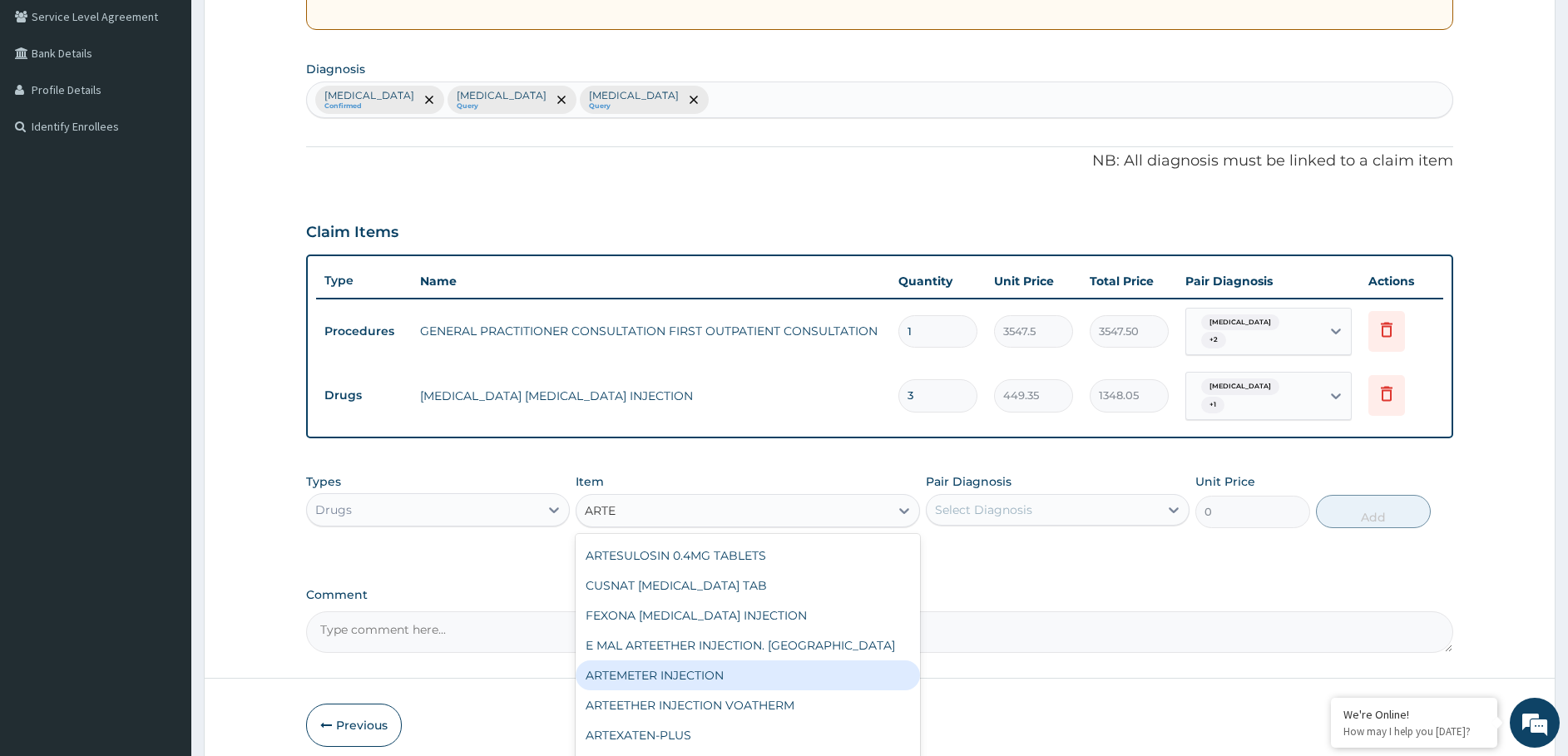
click at [692, 662] on div "ARTEMETER INJECTION" at bounding box center [748, 675] width 344 height 30
type input "946.0000000000001"
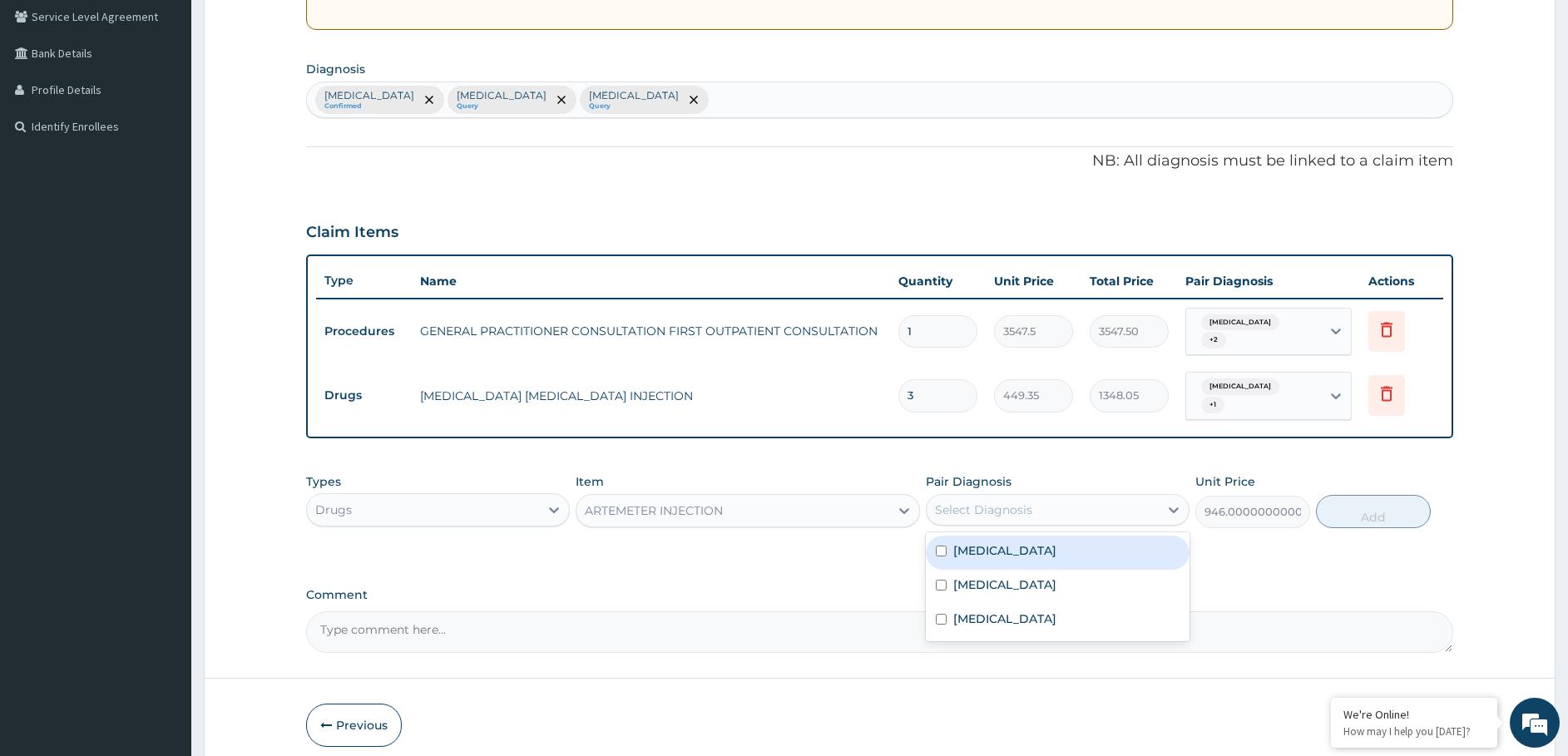
drag, startPoint x: 1014, startPoint y: 479, endPoint x: 1011, endPoint y: 490, distance: 11.4
click at [1013, 495] on div "Select Diagnosis" at bounding box center [1057, 510] width 264 height 32
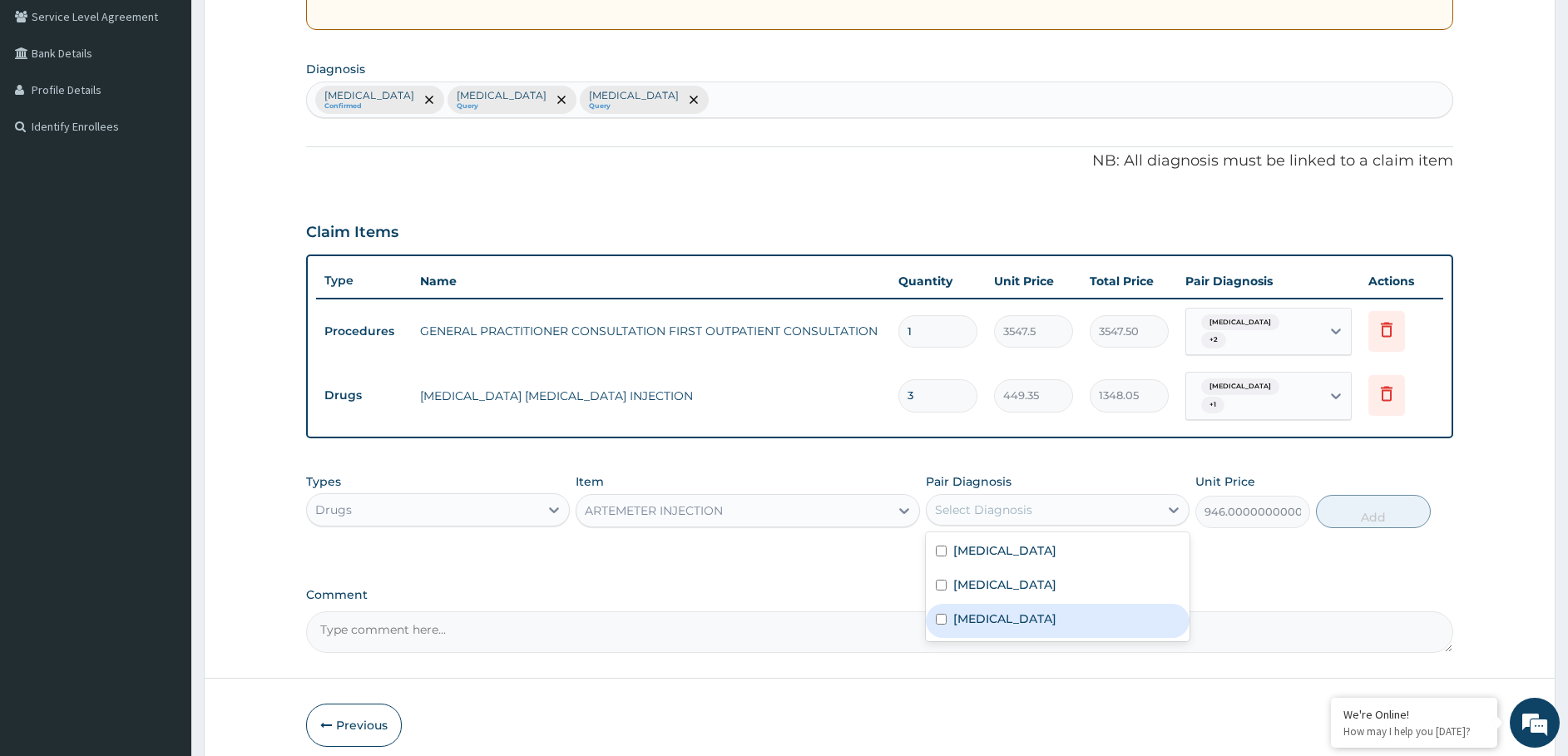
click at [1015, 604] on div "[MEDICAL_DATA]" at bounding box center [1057, 621] width 264 height 34
checkbox input "true"
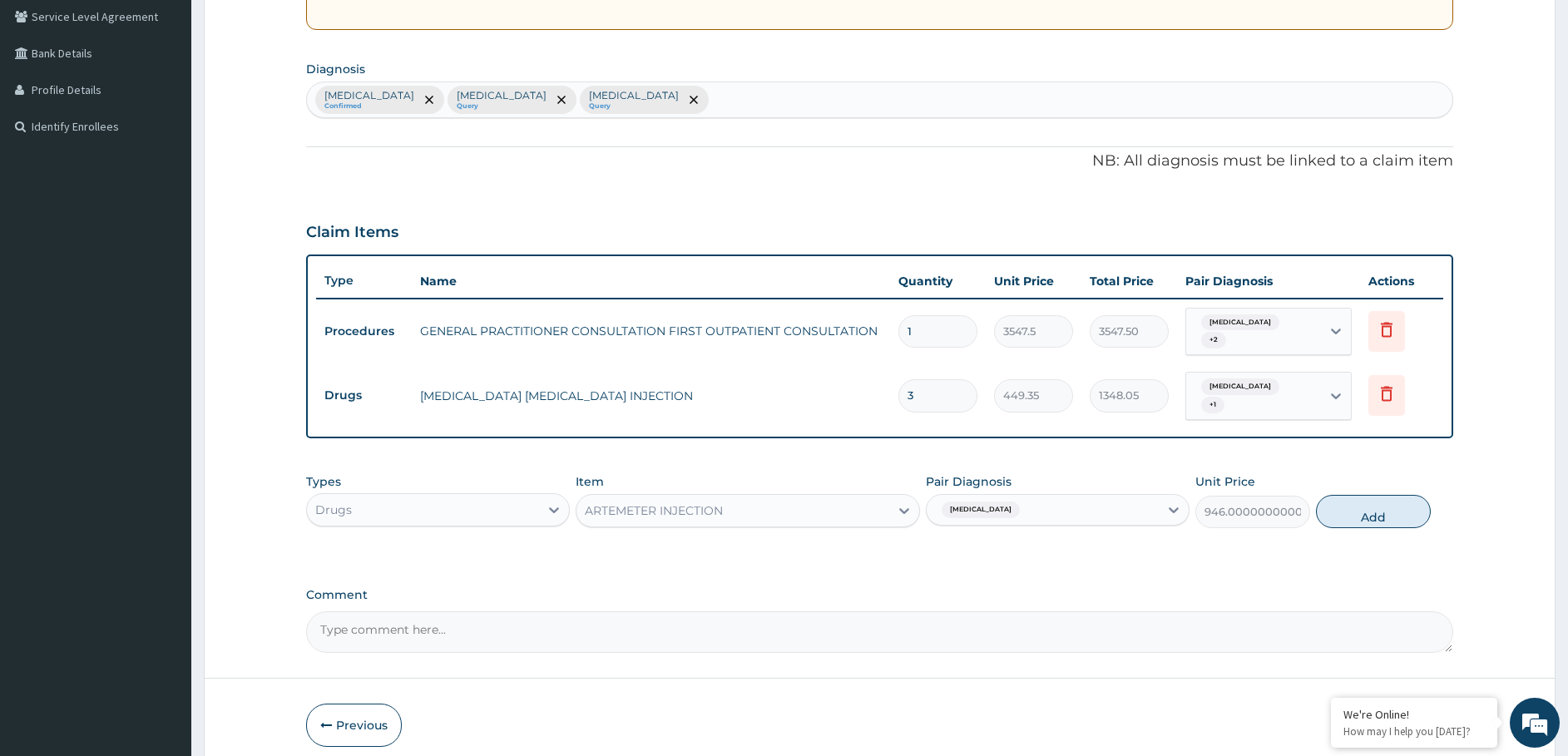
drag, startPoint x: 1389, startPoint y: 492, endPoint x: 1010, endPoint y: 562, distance: 385.4
click at [1385, 495] on button "Add" at bounding box center [1373, 512] width 115 height 33
type input "0"
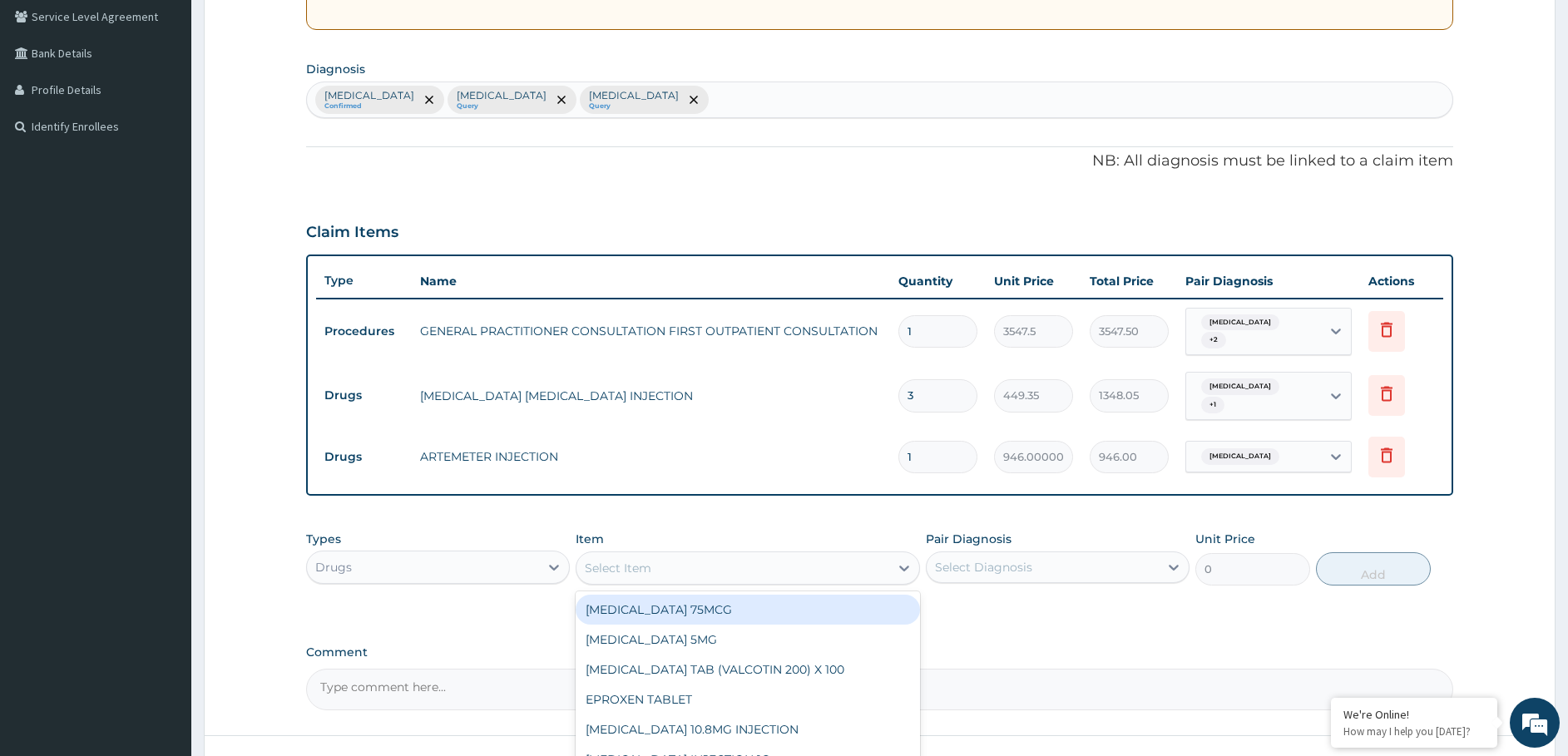
drag, startPoint x: 711, startPoint y: 540, endPoint x: 704, endPoint y: 546, distance: 9.2
click at [709, 555] on div "Select Item" at bounding box center [733, 567] width 313 height 27
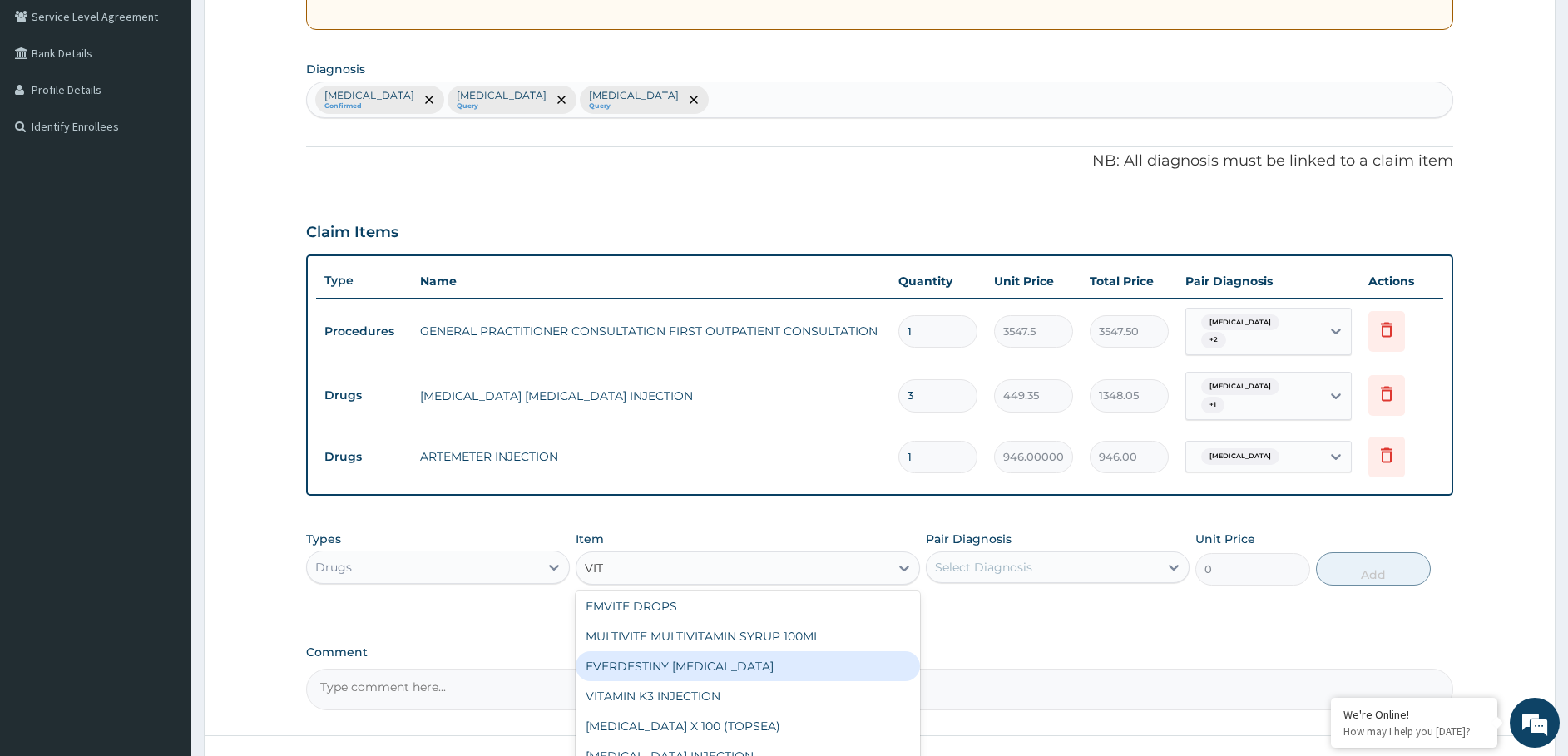
scroll to position [99, 0]
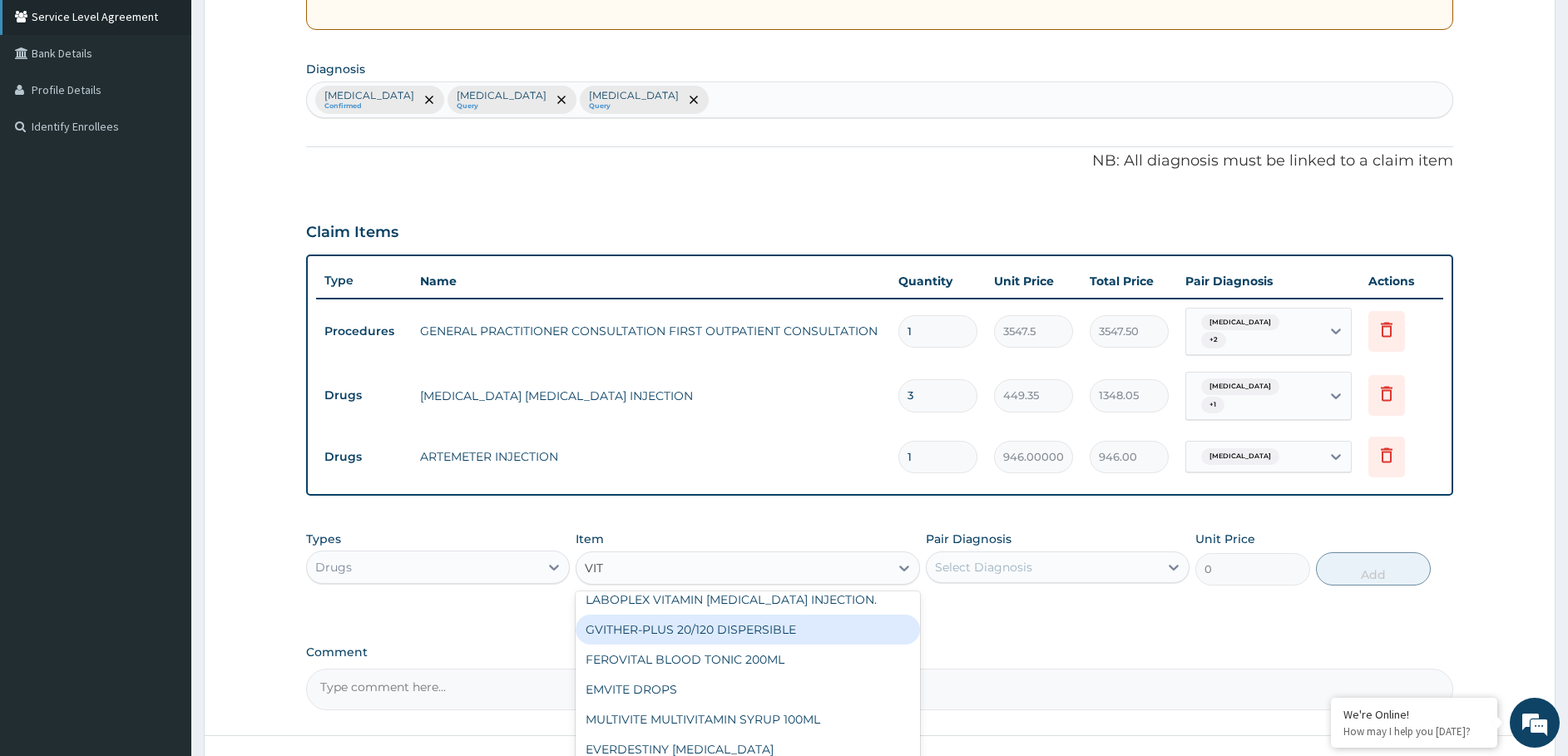
type input "VIT"
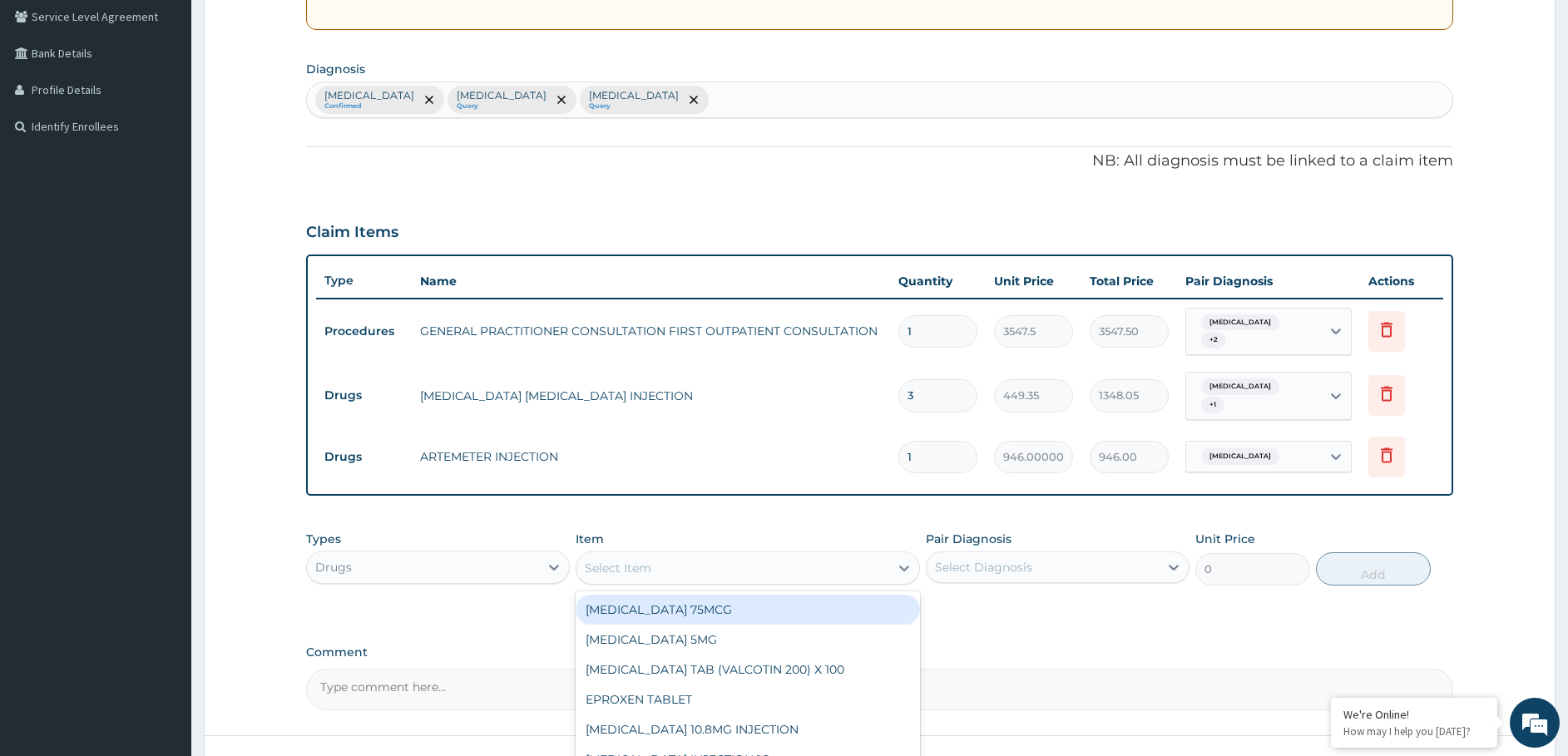
click at [696, 561] on div "Select Item" at bounding box center [733, 567] width 313 height 27
type input "VITAMIN"
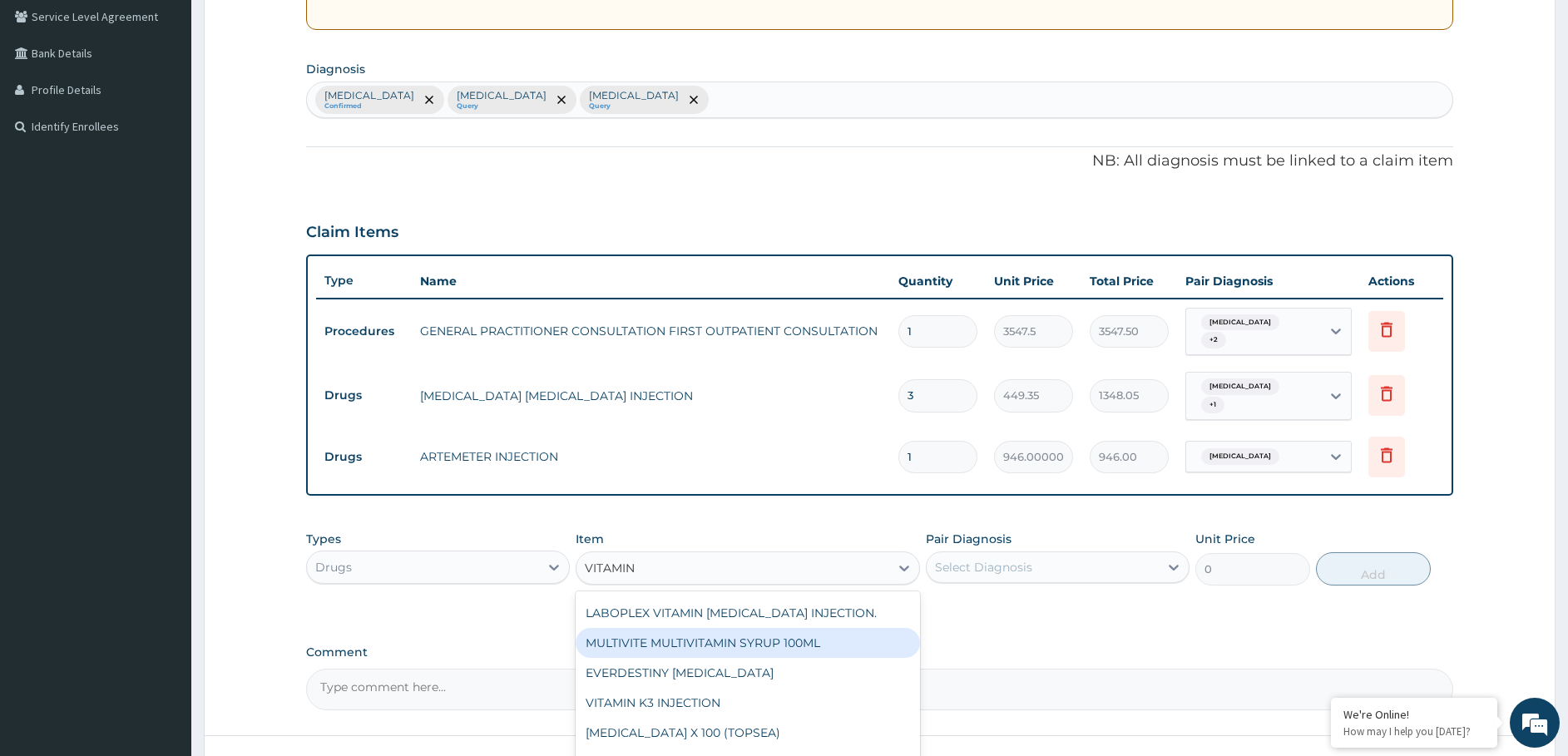
scroll to position [0, 0]
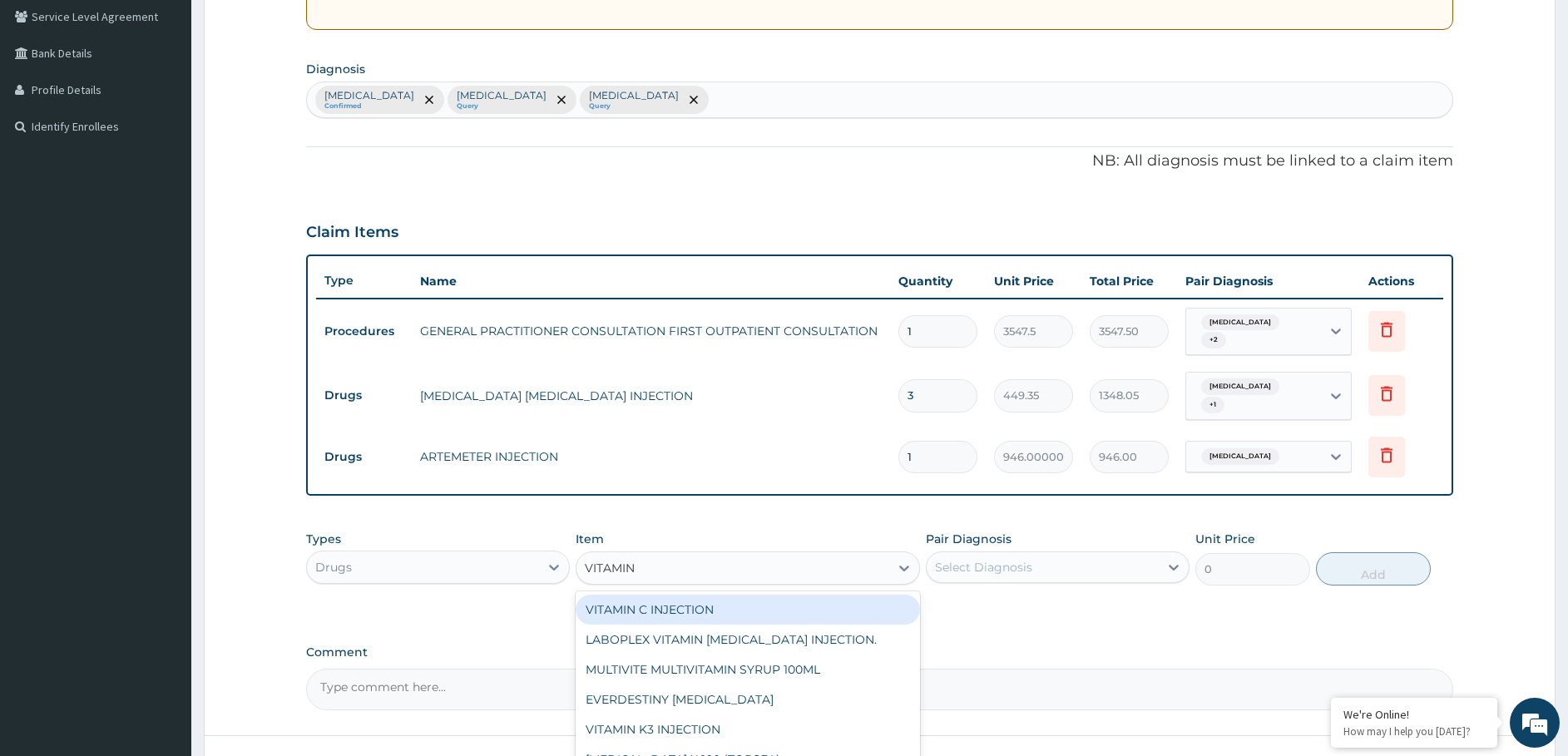
click at [691, 598] on div "VITAMIN C INJECTION" at bounding box center [748, 609] width 344 height 30
type input "141.9"
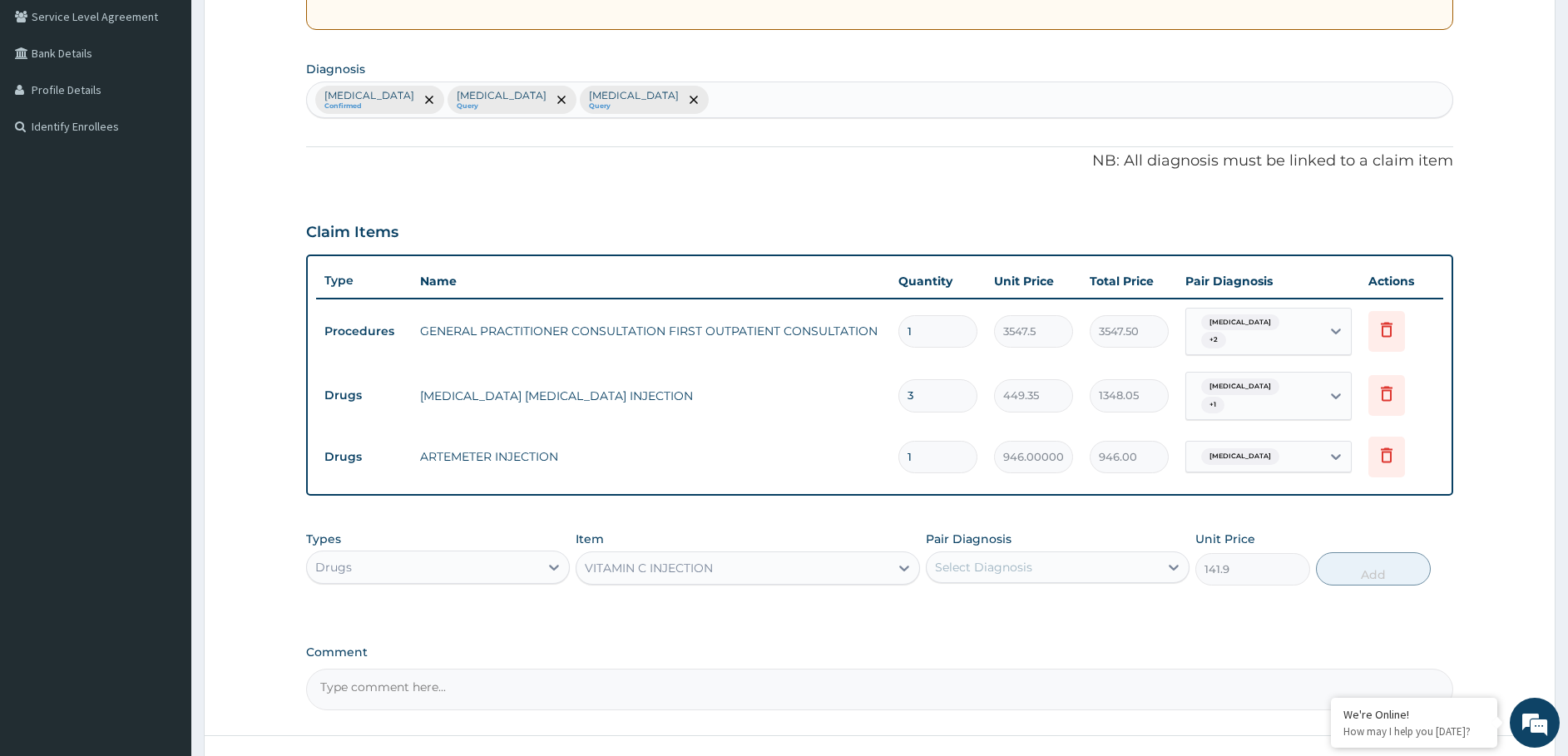
click at [1037, 557] on div "Select Diagnosis" at bounding box center [1042, 567] width 232 height 27
click at [1005, 634] on label "Conjunctivitis" at bounding box center [1004, 642] width 103 height 16
checkbox input "true"
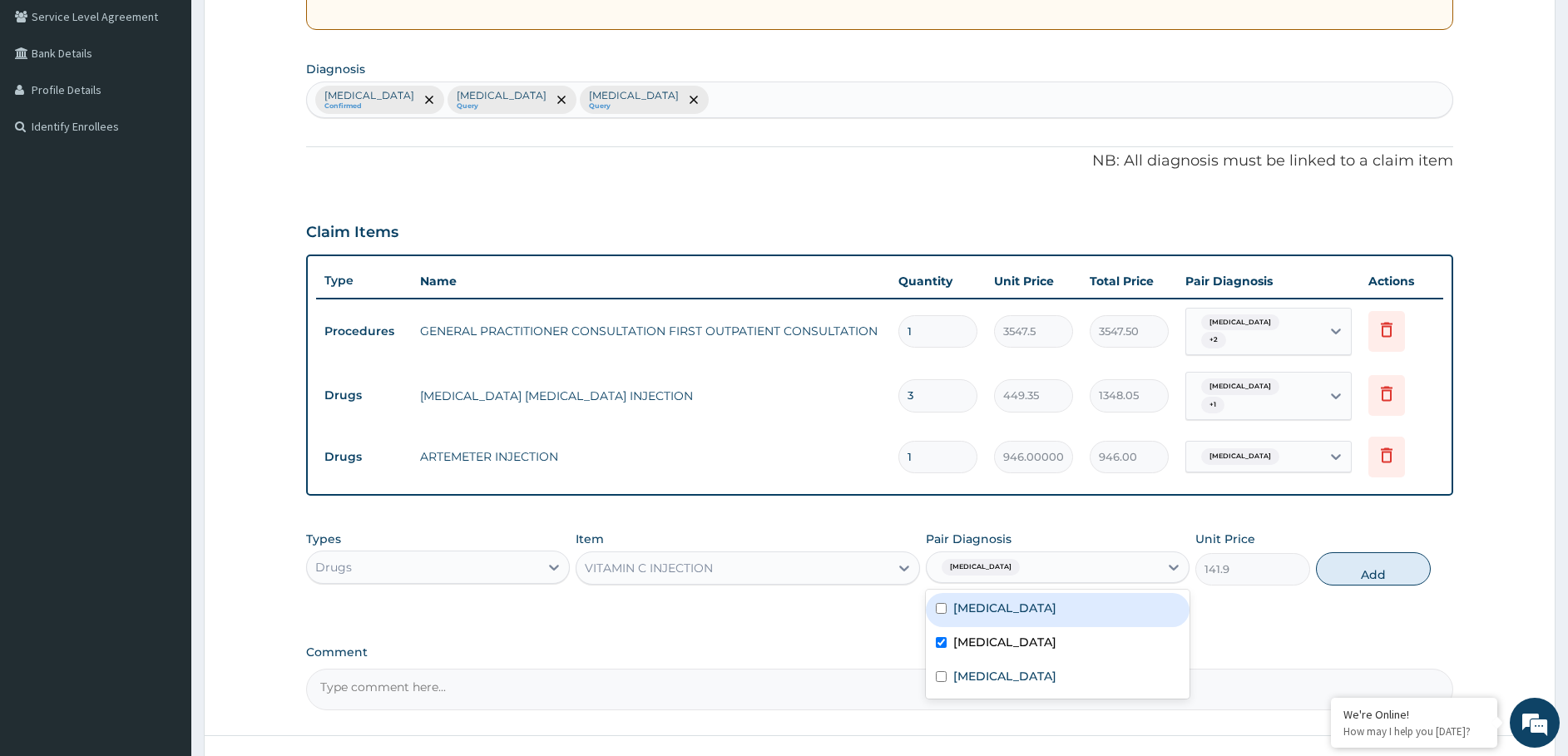
click at [1007, 600] on label "Edema of eyelid" at bounding box center [1004, 608] width 103 height 16
checkbox input "true"
drag, startPoint x: 1375, startPoint y: 549, endPoint x: 780, endPoint y: 270, distance: 657.2
click at [1374, 553] on button "Add" at bounding box center [1373, 569] width 115 height 33
type input "0"
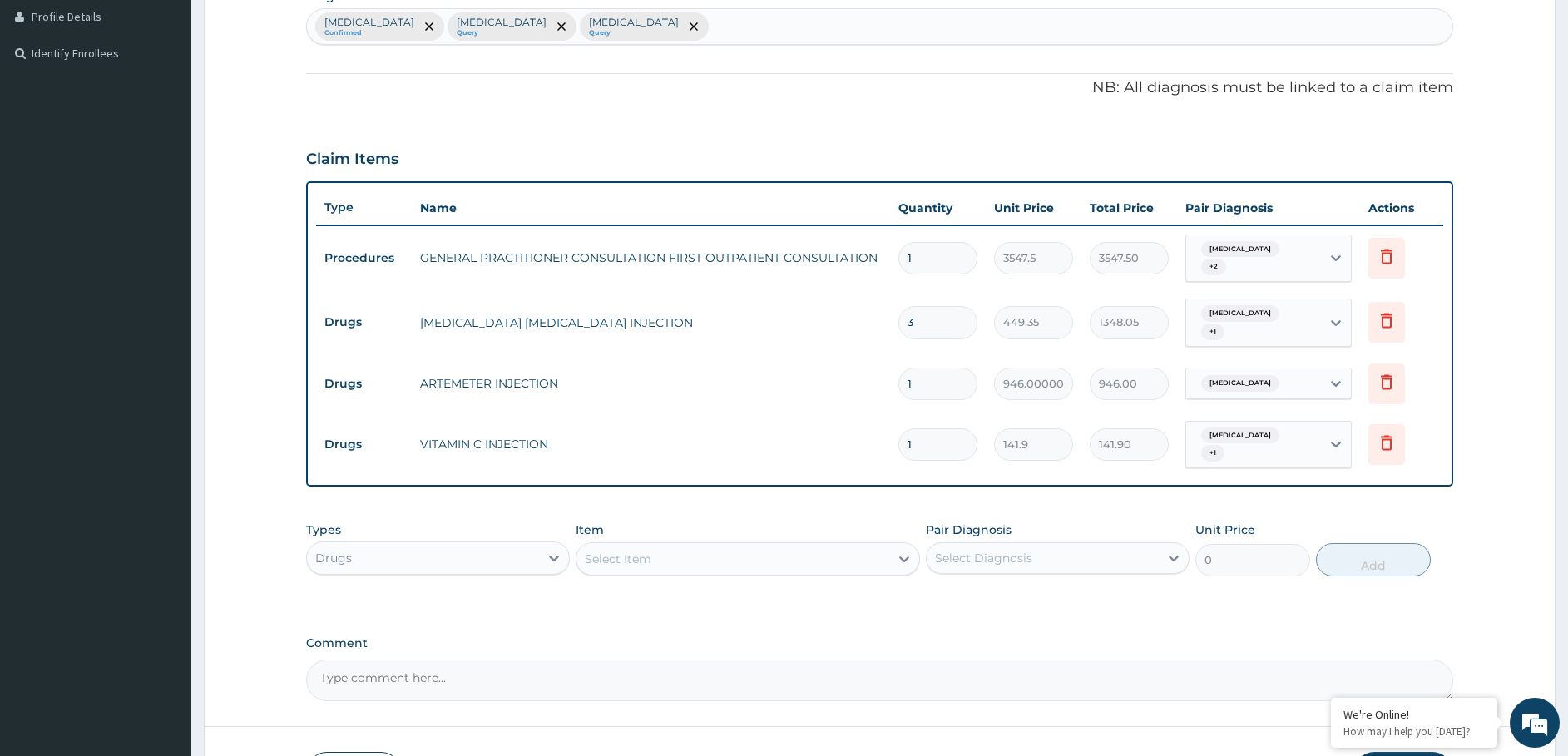
scroll to position [514, 0]
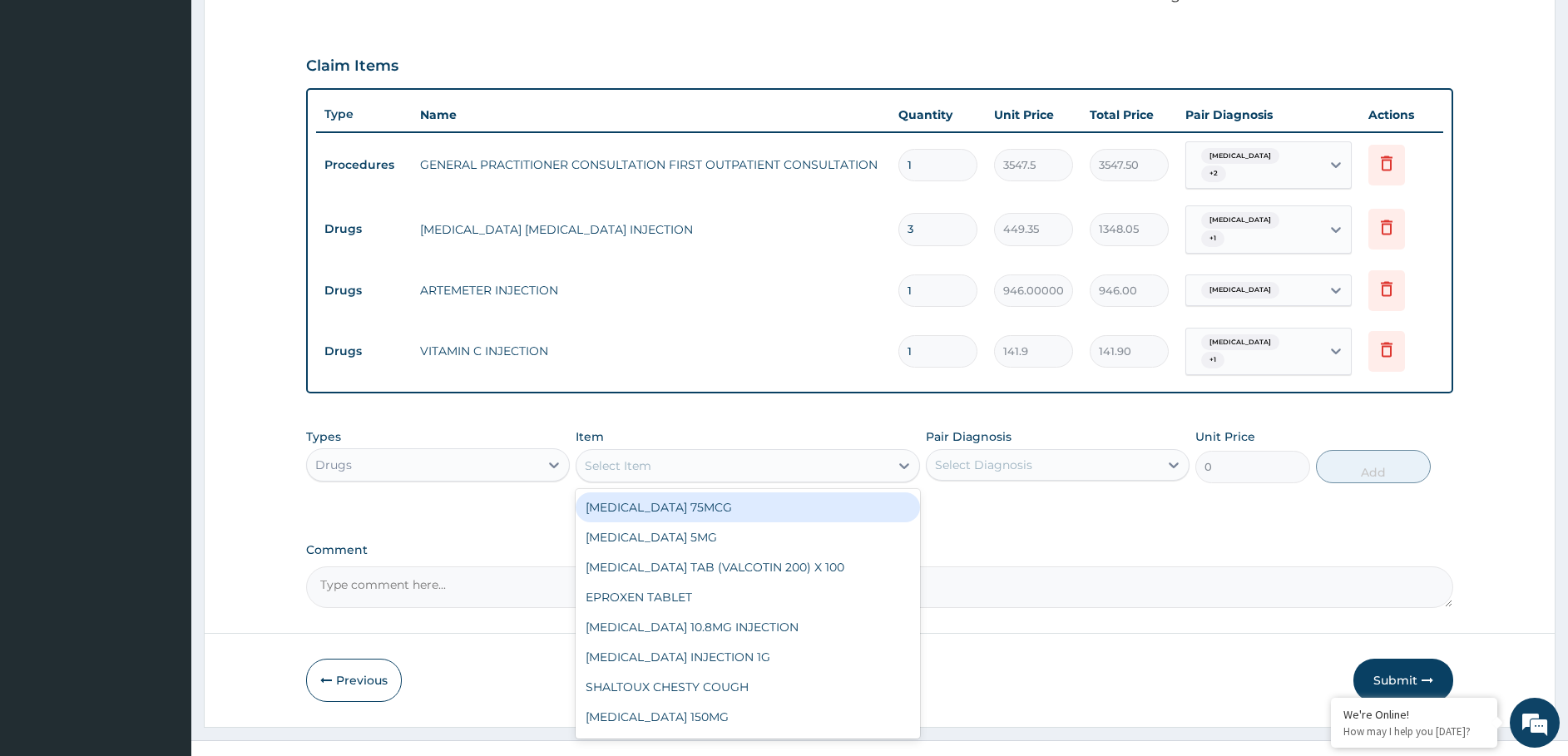
click at [637, 458] on div "Select Item" at bounding box center [618, 465] width 67 height 16
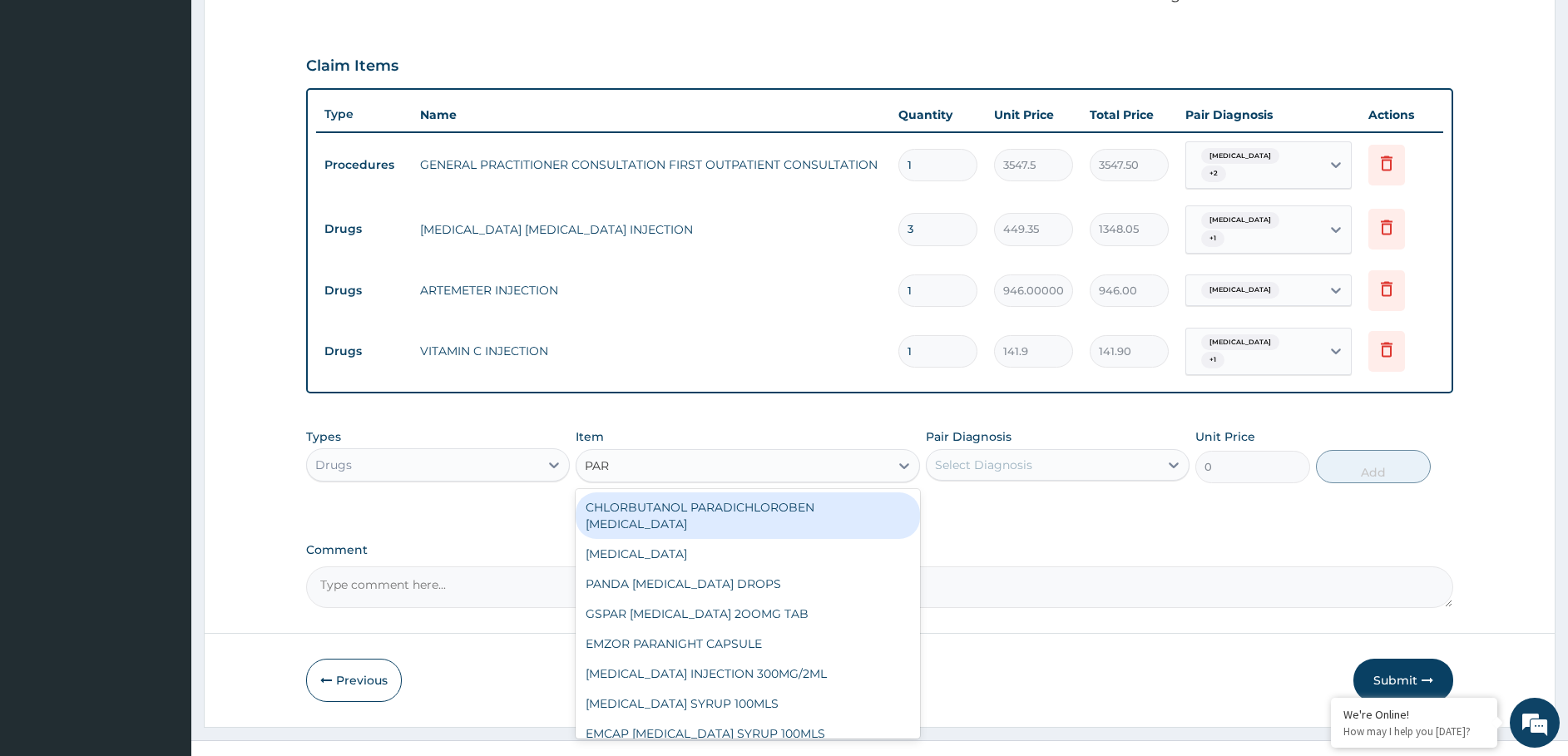
type input "PARA"
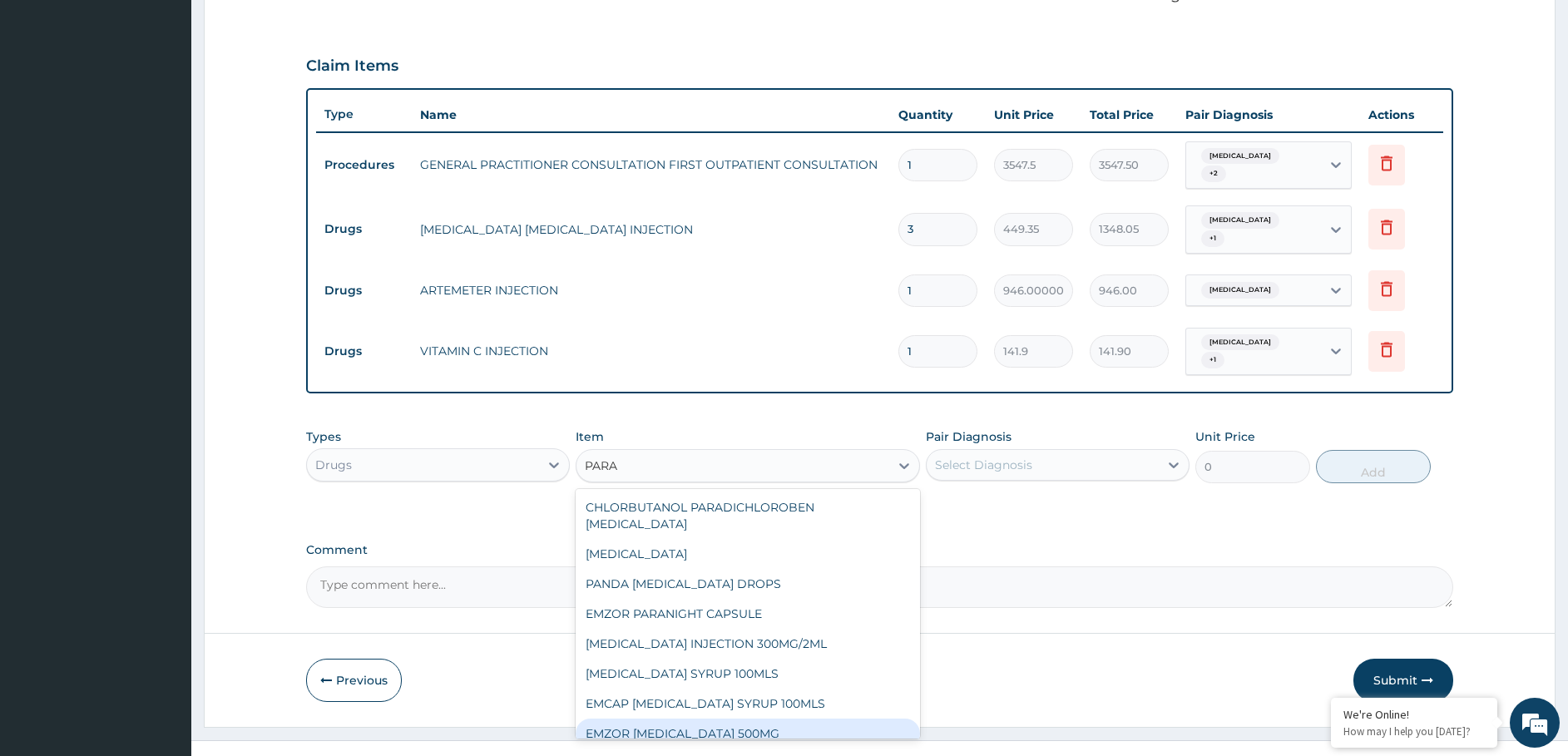
click at [795, 719] on div "EMZOR [MEDICAL_DATA] 500MG" at bounding box center [748, 734] width 344 height 30
type input "23.65"
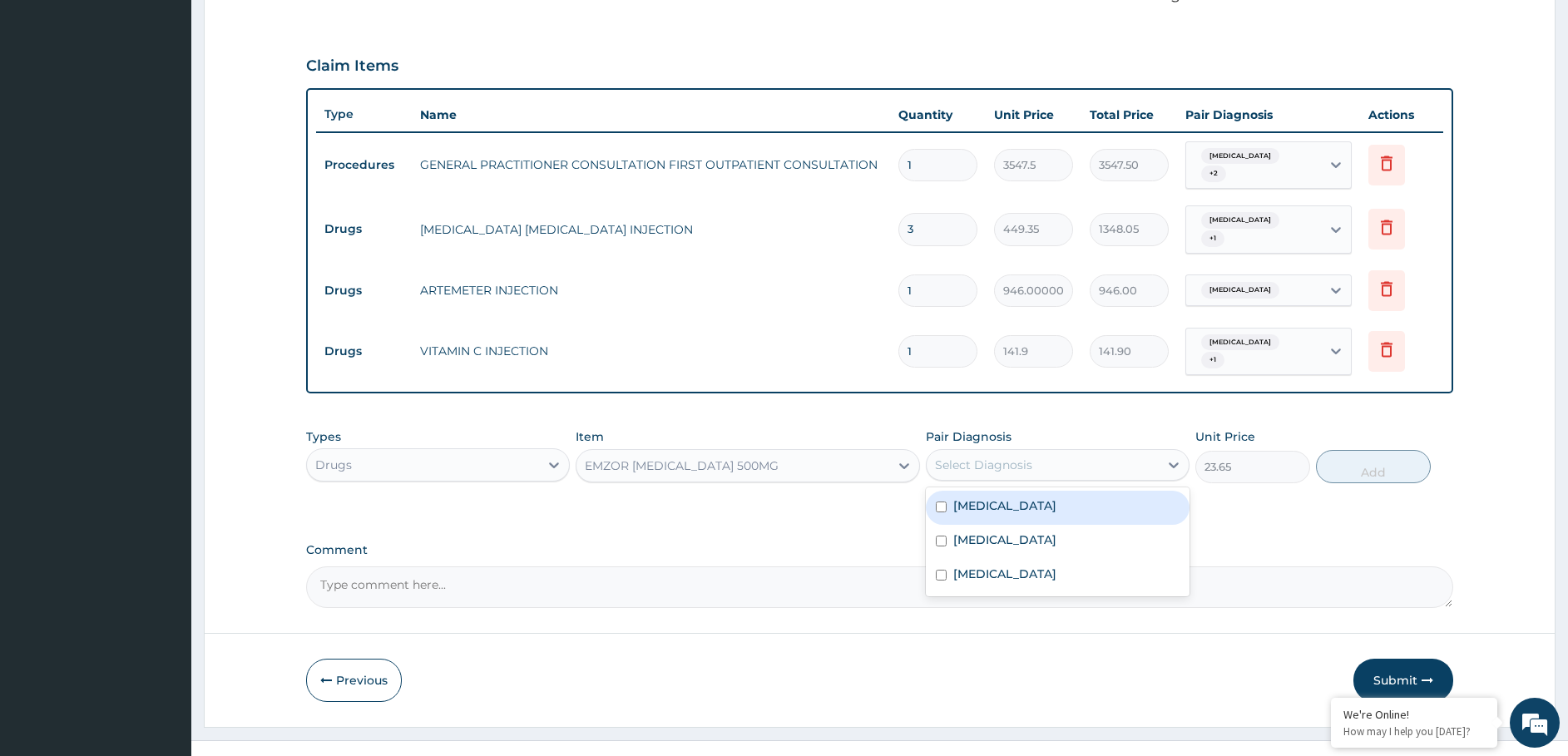
click at [1006, 452] on div "Select Diagnosis" at bounding box center [1042, 465] width 232 height 27
click at [999, 457] on div "Select Diagnosis" at bounding box center [984, 465] width 98 height 16
click at [970, 563] on div "[MEDICAL_DATA]" at bounding box center [1057, 576] width 264 height 34
checkbox input "true"
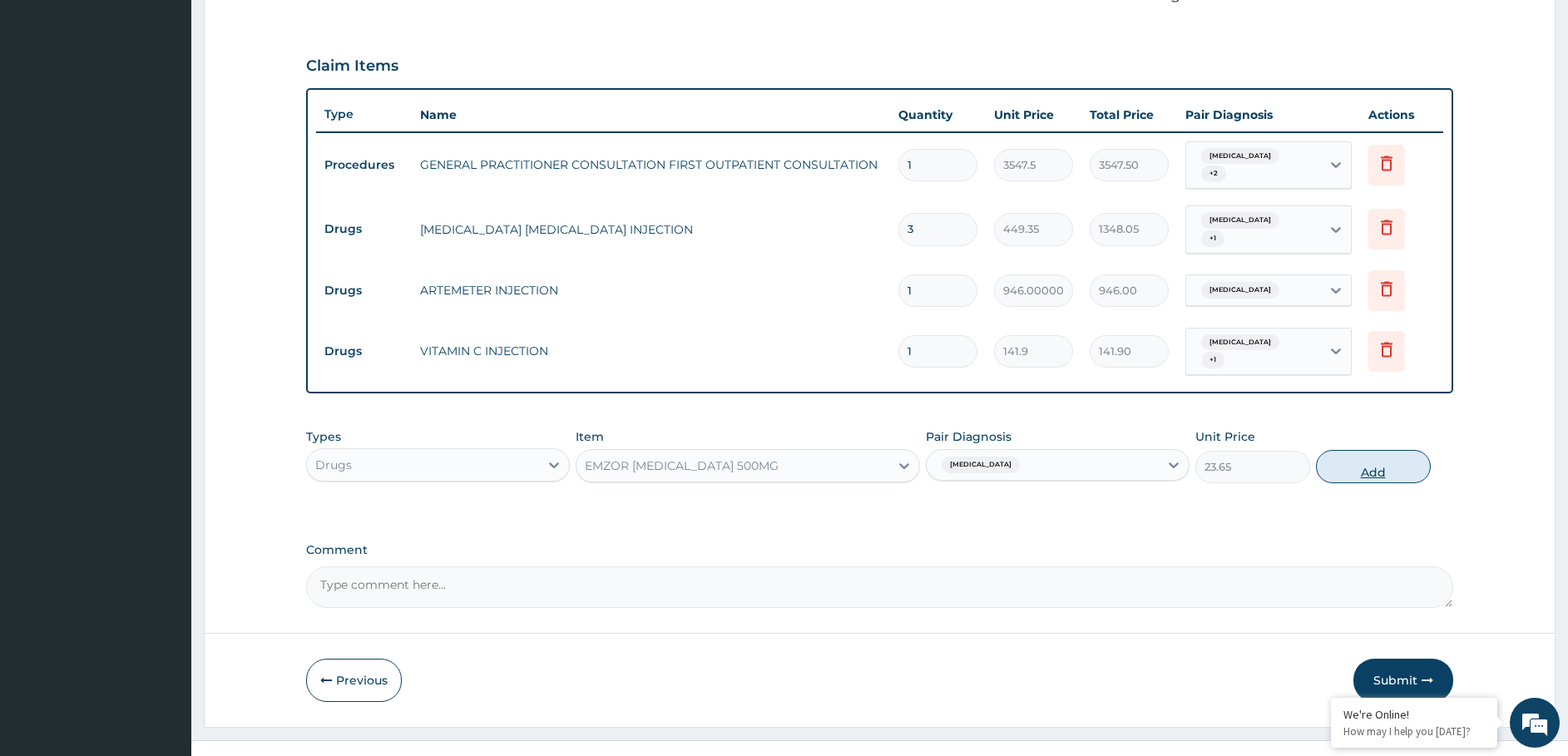
click at [1384, 450] on button "Add" at bounding box center [1373, 466] width 115 height 33
type input "0"
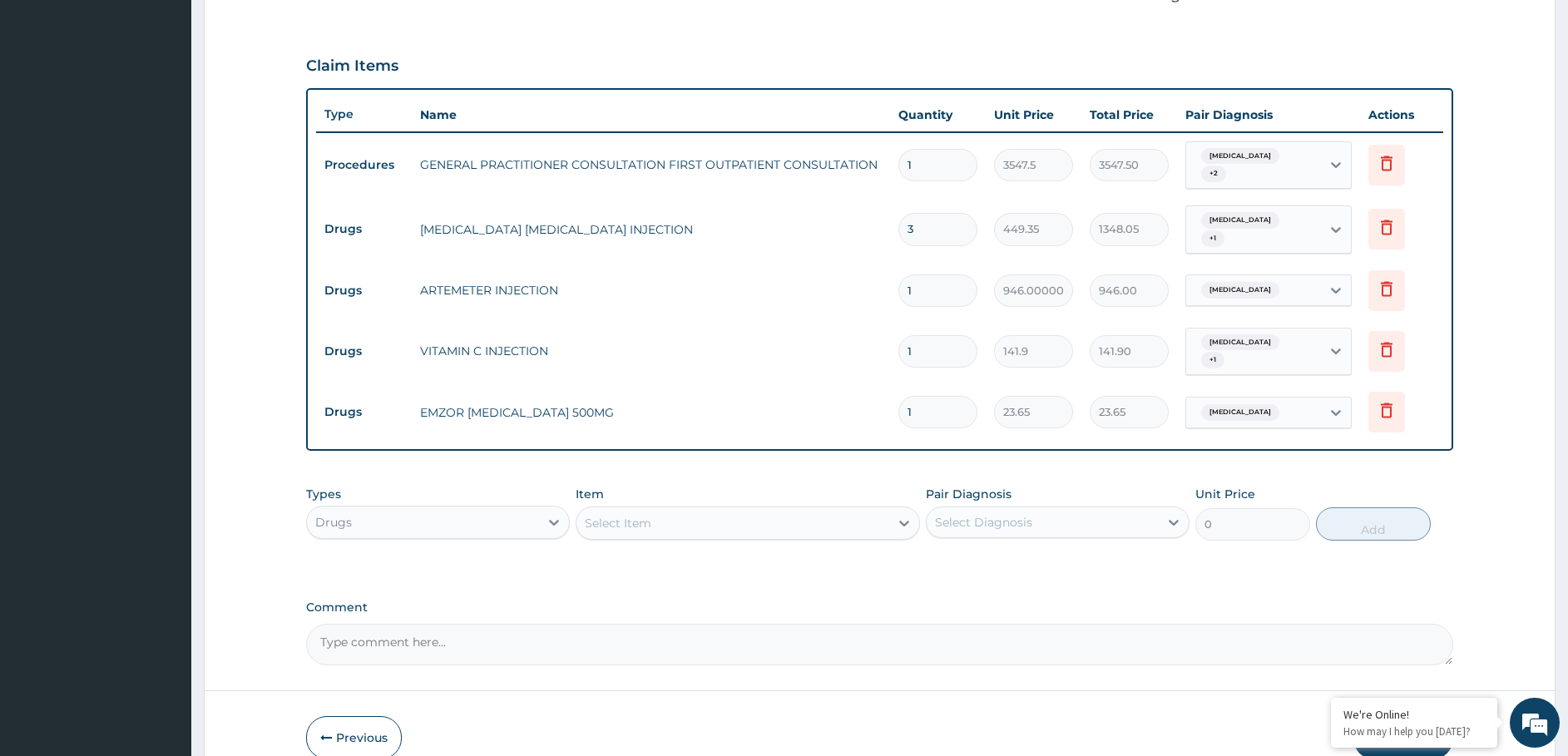
type input "18"
type input "425.70"
type input "18"
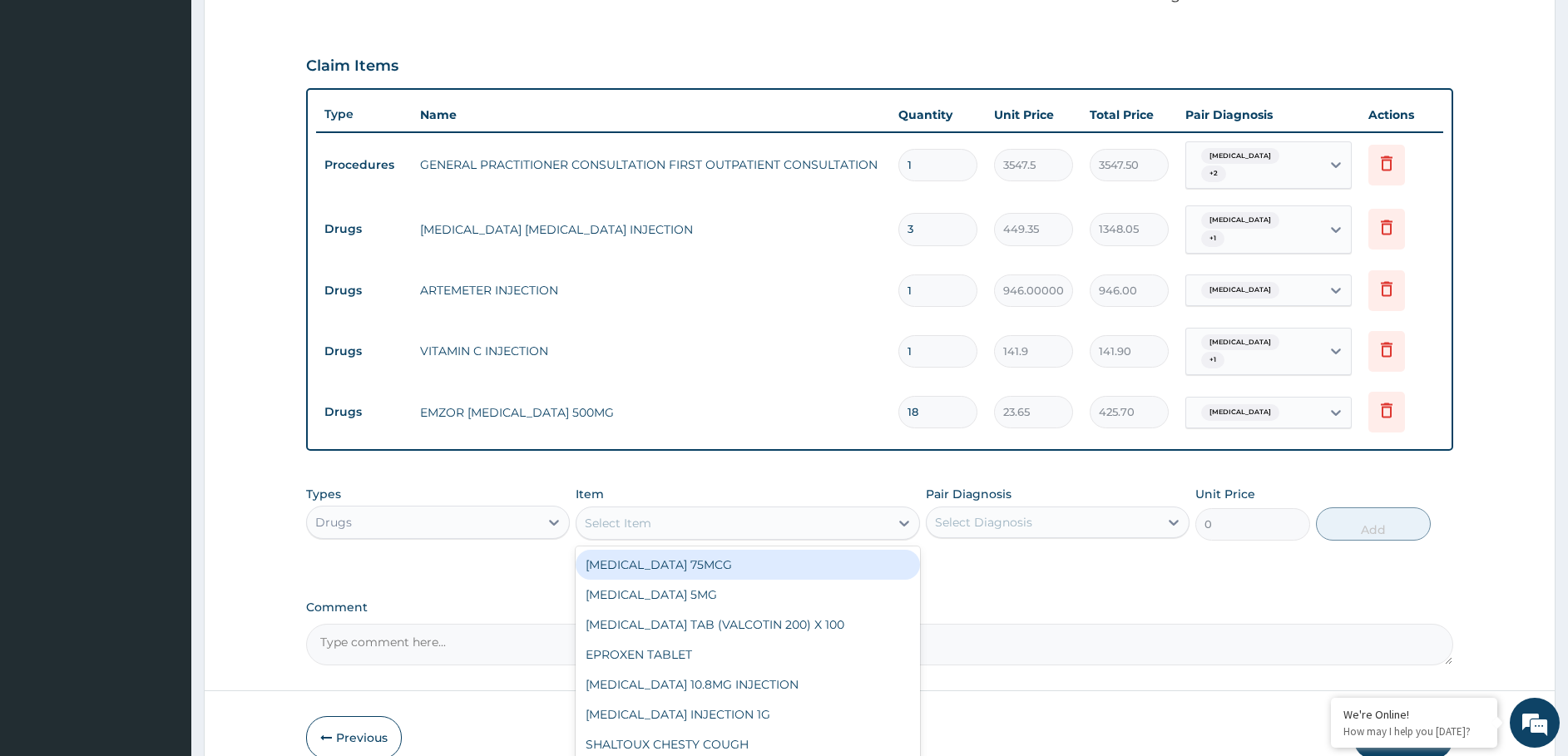
click at [678, 510] on div "Select Item" at bounding box center [733, 523] width 313 height 27
type input "LONA"
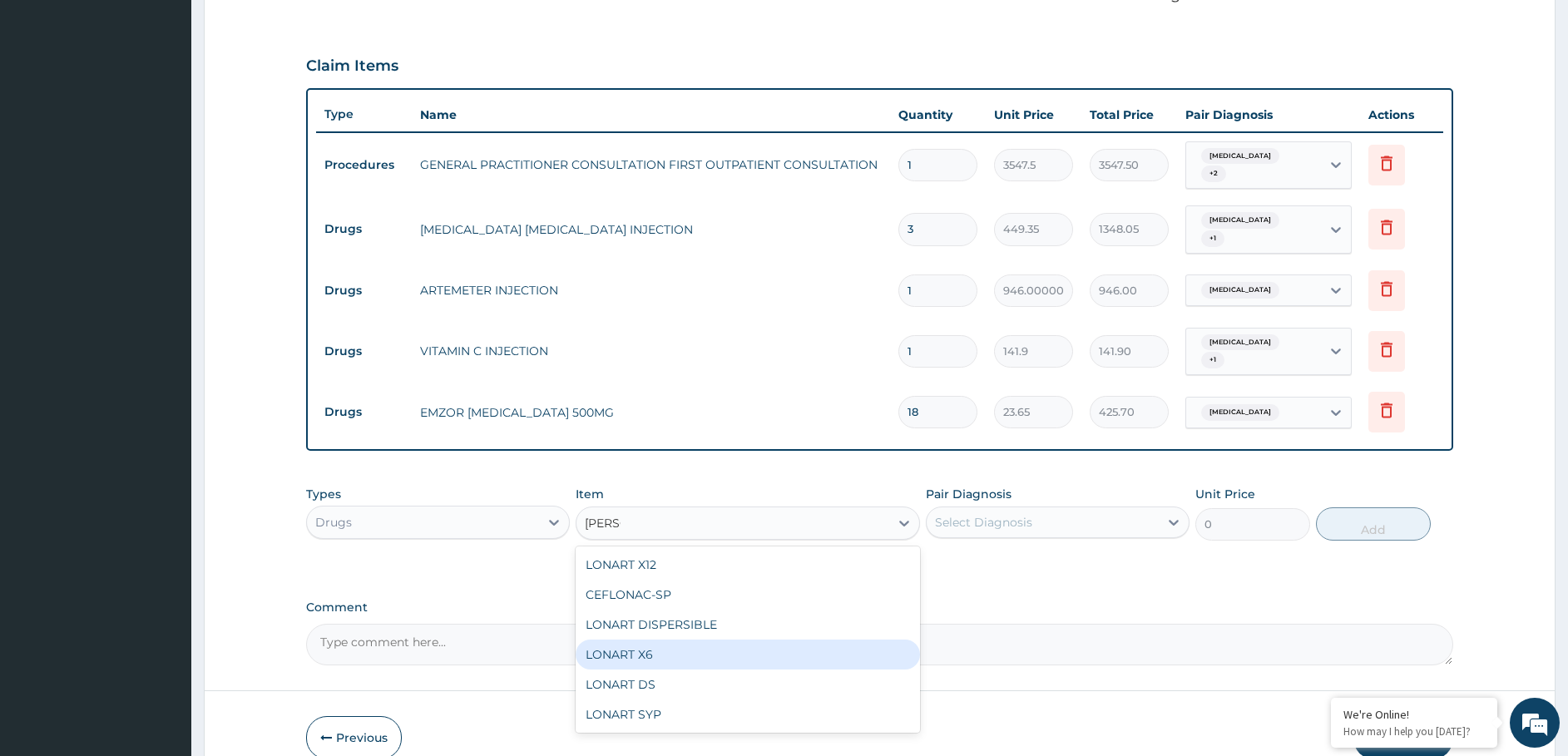
click at [651, 639] on div "LONART X6" at bounding box center [748, 654] width 344 height 30
type input "473.00000000000006"
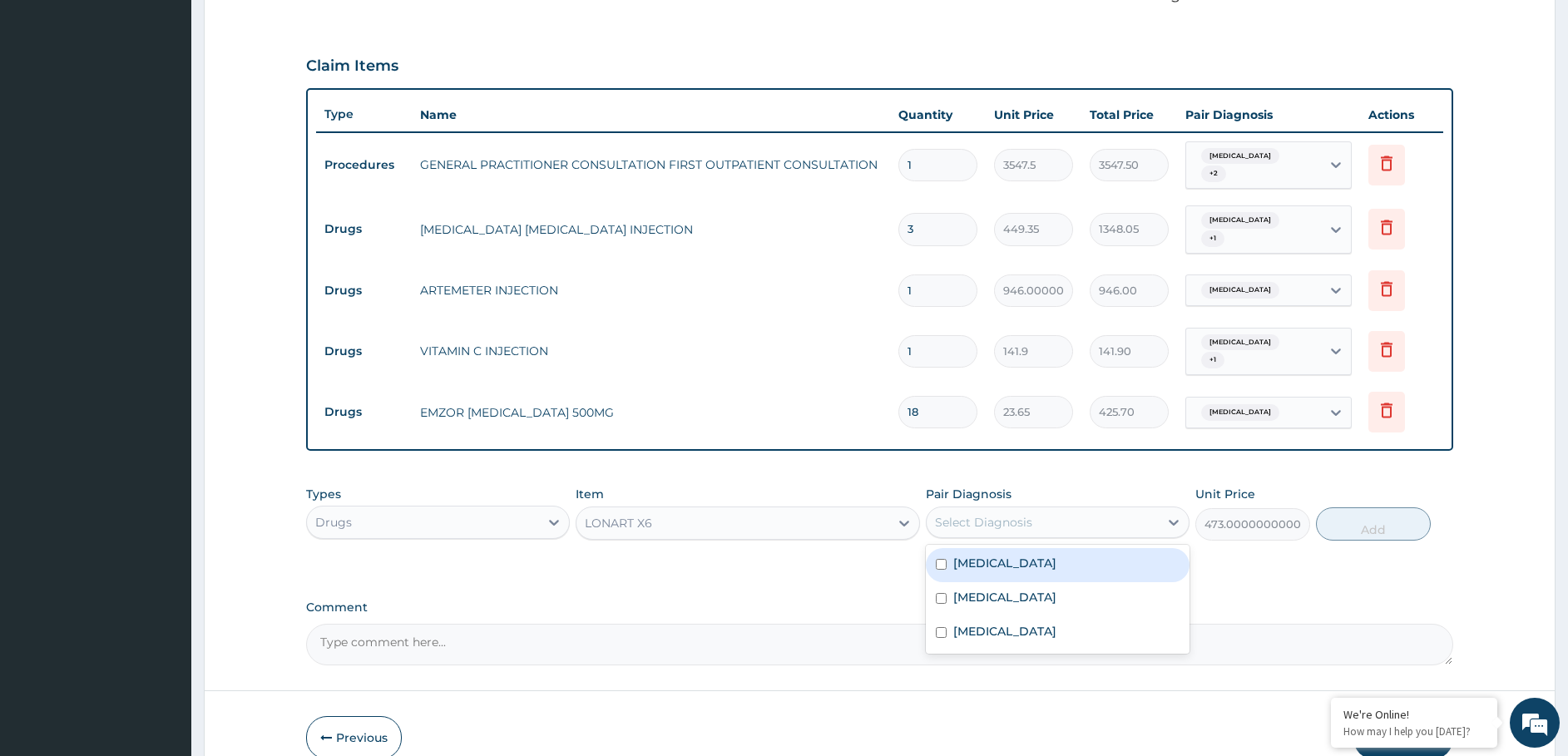
click at [994, 514] on div "Select Diagnosis" at bounding box center [984, 522] width 98 height 16
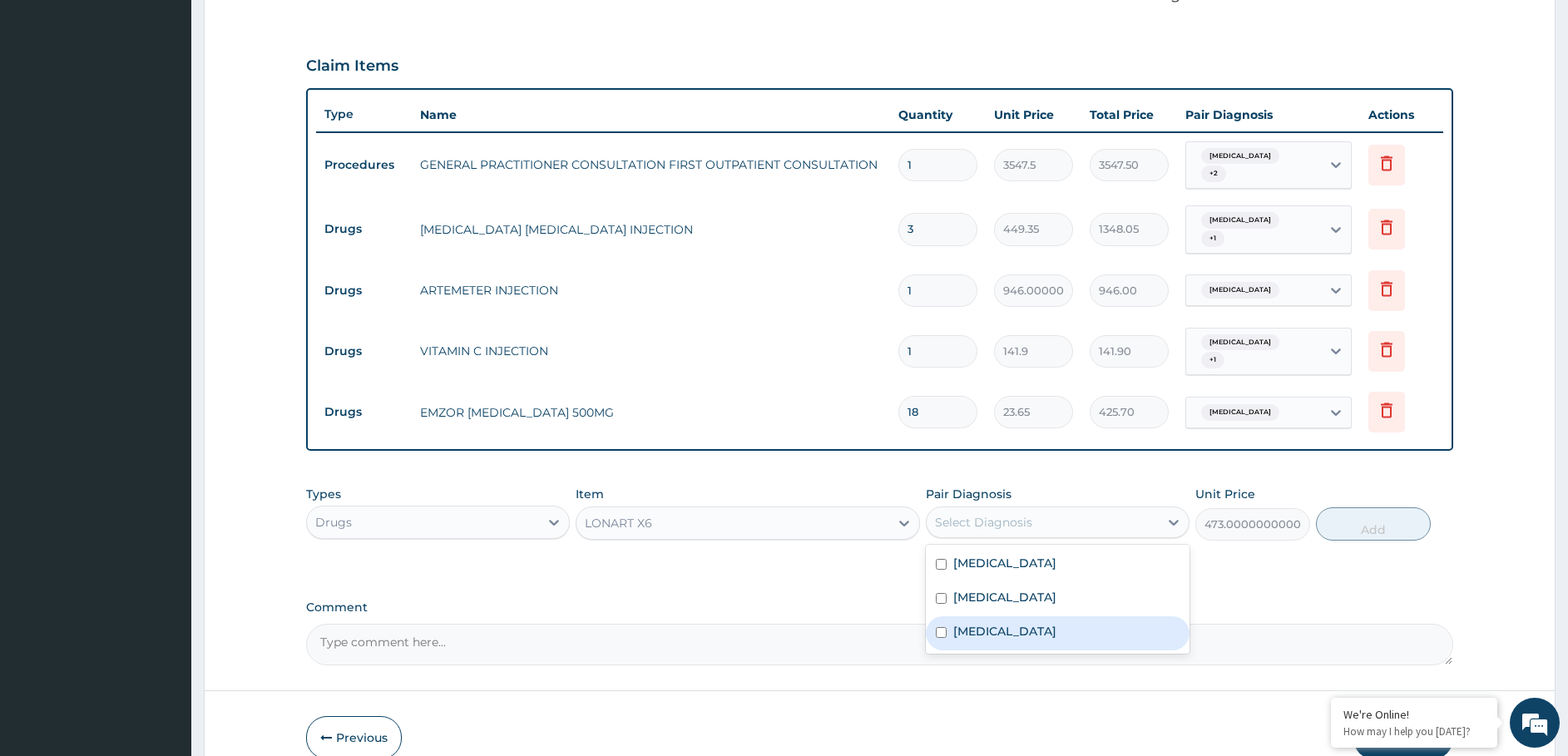
click at [963, 623] on label "[MEDICAL_DATA]" at bounding box center [1004, 631] width 103 height 16
checkbox input "true"
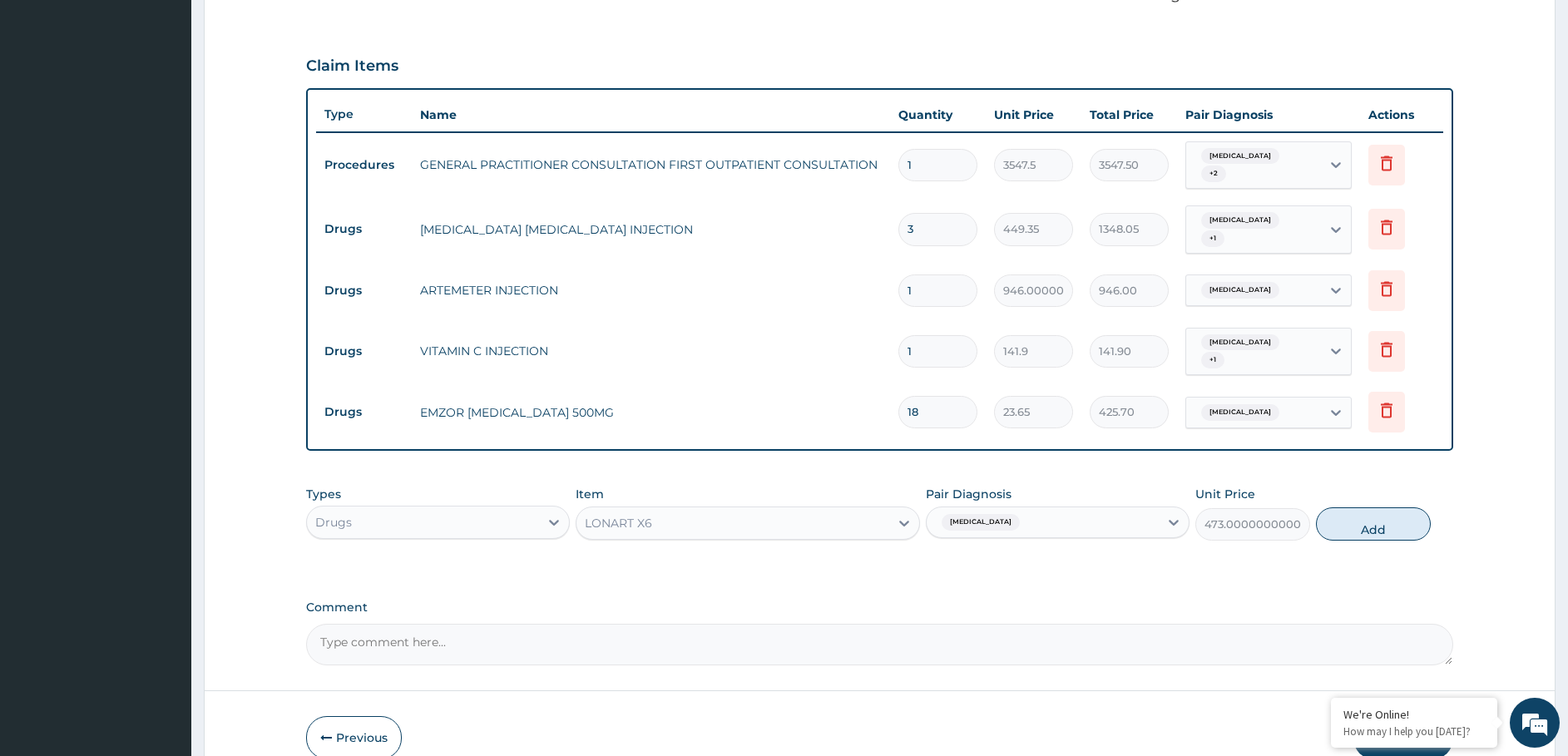
drag, startPoint x: 1356, startPoint y: 515, endPoint x: 1247, endPoint y: 479, distance: 114.8
click at [1345, 513] on button "Add" at bounding box center [1373, 524] width 115 height 33
type input "0"
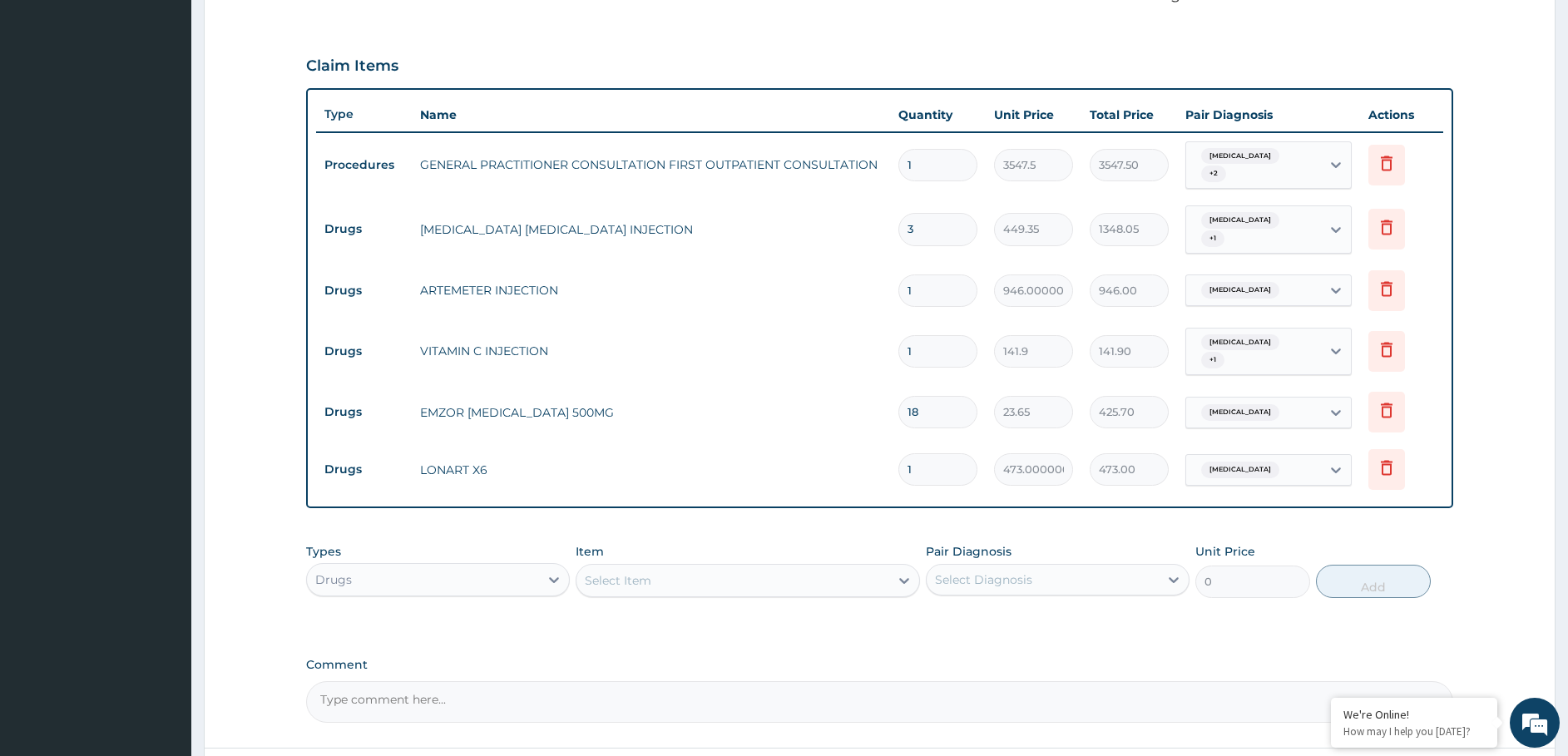
drag, startPoint x: 937, startPoint y: 447, endPoint x: 856, endPoint y: 482, distance: 88.2
click at [856, 484] on div "Type Name Quantity Unit Price Total Price Pair Diagnosis Actions Procedures GEN…" at bounding box center [879, 298] width 1147 height 421
type input "6"
type input "2838.00"
type input "6"
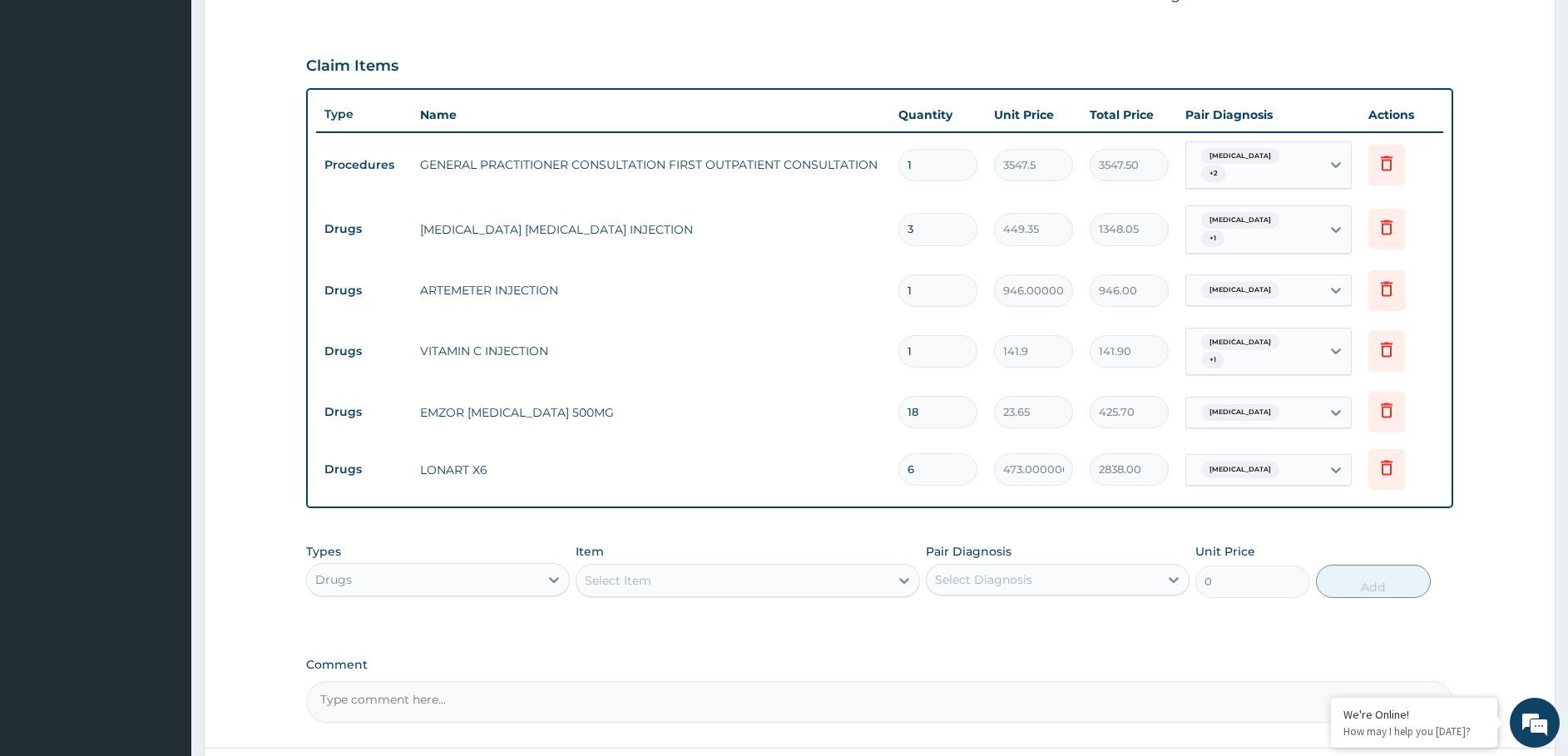
click at [624, 573] on div "Select Item" at bounding box center [618, 580] width 67 height 16
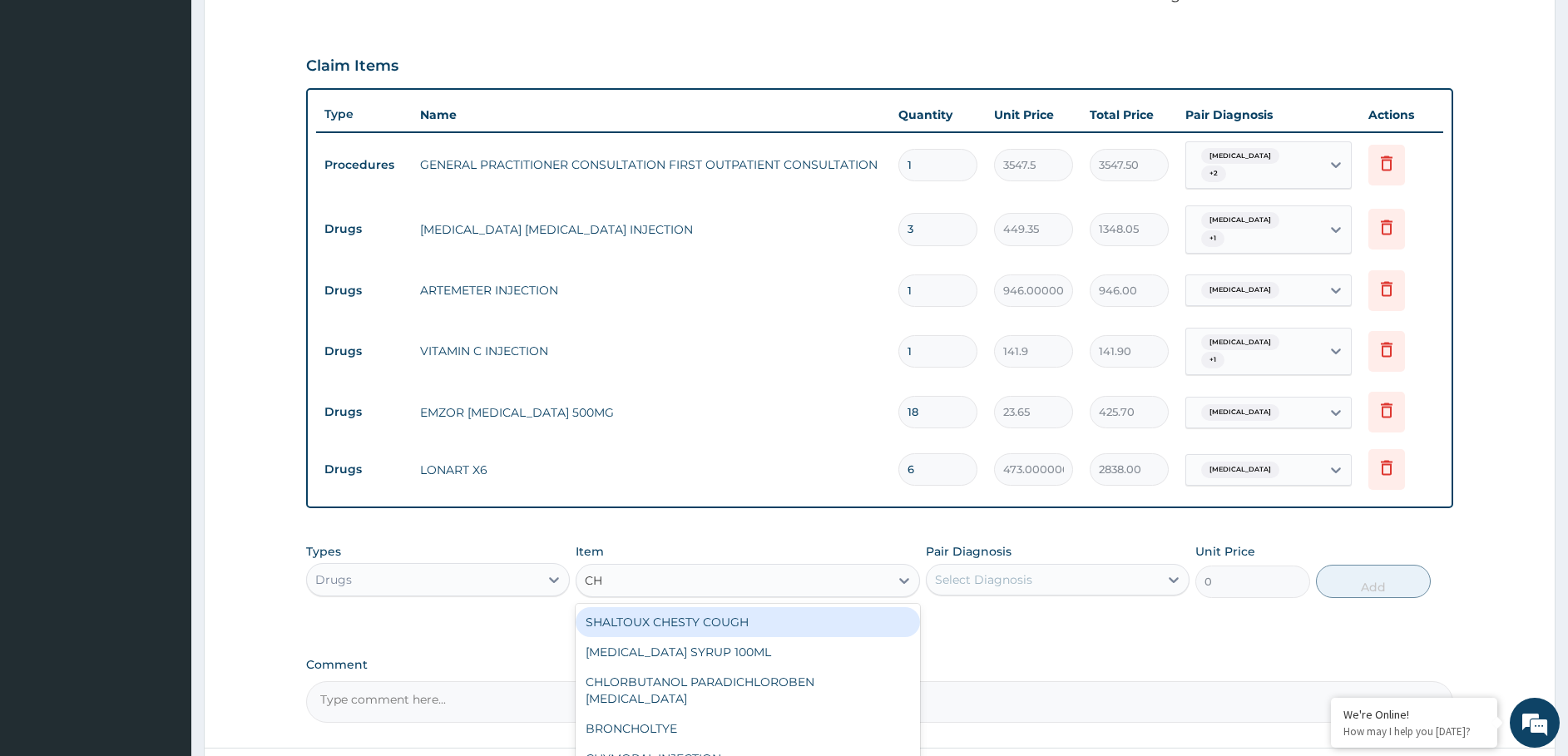
type input "C"
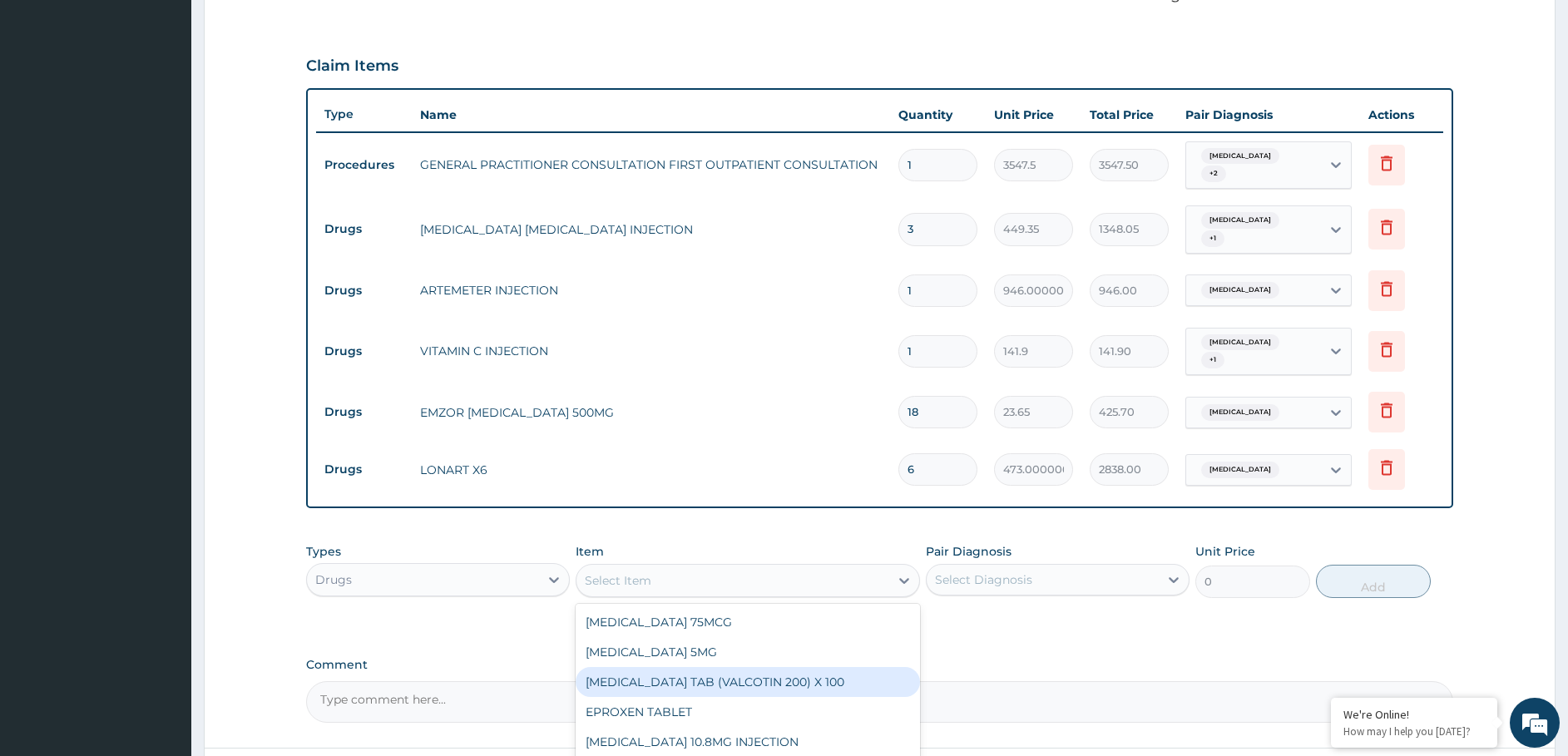
scroll to position [597, 0]
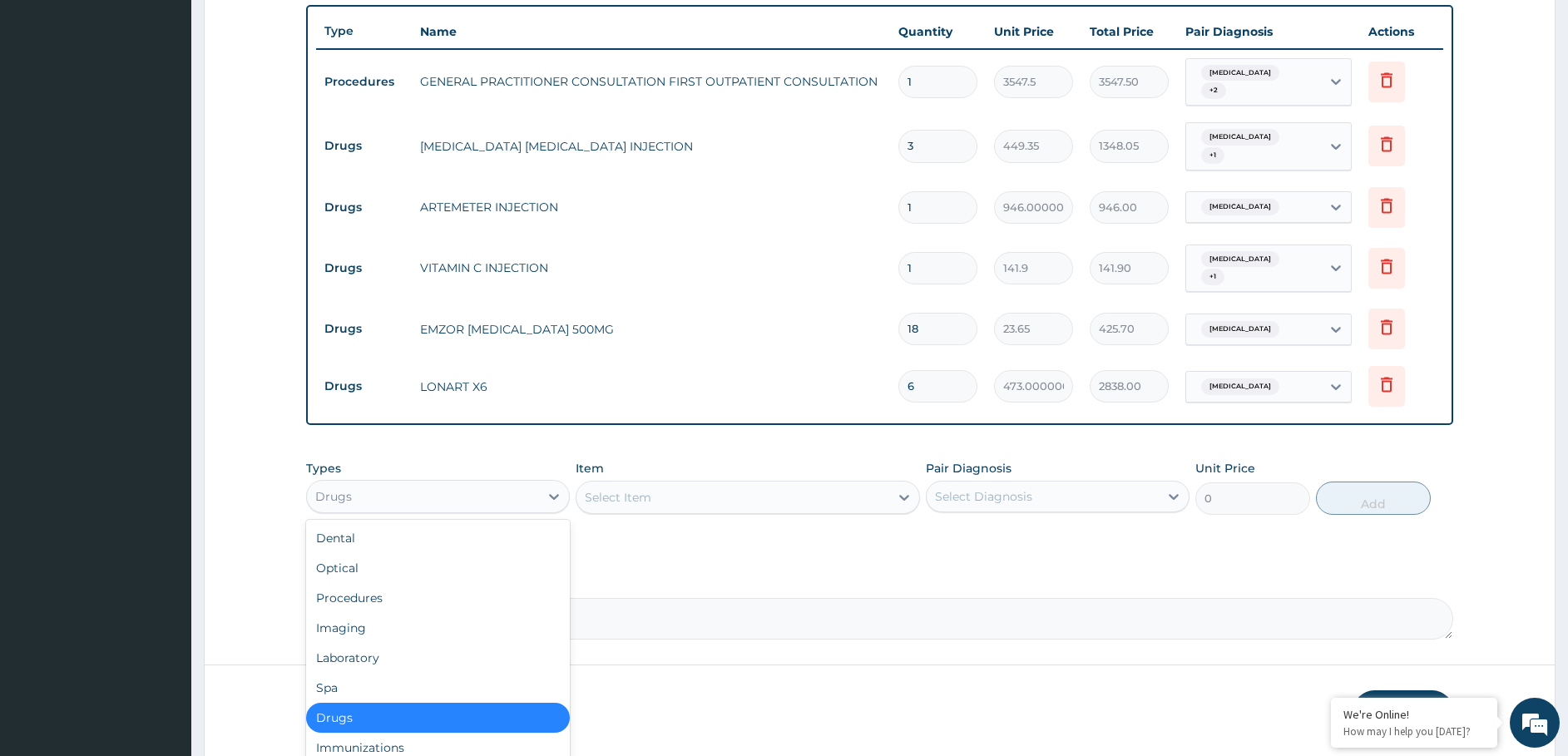
click at [504, 483] on div "Drugs" at bounding box center [422, 496] width 232 height 27
click at [434, 643] on div "Laboratory" at bounding box center [438, 657] width 264 height 30
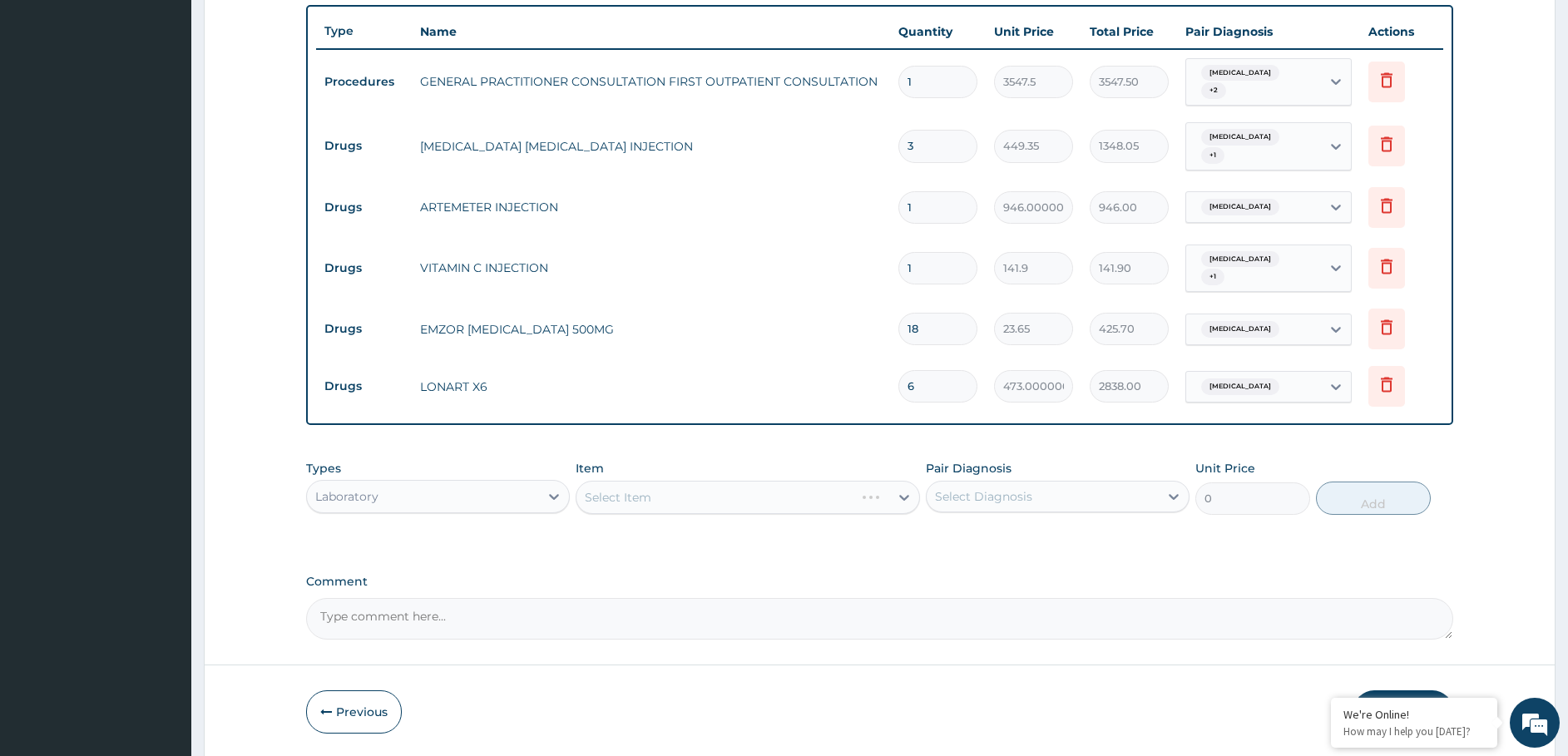
click at [640, 481] on div "Select Item" at bounding box center [748, 497] width 344 height 33
drag, startPoint x: 924, startPoint y: 252, endPoint x: 819, endPoint y: 286, distance: 110.4
click at [854, 290] on tbody "Procedures GENERAL PRACTITIONER CONSULTATION FIRST OUTPATIENT CONSULTATION 1 35…" at bounding box center [880, 232] width 1128 height 367
type input "3"
type input "425.70"
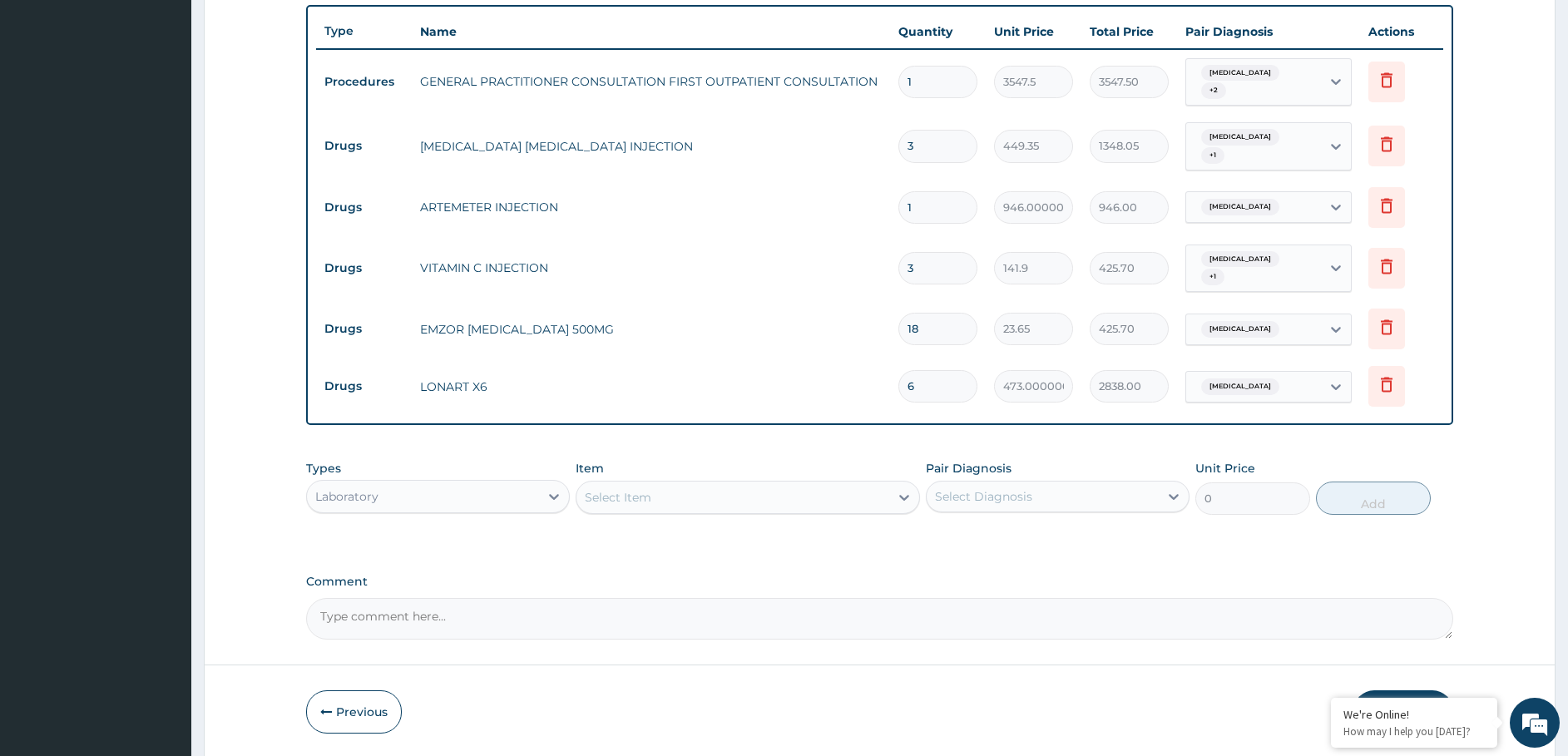
type input "3"
drag, startPoint x: 913, startPoint y: 195, endPoint x: 721, endPoint y: 255, distance: 201.2
click at [758, 250] on tbody "Procedures GENERAL PRACTITIONER CONSULTATION FIRST OUTPATIENT CONSULTATION 1 35…" at bounding box center [880, 232] width 1128 height 367
type input "3"
type input "2838.00"
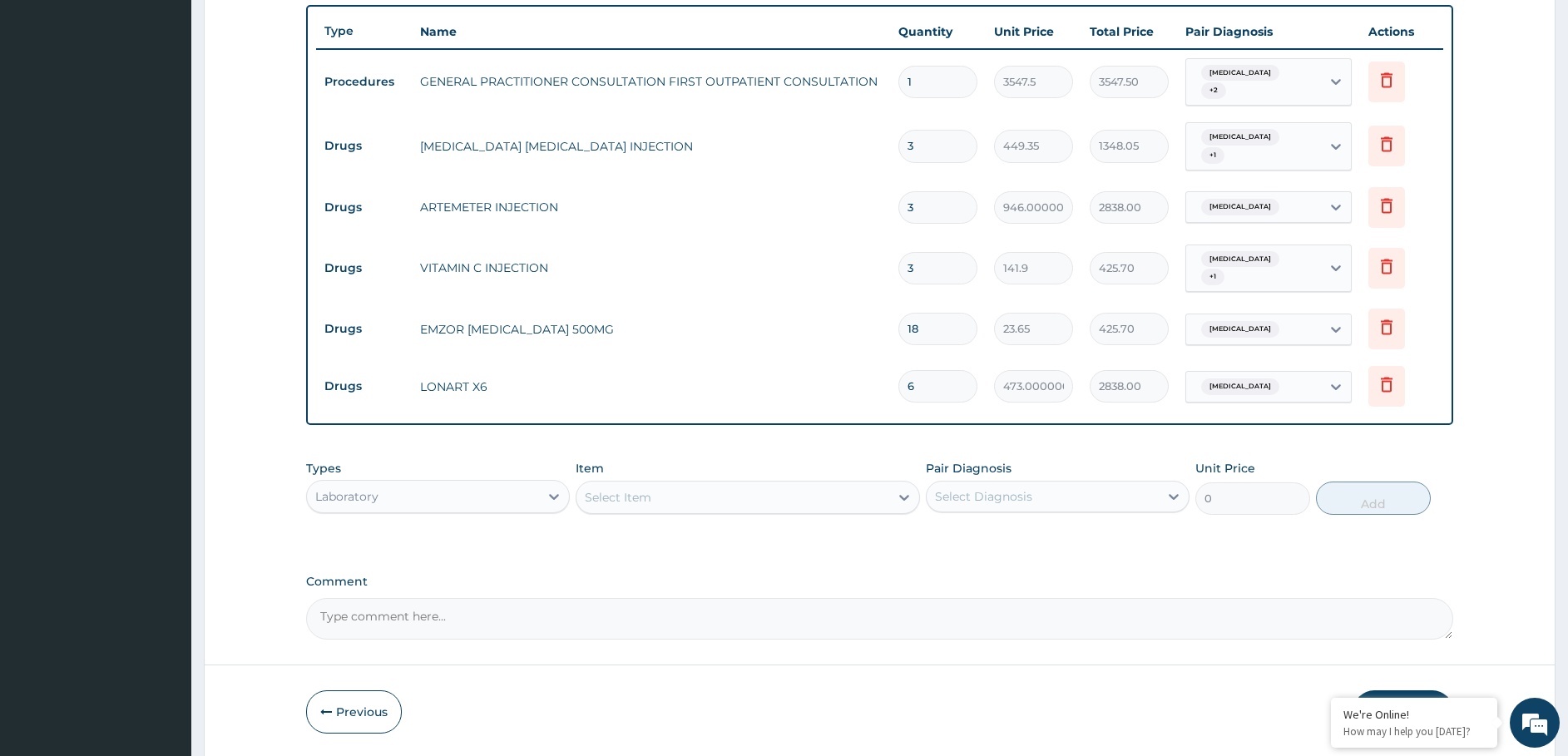
drag, startPoint x: 915, startPoint y: 187, endPoint x: 860, endPoint y: 209, distance: 59.2
click at [861, 213] on tr "Drugs ARTEMETER INJECTION 3 946.0000000000001 2838.00 Malaria Delete" at bounding box center [880, 207] width 1128 height 57
type input "2"
type input "1892.00"
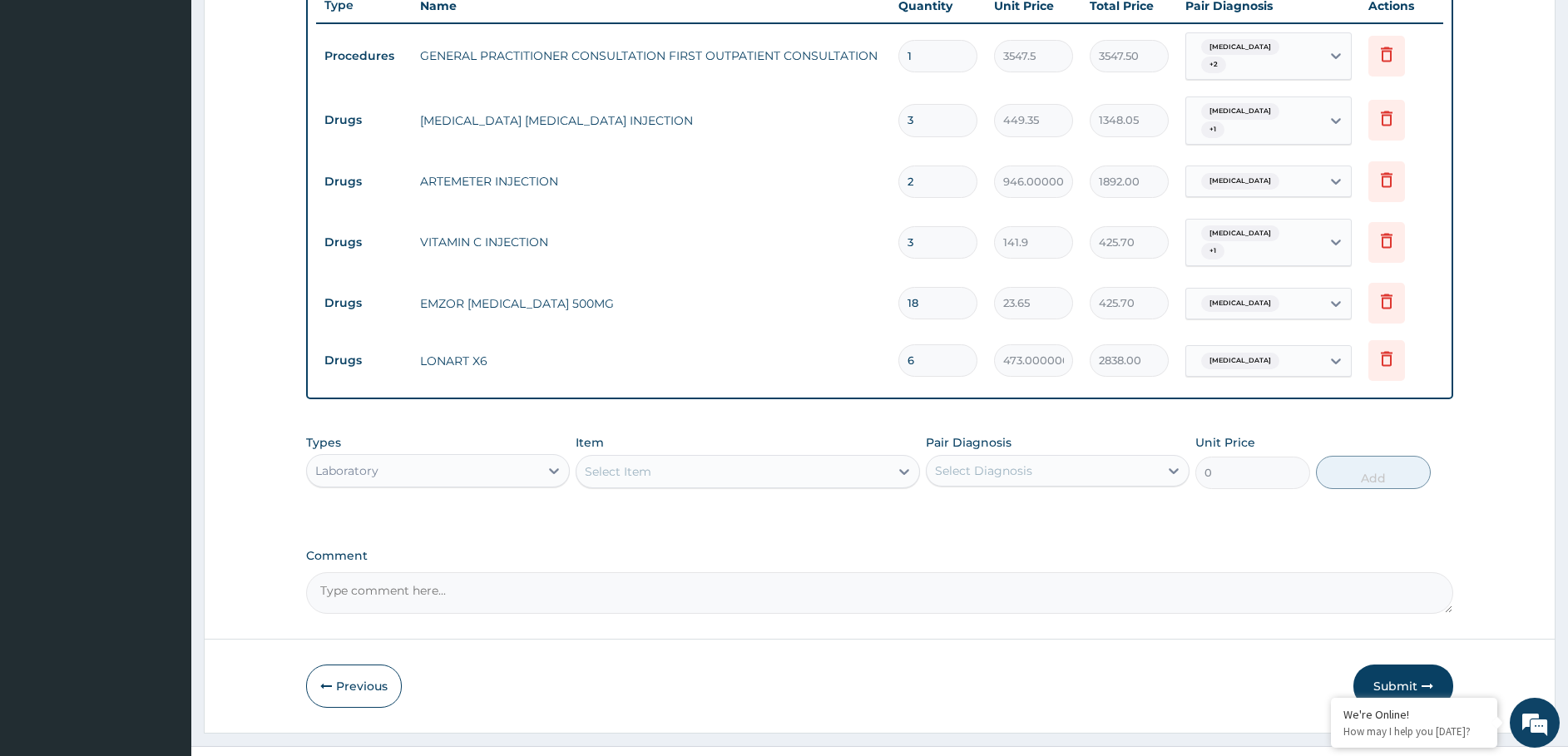
scroll to position [635, 0]
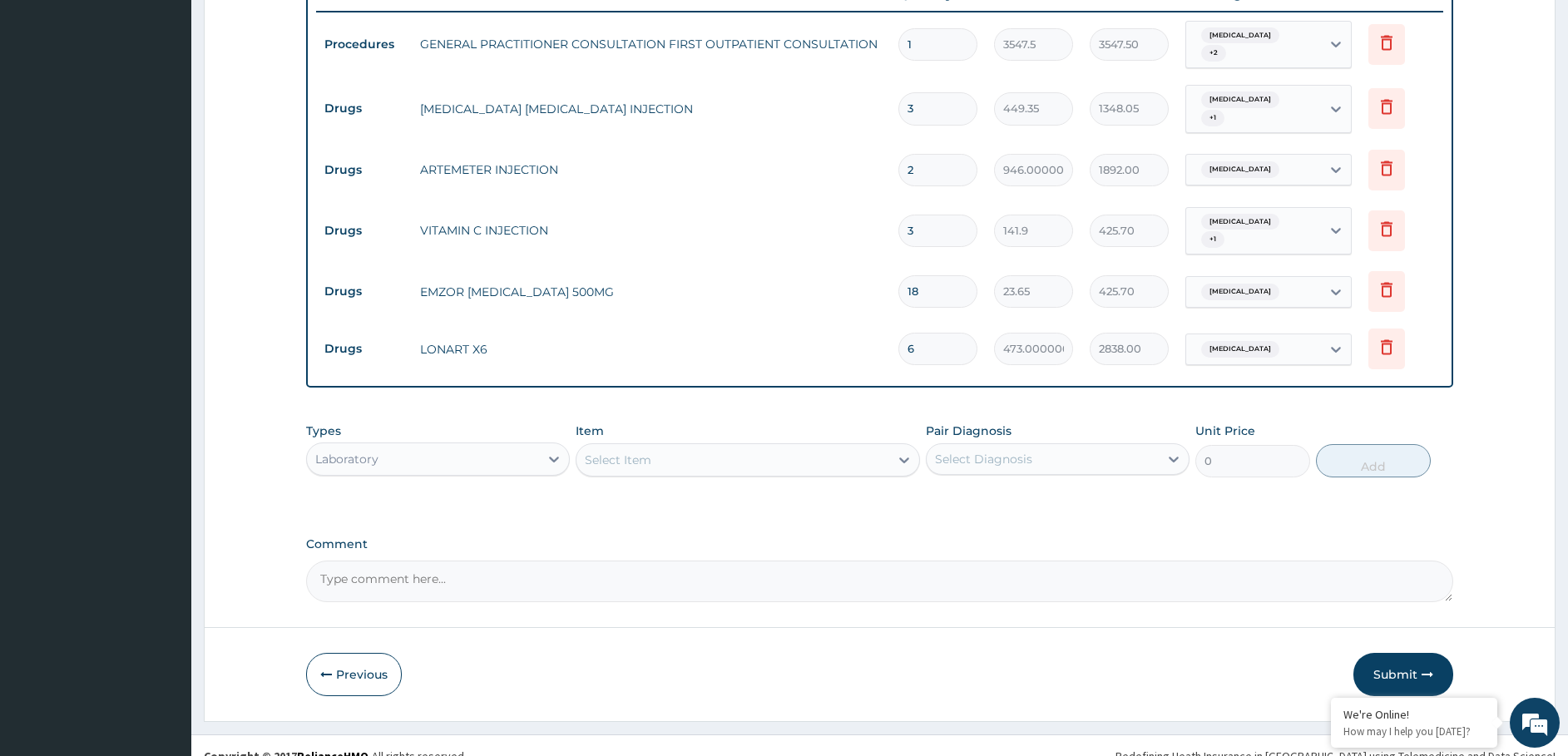
type input "2"
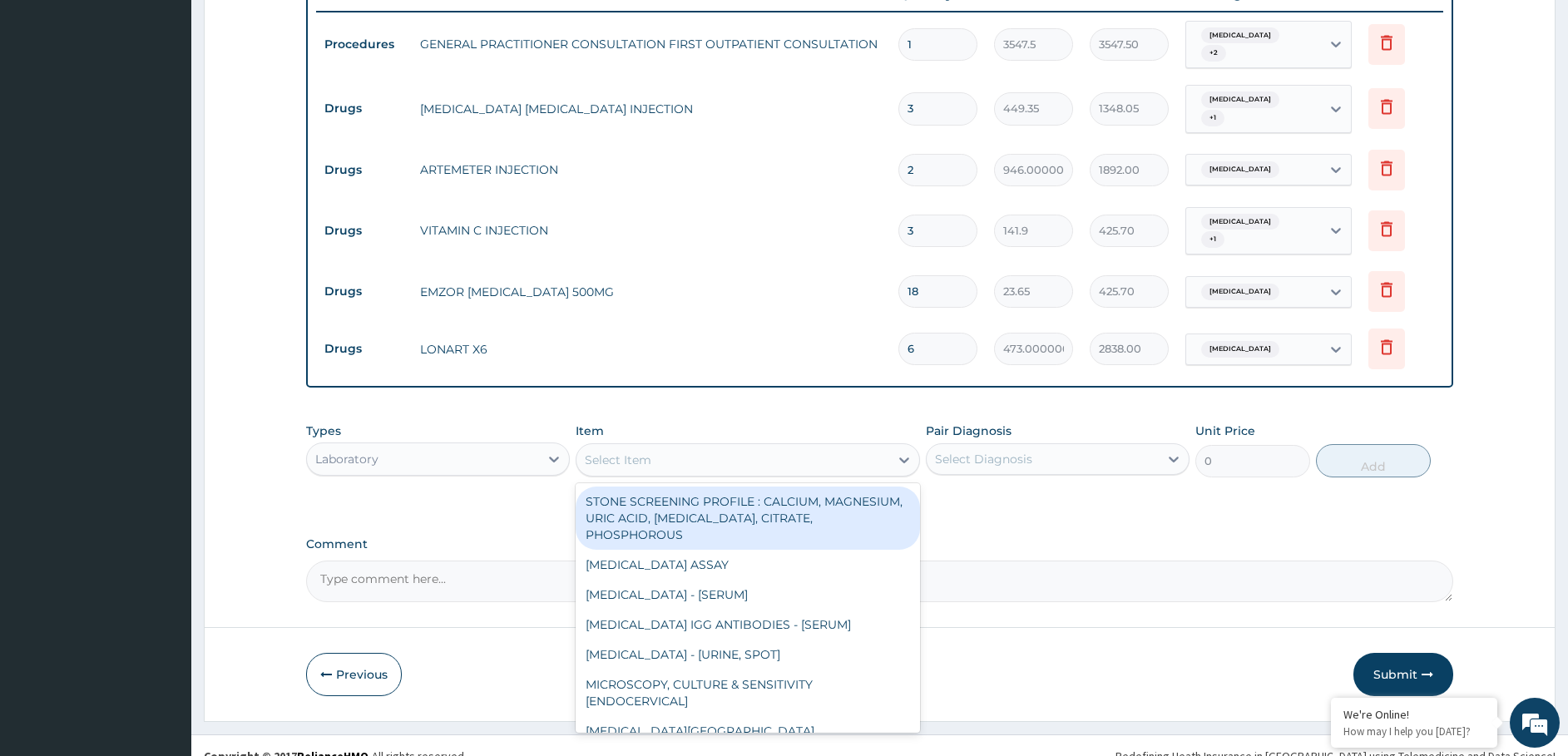
click at [774, 447] on div "Select Item" at bounding box center [733, 459] width 313 height 27
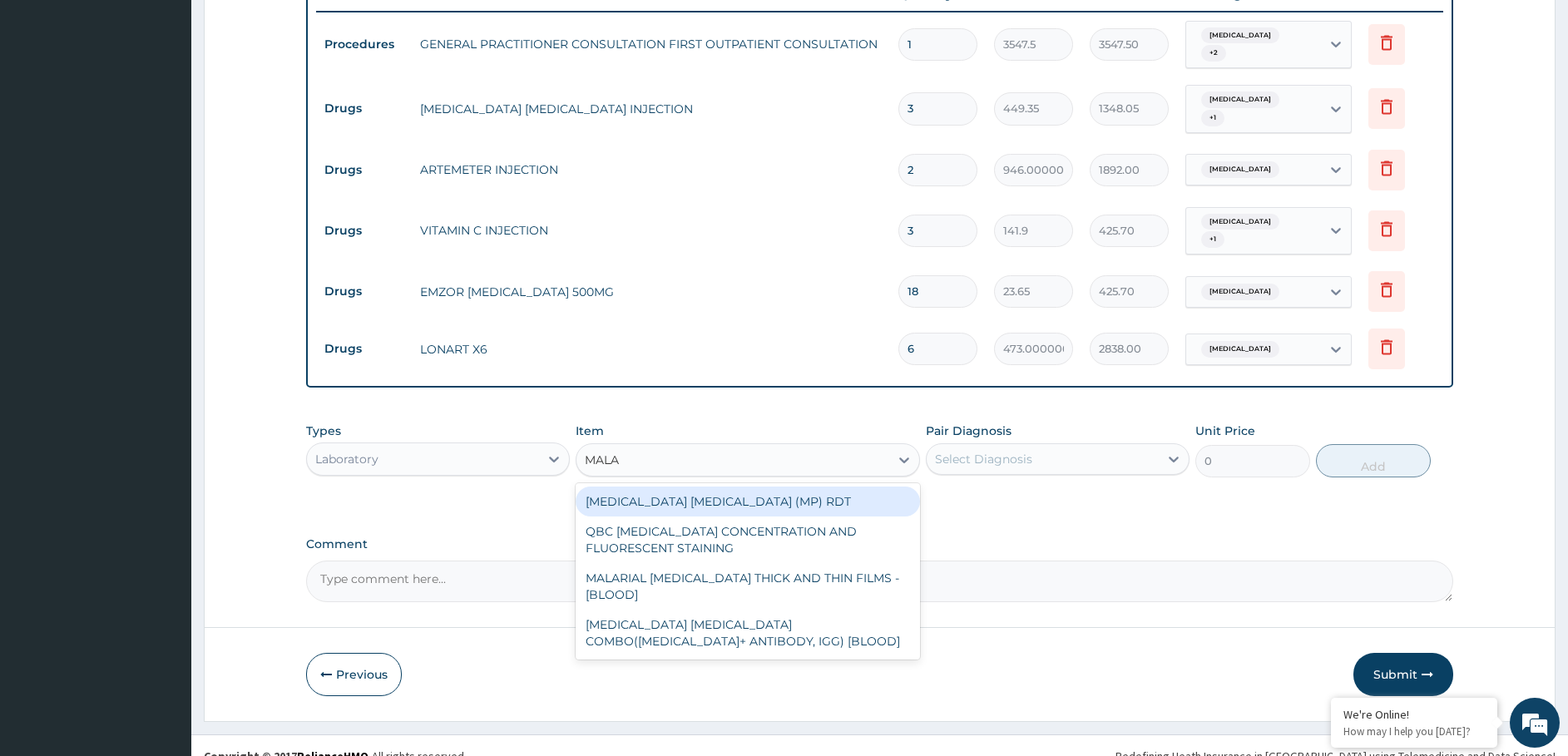
type input "MALAR"
click at [727, 487] on div "[MEDICAL_DATA] [MEDICAL_DATA] (MP) RDT" at bounding box center [748, 501] width 344 height 30
type input "1612.5"
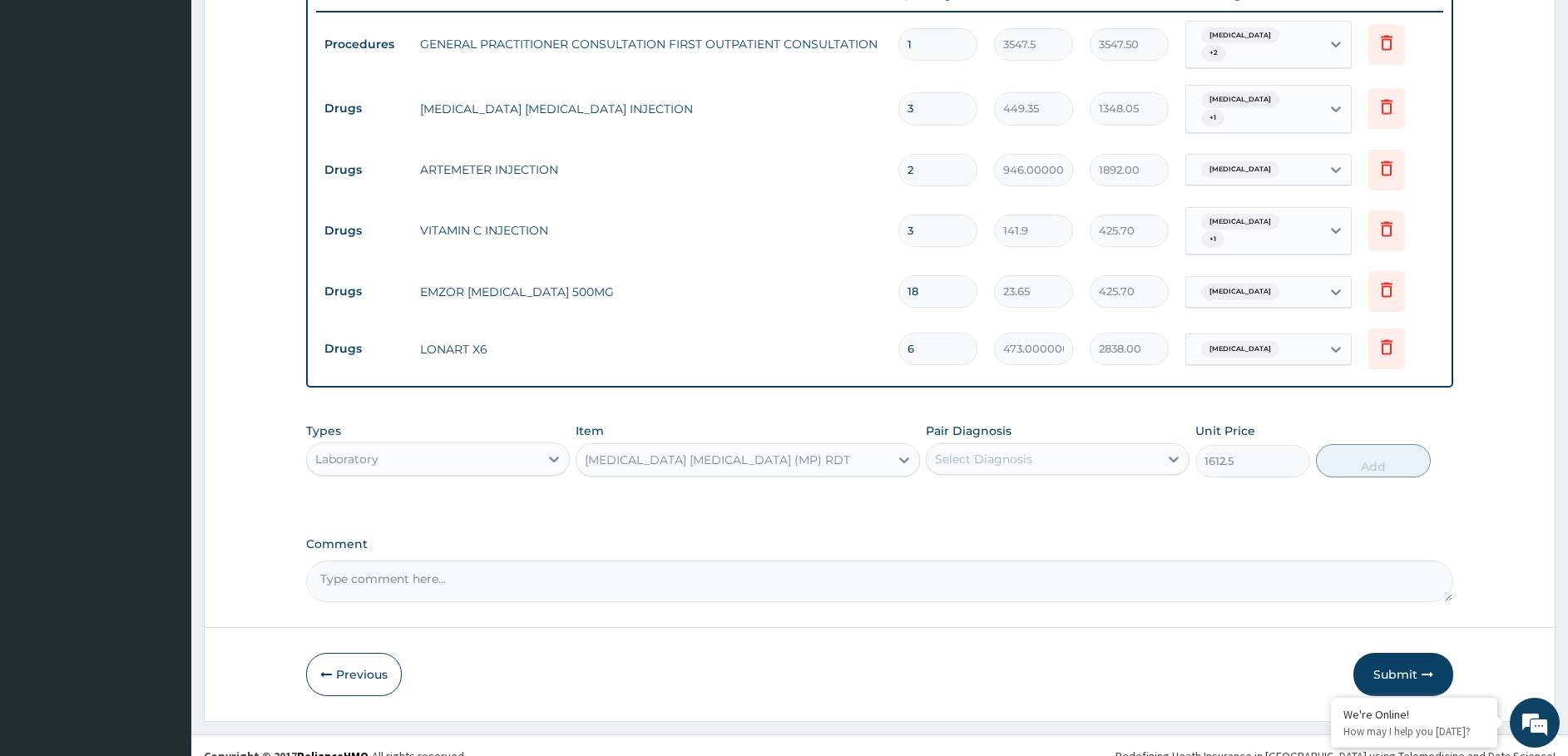
click at [970, 447] on div "Select Diagnosis" at bounding box center [1042, 459] width 232 height 27
click at [977, 556] on div "[MEDICAL_DATA]" at bounding box center [1057, 570] width 264 height 34
checkbox input "true"
drag, startPoint x: 1373, startPoint y: 444, endPoint x: 840, endPoint y: 507, distance: 536.7
click at [1369, 444] on button "Add" at bounding box center [1373, 460] width 115 height 33
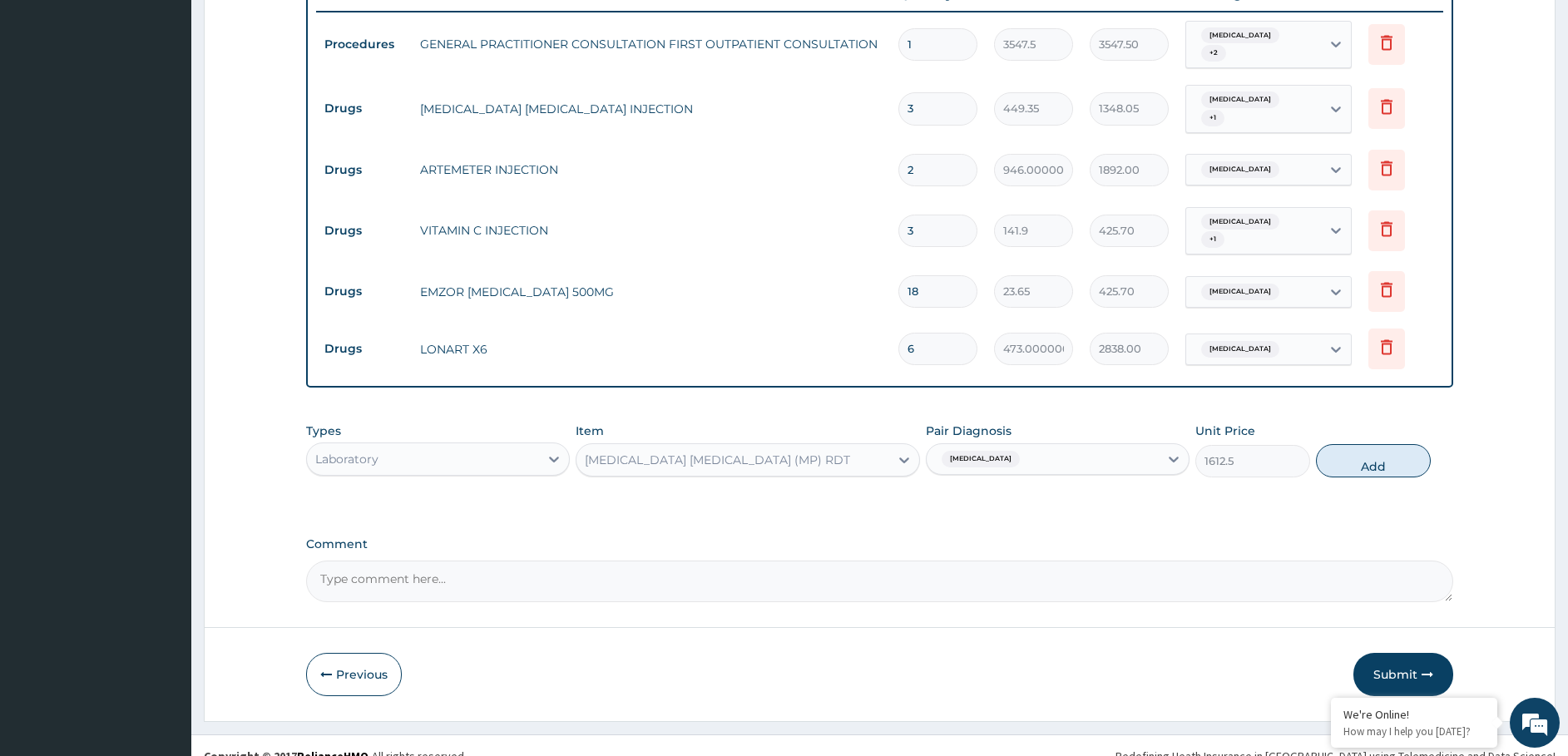
type input "0"
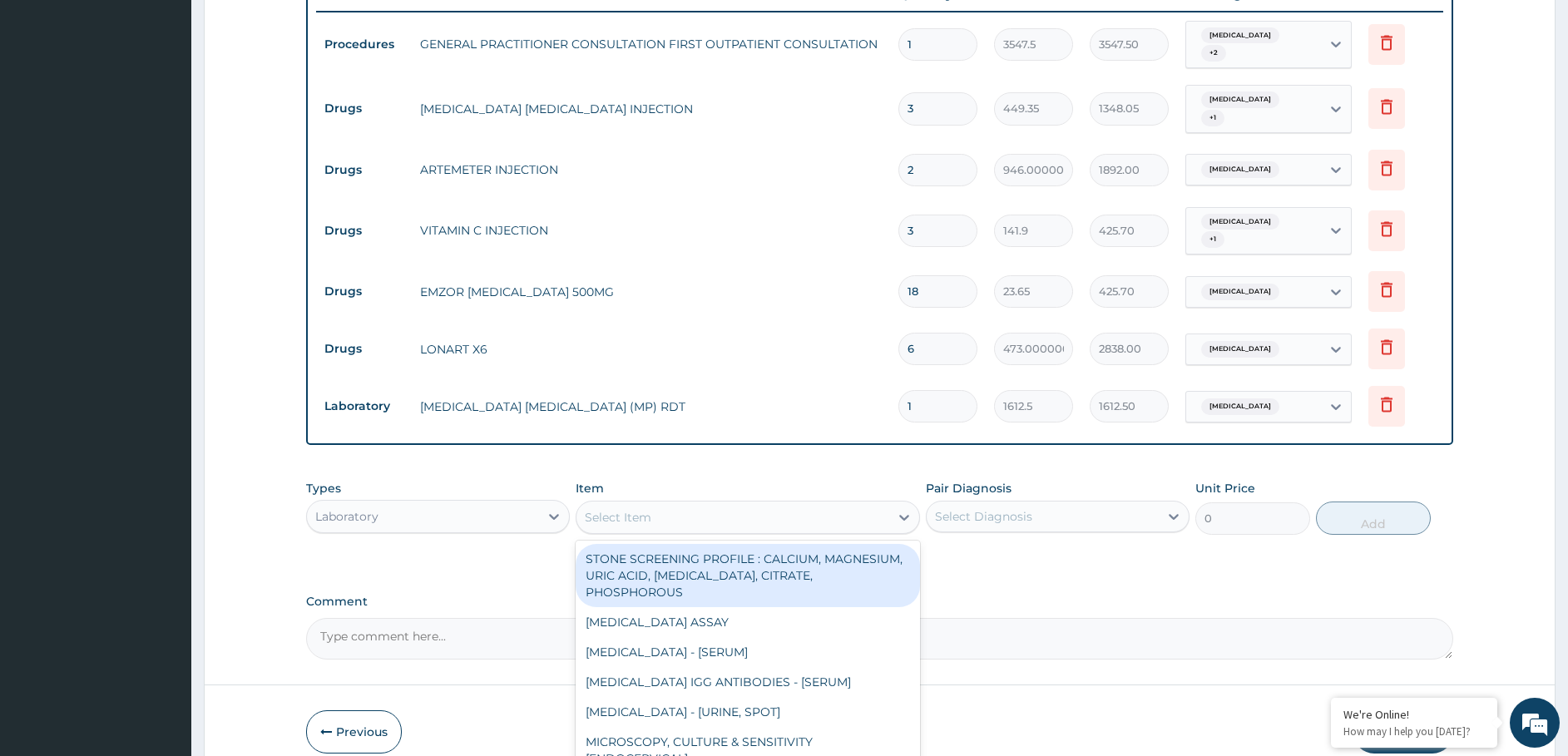
click at [634, 509] on div "Select Item" at bounding box center [618, 517] width 67 height 16
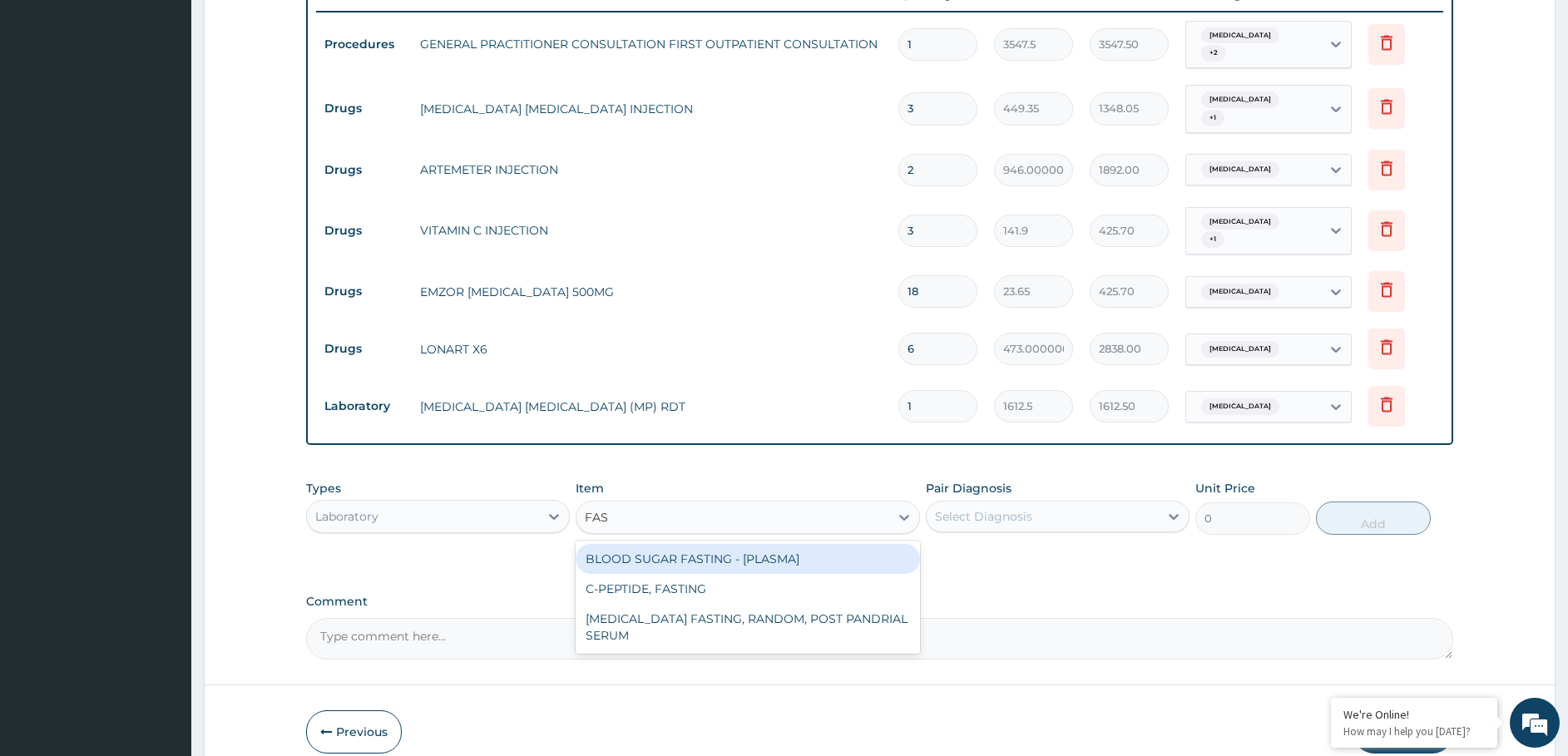
type input "FAST"
click at [637, 544] on div "BLOOD SUGAR FASTING - [PLASMA]" at bounding box center [748, 559] width 344 height 30
type input "1290"
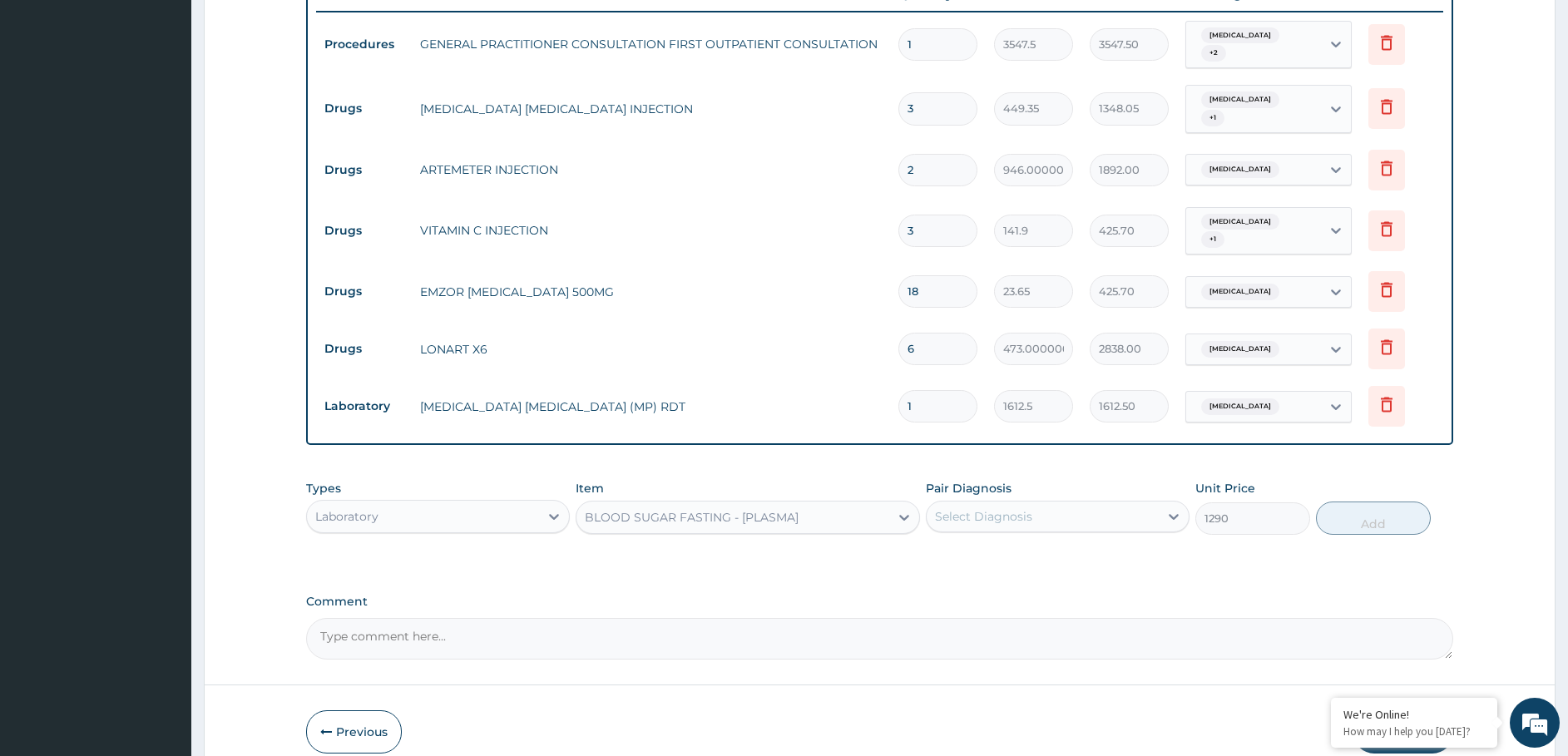
click at [965, 508] on div "Select Diagnosis" at bounding box center [984, 516] width 98 height 16
click at [971, 583] on label "Conjunctivitis" at bounding box center [1004, 591] width 103 height 16
checkbox input "true"
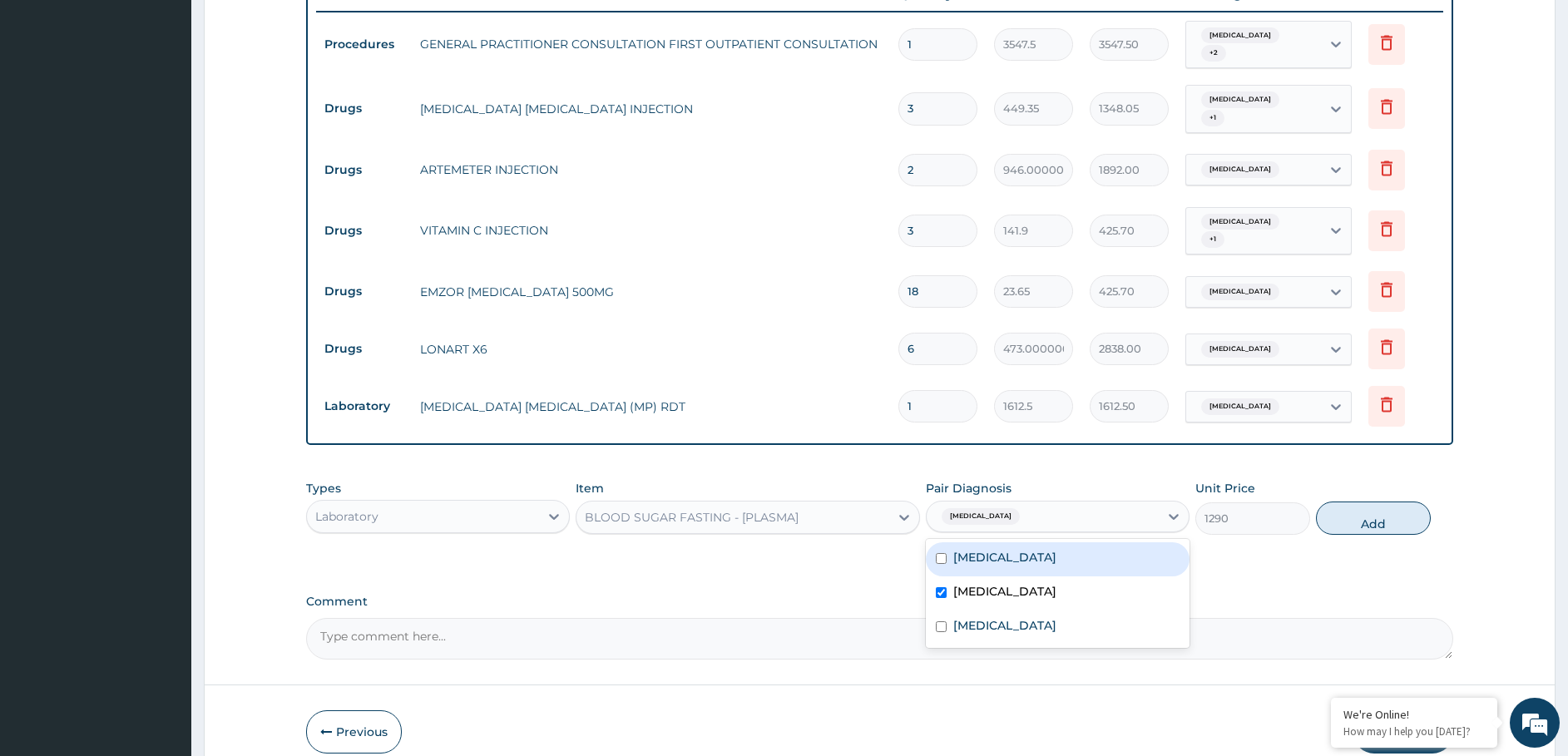
click at [967, 549] on label "Edema of eyelid" at bounding box center [1004, 557] width 103 height 16
checkbox input "true"
drag, startPoint x: 1352, startPoint y: 489, endPoint x: 1307, endPoint y: 489, distance: 45.0
click at [1346, 501] on button "Add" at bounding box center [1373, 518] width 115 height 33
type input "0"
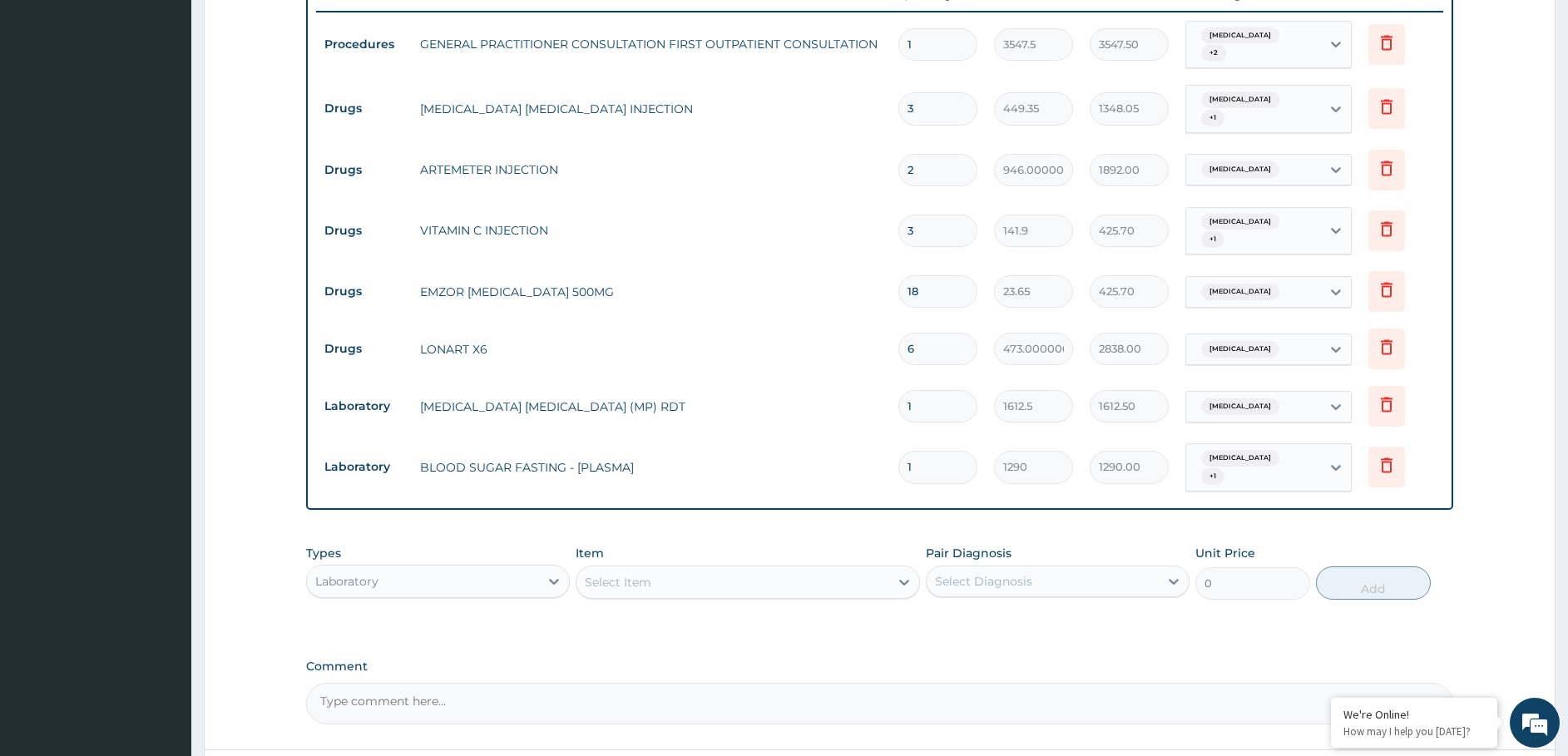
click at [636, 574] on div "Select Item" at bounding box center [618, 582] width 67 height 16
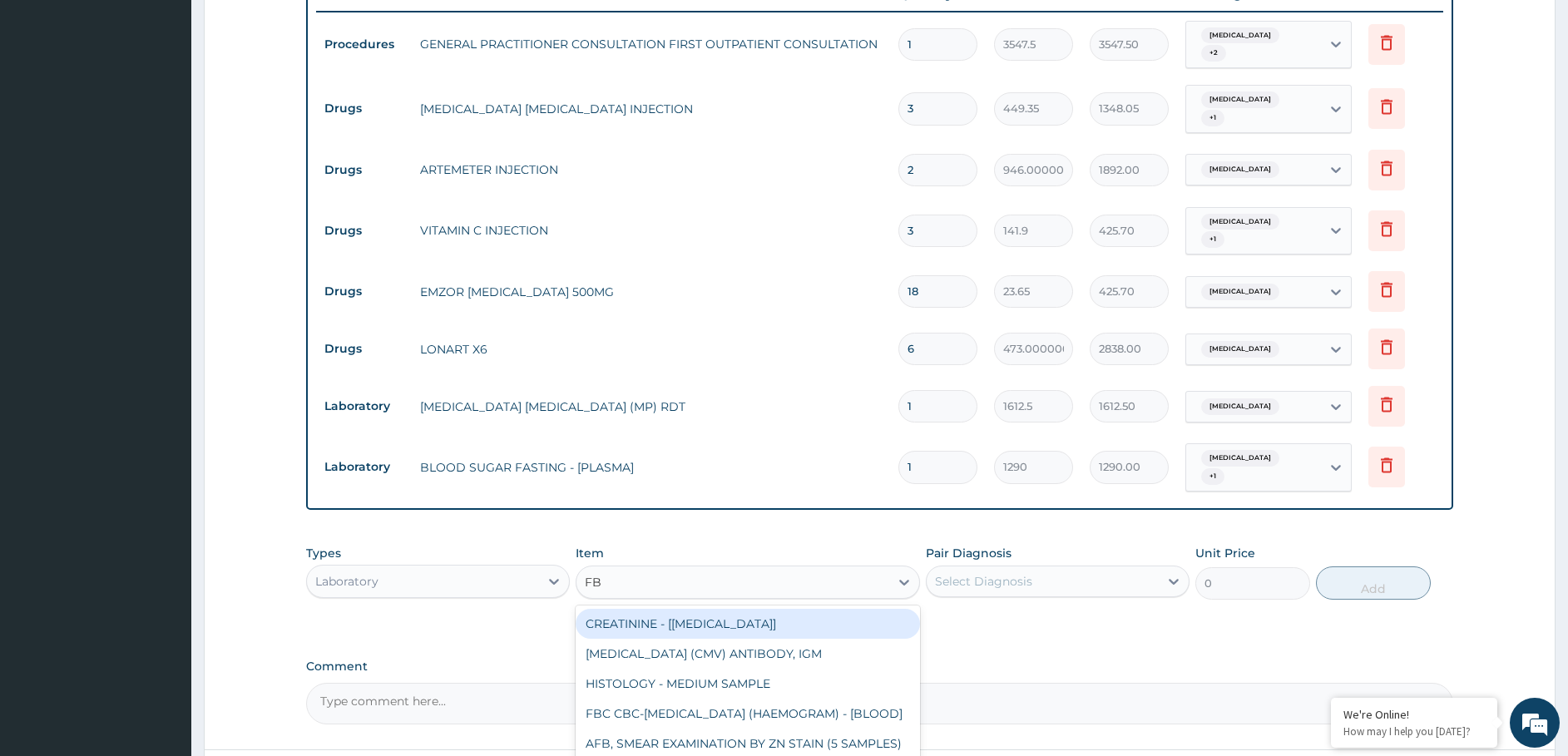
type input "FBC"
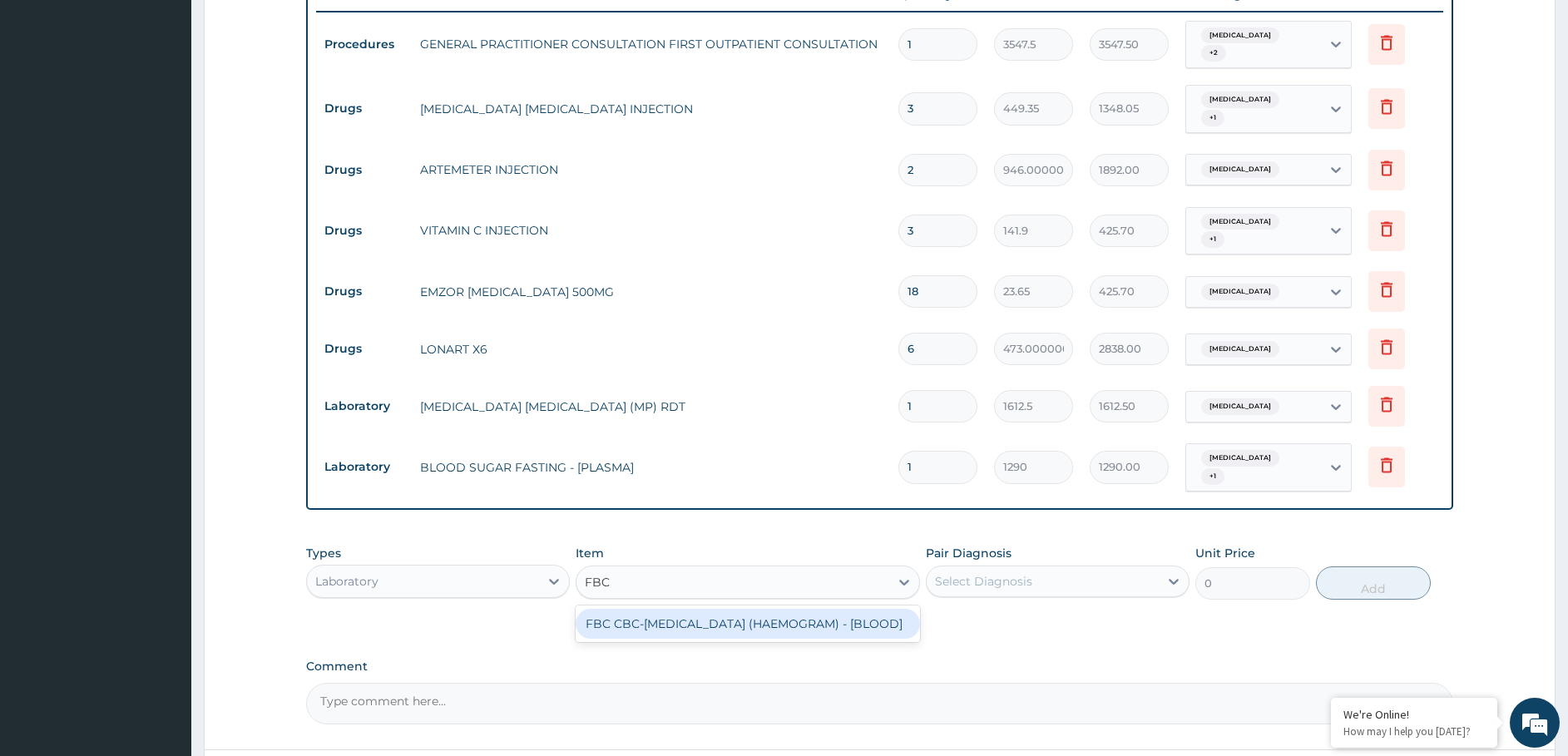
click at [655, 609] on div "FBC CBC-[MEDICAL_DATA] (HAEMOGRAM) - [BLOOD]" at bounding box center [748, 624] width 344 height 30
type input "4300"
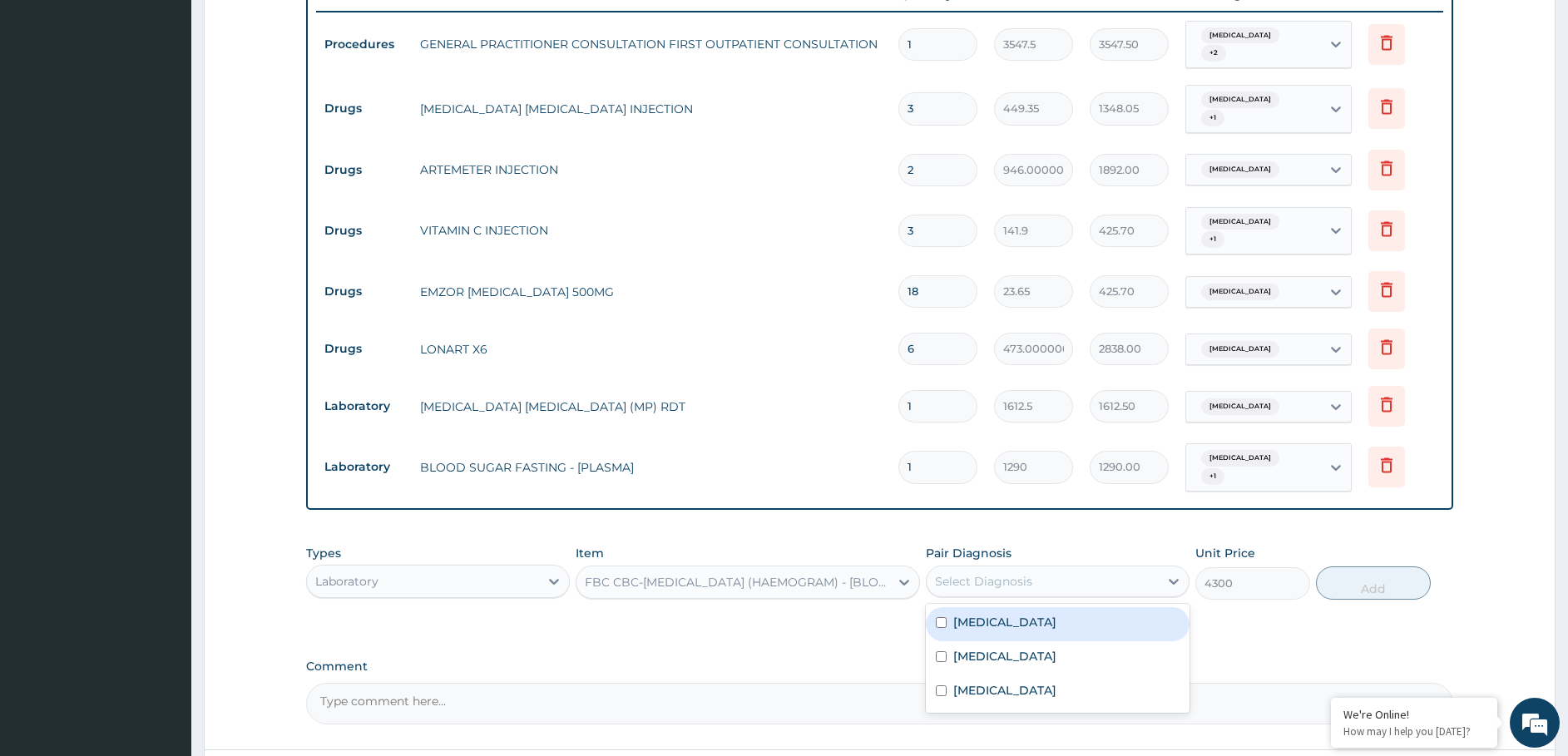
click at [955, 568] on div "Select Diagnosis" at bounding box center [1042, 581] width 232 height 27
click at [967, 682] on label "[MEDICAL_DATA]" at bounding box center [1004, 690] width 103 height 16
checkbox input "false"
click at [980, 648] on label "Conjunctivitis" at bounding box center [1004, 656] width 103 height 16
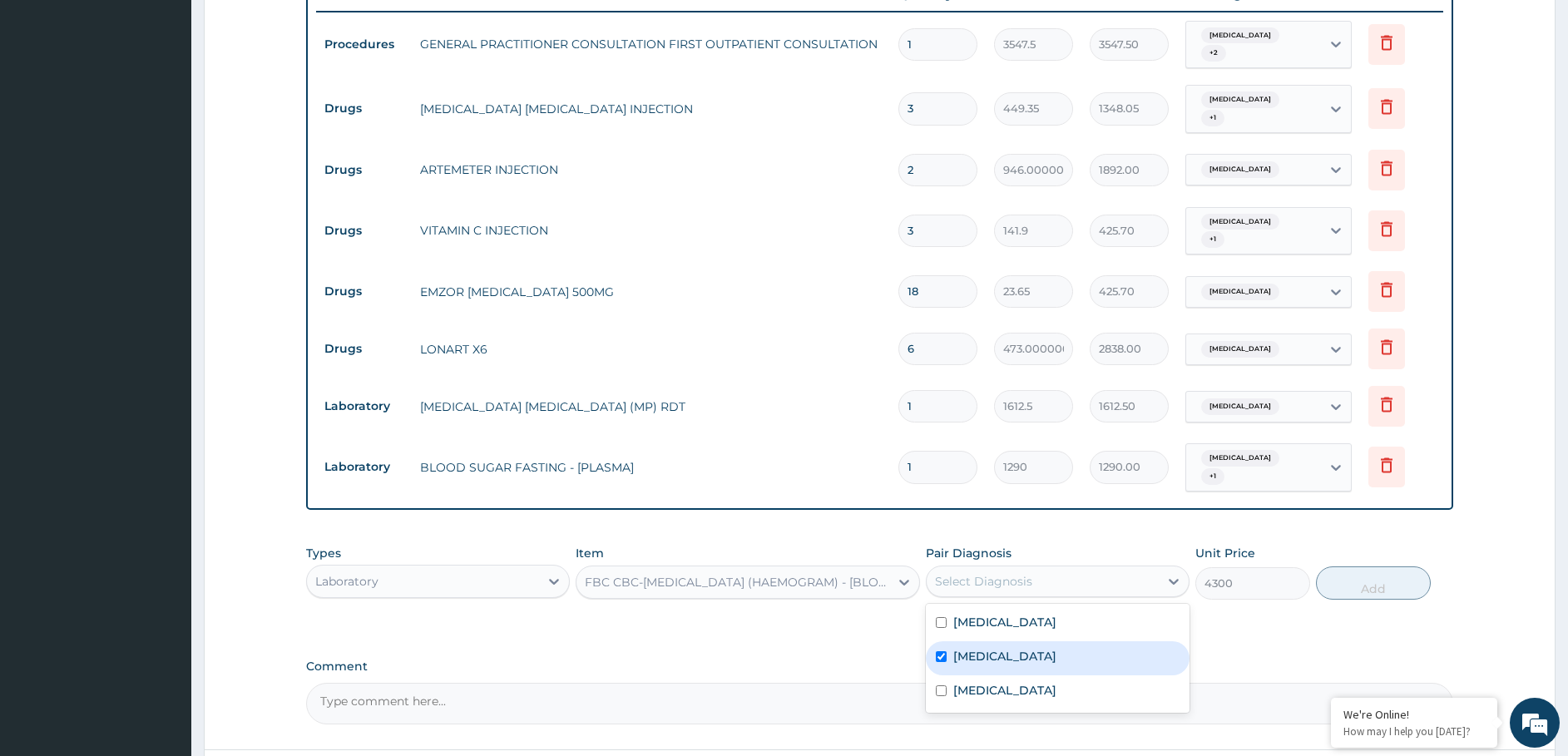
checkbox input "true"
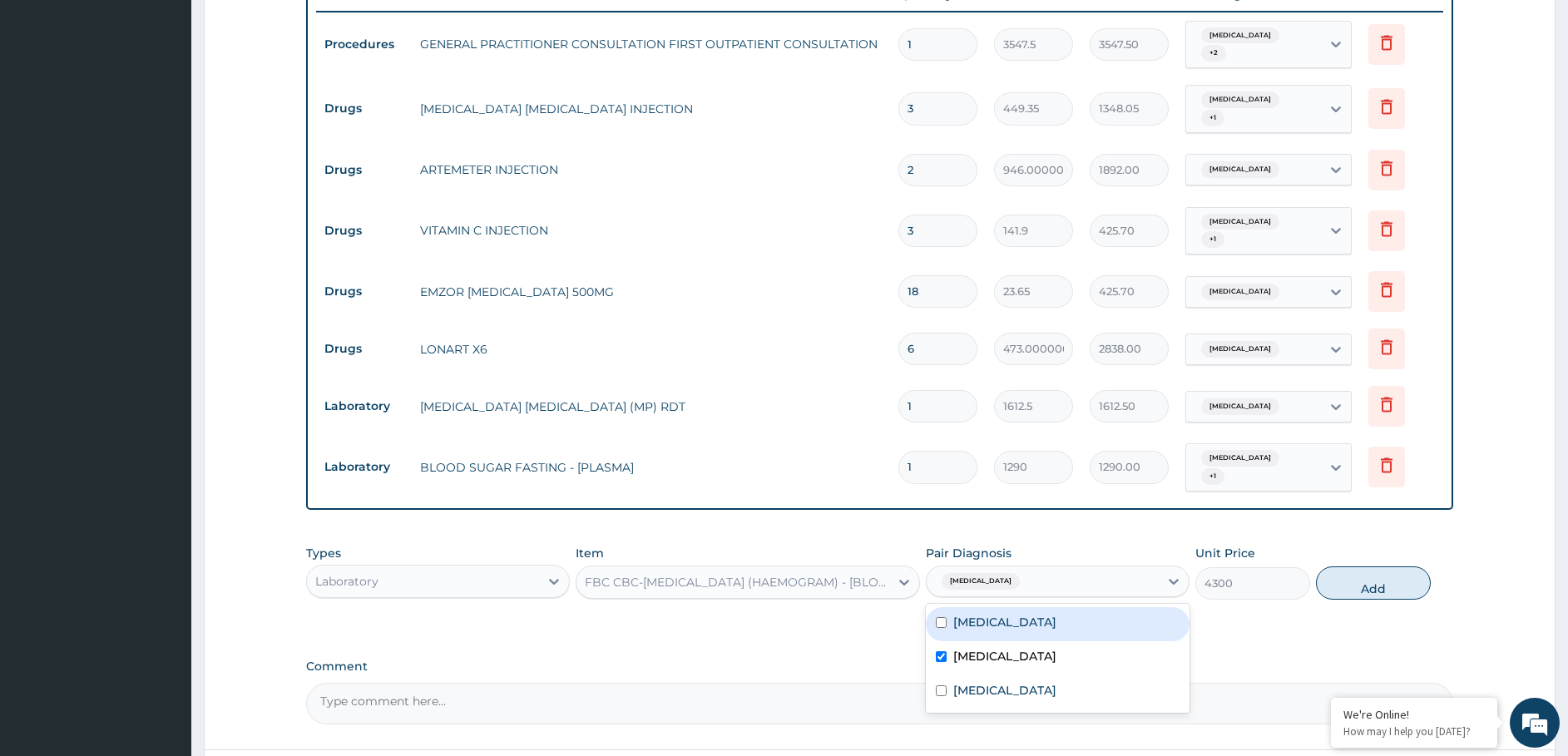
click at [987, 614] on label "Edema of eyelid" at bounding box center [1004, 621] width 103 height 16
checkbox input "true"
click at [1387, 567] on button "Add" at bounding box center [1373, 583] width 115 height 33
type input "0"
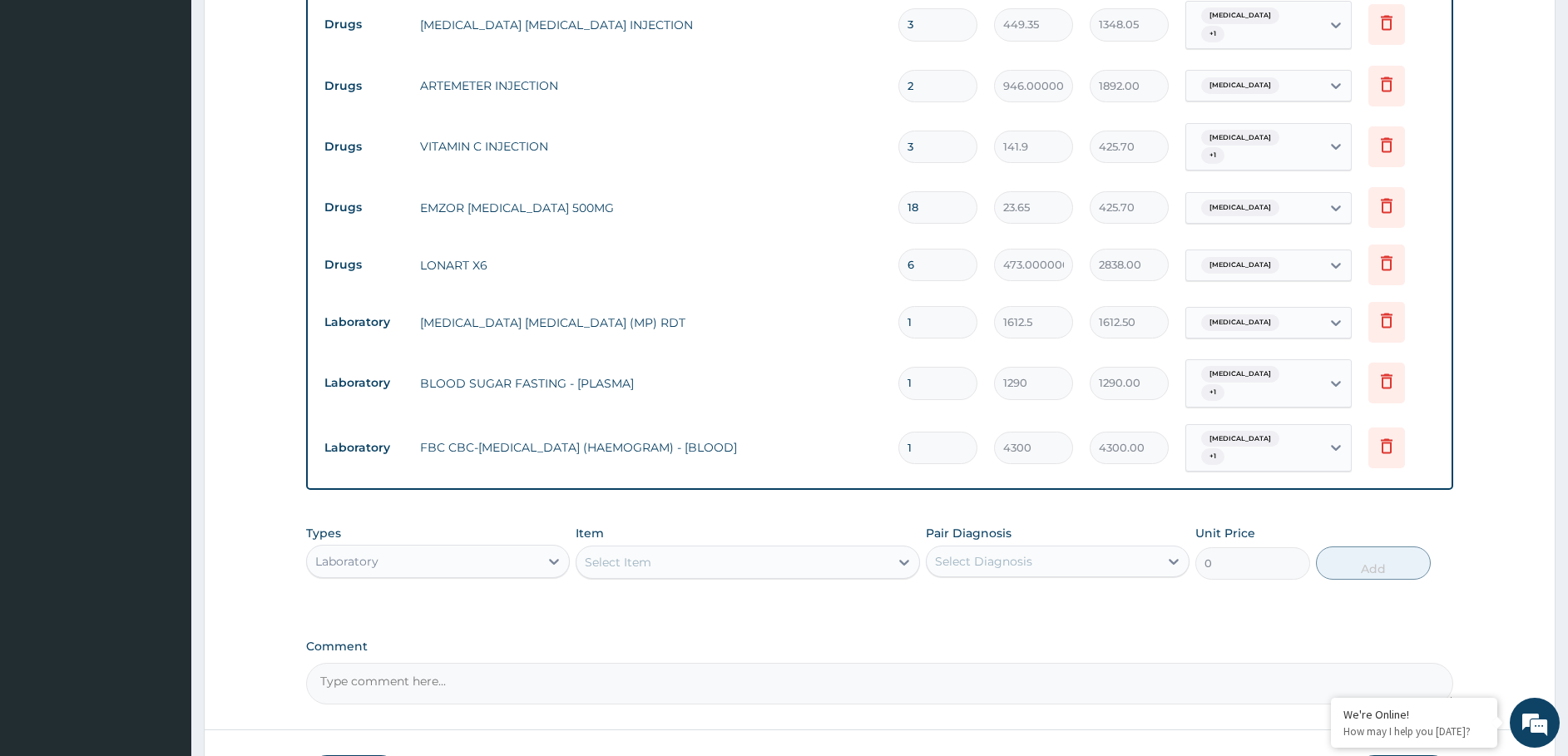
scroll to position [807, 0]
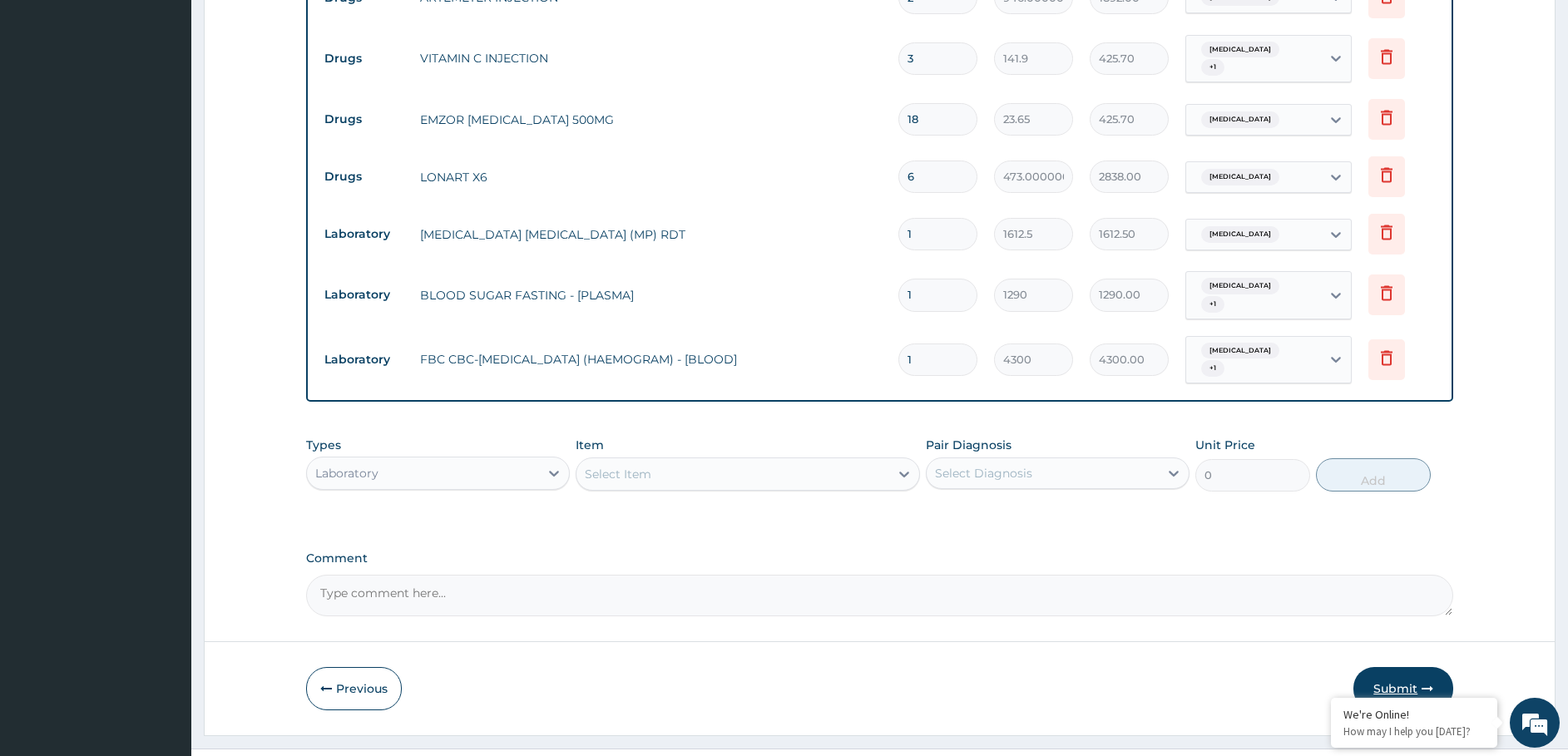
click at [1426, 683] on icon "button" at bounding box center [1427, 689] width 12 height 12
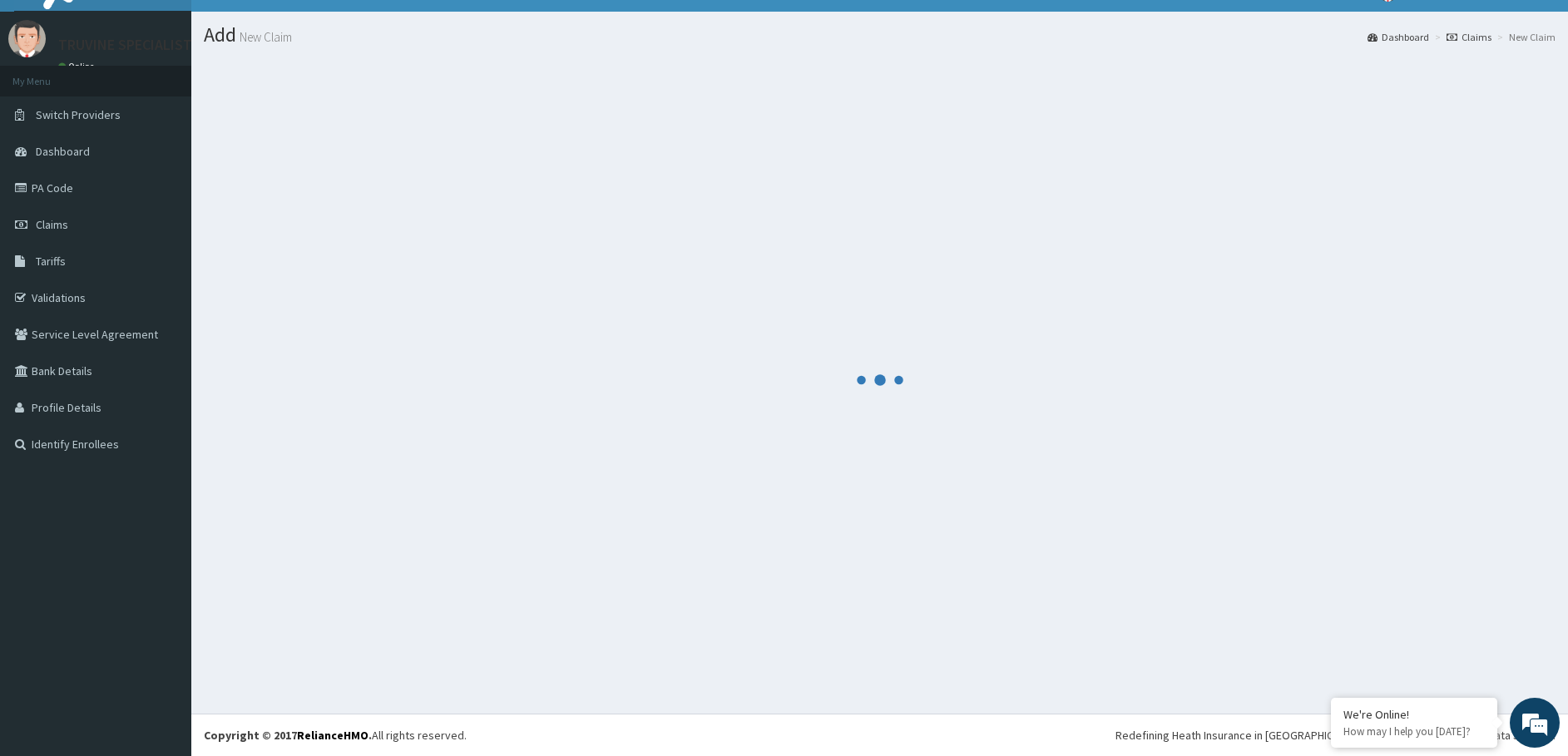
scroll to position [30, 0]
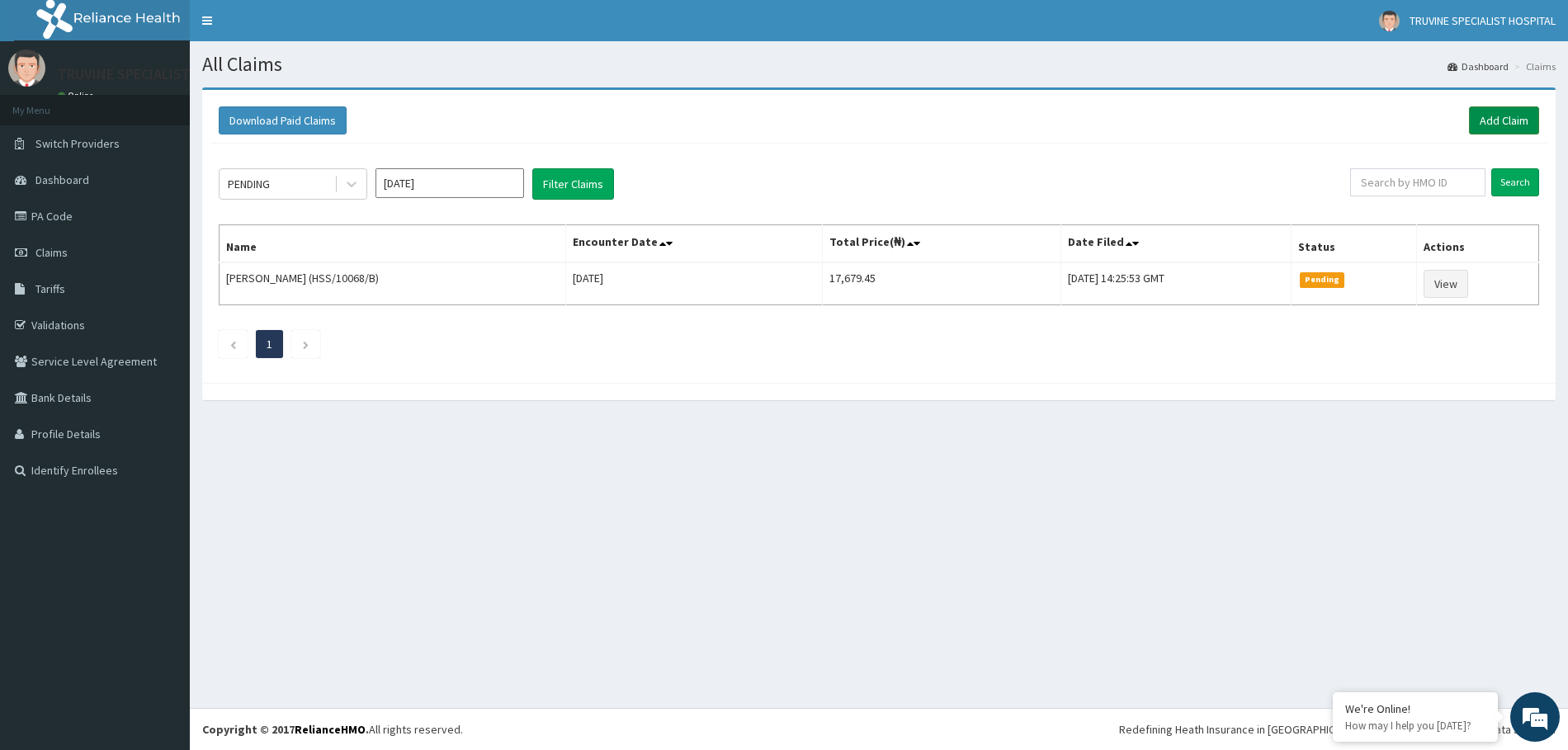
click at [1502, 122] on link "Add Claim" at bounding box center [1504, 120] width 71 height 28
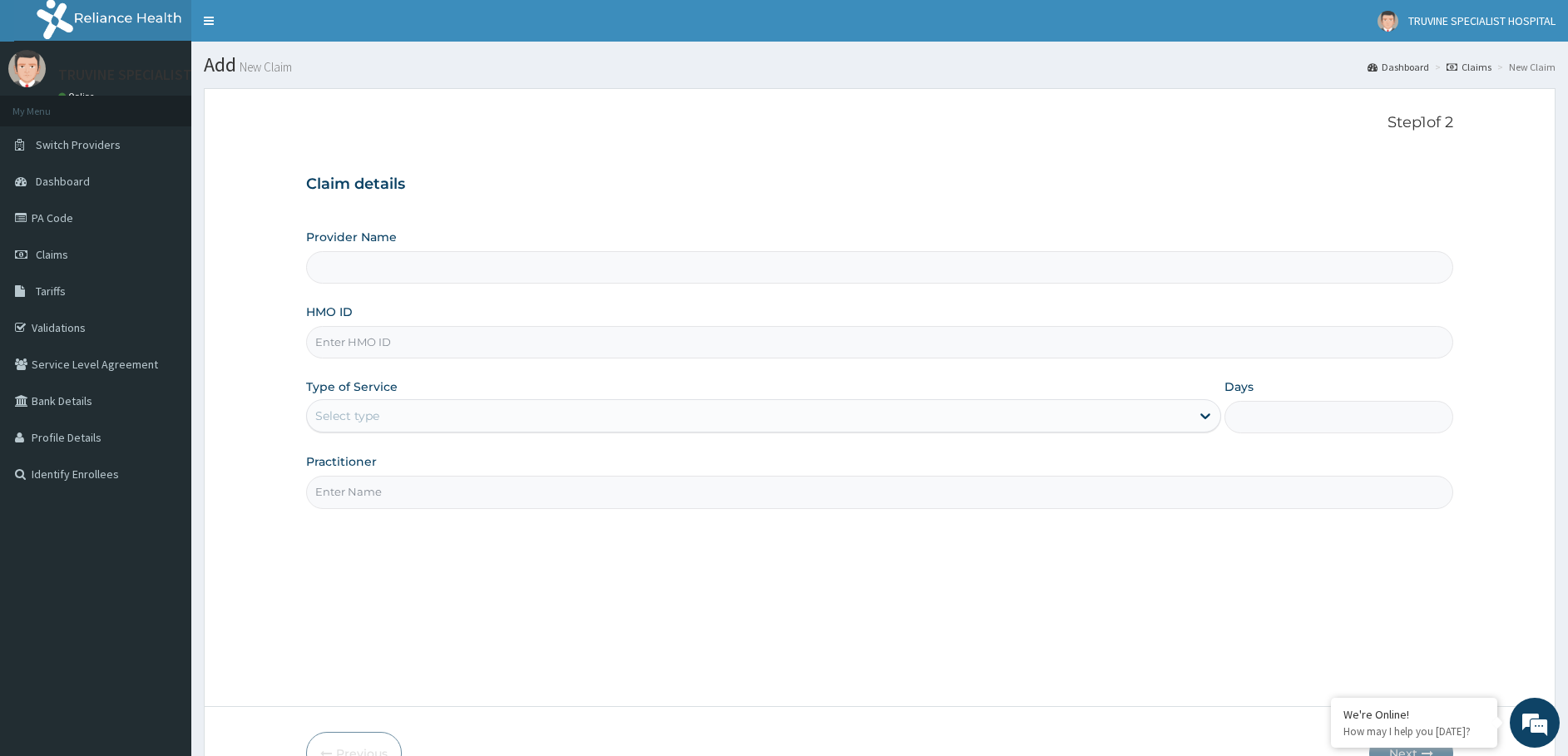
click at [510, 348] on input "HMO ID" at bounding box center [879, 342] width 1147 height 33
type input "H"
type input "TRUVINE SPECIALIST HOSPITAL"
type input "HSS/10068/D"
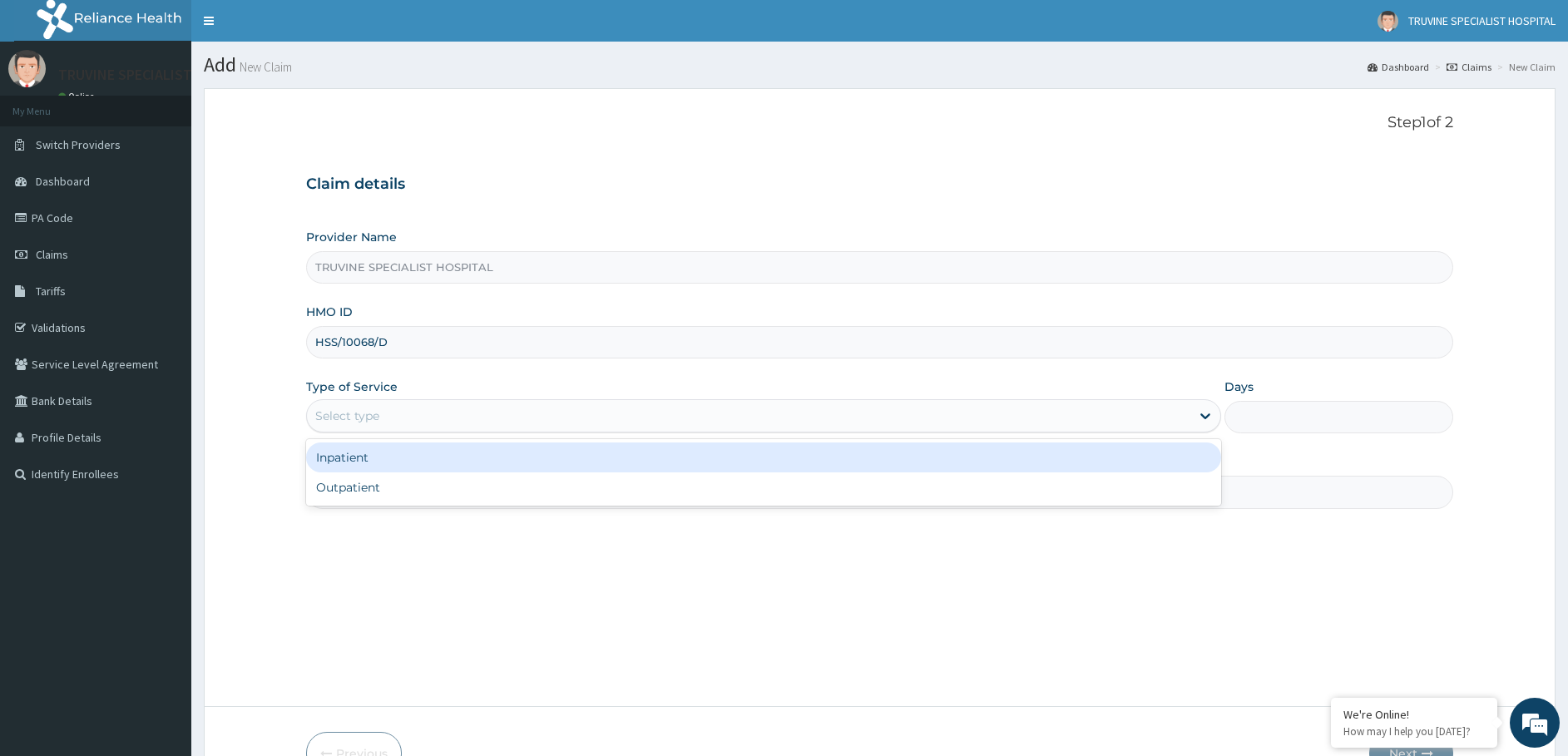
click at [397, 418] on div "Select type" at bounding box center [748, 416] width 883 height 27
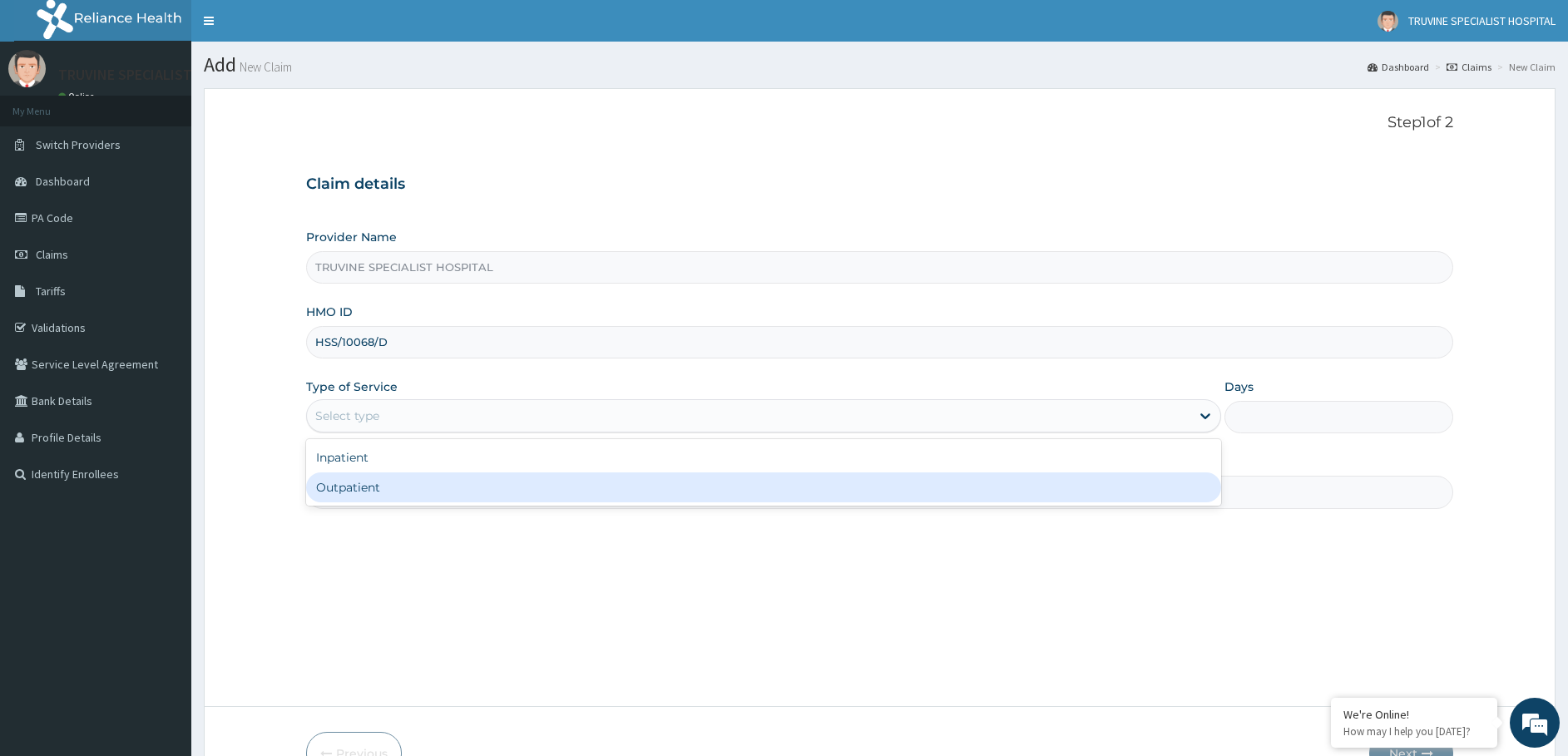
click at [378, 486] on div "Outpatient" at bounding box center [763, 487] width 915 height 30
type input "1"
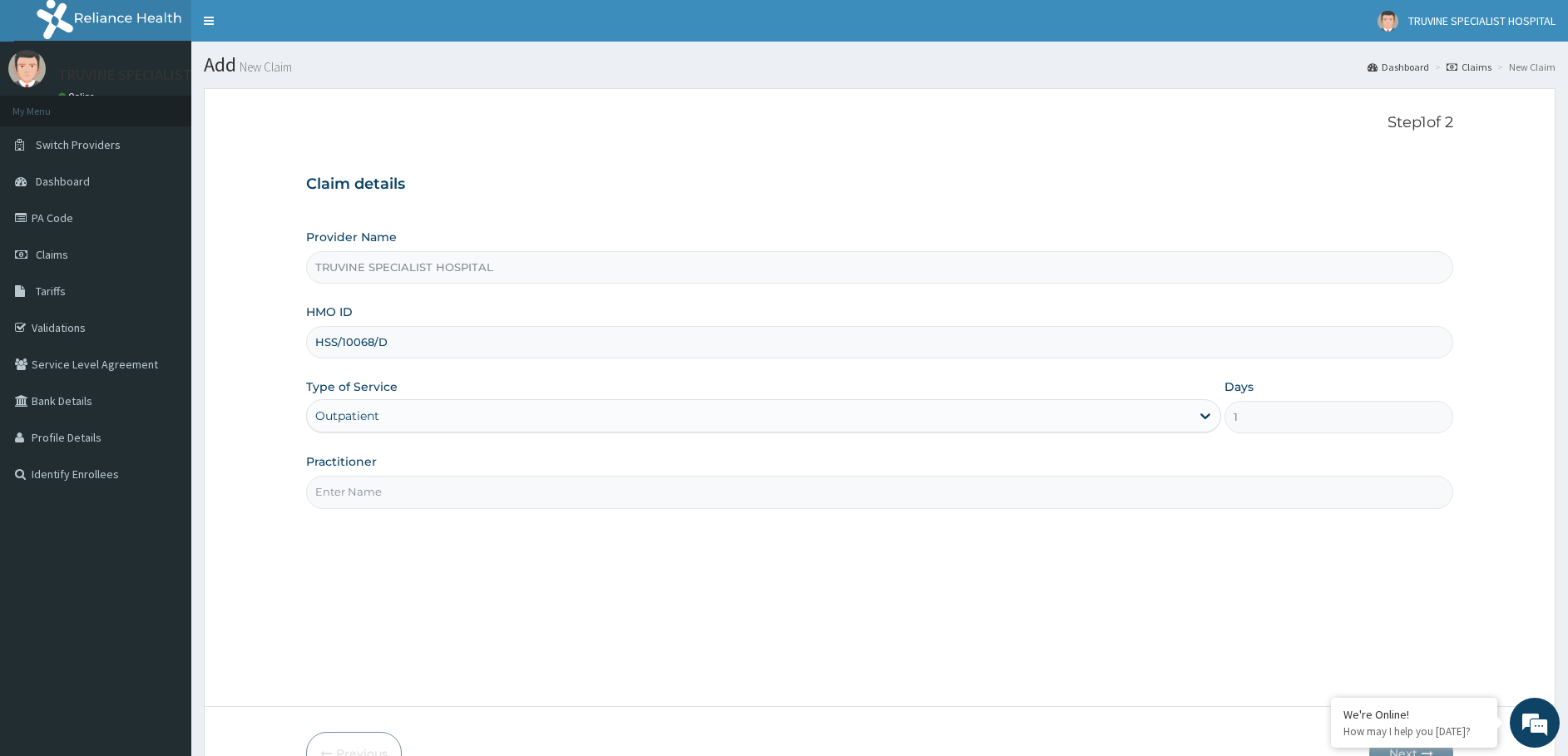
click at [396, 487] on input "Practitioner" at bounding box center [879, 492] width 1147 height 33
type input "dr. [GEOGRAPHIC_DATA]"
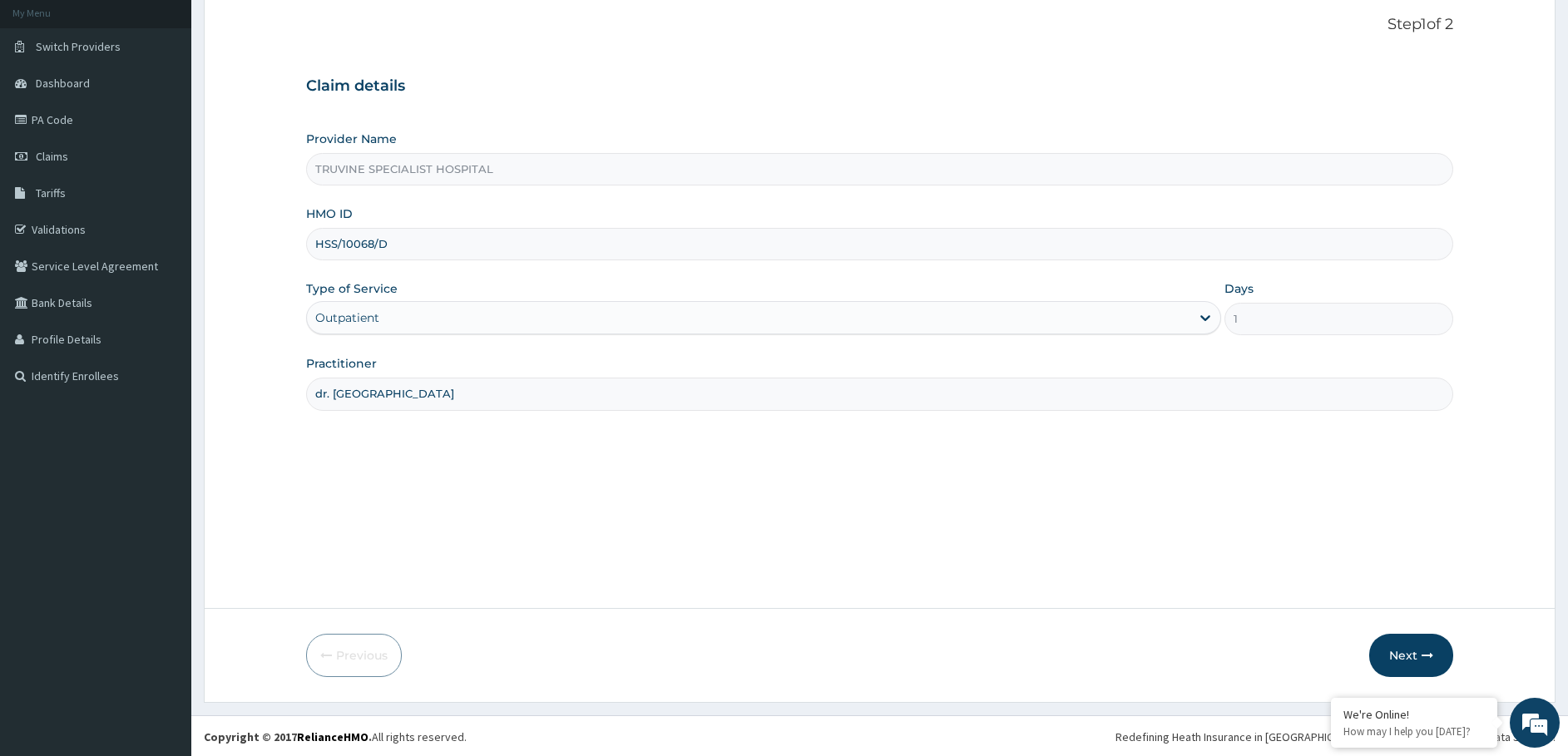
scroll to position [99, 0]
click at [1402, 638] on button "Next" at bounding box center [1411, 654] width 84 height 43
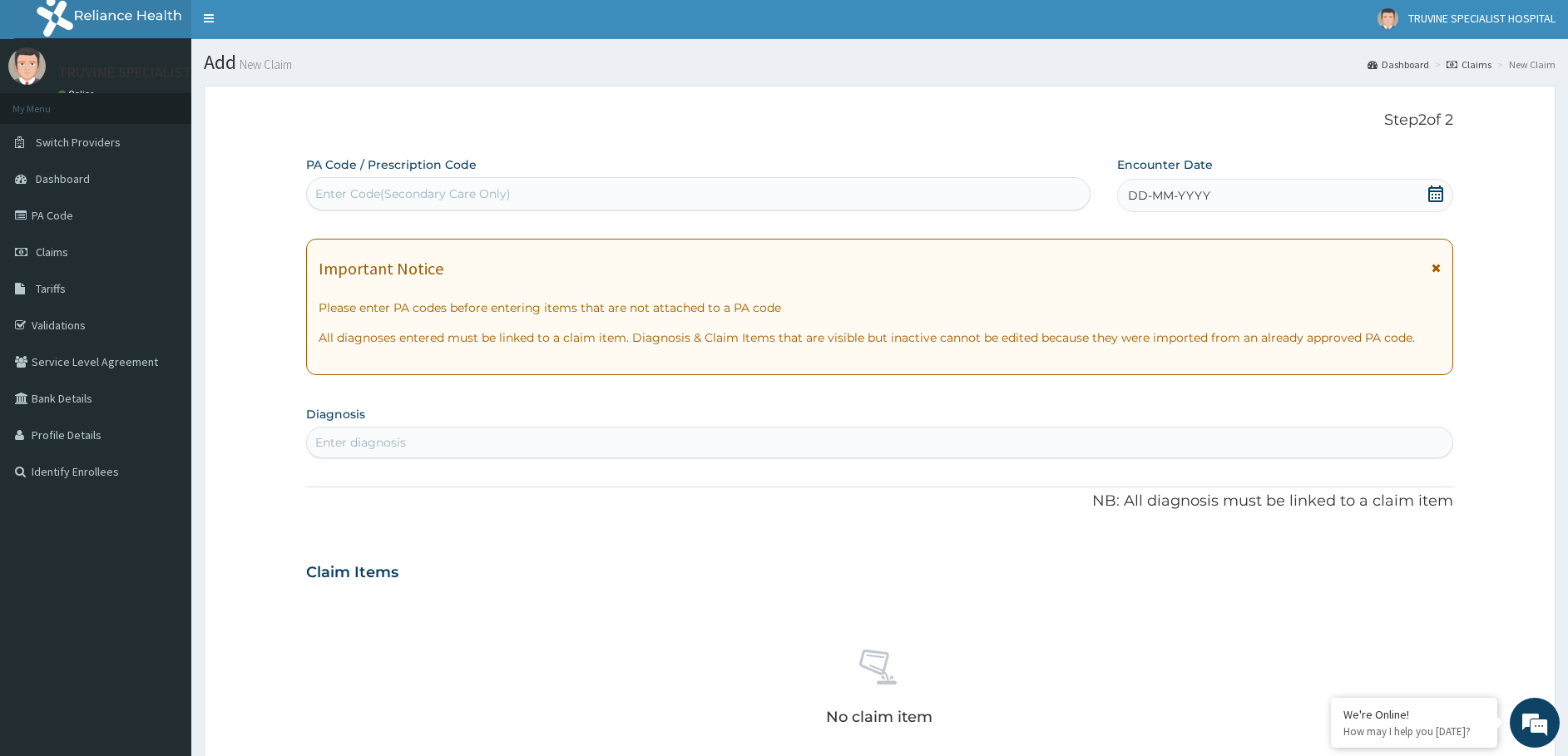
scroll to position [0, 0]
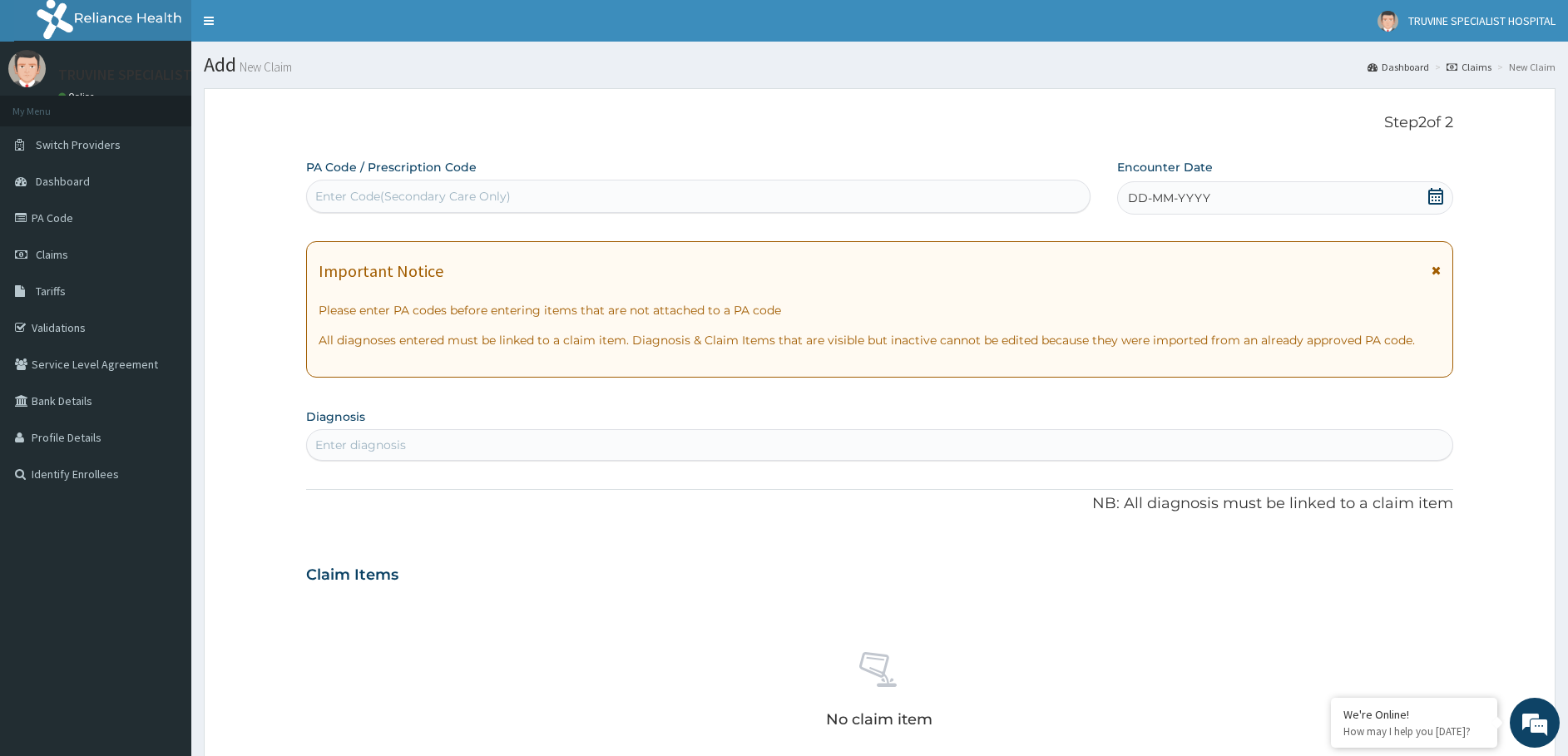
click at [1149, 197] on span "DD-MM-YYYY" at bounding box center [1169, 197] width 82 height 16
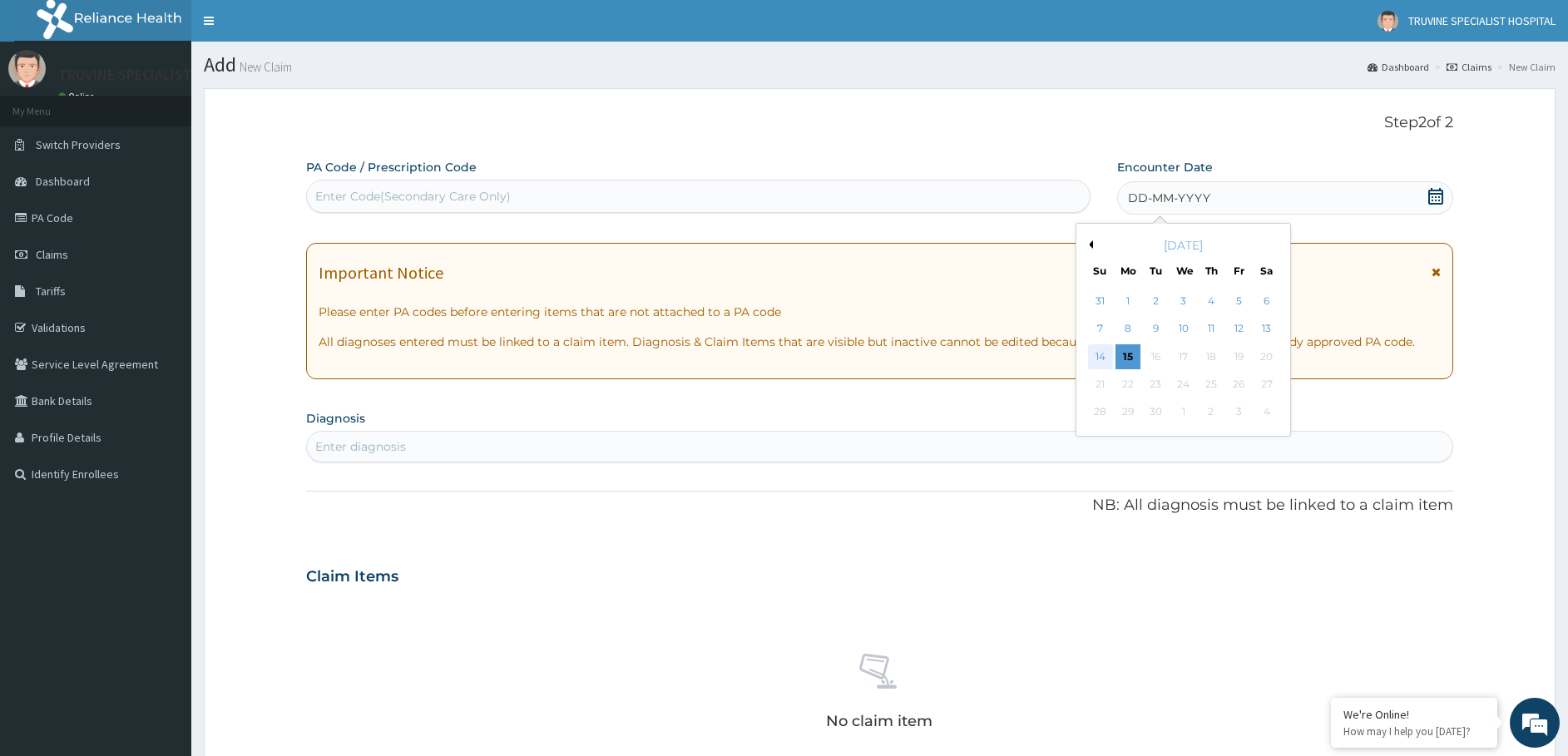
click at [1101, 356] on div "14" at bounding box center [1100, 357] width 25 height 25
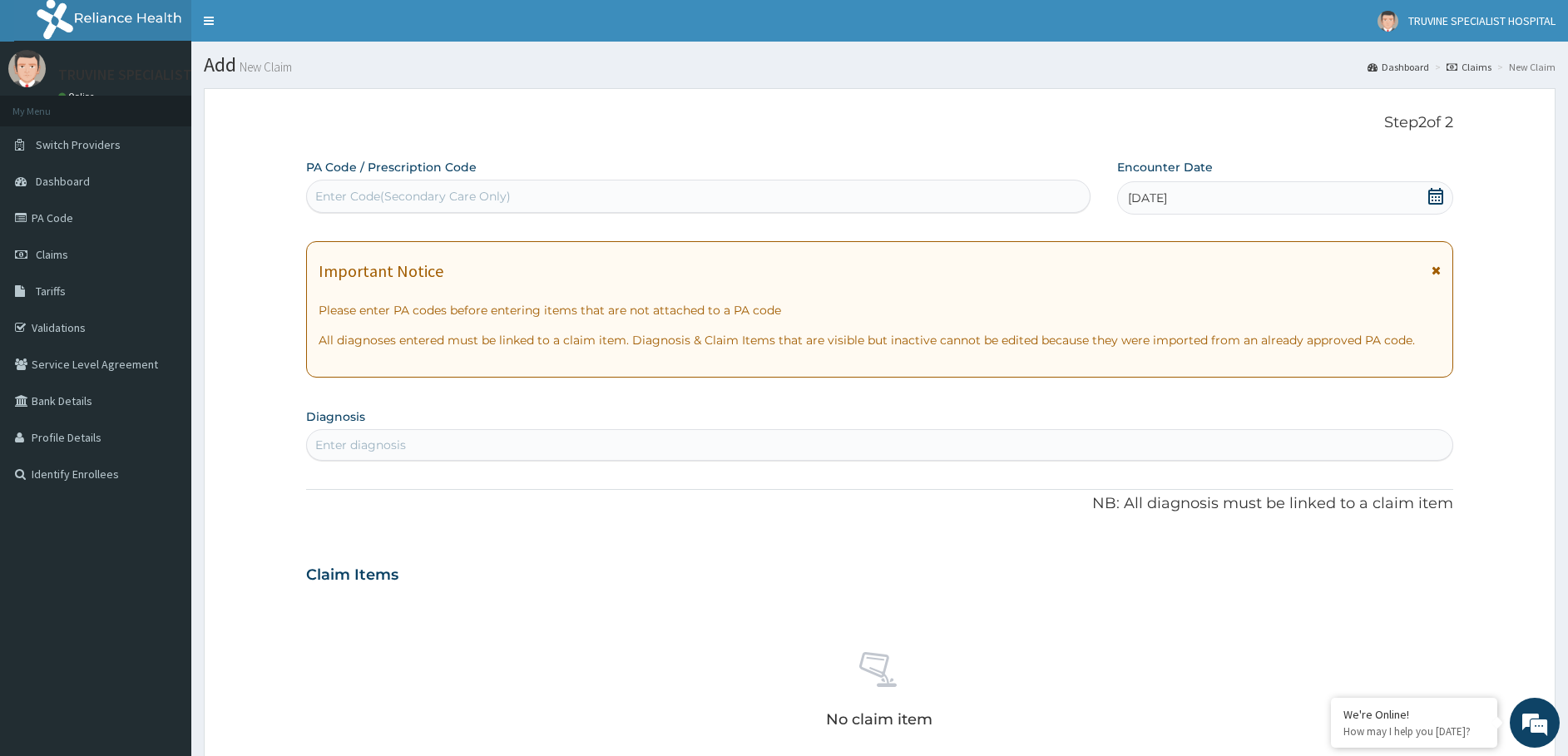
click at [835, 445] on div "Enter diagnosis" at bounding box center [880, 445] width 1146 height 27
click at [350, 448] on div "Enter diagnosis" at bounding box center [361, 445] width 91 height 16
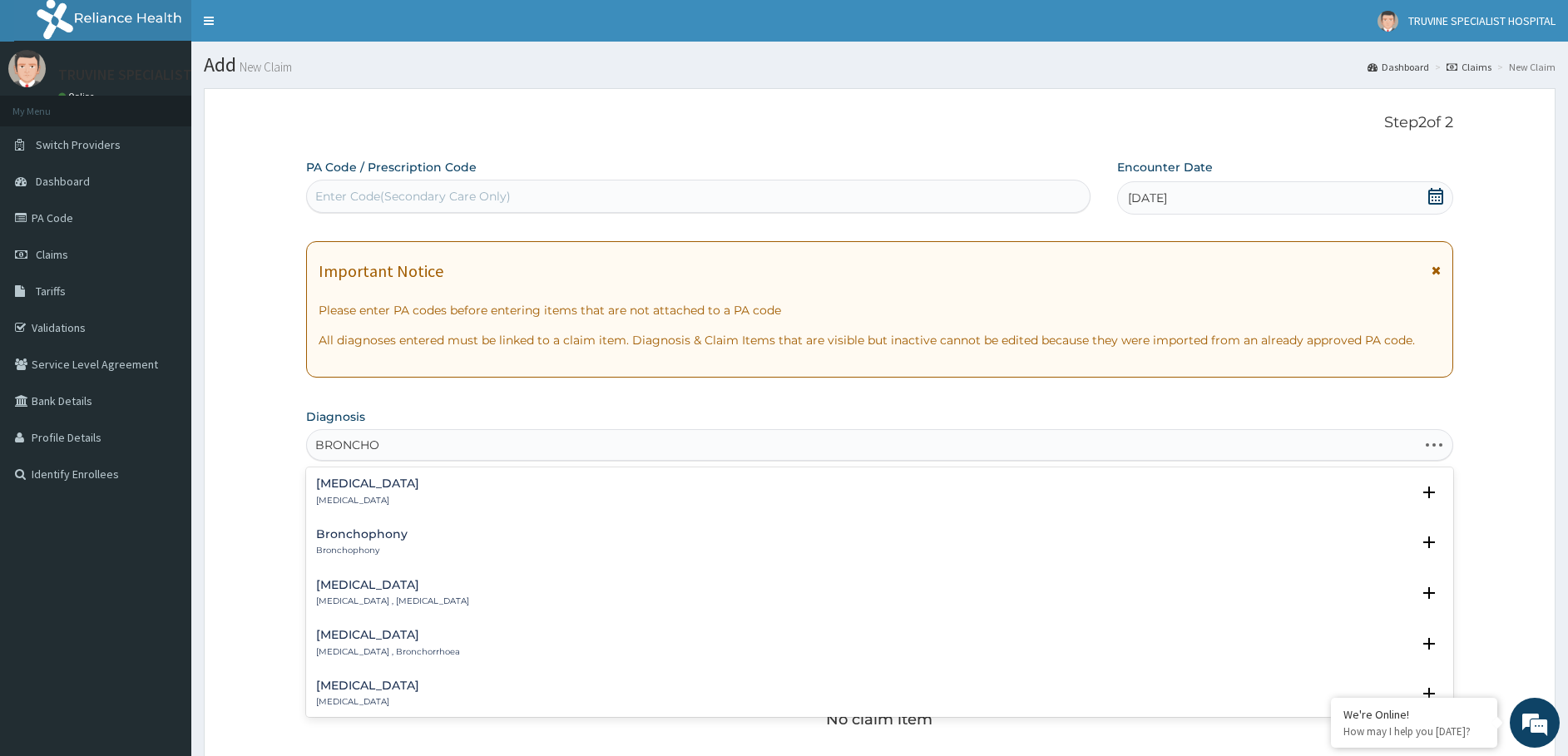
type input "BRONCHOP"
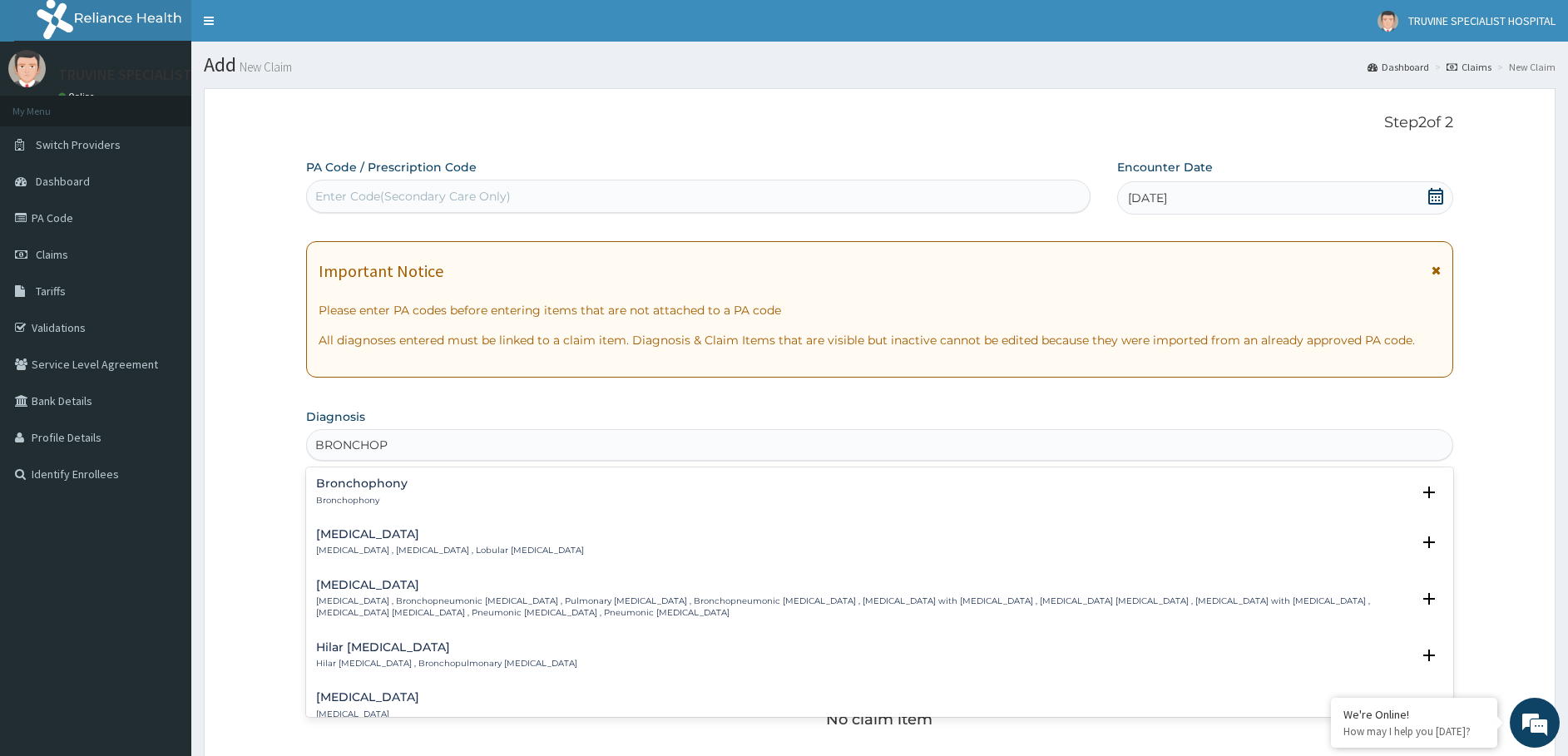
click at [344, 545] on p "Bronchopneumonia , Bronchial pneumonia , Lobular pneumonia" at bounding box center [450, 551] width 268 height 12
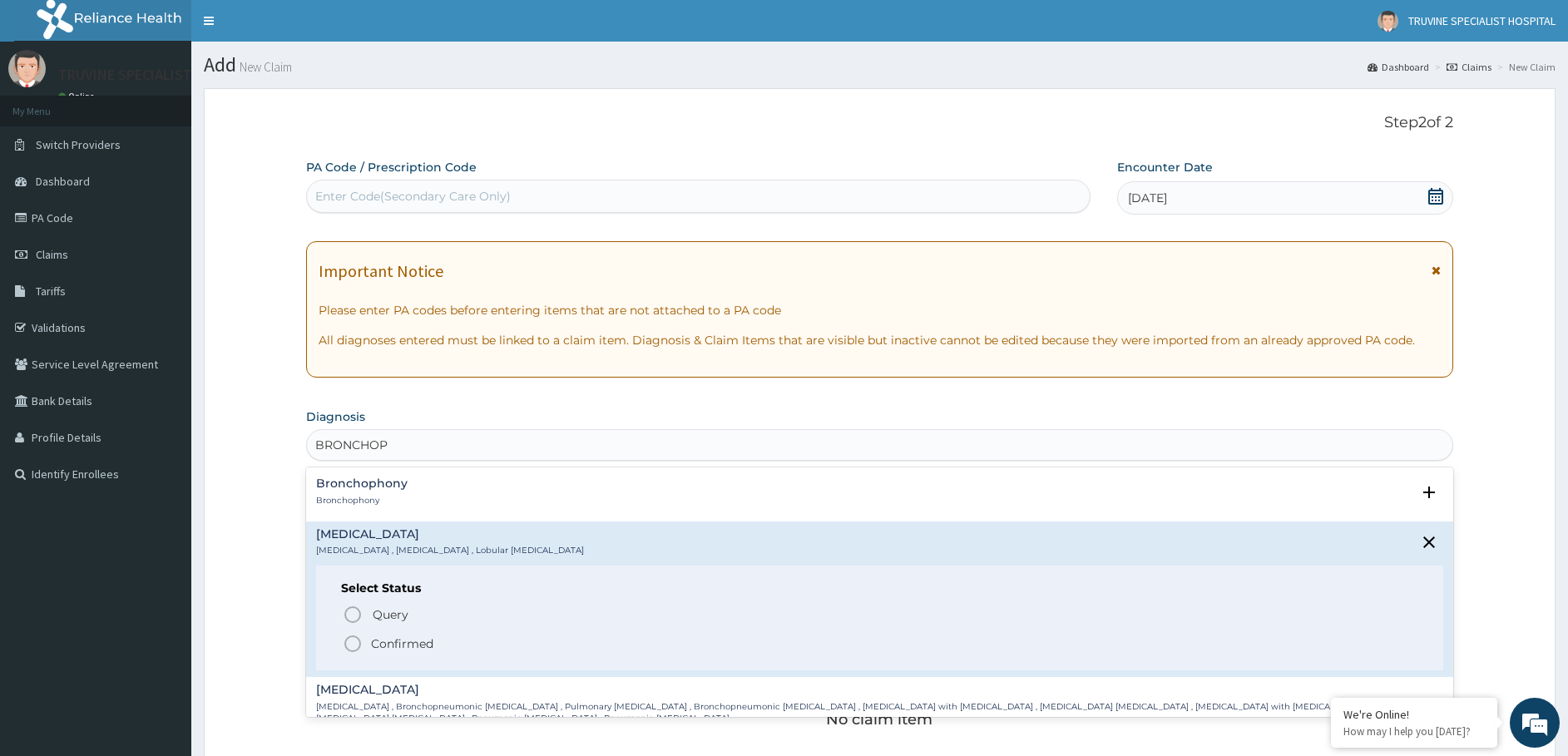
click at [350, 639] on icon "status option filled" at bounding box center [352, 644] width 20 height 20
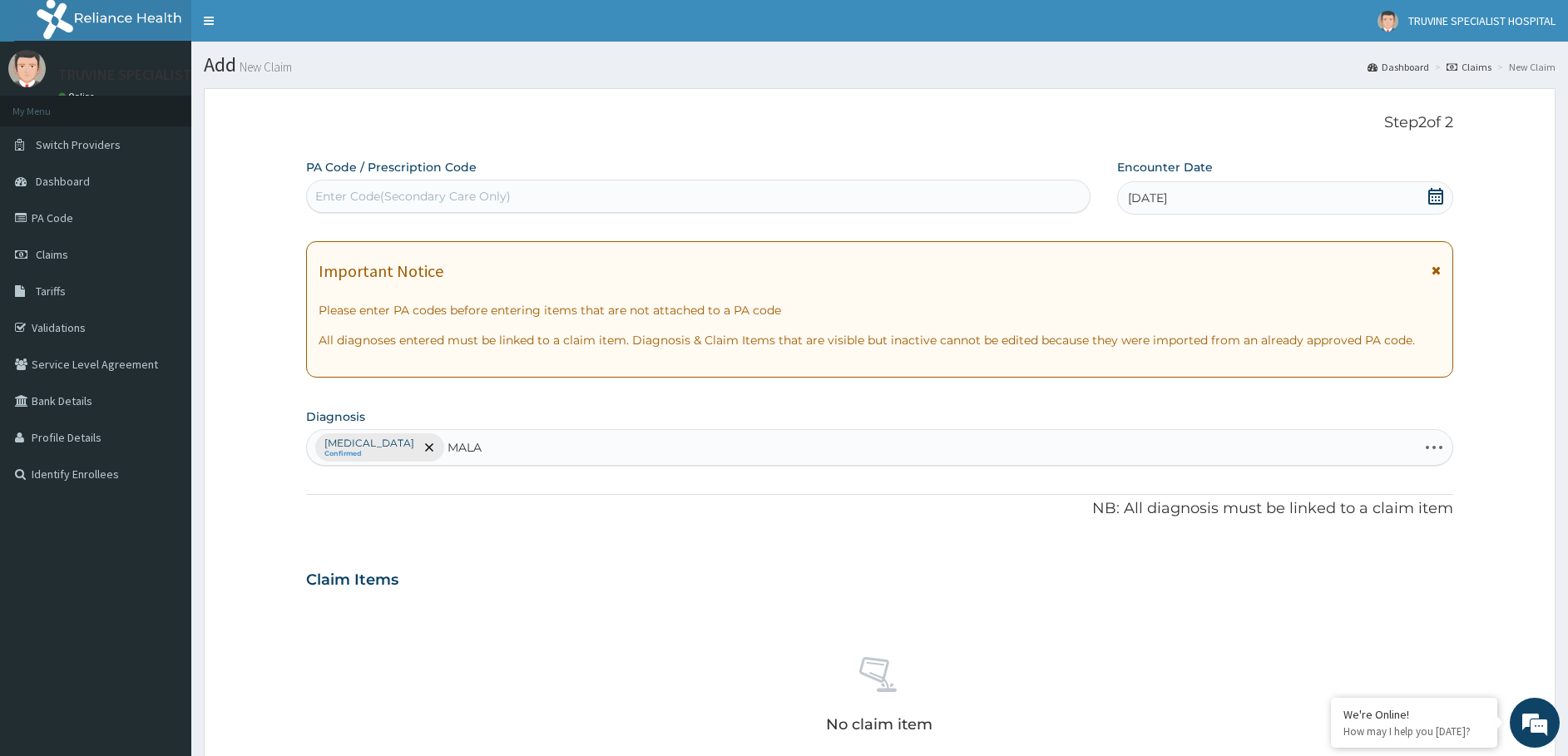
type input "MALAR"
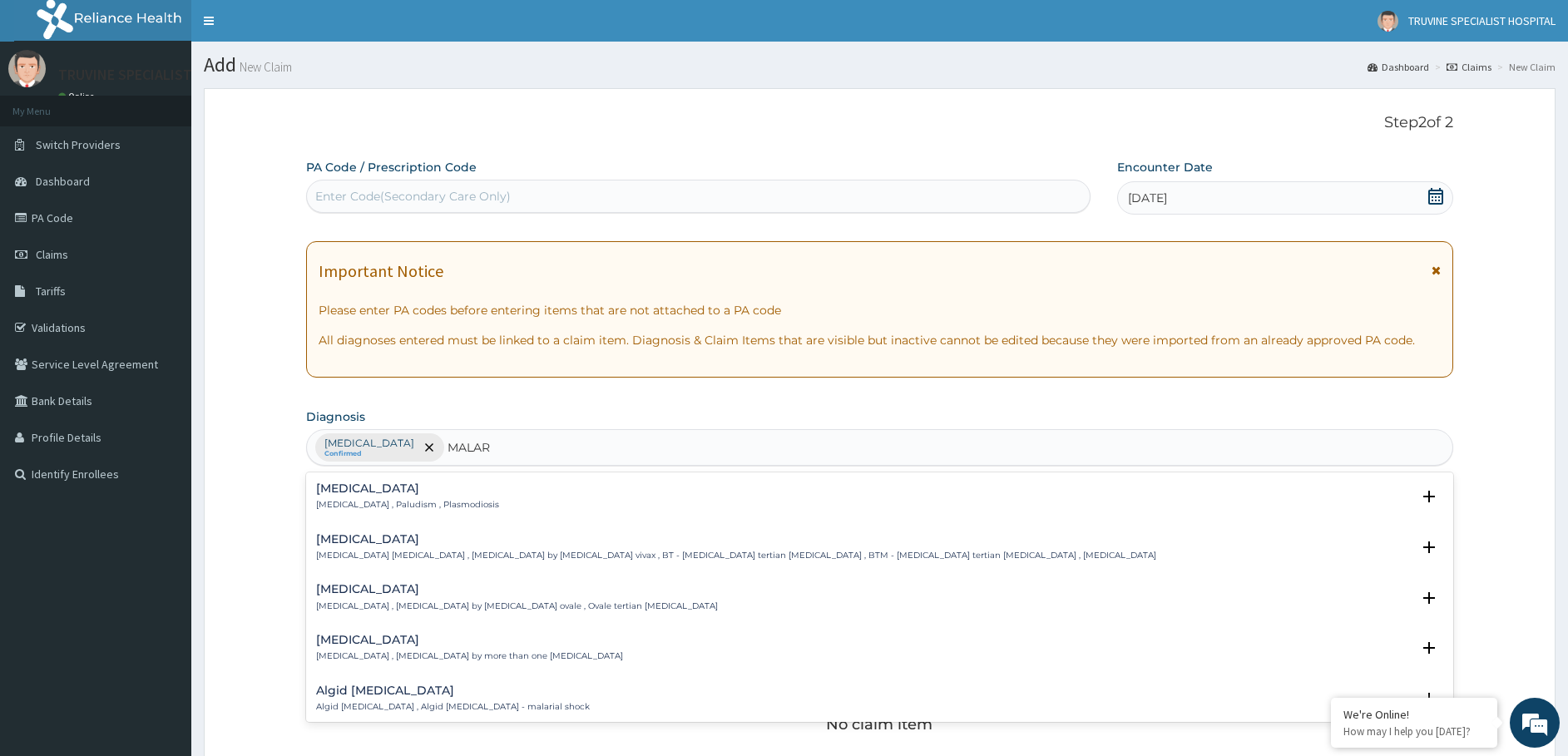
click at [376, 501] on p "[MEDICAL_DATA] , Paludism , Plasmodiosis" at bounding box center [408, 505] width 183 height 12
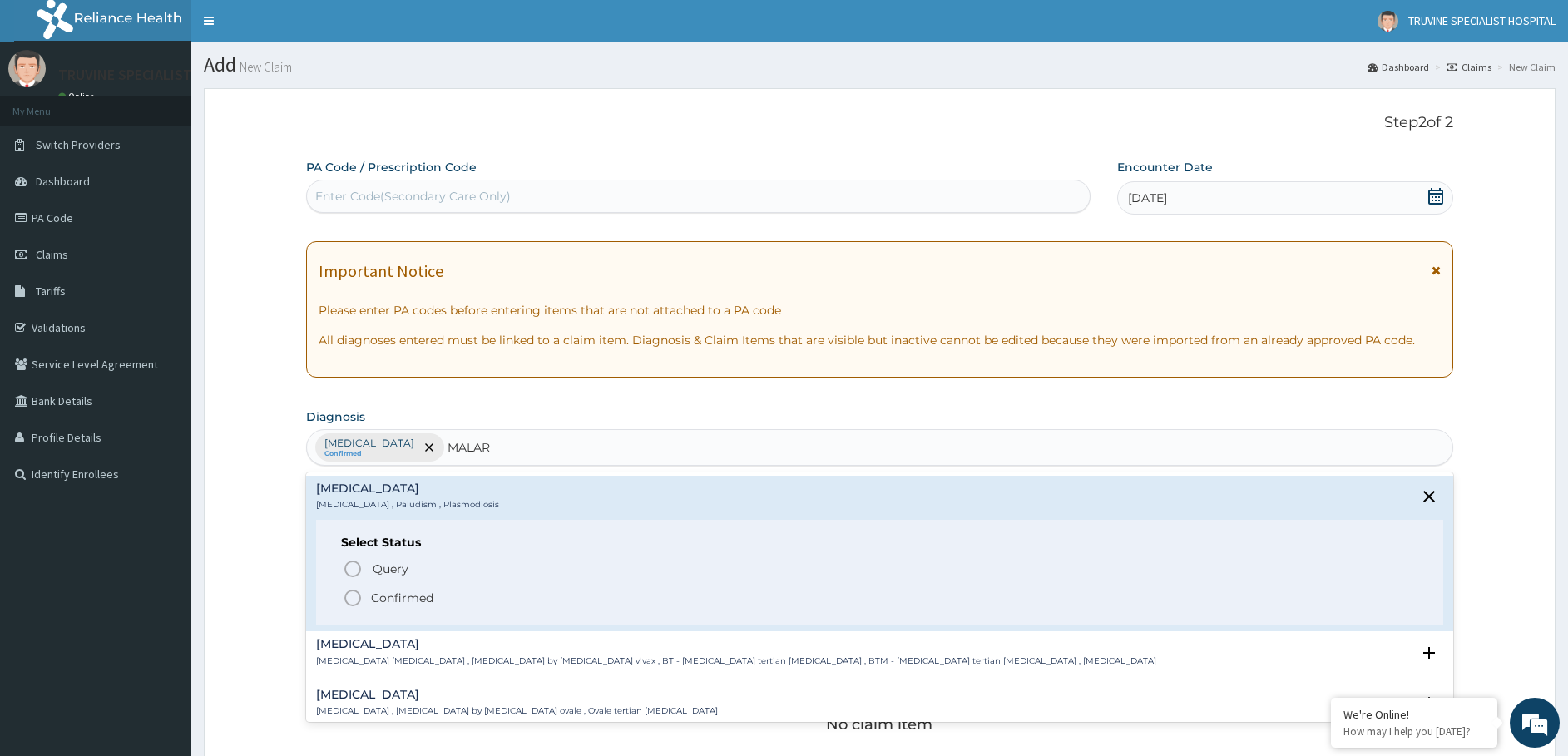
drag, startPoint x: 378, startPoint y: 600, endPoint x: 566, endPoint y: 495, distance: 215.3
click at [379, 600] on p "Confirmed" at bounding box center [402, 597] width 63 height 16
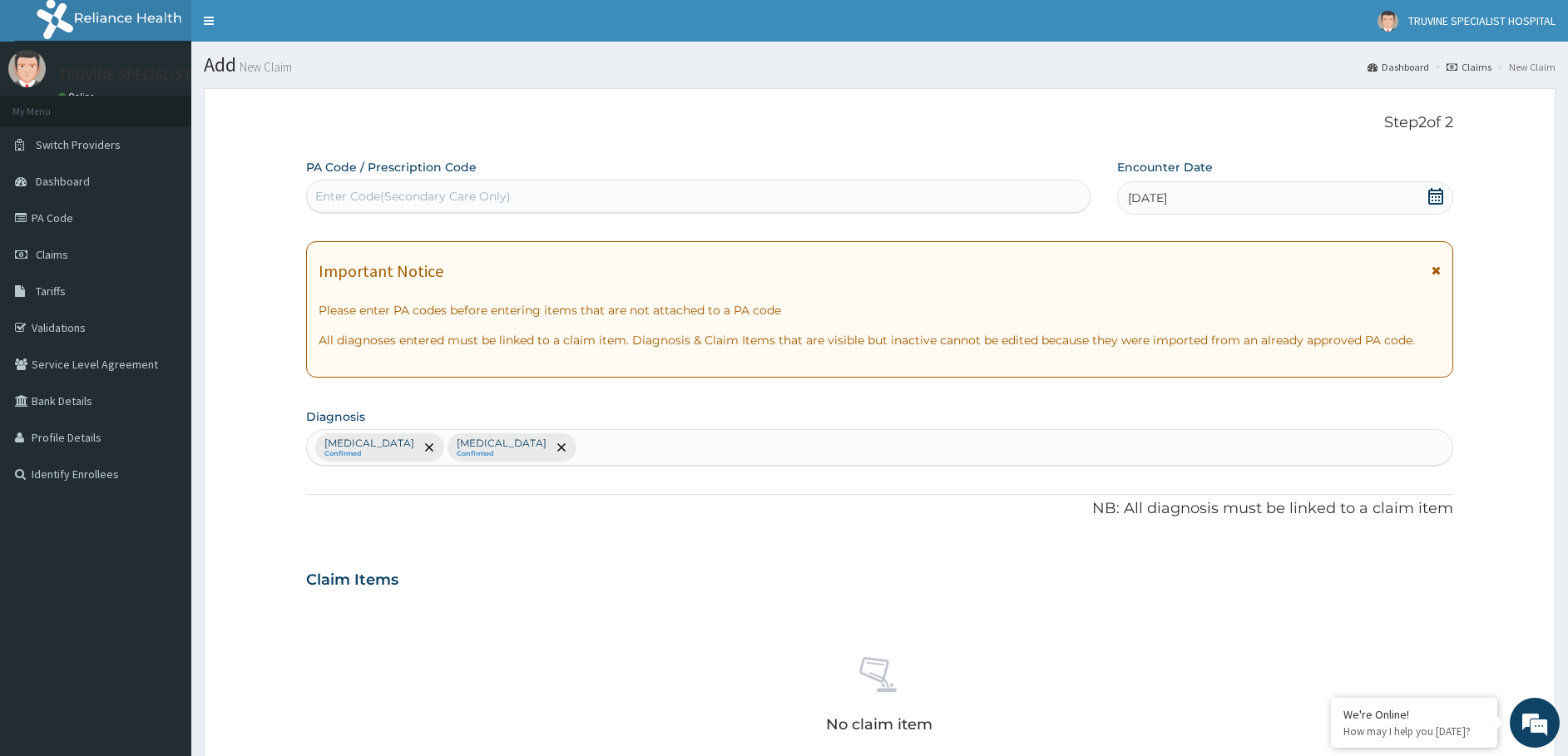
click at [574, 440] on div "Bronchopneumonia Confirmed Malaria Confirmed" at bounding box center [880, 447] width 1146 height 35
type input "MYAL"
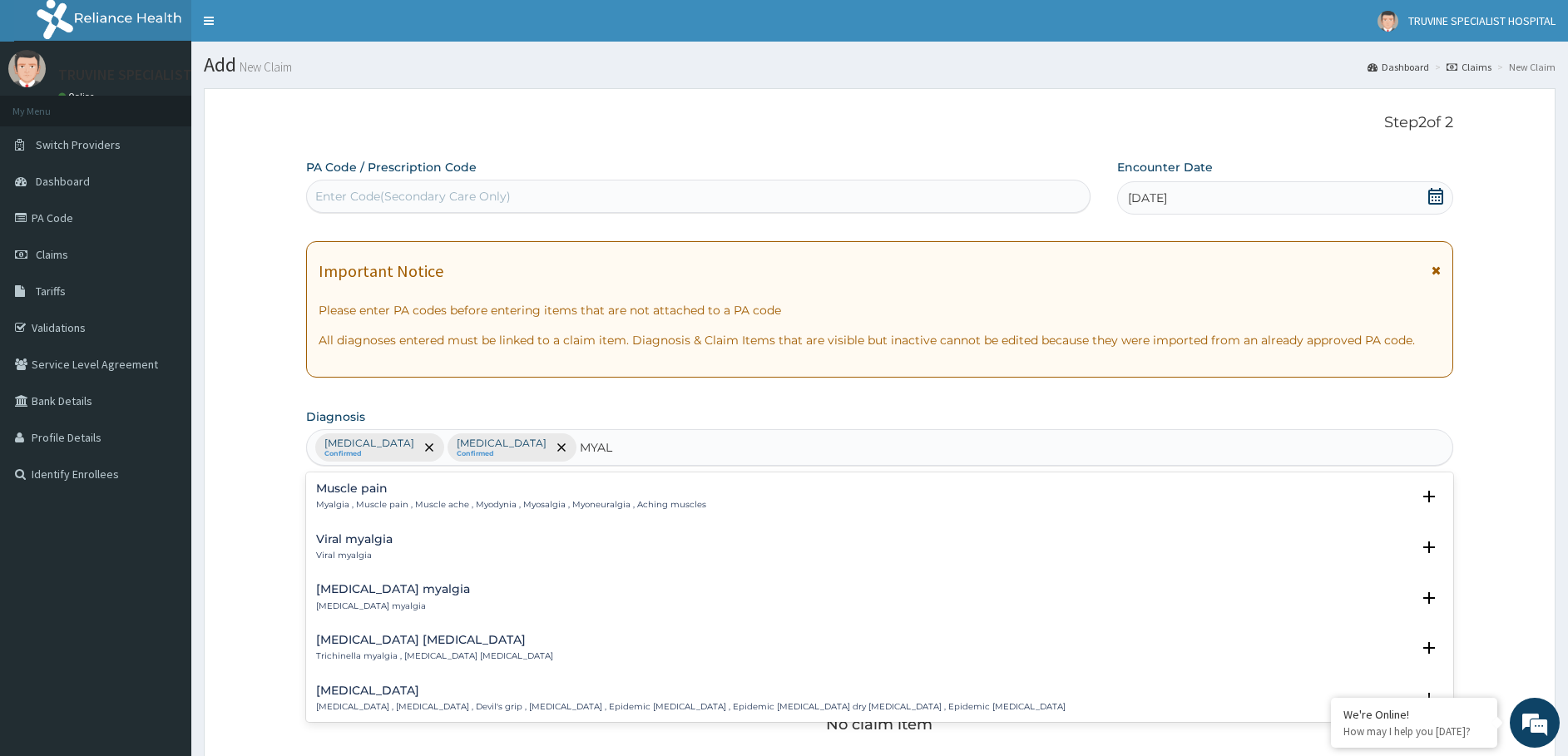
click at [410, 504] on p "Myalgia , Muscle pain , Muscle ache , Myodynia , Myosalgia , Myoneuralgia , Ach…" at bounding box center [511, 505] width 390 height 12
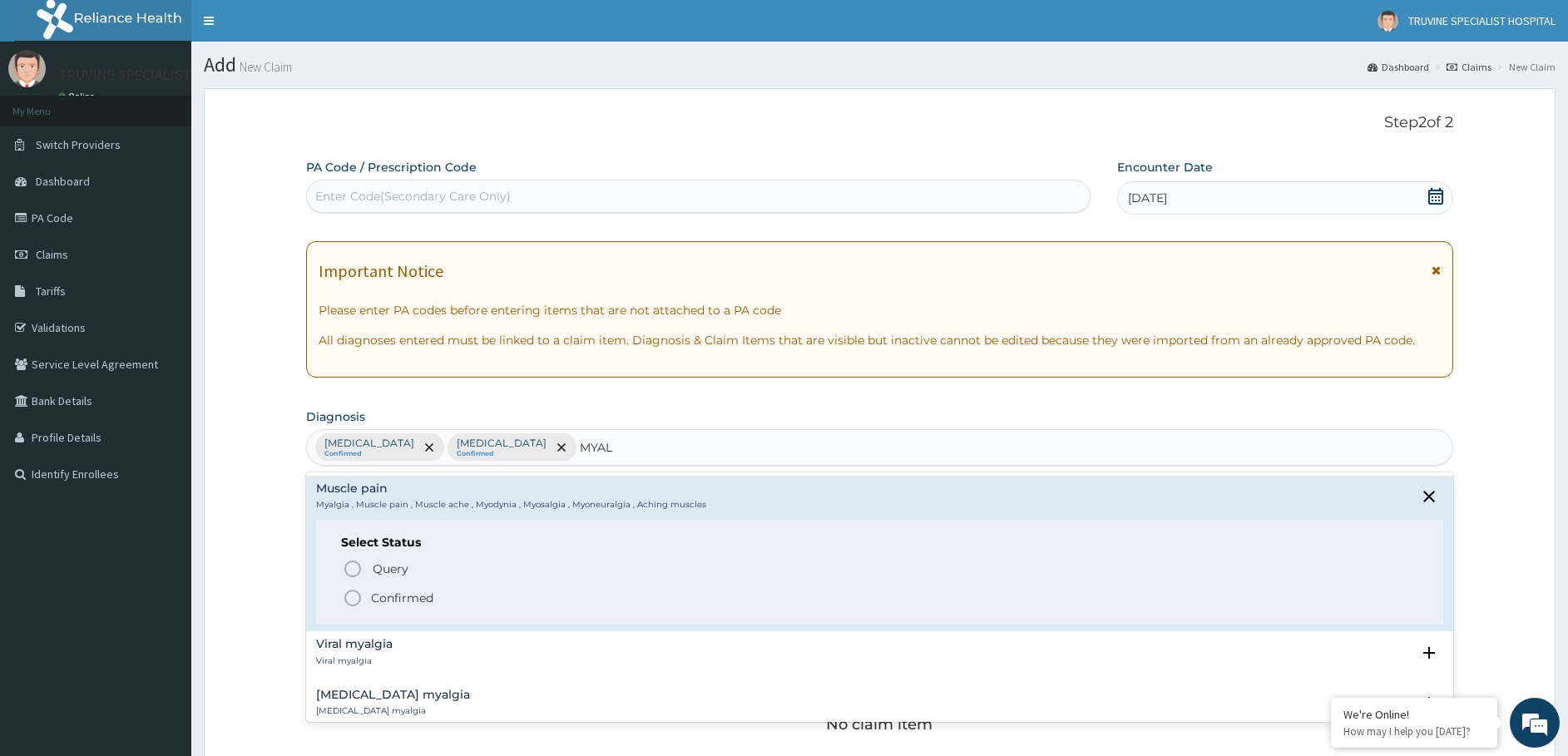
click at [385, 593] on p "Confirmed" at bounding box center [402, 597] width 63 height 16
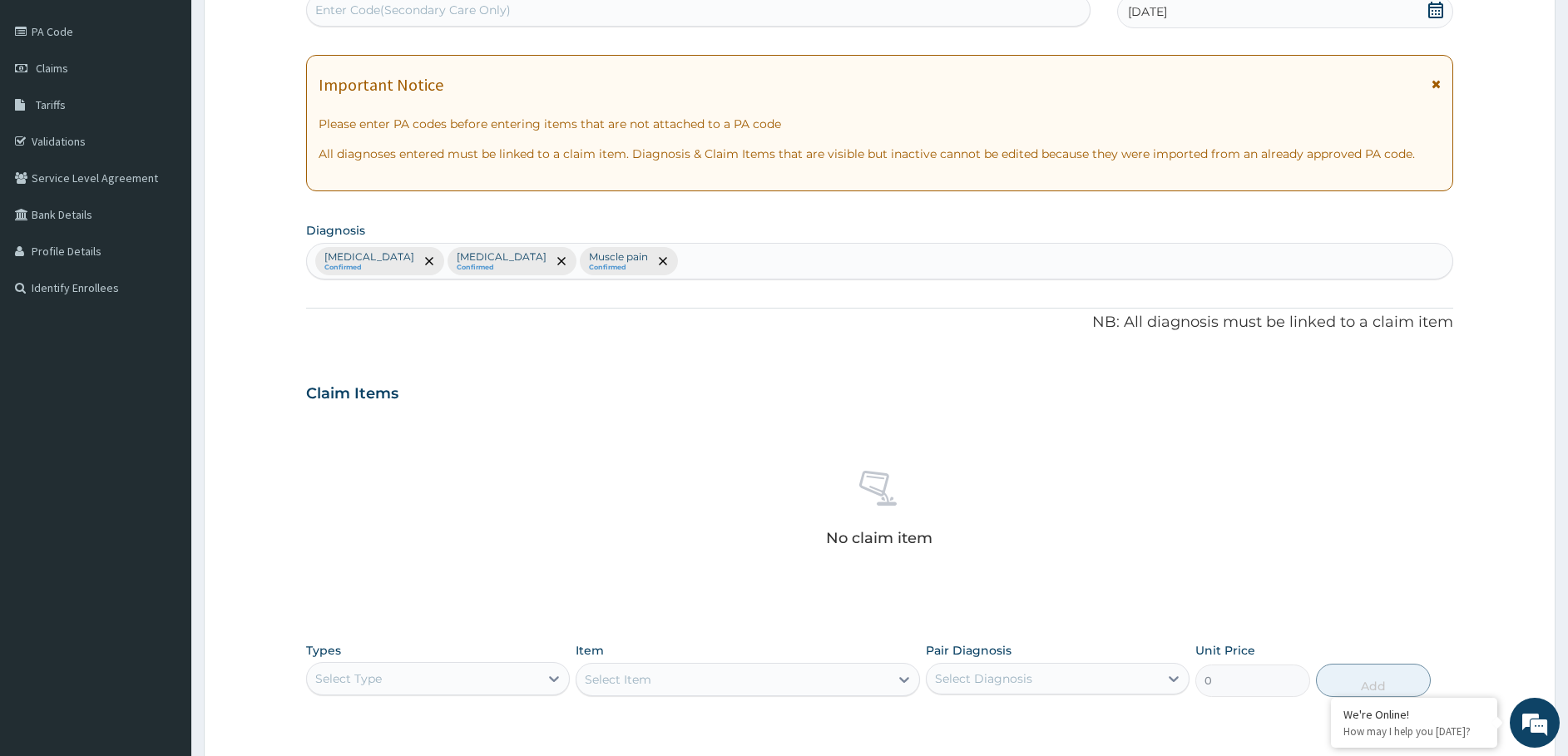
scroll to position [333, 0]
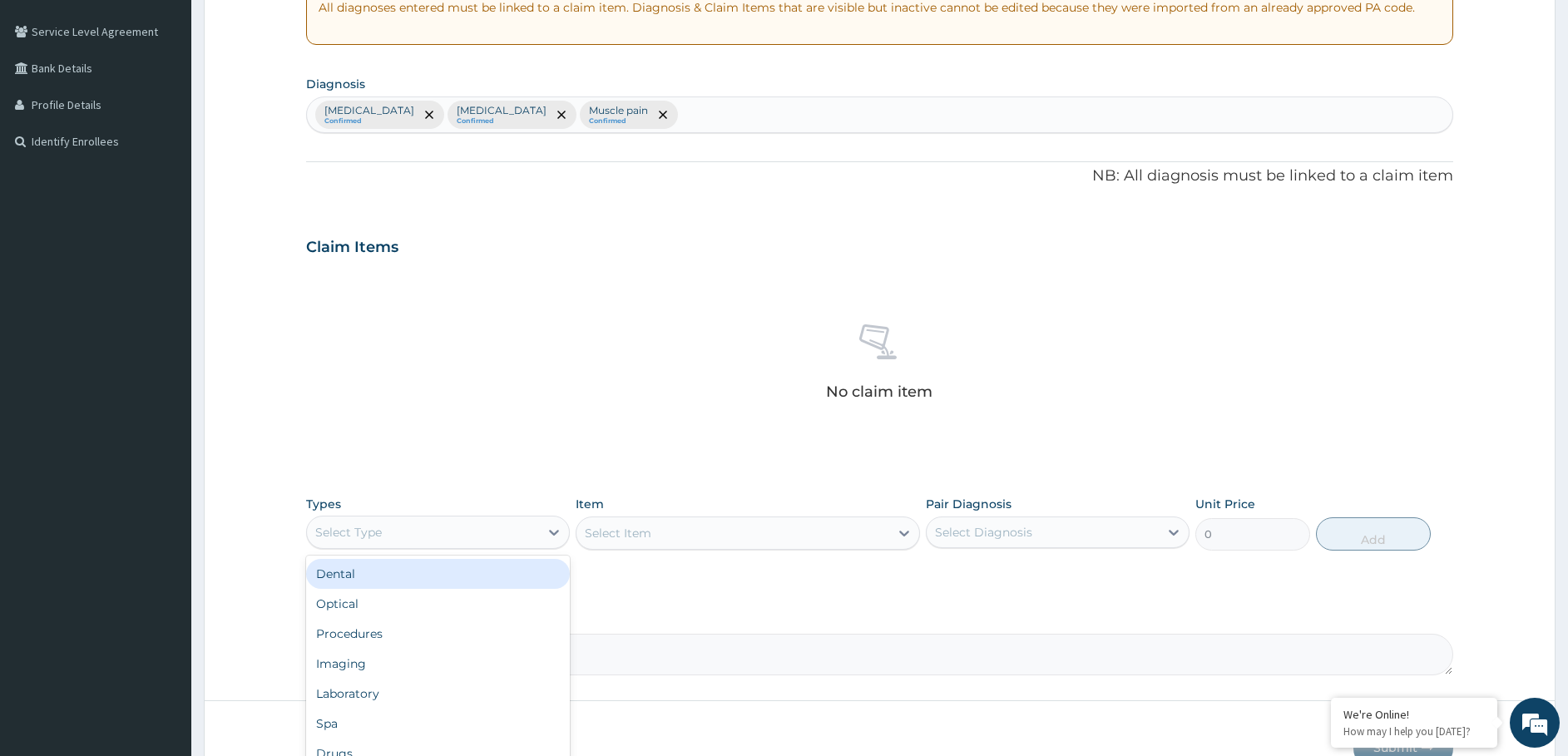
click at [423, 547] on div "Select Type" at bounding box center [438, 532] width 264 height 33
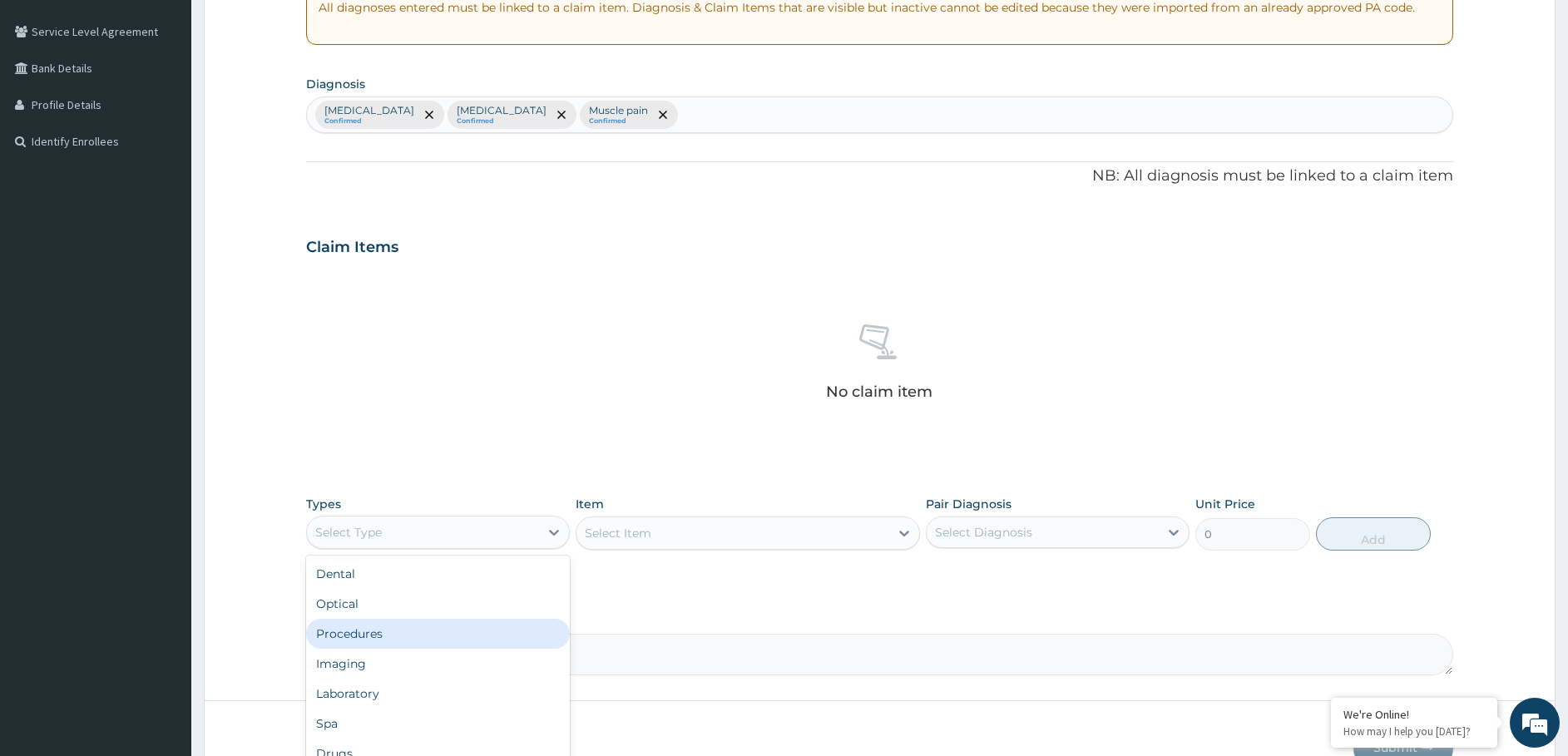
click at [386, 627] on div "Procedures" at bounding box center [438, 633] width 264 height 30
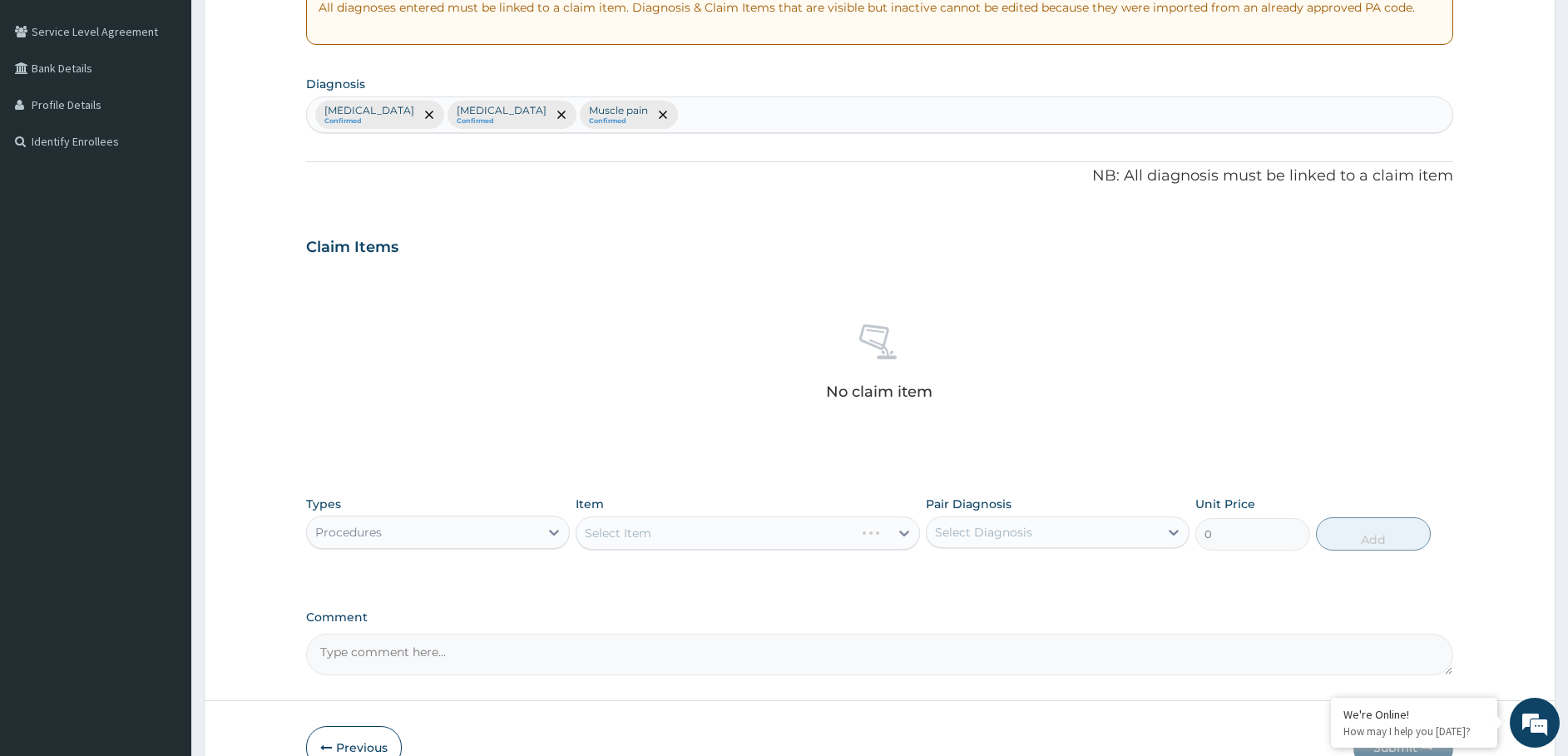
click at [648, 537] on div "Select Item" at bounding box center [748, 533] width 344 height 33
click at [695, 534] on div "Select Item" at bounding box center [748, 533] width 344 height 33
click at [694, 543] on div "Select Item" at bounding box center [733, 533] width 313 height 27
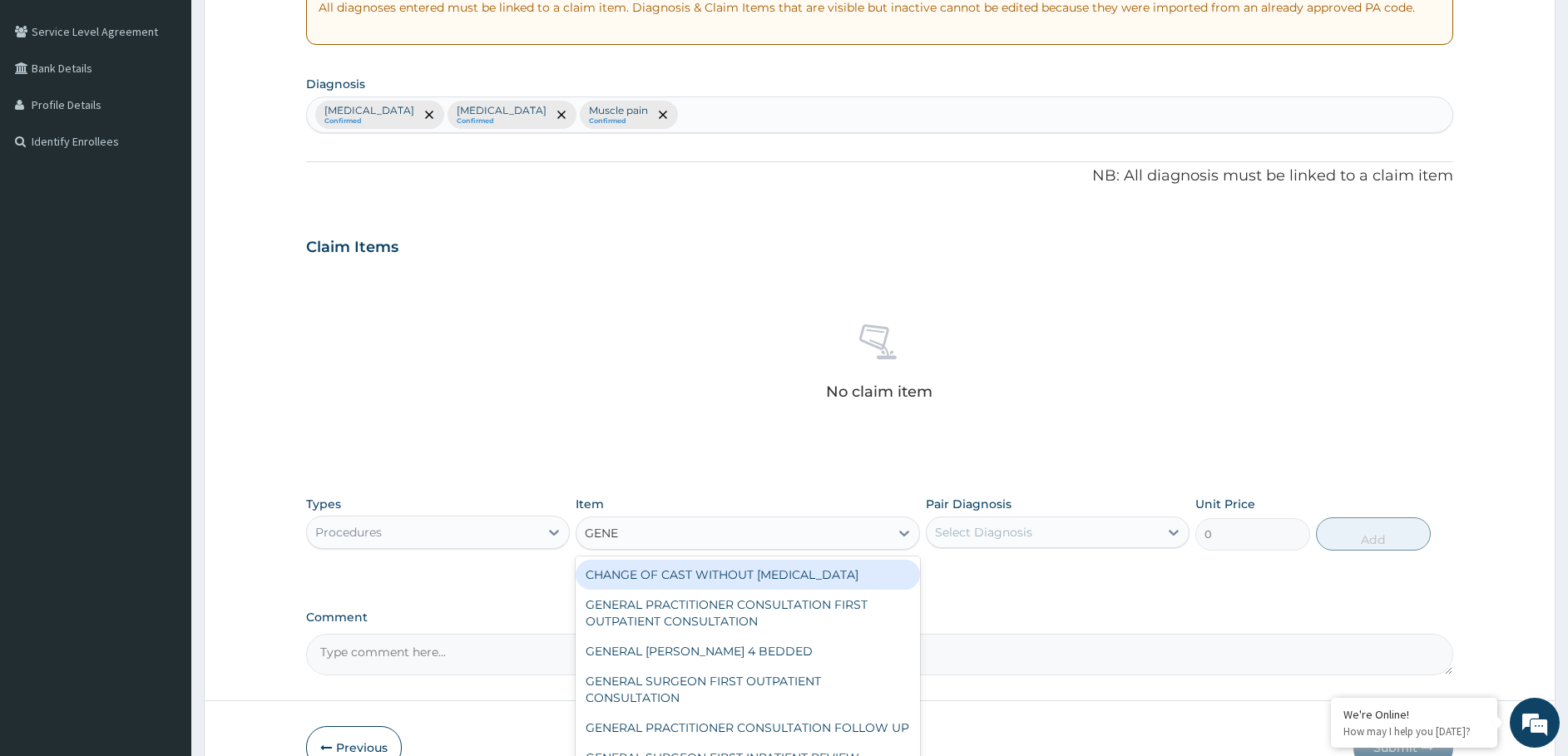
type input "GENER"
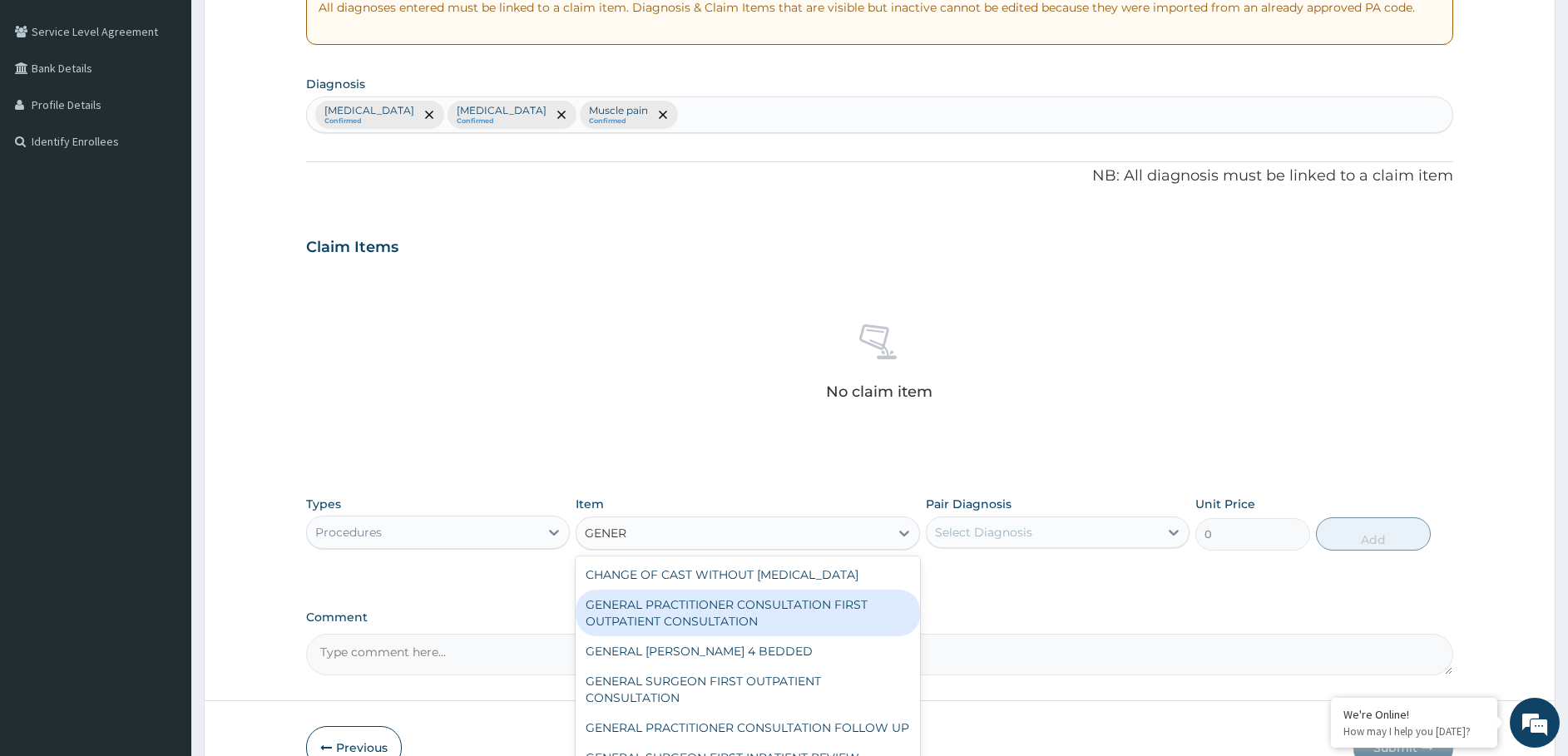
click at [691, 637] on div "GENERAL PRACTITIONER CONSULTATION FIRST OUTPATIENT CONSULTATION" at bounding box center [748, 613] width 344 height 46
type input "3547.5"
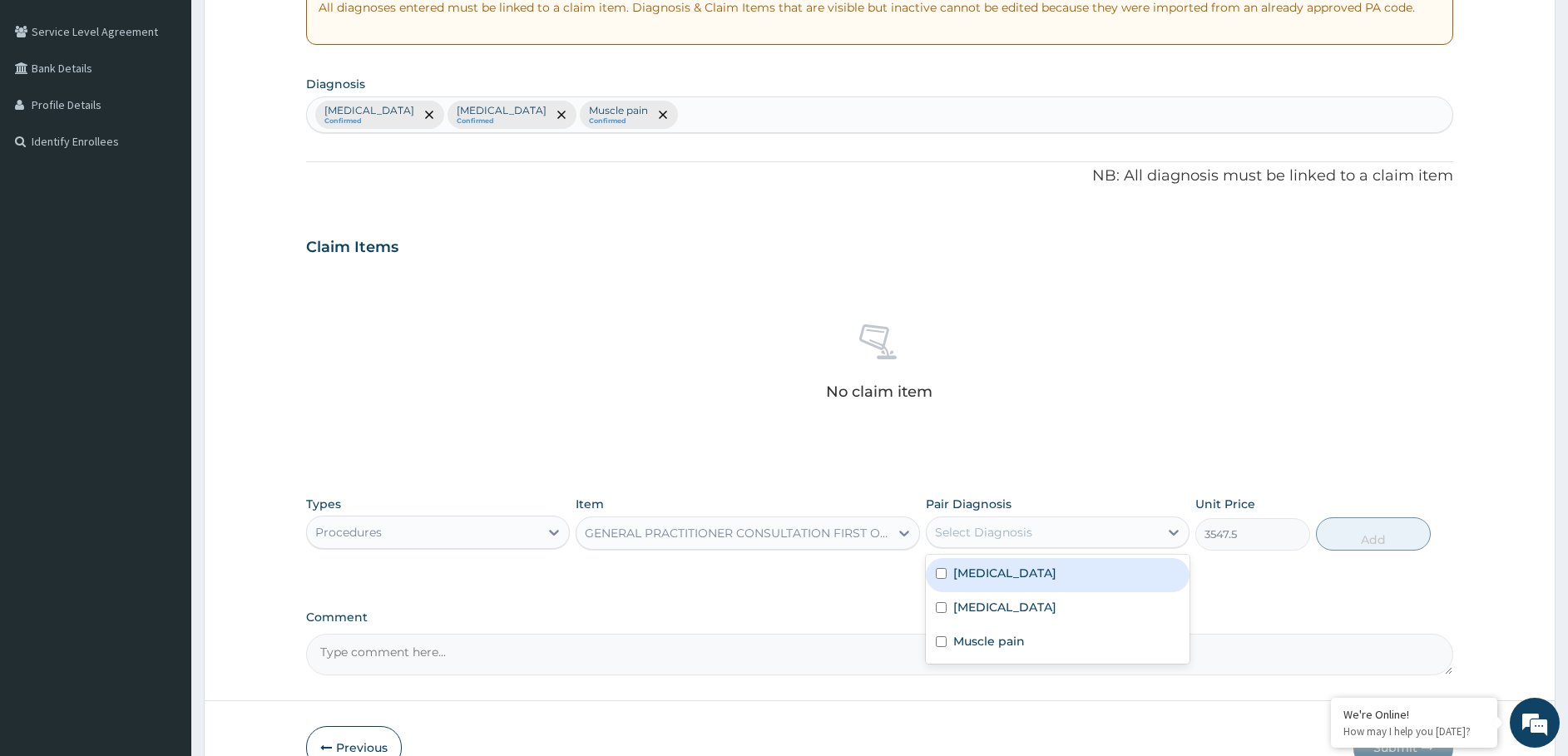
click at [1012, 537] on div "Select Diagnosis" at bounding box center [984, 531] width 98 height 16
click at [991, 572] on label "Bronchopneumonia" at bounding box center [1004, 573] width 103 height 16
checkbox input "true"
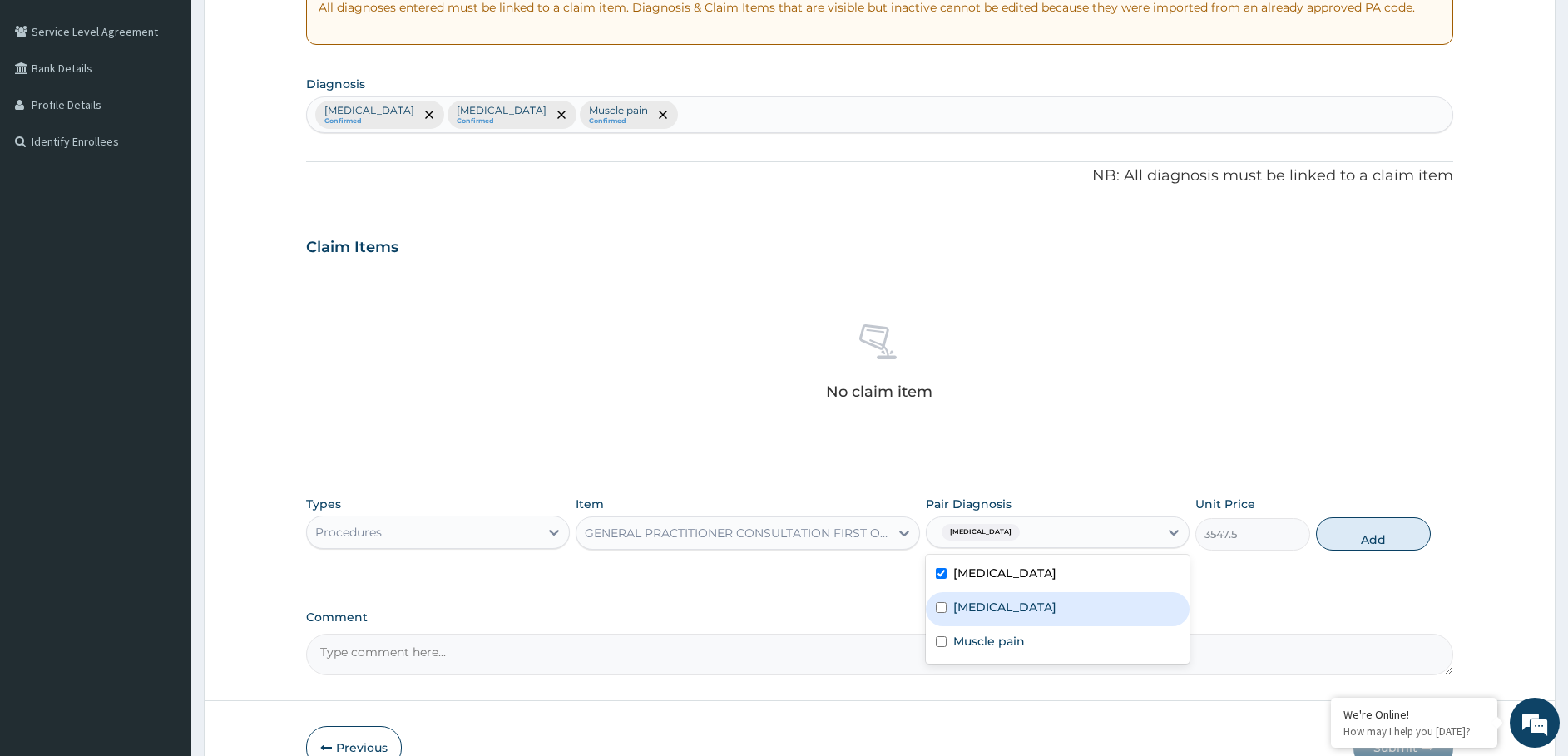
click at [979, 602] on label "Malaria" at bounding box center [1004, 607] width 103 height 16
checkbox input "true"
click at [988, 645] on label "Muscle pain" at bounding box center [988, 641] width 71 height 16
checkbox input "true"
drag, startPoint x: 1347, startPoint y: 536, endPoint x: 1190, endPoint y: 566, distance: 159.8
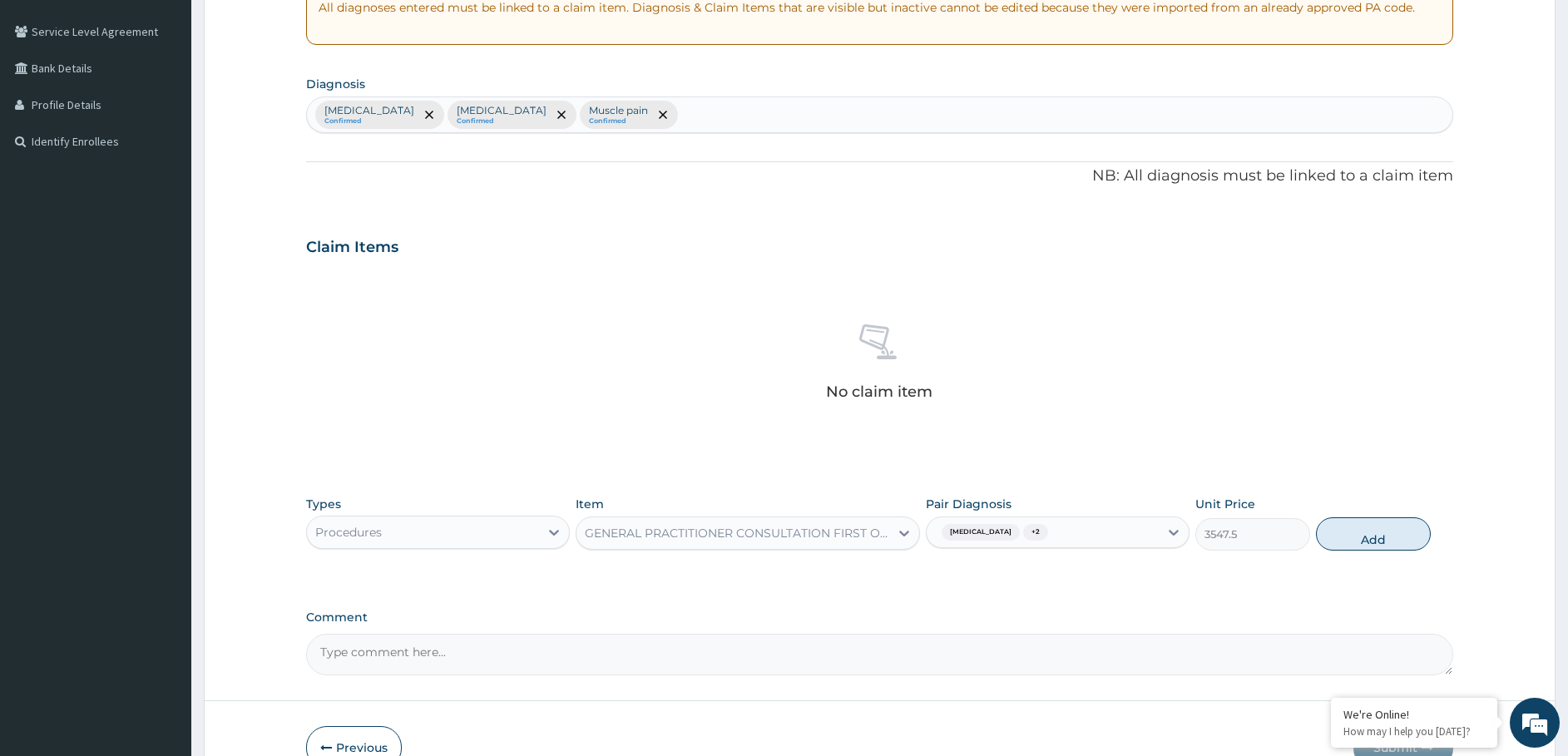
click at [1312, 544] on div "Types Procedures Item GENERAL PRACTITIONER CONSULTATION FIRST OUTPATIENT CONSUL…" at bounding box center [879, 523] width 1147 height 71
click at [1390, 535] on button "Add" at bounding box center [1373, 534] width 115 height 33
type input "0"
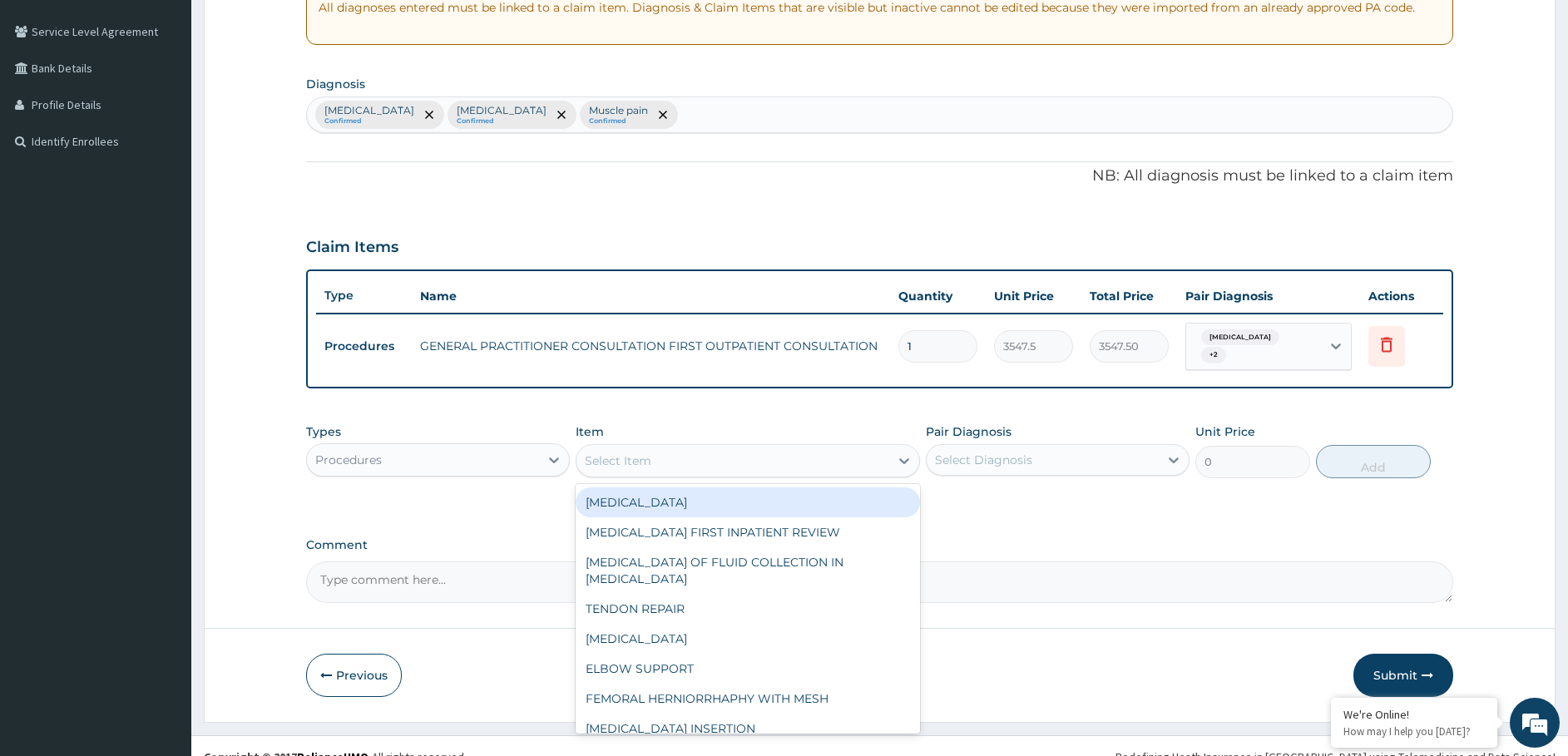
click at [672, 452] on div "Select Item" at bounding box center [733, 460] width 313 height 27
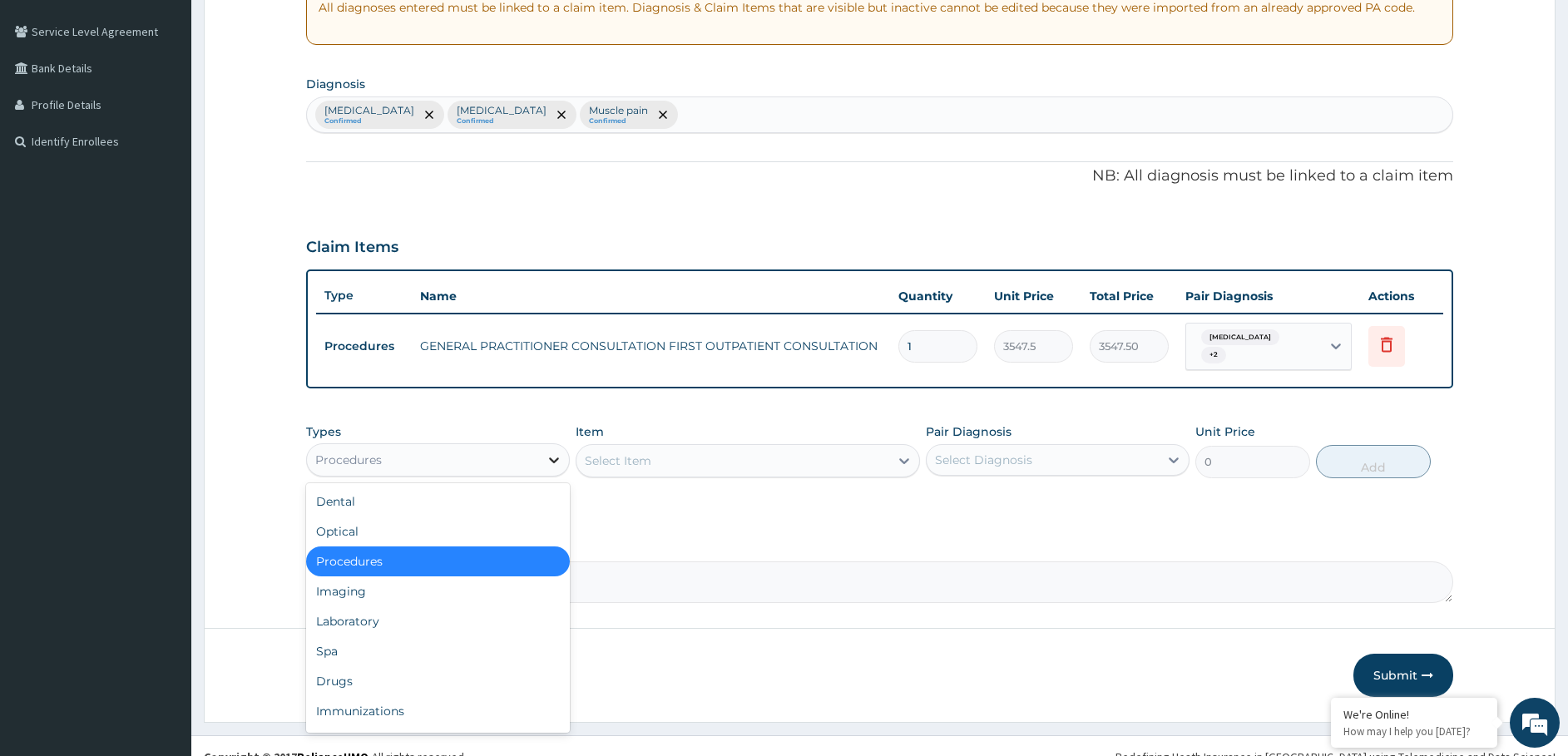
drag, startPoint x: 549, startPoint y: 454, endPoint x: 539, endPoint y: 468, distance: 17.2
click at [548, 454] on icon at bounding box center [554, 459] width 16 height 16
click at [371, 627] on div "Laboratory" at bounding box center [438, 621] width 264 height 30
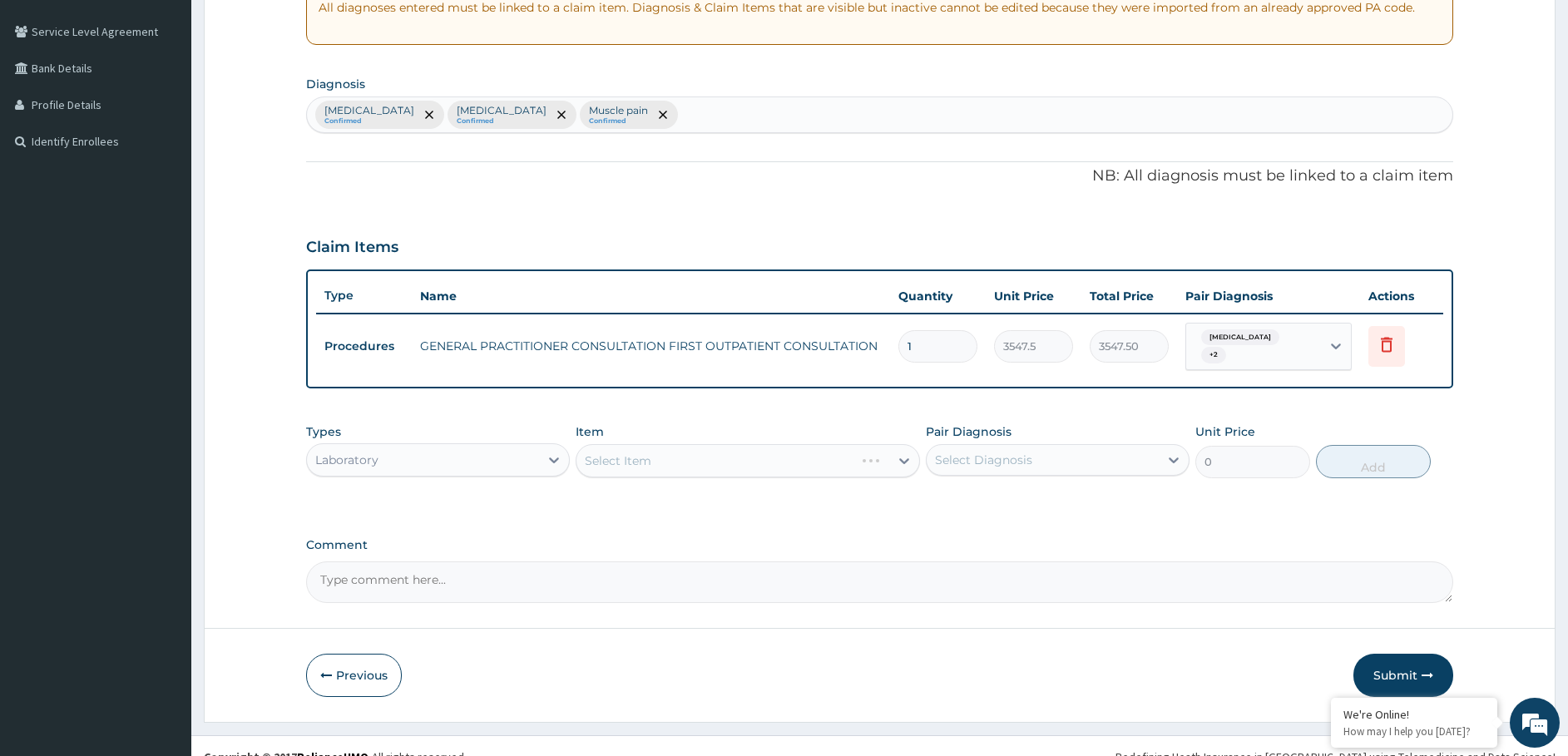
click at [727, 459] on div "Select Item" at bounding box center [748, 460] width 344 height 33
drag, startPoint x: 744, startPoint y: 424, endPoint x: 744, endPoint y: 441, distance: 17.0
click at [744, 435] on div "Item Select Item" at bounding box center [748, 451] width 344 height 55
click at [742, 451] on div "Select Item" at bounding box center [733, 460] width 313 height 27
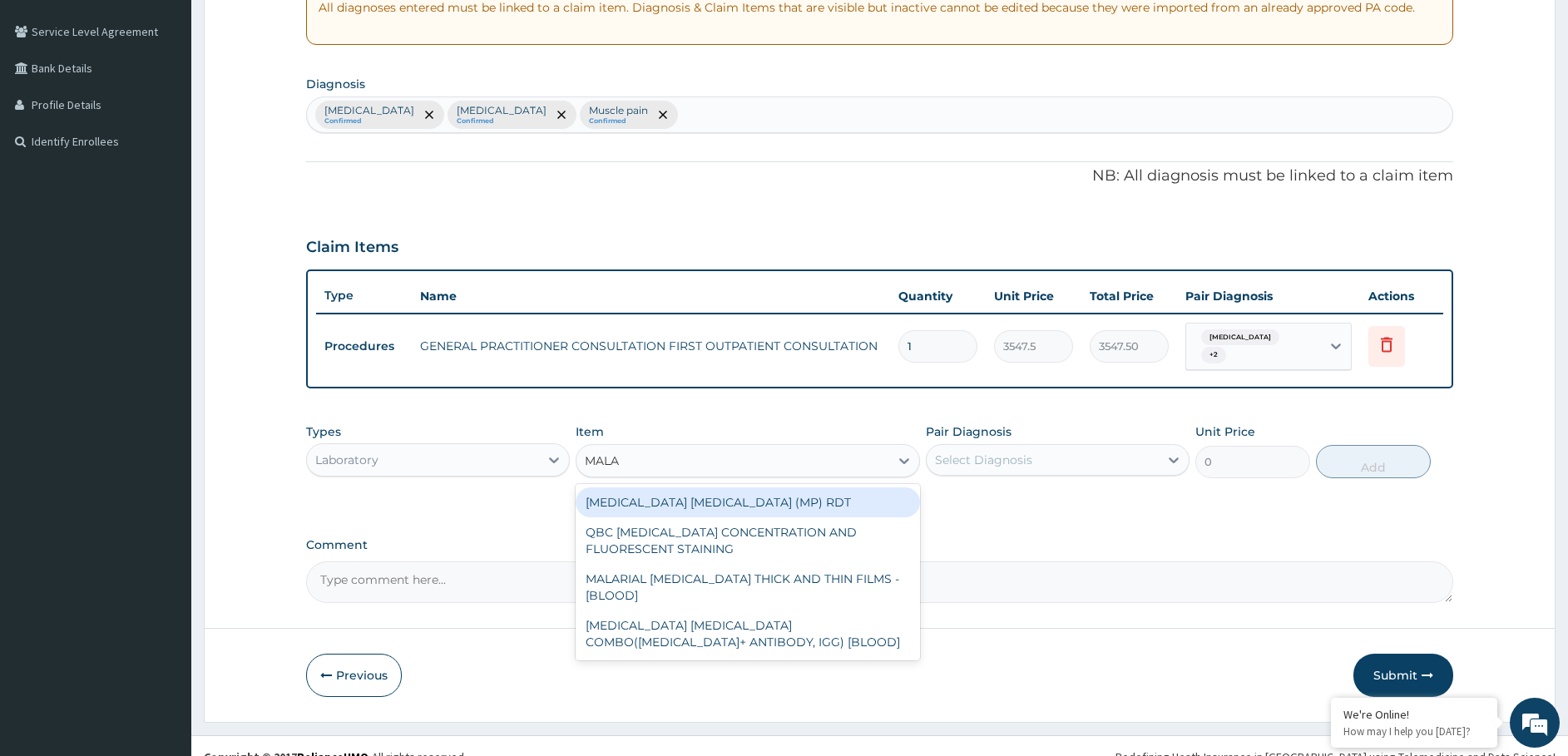
type input "MALAR"
click at [738, 506] on div "MALARIA PARASITE (MP) RDT" at bounding box center [748, 502] width 344 height 30
type input "1612.5"
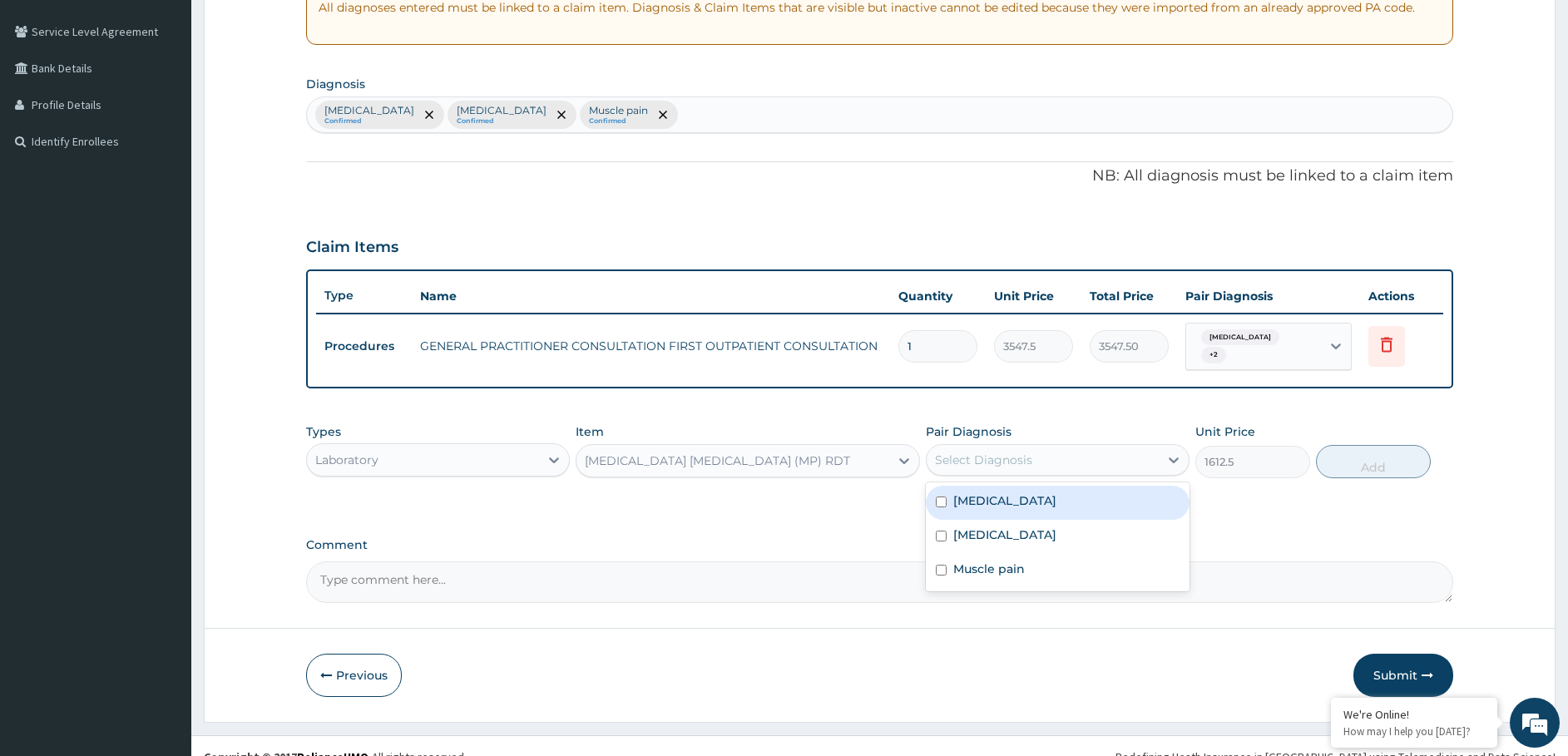
click at [953, 465] on div "Select Diagnosis" at bounding box center [984, 459] width 98 height 16
click at [962, 540] on label "Malaria" at bounding box center [1004, 534] width 103 height 16
checkbox input "true"
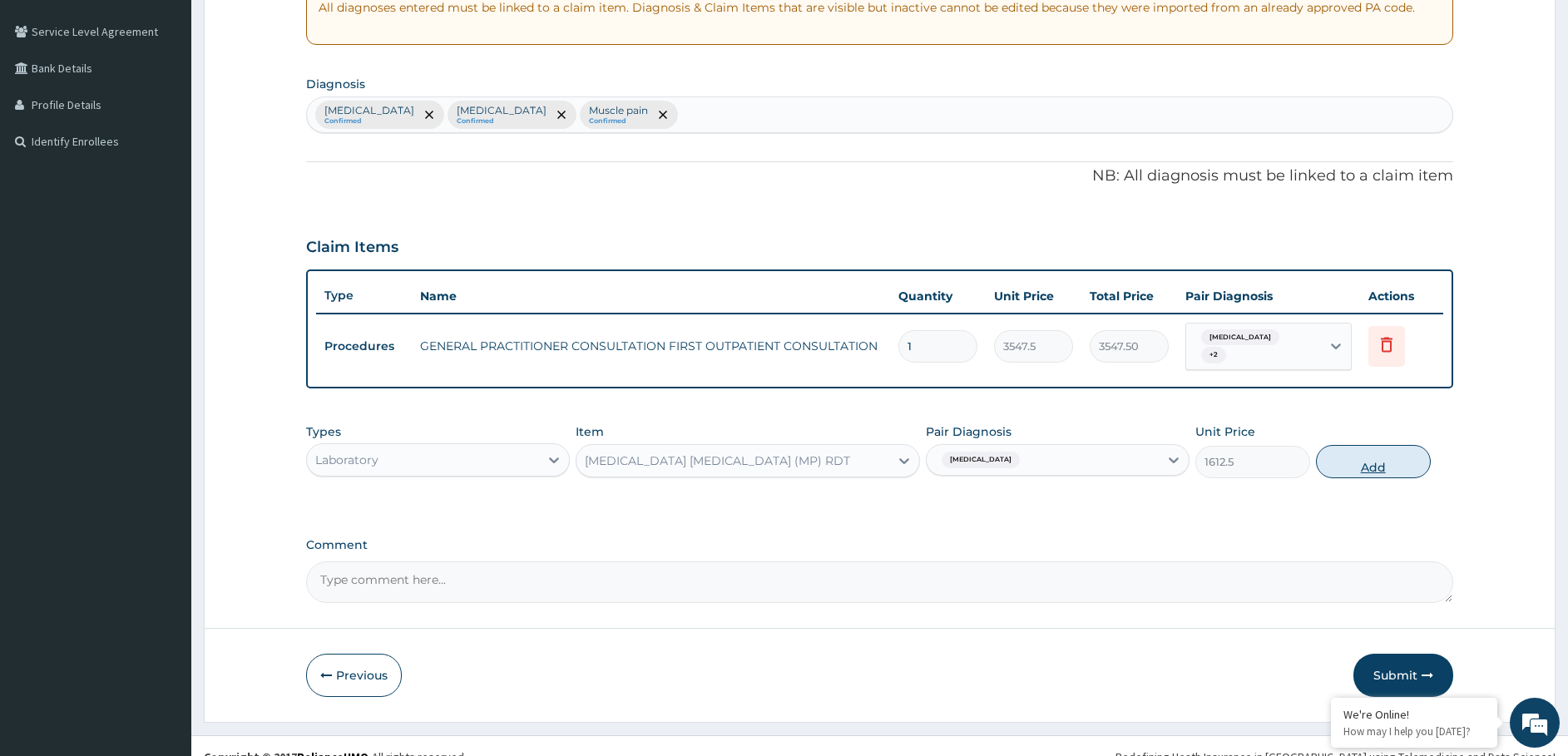
click at [1398, 458] on button "Add" at bounding box center [1373, 461] width 115 height 33
type input "0"
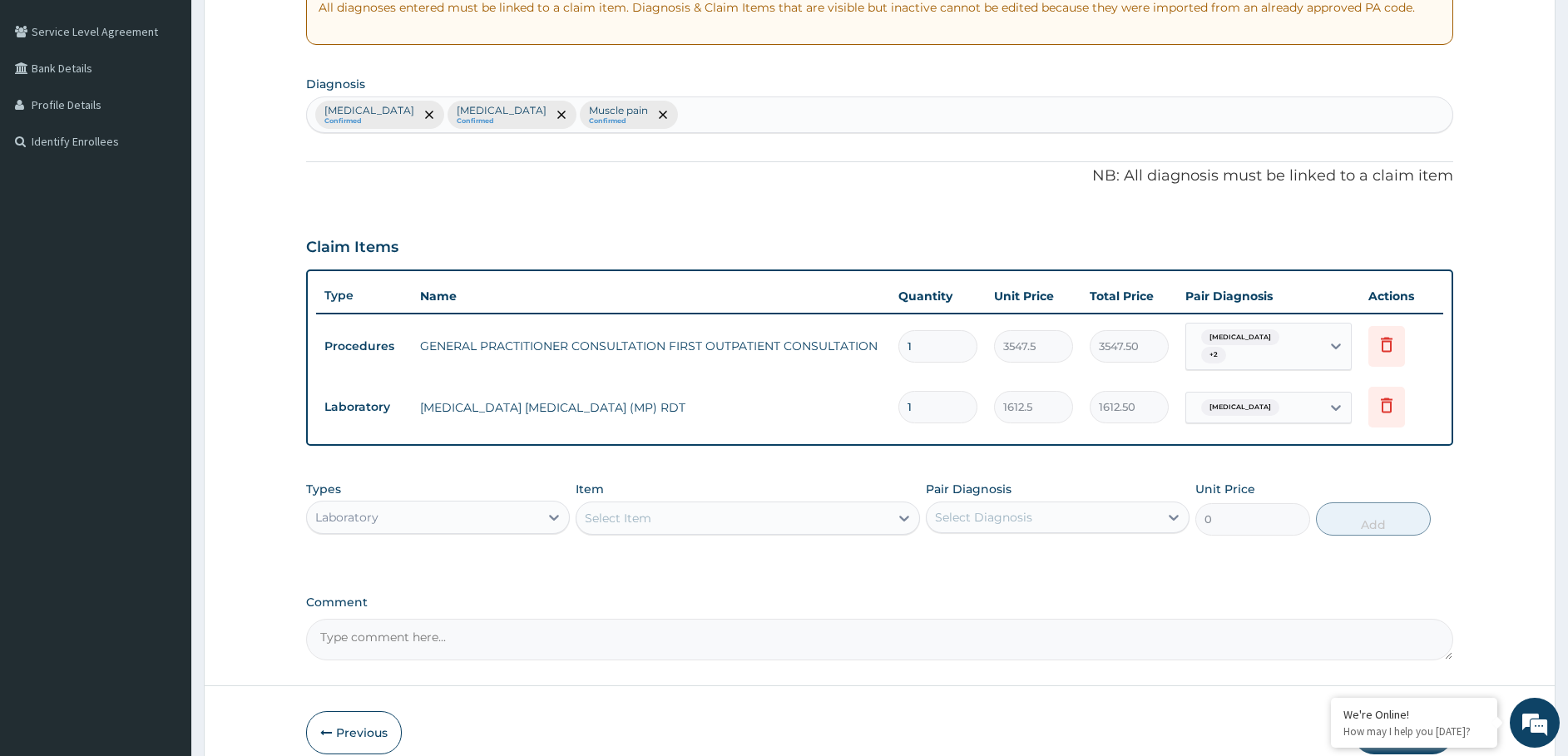
click at [709, 511] on div "Select Item" at bounding box center [733, 518] width 313 height 27
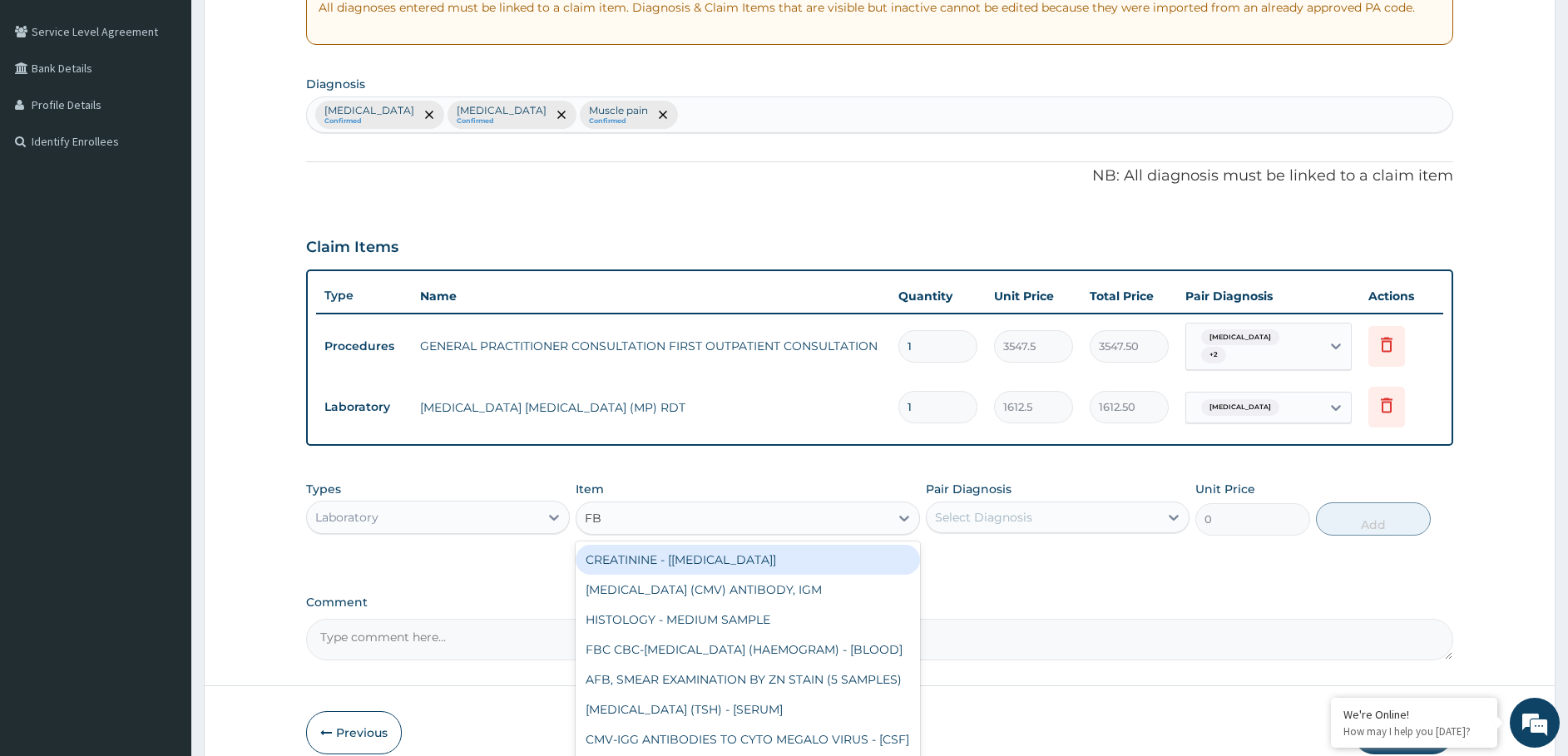
type input "FBC"
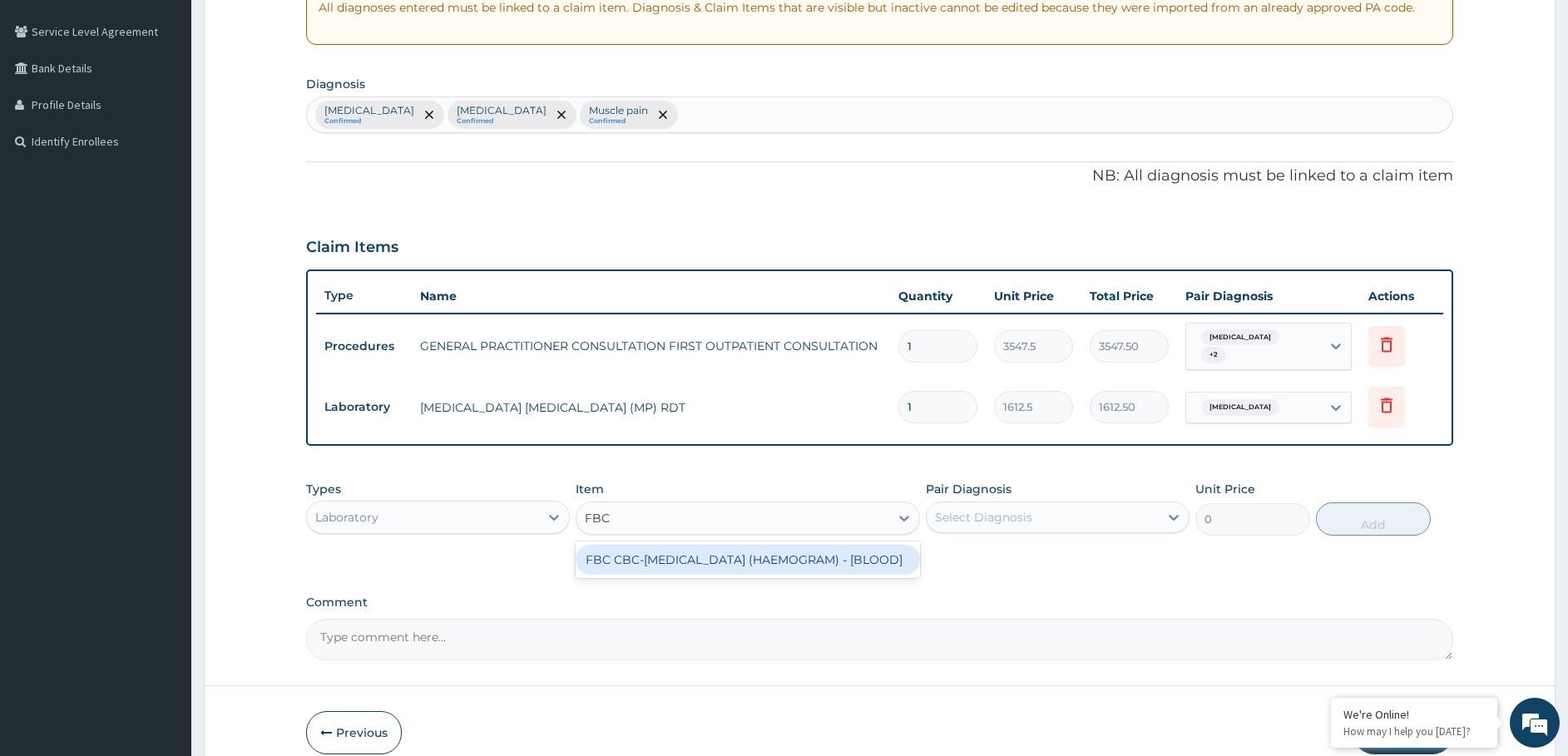
drag, startPoint x: 681, startPoint y: 569, endPoint x: 919, endPoint y: 514, distance: 244.3
click at [682, 569] on div "FBC CBC-COMPLETE BLOOD COUNT (HAEMOGRAM) - [BLOOD]" at bounding box center [748, 560] width 344 height 30
type input "4300"
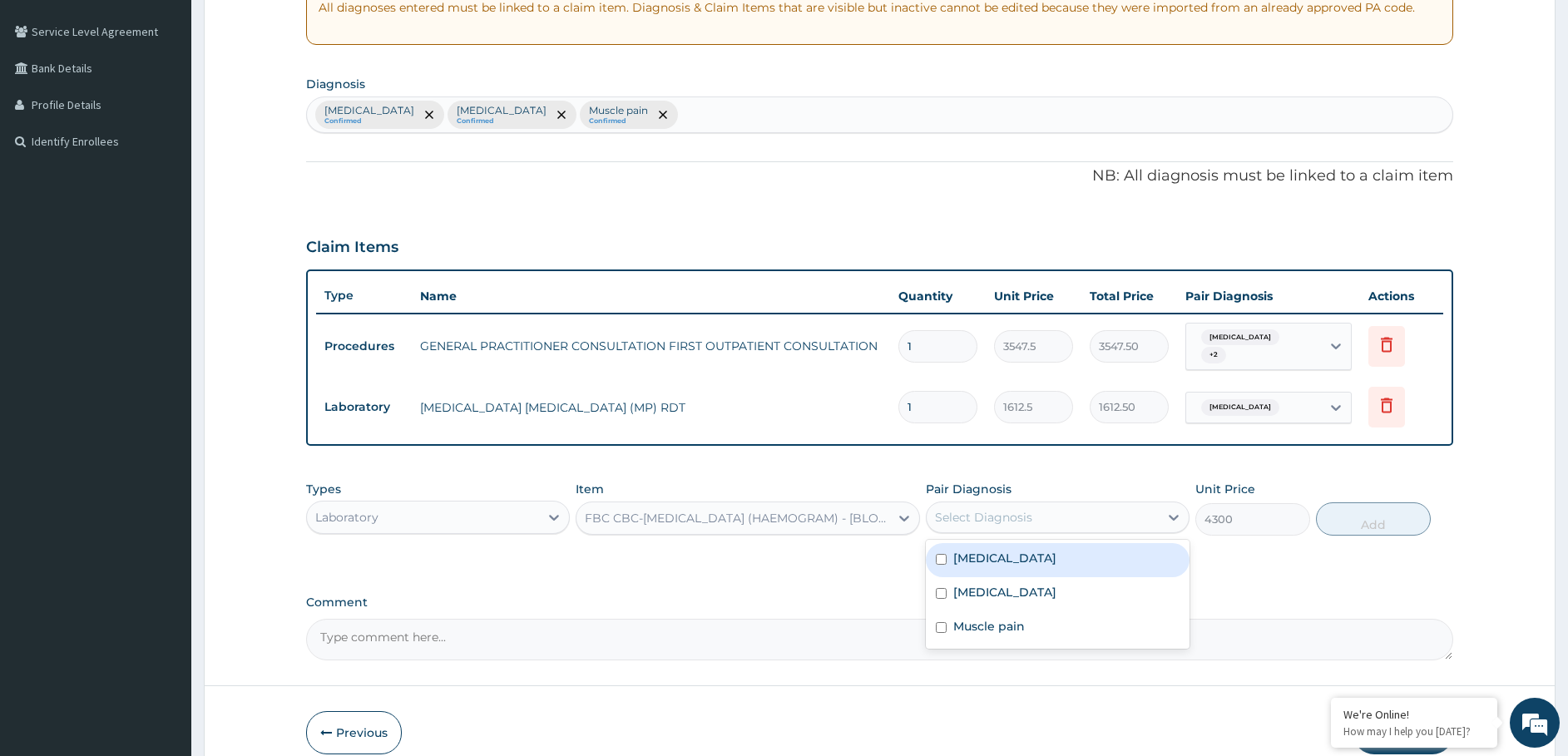
click at [979, 505] on div "Select Diagnosis" at bounding box center [1042, 517] width 232 height 27
click at [980, 550] on label "Bronchopneumonia" at bounding box center [1004, 558] width 103 height 16
checkbox input "true"
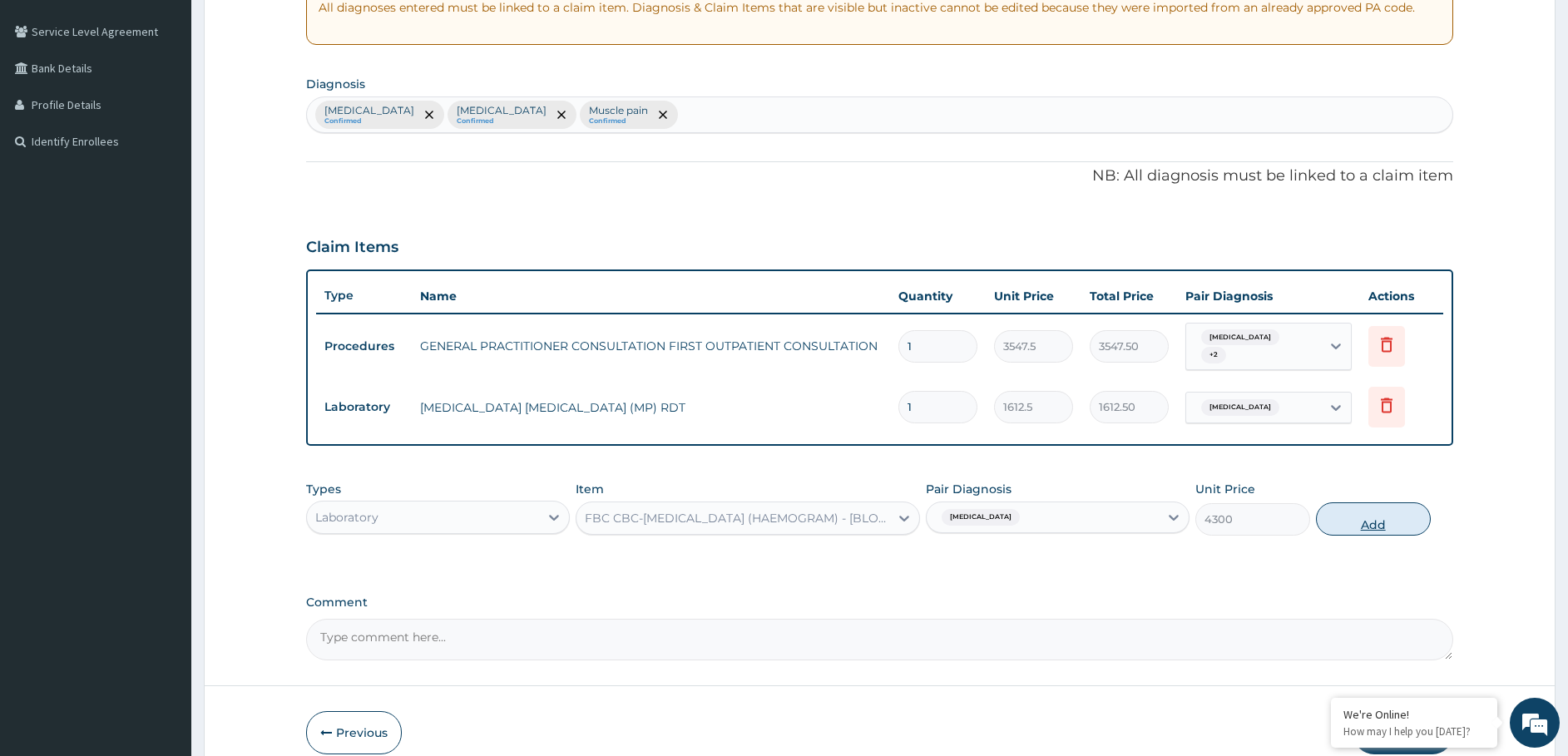
click at [1392, 511] on button "Add" at bounding box center [1373, 519] width 115 height 33
type input "0"
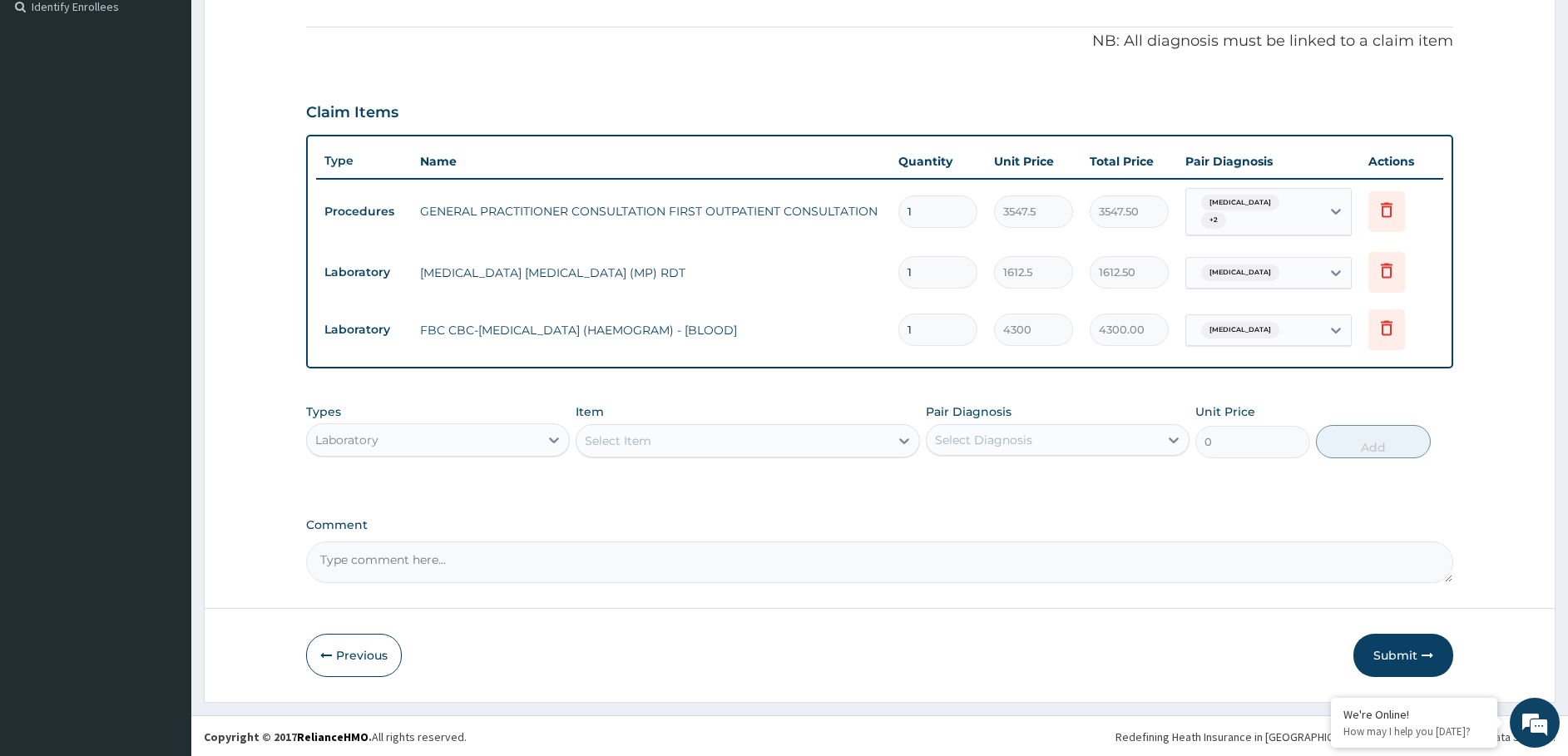
scroll to position [469, 0]
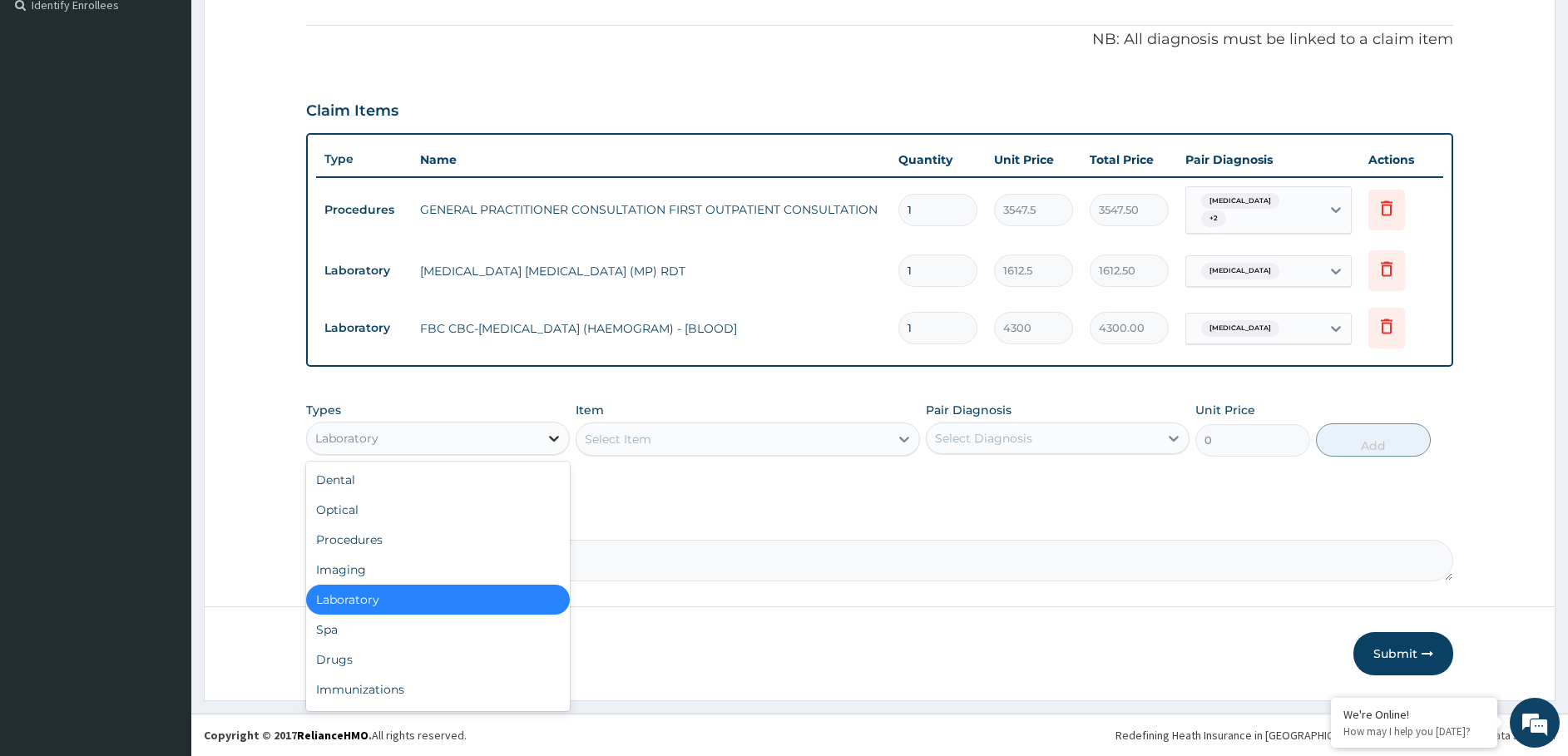
click at [541, 437] on div at bounding box center [554, 438] width 30 height 30
click at [423, 649] on div "Drugs" at bounding box center [438, 659] width 264 height 30
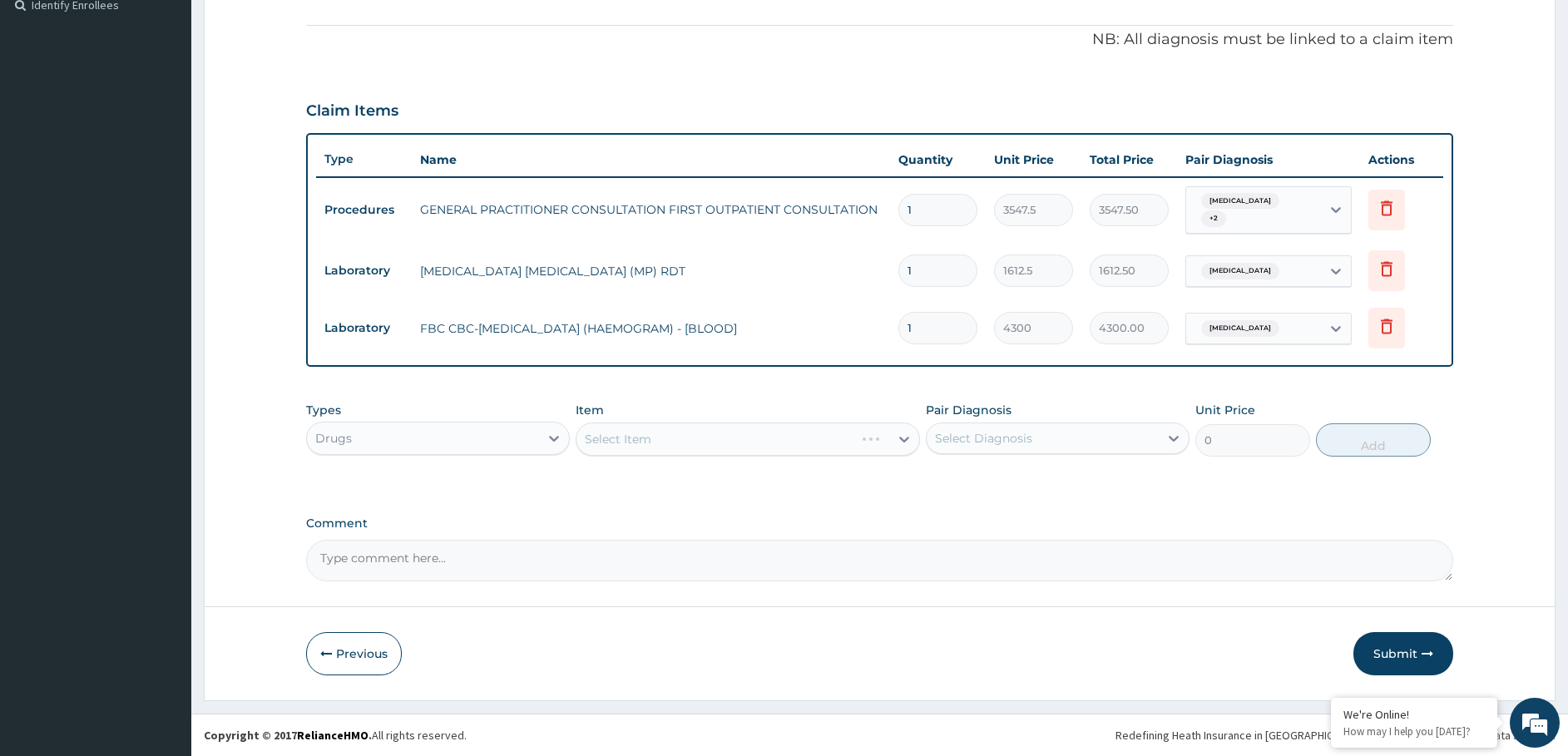
click at [740, 434] on div "Select Item" at bounding box center [748, 439] width 344 height 33
click at [685, 441] on div "Select Item" at bounding box center [733, 439] width 313 height 27
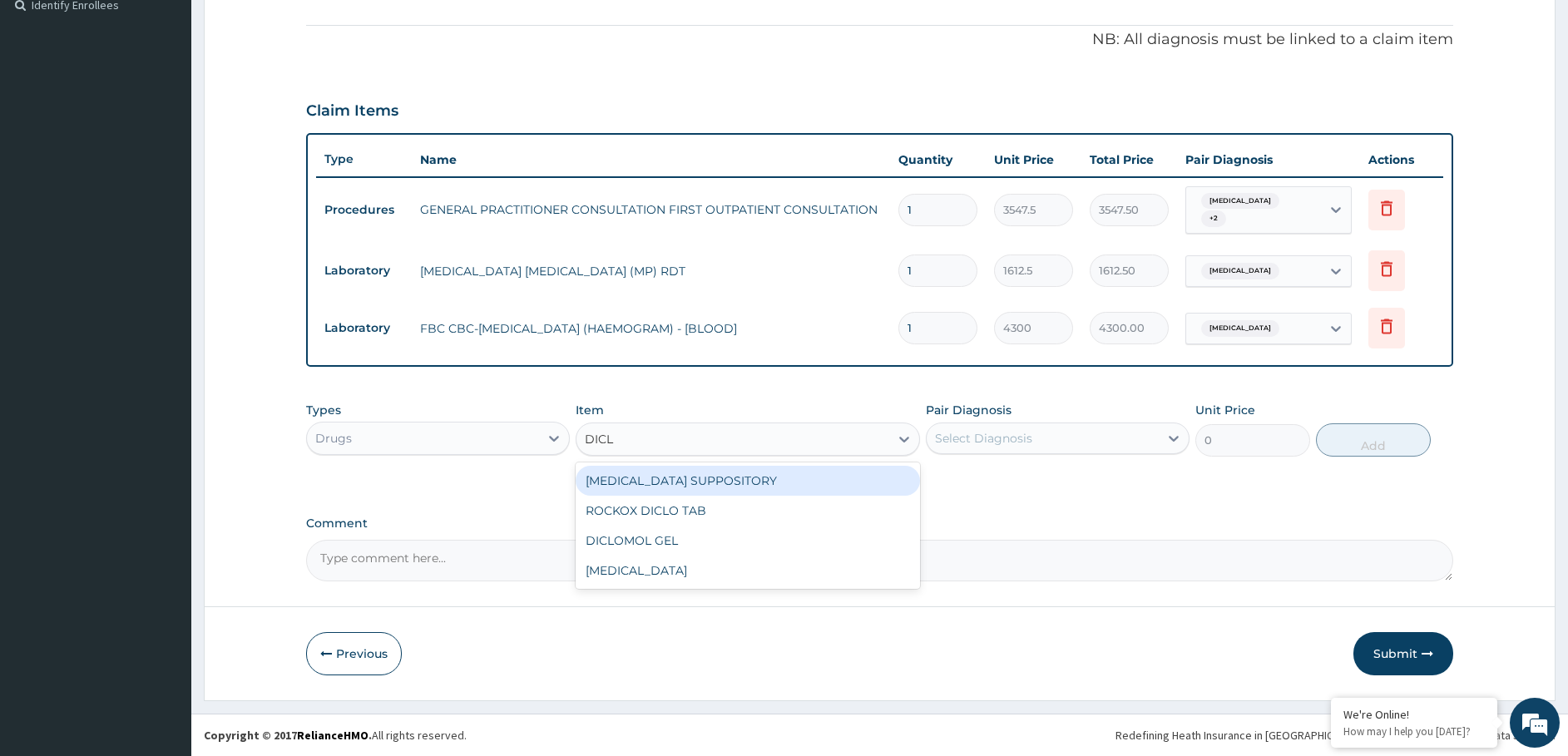
type input "DICLO"
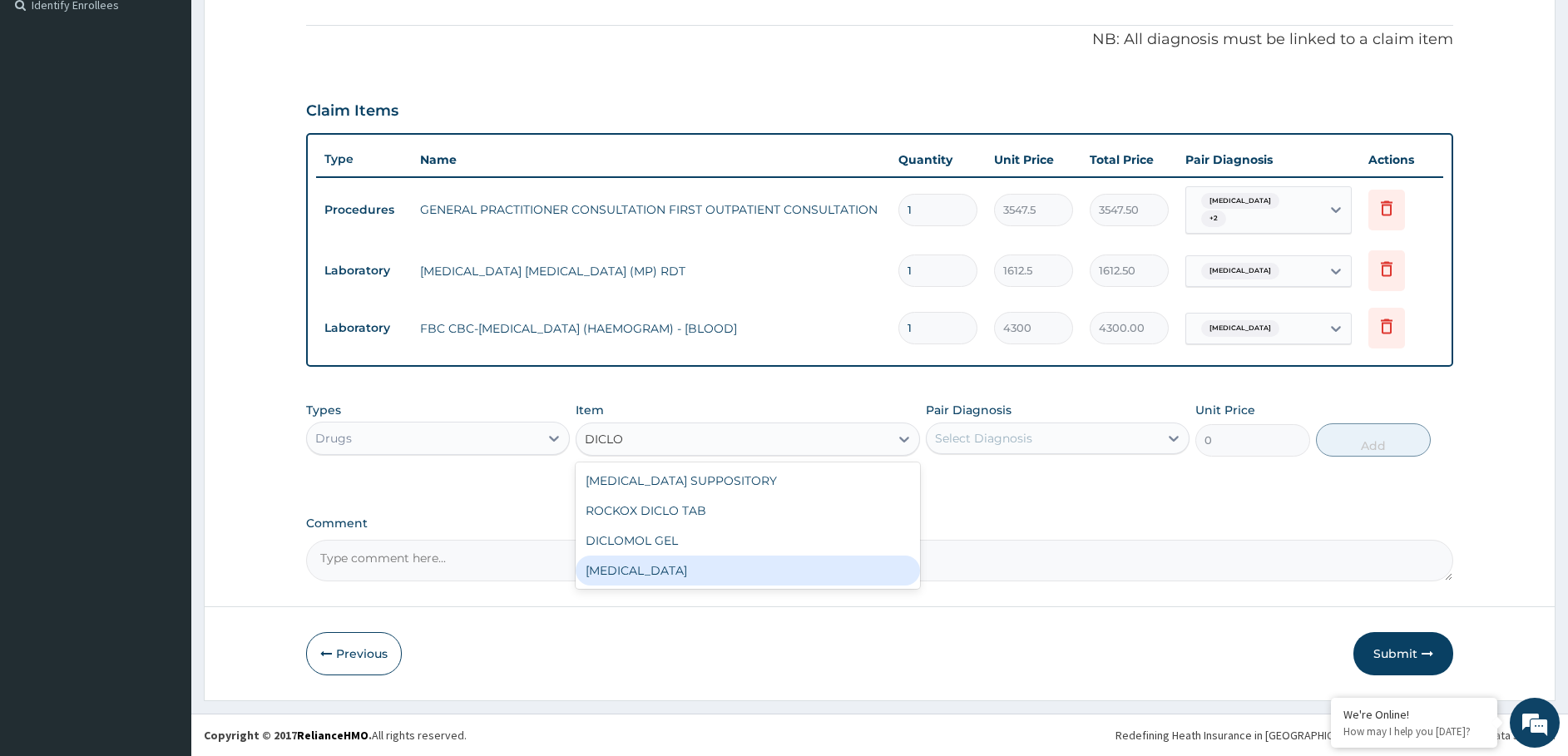
click at [641, 571] on div "DICLOFENAC" at bounding box center [748, 570] width 344 height 30
type input "591.25"
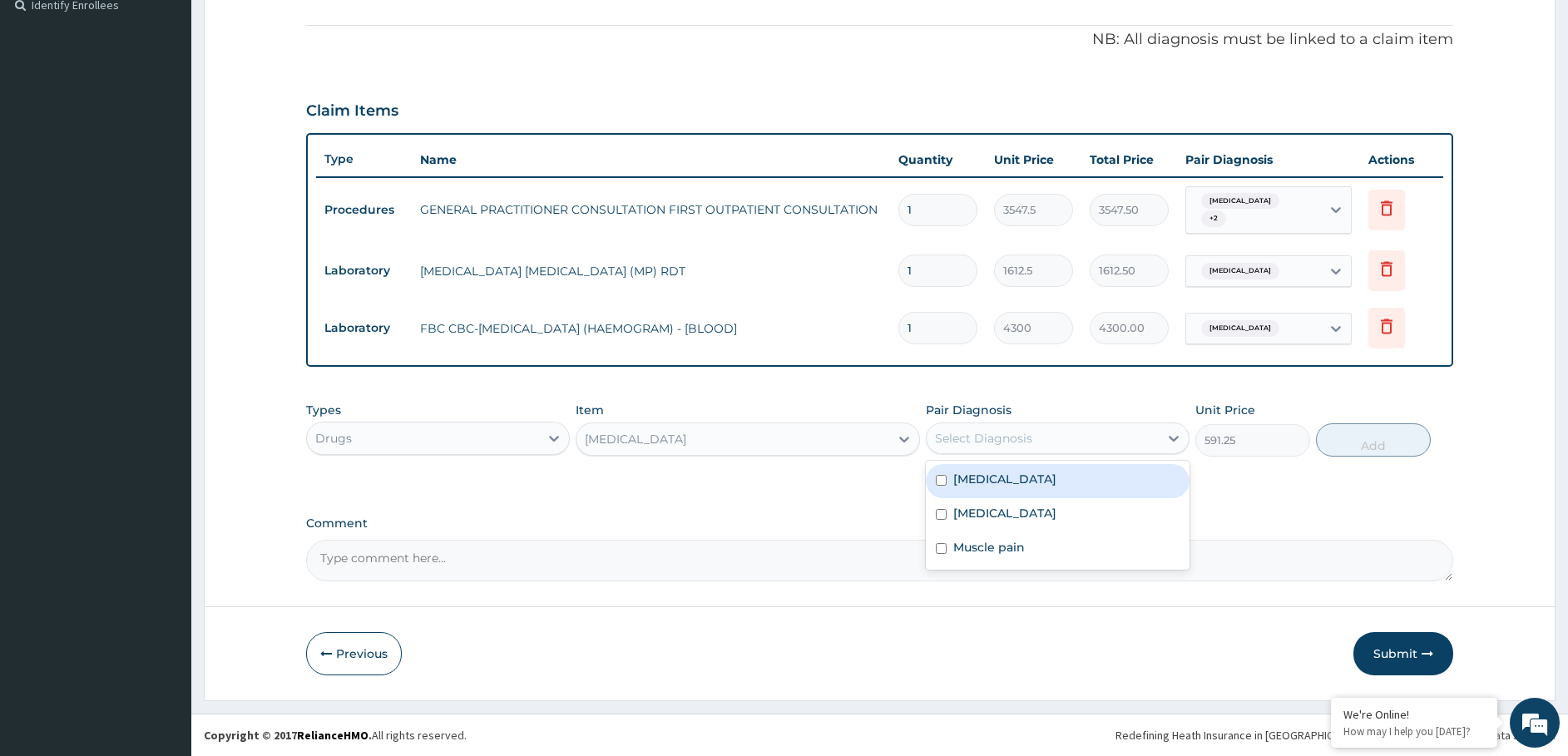
click at [1038, 430] on div "Select Diagnosis" at bounding box center [1042, 438] width 232 height 27
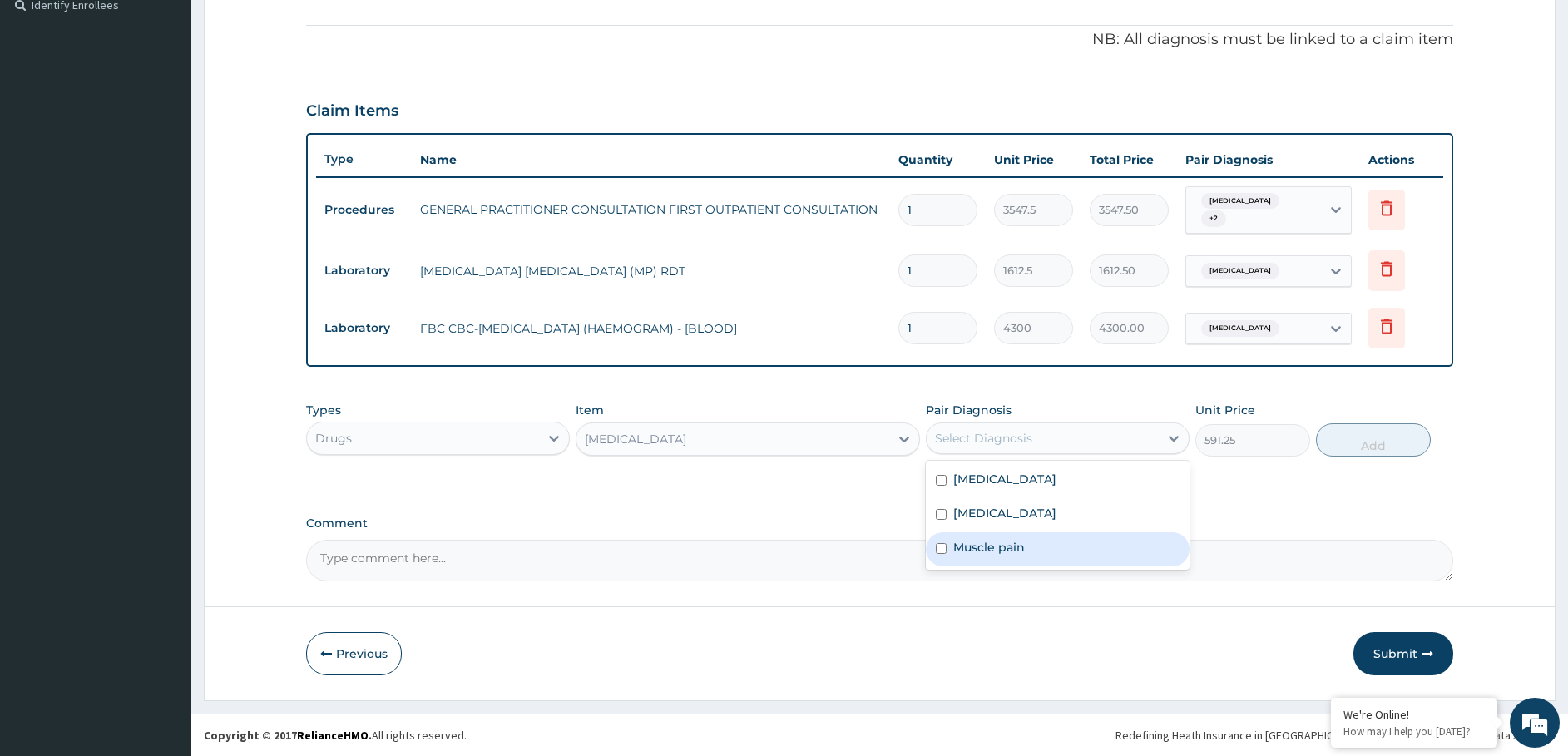
click at [1000, 540] on label "Muscle pain" at bounding box center [988, 547] width 71 height 16
checkbox input "true"
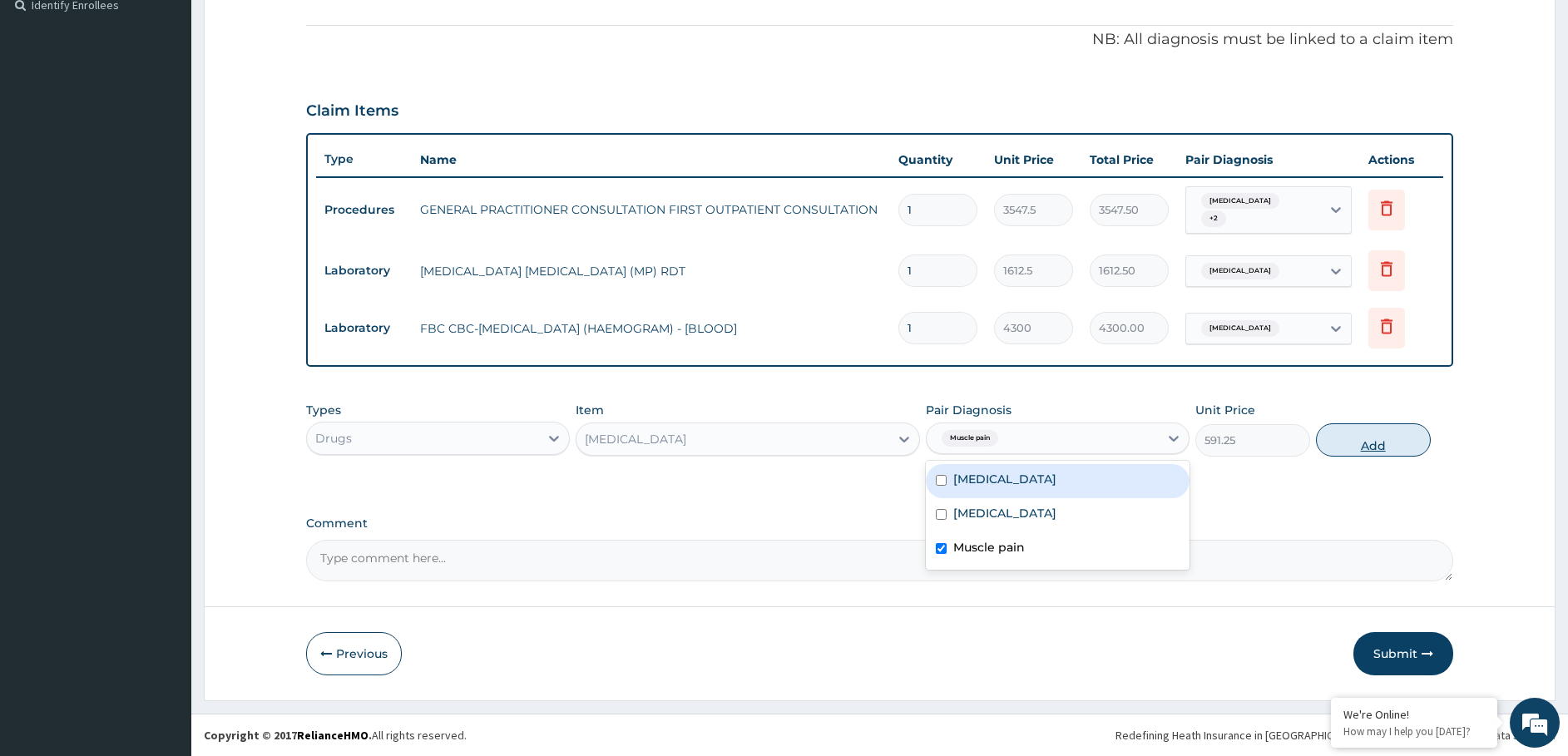
click at [1385, 436] on button "Add" at bounding box center [1373, 440] width 115 height 33
type input "0"
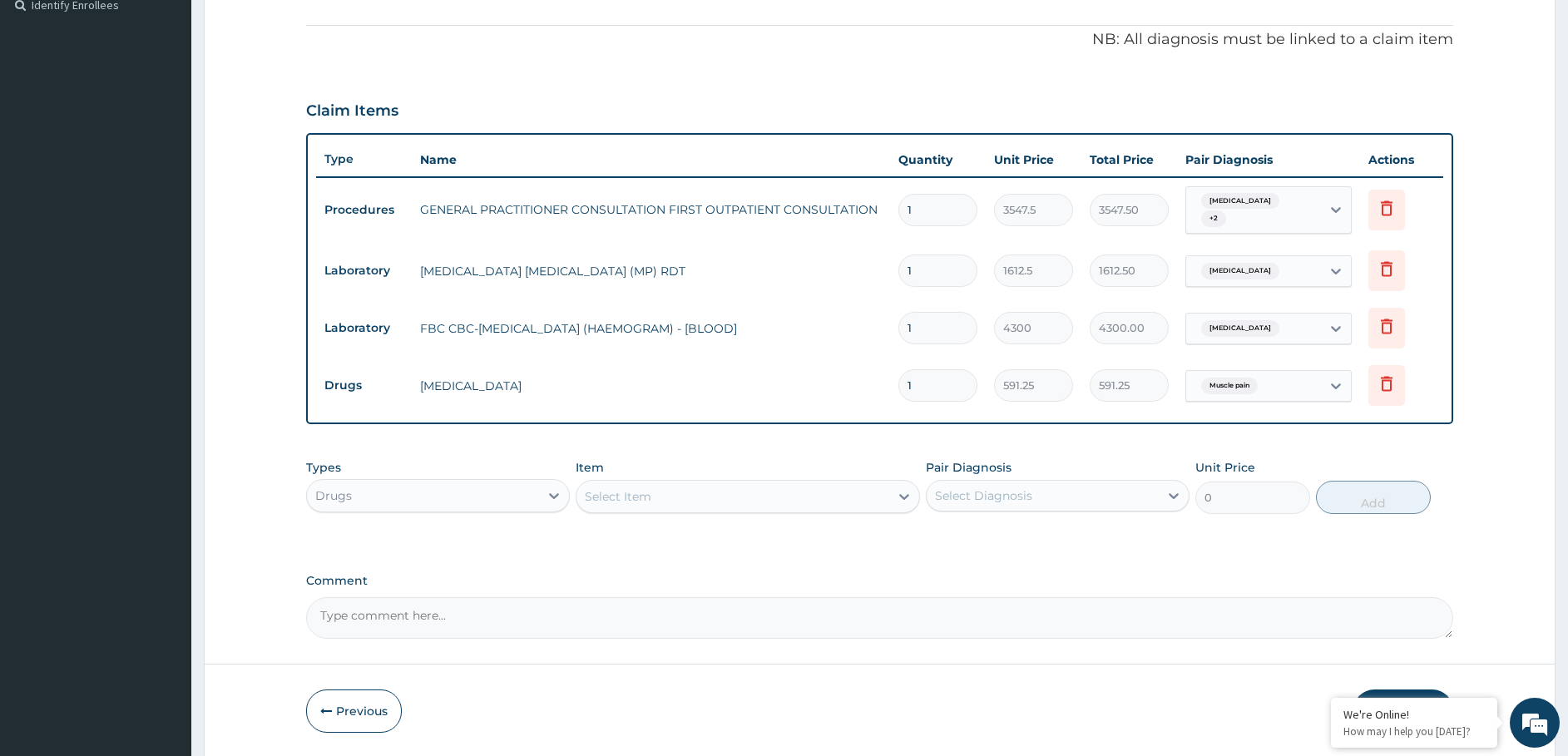
drag, startPoint x: 928, startPoint y: 388, endPoint x: 803, endPoint y: 396, distance: 125.3
click at [803, 396] on tr "Drugs DICLOFENAC 1 591.25 591.25 Muscle pain Delete" at bounding box center [880, 385] width 1128 height 57
type input "2"
type input "1182.50"
type input "2"
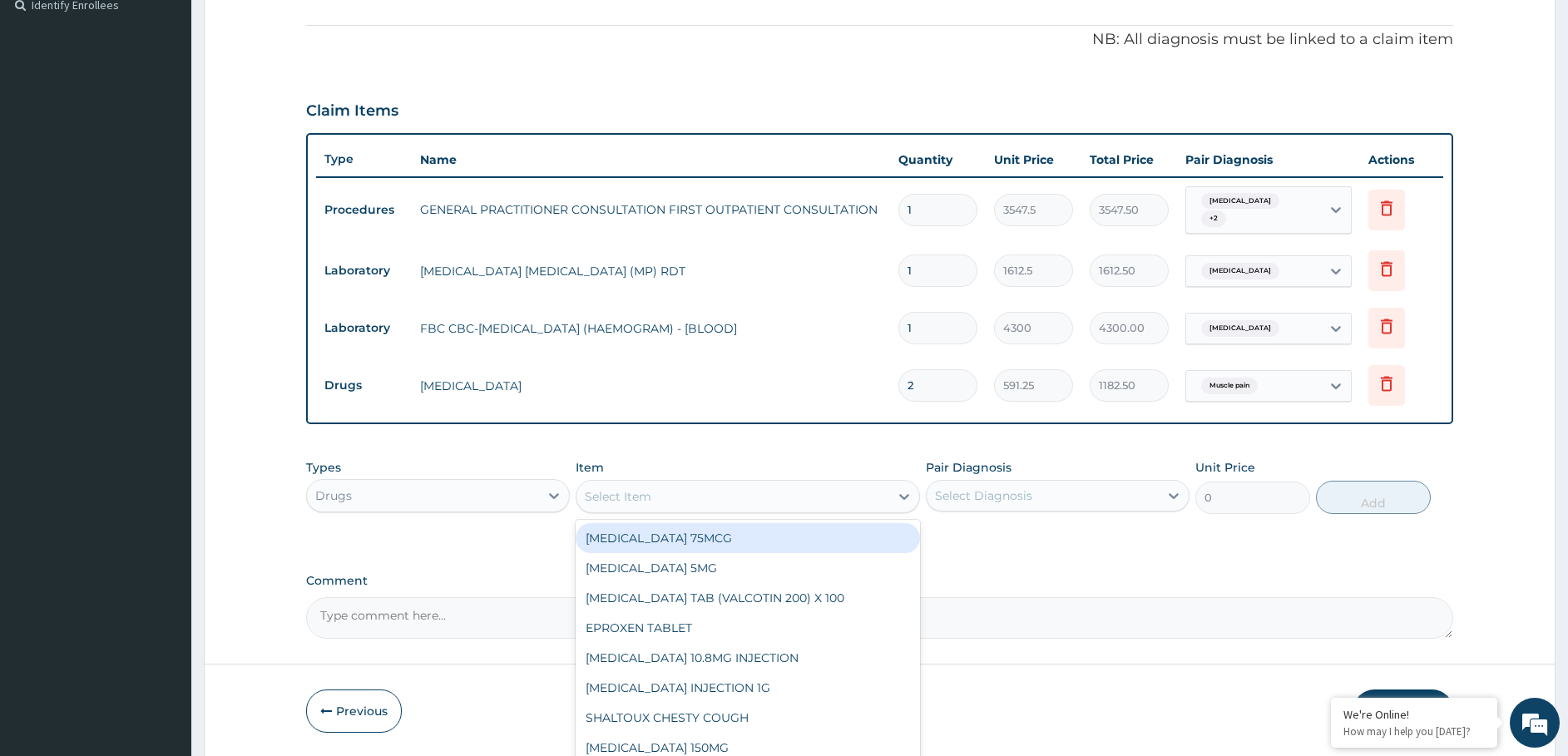
click at [676, 499] on div "Select Item" at bounding box center [733, 496] width 313 height 27
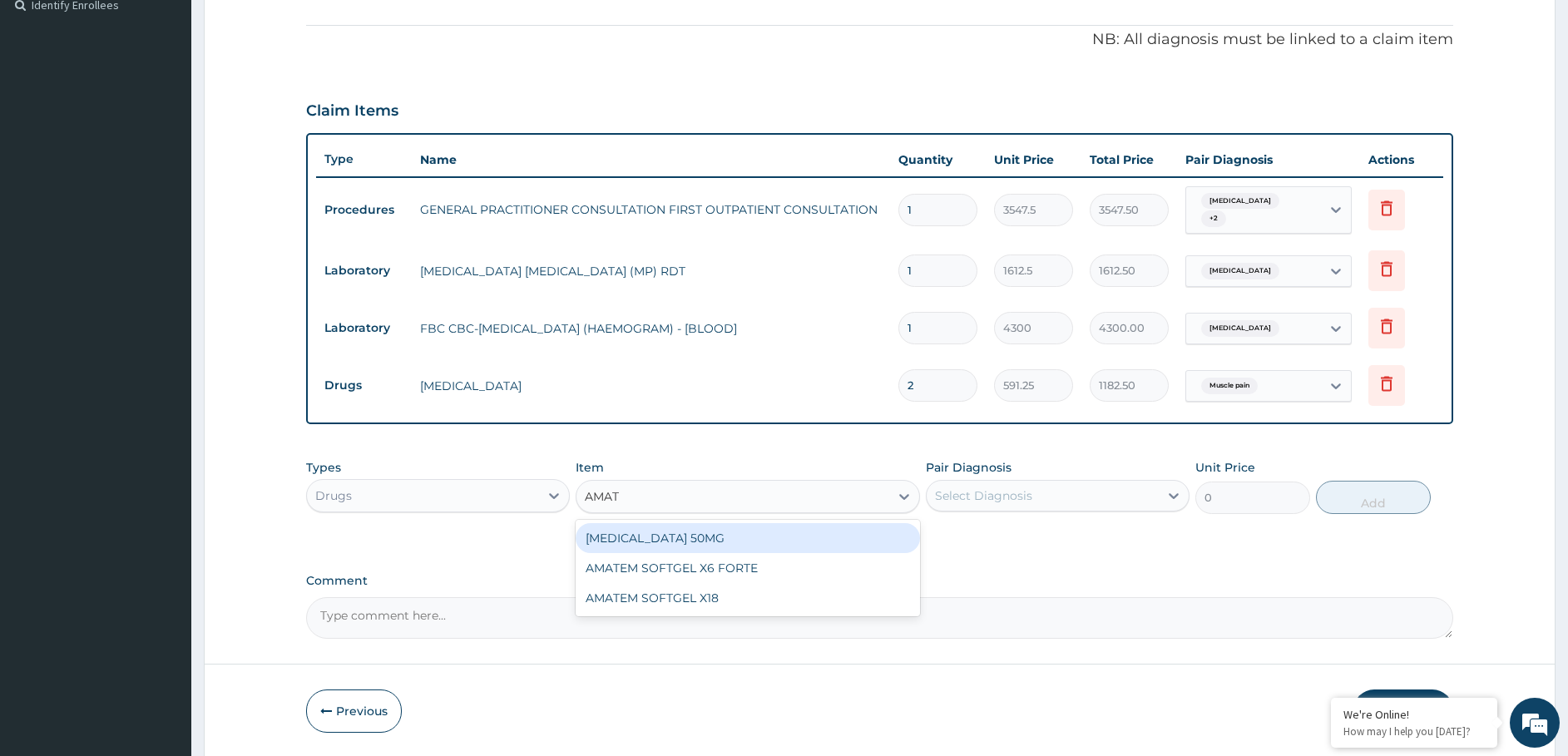
type input "AMATE"
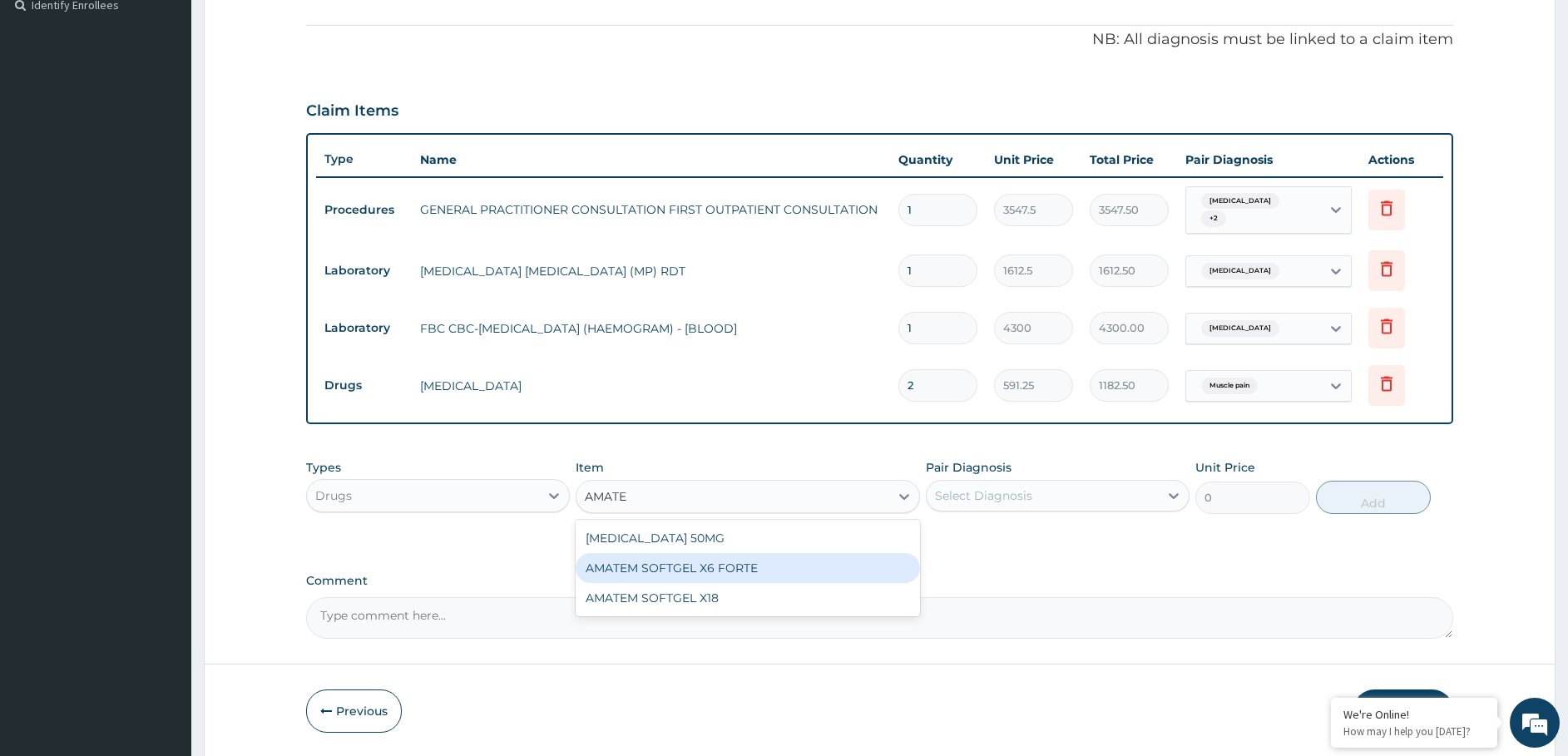
drag, startPoint x: 703, startPoint y: 572, endPoint x: 768, endPoint y: 557, distance: 66.7
click at [703, 571] on div "AMATEM SOFTGEL X6 FORTE" at bounding box center [748, 567] width 344 height 30
type input "473.00000000000006"
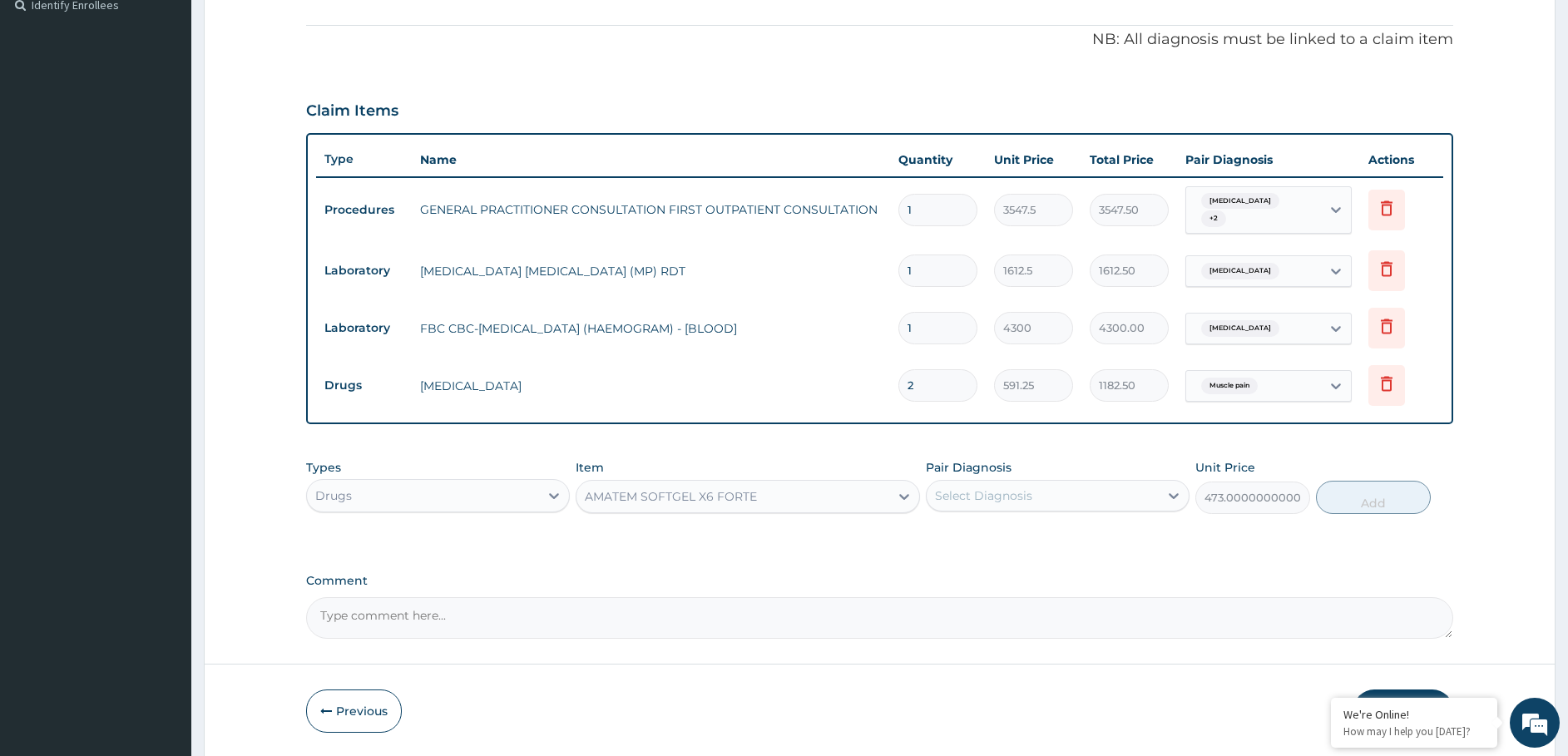
click at [1009, 498] on div "Select Diagnosis" at bounding box center [984, 495] width 98 height 16
click at [996, 569] on label "Malaria" at bounding box center [1004, 570] width 103 height 16
checkbox input "true"
click at [1360, 495] on button "Add" at bounding box center [1373, 497] width 115 height 33
type input "0"
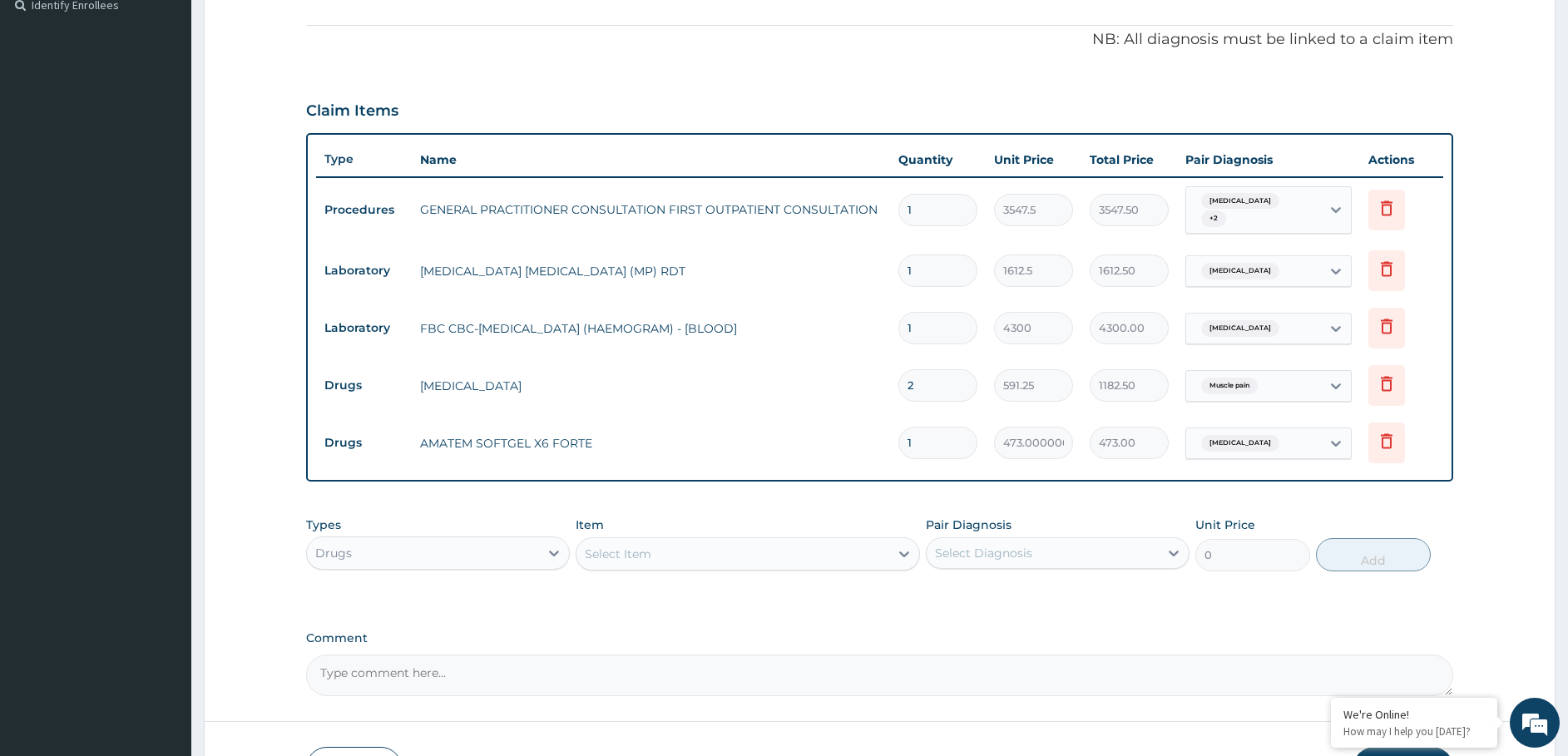
drag, startPoint x: 888, startPoint y: 449, endPoint x: 835, endPoint y: 452, distance: 53.1
click at [819, 475] on div "Type Name Quantity Unit Price Total Price Pair Diagnosis Actions Procedures GEN…" at bounding box center [879, 308] width 1147 height 350
type input "6"
type input "2838.00"
type input "6"
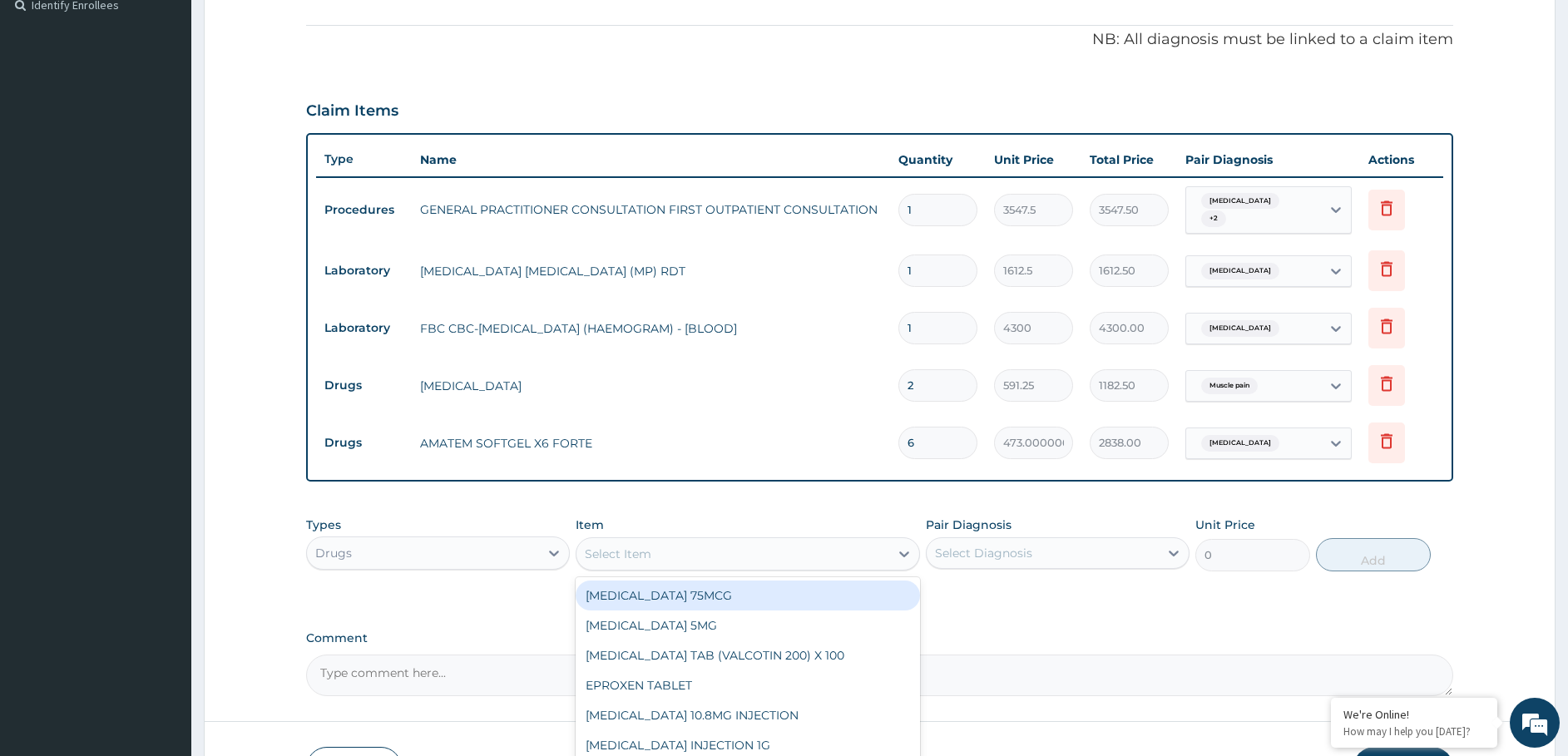
click at [637, 547] on div "Select Item" at bounding box center [618, 554] width 67 height 16
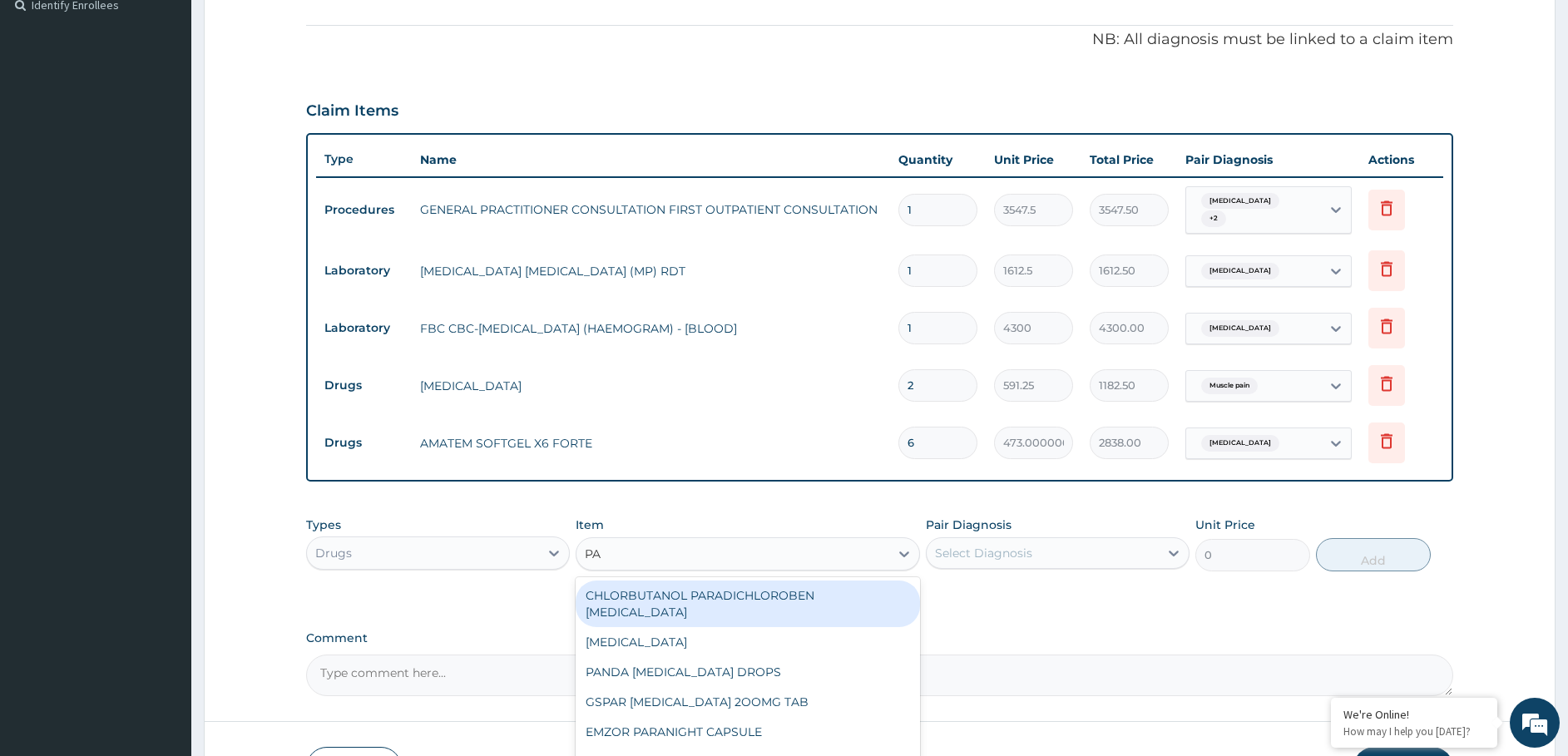
type input "P"
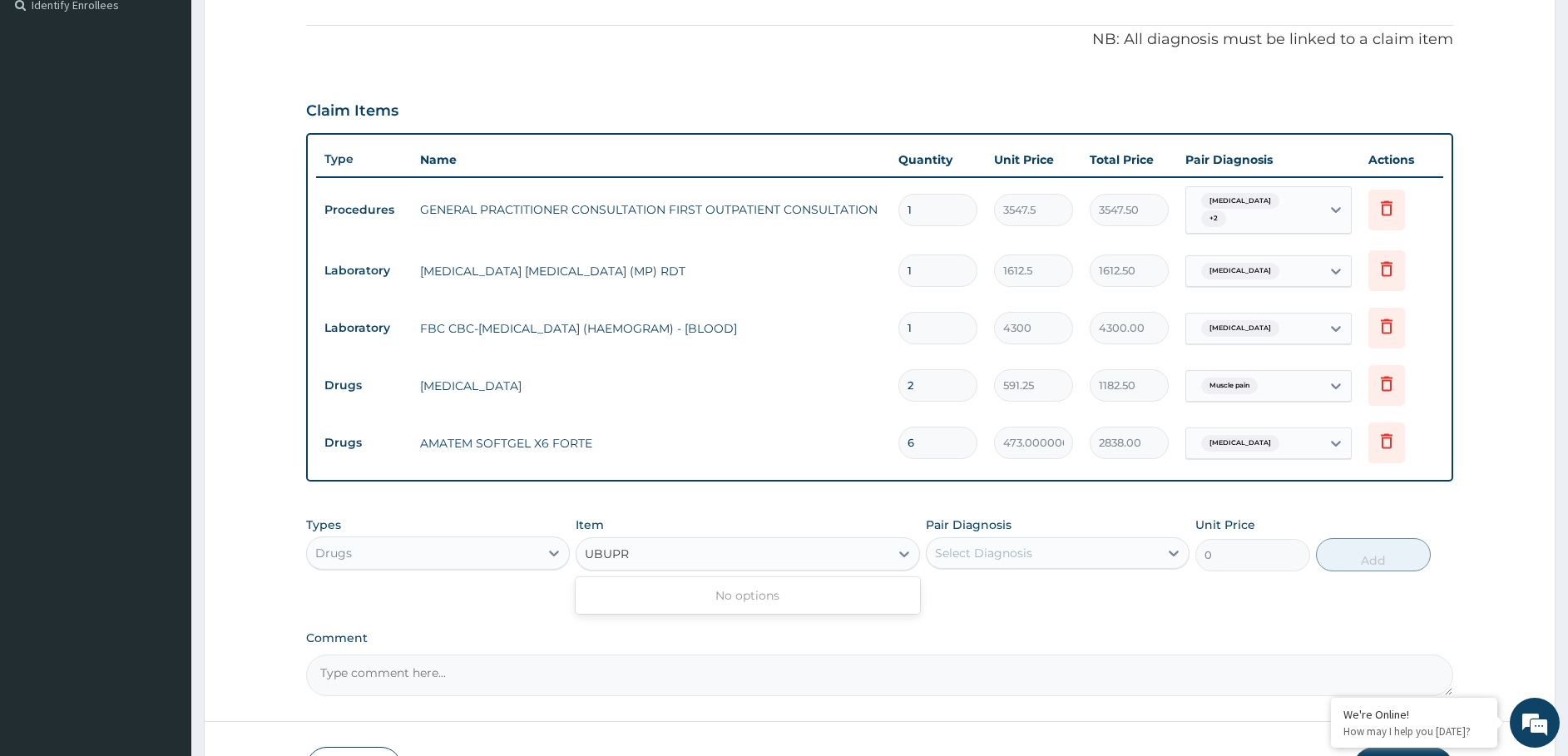
click at [592, 554] on input "UBUPR" at bounding box center [607, 554] width 45 height 16
type input "IBUPR"
click at [638, 549] on div "Select Item" at bounding box center [733, 554] width 313 height 27
click at [637, 549] on div "Select Item" at bounding box center [618, 554] width 67 height 16
type input "I"
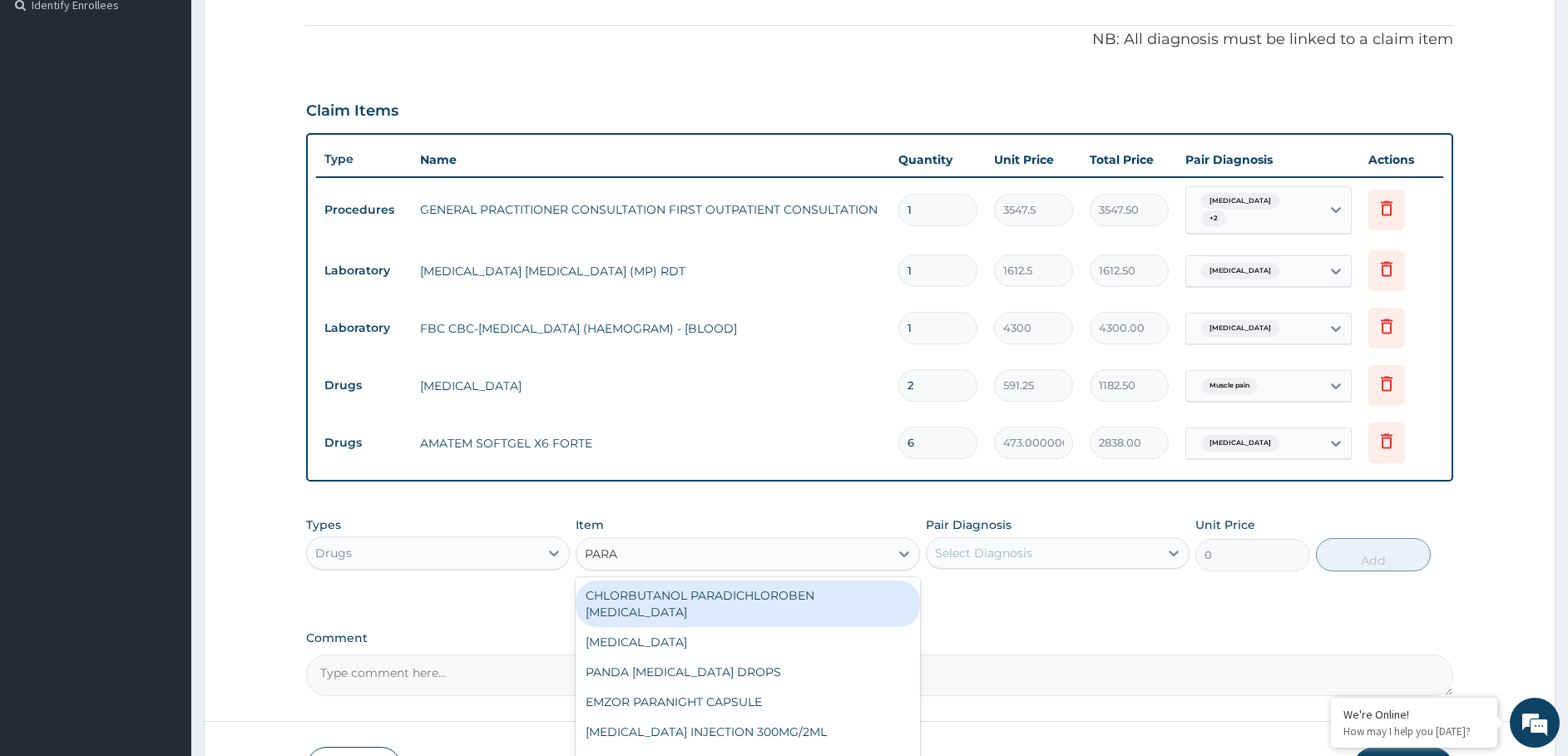
type input "PARAC"
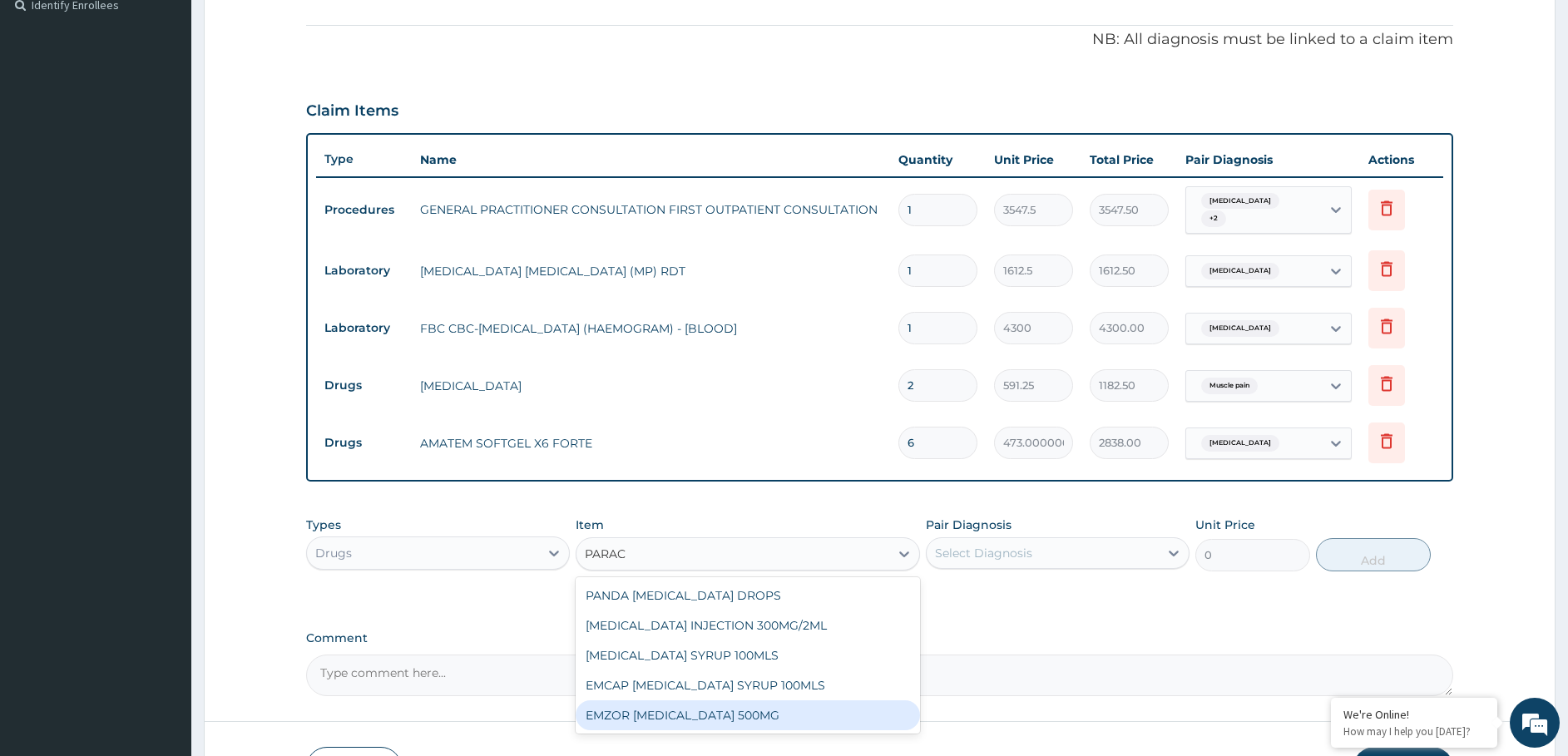
drag, startPoint x: 724, startPoint y: 711, endPoint x: 782, endPoint y: 696, distance: 59.9
click at [726, 711] on div "EMZOR PARACETAMOL 500MG" at bounding box center [748, 715] width 344 height 30
type input "23.65"
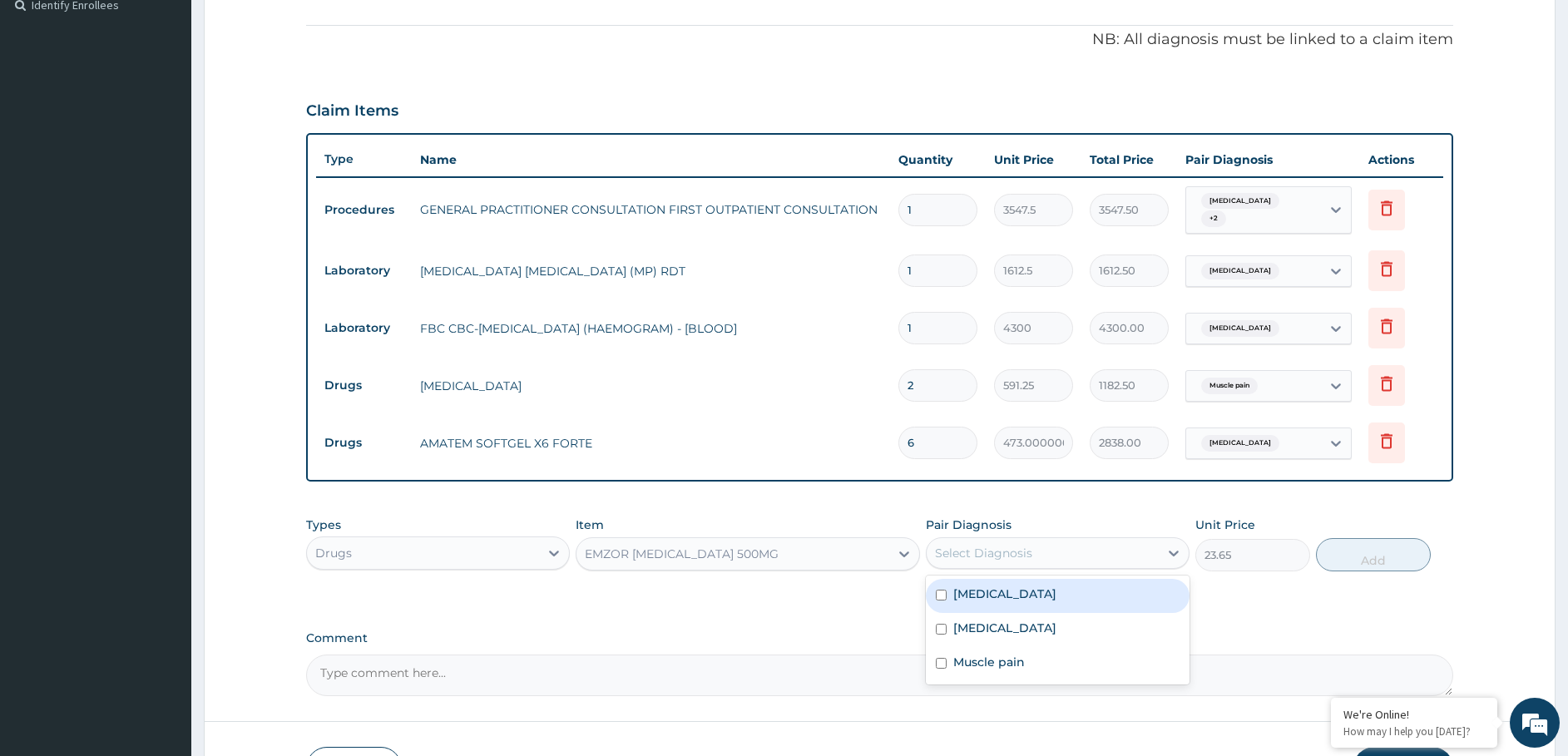
click at [990, 543] on div "Select Diagnosis" at bounding box center [1042, 553] width 232 height 27
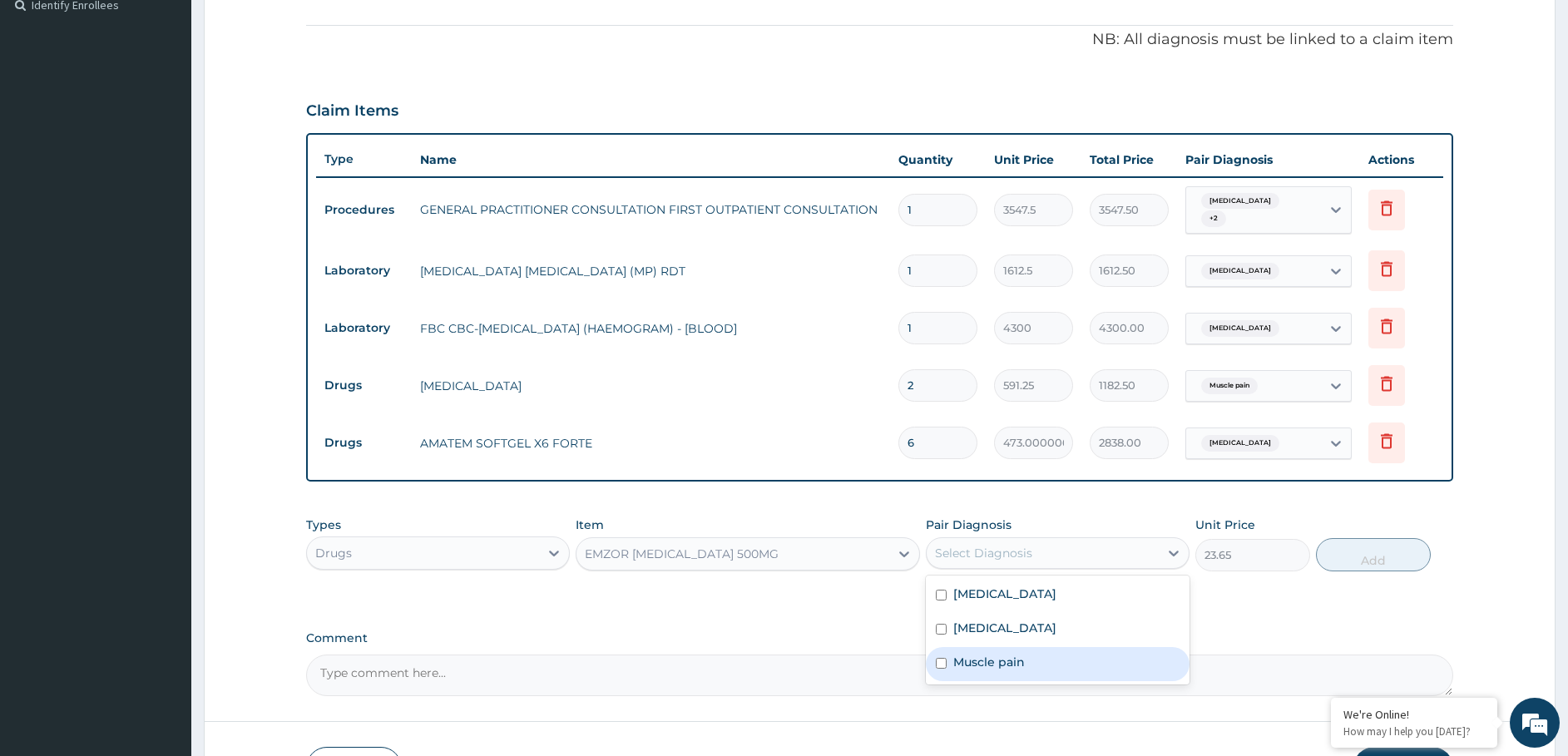
click at [996, 667] on label "Muscle pain" at bounding box center [988, 662] width 71 height 16
checkbox input "true"
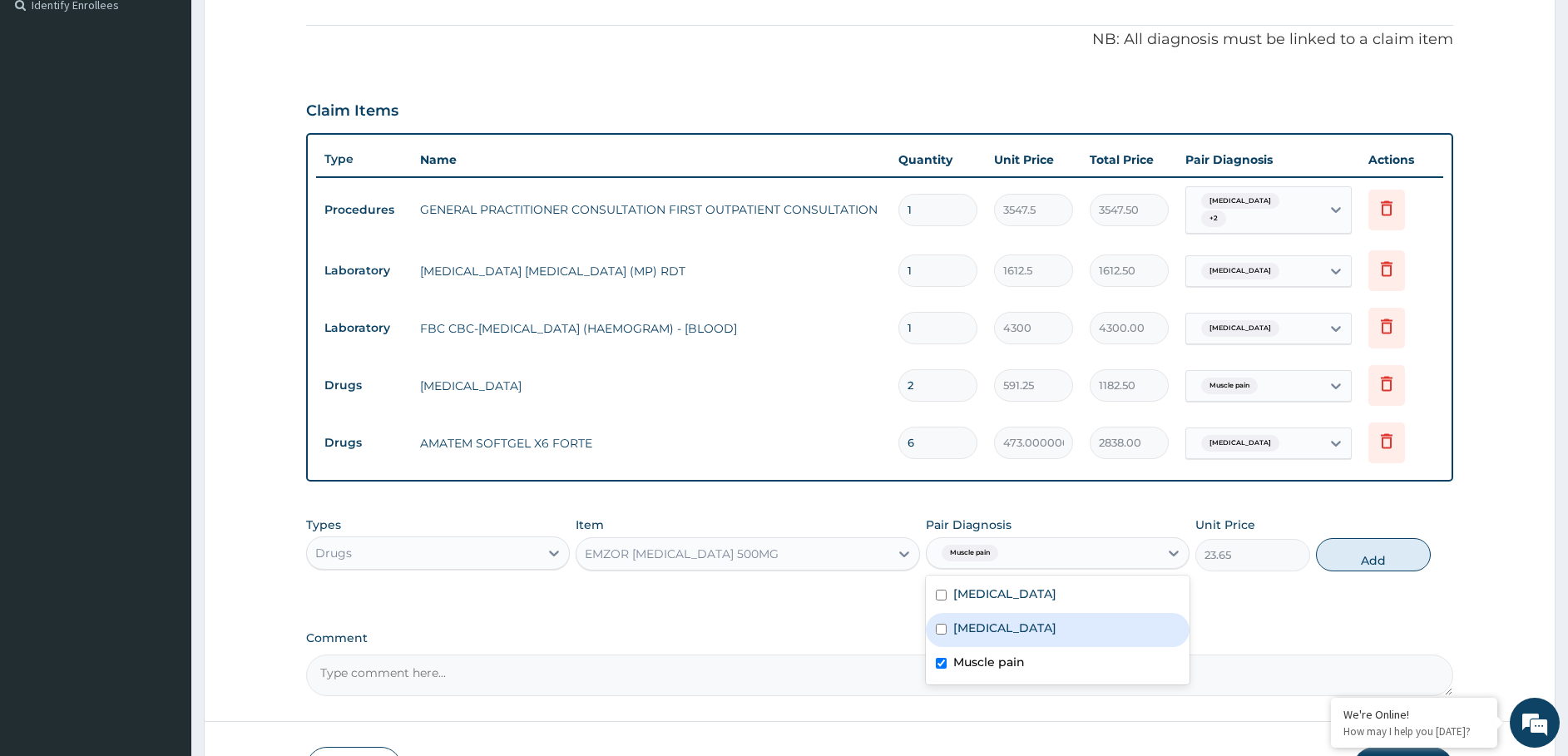
click at [992, 627] on label "Malaria" at bounding box center [1004, 627] width 103 height 16
checkbox input "true"
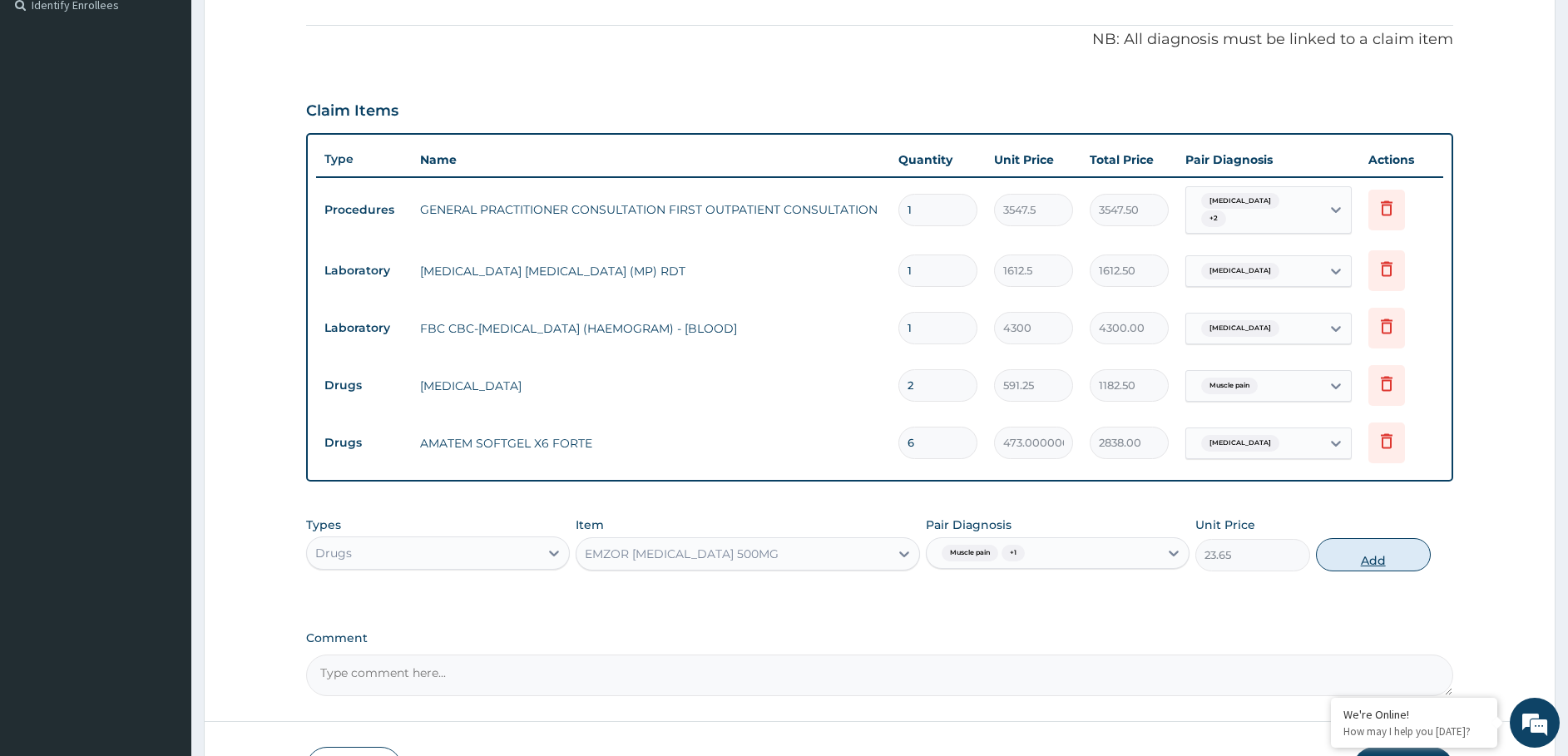
click at [1370, 555] on button "Add" at bounding box center [1373, 555] width 115 height 33
type input "0"
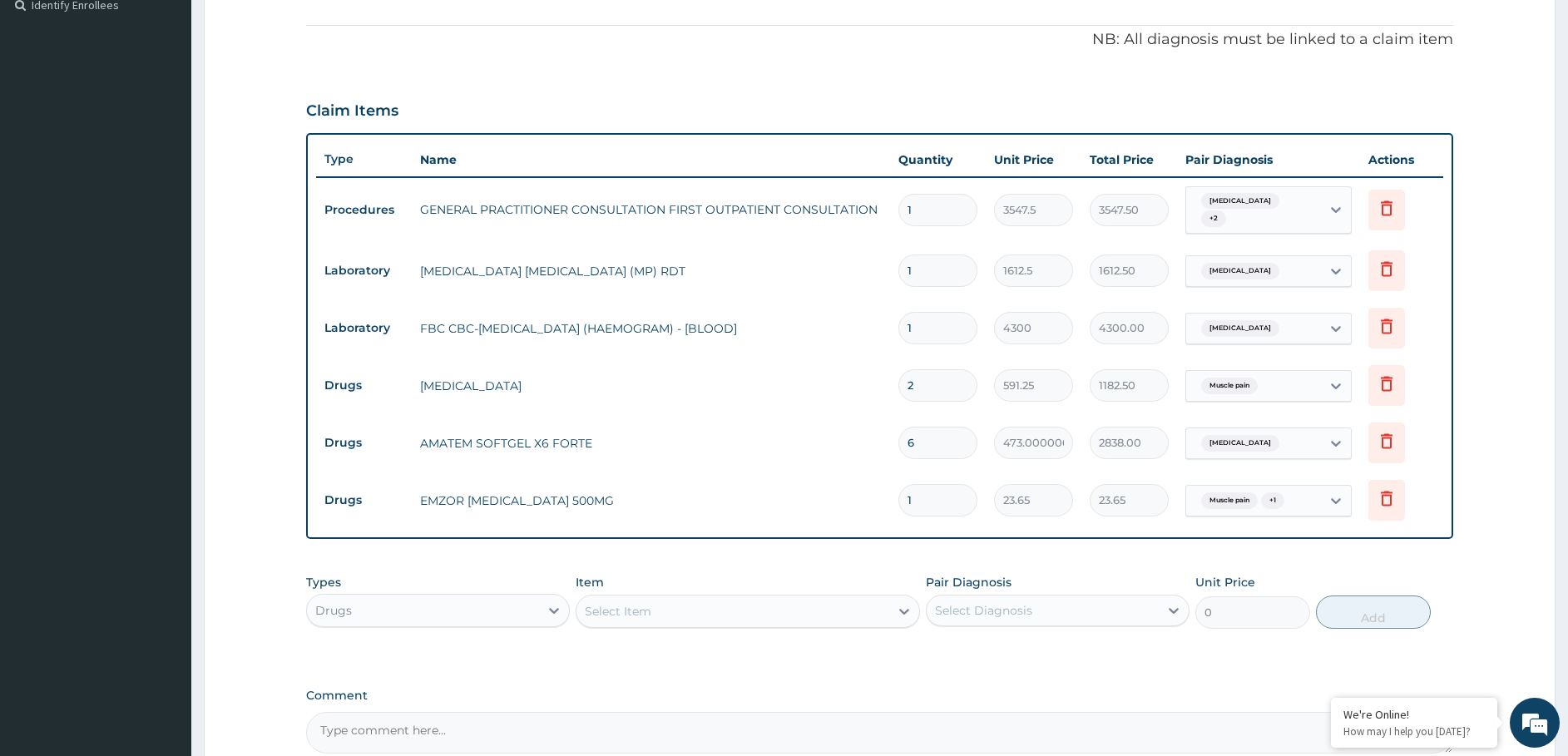
click at [641, 615] on div "Select Item" at bounding box center [618, 611] width 67 height 16
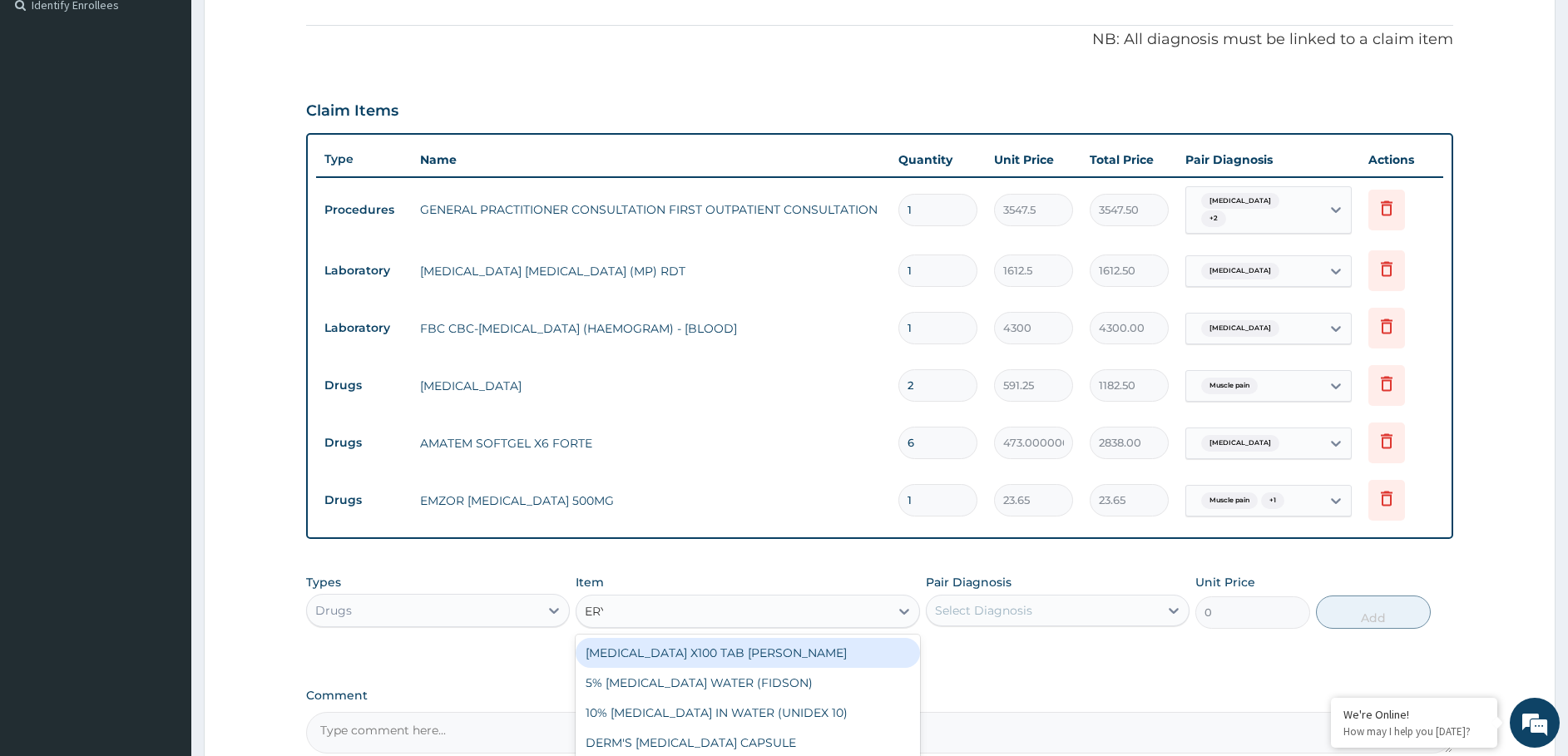
type input "ERYT"
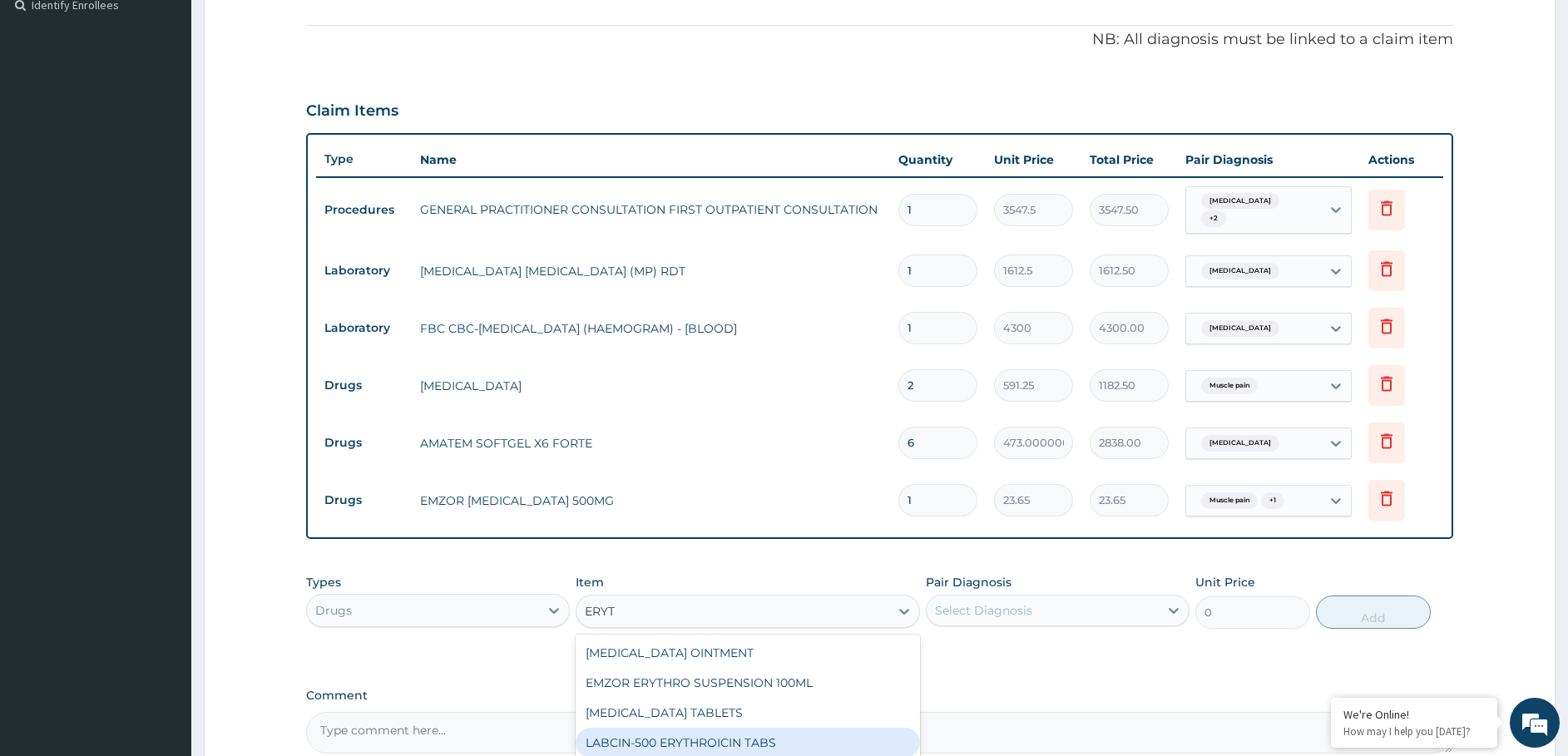
click at [655, 742] on div "LABCIN-500 ERYTHROICIN TABS" at bounding box center [748, 742] width 344 height 30
type input "218.76250000000002"
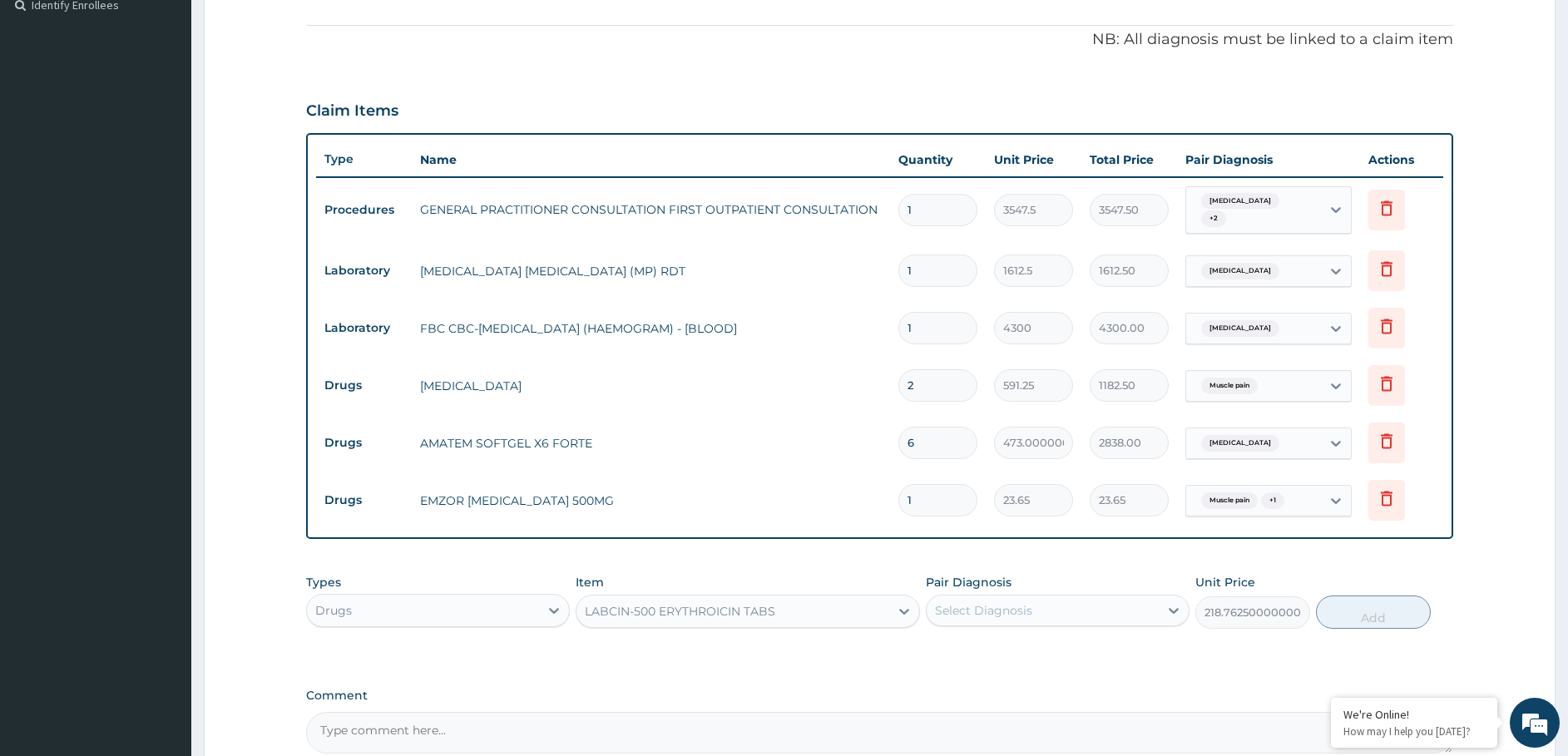
click at [941, 621] on div "Select Diagnosis" at bounding box center [1042, 610] width 232 height 27
click at [972, 650] on label "Bronchopneumonia" at bounding box center [1004, 651] width 103 height 16
checkbox input "true"
click at [1377, 611] on button "Add" at bounding box center [1373, 612] width 115 height 33
type input "0"
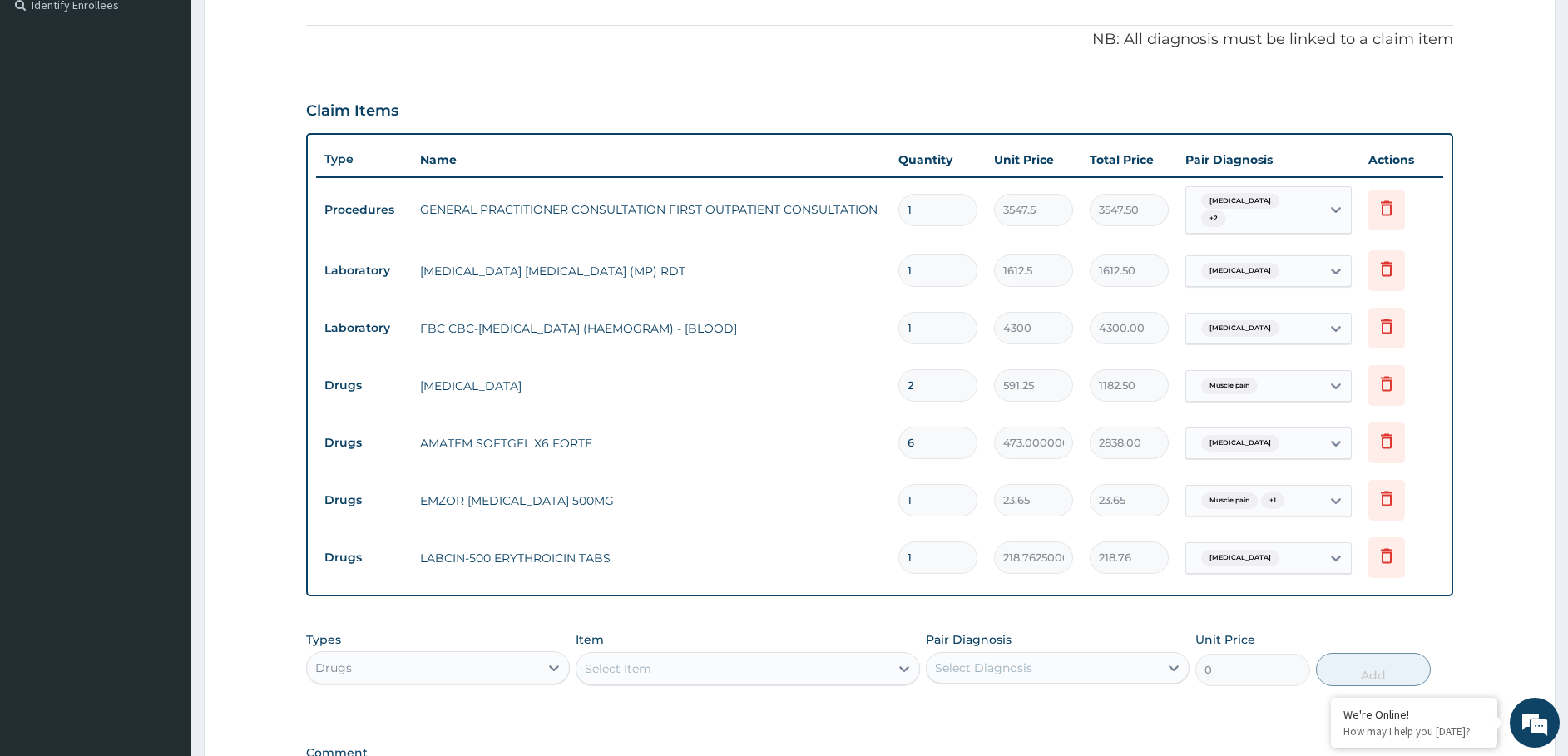
click at [669, 668] on div "Select Item" at bounding box center [733, 669] width 313 height 27
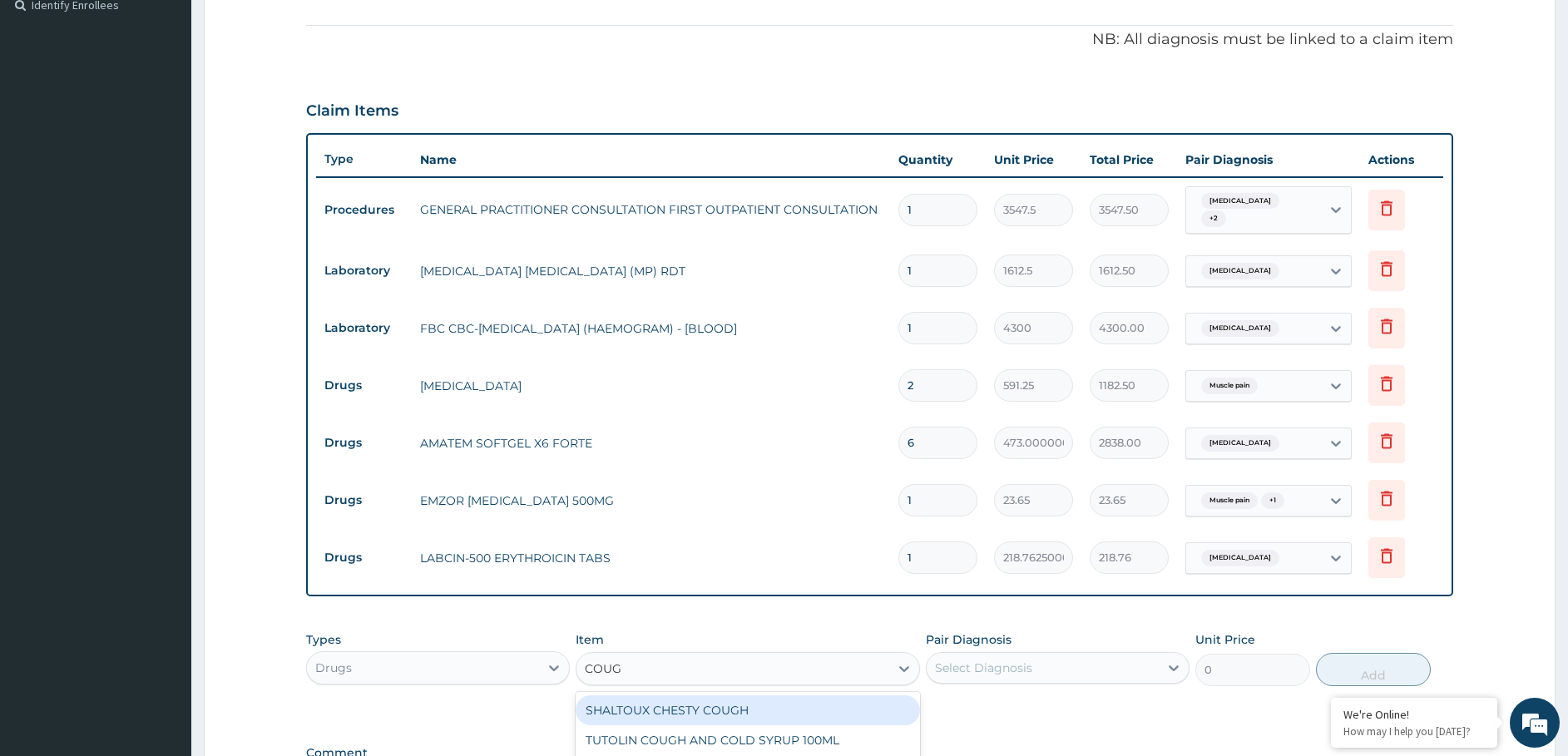
type input "COUGH"
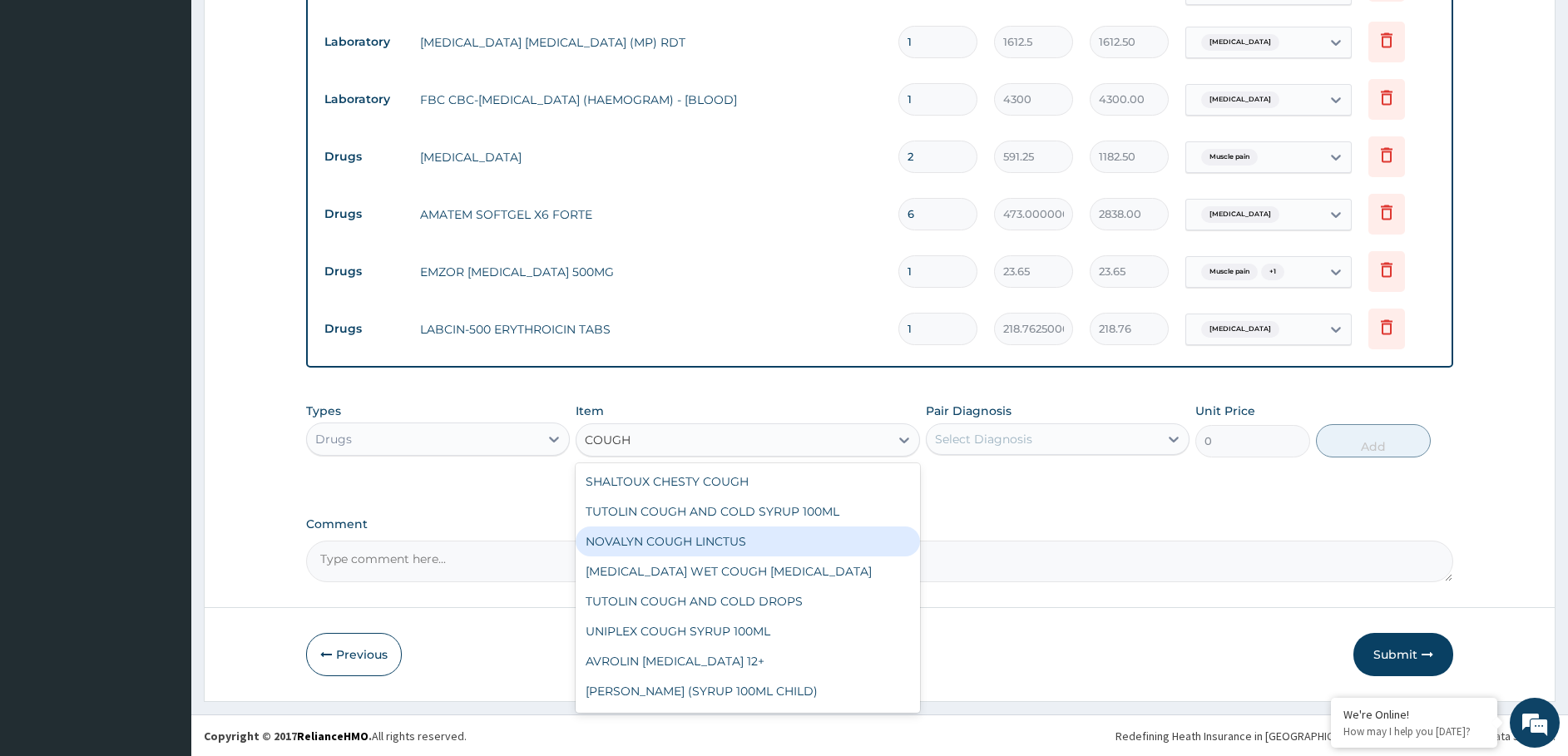
scroll to position [699, 0]
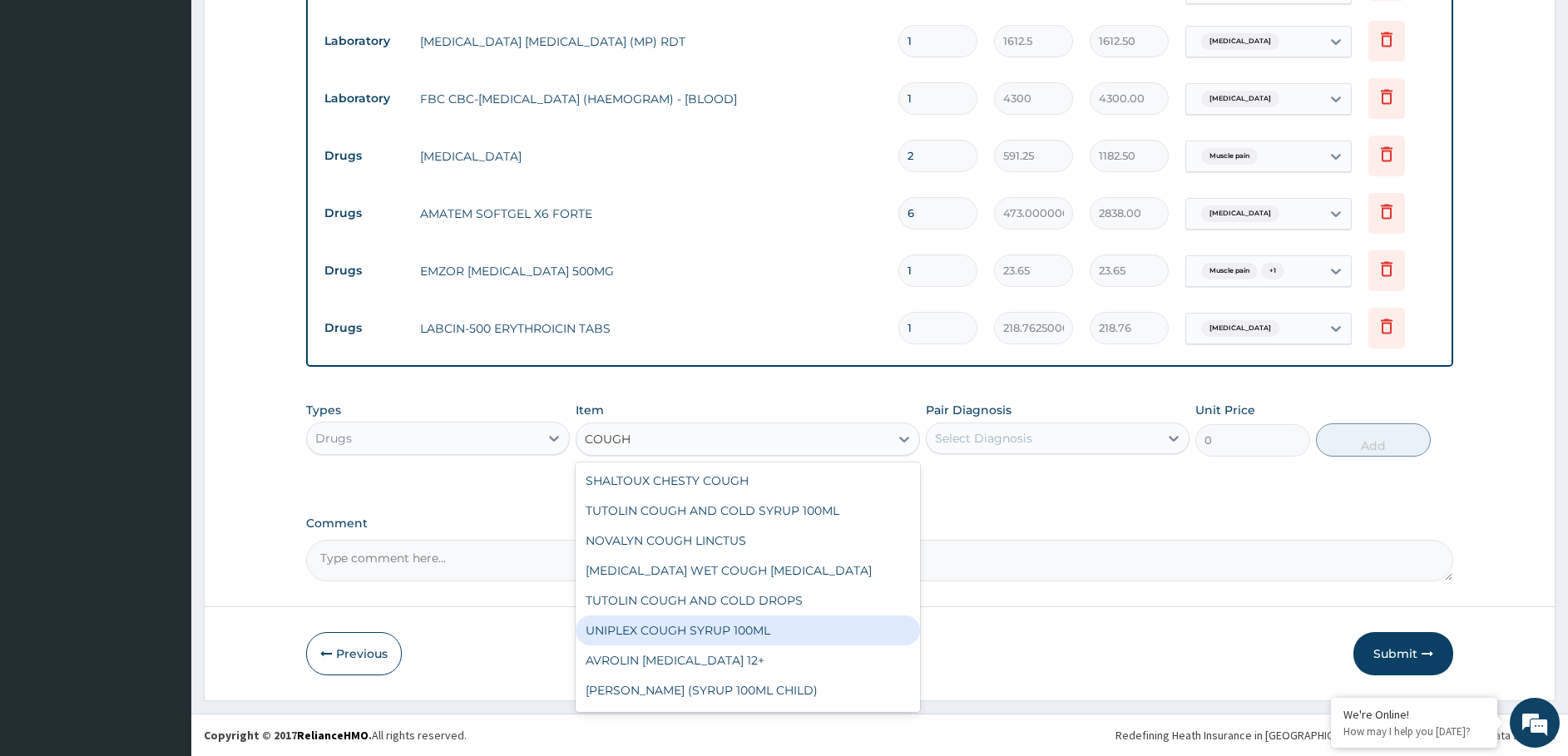
click at [637, 637] on div "UNIPLEX COUGH SYRUP 100ML" at bounding box center [748, 630] width 344 height 30
type input "1182.5"
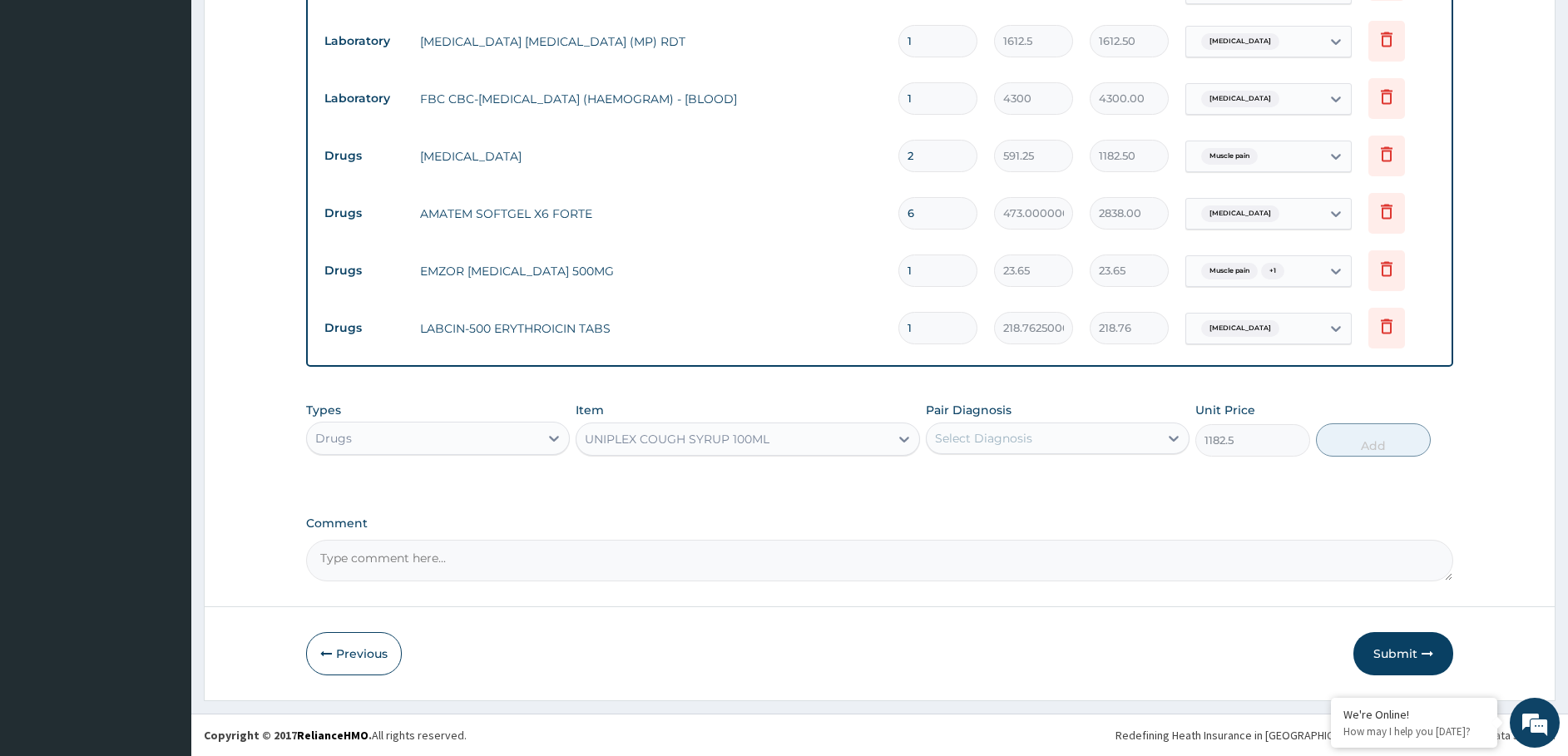
click at [1002, 431] on div "Select Diagnosis" at bounding box center [984, 438] width 98 height 16
drag, startPoint x: 974, startPoint y: 473, endPoint x: 1311, endPoint y: 470, distance: 337.0
click at [985, 471] on label "Bronchopneumonia" at bounding box center [1004, 478] width 103 height 16
checkbox input "true"
click at [1370, 442] on button "Add" at bounding box center [1373, 440] width 115 height 33
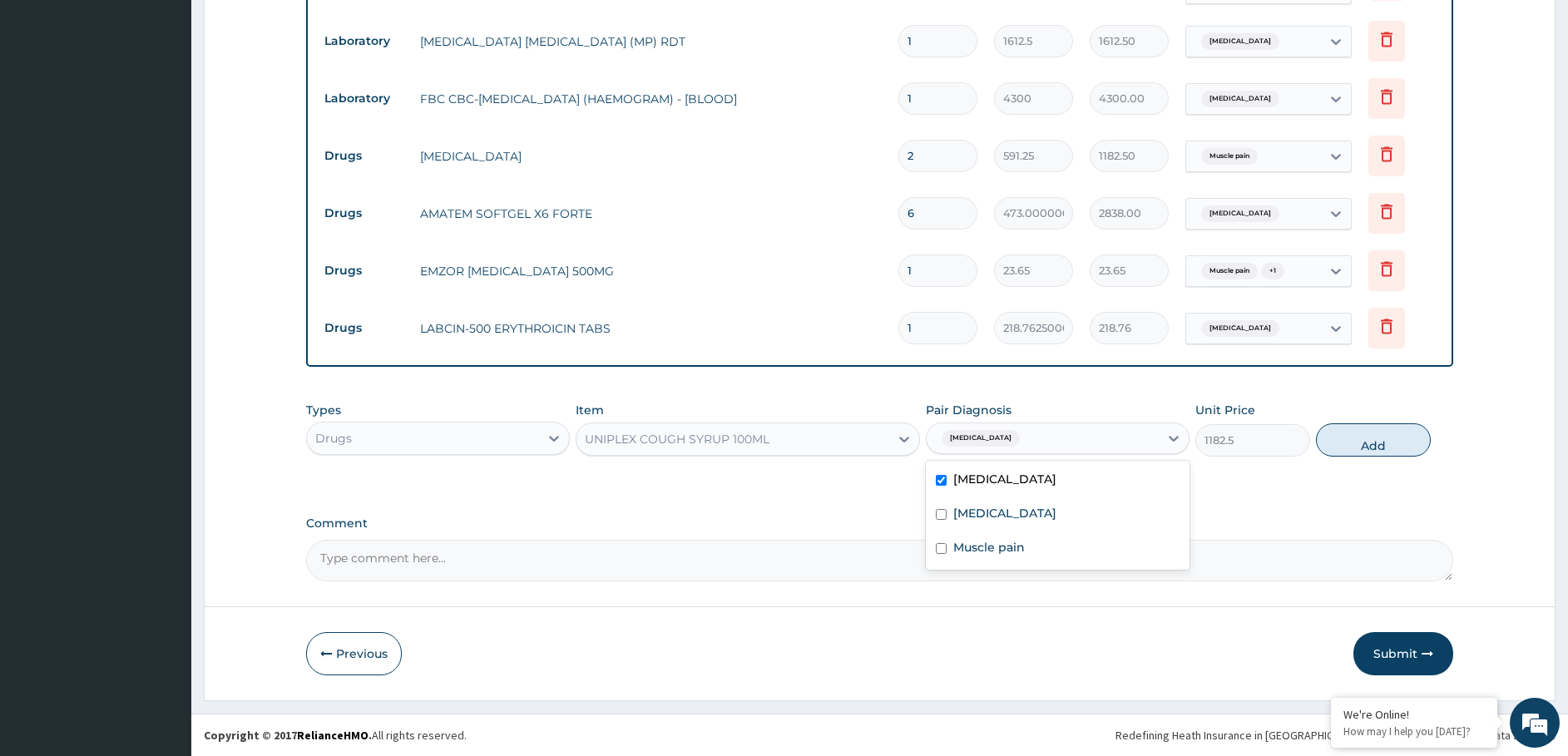
type input "0"
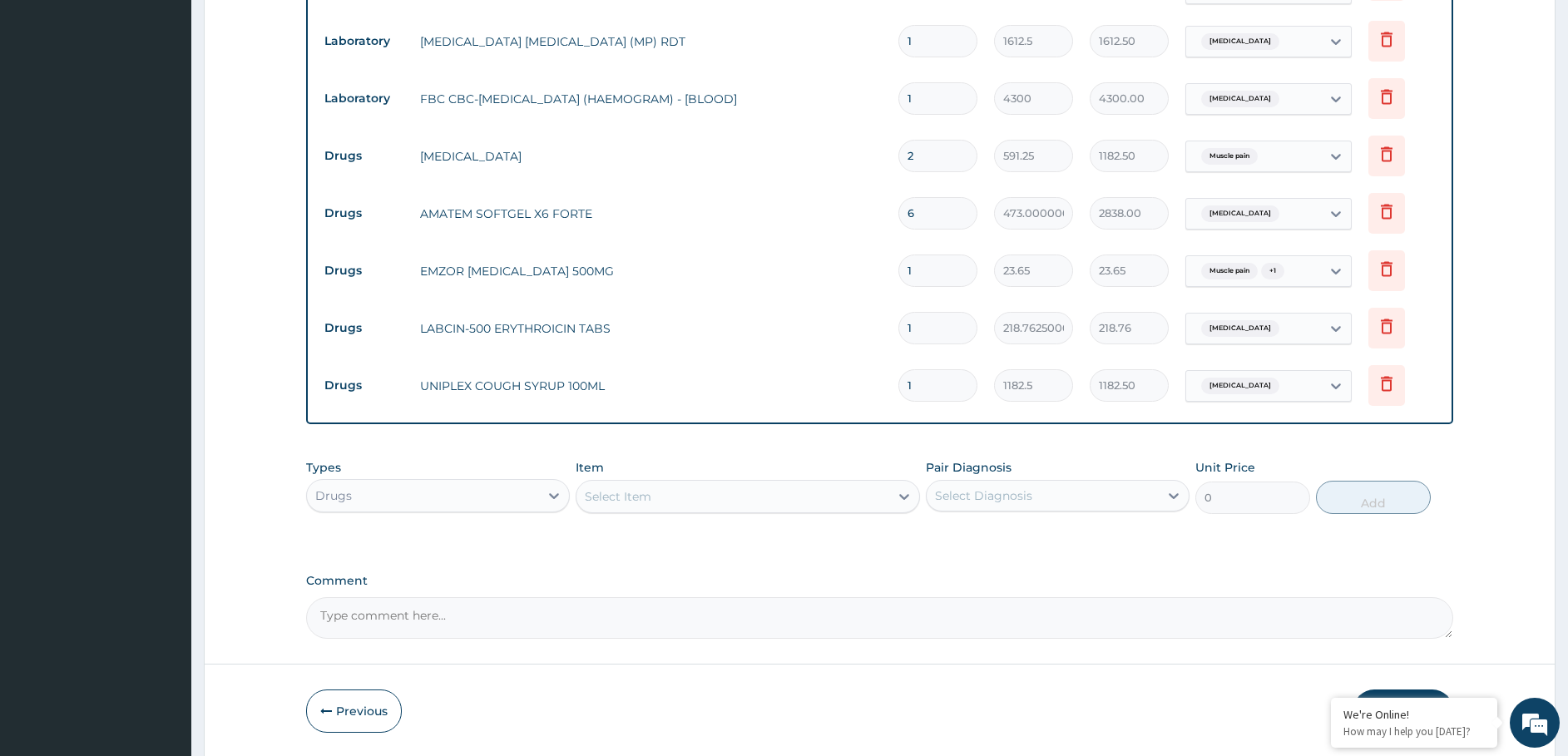
click at [778, 495] on div "Select Item" at bounding box center [733, 496] width 313 height 27
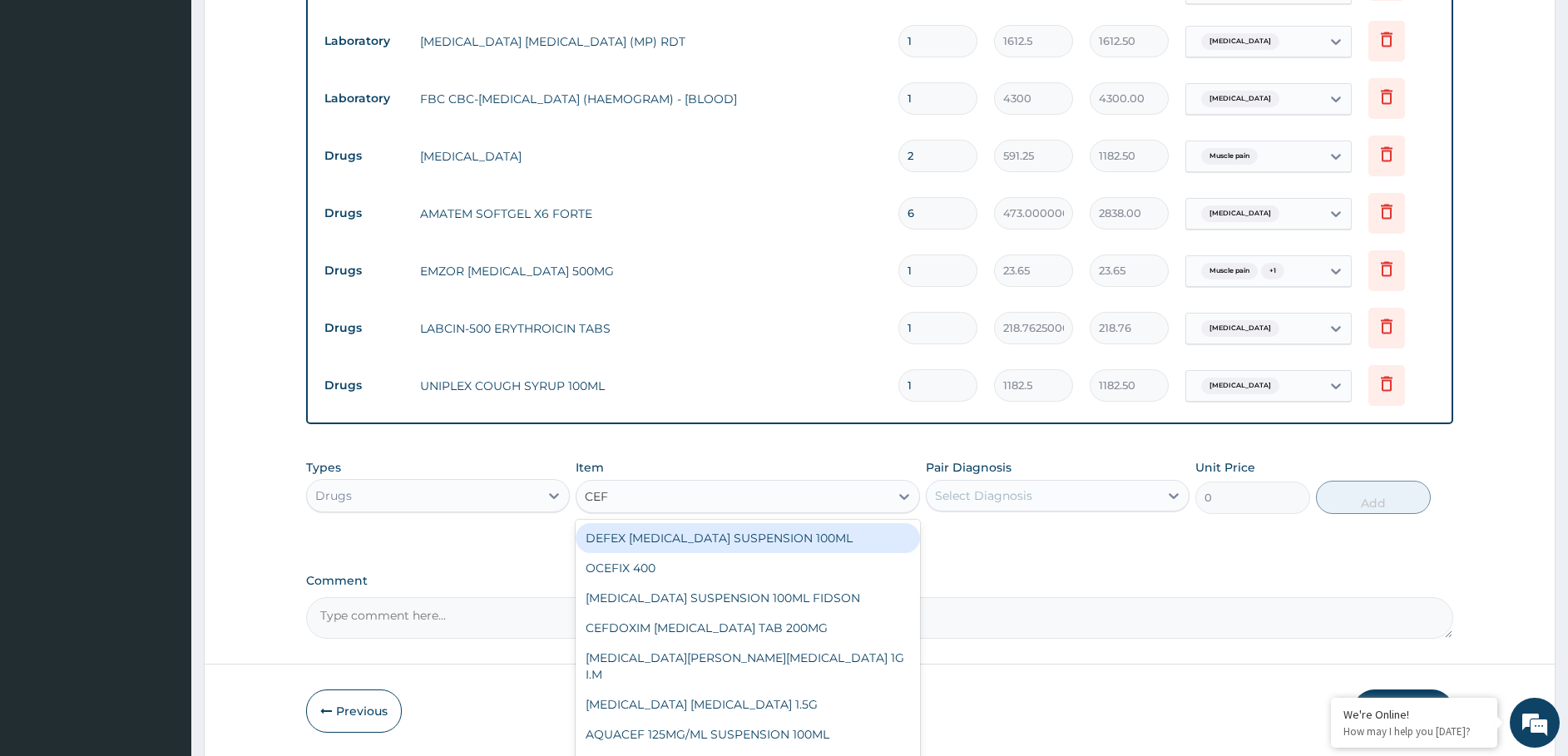
type input "CEFT"
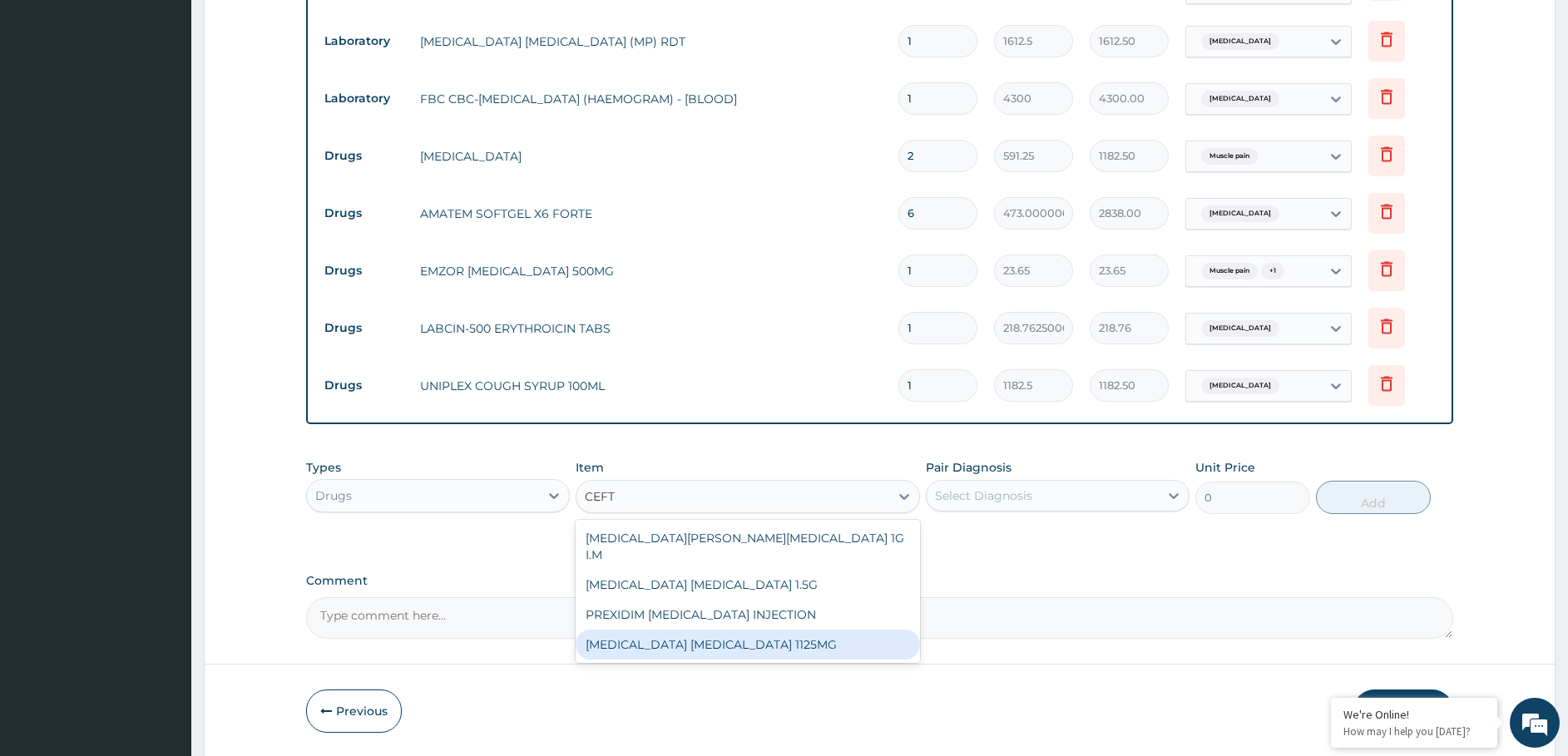
click at [771, 630] on div "CEFTRIAXONE TAZOBACTAM 1125MG" at bounding box center [748, 645] width 344 height 30
type input "2365"
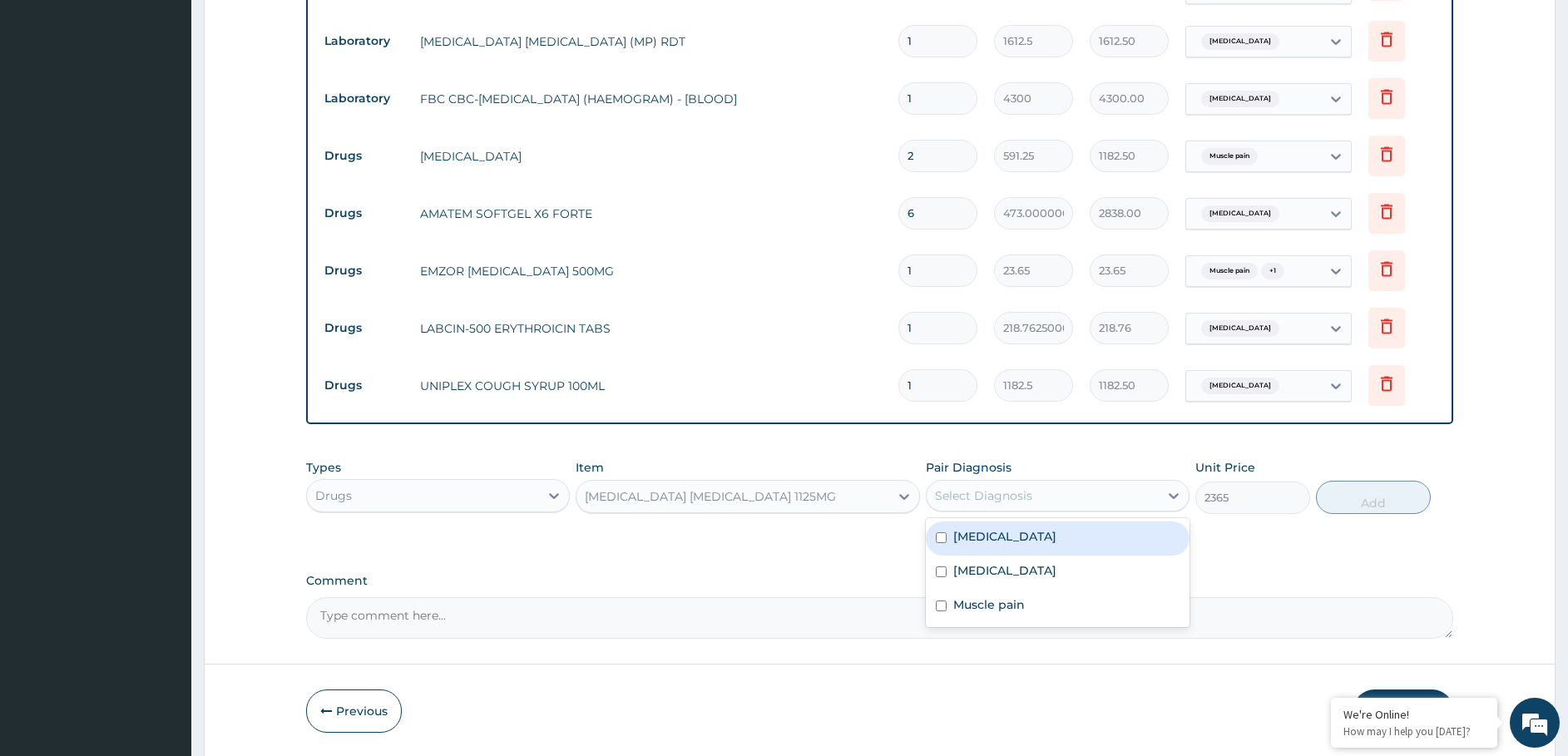
click at [1059, 494] on div "Select Diagnosis" at bounding box center [1042, 495] width 232 height 27
click at [1041, 546] on div "Bronchopneumonia" at bounding box center [1057, 539] width 264 height 34
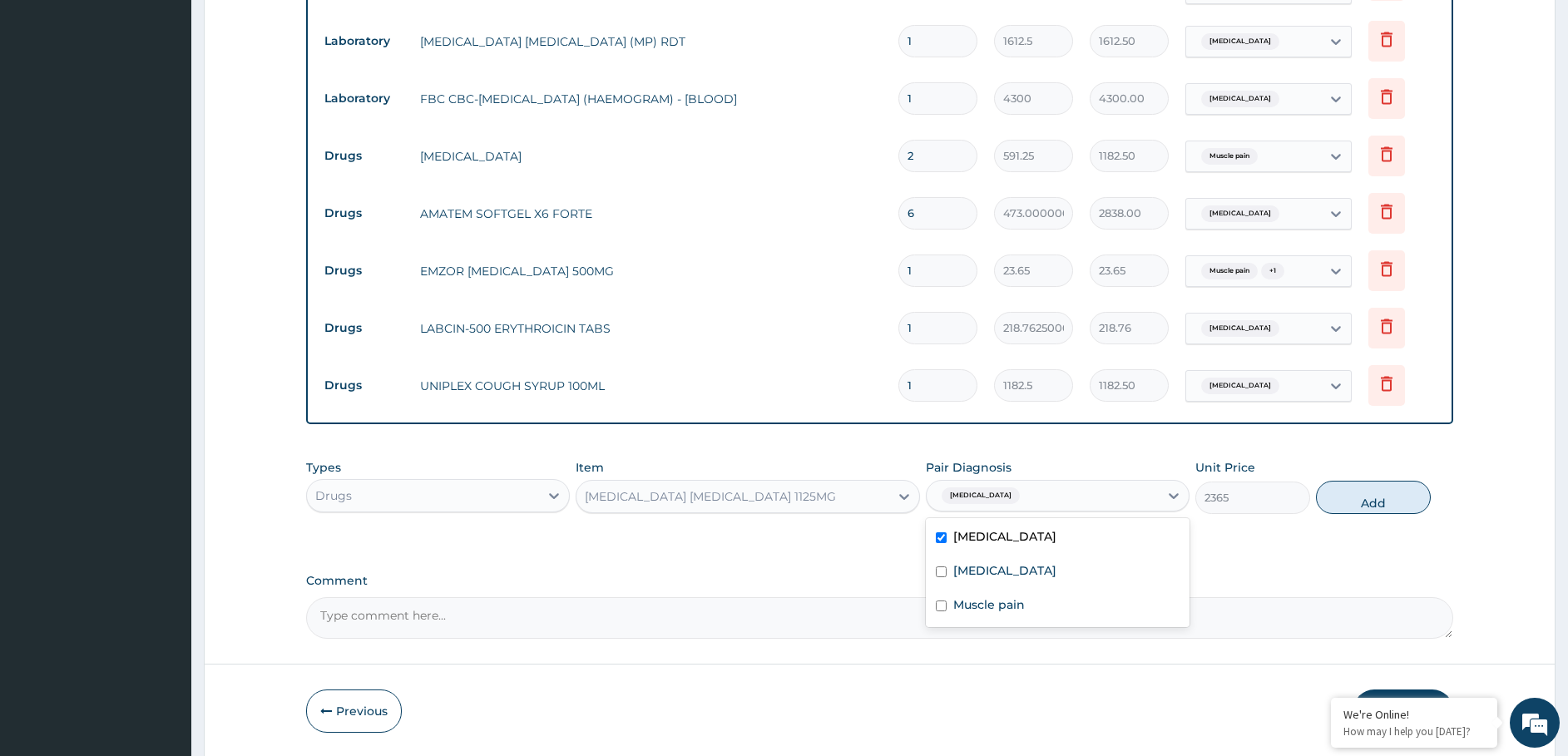
checkbox input "true"
drag, startPoint x: 1364, startPoint y: 495, endPoint x: 1140, endPoint y: 492, distance: 224.0
click at [1323, 495] on button "Add" at bounding box center [1373, 497] width 115 height 33
type input "0"
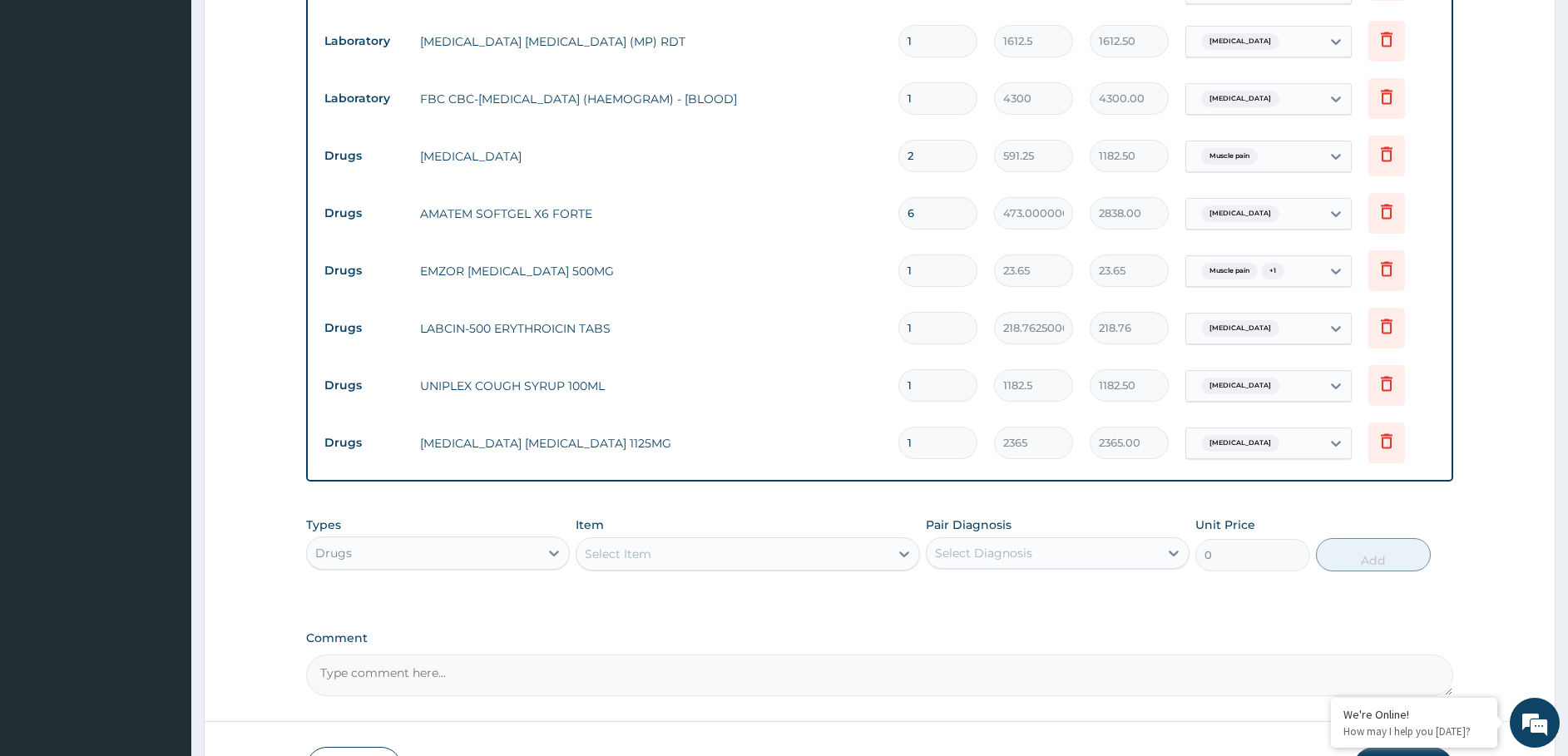
drag, startPoint x: 924, startPoint y: 438, endPoint x: 827, endPoint y: 462, distance: 99.9
click at [839, 471] on tr "Drugs CEFTRIAXONE TAZOBACTAM 1125MG 1 2365 2365.00 Bronchopneumonia Delete" at bounding box center [880, 442] width 1128 height 57
type input "3"
type input "7095.00"
type input "3"
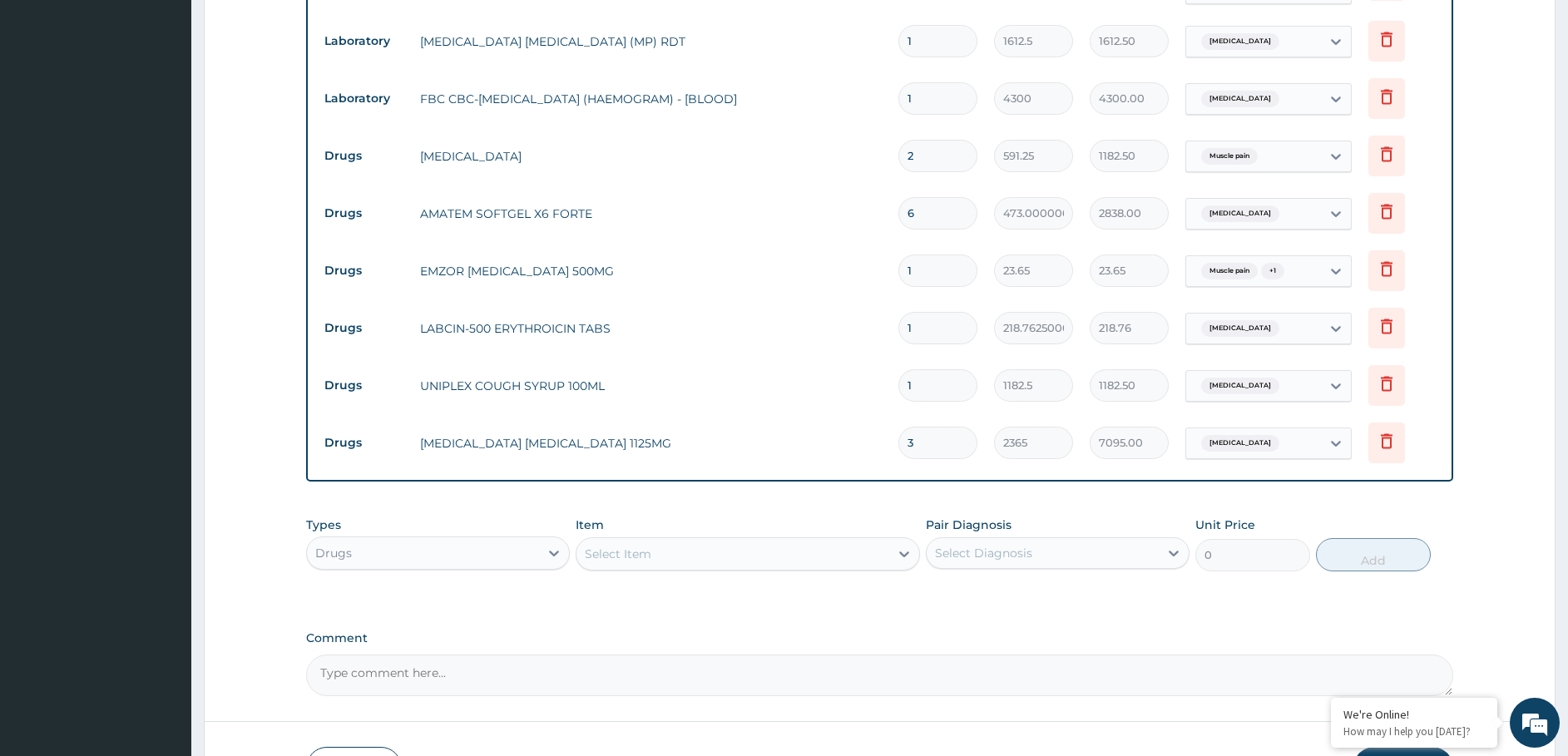
click at [694, 555] on div "Select Item" at bounding box center [733, 554] width 313 height 27
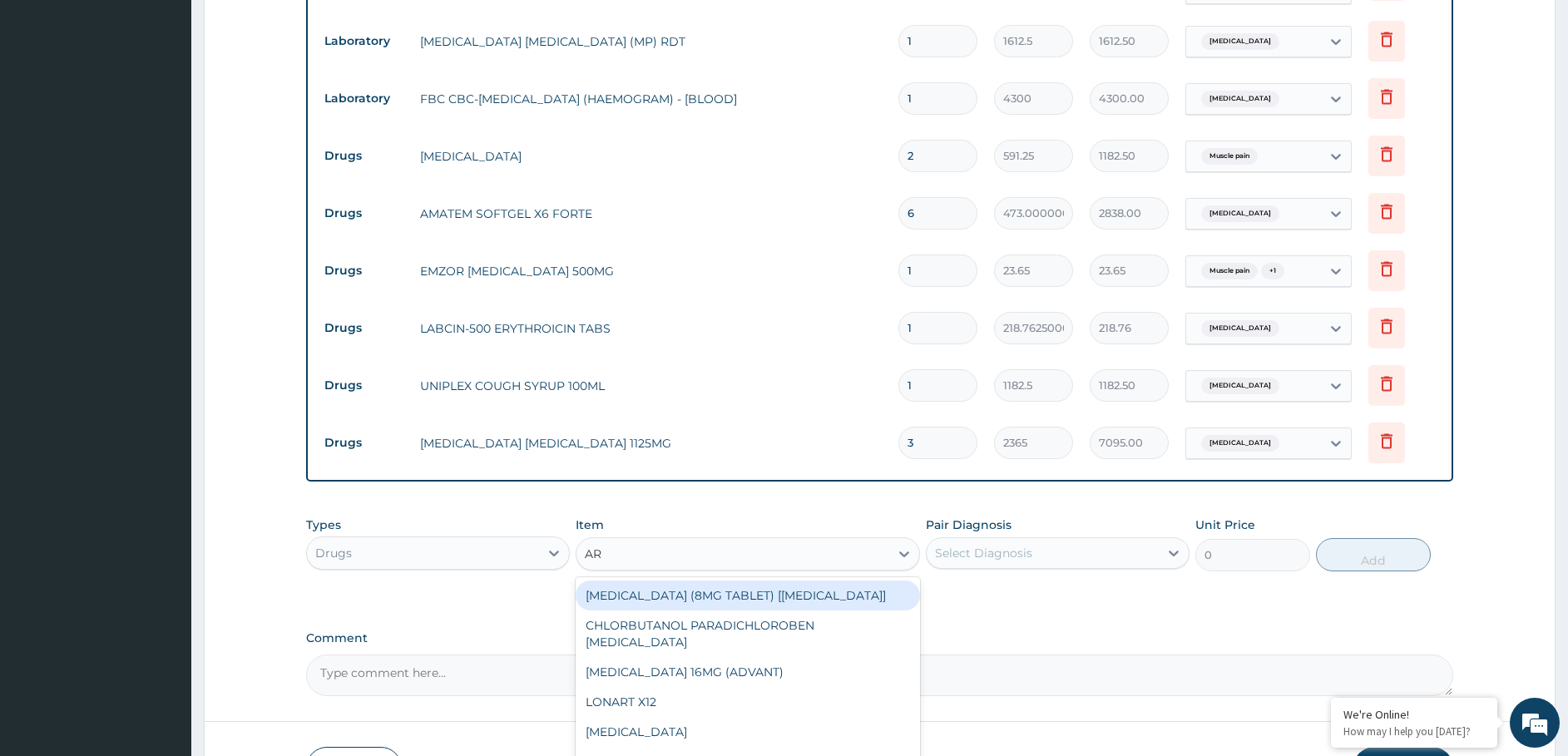
type input "ART"
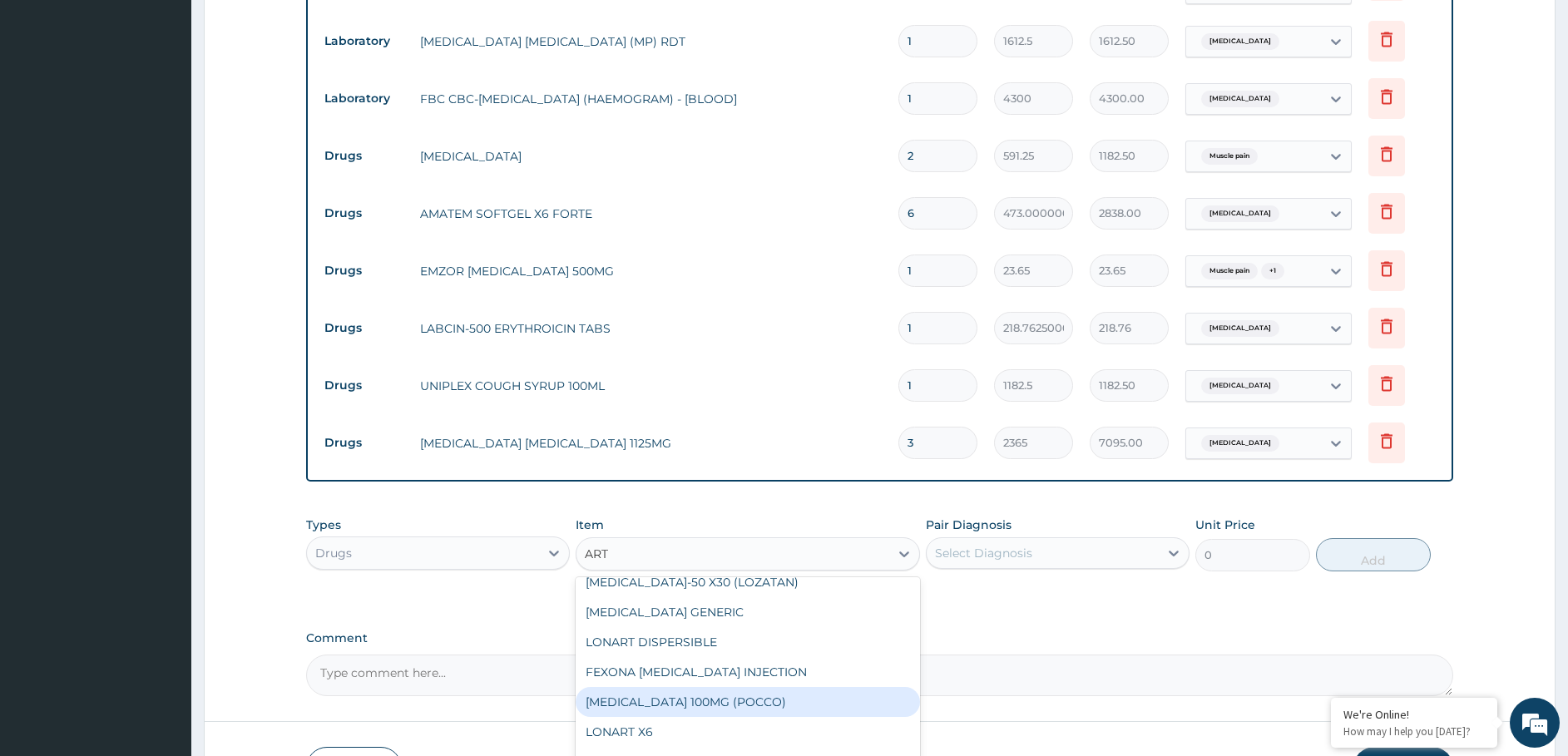
scroll to position [746, 0]
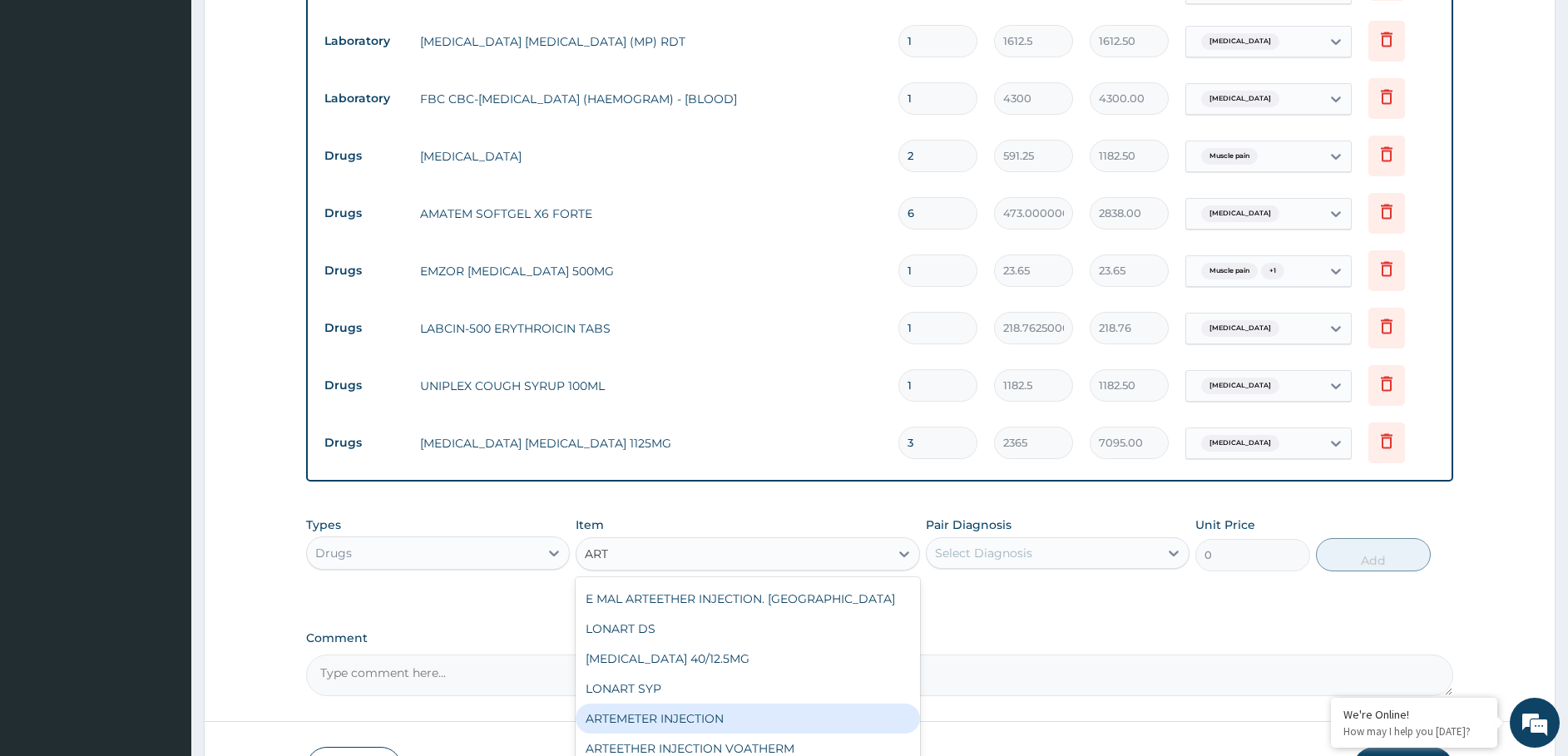
click at [673, 707] on div "ARTEMETER INJECTION" at bounding box center [748, 718] width 344 height 30
type input "946.0000000000001"
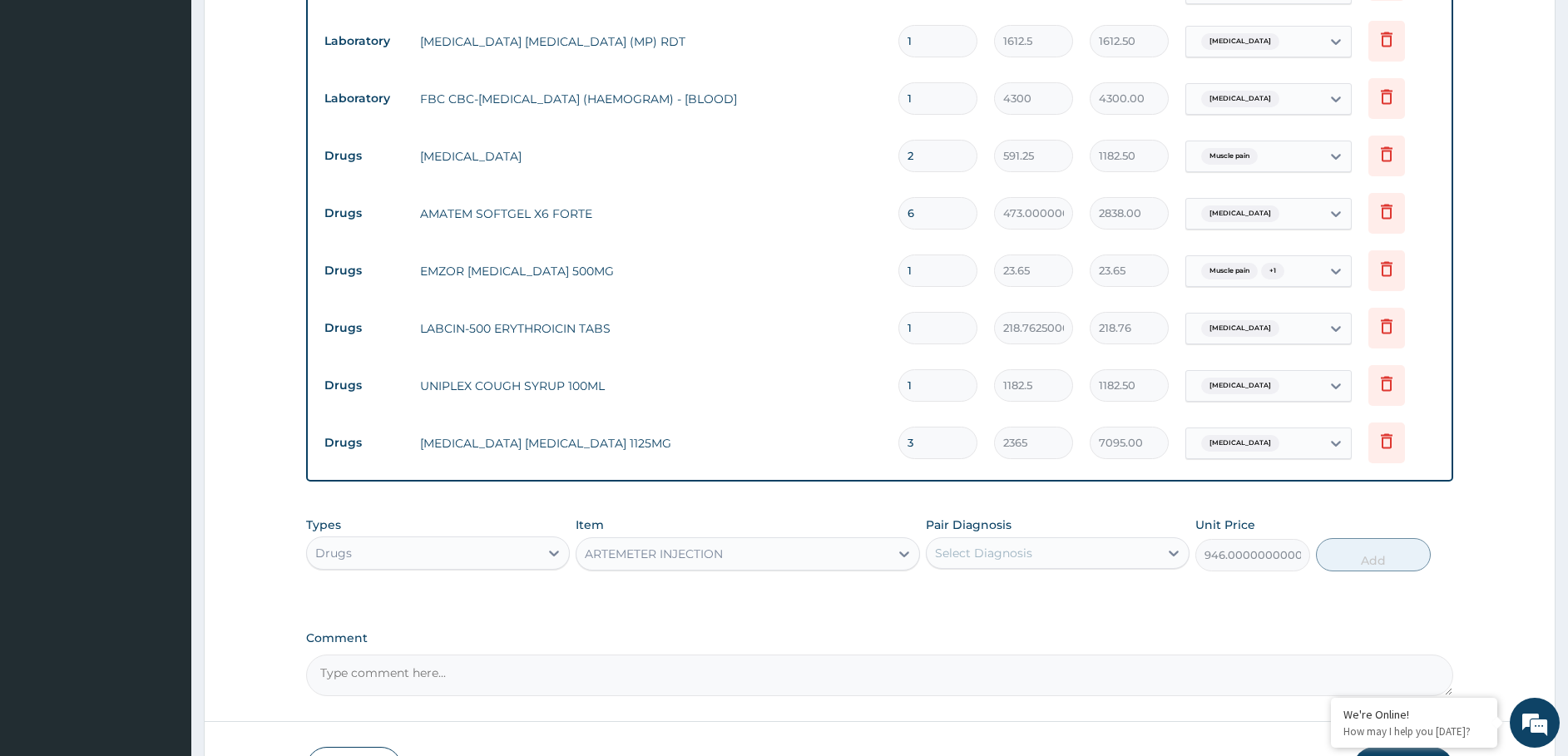
click at [962, 546] on div "Select Diagnosis" at bounding box center [984, 553] width 98 height 16
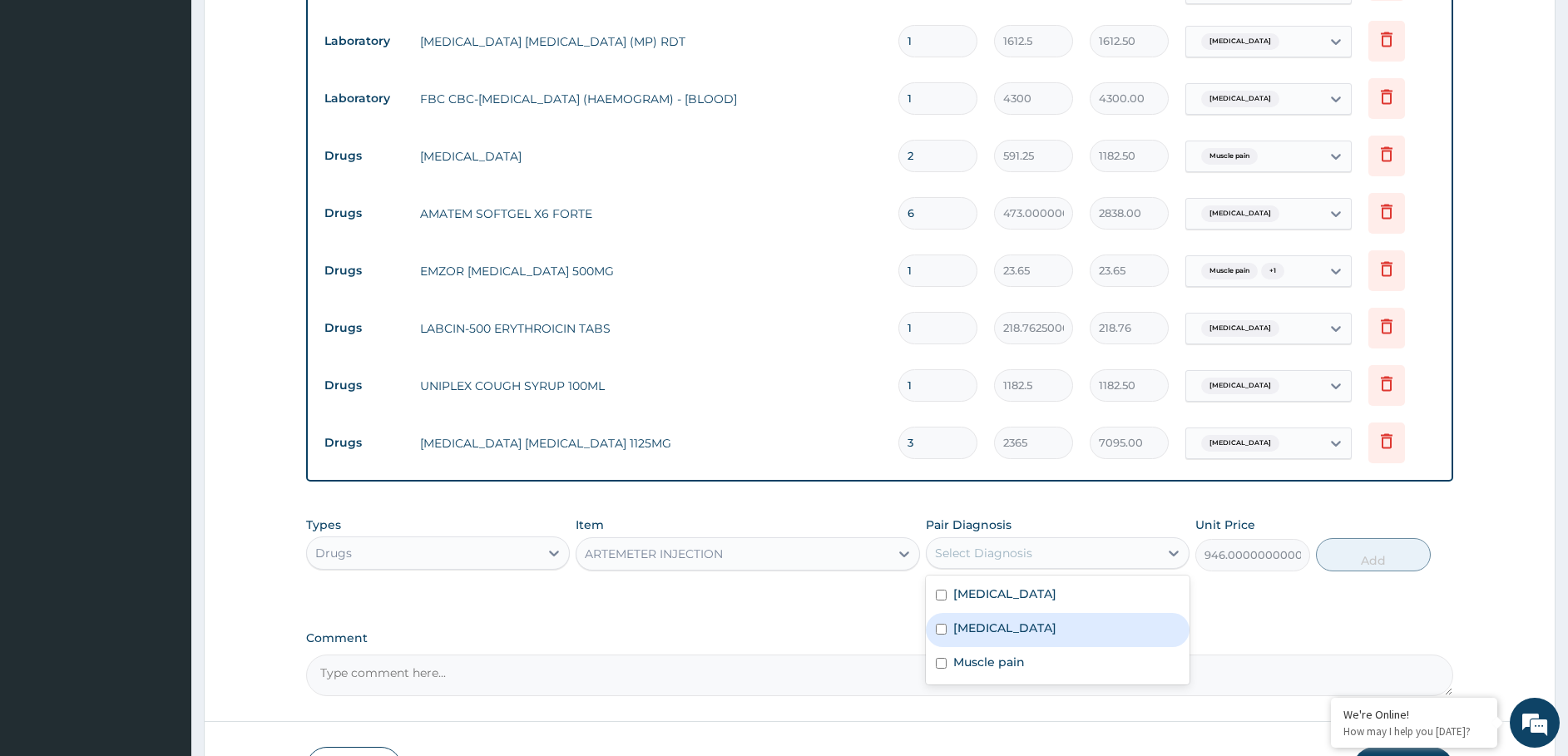
click at [970, 630] on label "Malaria" at bounding box center [1004, 627] width 103 height 16
checkbox input "true"
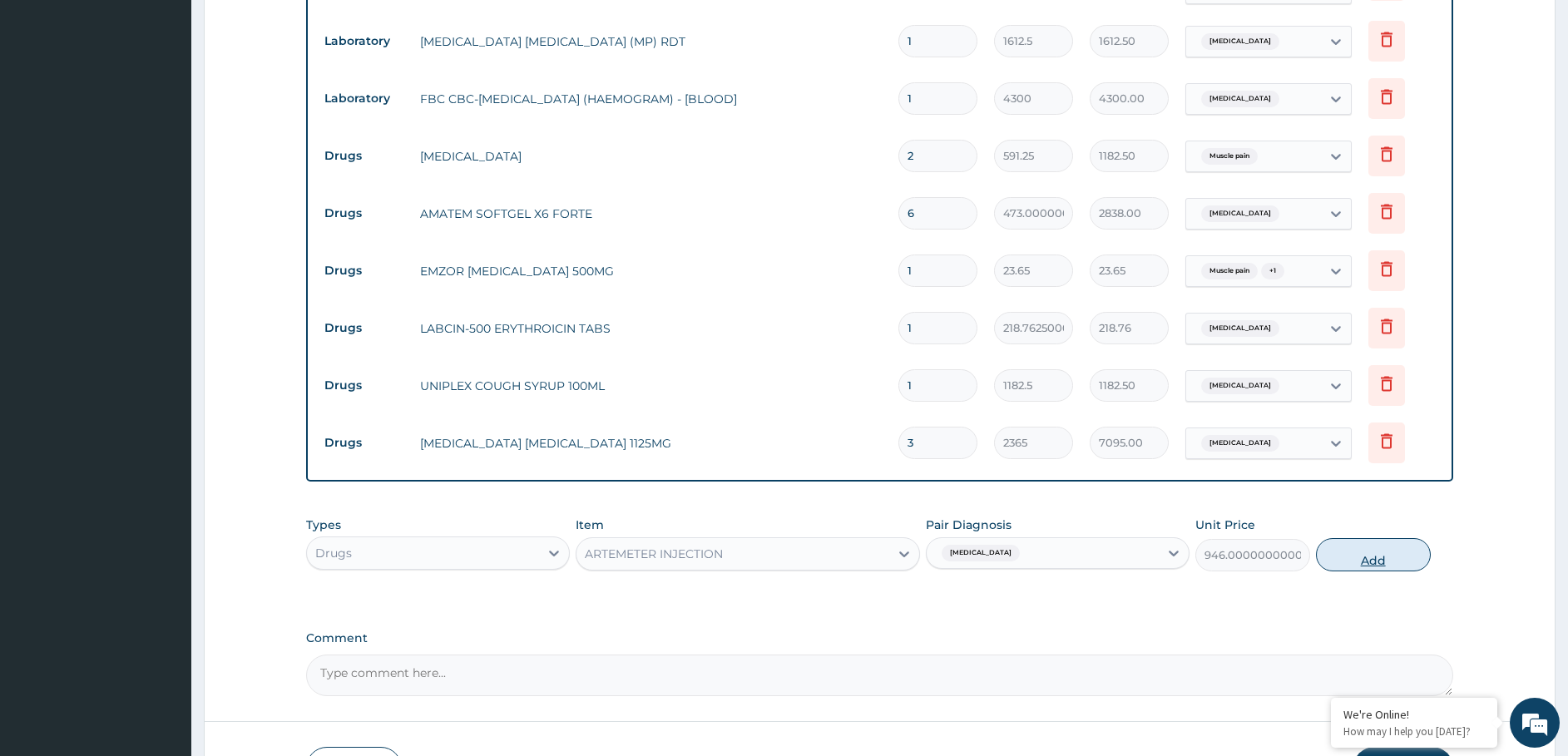
click at [1349, 561] on button "Add" at bounding box center [1373, 555] width 115 height 33
type input "0"
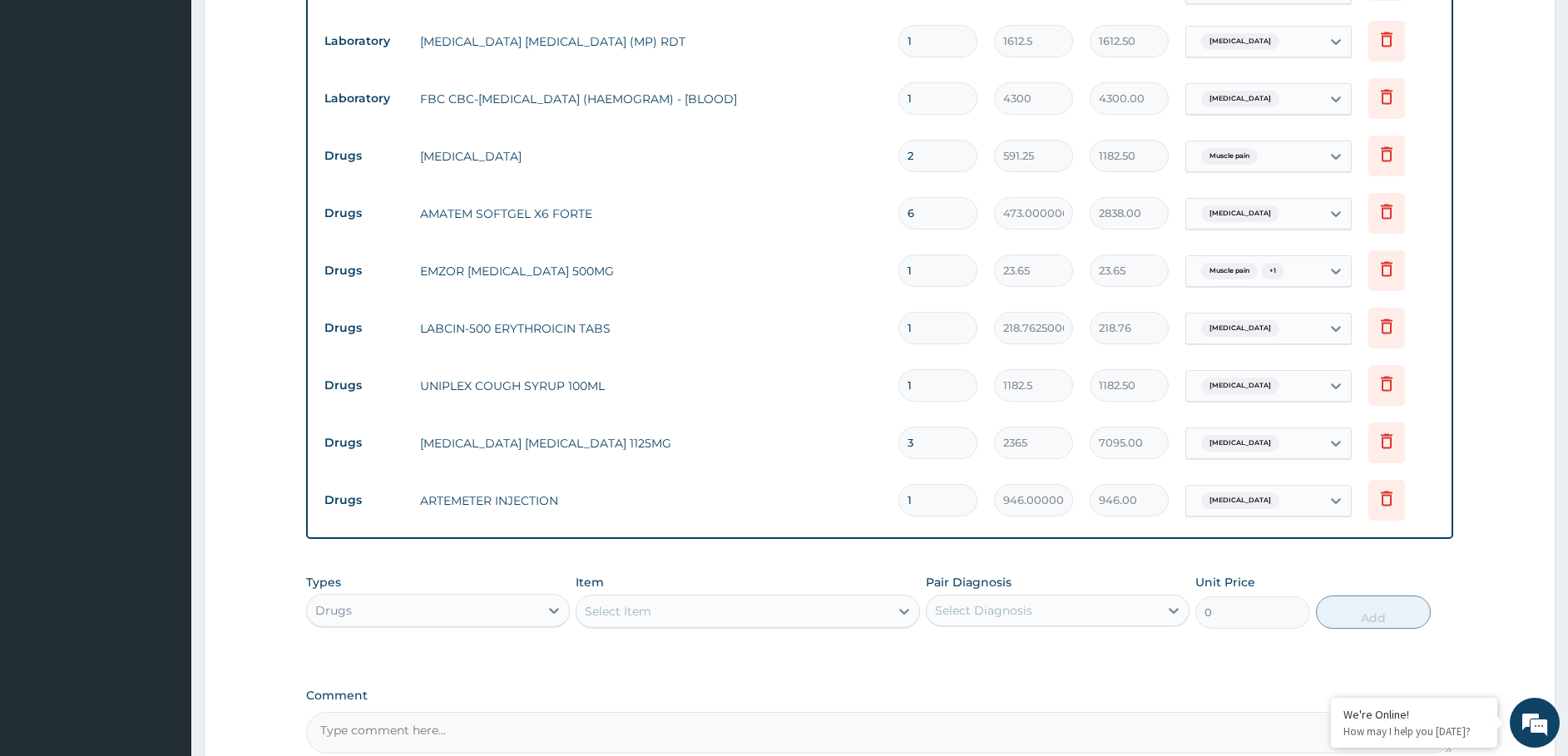
drag, startPoint x: 934, startPoint y: 494, endPoint x: 782, endPoint y: 543, distance: 159.7
click at [800, 549] on div "PA Code / Prescription Code Enter Code(Secondary Care Only) Encounter Date 14-0…" at bounding box center [879, 106] width 1147 height 1293
type input "6"
type input "5676.00"
type input "6"
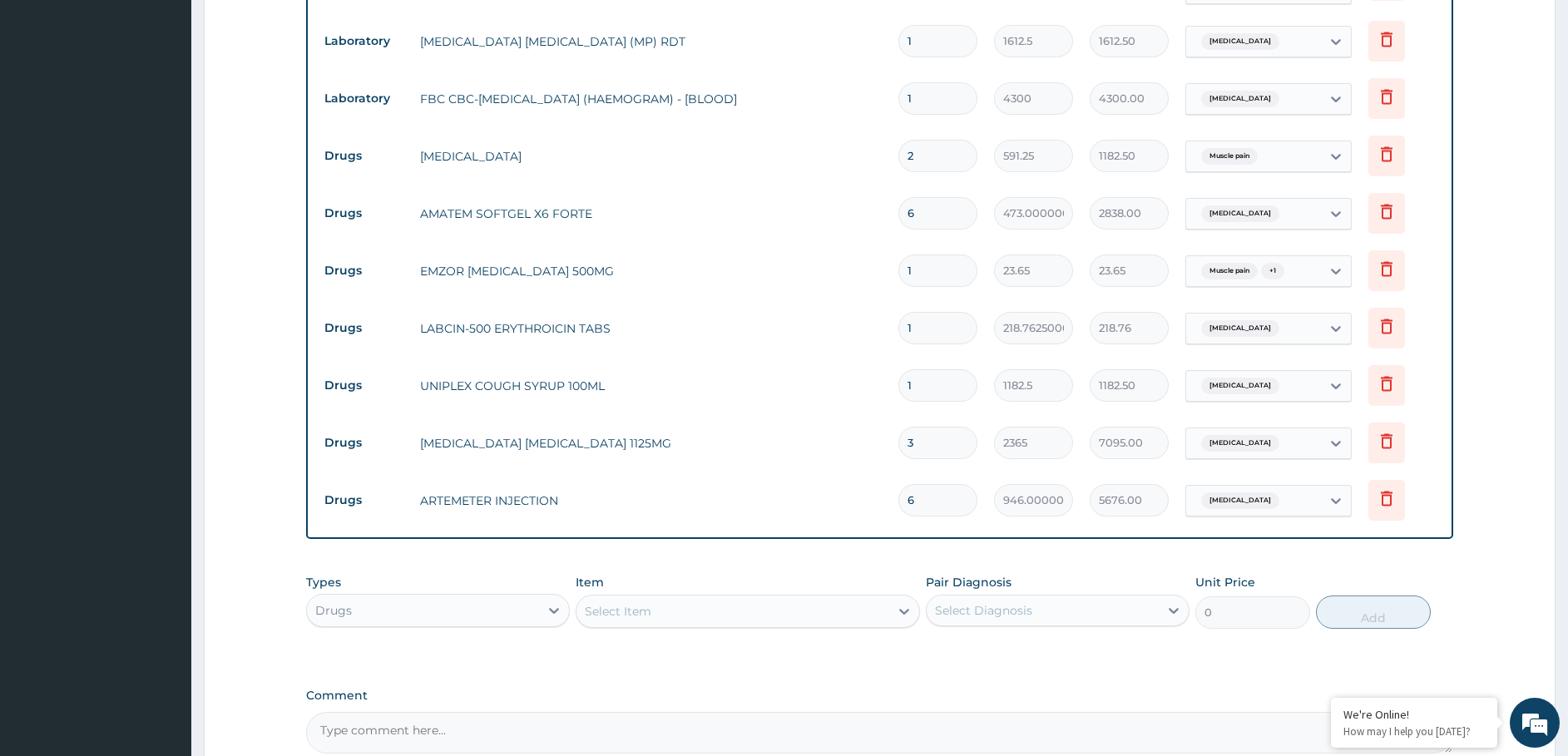
click at [948, 334] on input "1" at bounding box center [937, 328] width 79 height 33
type input "10"
type input "2187.63"
type input "10"
drag, startPoint x: 944, startPoint y: 275, endPoint x: 933, endPoint y: 285, distance: 14.9
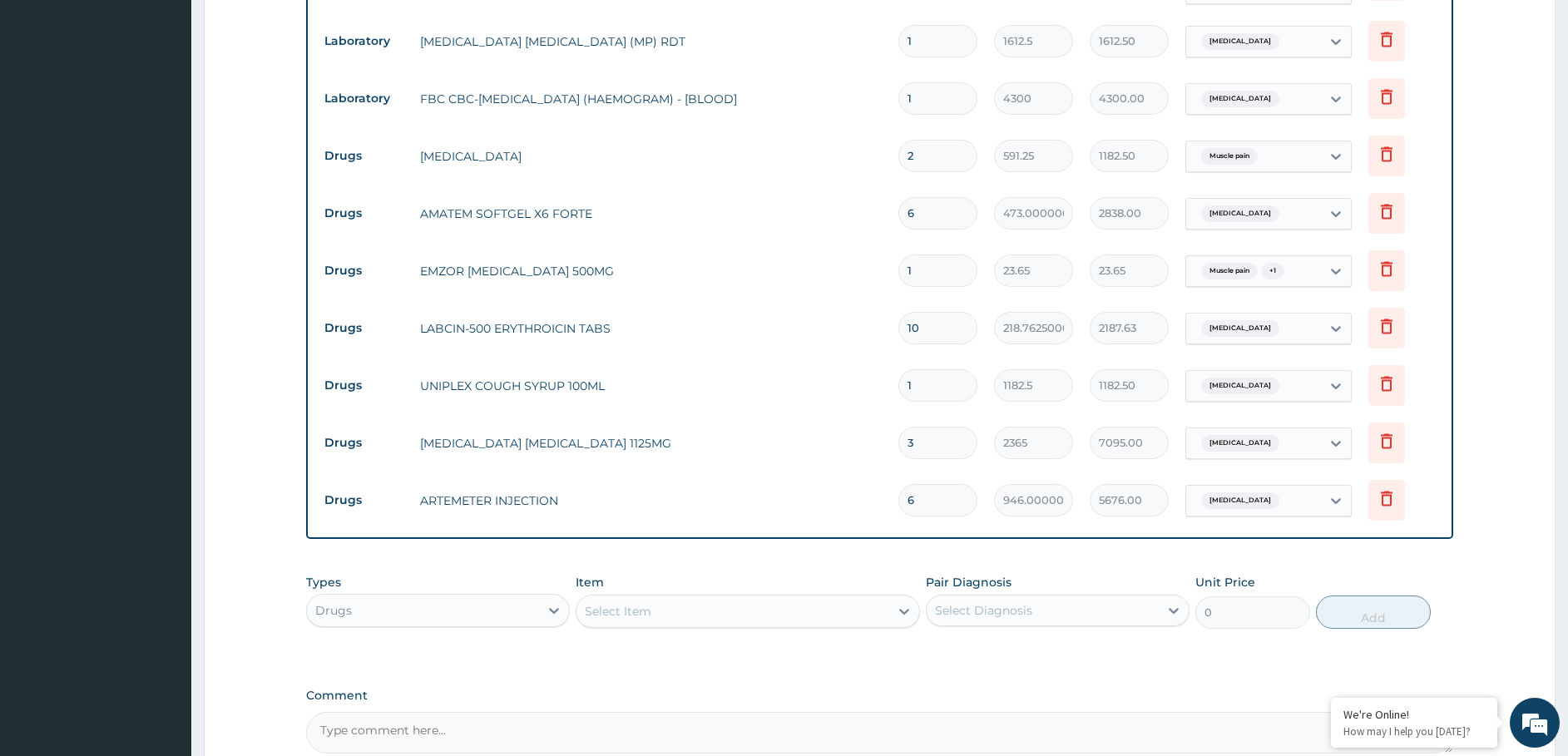
click at [937, 290] on td "1" at bounding box center [938, 270] width 96 height 49
type input "18"
type input "425.70"
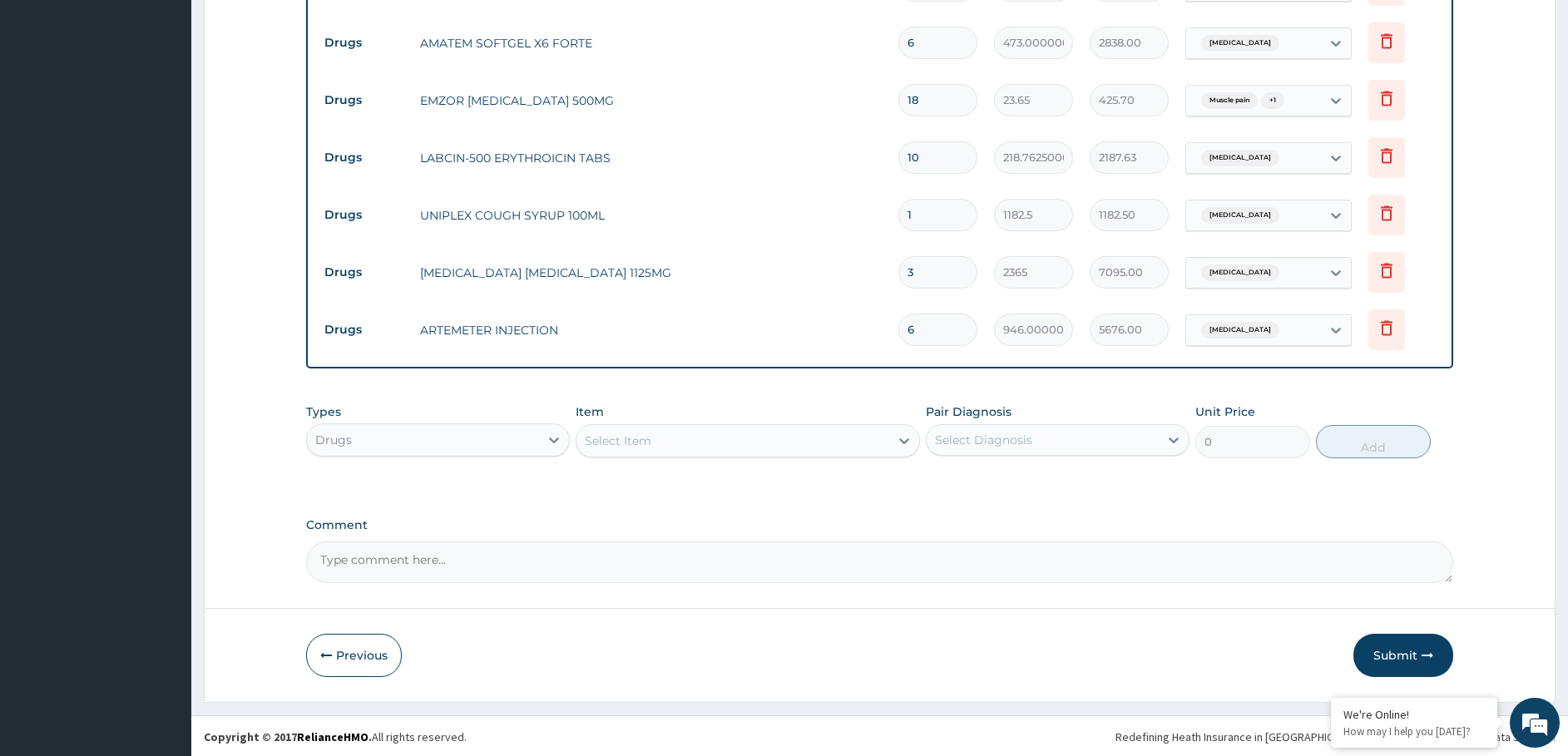
scroll to position [871, 0]
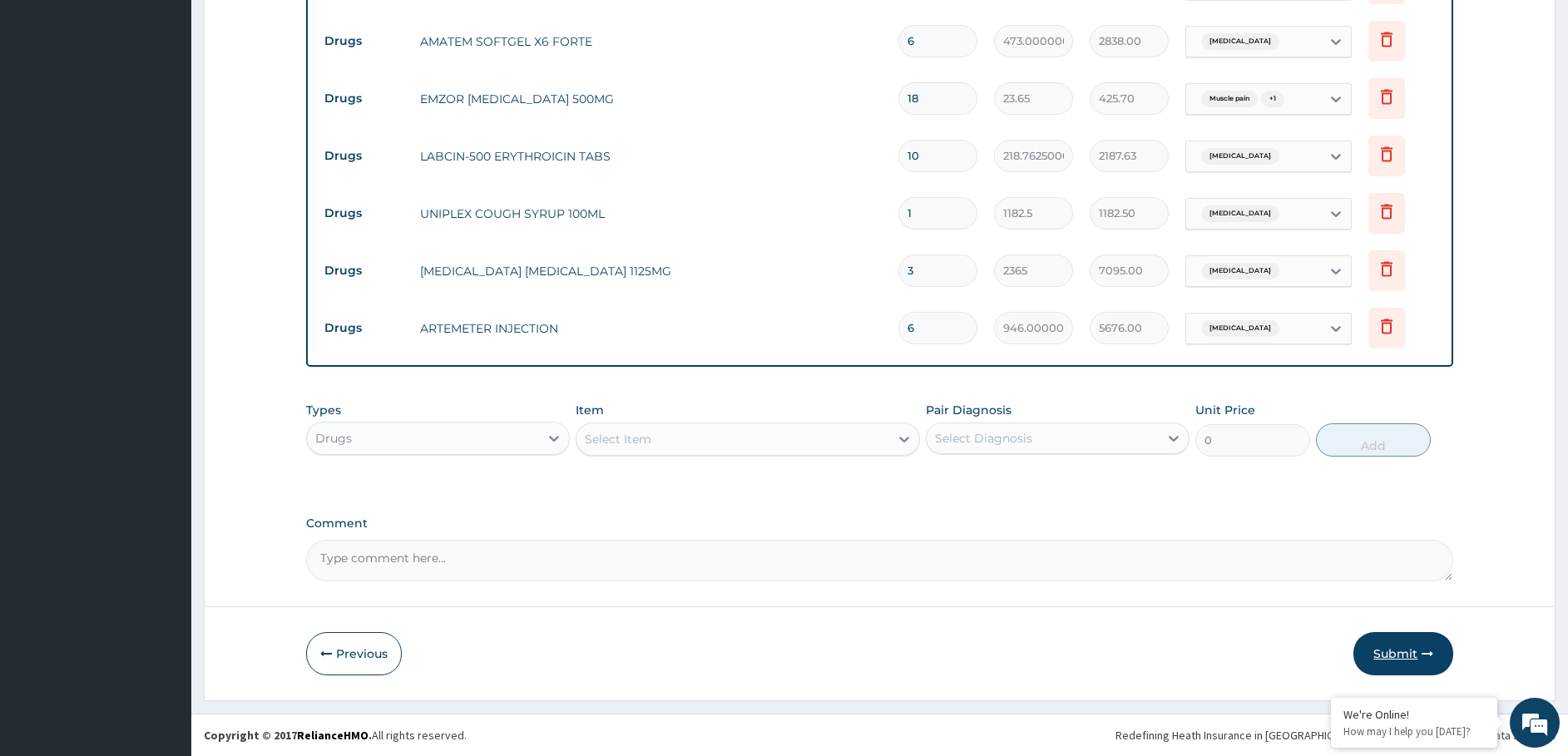
type input "18"
click at [1373, 645] on button "Submit" at bounding box center [1403, 654] width 99 height 43
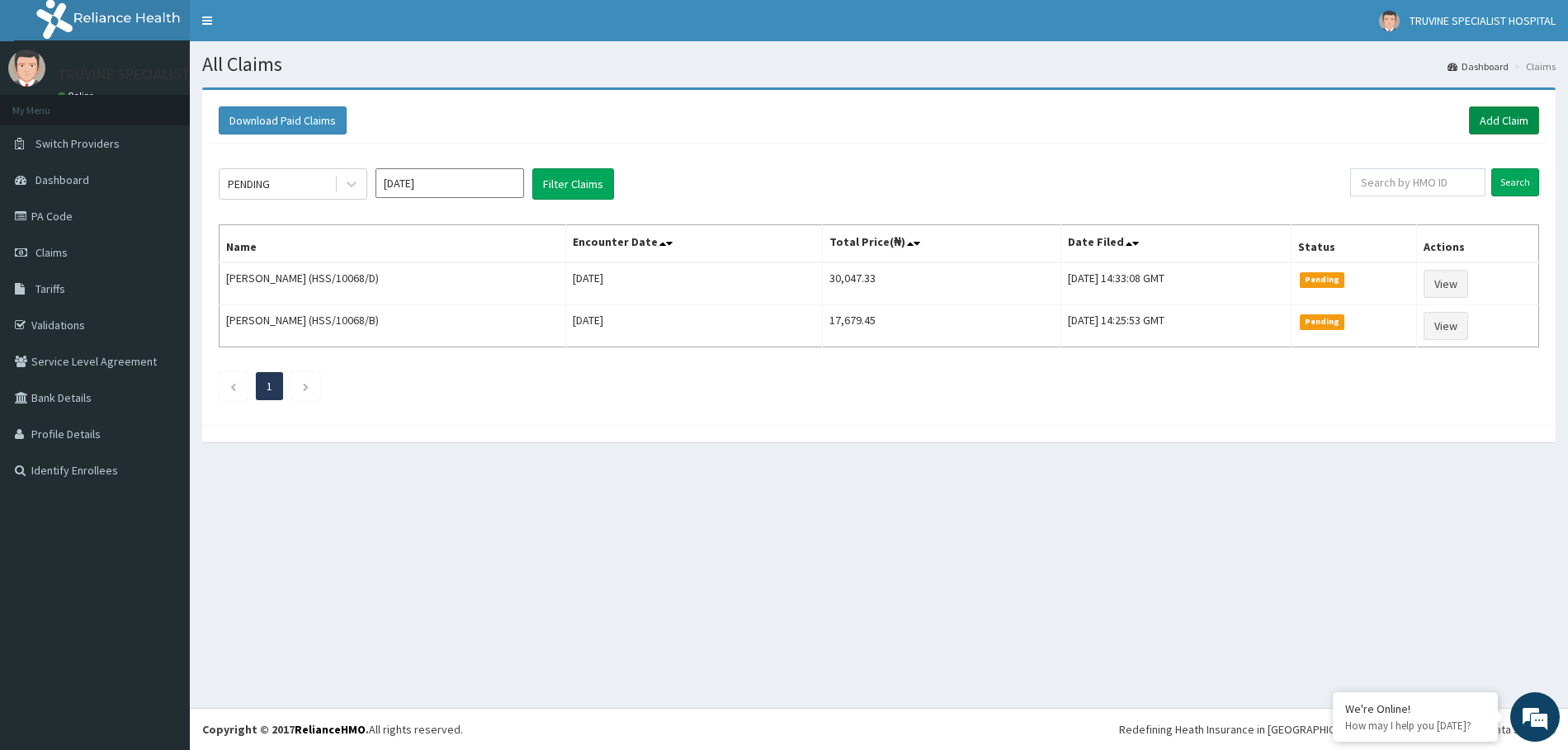
click at [1497, 119] on link "Add Claim" at bounding box center [1504, 120] width 71 height 28
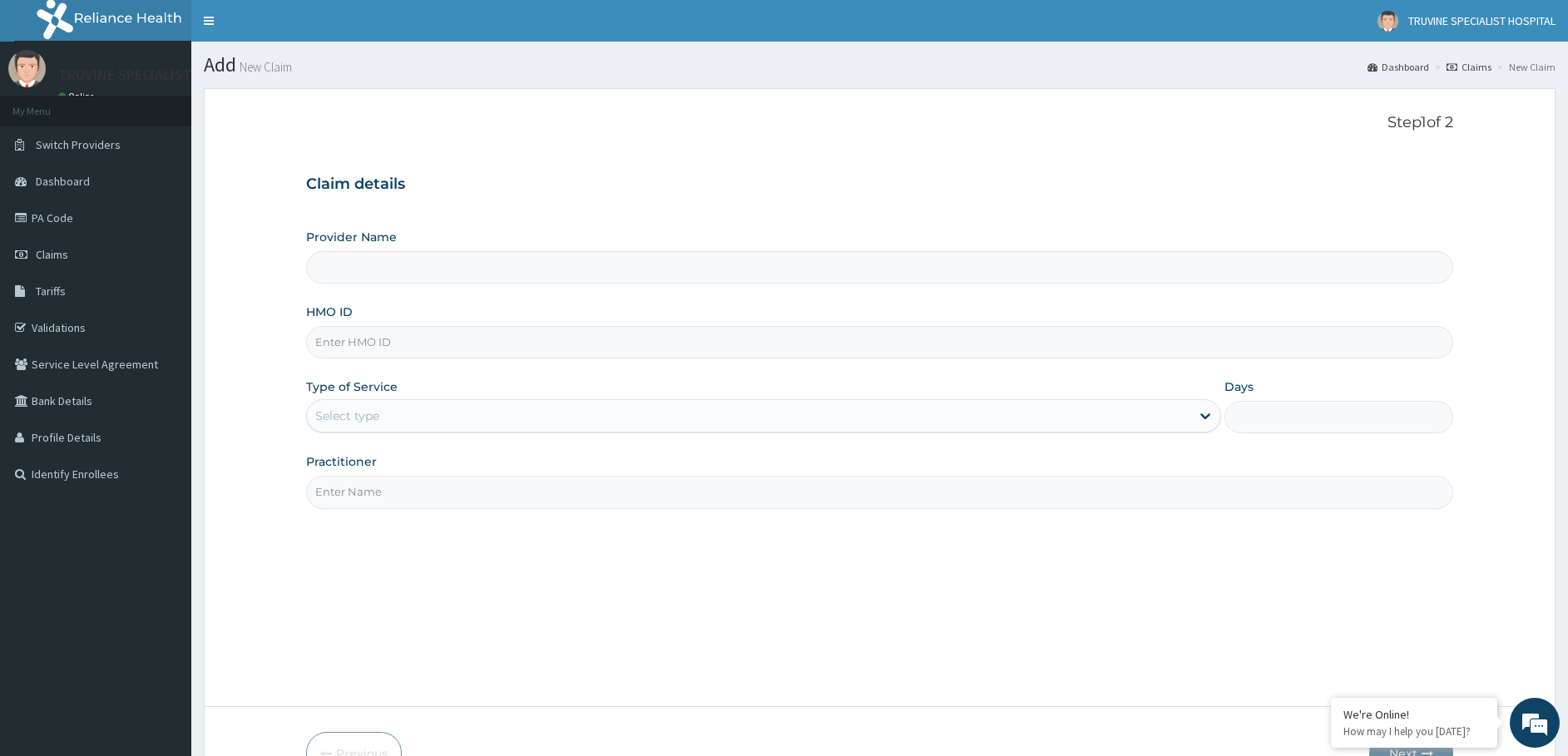
click at [373, 351] on input "HMO ID" at bounding box center [879, 342] width 1147 height 33
type input "TRUVINE SPECIALIST HOSPITAL"
type input "HSS/10068/C"
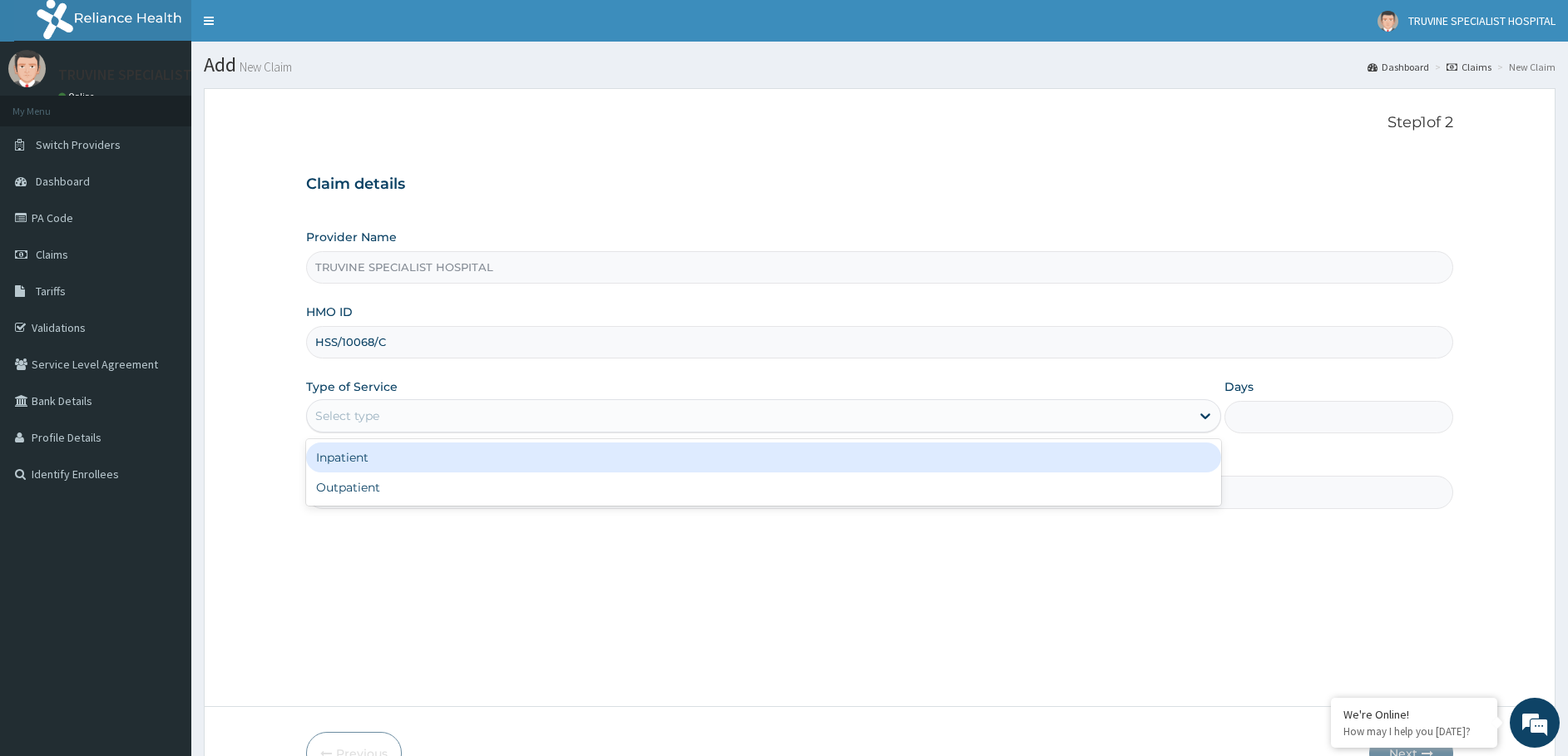
click at [380, 417] on div "Select type" at bounding box center [748, 416] width 883 height 27
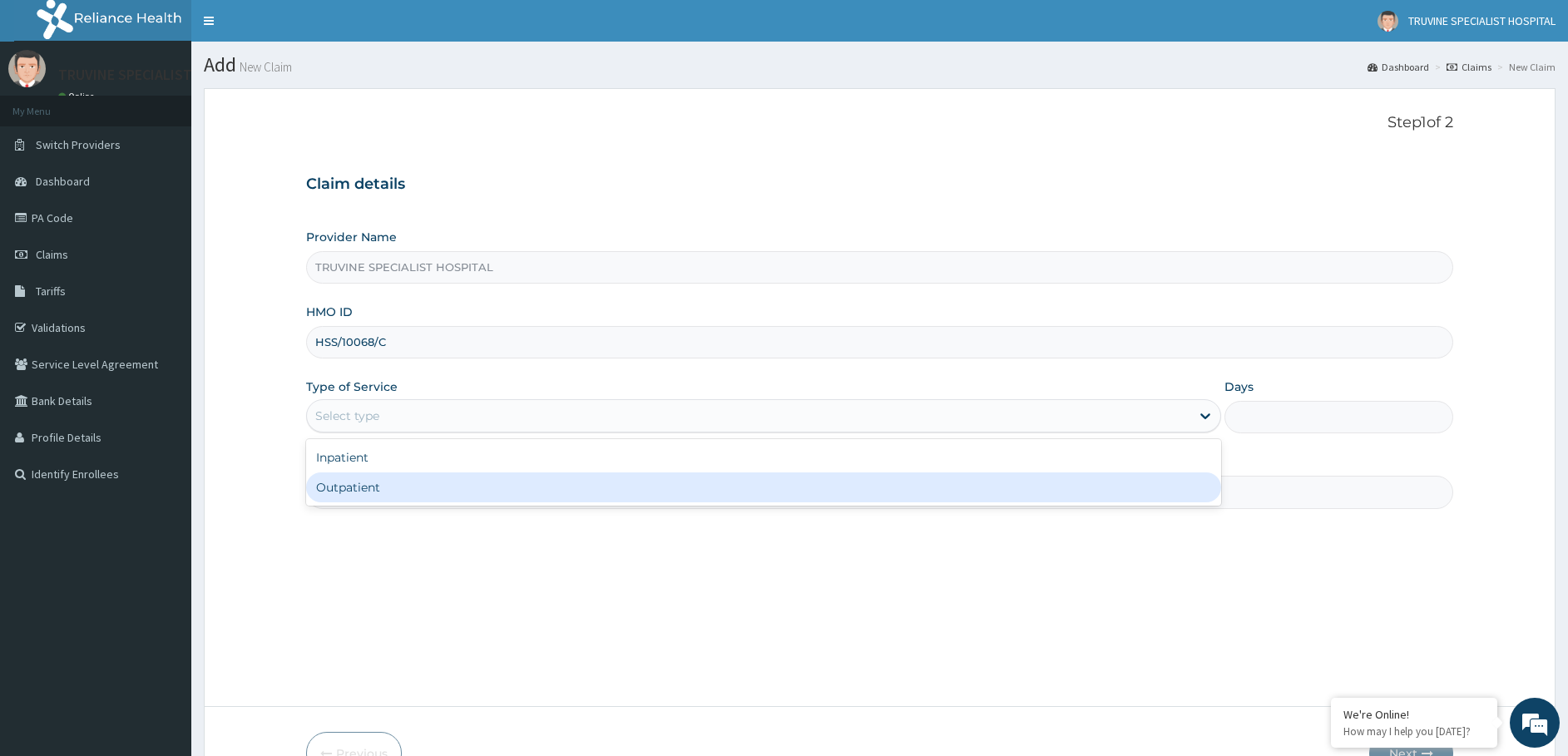
click at [348, 483] on div "Outpatient" at bounding box center [763, 487] width 915 height 30
type input "1"
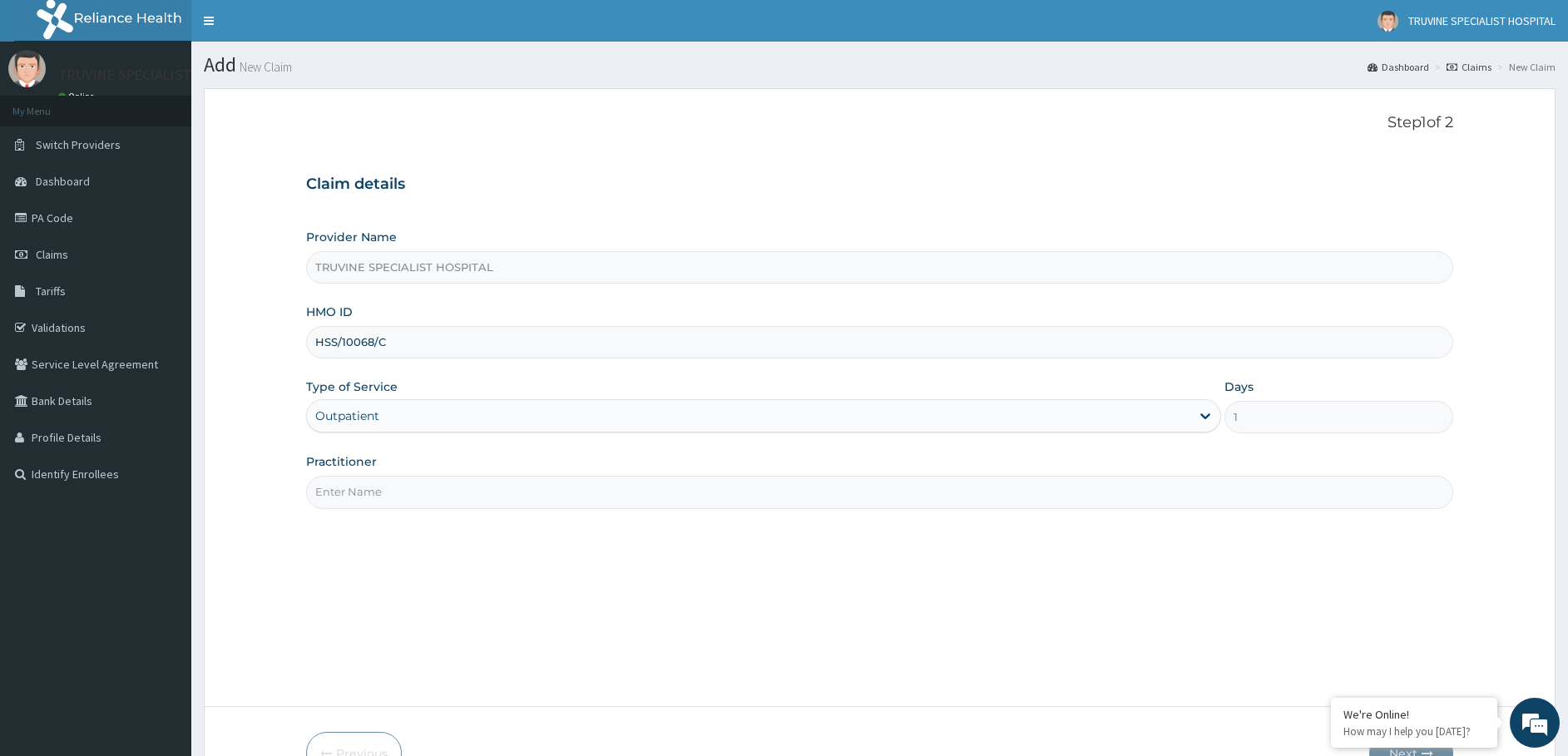
click at [382, 494] on input "Practitioner" at bounding box center [879, 492] width 1147 height 33
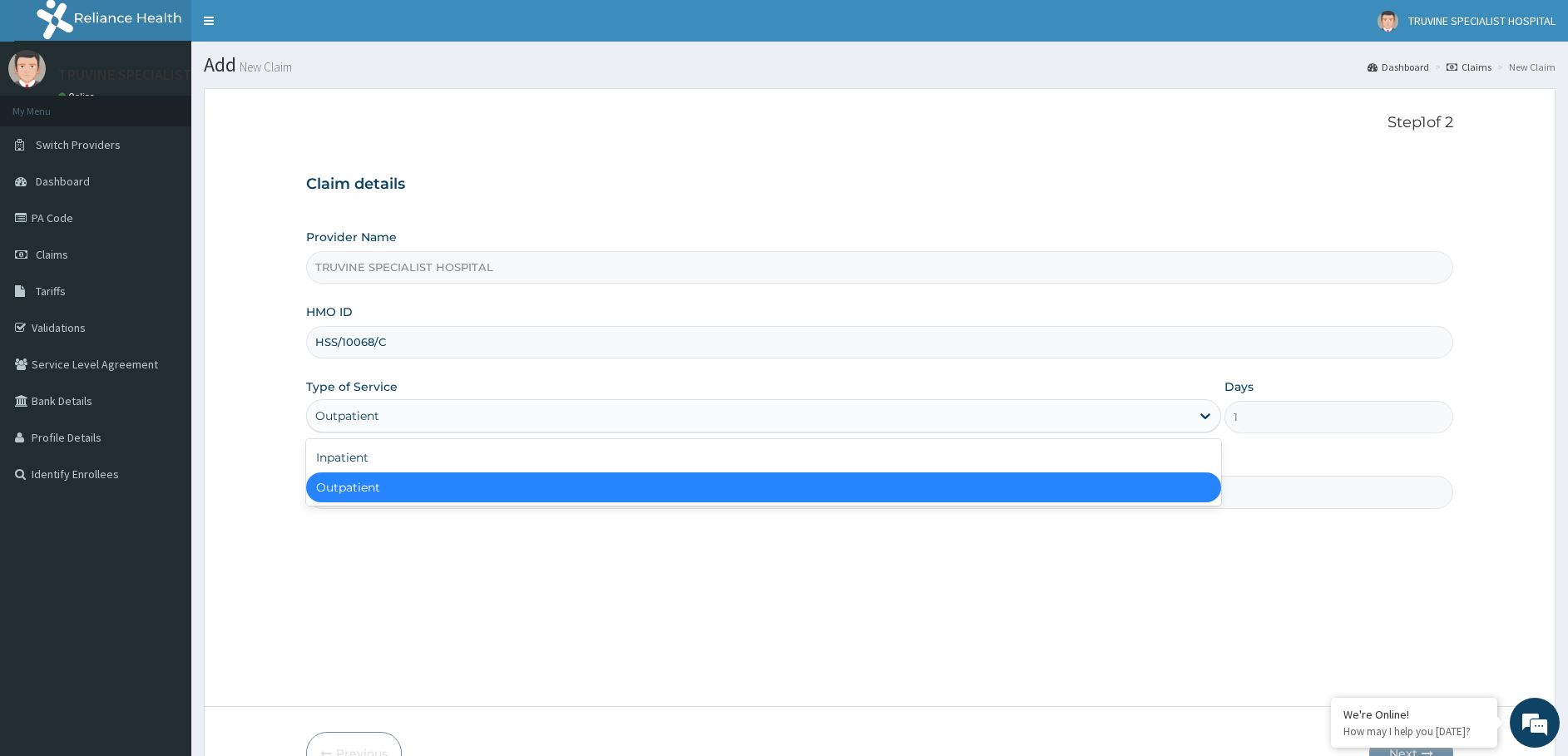
click at [363, 416] on div "Outpatient" at bounding box center [347, 416] width 64 height 16
click at [374, 495] on div "Outpatient" at bounding box center [763, 487] width 915 height 30
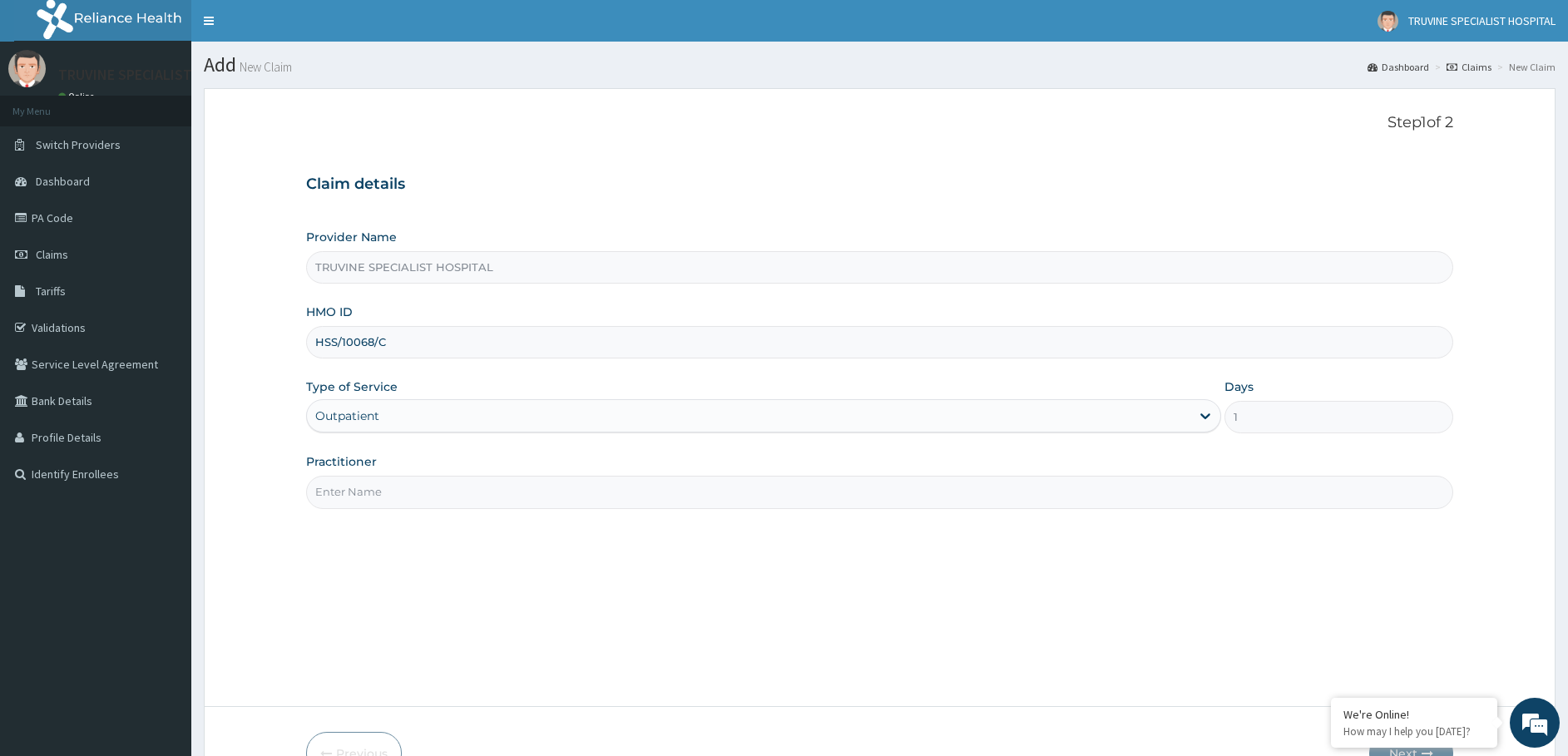
click at [379, 495] on input "Practitioner" at bounding box center [879, 492] width 1147 height 33
type input "dr. [GEOGRAPHIC_DATA]"
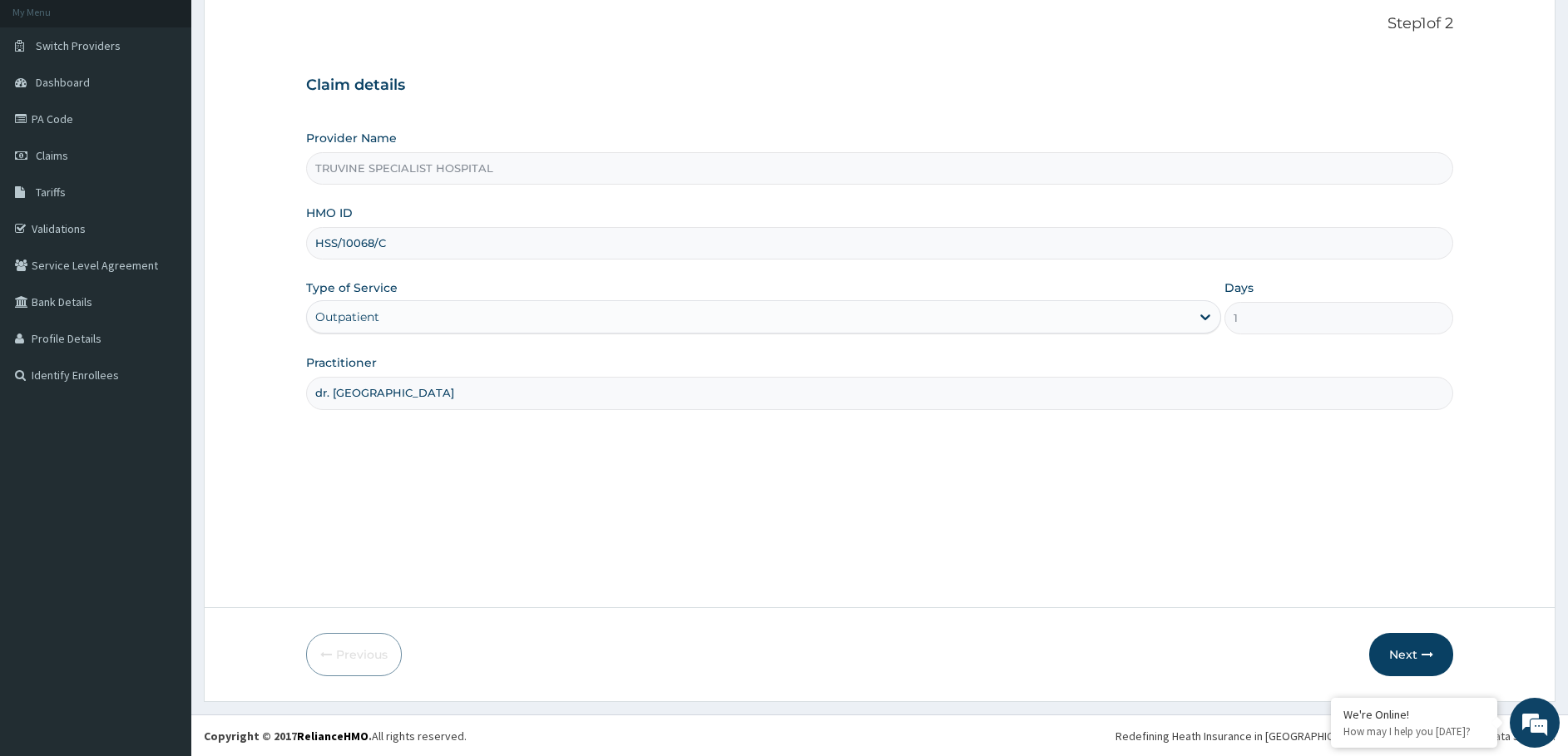
scroll to position [99, 0]
click at [1393, 651] on button "Next" at bounding box center [1411, 654] width 84 height 43
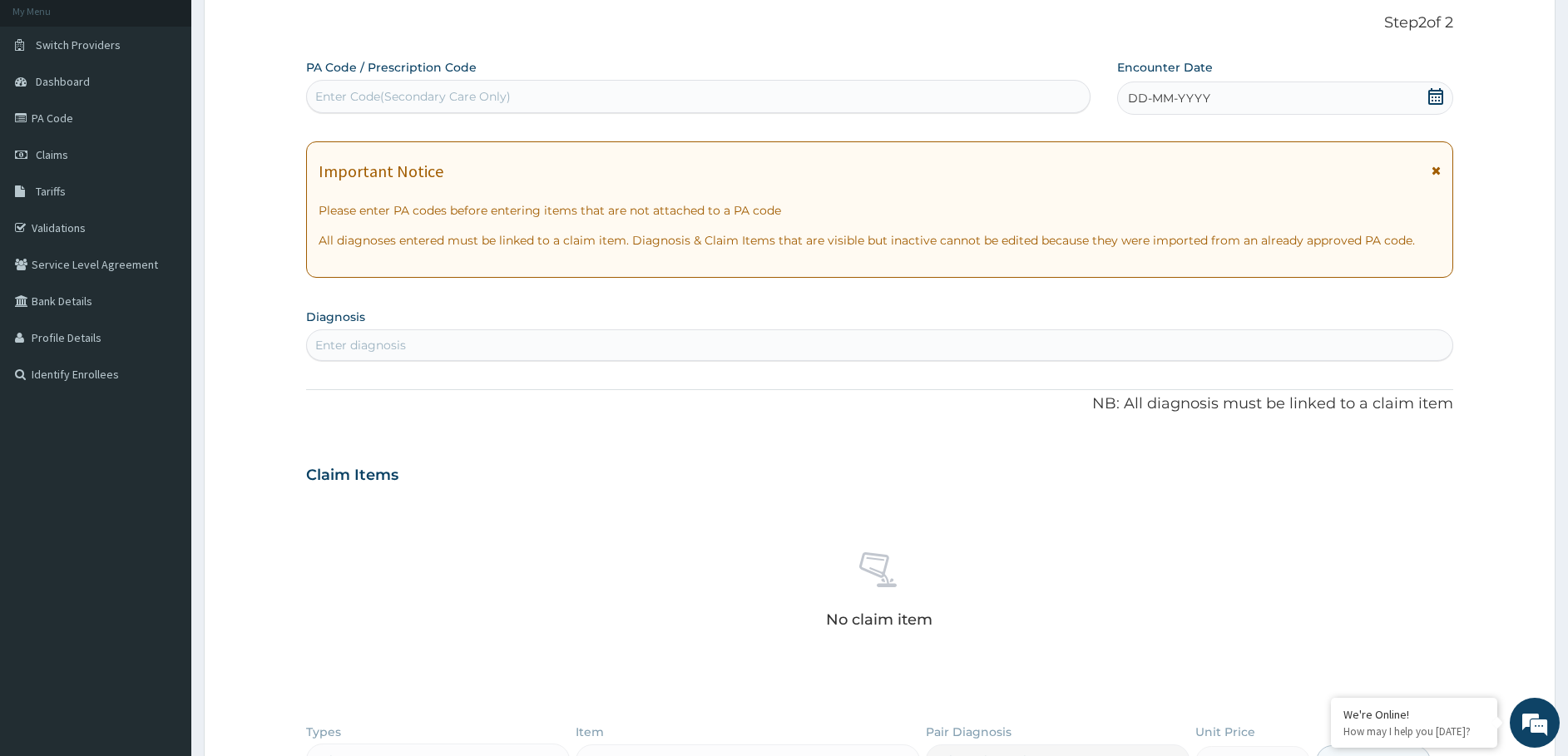
drag, startPoint x: 1131, startPoint y: 99, endPoint x: 1132, endPoint y: 110, distance: 11.0
click at [1131, 100] on span "DD-MM-YYYY" at bounding box center [1169, 98] width 82 height 16
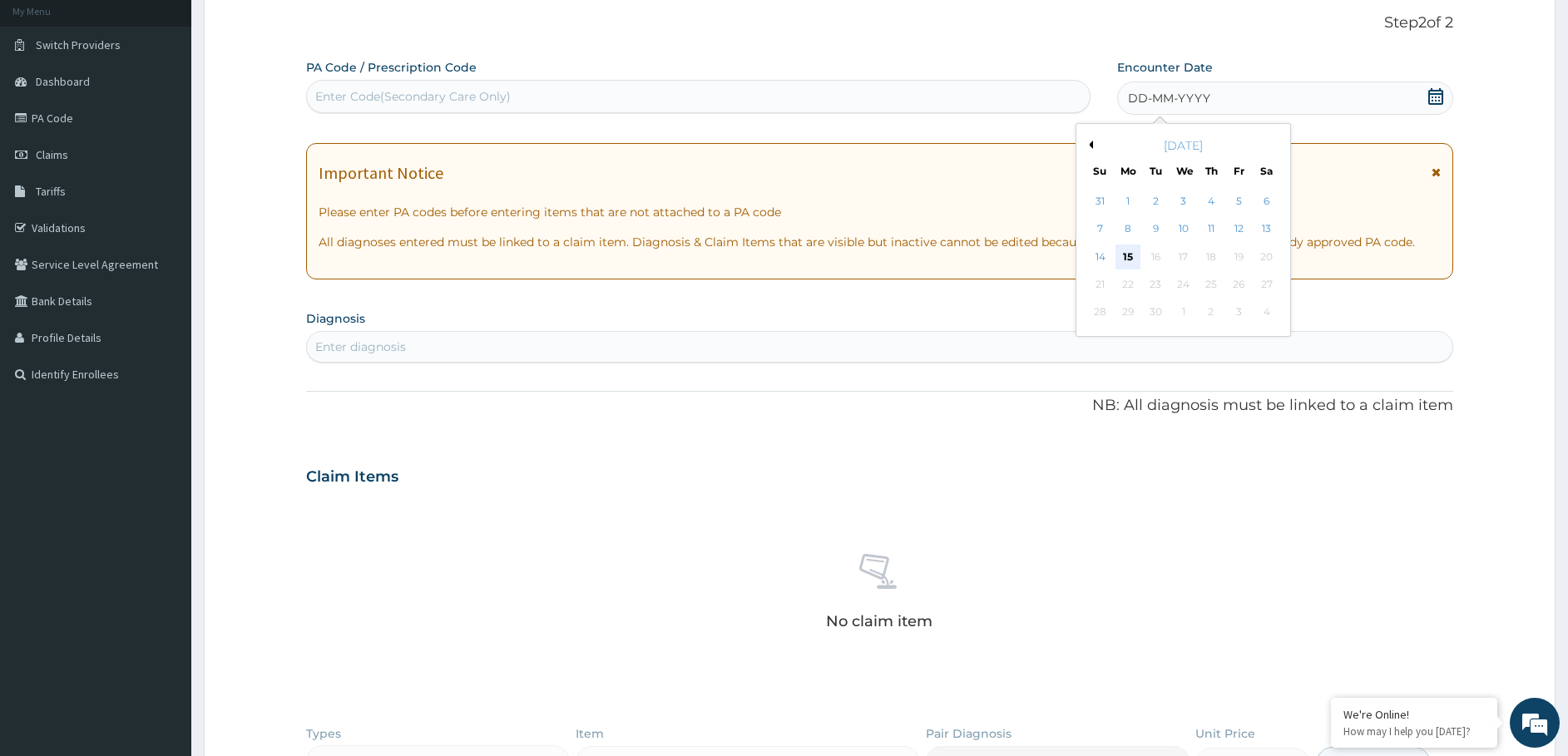
click at [1130, 264] on div "15" at bounding box center [1128, 256] width 25 height 25
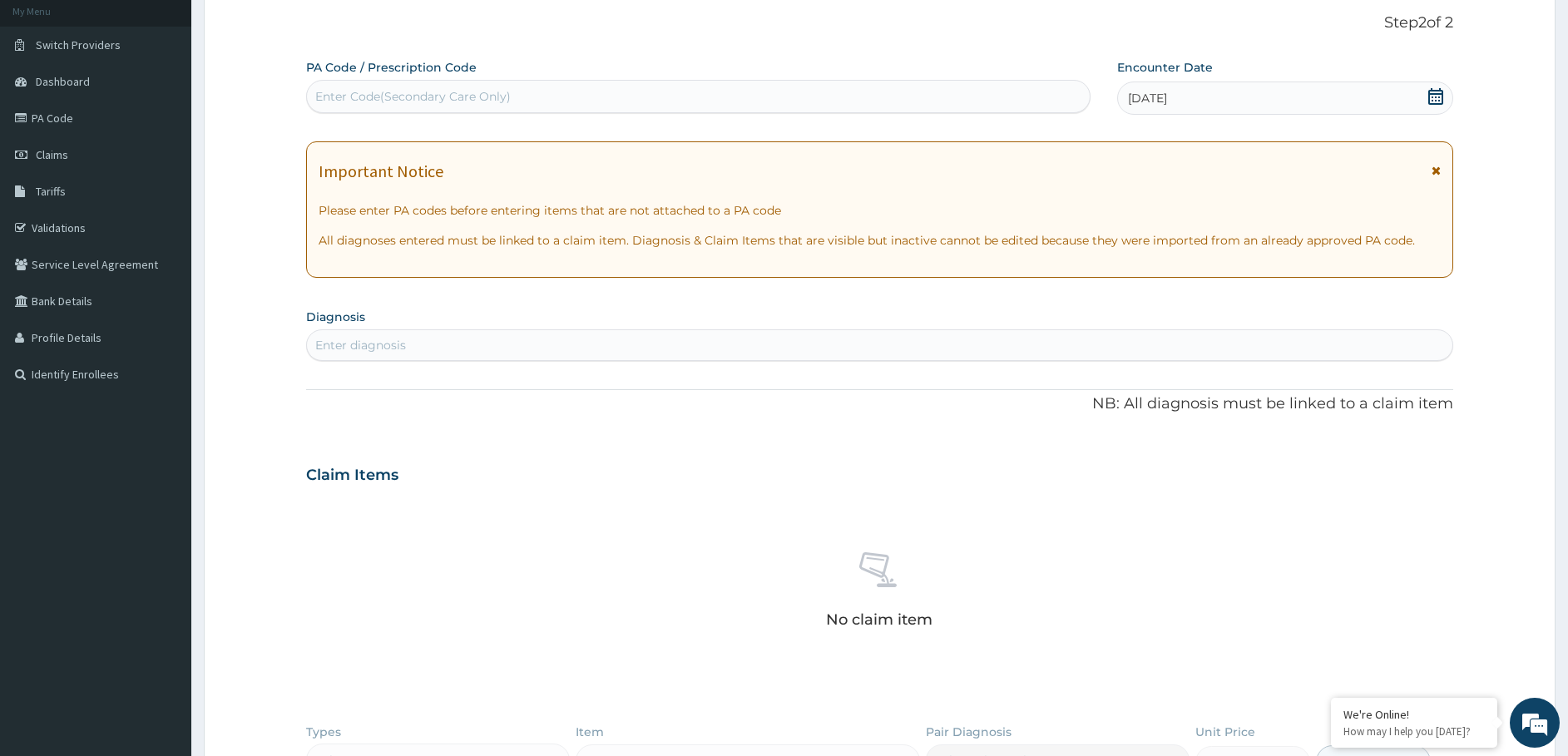
click at [1020, 358] on div "Enter diagnosis" at bounding box center [880, 345] width 1146 height 27
type input "A"
type input ","
type input "MALAR"
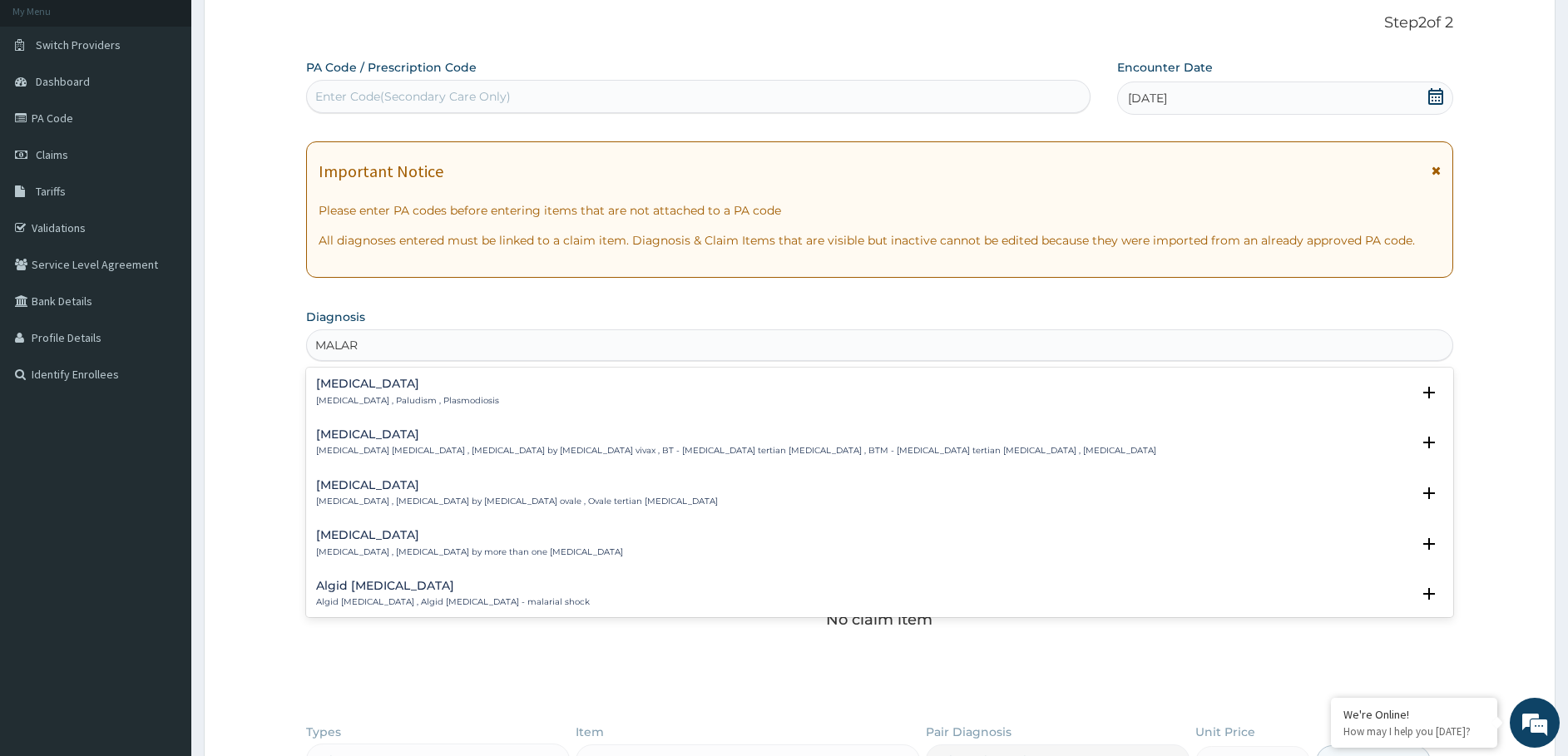
click at [379, 402] on p "[MEDICAL_DATA] , Paludism , Plasmodiosis" at bounding box center [408, 401] width 183 height 12
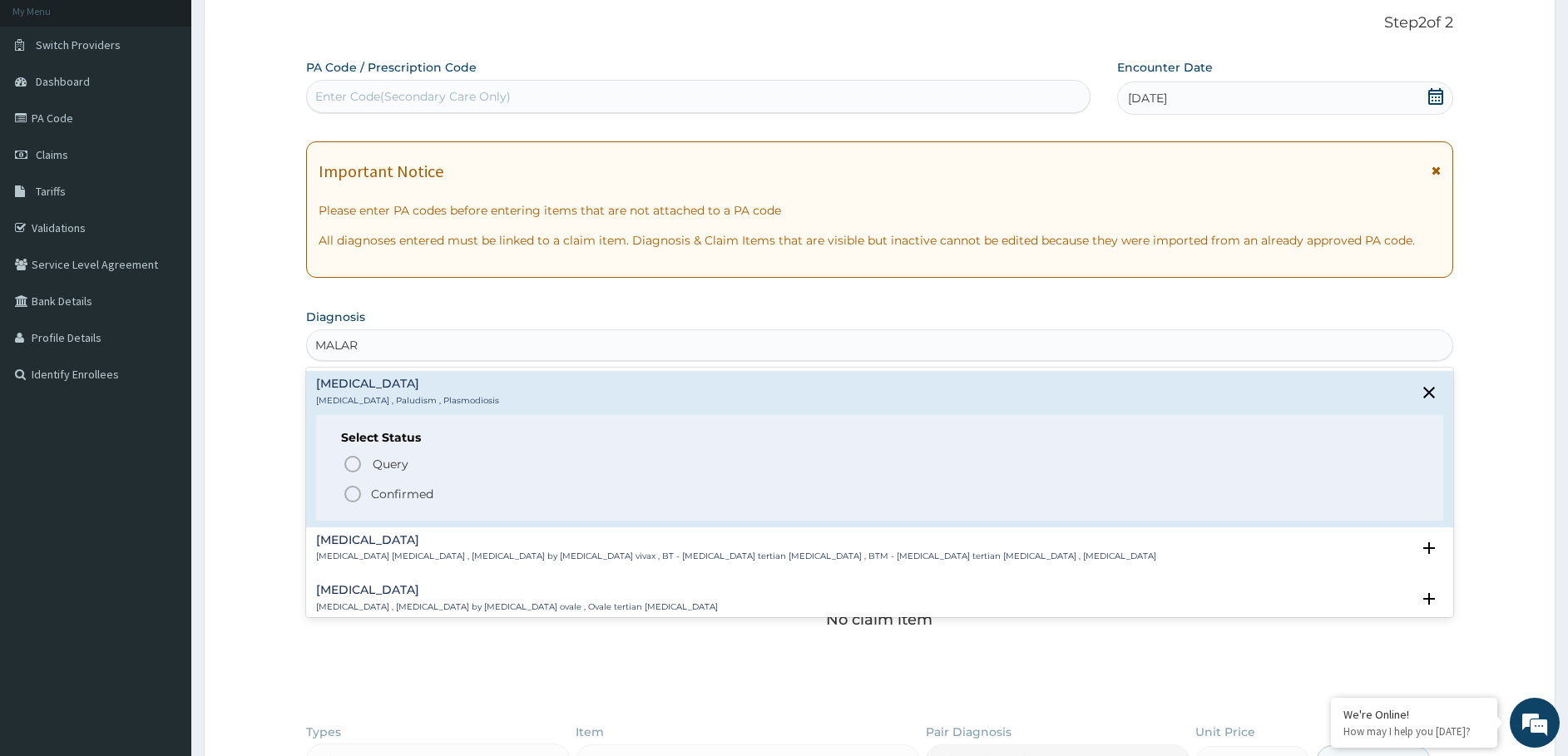
click at [378, 497] on p "Confirmed" at bounding box center [402, 494] width 63 height 16
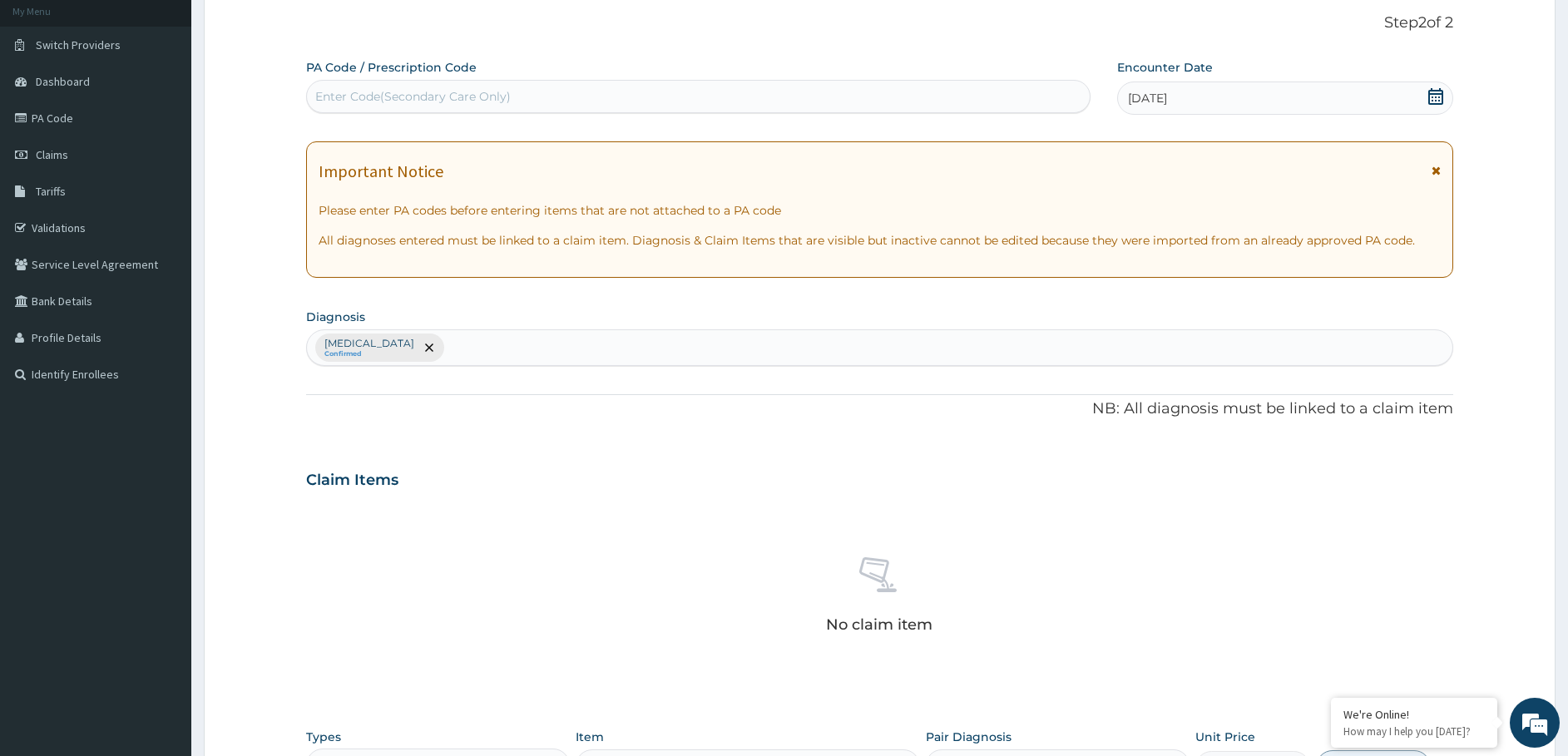
click at [440, 353] on div "[MEDICAL_DATA] Confirmed" at bounding box center [880, 347] width 1146 height 35
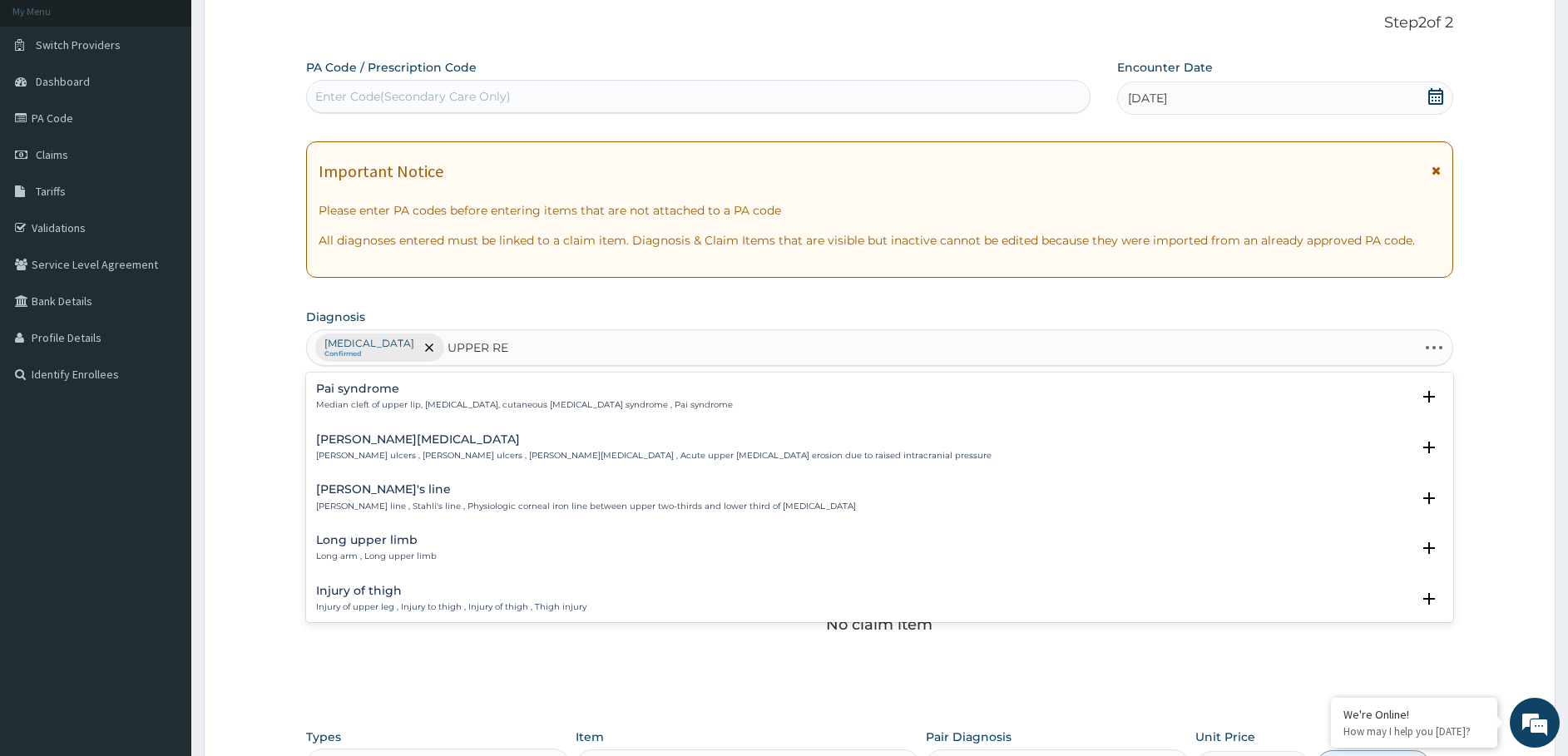
type input "UPPER RES"
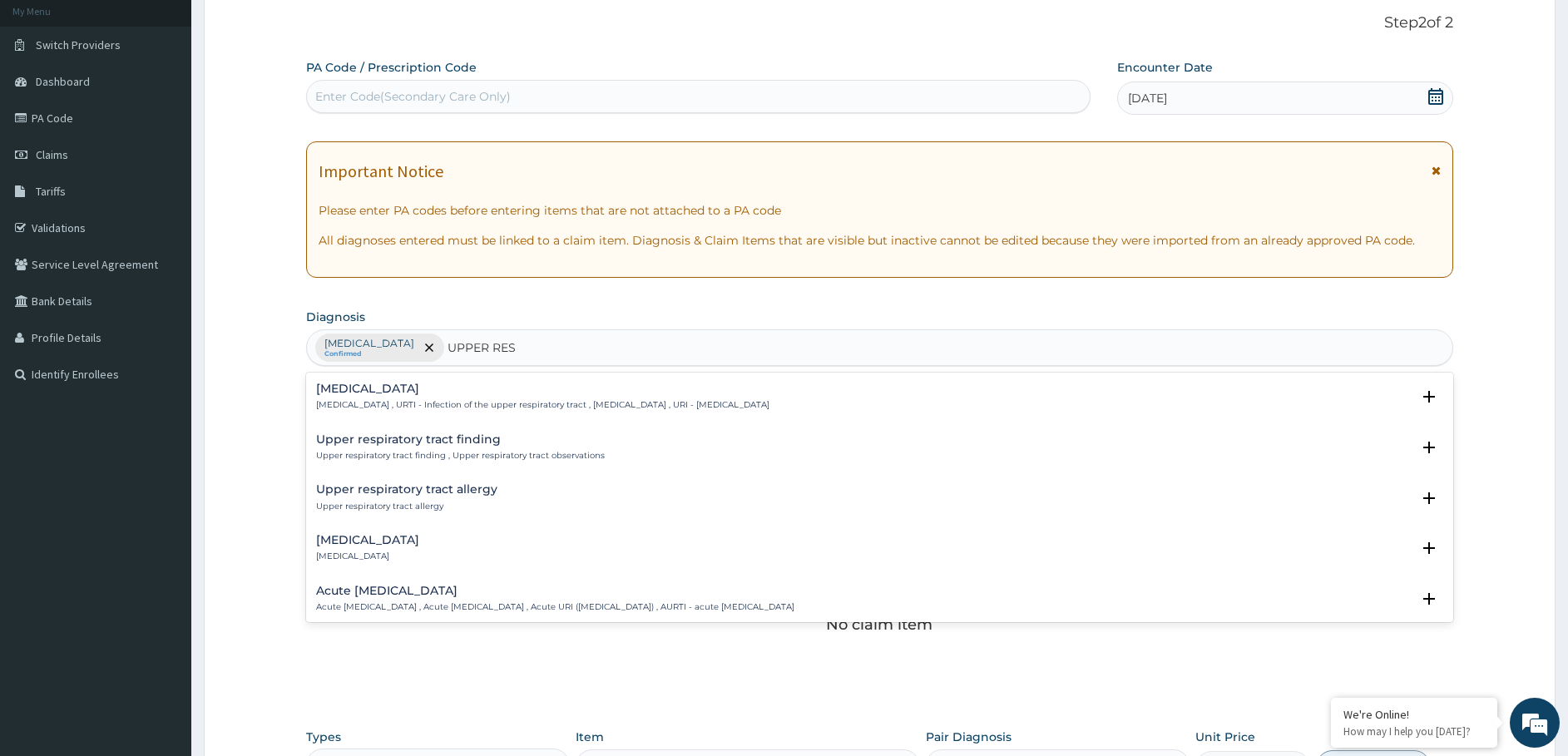
click at [441, 390] on h4 "[MEDICAL_DATA]" at bounding box center [542, 388] width 453 height 13
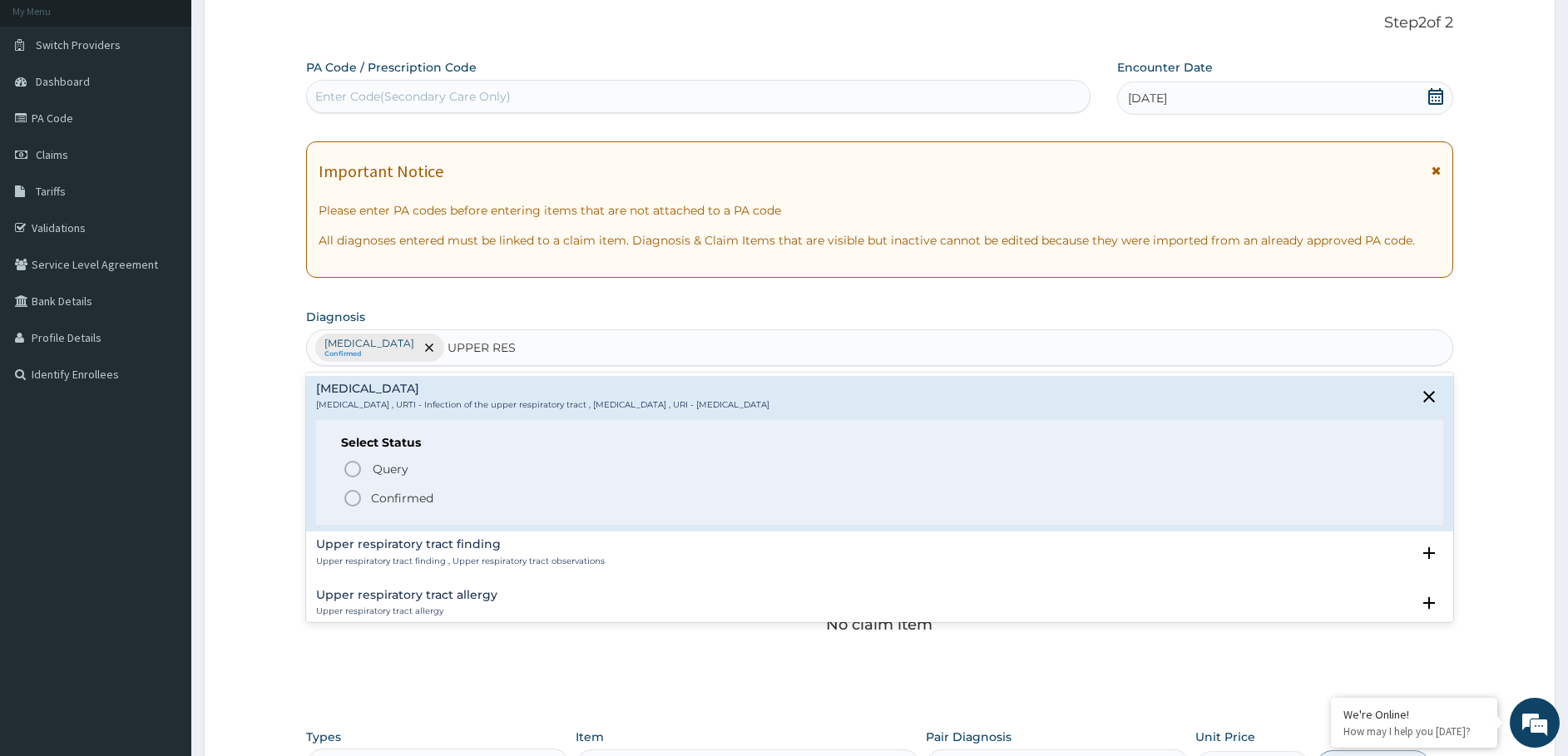
click at [412, 495] on p "Confirmed" at bounding box center [402, 498] width 63 height 16
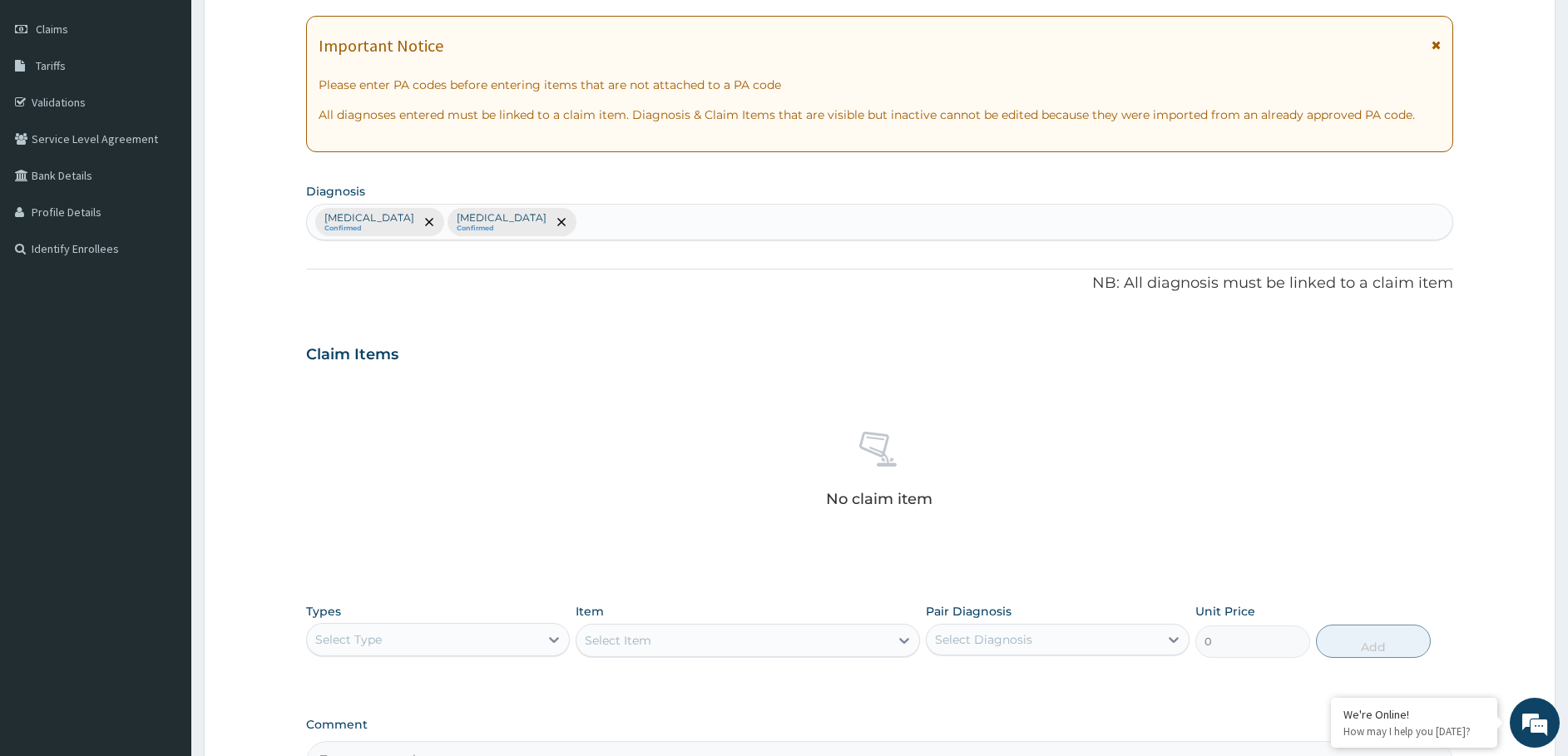
scroll to position [427, 0]
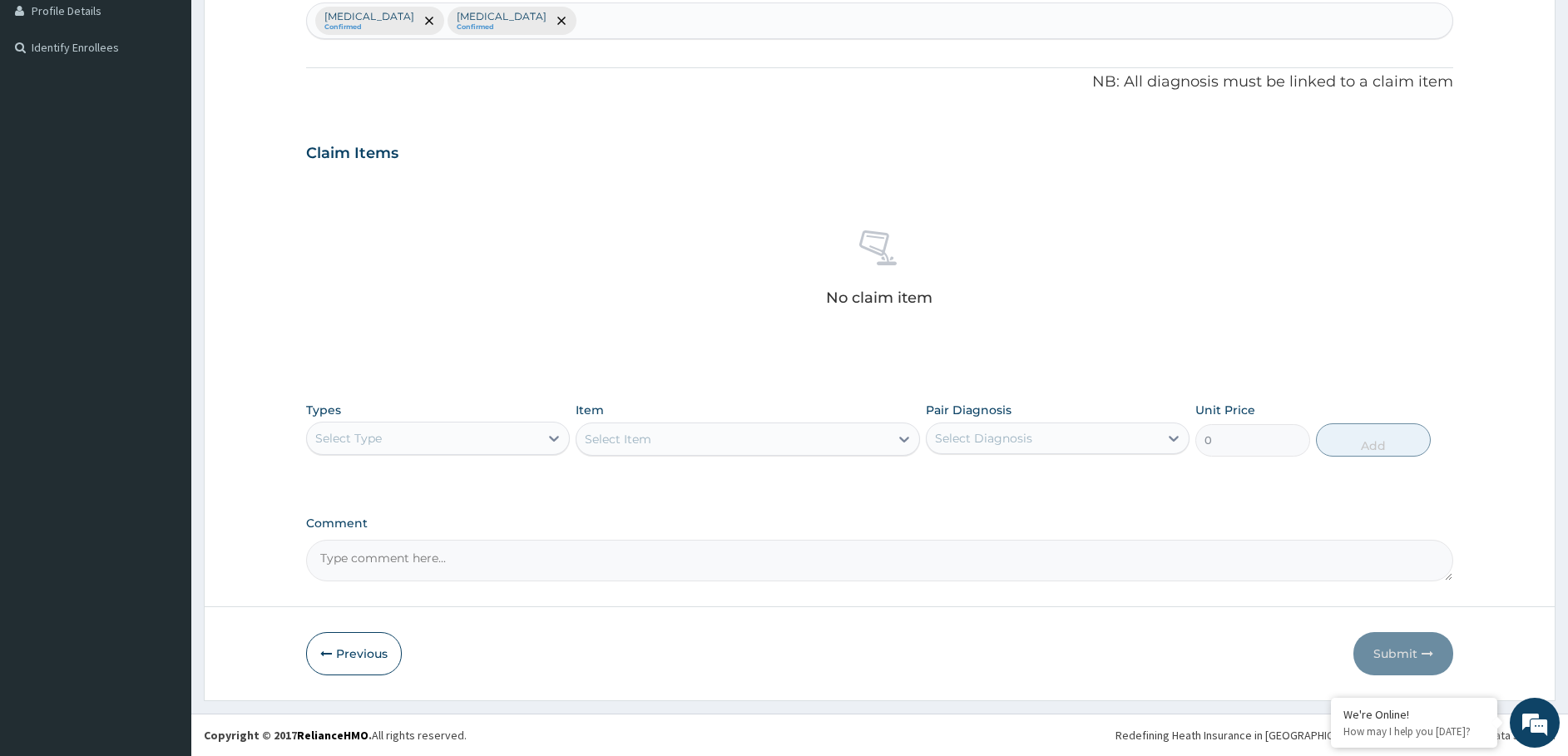
click at [440, 436] on div "Select Type" at bounding box center [422, 438] width 232 height 27
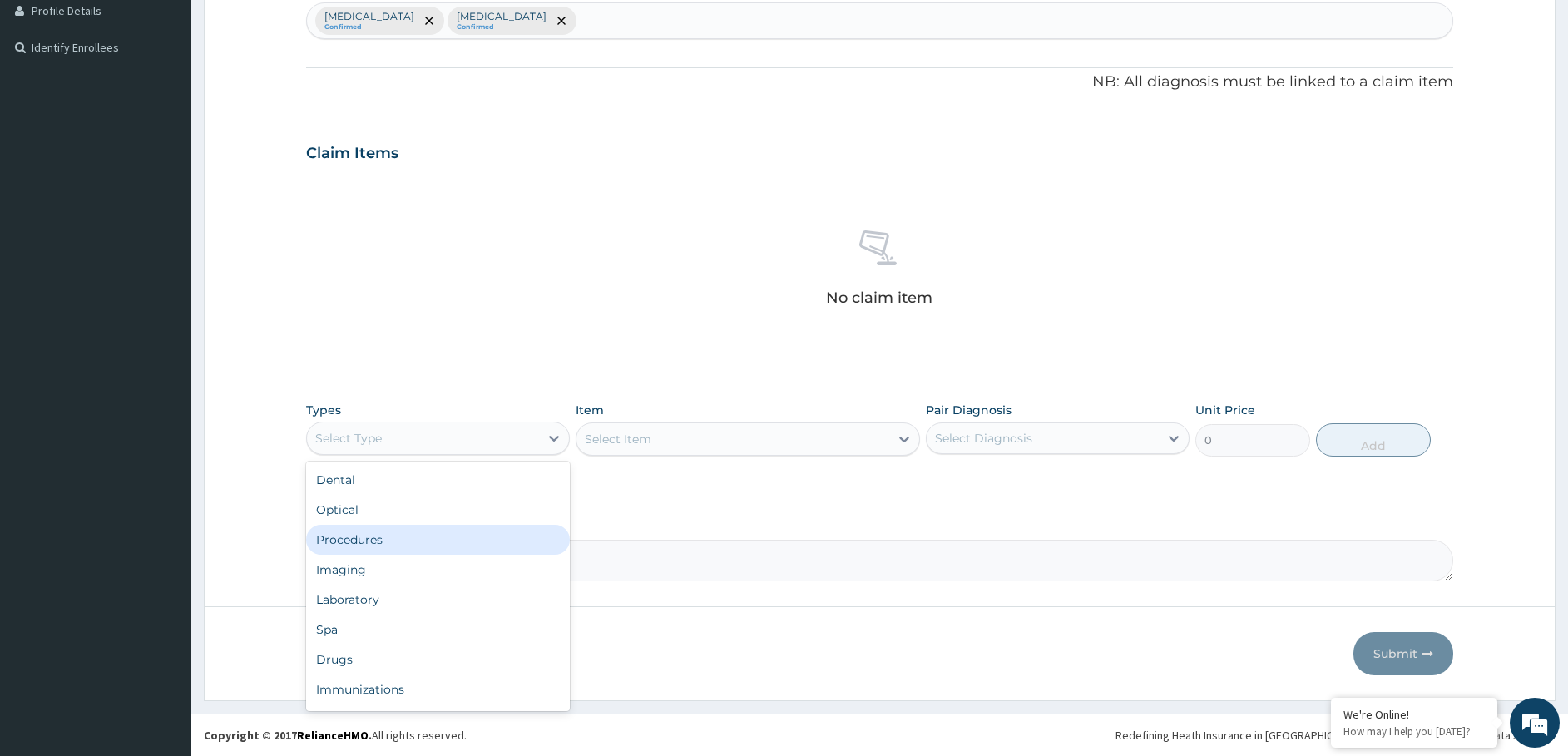
click at [403, 551] on div "Procedures" at bounding box center [438, 539] width 264 height 30
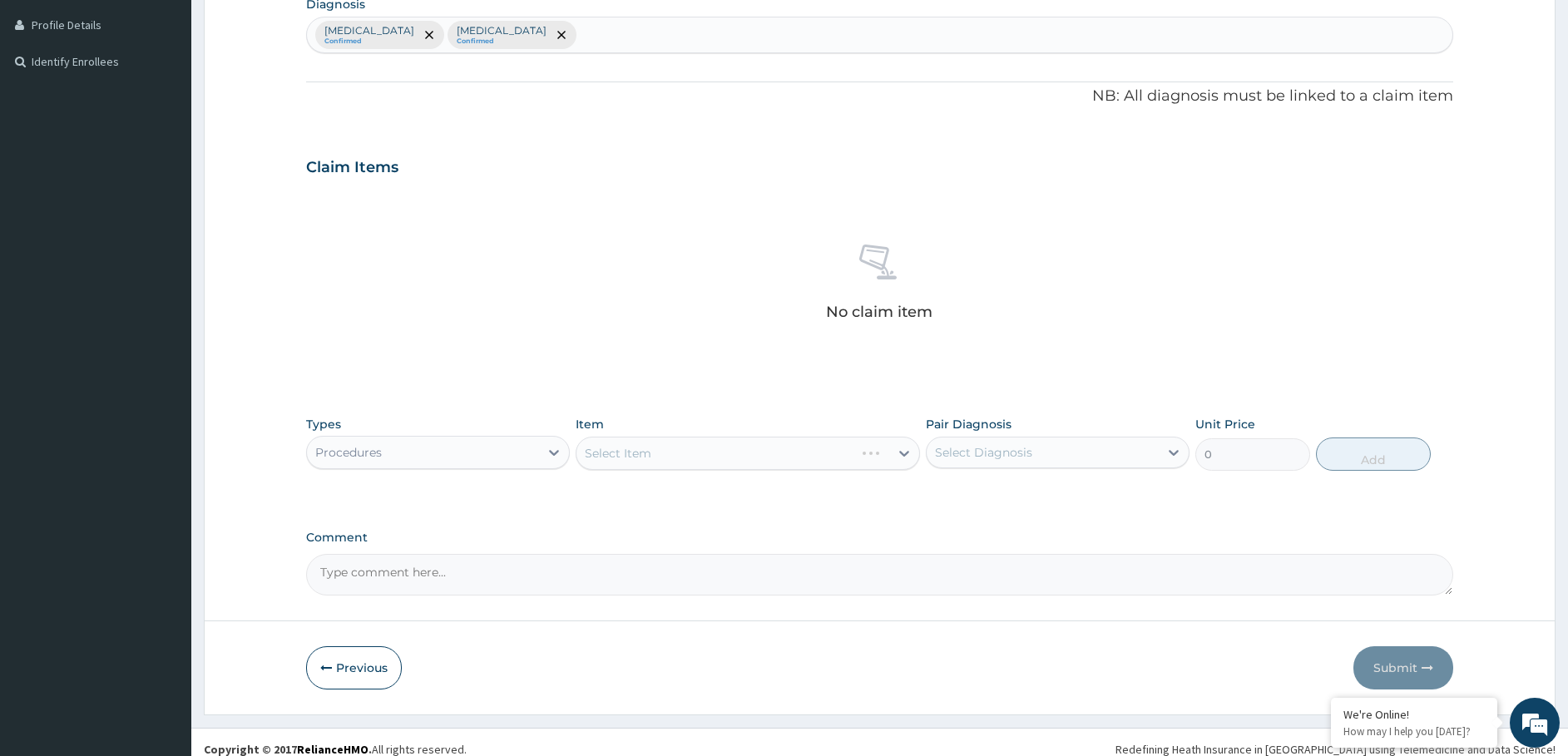
scroll to position [177, 0]
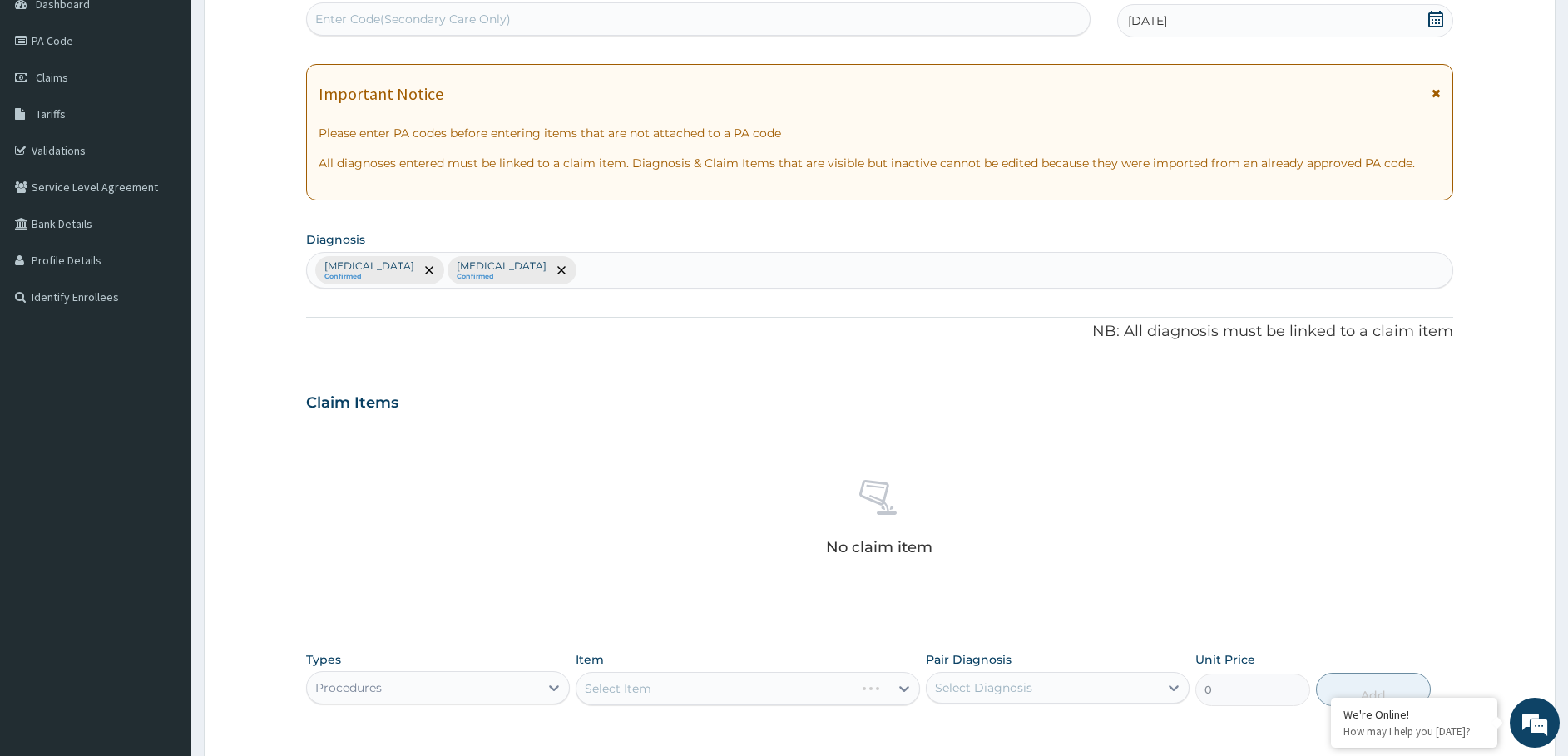
click at [612, 265] on div "[MEDICAL_DATA] Confirmed [MEDICAL_DATA] Confirmed" at bounding box center [880, 270] width 1146 height 35
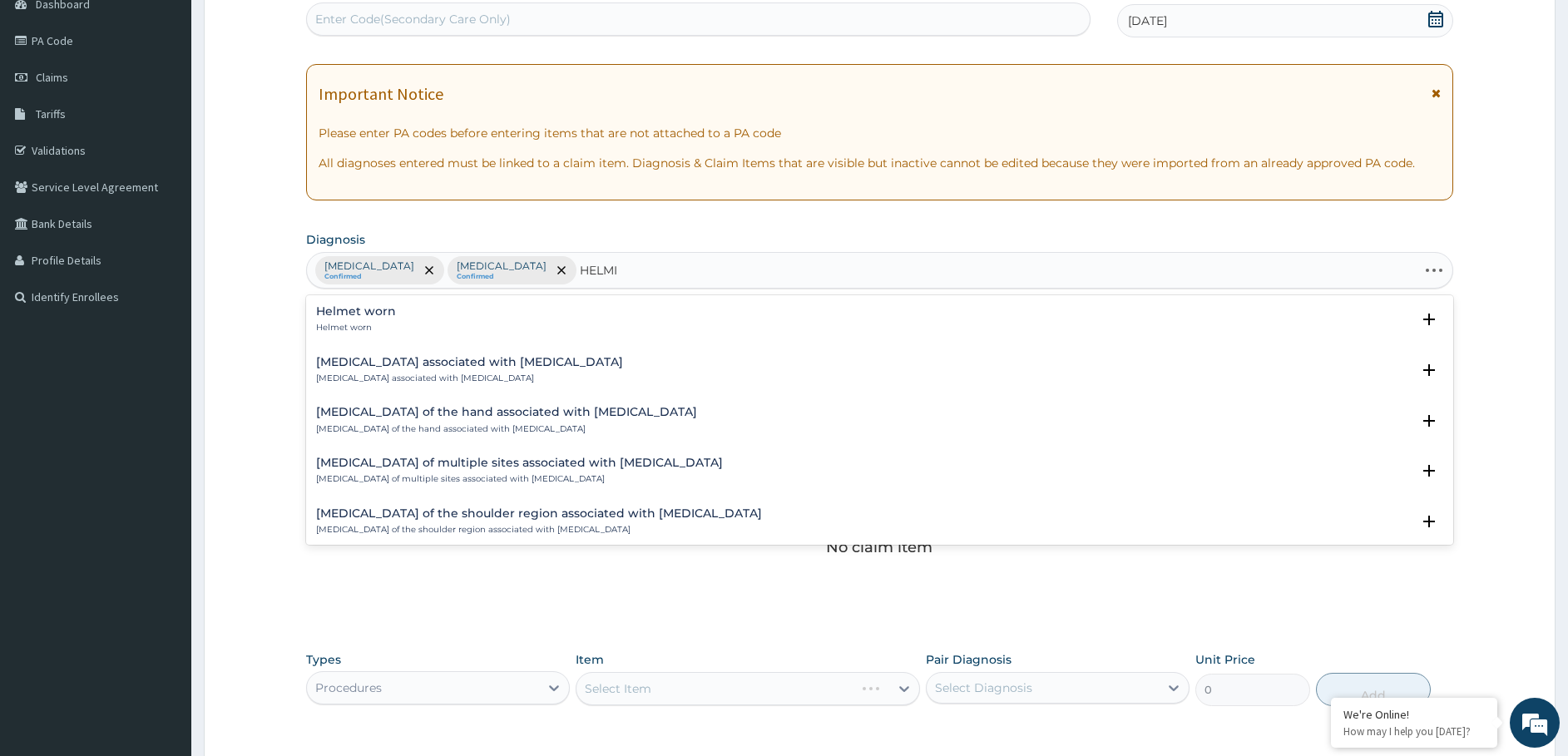
type input "[PERSON_NAME]"
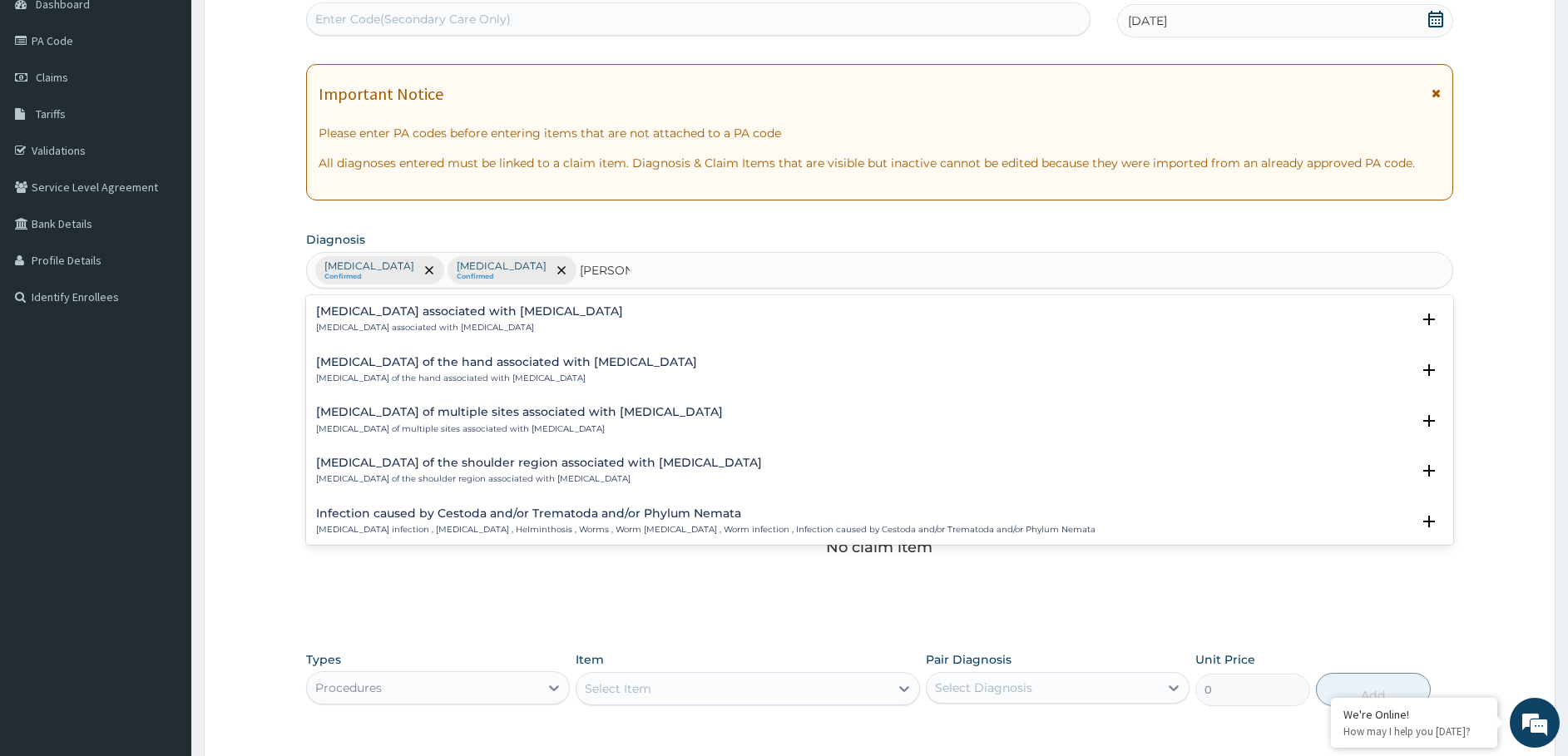
click at [436, 323] on p "[MEDICAL_DATA] associated with [MEDICAL_DATA]" at bounding box center [470, 328] width 307 height 12
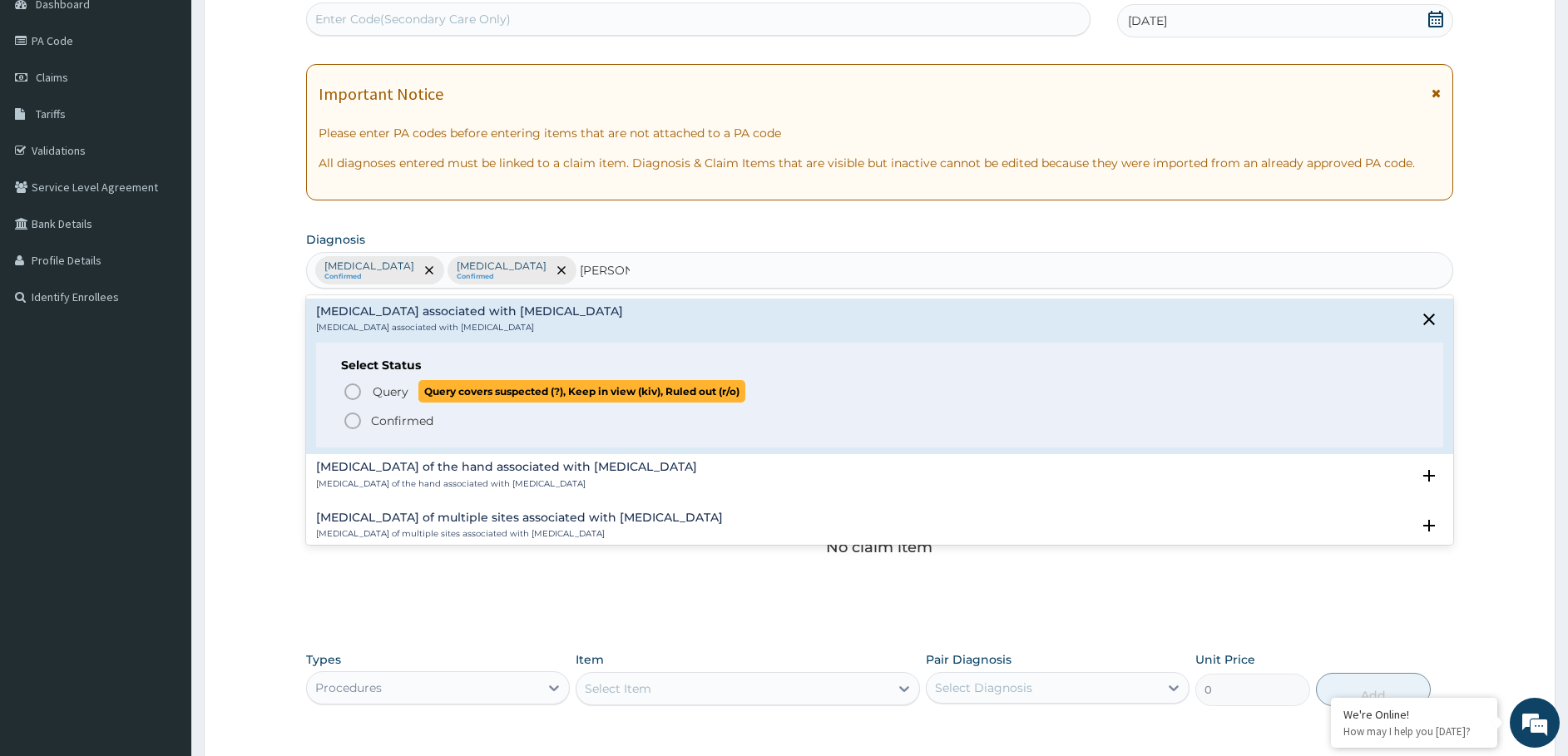
click at [409, 395] on p "Query Query covers suspected (?), Keep in view (kiv), Ruled out (r/o)" at bounding box center [558, 392] width 374 height 22
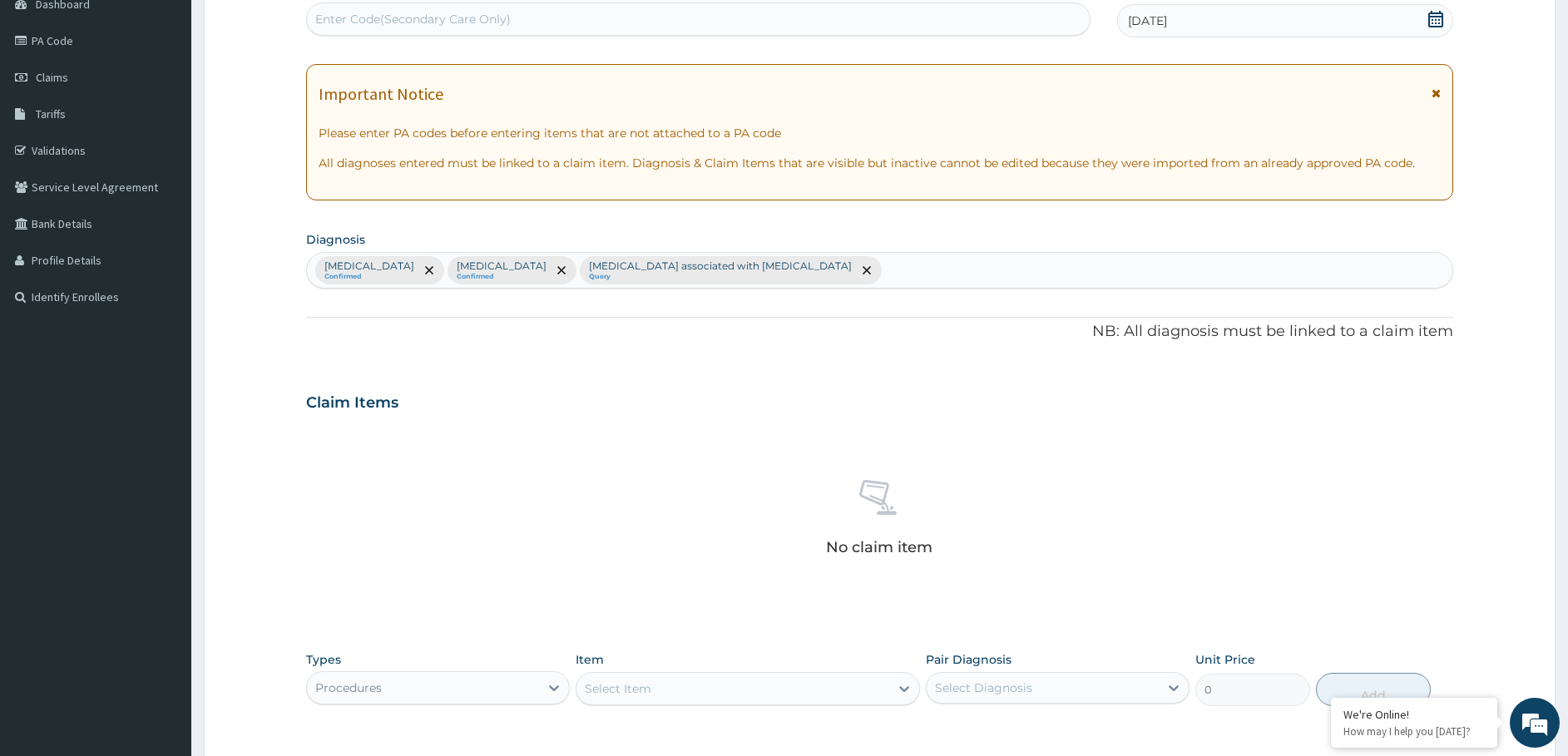
scroll to position [427, 0]
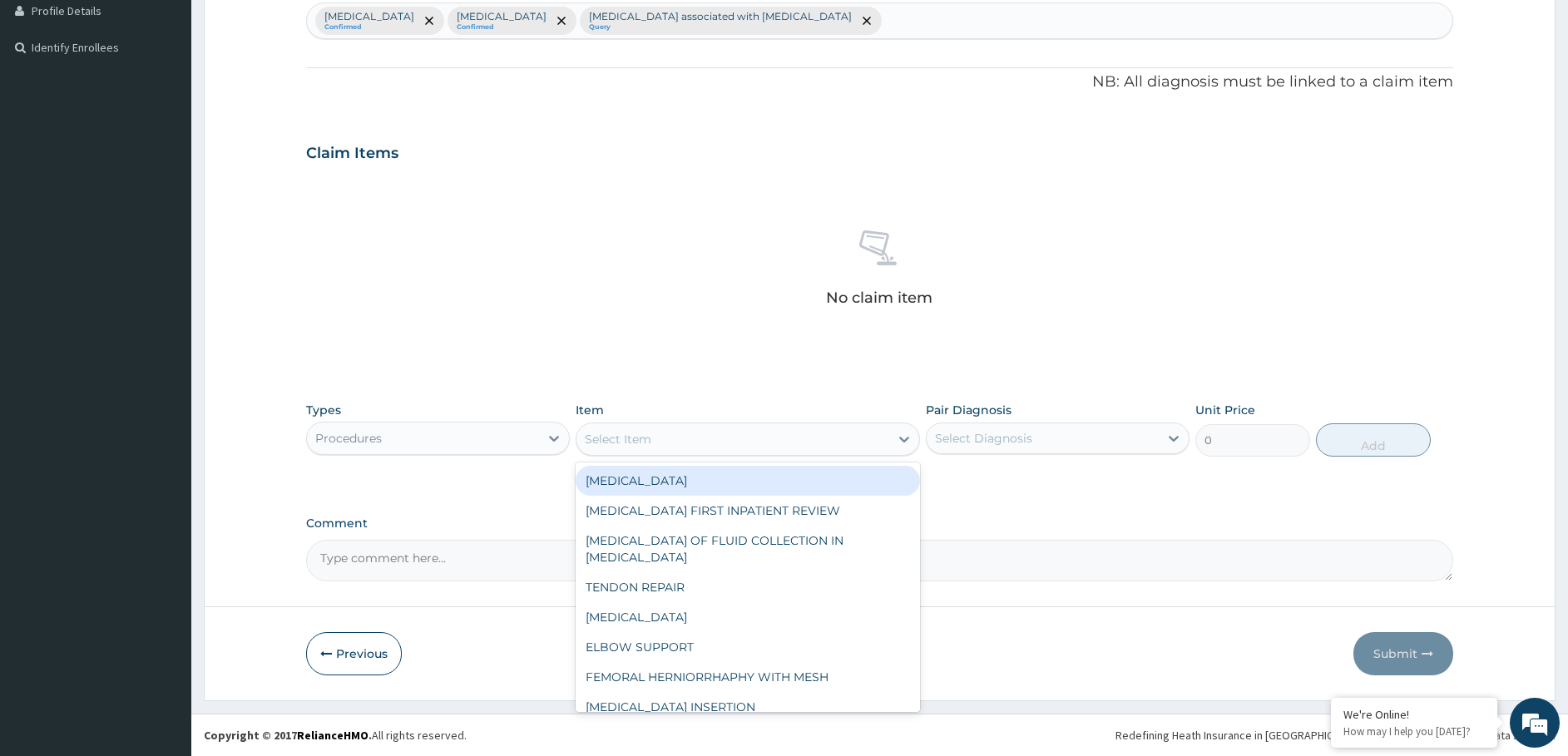
click at [671, 430] on div "Select Item" at bounding box center [733, 439] width 313 height 27
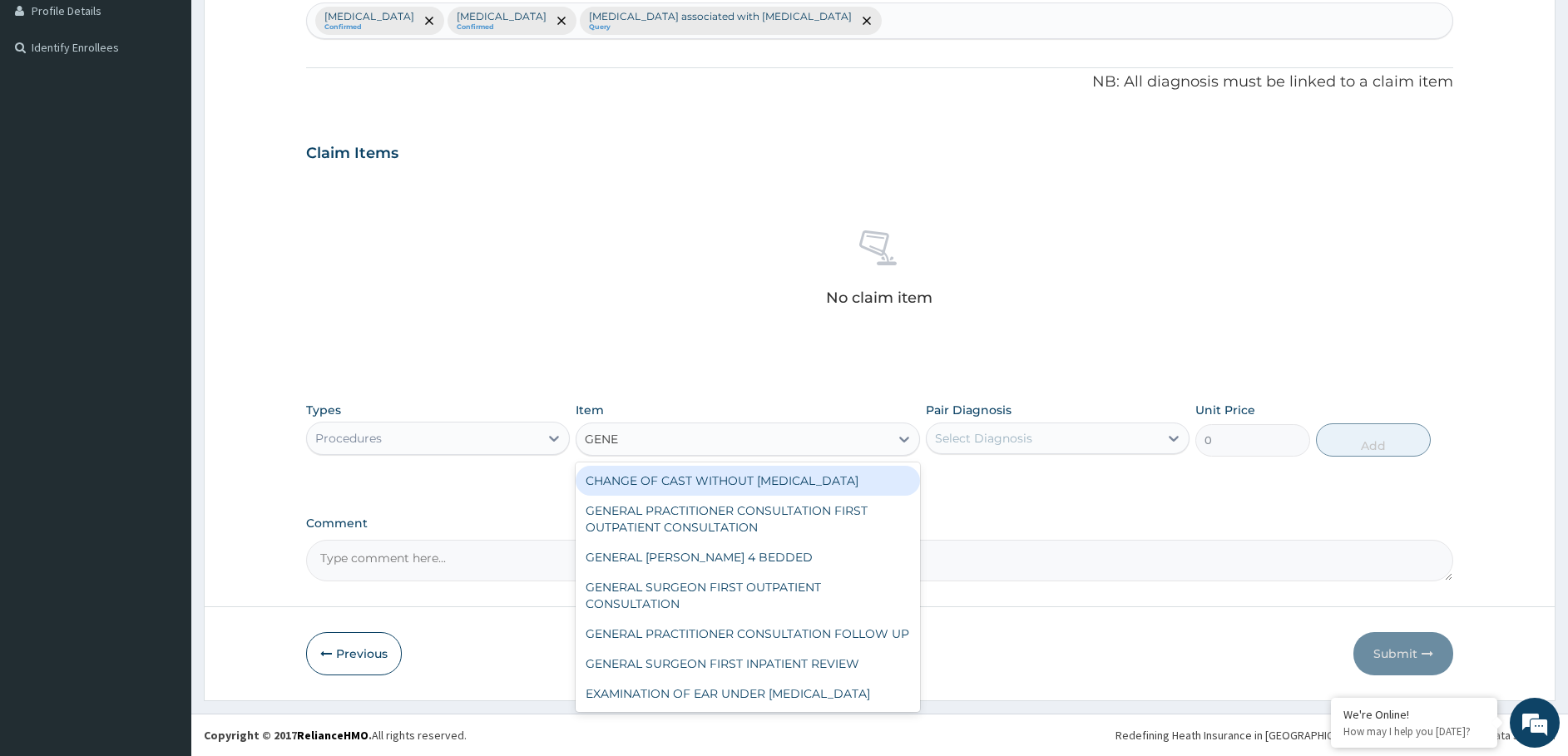
type input "GENER"
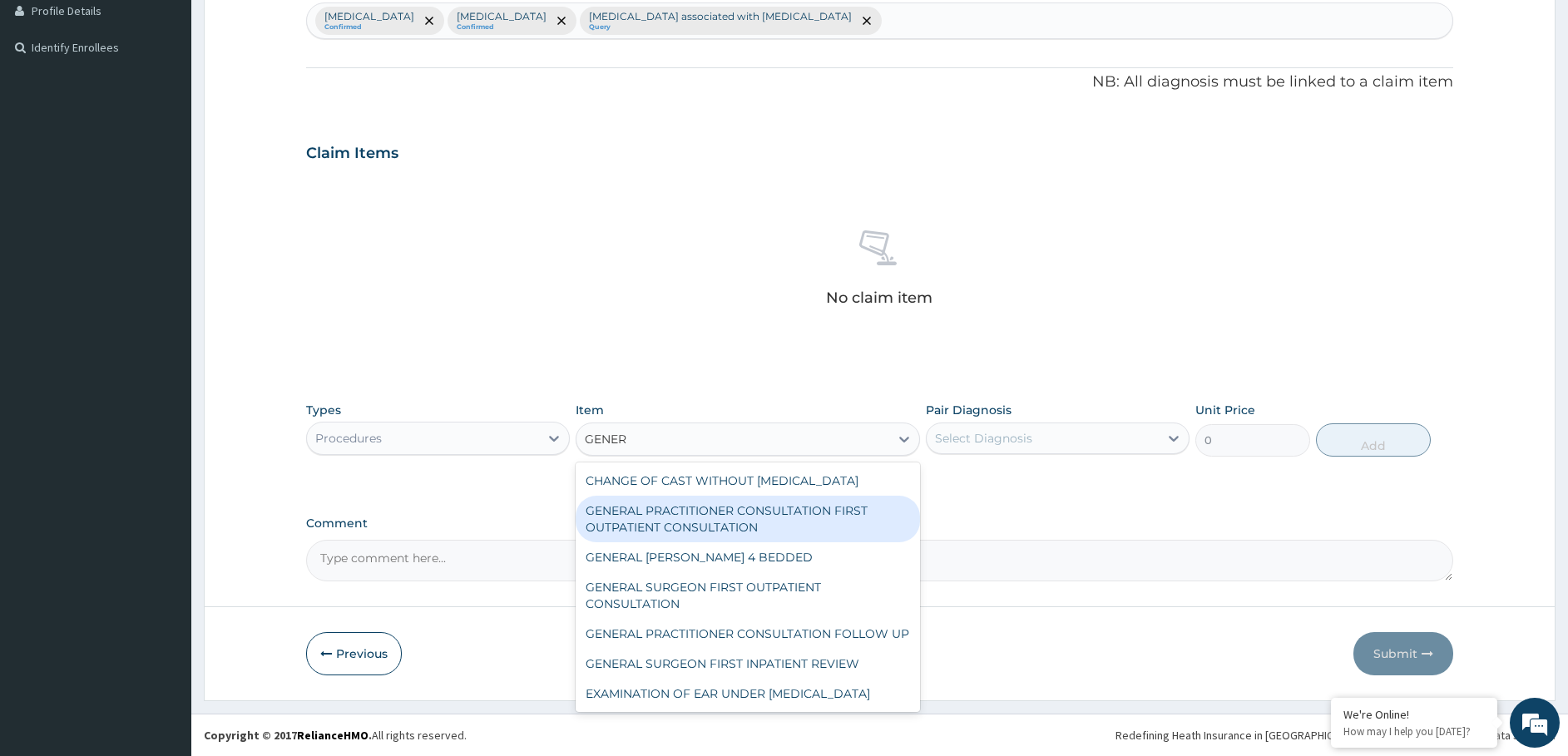
click at [626, 541] on div "GENERAL PRACTITIONER CONSULTATION FIRST OUTPATIENT CONSULTATION" at bounding box center [748, 519] width 344 height 46
type input "3547.5"
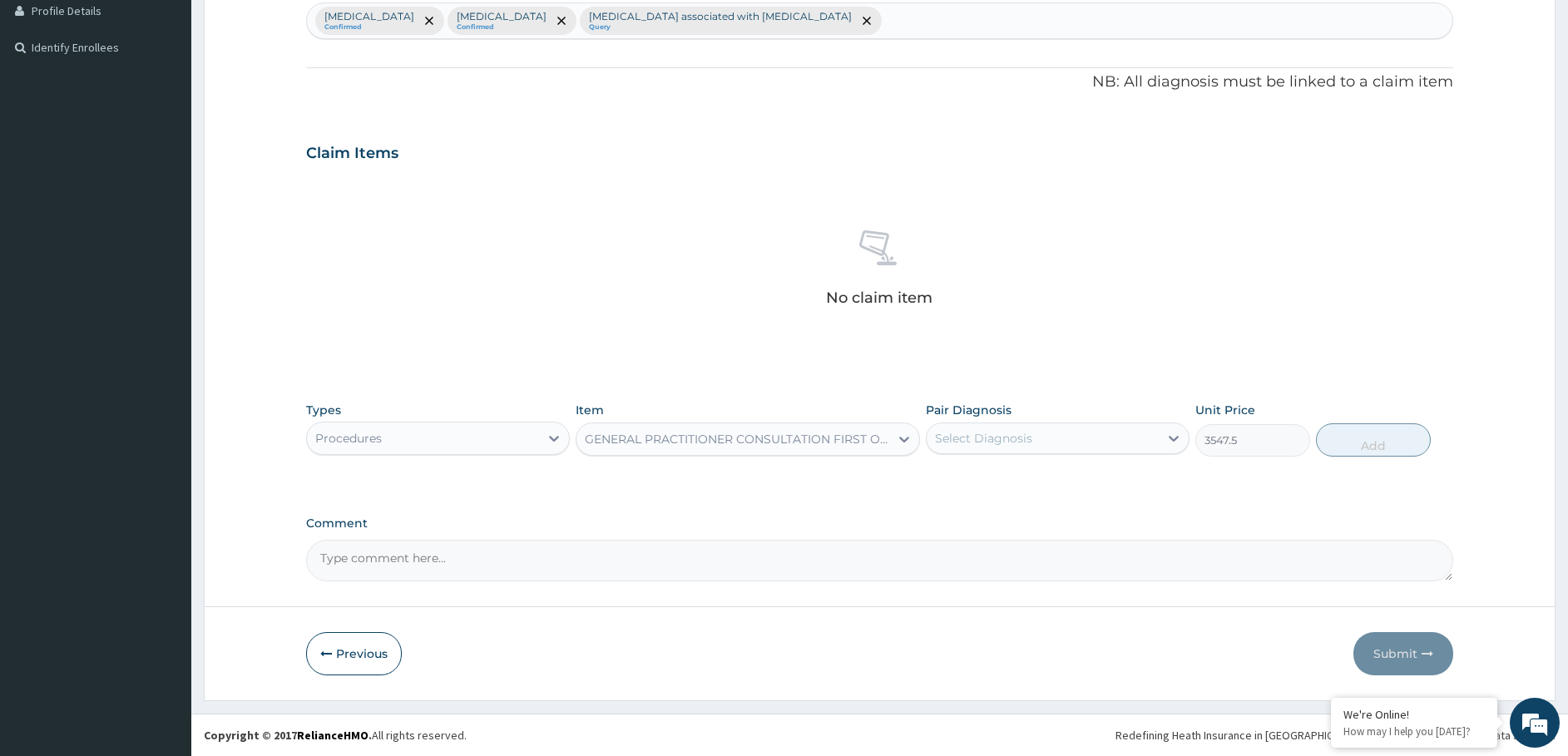
click at [984, 435] on div "Select Diagnosis" at bounding box center [984, 438] width 98 height 16
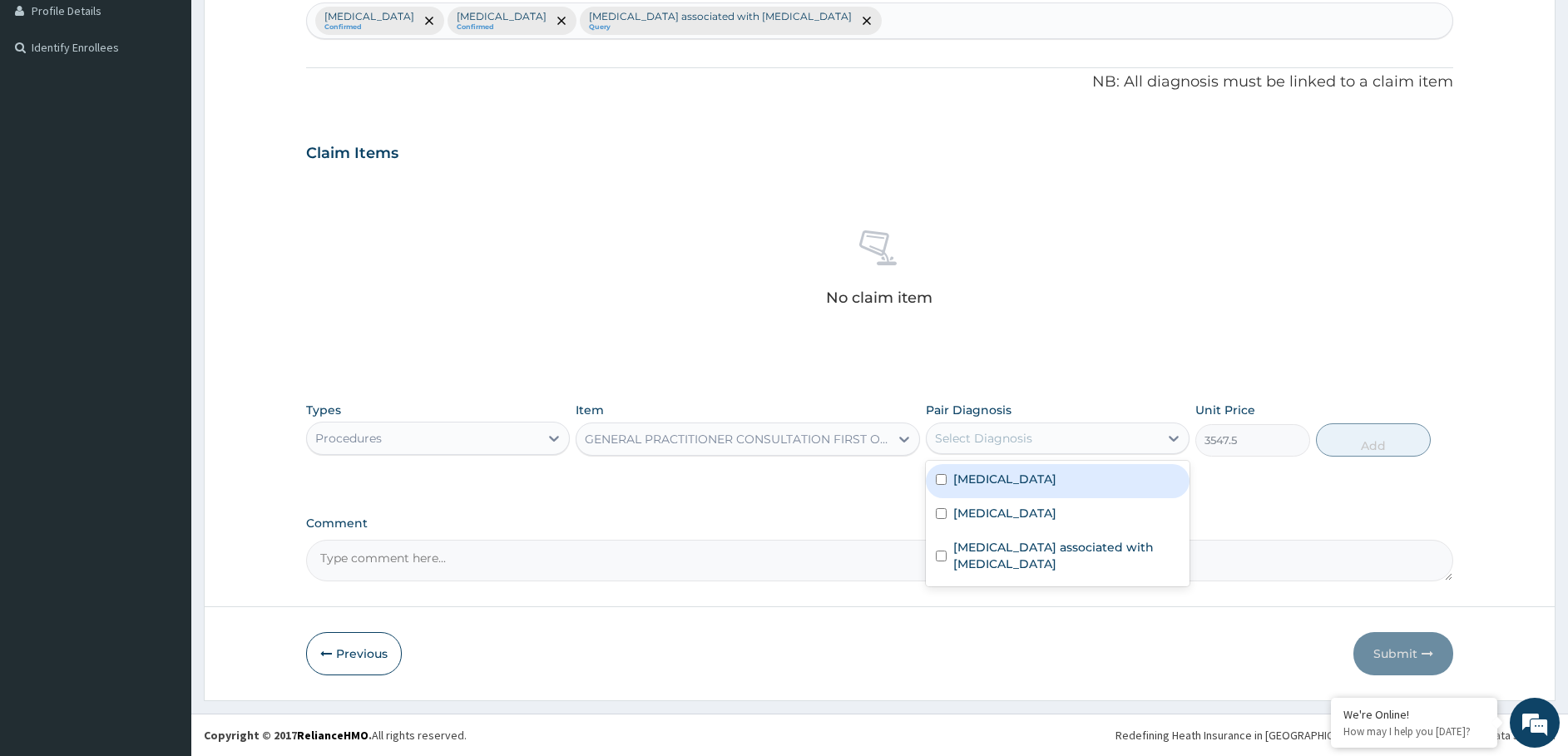
drag, startPoint x: 958, startPoint y: 492, endPoint x: 959, endPoint y: 501, distance: 9.1
click at [958, 494] on div "Malaria" at bounding box center [1057, 482] width 264 height 34
checkbox input "true"
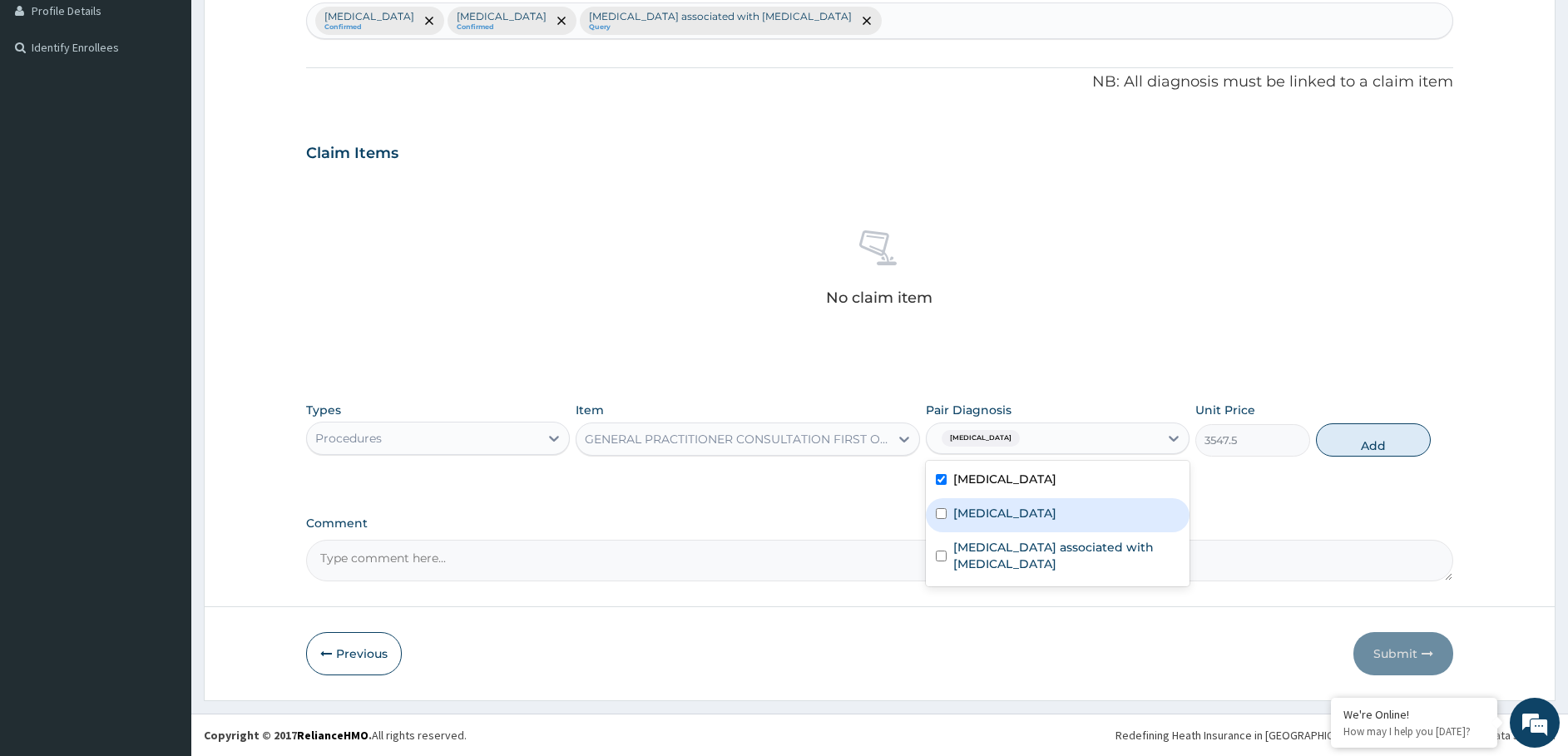
click at [966, 513] on label "Upper respiratory infection" at bounding box center [1004, 513] width 103 height 16
checkbox input "true"
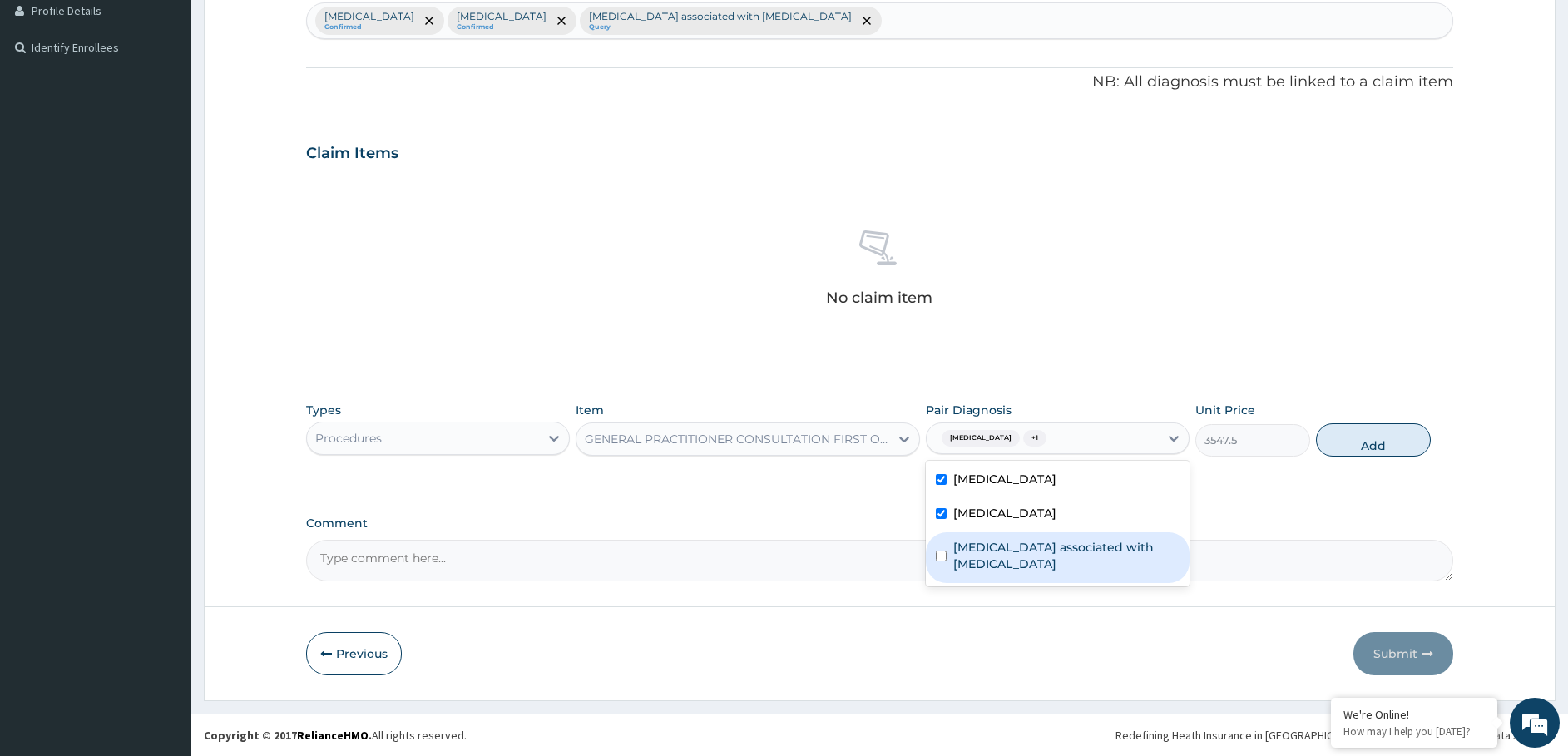
click at [967, 544] on label "Arthropathy associated with helminthiasis" at bounding box center [1066, 555] width 226 height 33
checkbox input "true"
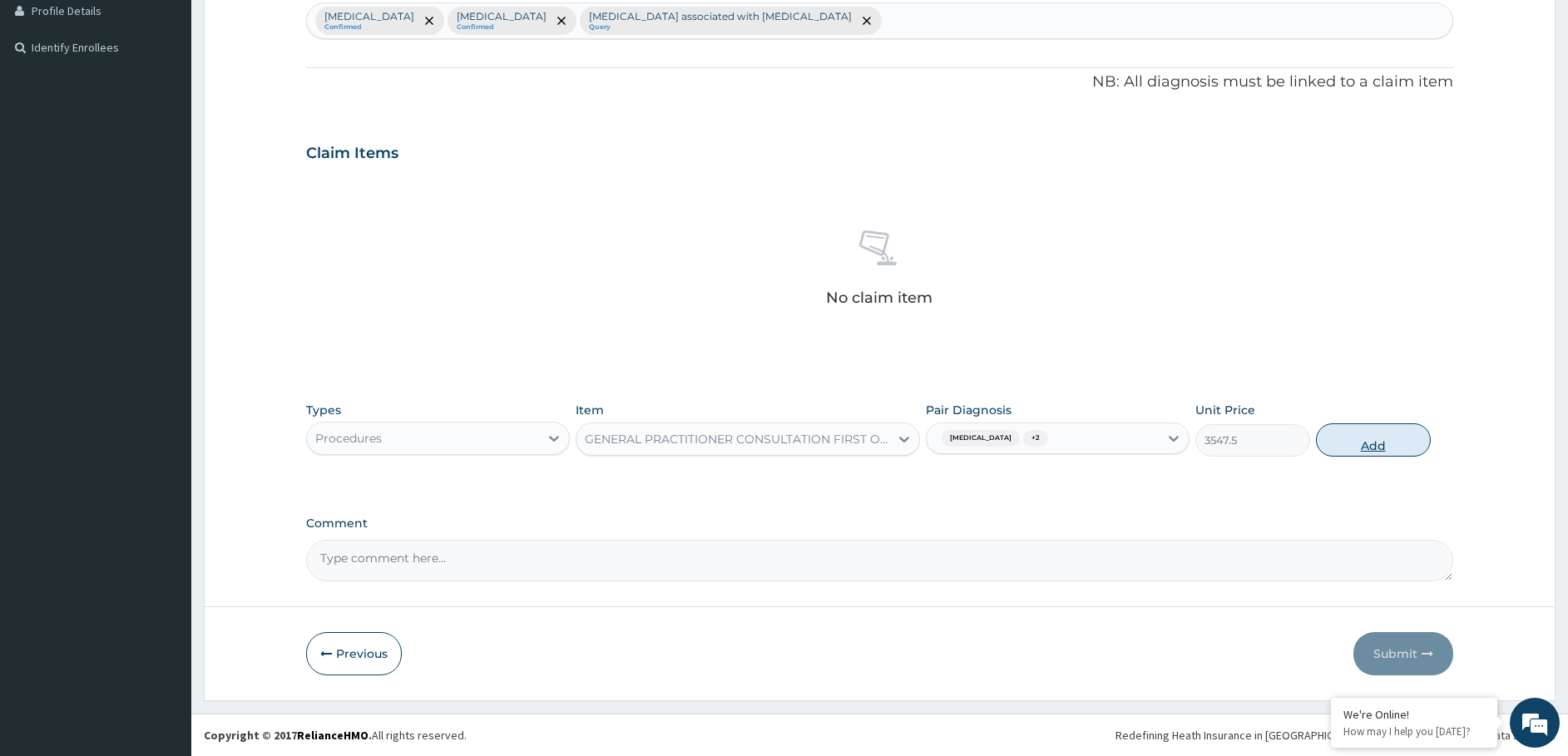
click at [1374, 435] on button "Add" at bounding box center [1373, 440] width 115 height 33
type input "0"
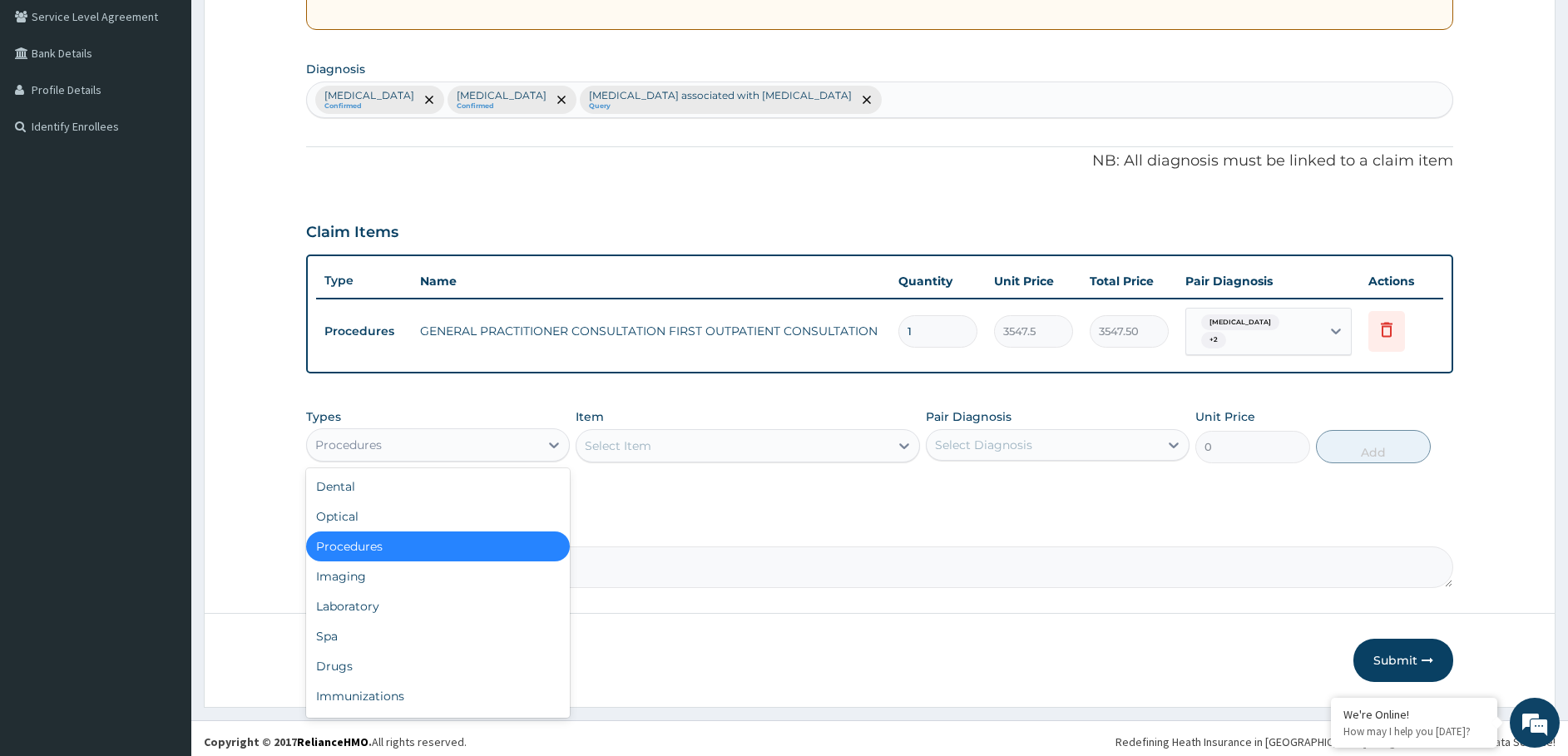
click at [443, 438] on div "Procedures" at bounding box center [422, 445] width 232 height 27
click at [410, 608] on div "Laboratory" at bounding box center [438, 606] width 264 height 30
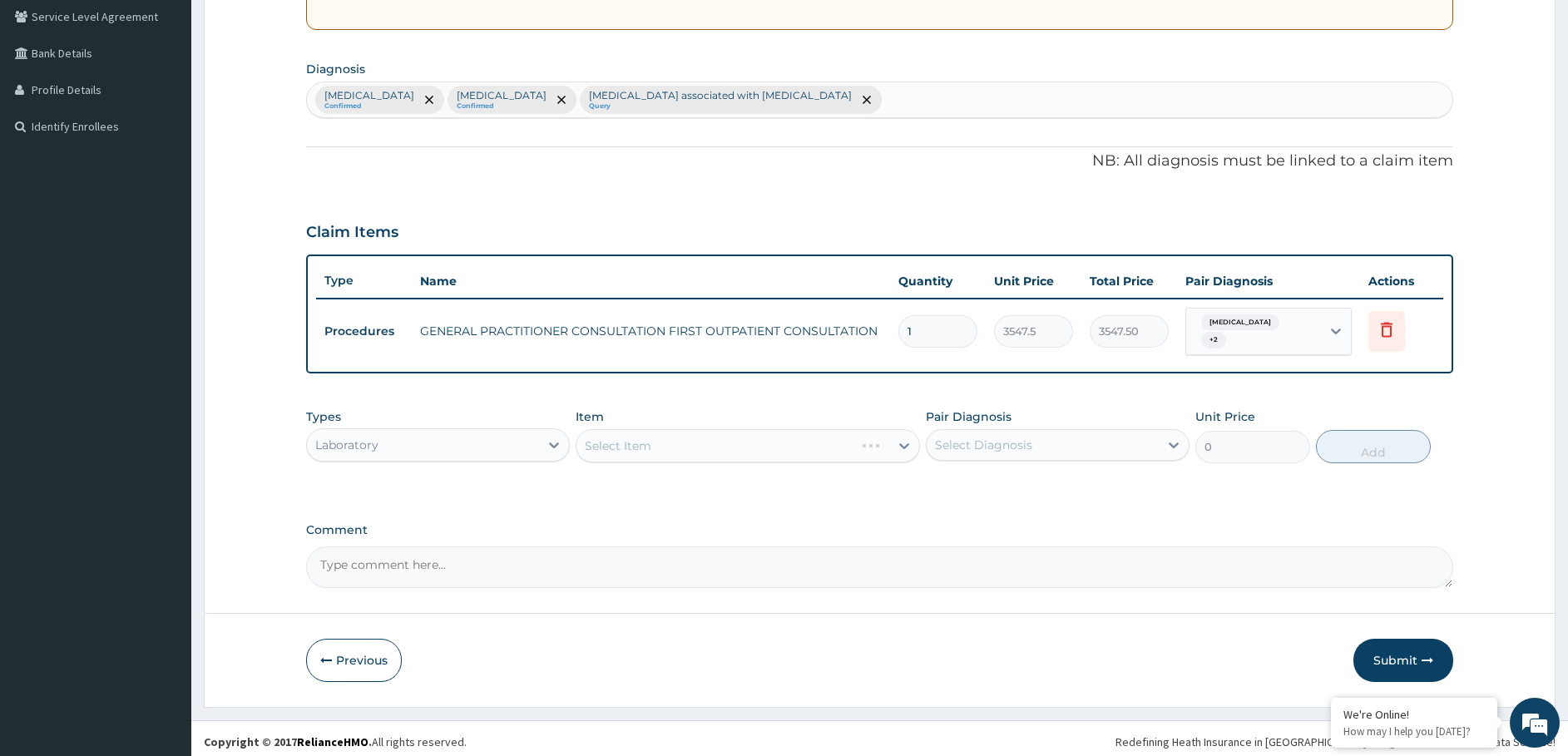
click at [651, 436] on div "Select Item" at bounding box center [748, 446] width 344 height 33
click at [656, 442] on div "Select Item" at bounding box center [748, 446] width 344 height 33
click at [777, 450] on div "Select Item" at bounding box center [733, 446] width 313 height 27
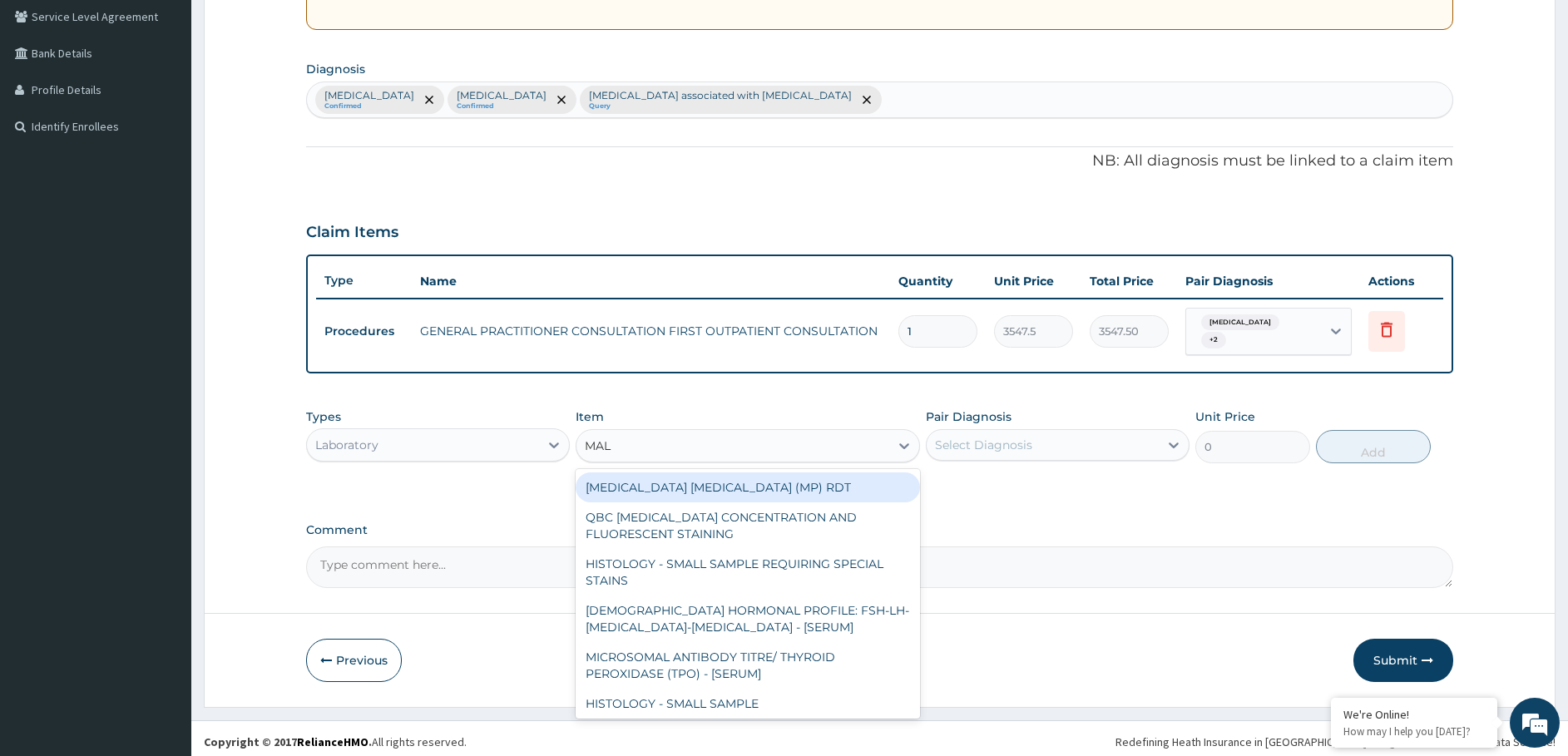
type input "MALA"
drag, startPoint x: 705, startPoint y: 482, endPoint x: 770, endPoint y: 481, distance: 65.0
click at [711, 481] on div "MALARIA PARASITE (MP) RDT" at bounding box center [748, 487] width 344 height 30
type input "1612.5"
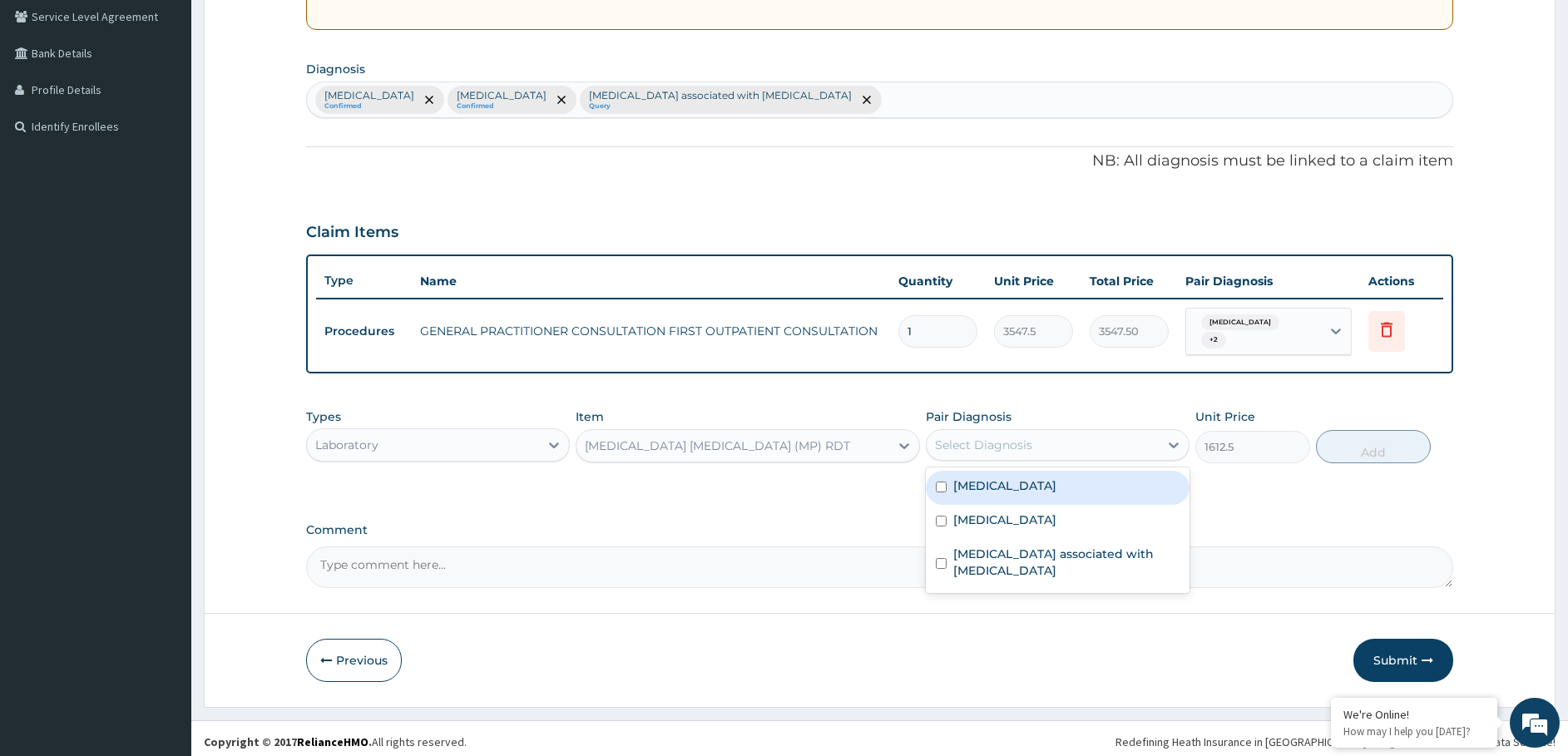
click at [1021, 444] on div "Select Diagnosis" at bounding box center [984, 445] width 98 height 16
click at [1003, 495] on div "Malaria" at bounding box center [1057, 488] width 264 height 34
checkbox input "true"
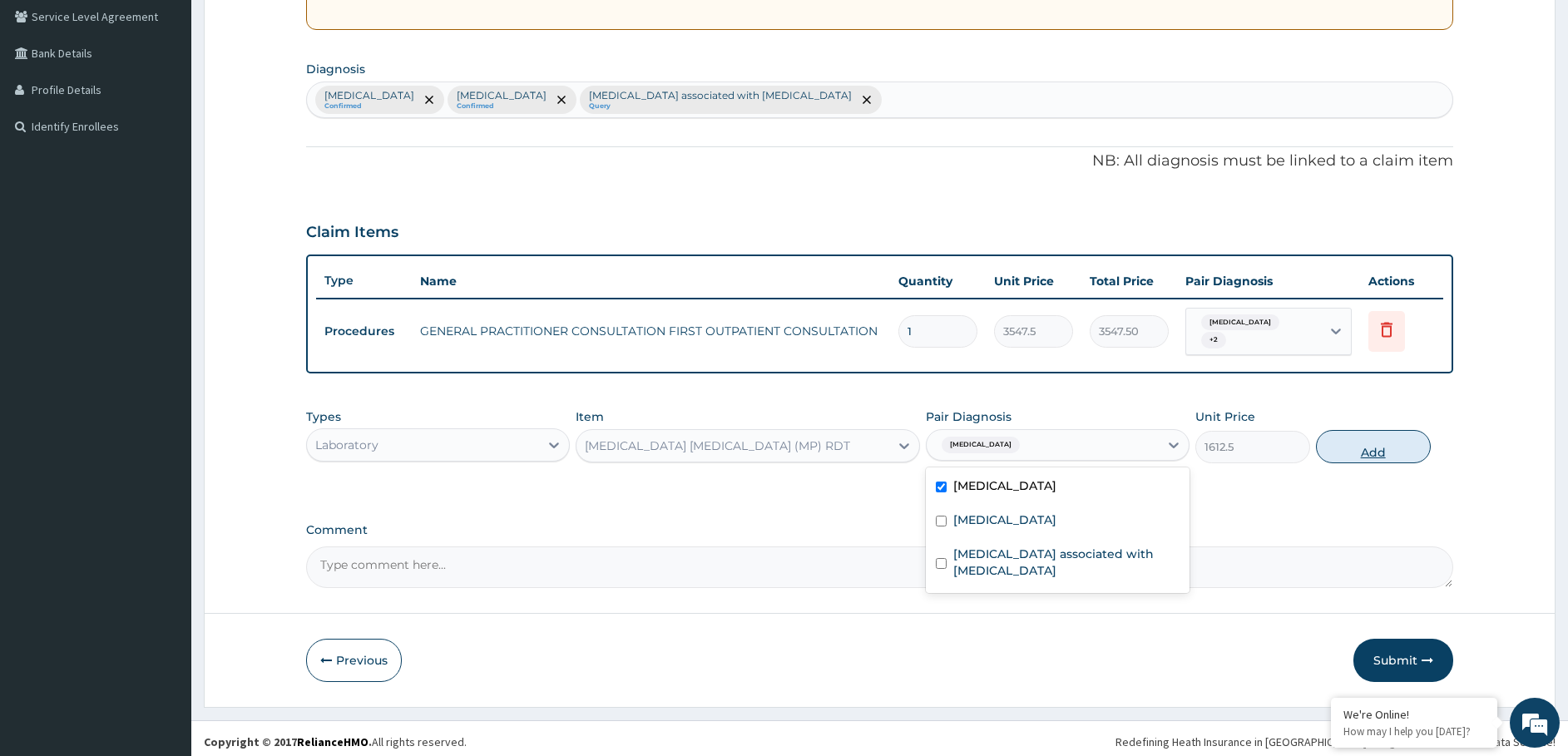
click at [1365, 430] on button "Add" at bounding box center [1373, 447] width 115 height 33
type input "0"
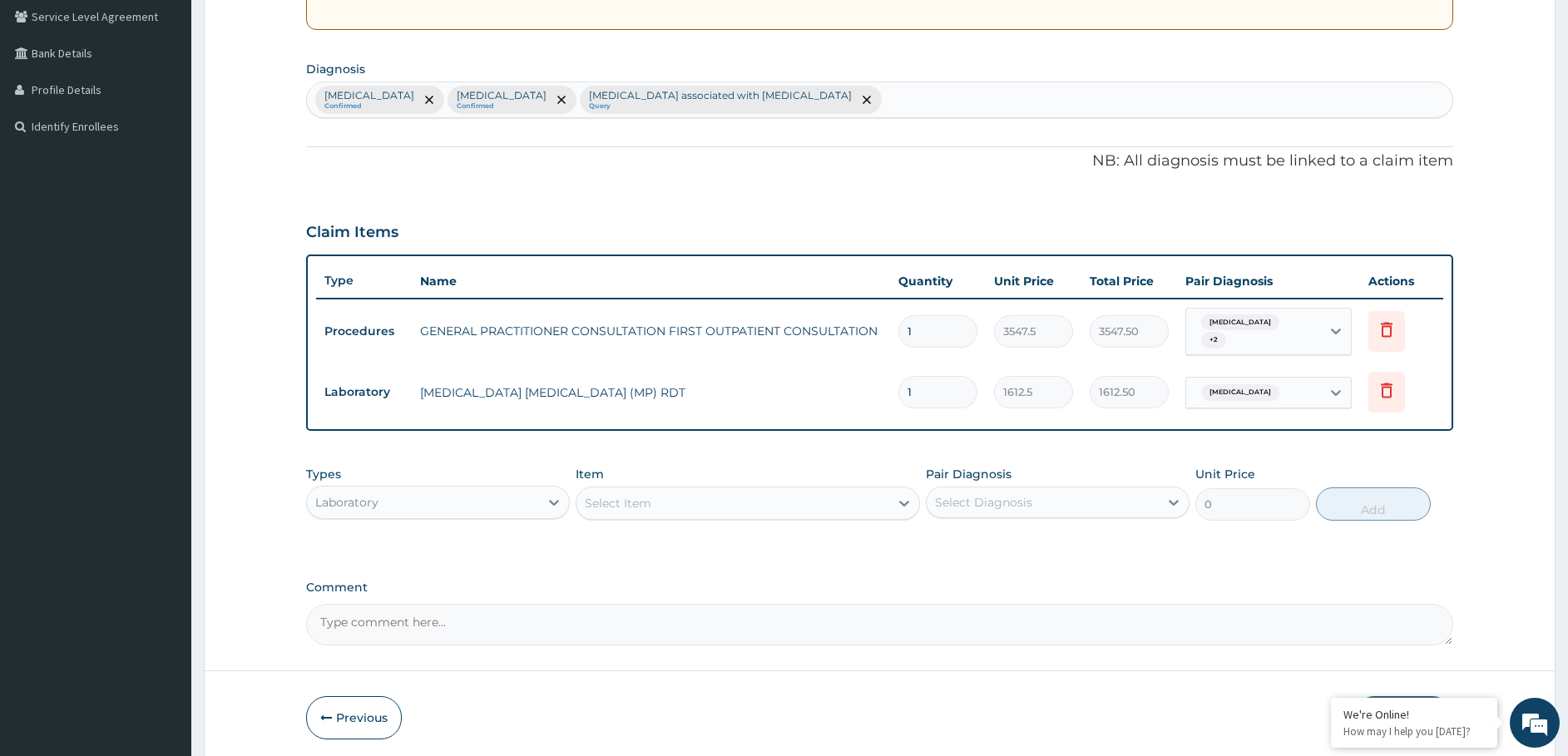
click at [765, 494] on div "Select Item" at bounding box center [733, 503] width 313 height 27
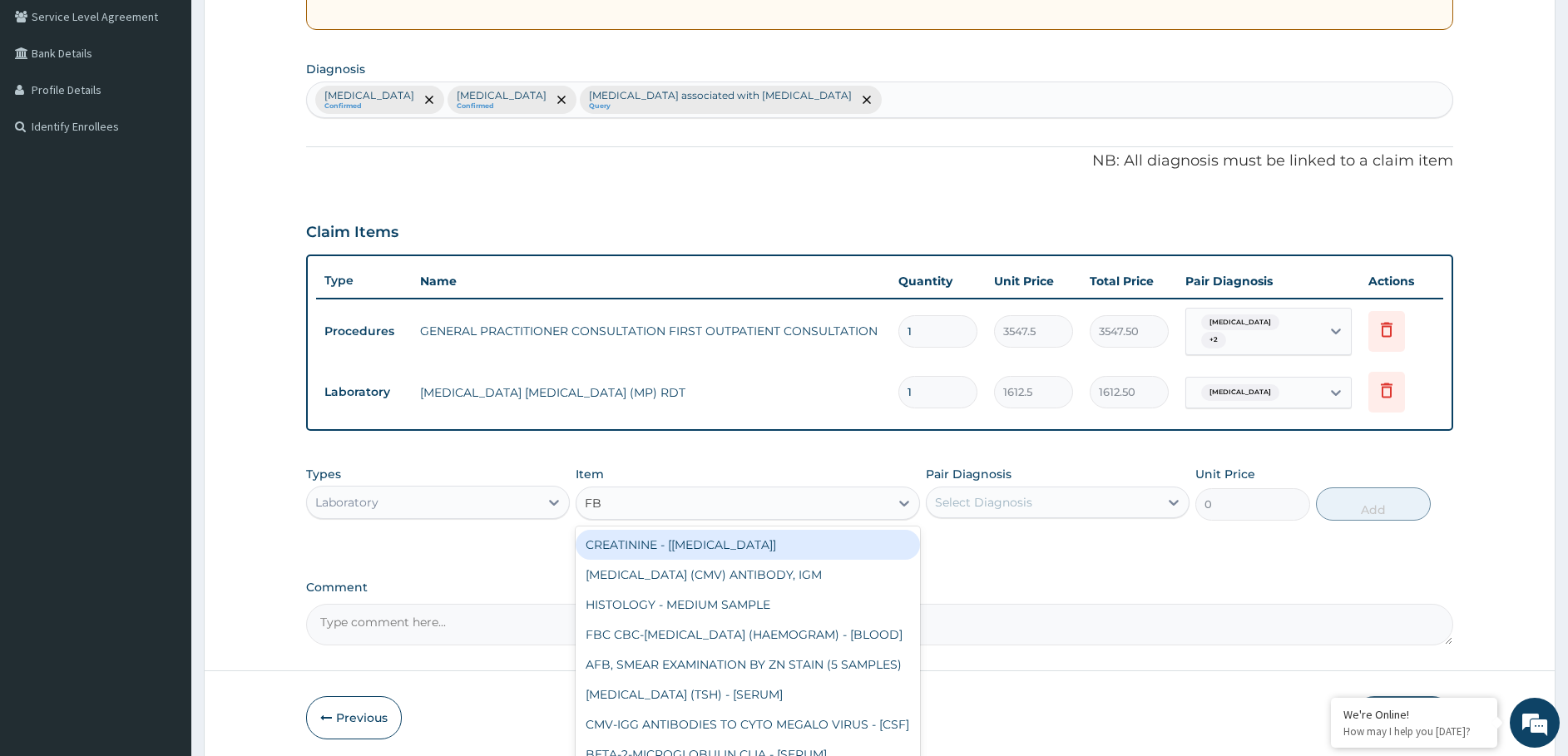
type input "FBC"
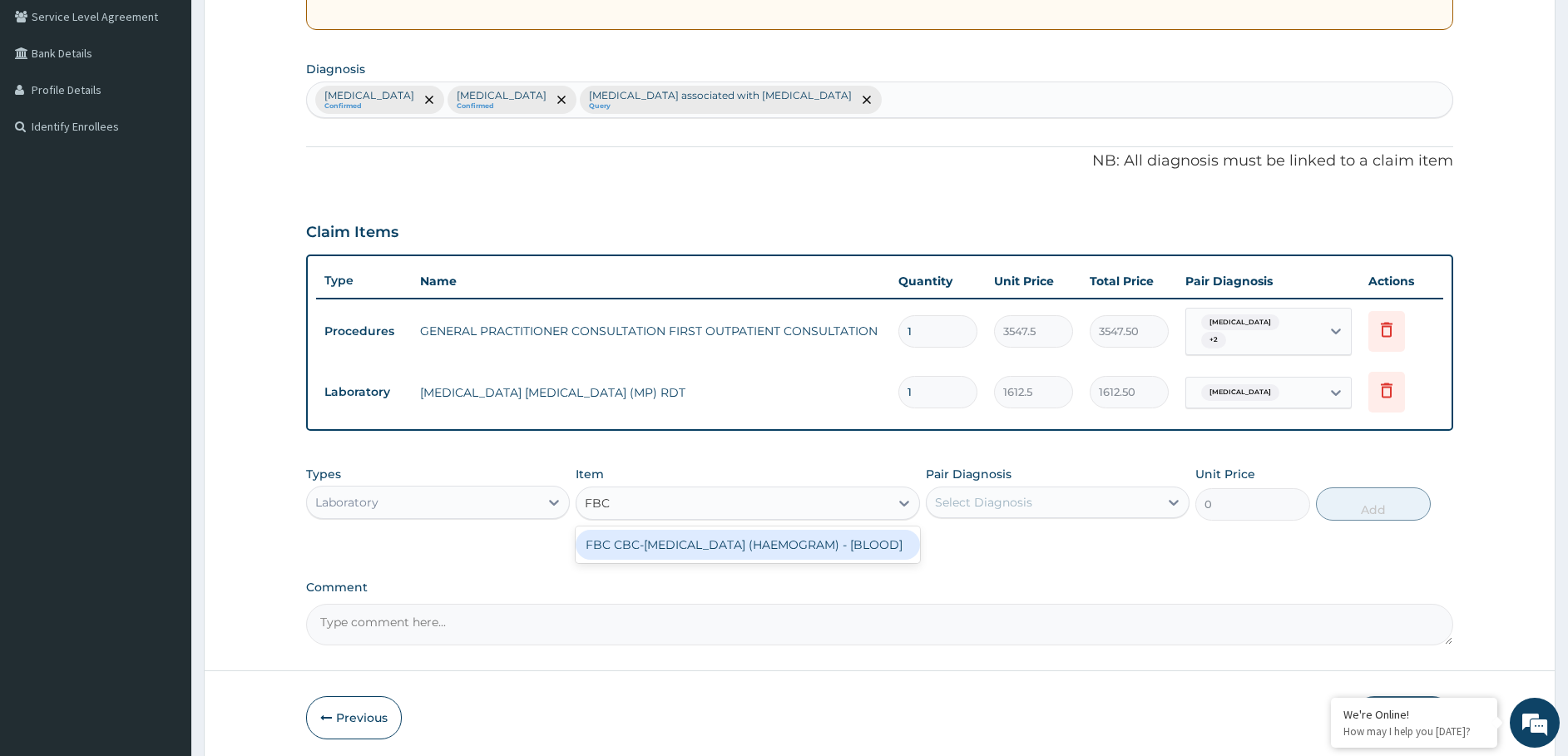
drag, startPoint x: 708, startPoint y: 543, endPoint x: 772, endPoint y: 529, distance: 65.5
click at [709, 543] on div "FBC CBC-COMPLETE BLOOD COUNT (HAEMOGRAM) - [BLOOD]" at bounding box center [748, 544] width 344 height 30
type input "4300"
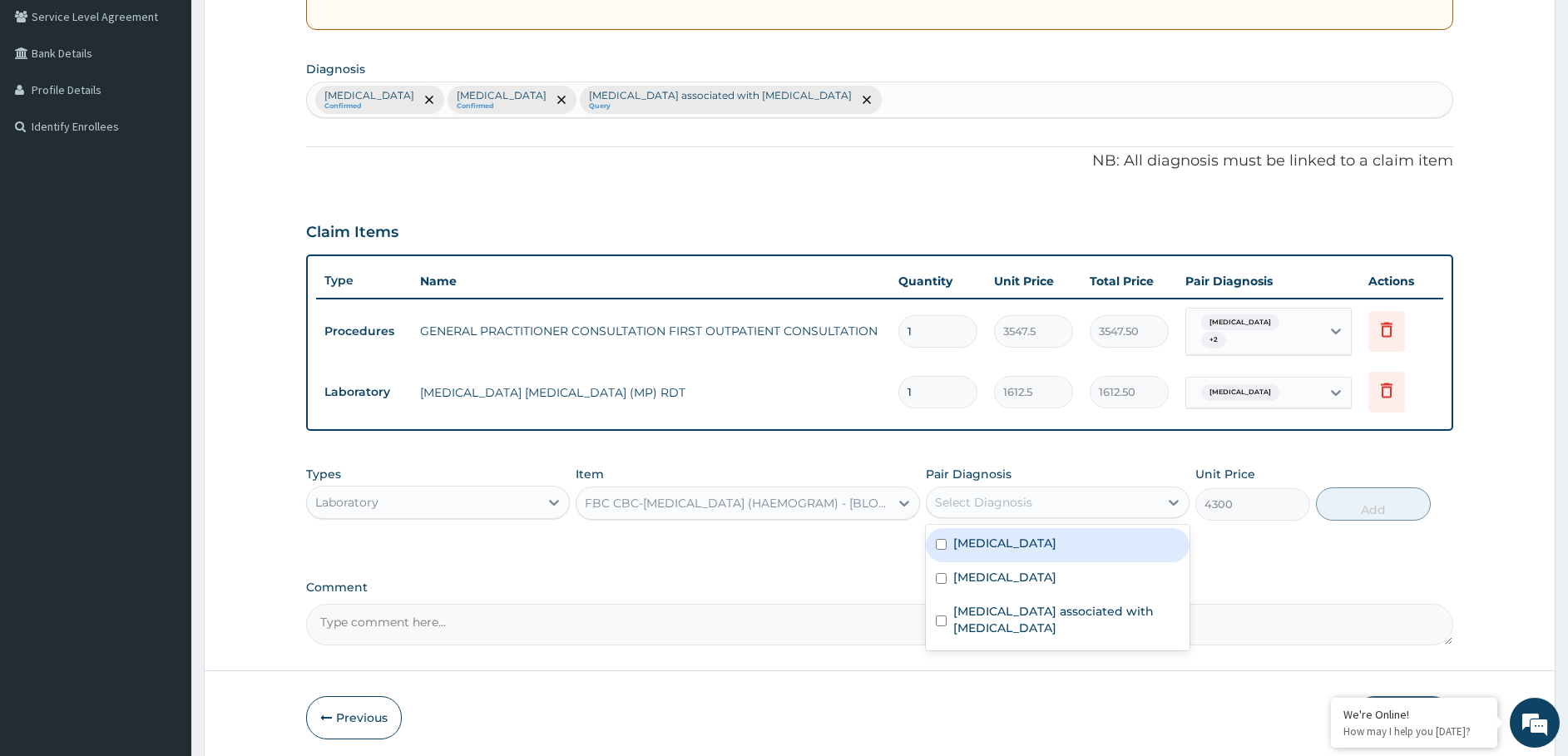
click at [1016, 495] on div "Select Diagnosis" at bounding box center [984, 502] width 98 height 16
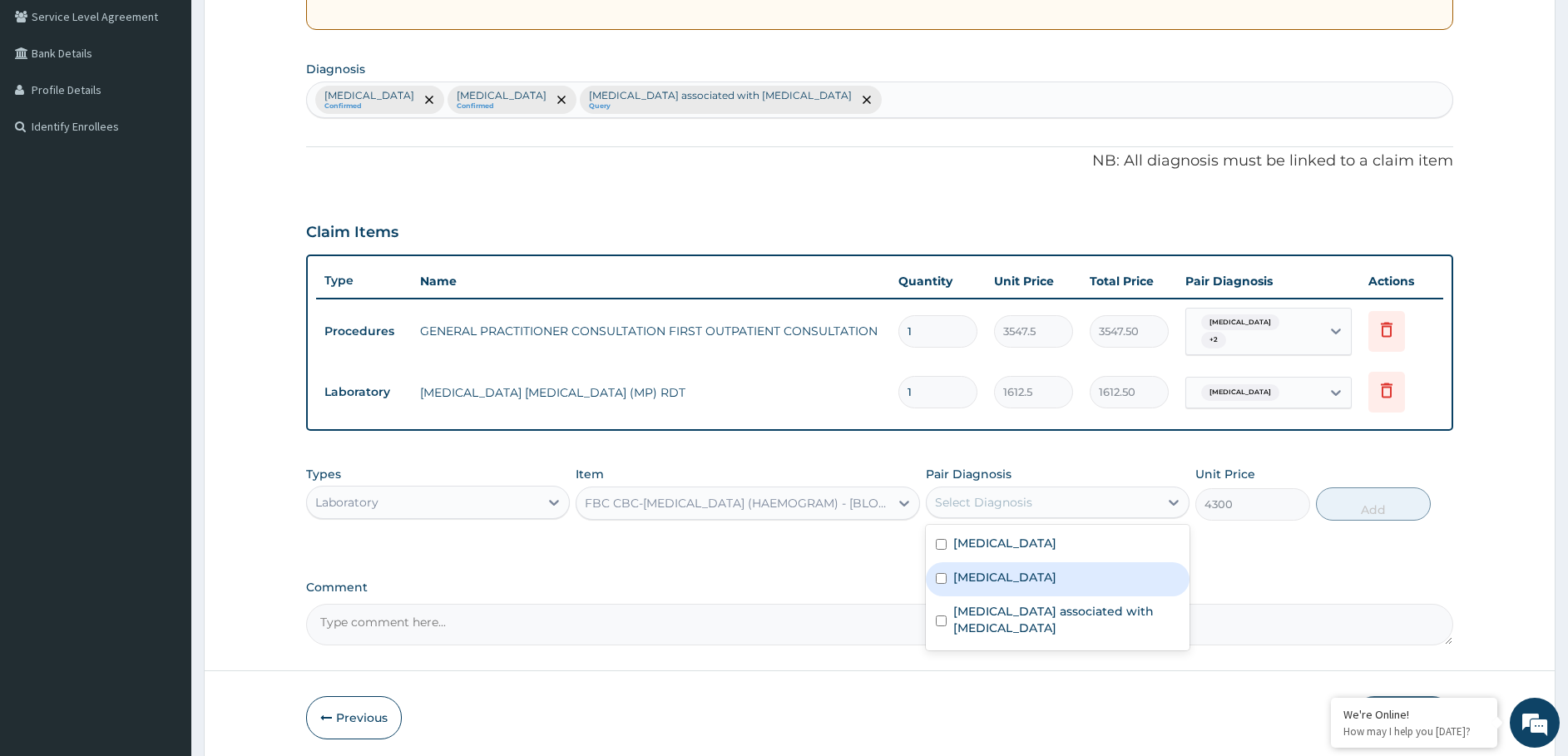
click at [996, 569] on label "Upper respiratory infection" at bounding box center [1004, 577] width 103 height 16
checkbox input "true"
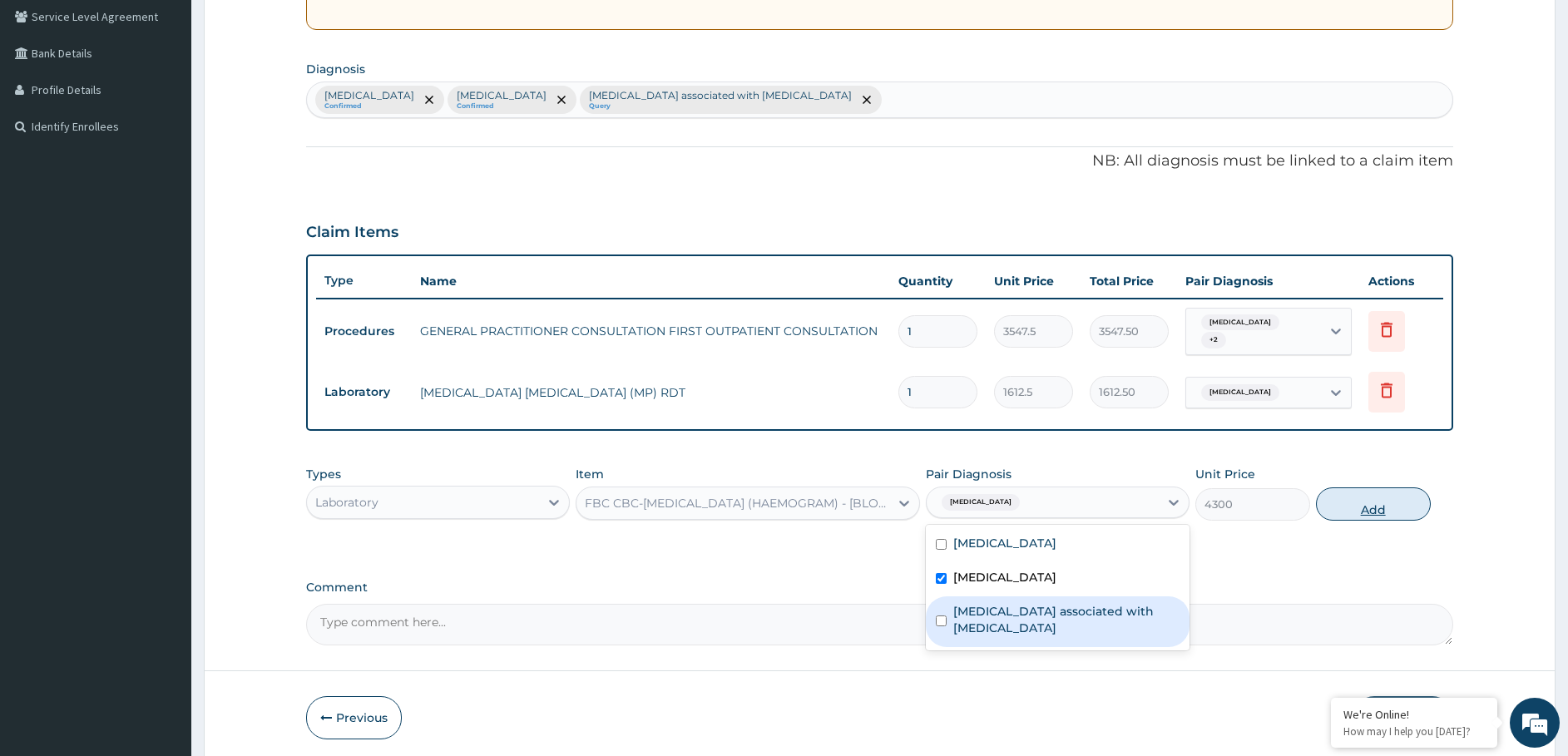
click at [1399, 490] on button "Add" at bounding box center [1373, 504] width 115 height 33
type input "0"
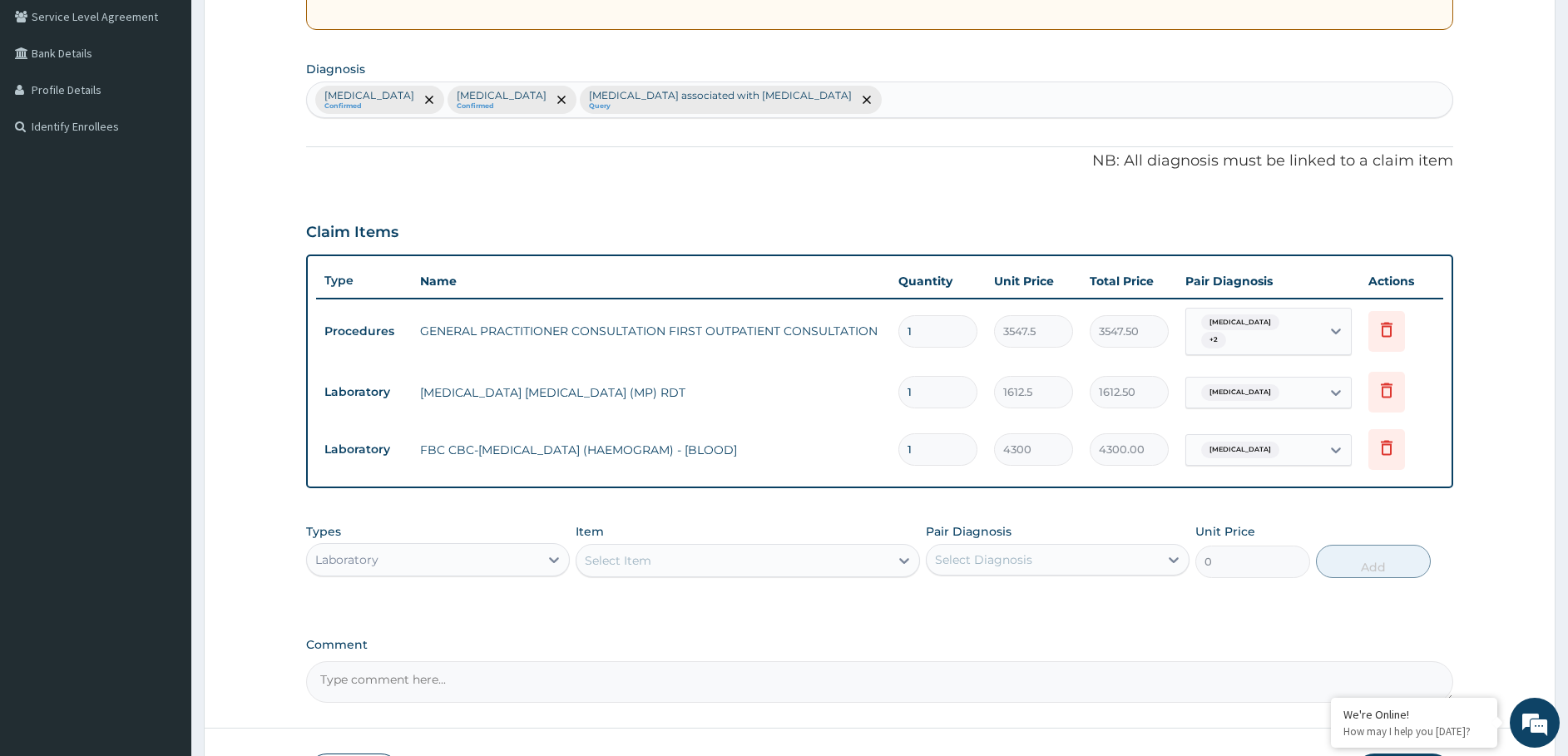
click at [502, 547] on div "Laboratory" at bounding box center [422, 560] width 232 height 27
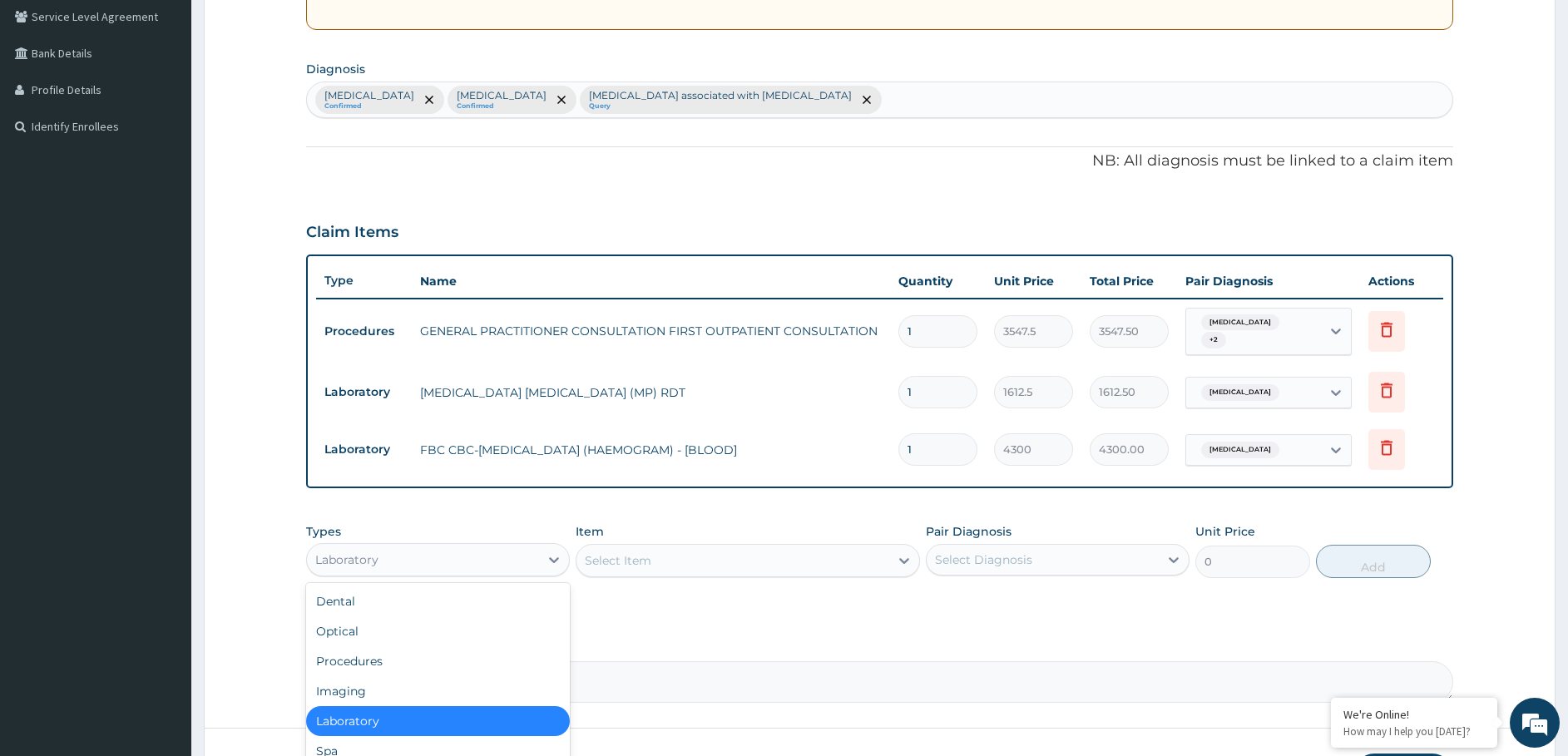
scroll to position [57, 0]
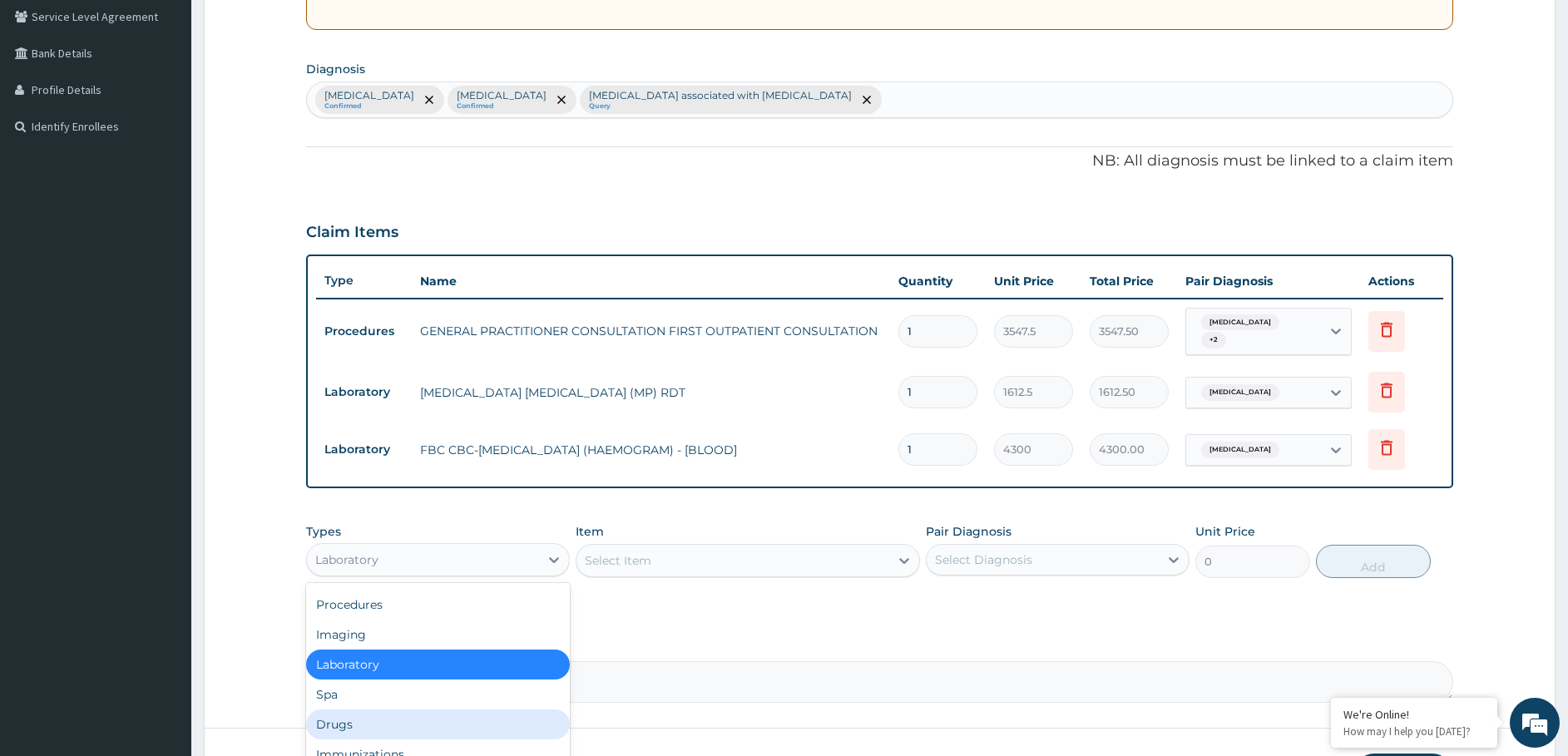
click at [458, 719] on div "Drugs" at bounding box center [438, 724] width 264 height 30
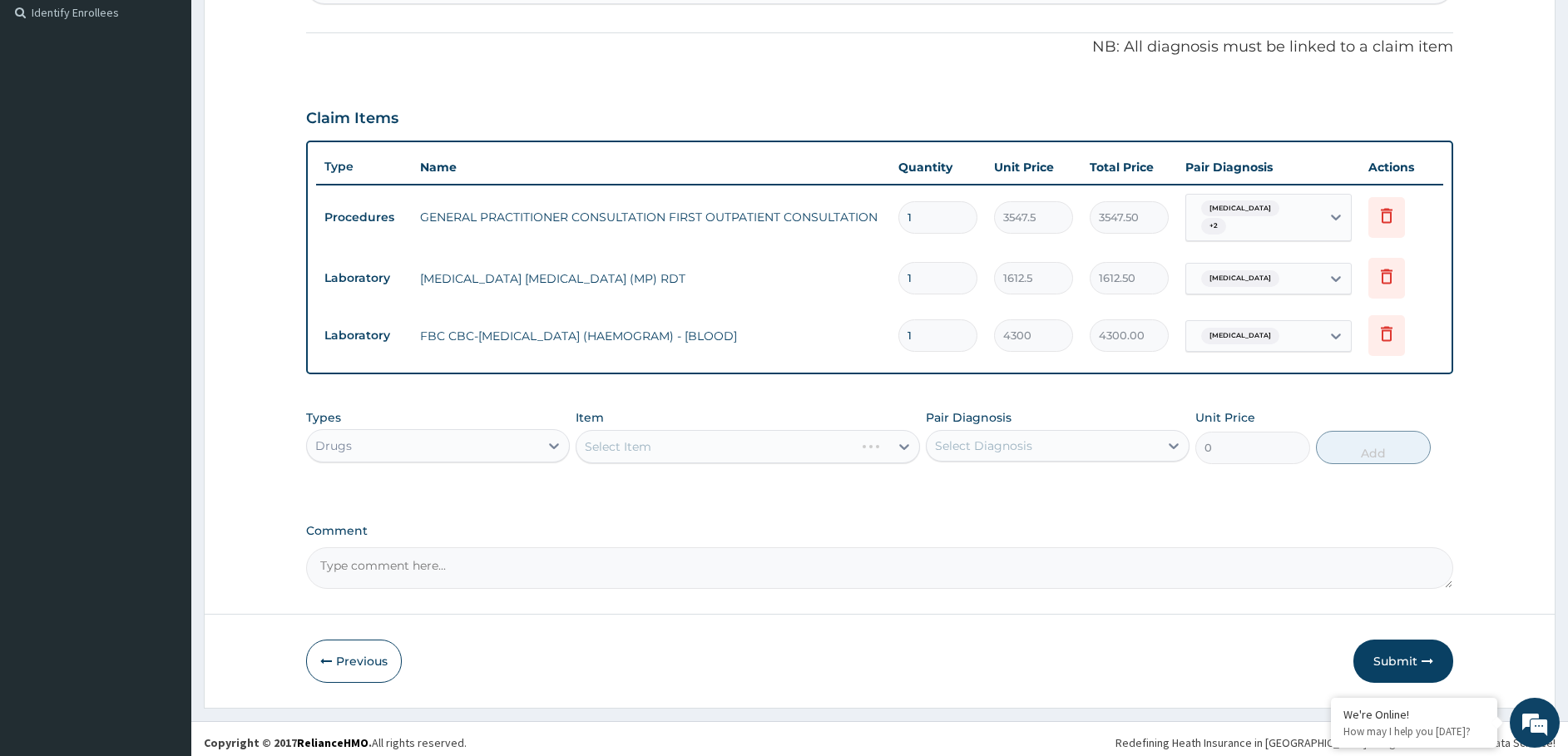
scroll to position [463, 0]
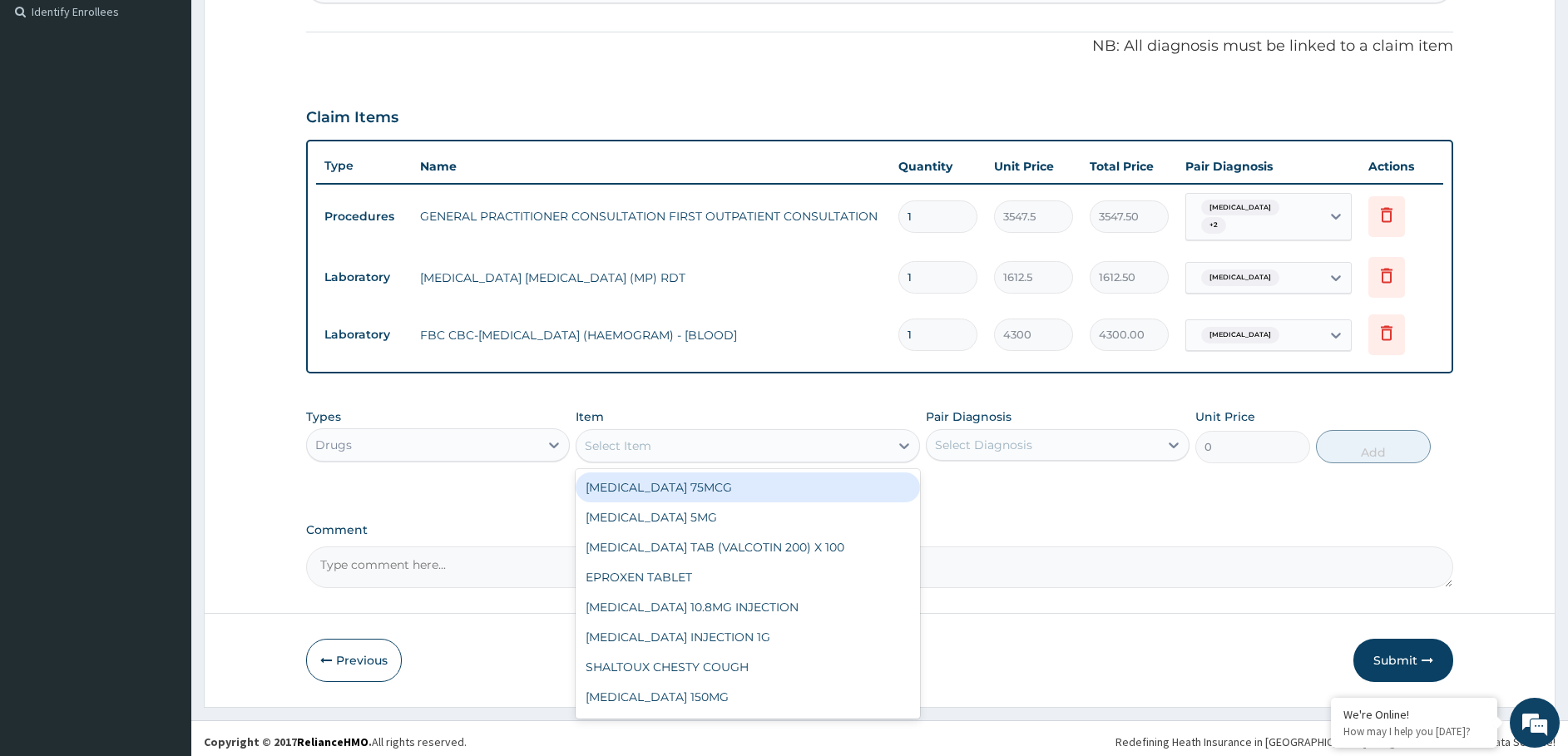
click at [661, 433] on div "Select Item" at bounding box center [733, 446] width 313 height 27
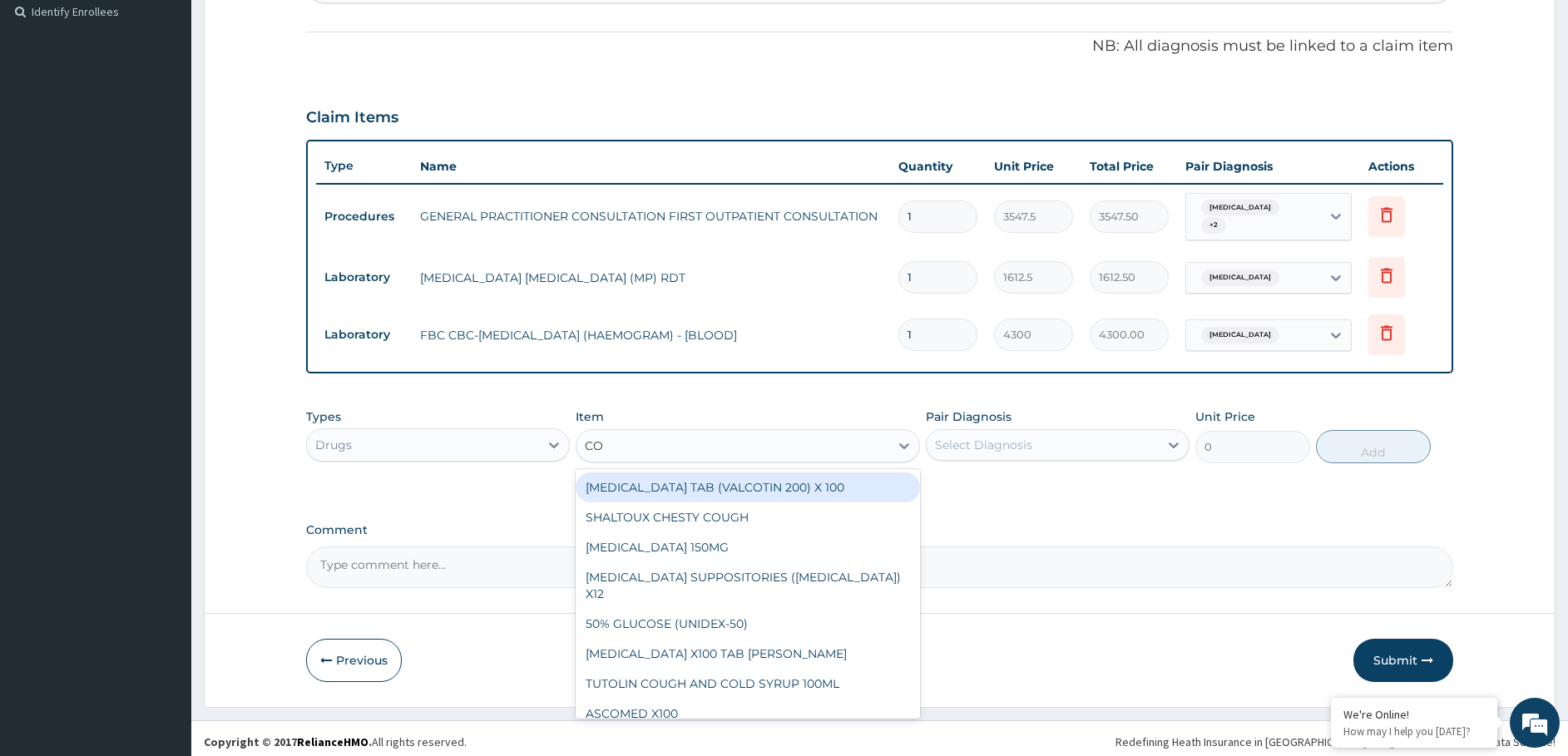
type input "COA"
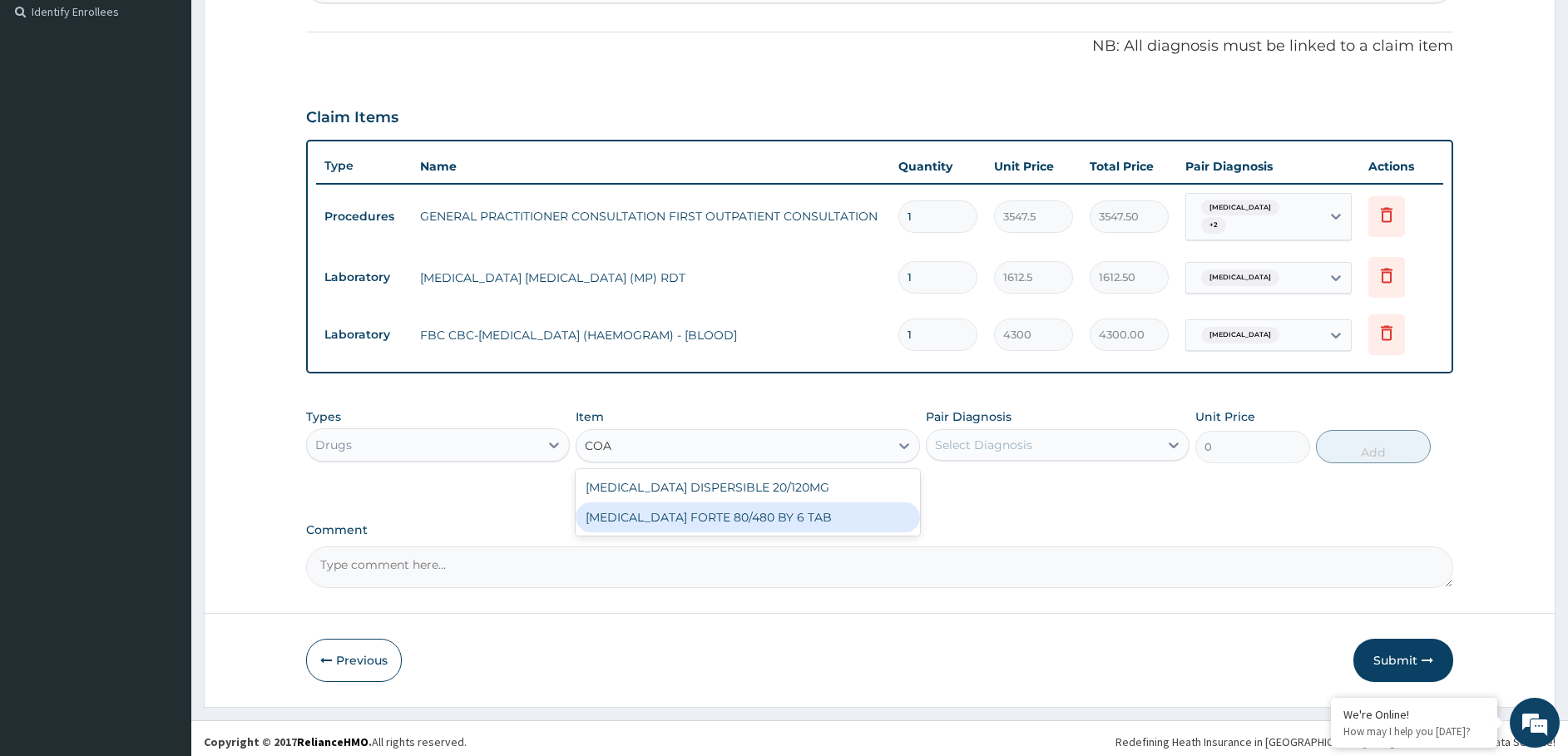
click at [635, 520] on div "COARTEM FORTE 80/480 BY 6 TAB" at bounding box center [748, 517] width 344 height 30
type input "449.35"
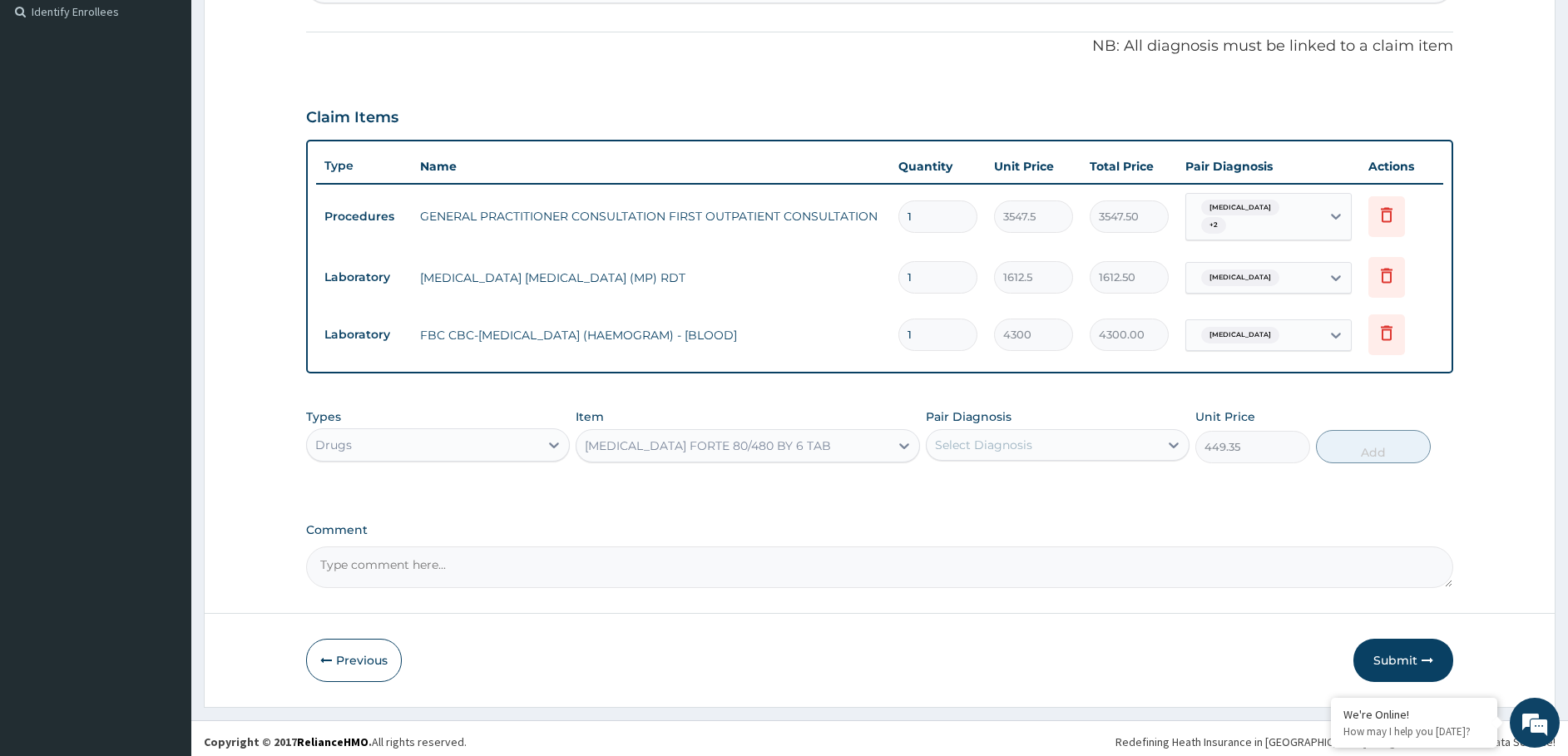
click at [975, 448] on div "Select Diagnosis" at bounding box center [1042, 445] width 232 height 27
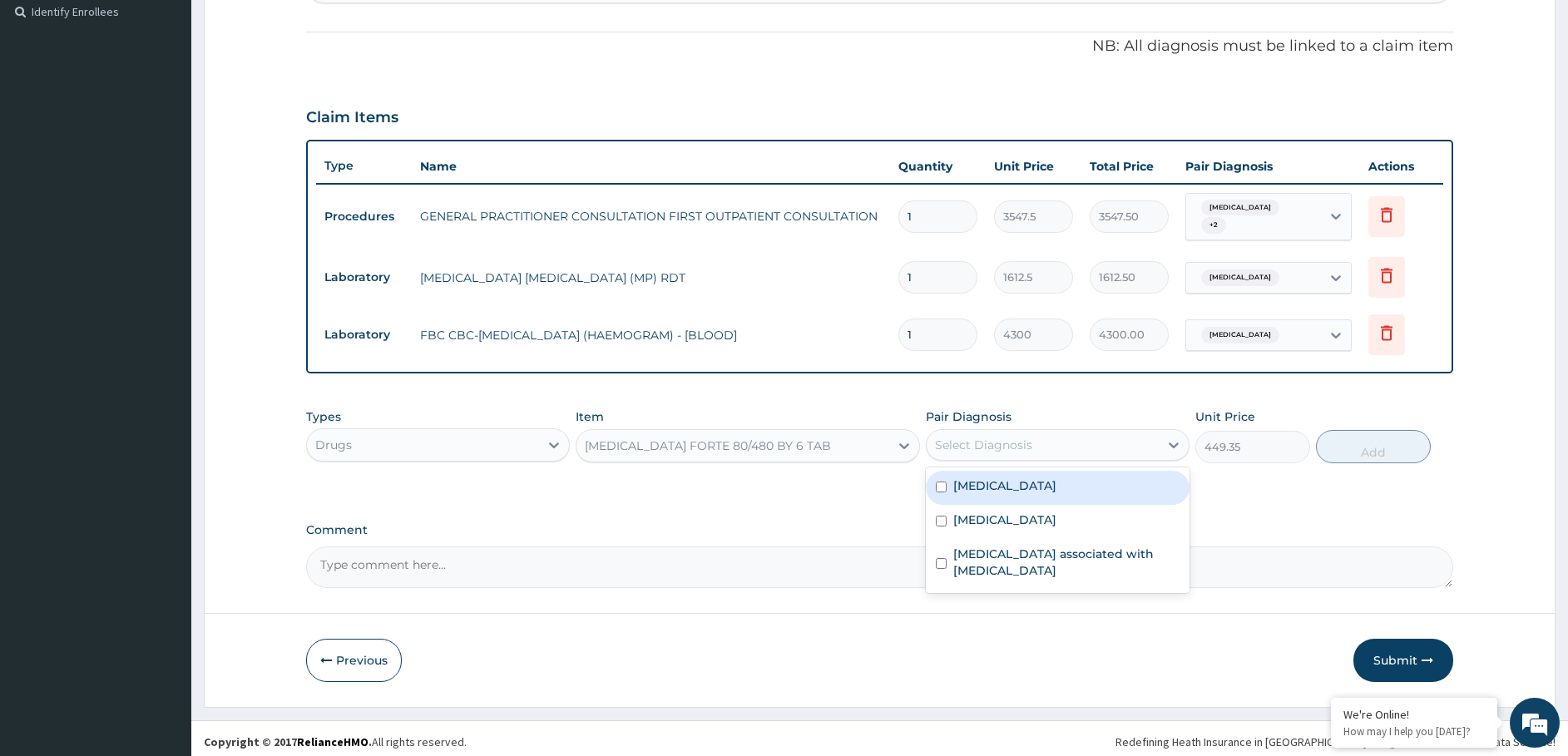
drag, startPoint x: 982, startPoint y: 492, endPoint x: 1056, endPoint y: 471, distance: 76.9
click at [982, 490] on div "Malaria" at bounding box center [1057, 488] width 264 height 34
checkbox input "true"
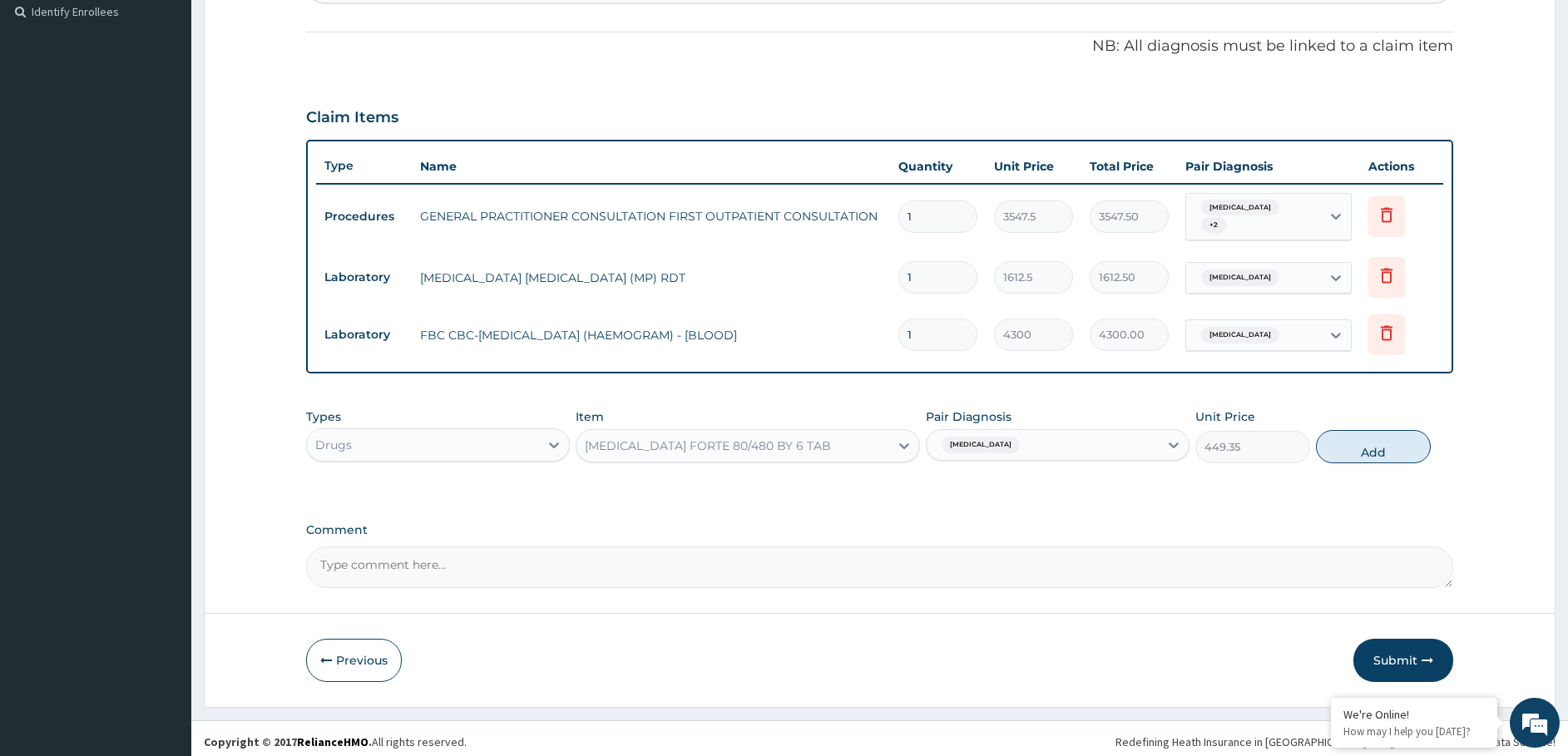
drag, startPoint x: 1357, startPoint y: 439, endPoint x: 1059, endPoint y: 464, distance: 299.0
click at [1350, 440] on button "Add" at bounding box center [1373, 447] width 115 height 33
type input "0"
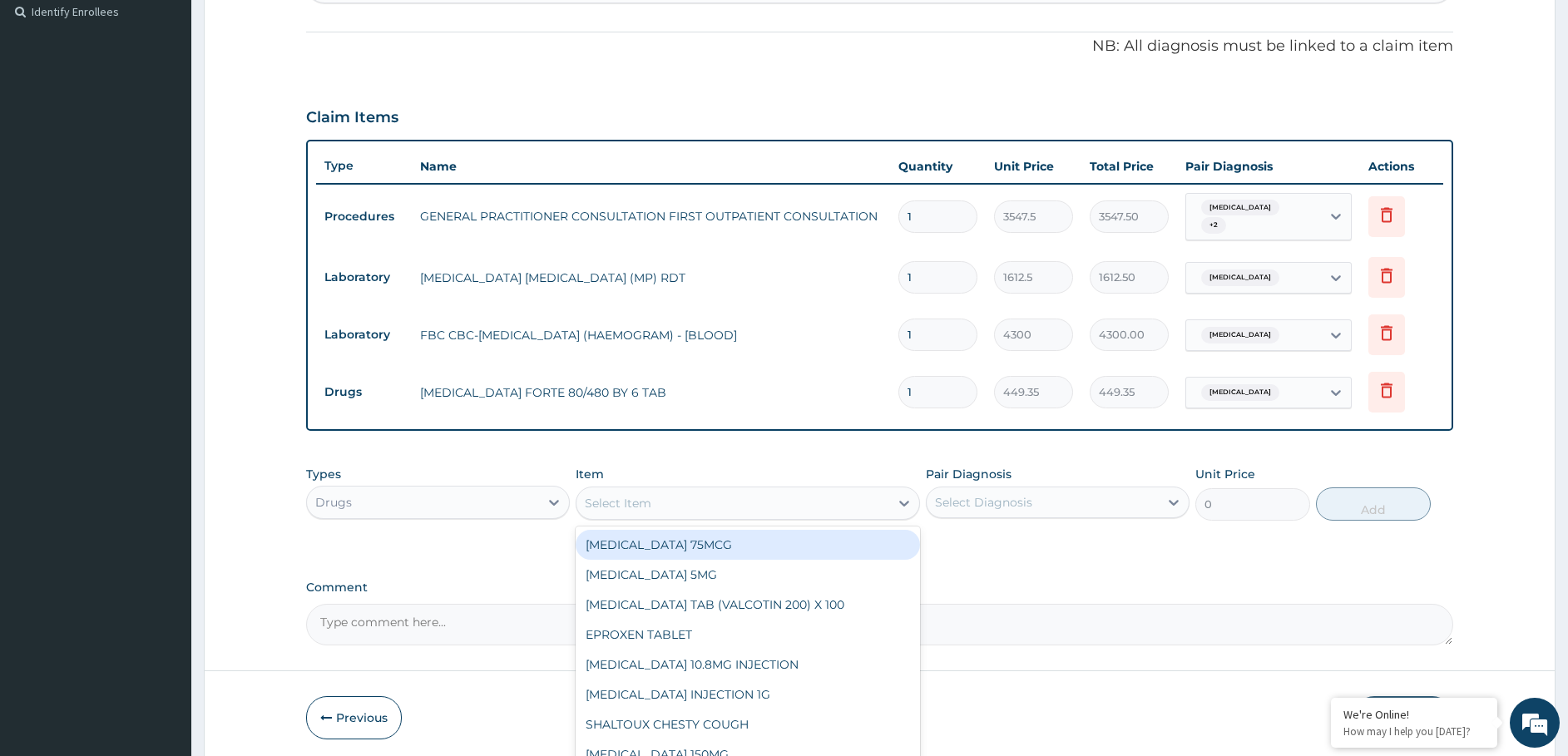
click at [781, 490] on div "Select Item" at bounding box center [733, 503] width 313 height 27
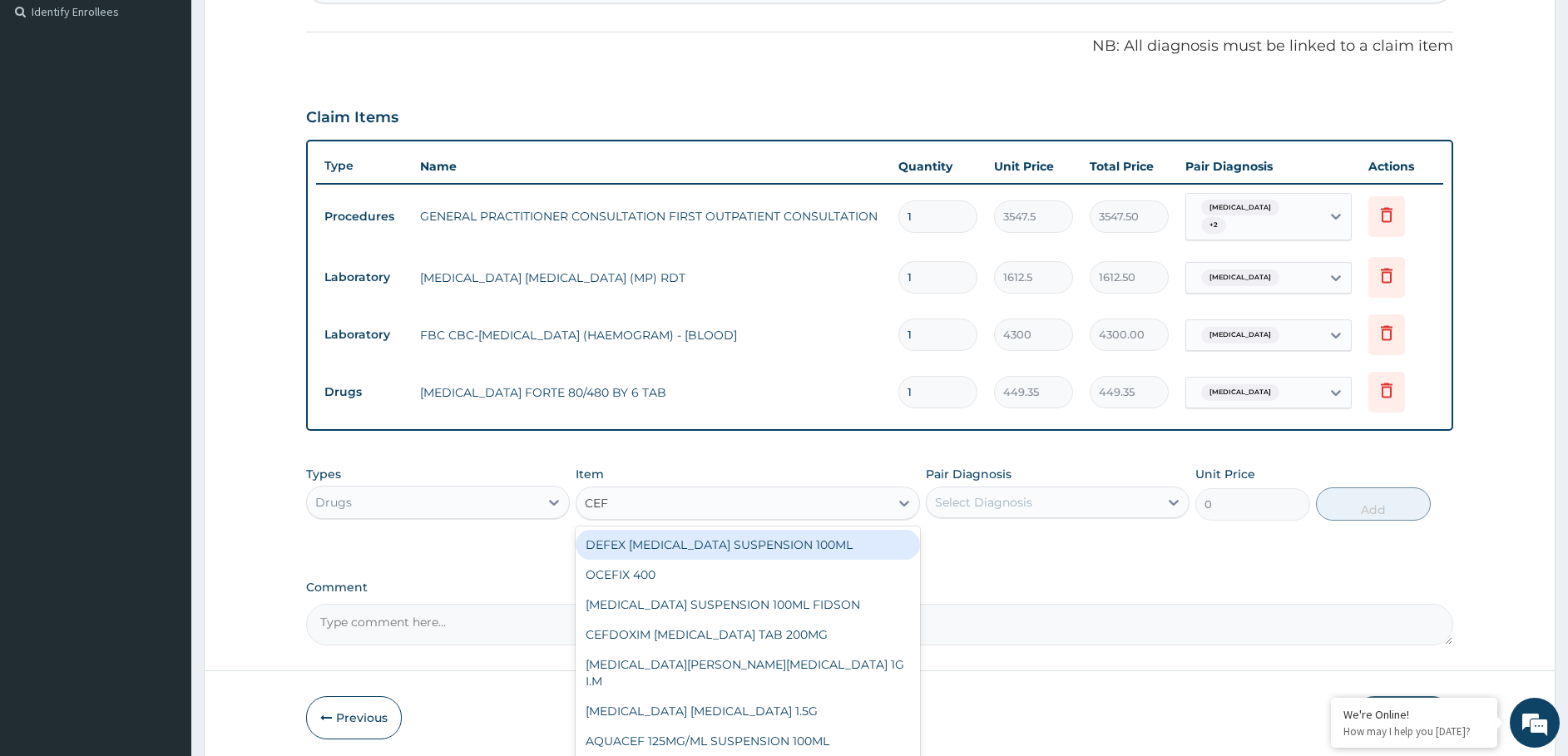
type input "CEFT"
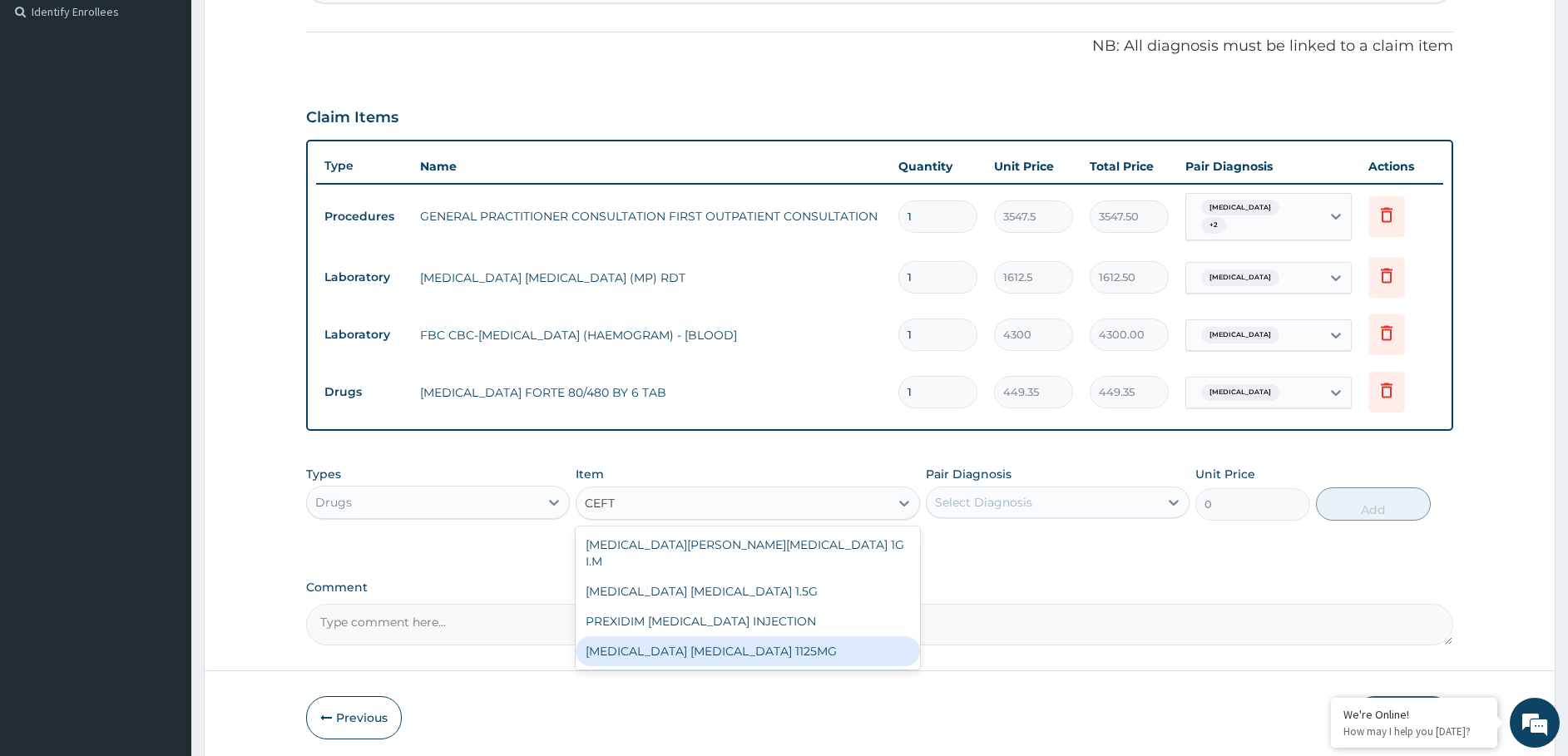
drag, startPoint x: 703, startPoint y: 627, endPoint x: 563, endPoint y: 553, distance: 158.4
click at [703, 637] on div "CEFTRIAXONE TAZOBACTAM 1125MG" at bounding box center [748, 651] width 344 height 30
type input "2365"
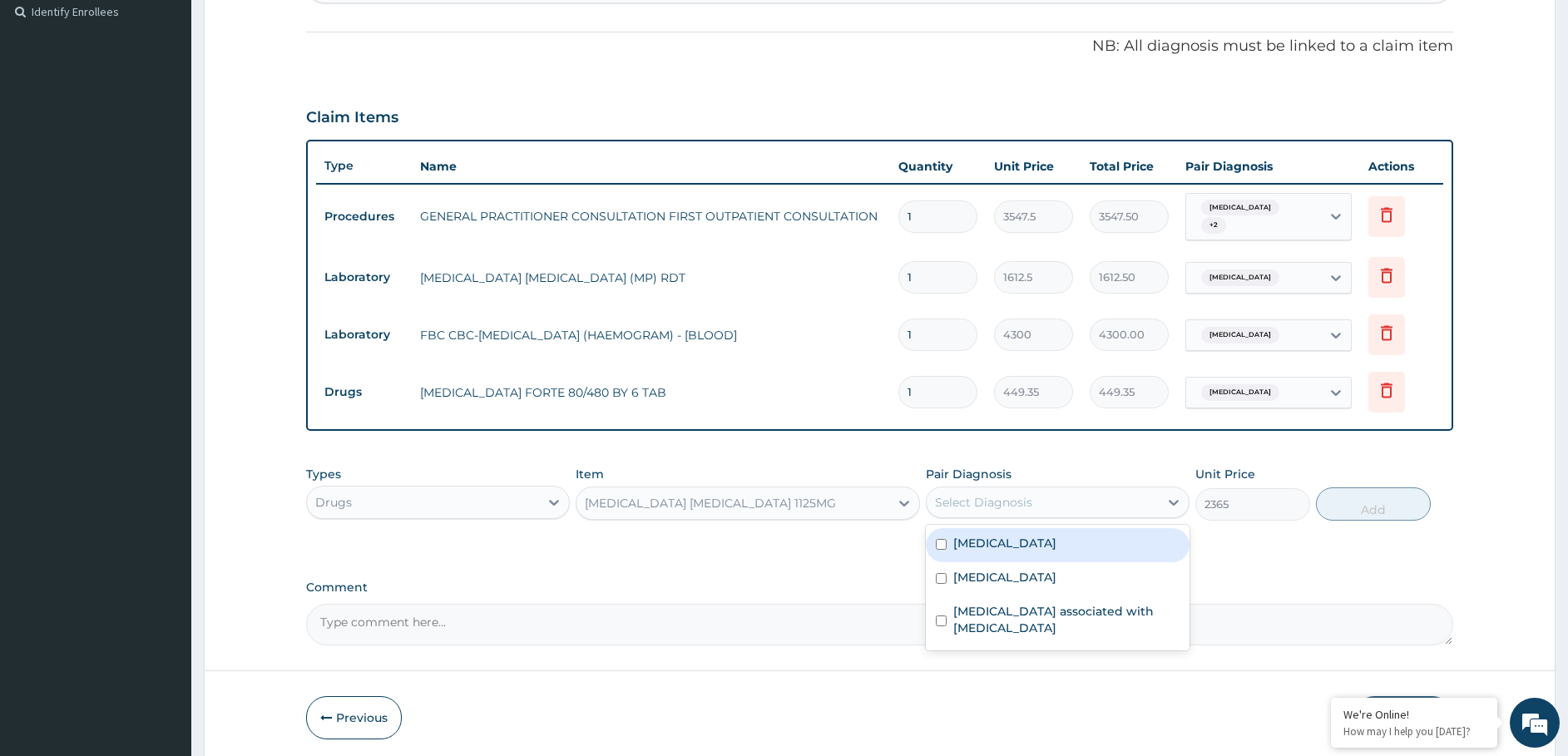
click at [1040, 489] on div "Select Diagnosis" at bounding box center [1042, 502] width 232 height 27
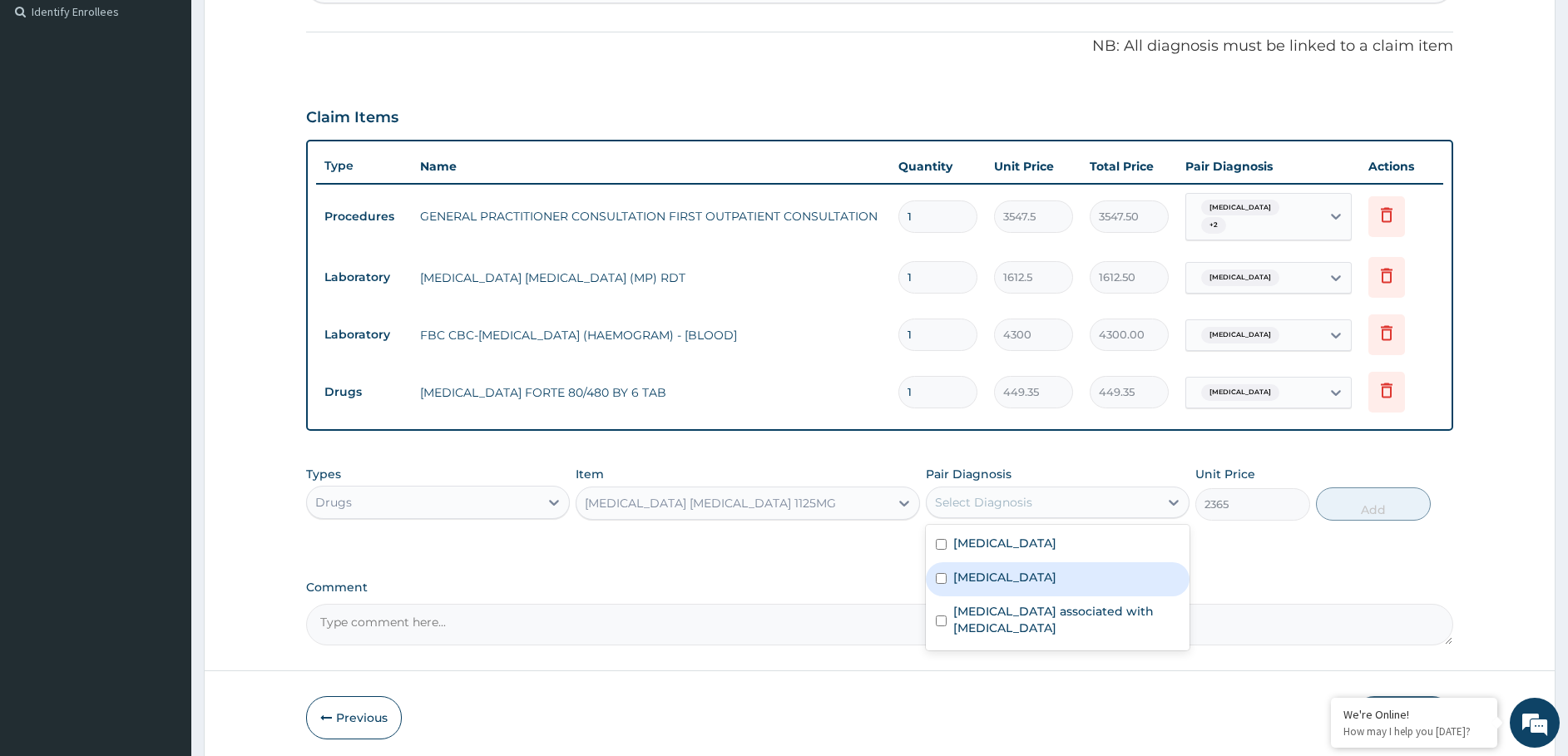
click at [977, 573] on label "Upper respiratory infection" at bounding box center [1004, 577] width 103 height 16
checkbox input "true"
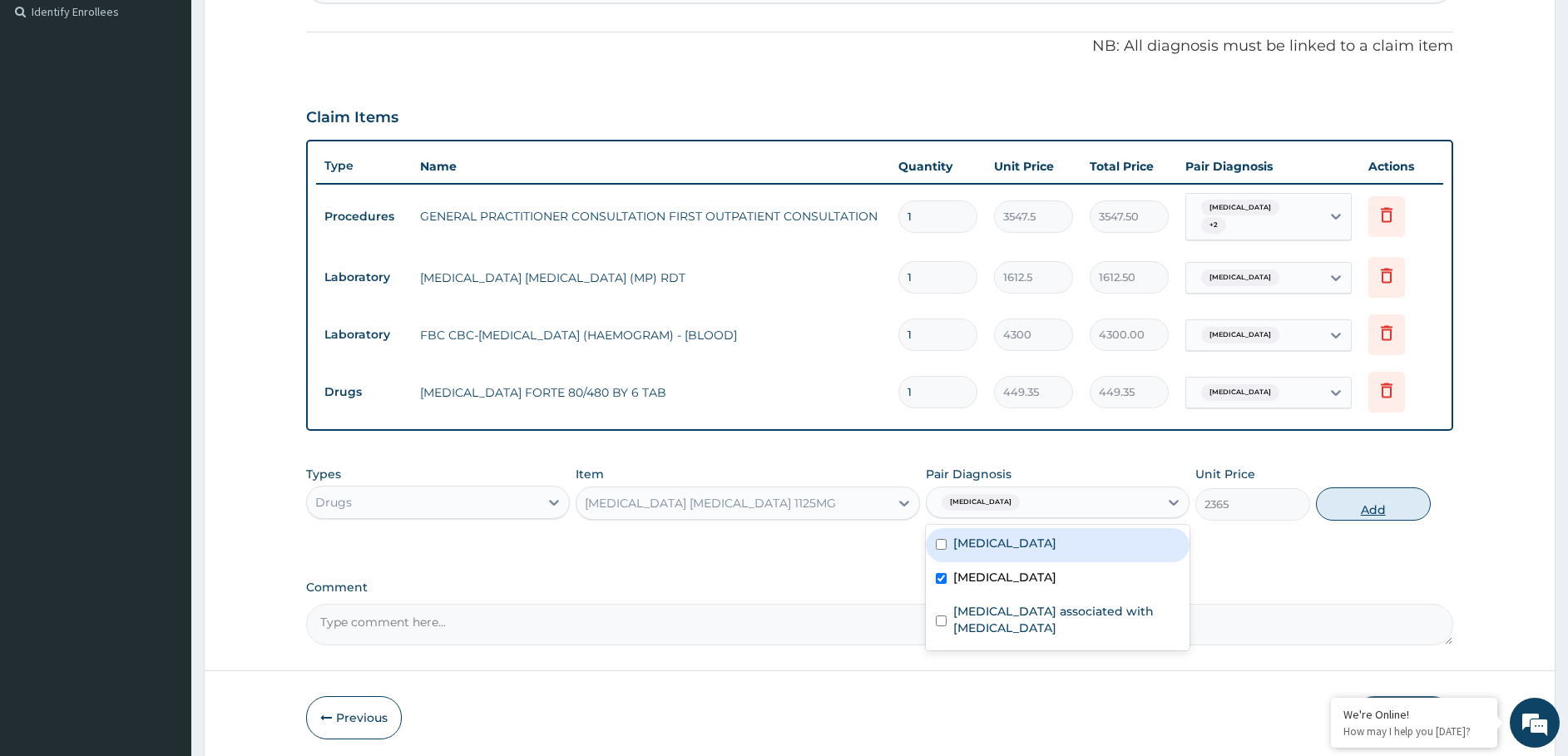
click at [1346, 488] on button "Add" at bounding box center [1373, 504] width 115 height 33
type input "0"
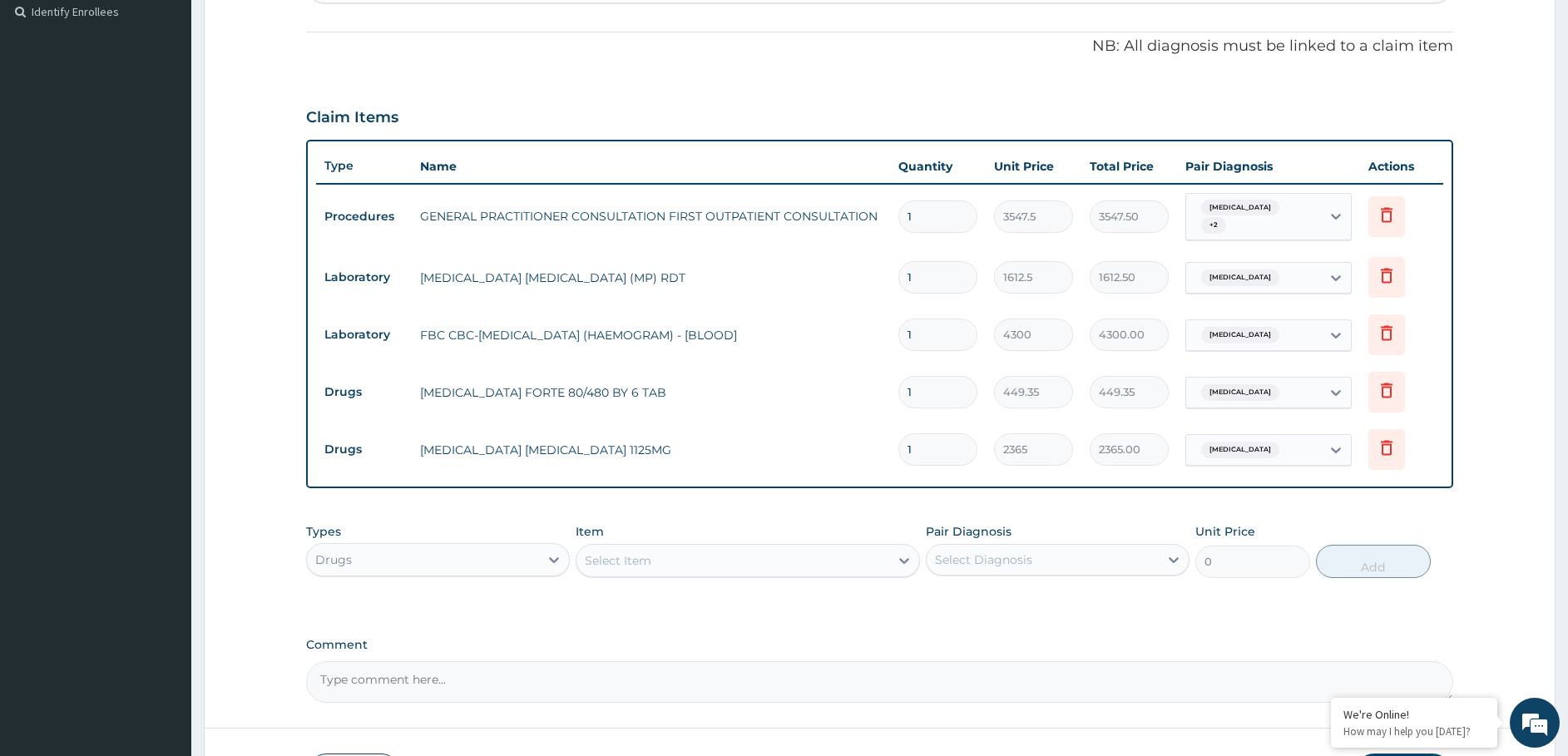
click at [682, 555] on div "Select Item" at bounding box center [733, 561] width 313 height 27
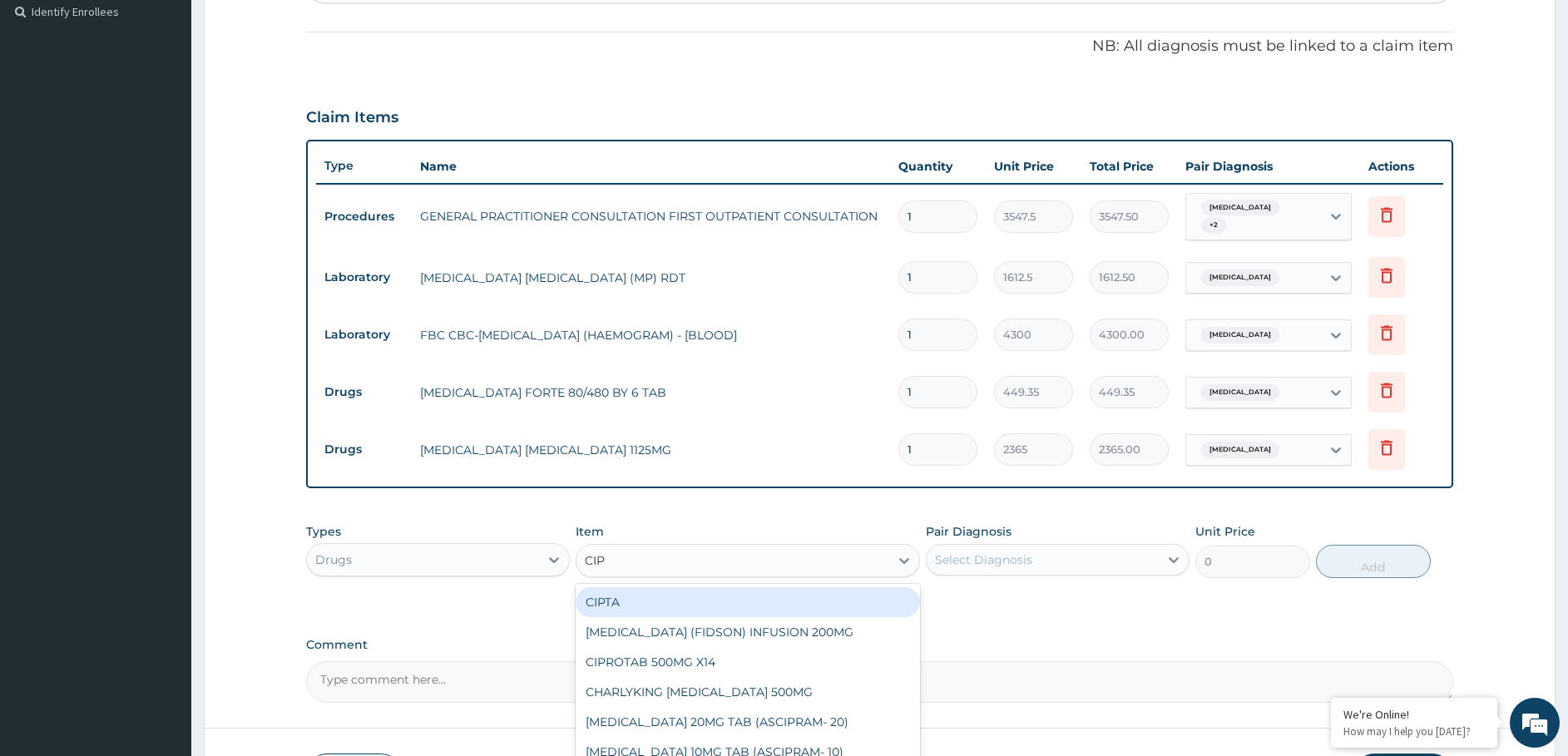
type input "CIPR"
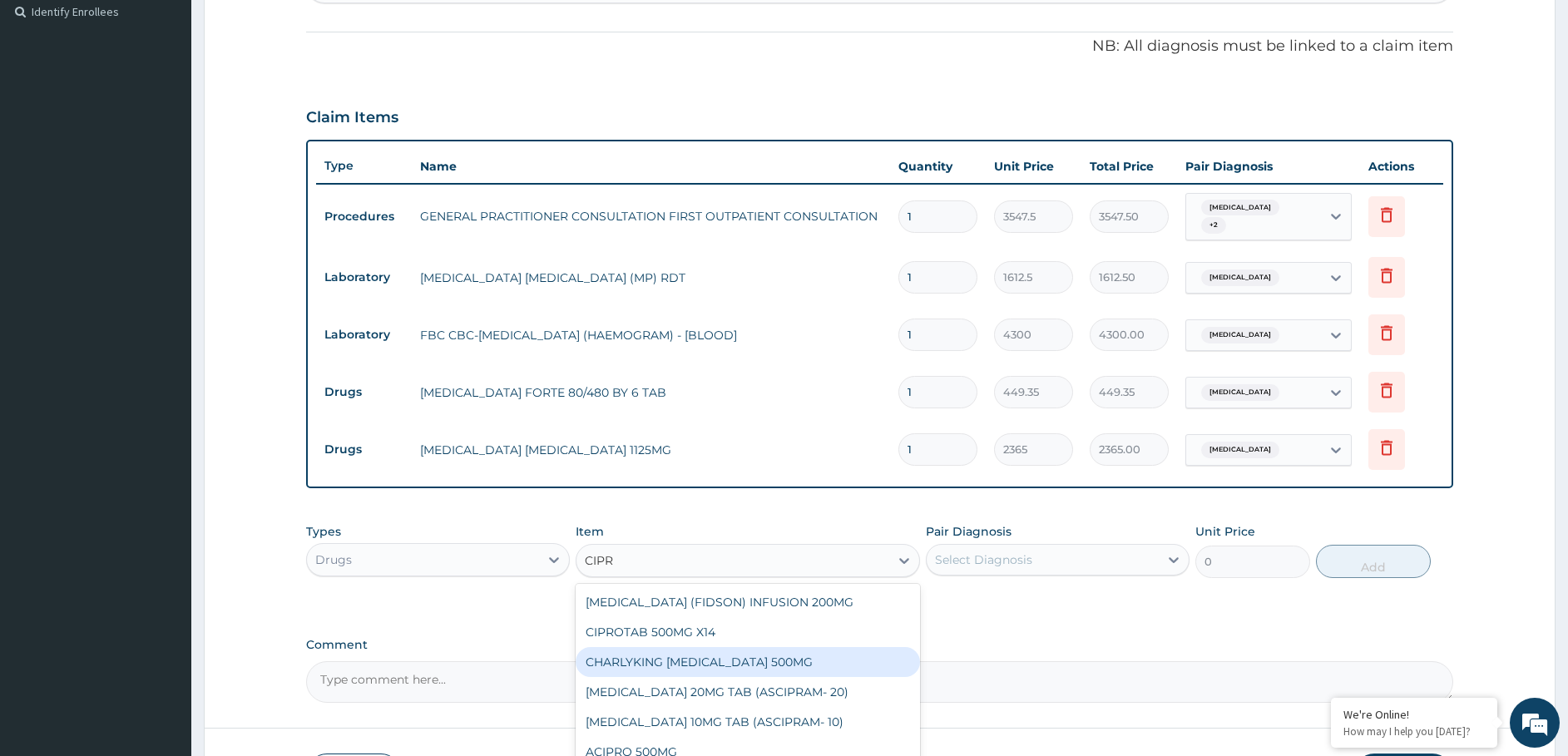
click at [674, 656] on div "CHARLYKING CIPROFLOXACIN 500MG" at bounding box center [748, 662] width 344 height 30
type input "177.375"
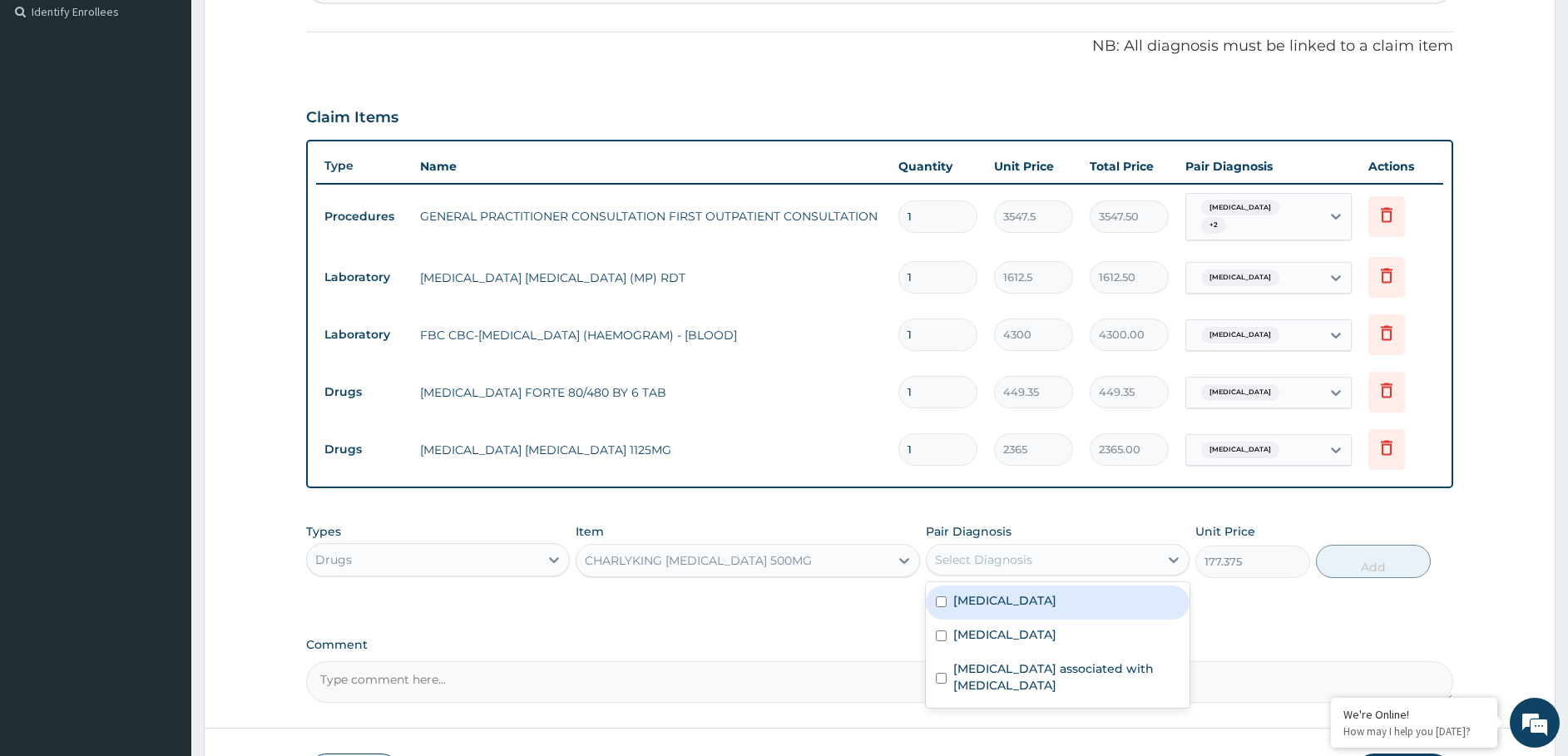
click at [979, 552] on div "Select Diagnosis" at bounding box center [984, 560] width 98 height 16
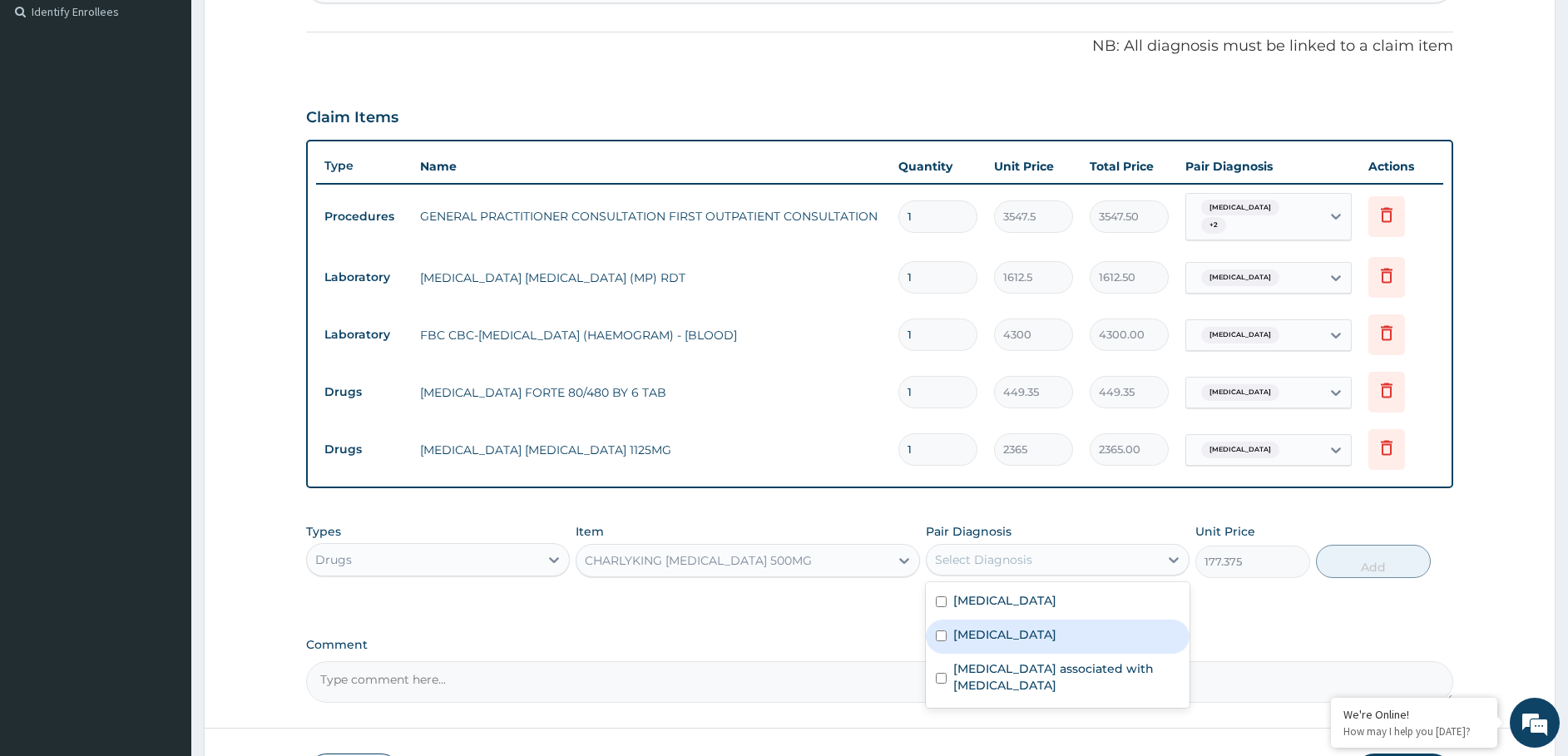
click at [993, 627] on label "Upper respiratory infection" at bounding box center [1004, 634] width 103 height 16
checkbox input "true"
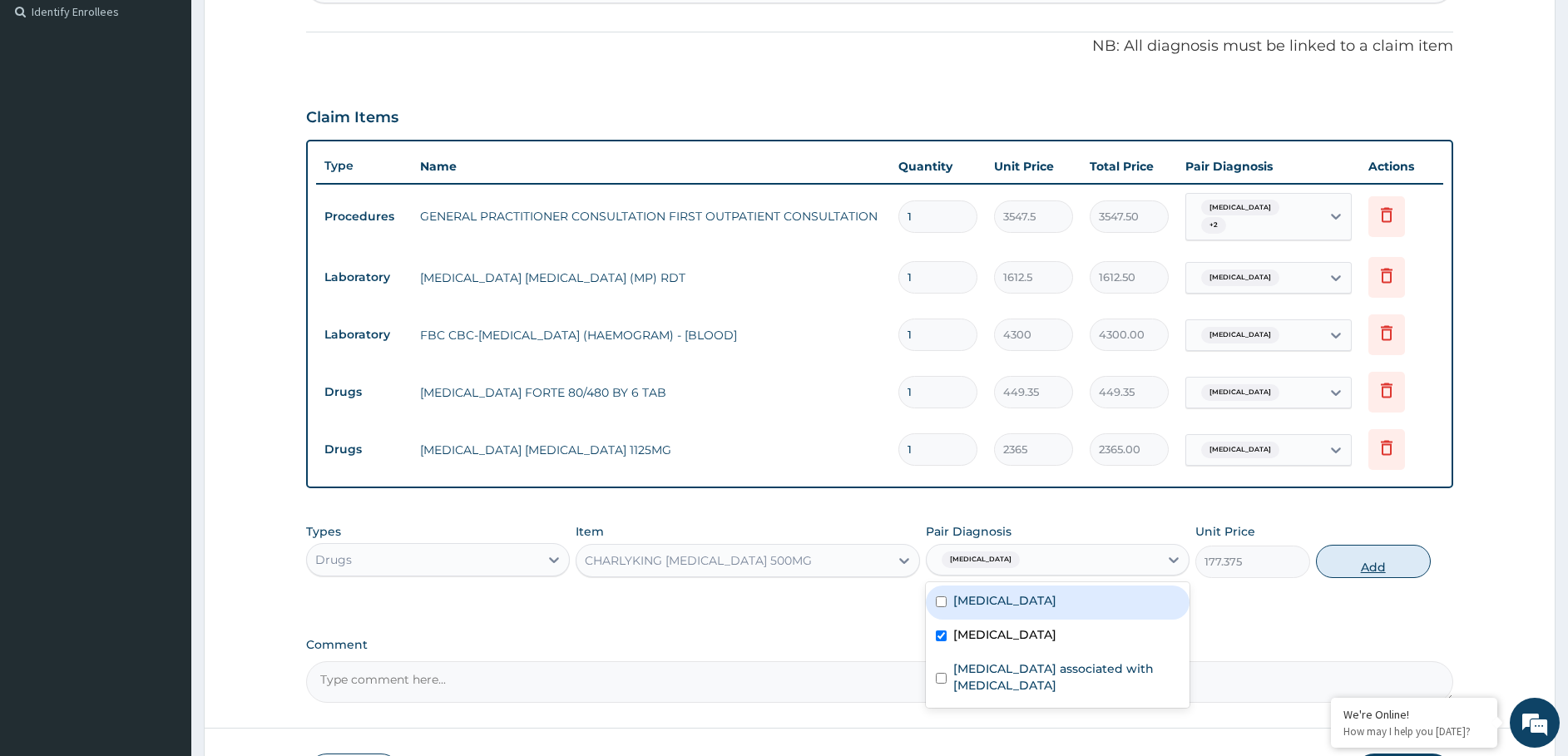
click at [1327, 563] on button "Add" at bounding box center [1373, 561] width 115 height 33
type input "0"
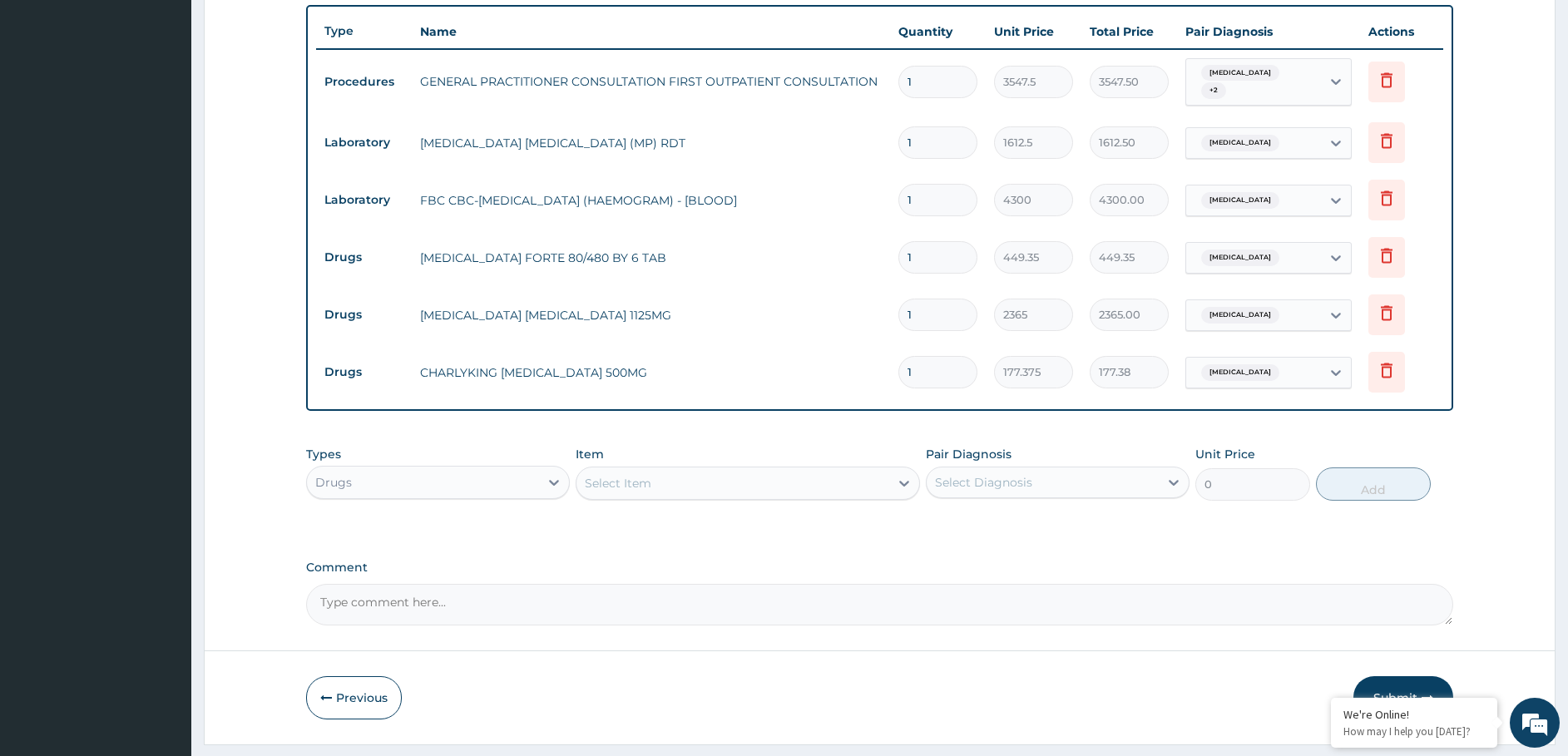
scroll to position [635, 0]
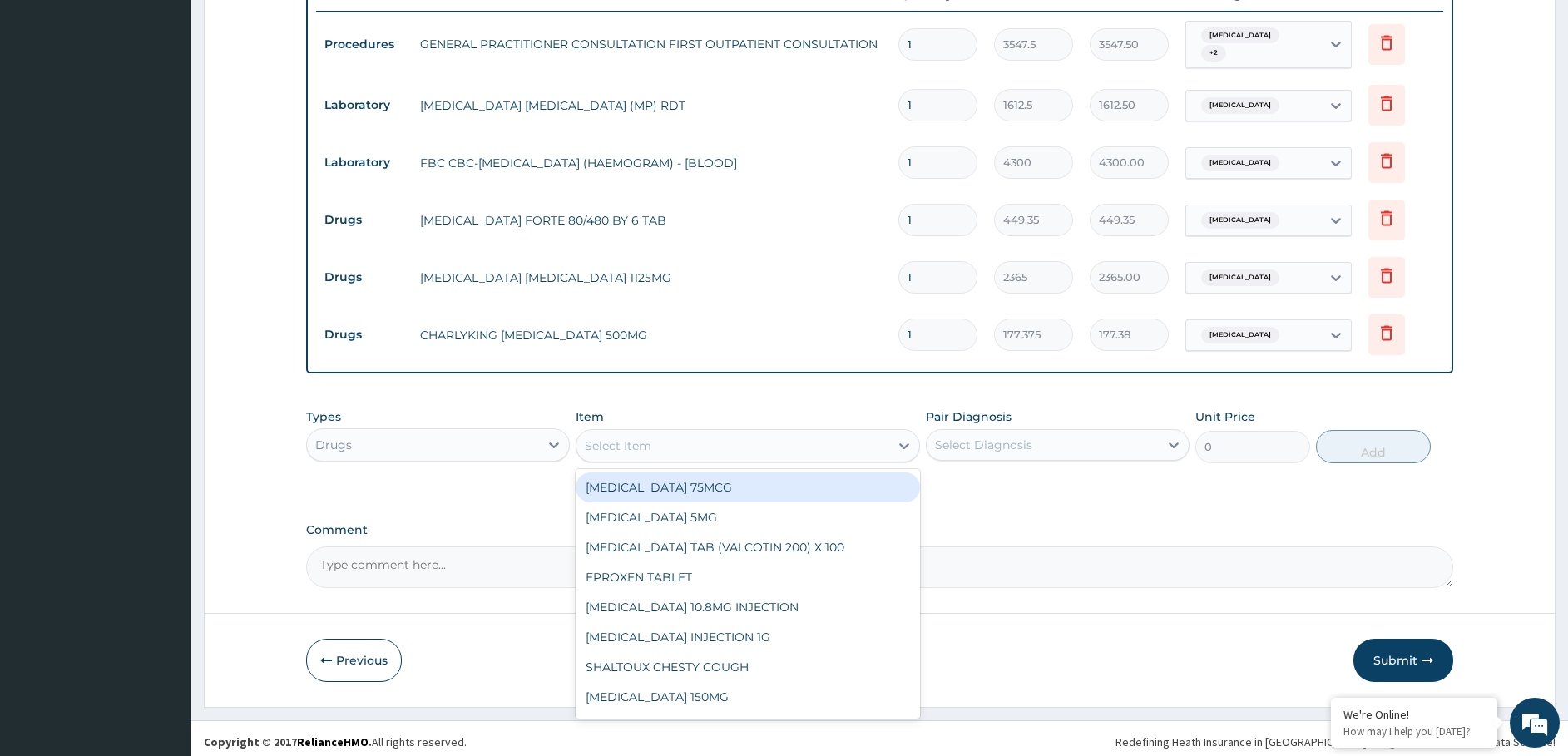
click at [623, 438] on div "Select Item" at bounding box center [618, 446] width 67 height 16
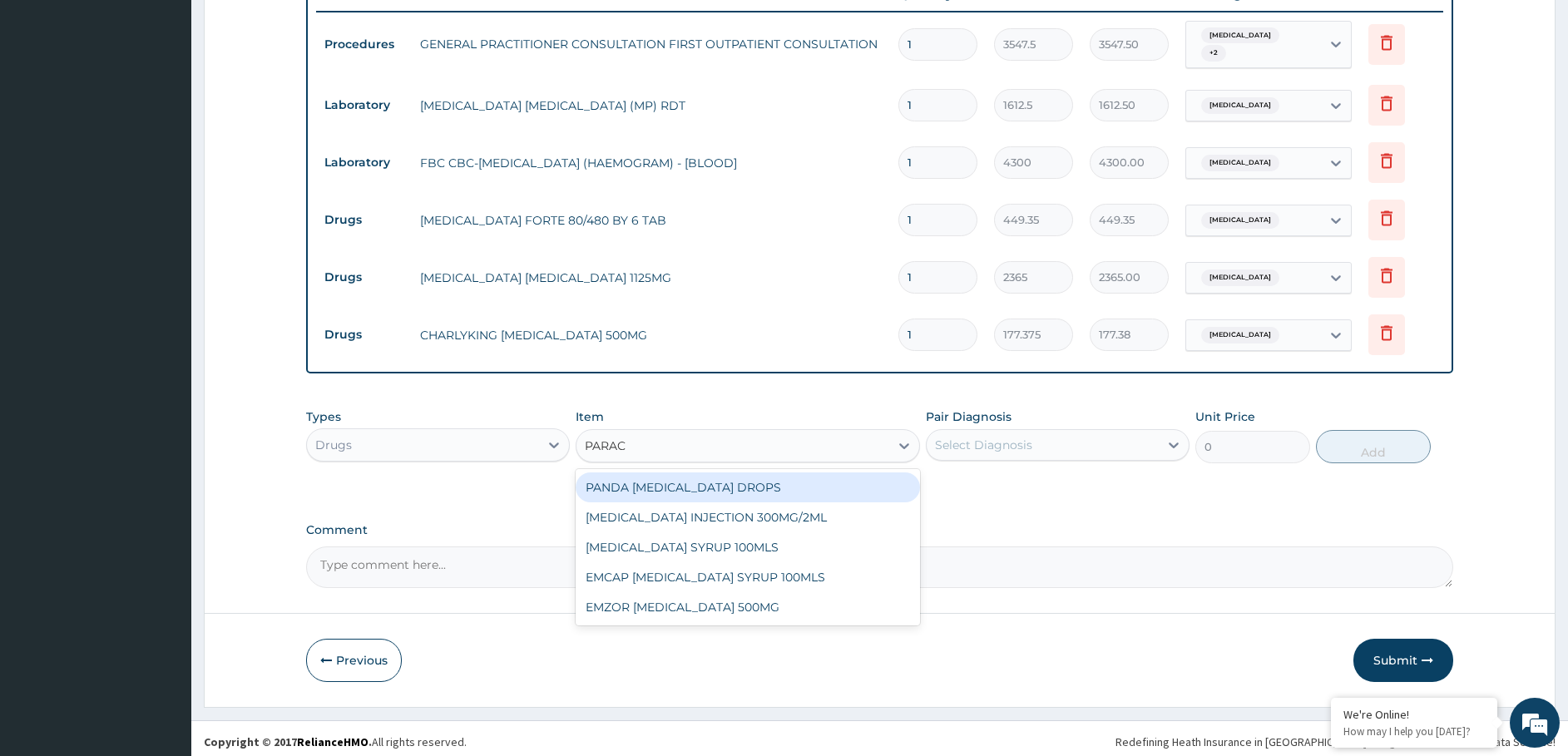
type input "PARACE"
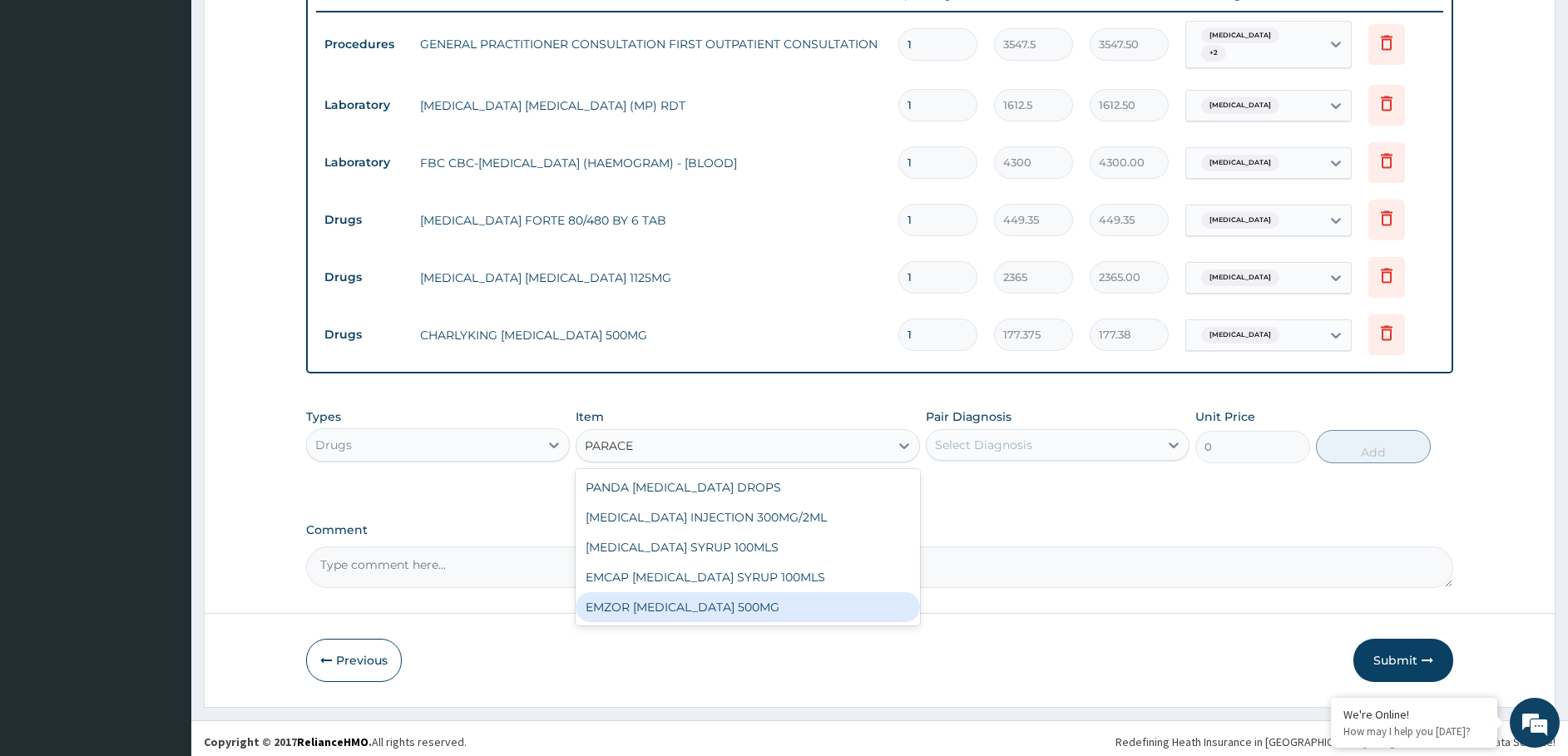
click at [725, 603] on div "EMZOR PARACETAMOL 500MG" at bounding box center [748, 607] width 344 height 30
type input "23.65"
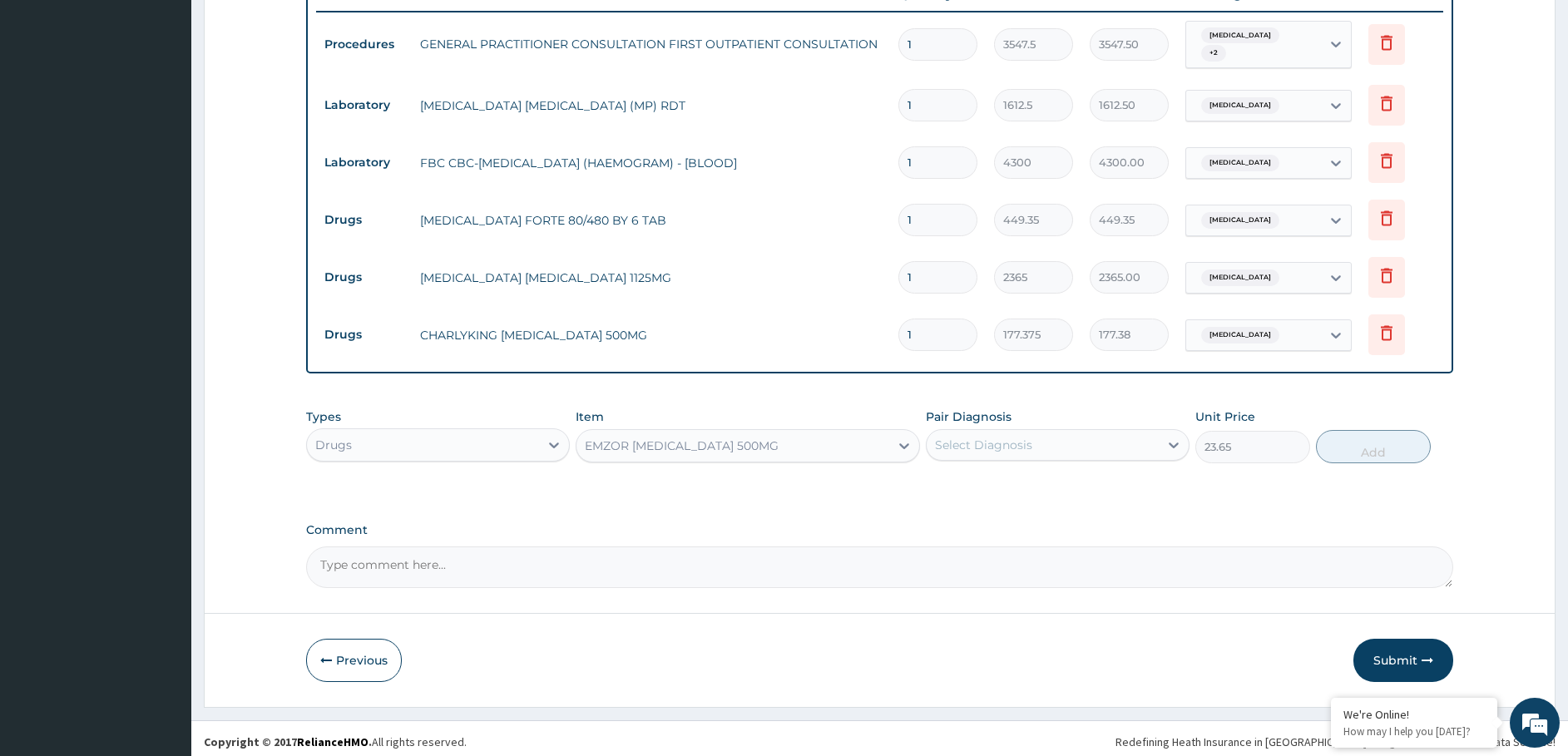
click at [965, 446] on div "Select Diagnosis" at bounding box center [984, 445] width 98 height 16
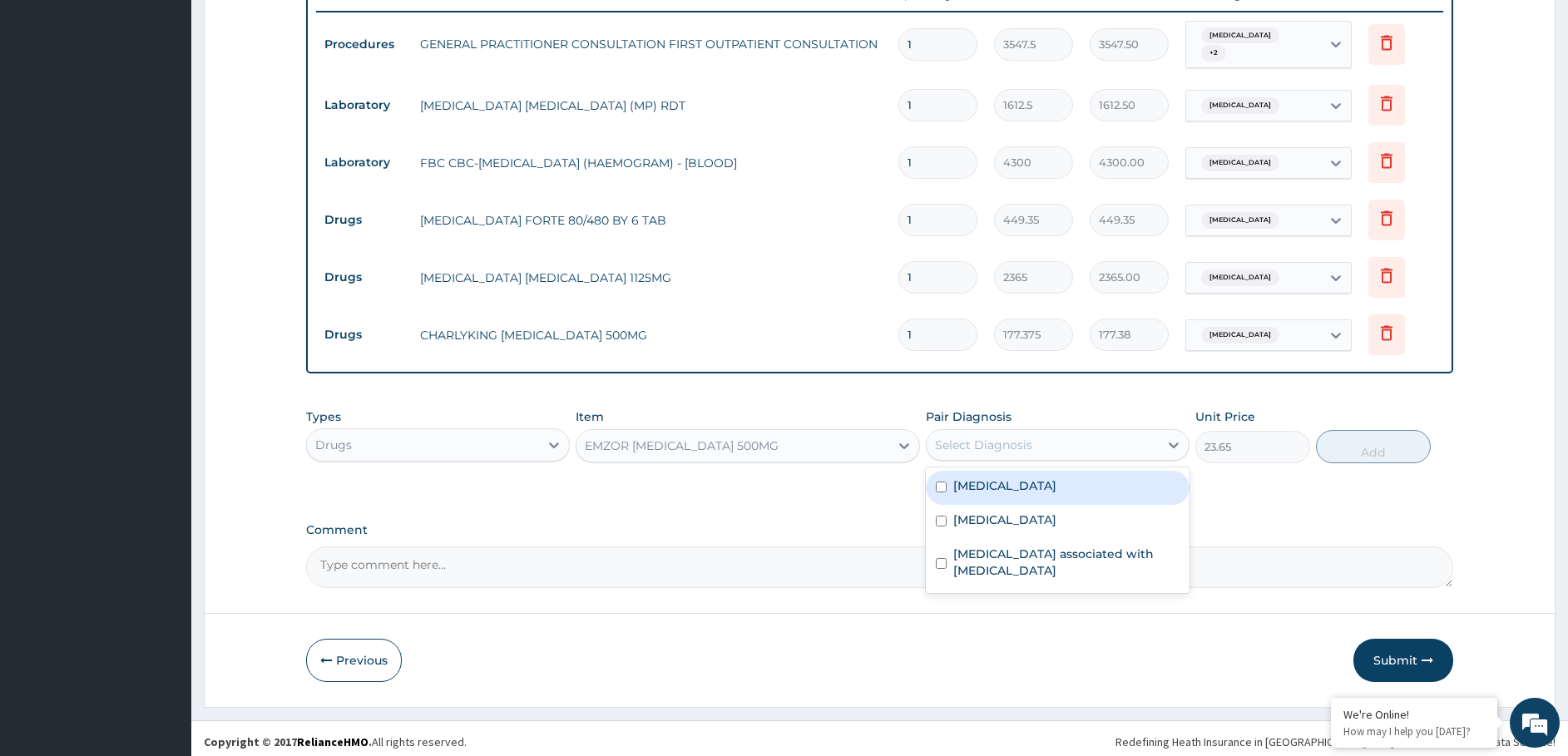
click at [972, 482] on label "Malaria" at bounding box center [1004, 485] width 103 height 16
checkbox input "true"
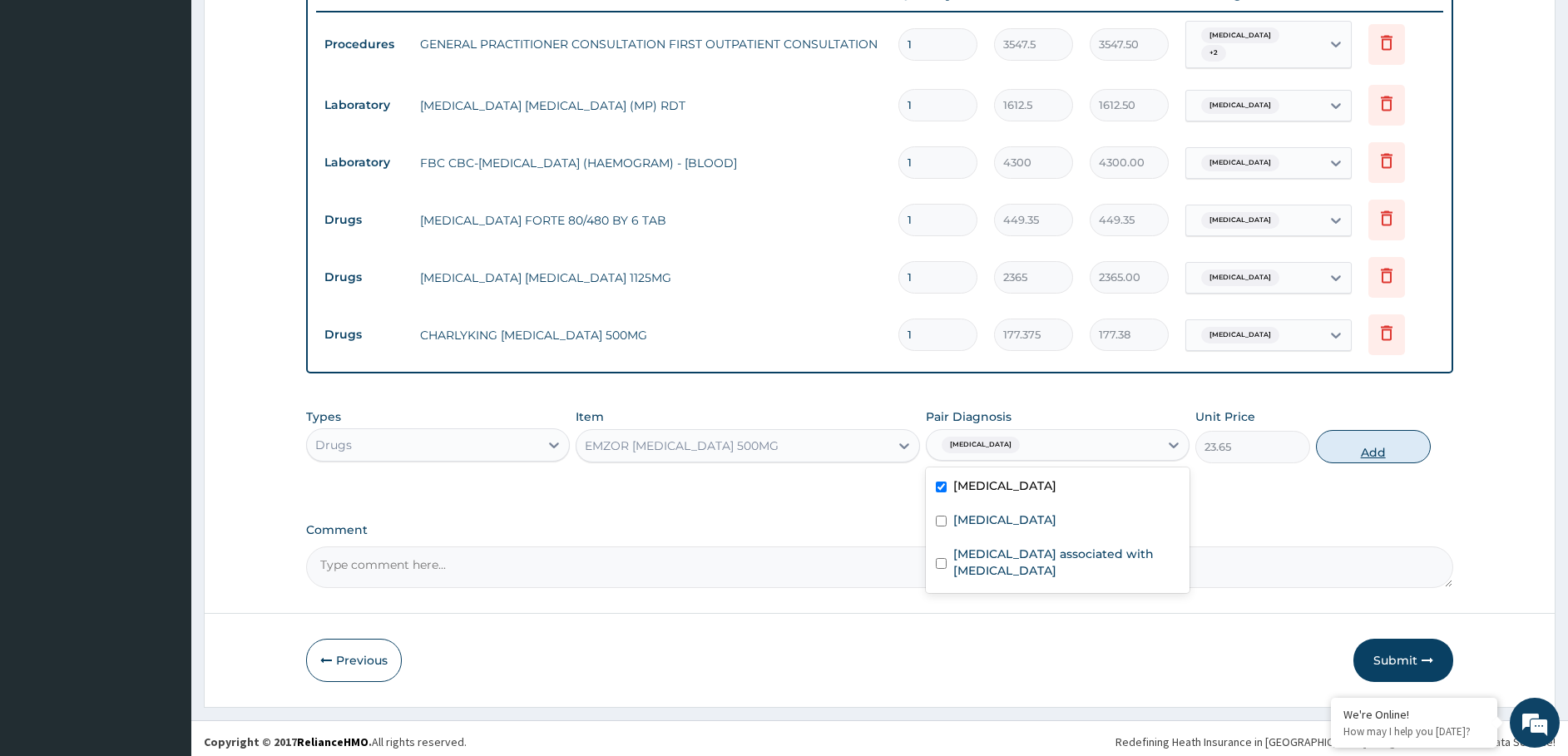
click at [1382, 439] on button "Add" at bounding box center [1373, 447] width 115 height 33
type input "0"
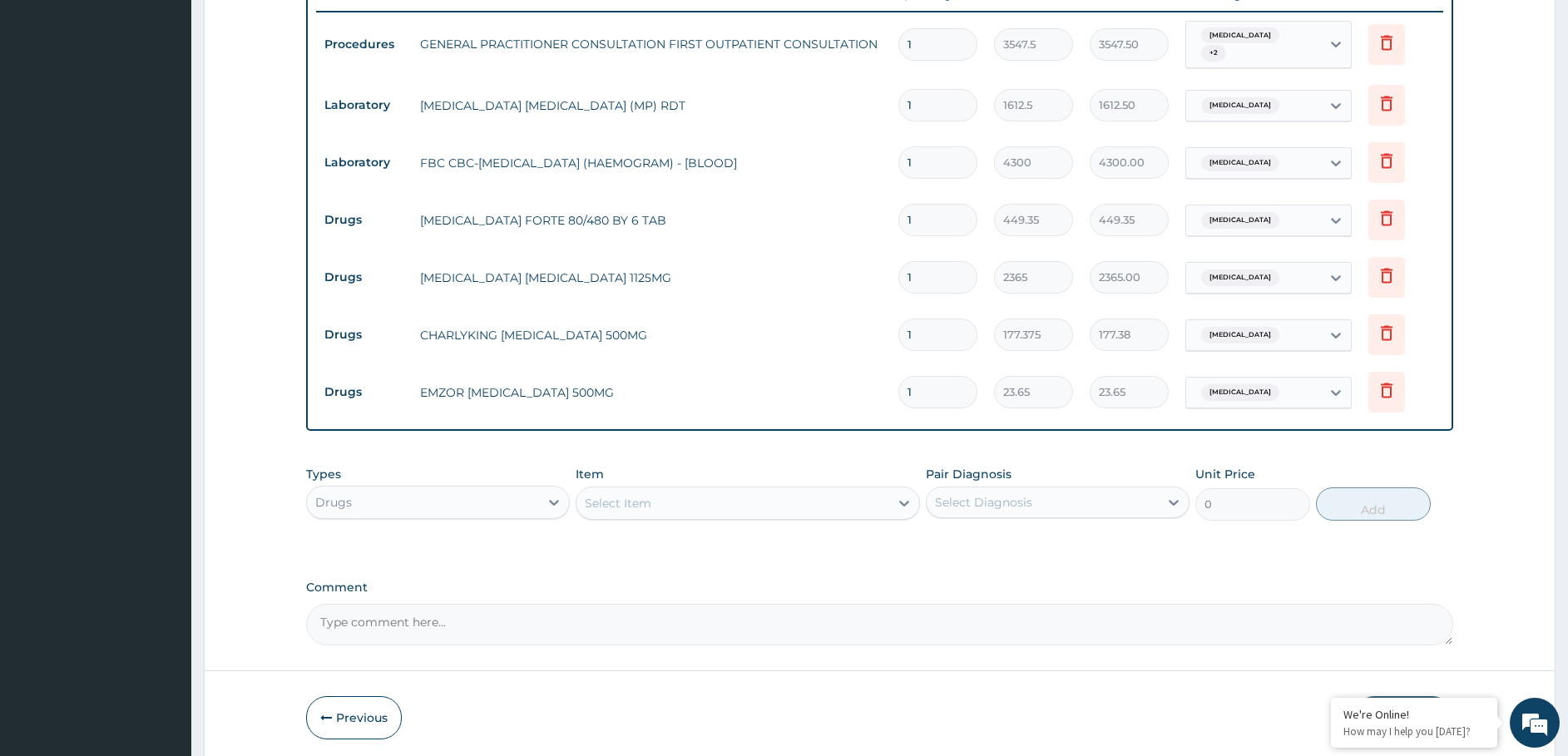
type input "18"
type input "425.70"
type input "18"
click at [583, 501] on div "Select Item" at bounding box center [733, 503] width 313 height 27
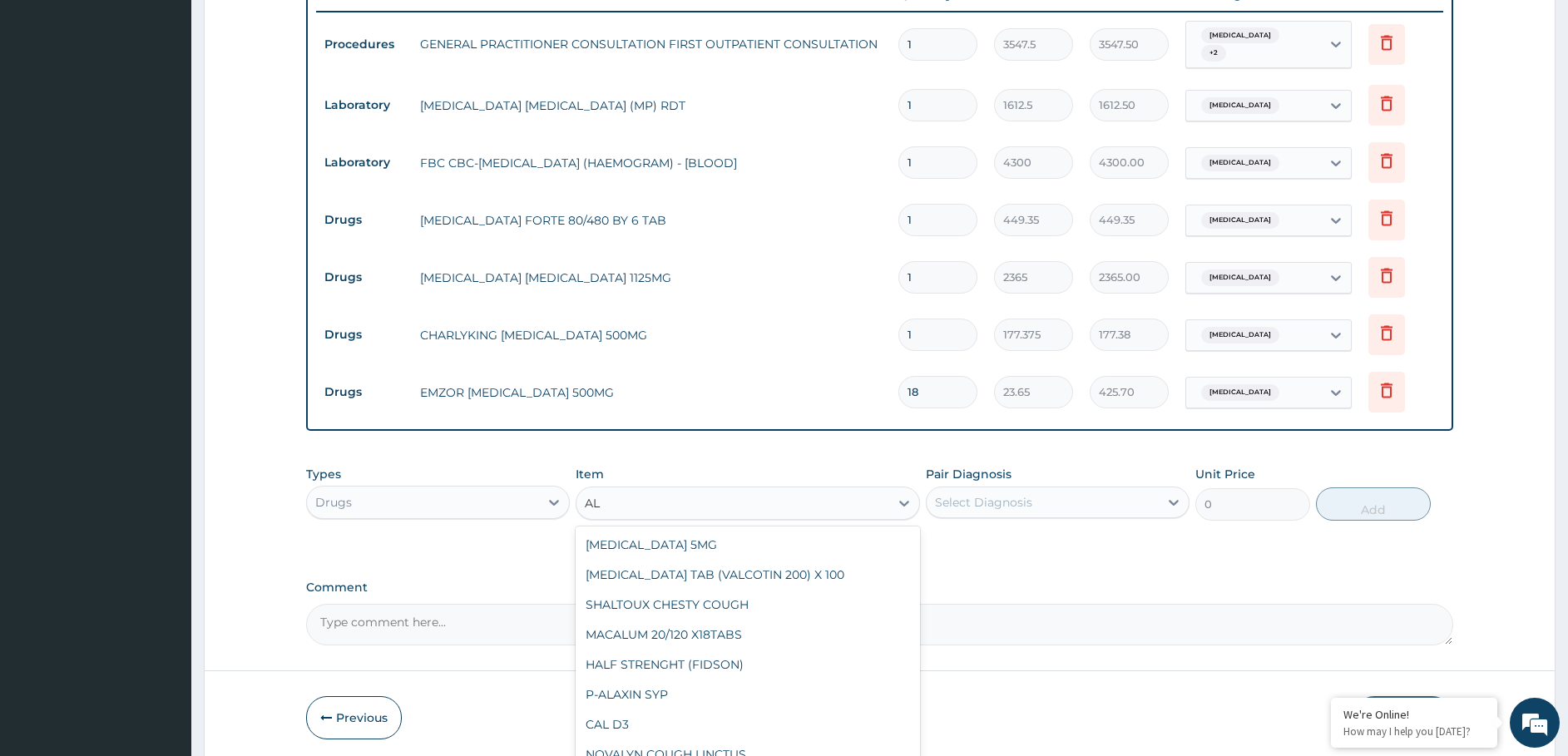
type input "A"
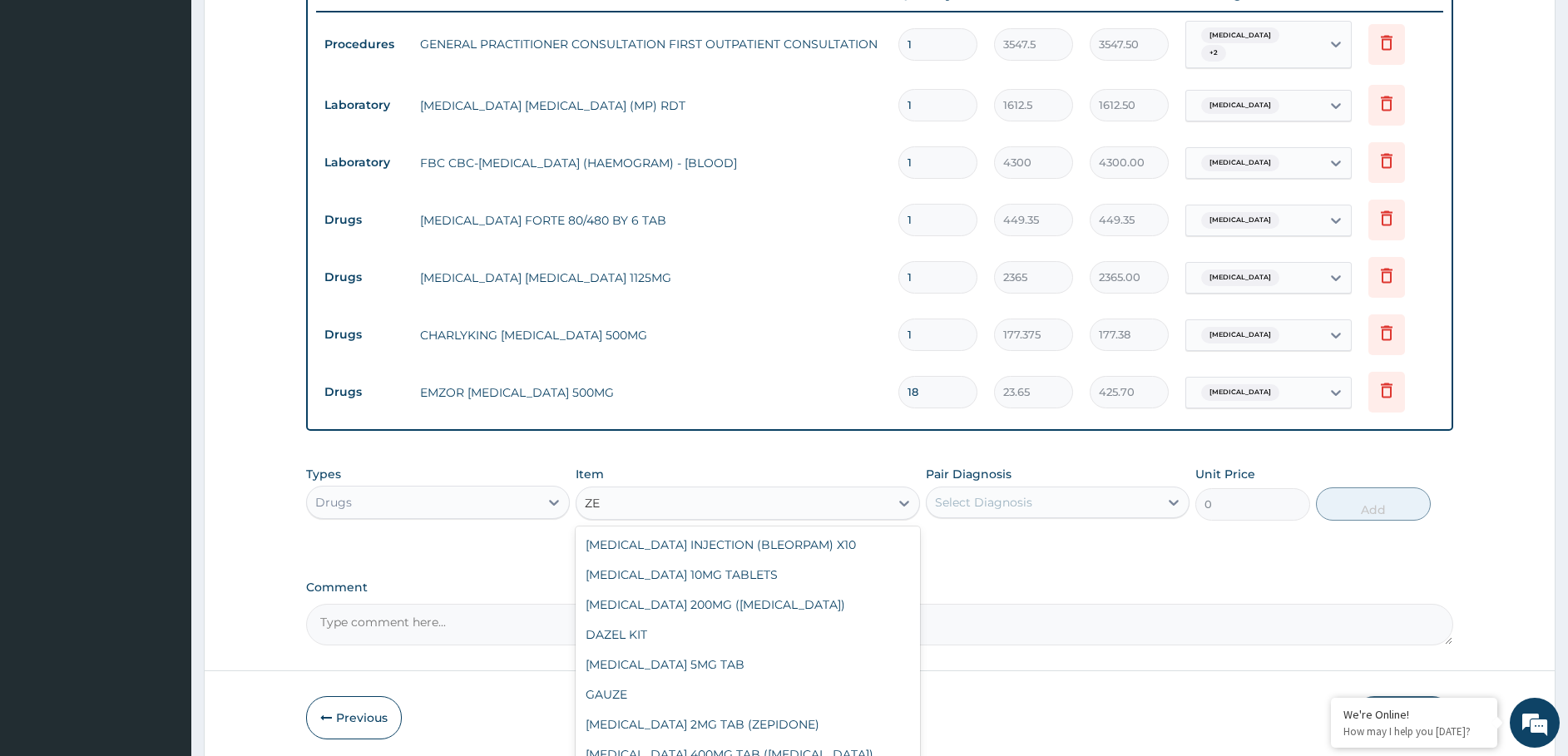
type input "ZE"
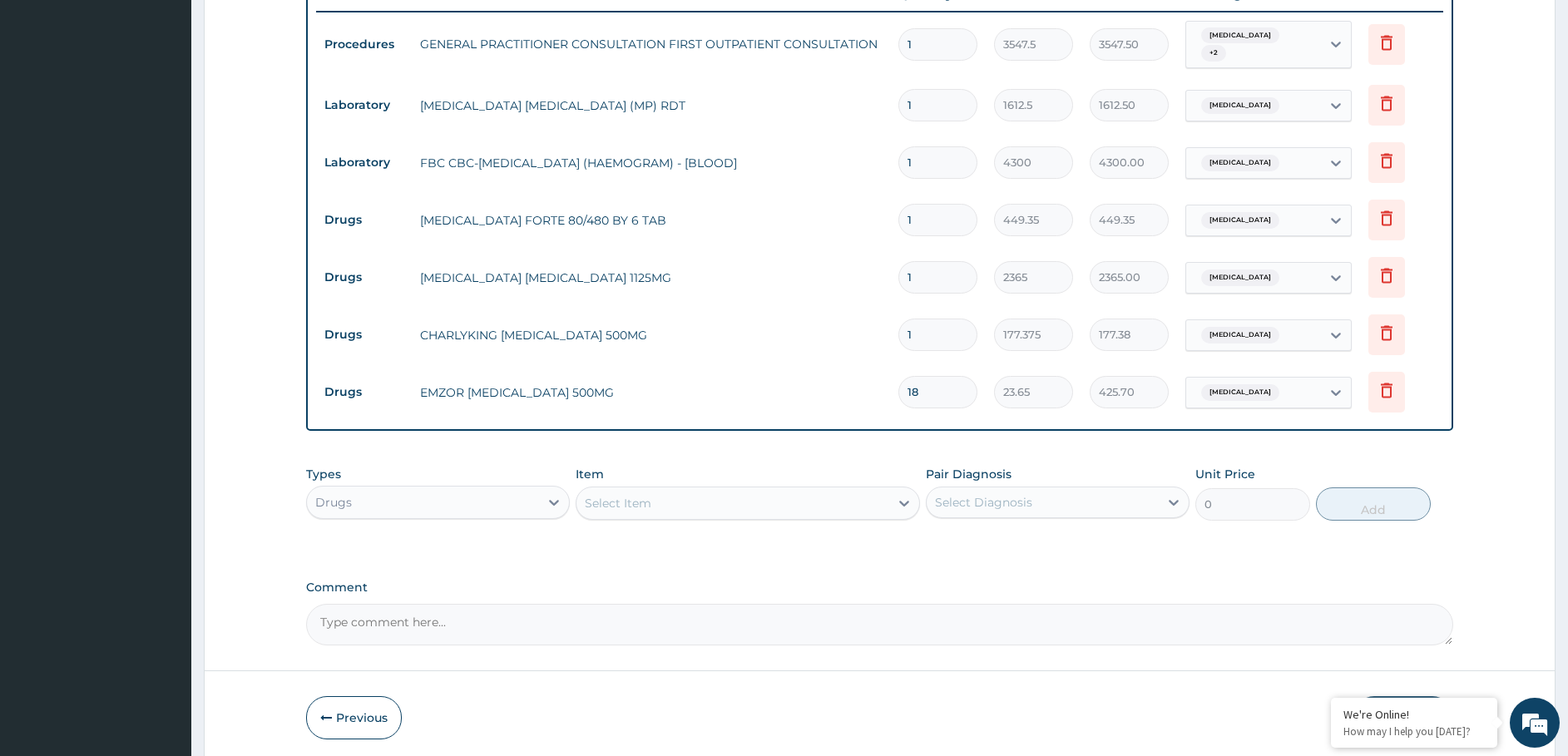
drag, startPoint x: 932, startPoint y: 326, endPoint x: 920, endPoint y: 340, distance: 18.4
click at [920, 340] on input "1" at bounding box center [937, 335] width 79 height 33
type input "10"
type input "1773.75"
type input "10"
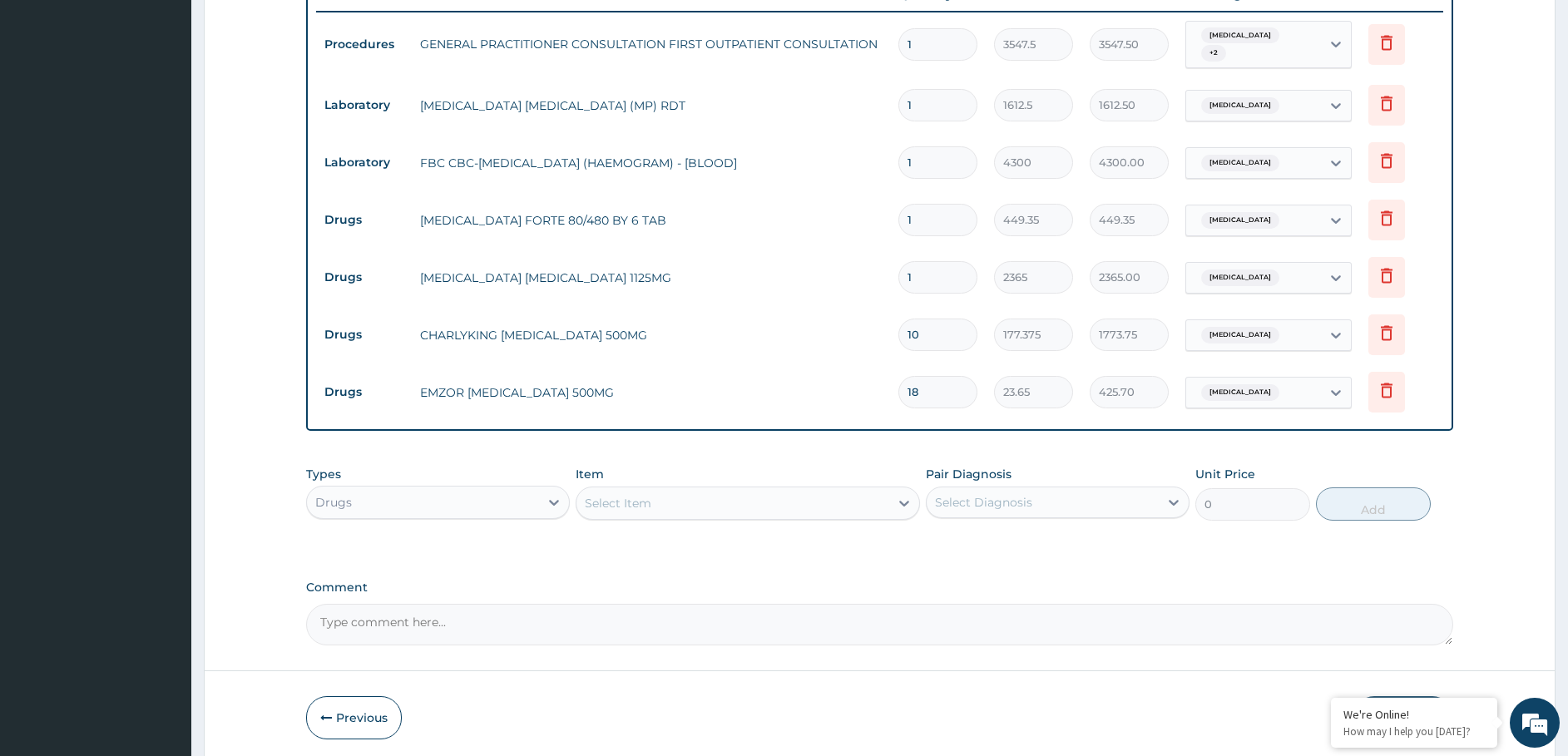
click at [677, 487] on div "Select Item" at bounding box center [748, 503] width 344 height 33
type input "ALBE"
drag, startPoint x: 926, startPoint y: 269, endPoint x: 846, endPoint y: 306, distance: 88.1
click at [847, 305] on tbody "Procedures GENERAL PRACTITIONER CONSULTATION FIRST OUTPATIENT CONSULTATION 1 35…" at bounding box center [880, 217] width 1128 height 411
type input "3"
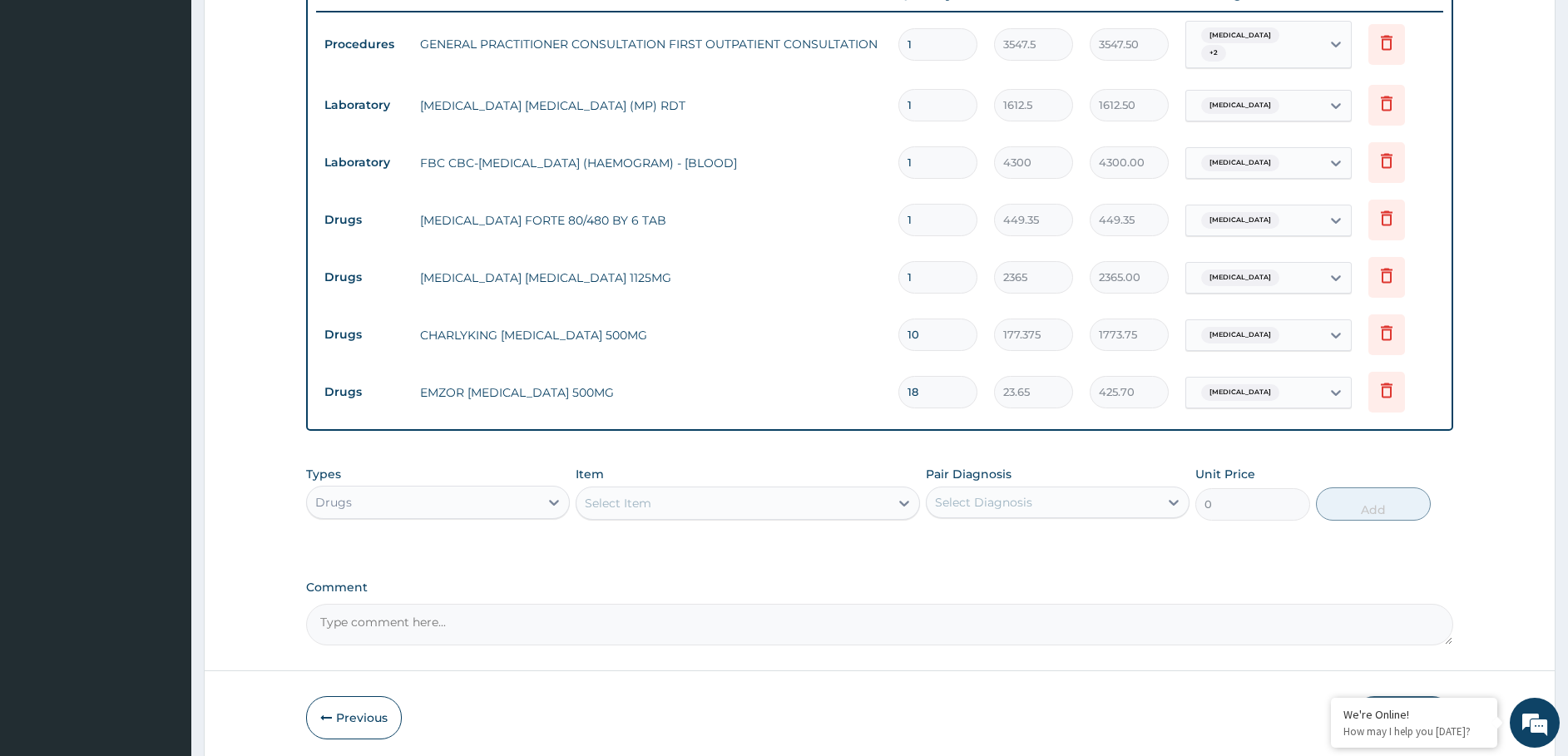
type input "7095.00"
type input "3"
drag, startPoint x: 915, startPoint y: 208, endPoint x: 799, endPoint y: 239, distance: 120.1
click at [799, 239] on tr "Drugs COARTEM FORTE 80/480 BY 6 TAB 1 449.35 449.35 Malaria Delete" at bounding box center [880, 219] width 1128 height 57
type input "6"
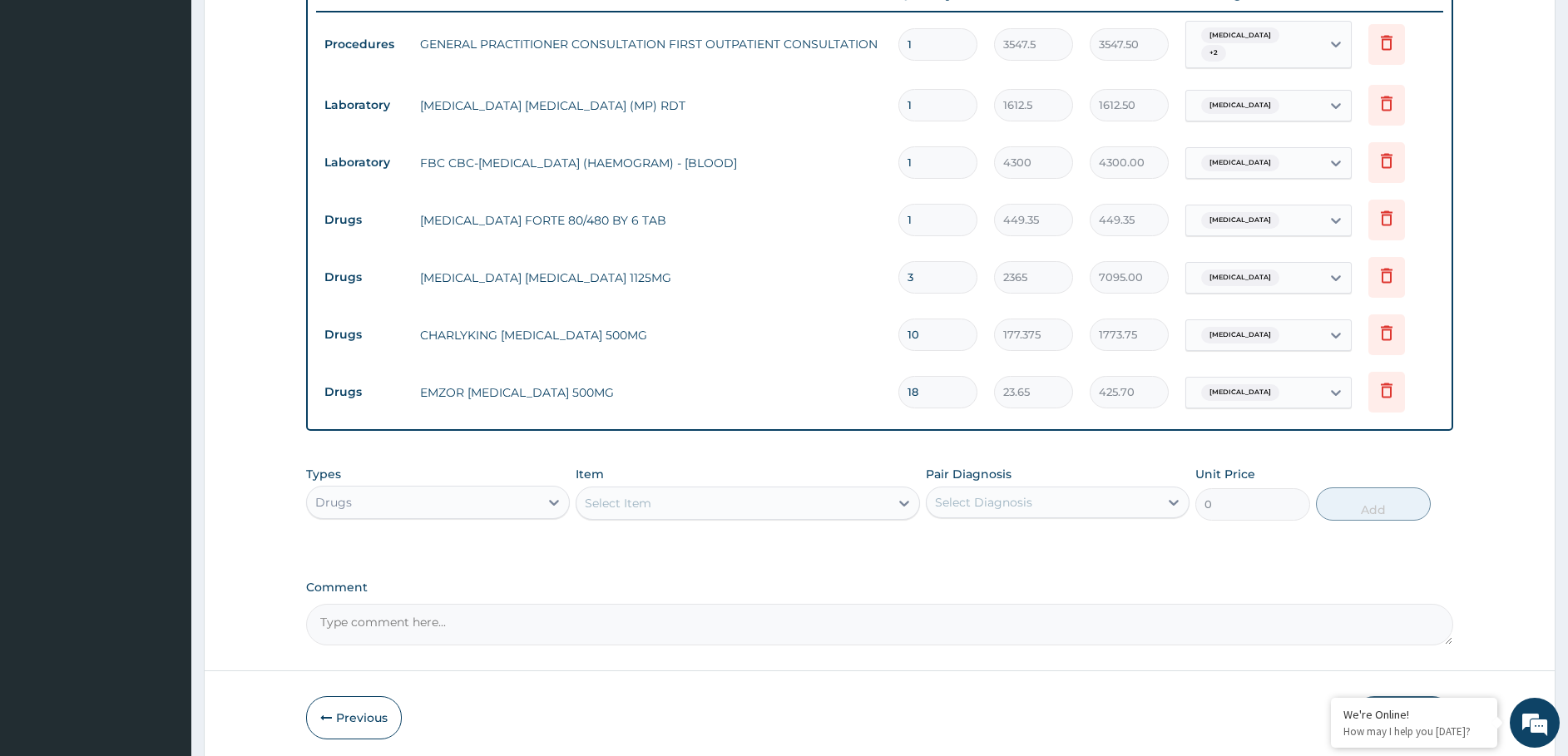
type input "2696.10"
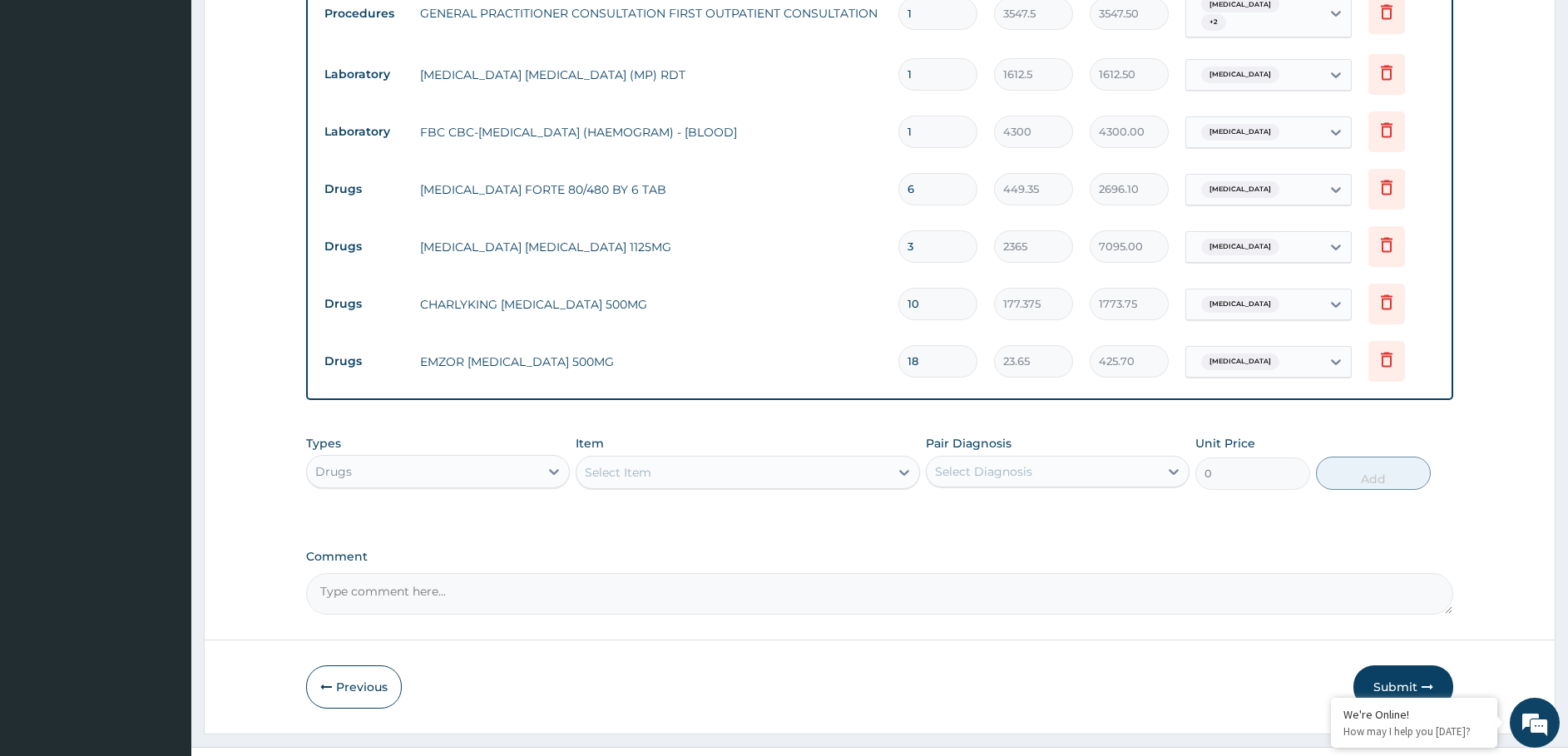
scroll to position [693, 0]
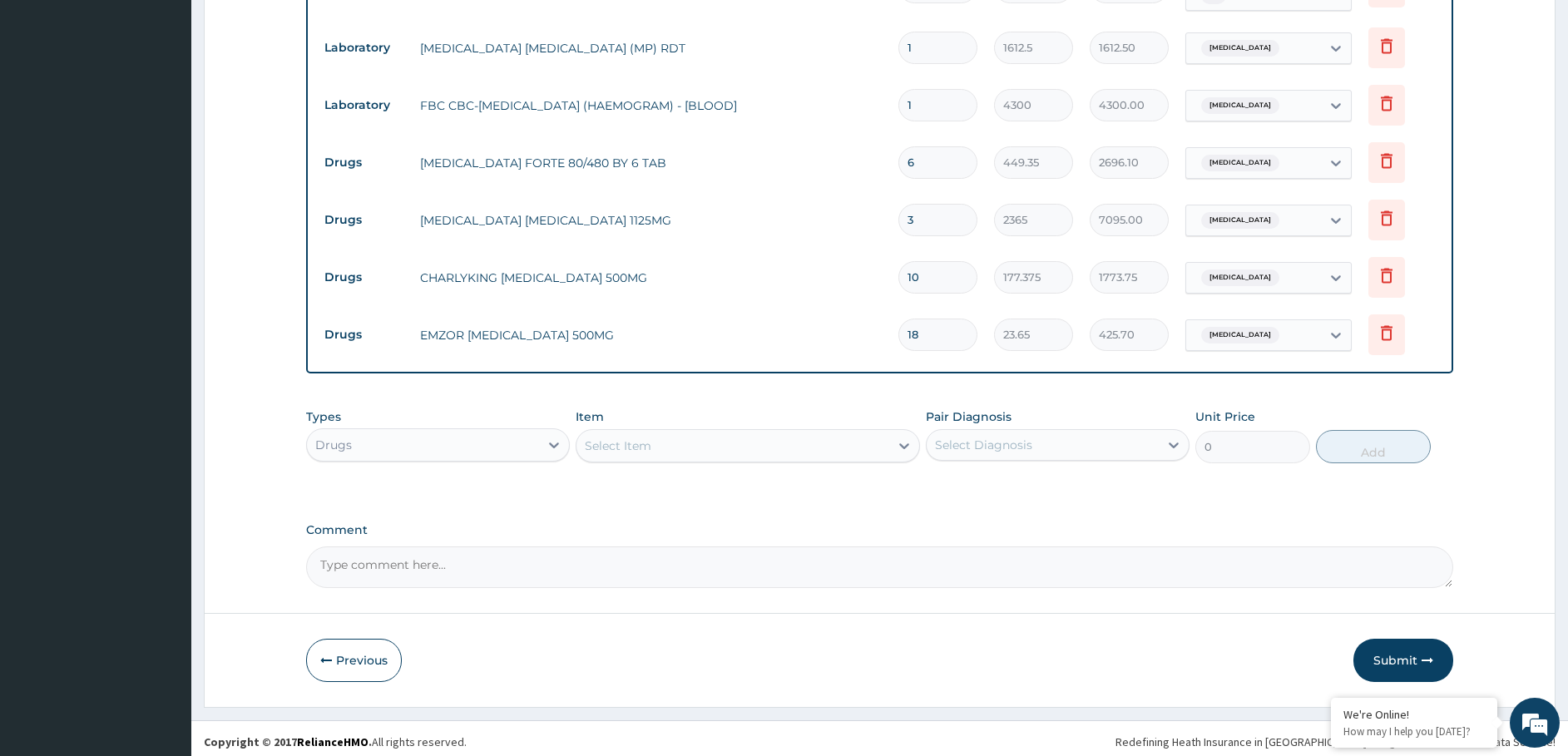
type input "6"
click at [677, 447] on div "Select Item" at bounding box center [733, 446] width 313 height 27
type input "ALBEN"
drag, startPoint x: 657, startPoint y: 441, endPoint x: 566, endPoint y: 448, distance: 91.3
click at [563, 447] on div "Types Drugs Item option EMZOR PARACETAMOL 500MG, selected. Select is focused ,t…" at bounding box center [879, 435] width 1147 height 71
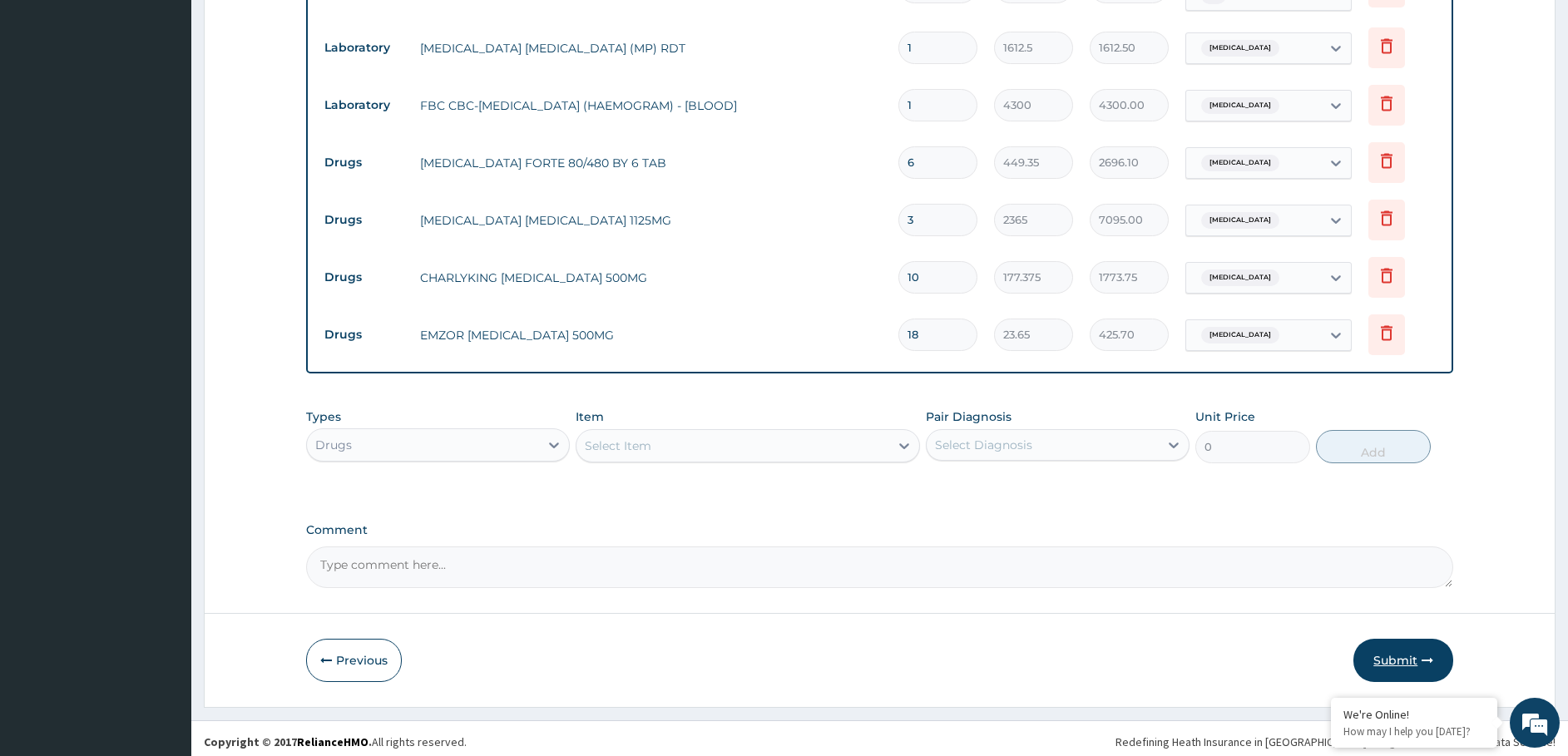
click at [1386, 648] on button "Submit" at bounding box center [1403, 660] width 99 height 43
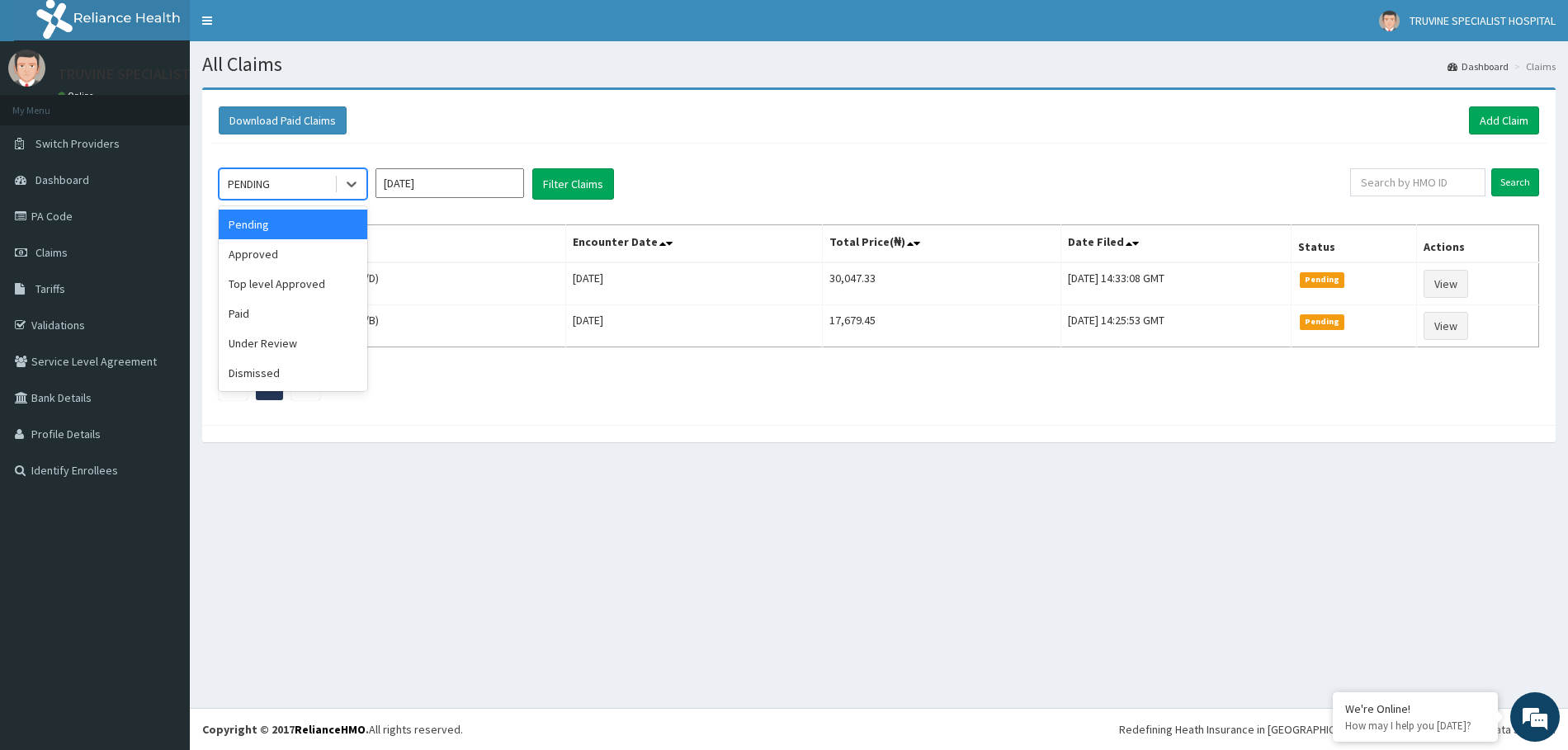
click at [307, 190] on div "PENDING" at bounding box center [276, 184] width 115 height 26
click at [267, 260] on div "Approved" at bounding box center [293, 253] width 149 height 30
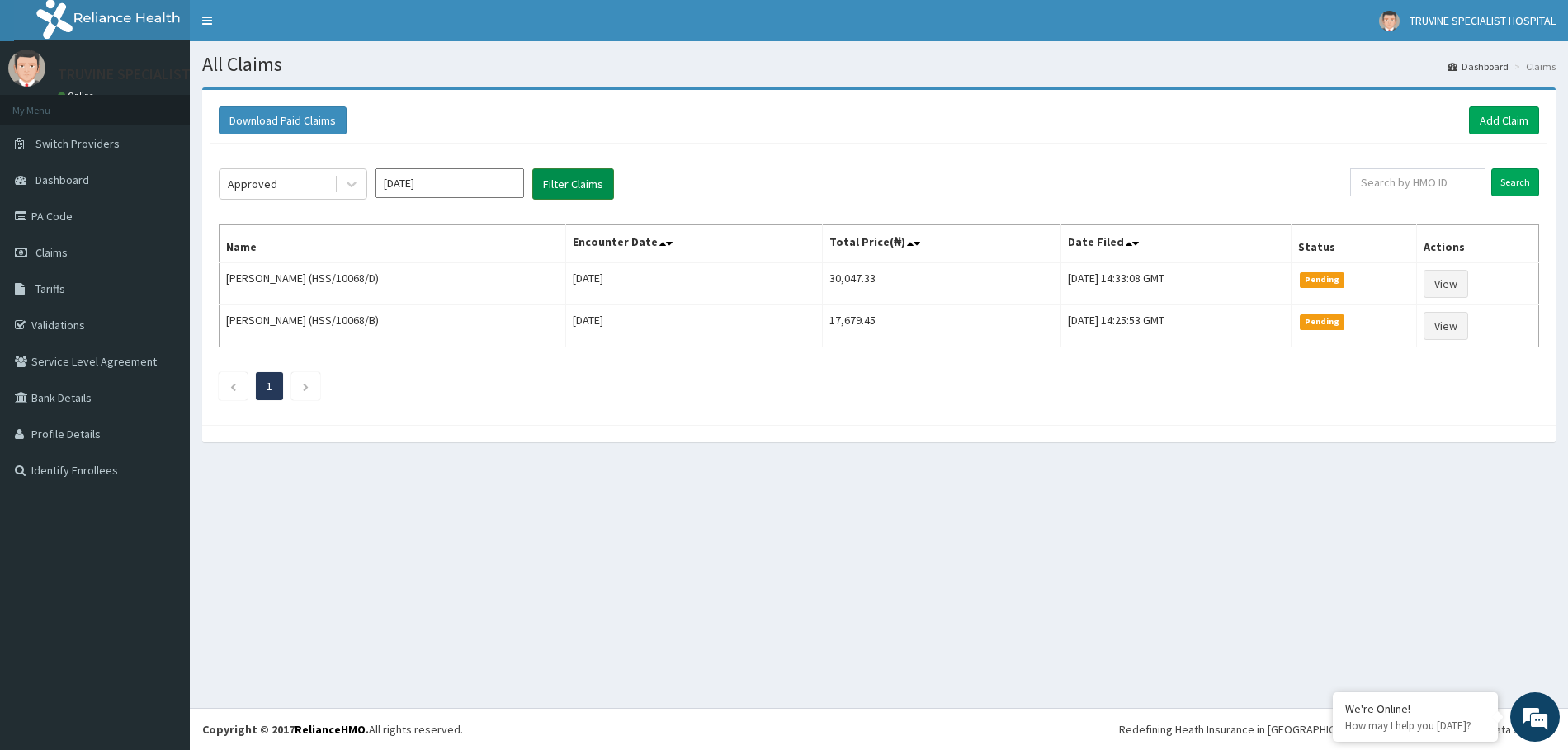
click at [535, 185] on button "Filter Claims" at bounding box center [573, 184] width 82 height 31
